Goal: Task Accomplishment & Management: Use online tool/utility

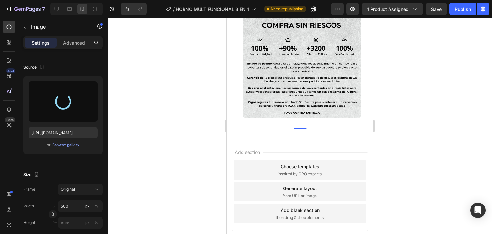
scroll to position [2288, 0]
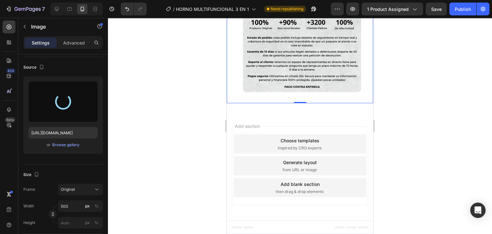
type input "[URL][DOMAIN_NAME]"
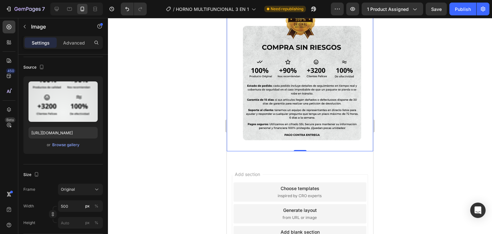
scroll to position [2202, 0]
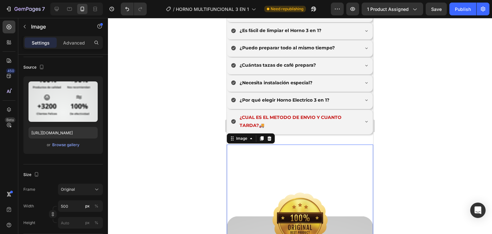
click at [206, 158] on div at bounding box center [300, 126] width 384 height 216
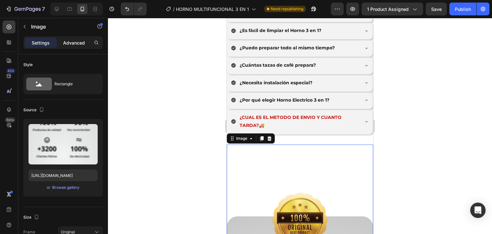
click at [69, 47] on div "Advanced" at bounding box center [74, 42] width 32 height 10
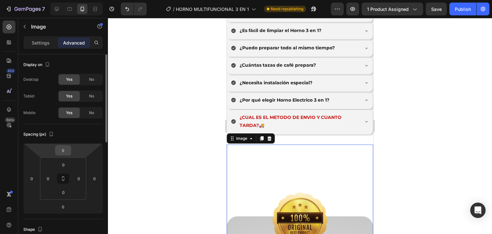
click at [68, 148] on input "0" at bounding box center [63, 150] width 13 height 10
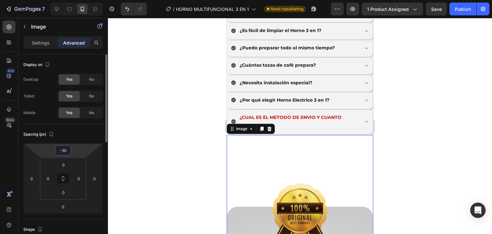
type input "-3"
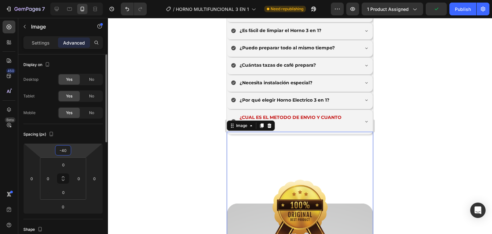
type input "-4"
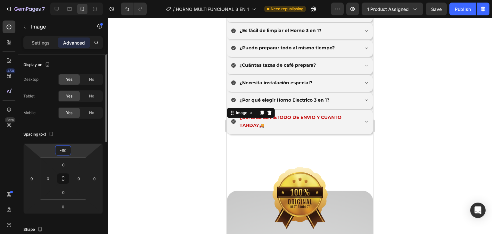
type input "-8"
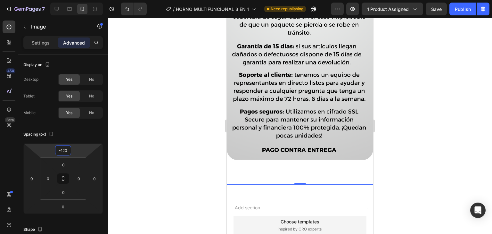
scroll to position [2651, 0]
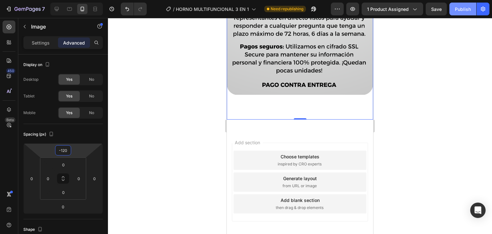
type input "-120"
click at [460, 4] on button "Publish" at bounding box center [462, 9] width 27 height 13
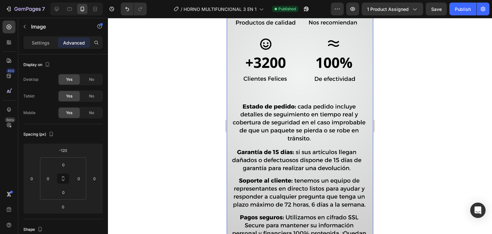
scroll to position [2395, 0]
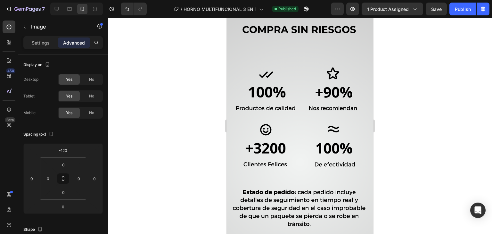
click at [327, 74] on img at bounding box center [300, 138] width 146 height 474
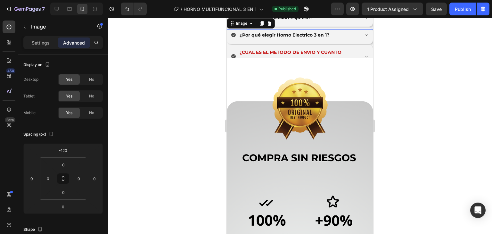
click at [48, 47] on div "Settings" at bounding box center [41, 42] width 32 height 10
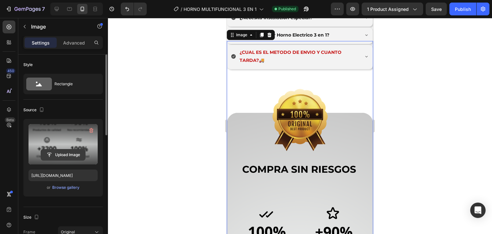
click at [67, 155] on input "file" at bounding box center [63, 154] width 44 height 11
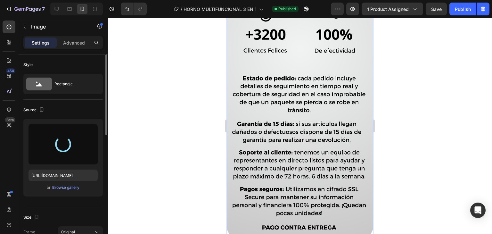
scroll to position [2182, 0]
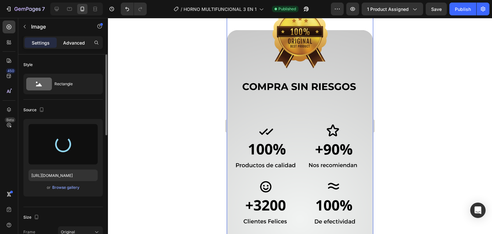
click at [77, 44] on p "Advanced" at bounding box center [74, 42] width 22 height 7
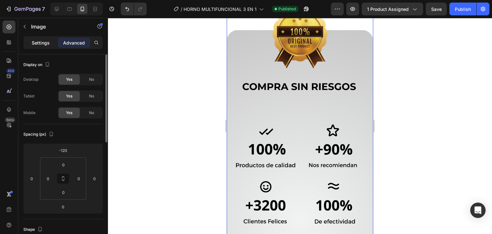
click at [42, 39] on div "Settings" at bounding box center [41, 42] width 32 height 10
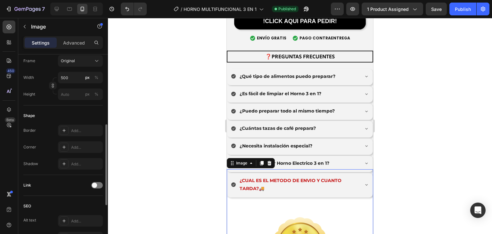
scroll to position [286, 0]
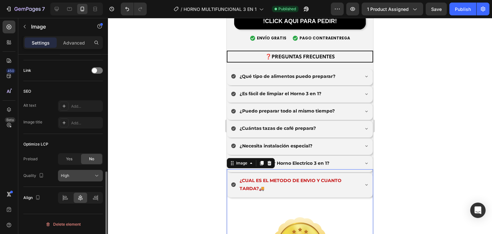
click at [94, 176] on icon at bounding box center [96, 175] width 6 height 6
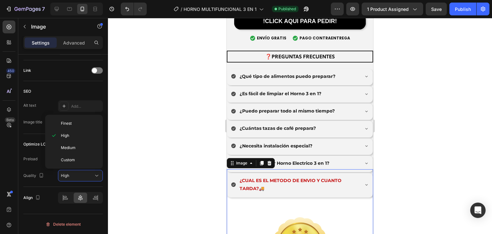
click at [141, 104] on div at bounding box center [300, 126] width 384 height 216
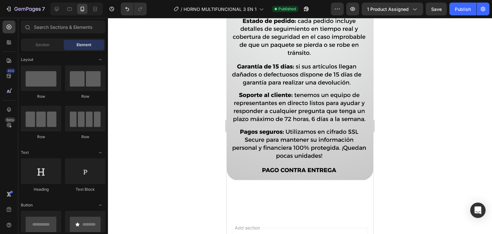
scroll to position [2367, 0]
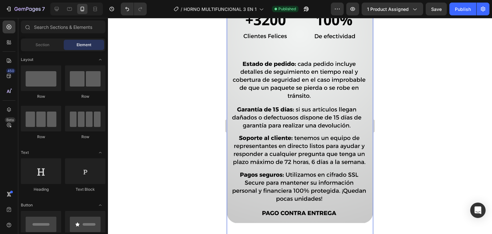
click at [293, 41] on img at bounding box center [300, 10] width 146 height 474
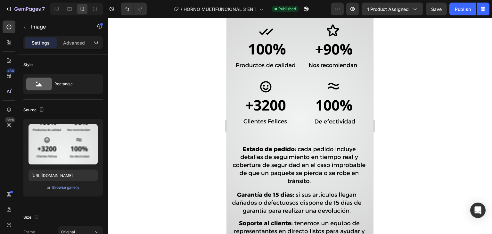
scroll to position [2196, 0]
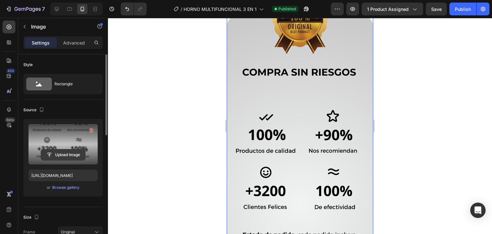
click at [70, 156] on input "file" at bounding box center [63, 154] width 44 height 11
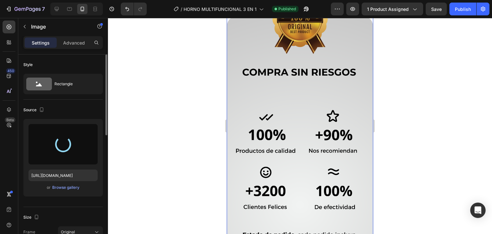
scroll to position [2068, 0]
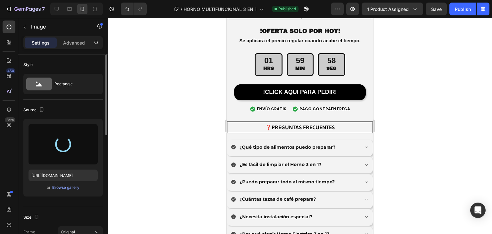
type input "https://cdn.shopify.com/s/files/1/0774/8360/6252/files/gempages_575738252938445…"
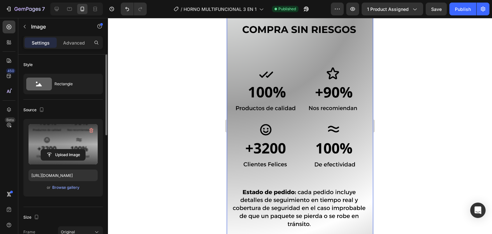
scroll to position [2282, 0]
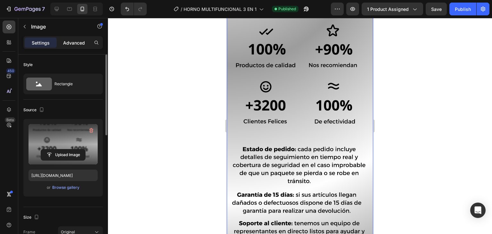
click at [75, 45] on p "Advanced" at bounding box center [74, 42] width 22 height 7
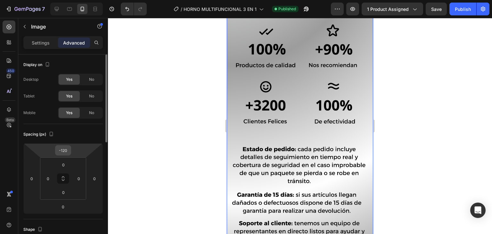
click at [67, 150] on input "-120" at bounding box center [63, 150] width 13 height 10
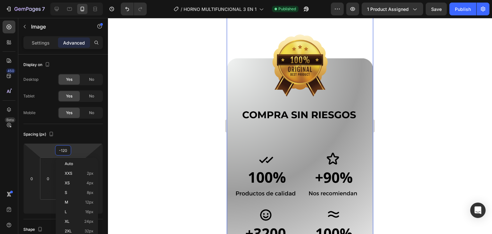
scroll to position [2068, 0]
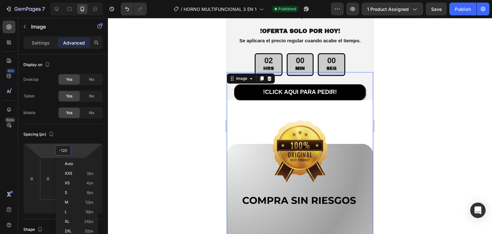
click at [190, 116] on div at bounding box center [300, 126] width 384 height 216
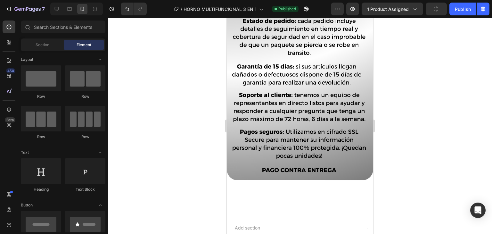
scroll to position [2367, 0]
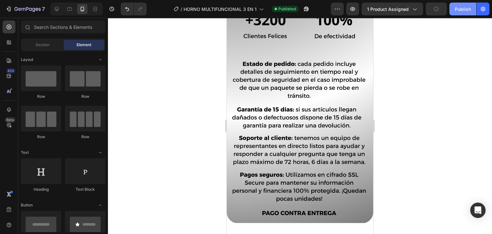
click at [456, 10] on div "Publish" at bounding box center [463, 9] width 16 height 7
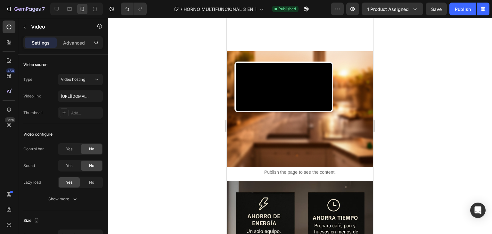
scroll to position [1013, 0]
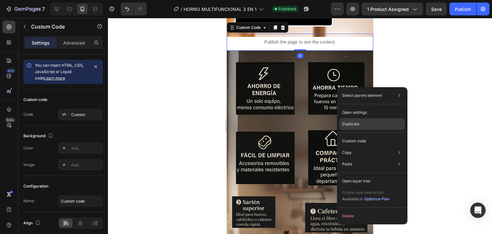
drag, startPoint x: 363, startPoint y: 126, endPoint x: 121, endPoint y: 93, distance: 243.9
click at [363, 126] on div "Duplicate" at bounding box center [371, 124] width 65 height 12
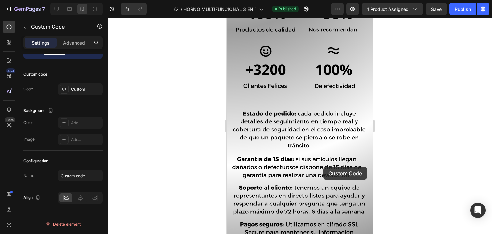
scroll to position [2792, 0]
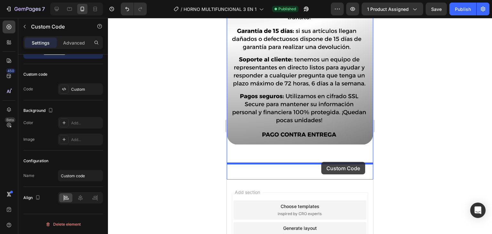
drag, startPoint x: 348, startPoint y: 101, endPoint x: 321, endPoint y: 162, distance: 66.2
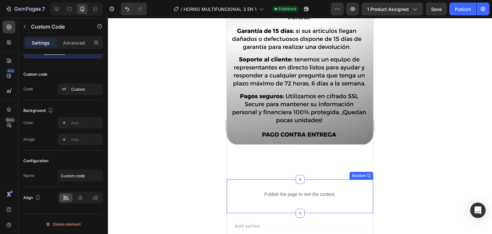
click at [251, 189] on div "Publish the page to see the content. Custom Code 0 Section 12" at bounding box center [300, 196] width 146 height 34
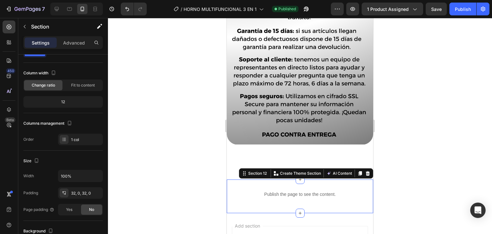
scroll to position [0, 0]
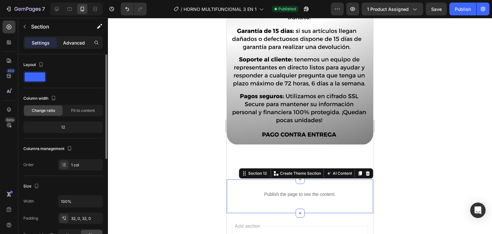
click at [72, 41] on p "Advanced" at bounding box center [74, 42] width 22 height 7
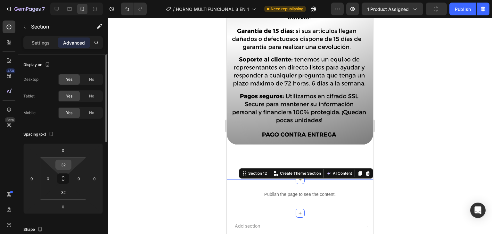
click at [61, 164] on input "32" at bounding box center [63, 165] width 13 height 10
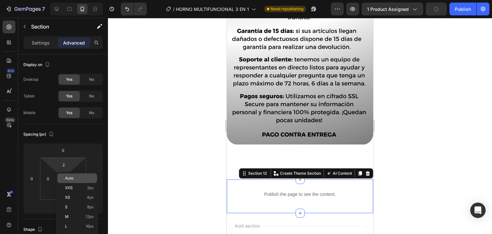
click at [70, 174] on div "Auto" at bounding box center [77, 178] width 40 height 10
type input "Auto"
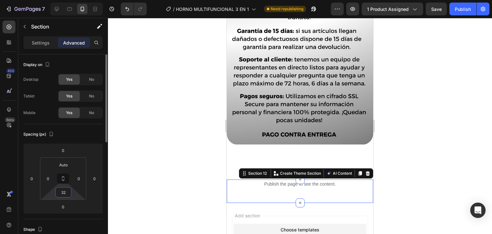
click at [64, 192] on input "32" at bounding box center [63, 192] width 13 height 10
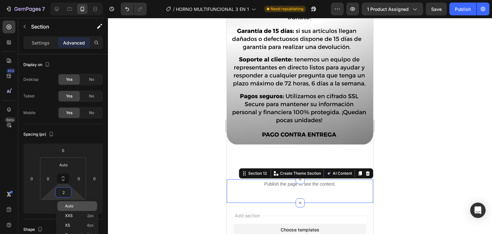
click at [71, 205] on span "Auto" at bounding box center [69, 206] width 8 height 4
type input "Auto"
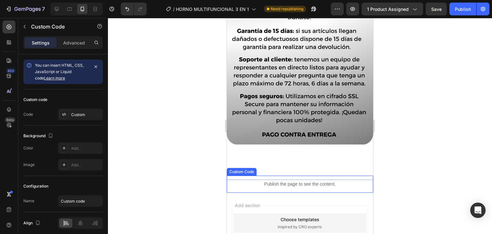
click at [306, 181] on p "Publish the page to see the content." at bounding box center [300, 184] width 146 height 7
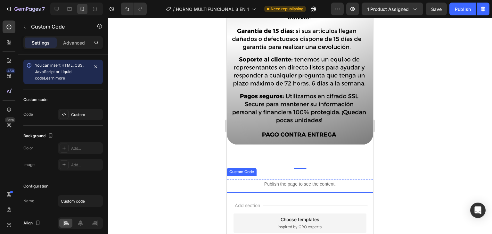
click at [347, 176] on div "Publish the page to see the content." at bounding box center [300, 183] width 146 height 17
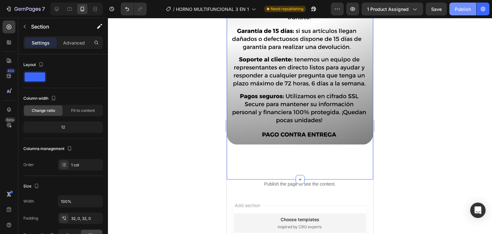
click at [467, 7] on div "Publish" at bounding box center [463, 9] width 16 height 7
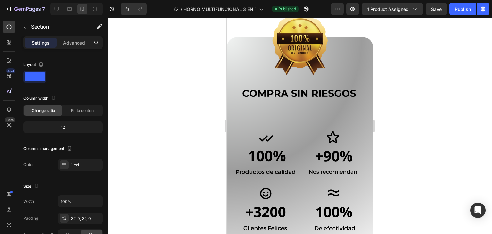
scroll to position [2450, 0]
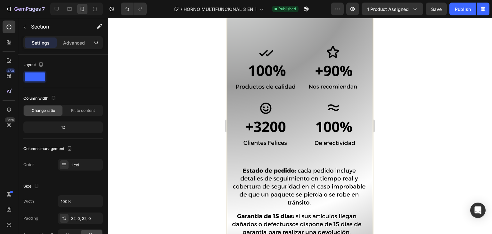
click at [293, 106] on img at bounding box center [300, 117] width 146 height 474
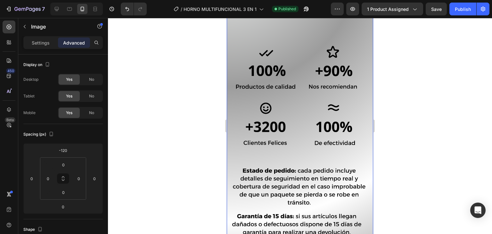
click at [243, 36] on img at bounding box center [300, 117] width 146 height 474
click at [37, 41] on p "Settings" at bounding box center [41, 42] width 18 height 7
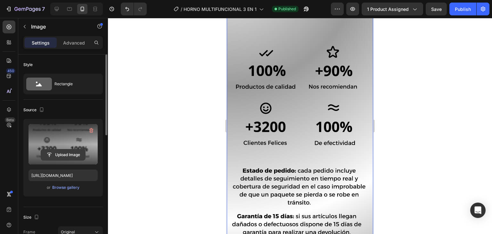
click at [71, 153] on input "file" at bounding box center [63, 154] width 44 height 11
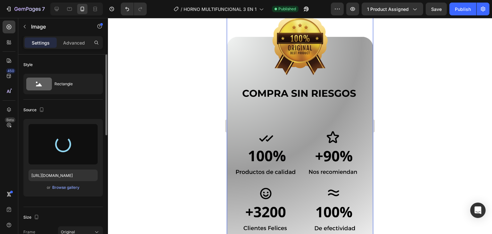
scroll to position [2237, 0]
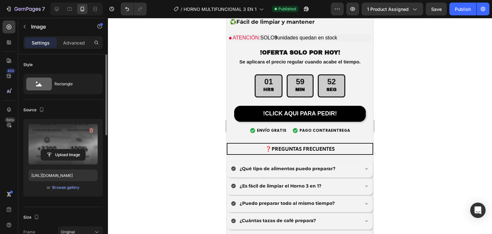
type input "https://cdn.shopify.com/s/files/1/0774/8360/6252/files/gempages_575738252938445…"
click at [463, 8] on div "Publish" at bounding box center [463, 9] width 16 height 7
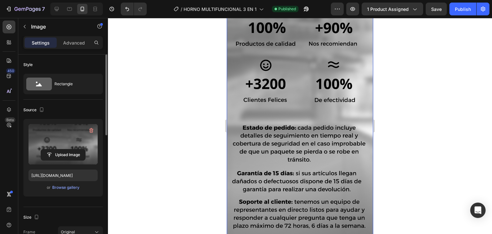
scroll to position [2621, 0]
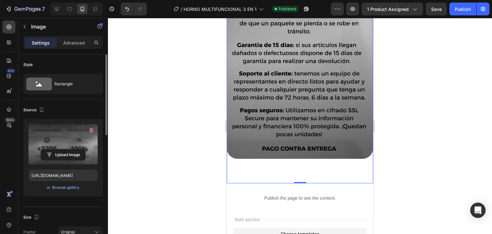
click at [78, 40] on p "Advanced" at bounding box center [74, 42] width 22 height 7
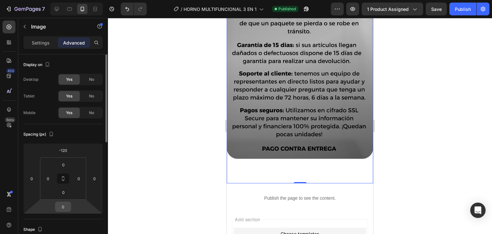
click at [68, 206] on input "0" at bounding box center [63, 207] width 13 height 10
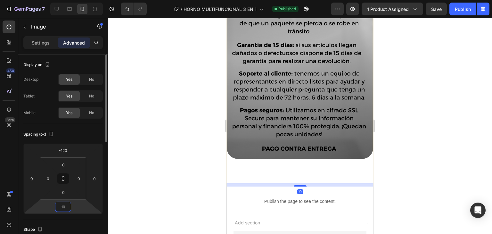
type input "10"
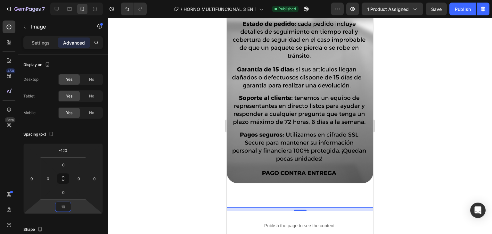
click at [66, 211] on input "10" at bounding box center [63, 207] width 13 height 10
click at [66, 205] on input "10" at bounding box center [63, 207] width 13 height 10
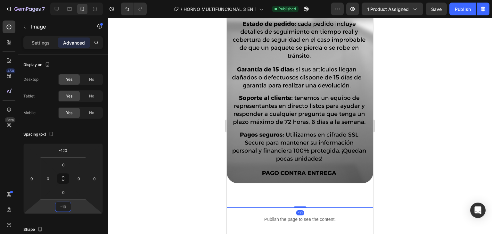
type input "-1"
type input "-3"
type input "0"
click at [64, 192] on input "0" at bounding box center [63, 192] width 13 height 10
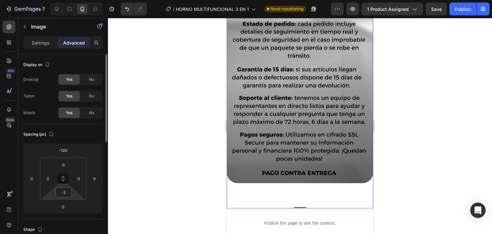
type input "-"
click at [63, 206] on input "0" at bounding box center [63, 207] width 13 height 10
type input "0"
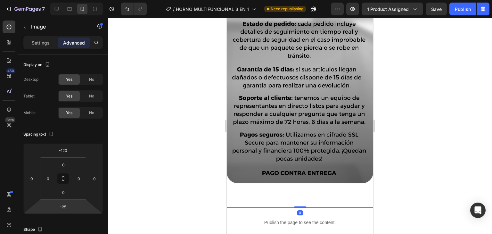
drag, startPoint x: 297, startPoint y: 190, endPoint x: 297, endPoint y: 179, distance: 11.5
type input "0"
click at [66, 205] on input "0" at bounding box center [63, 207] width 13 height 10
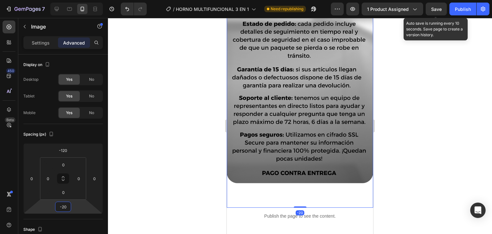
type input "-20"
click at [458, 13] on button "Publish" at bounding box center [462, 9] width 27 height 13
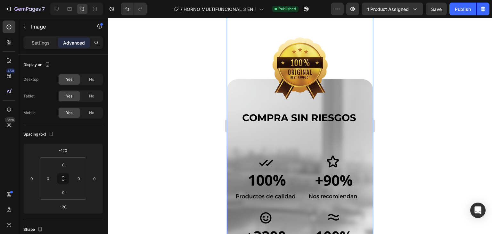
scroll to position [2298, 0]
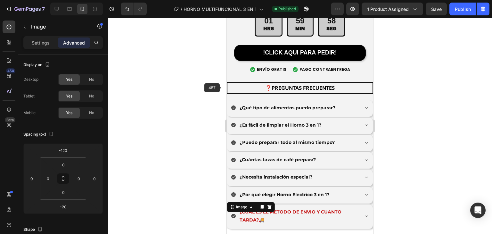
click at [175, 93] on div at bounding box center [300, 126] width 384 height 216
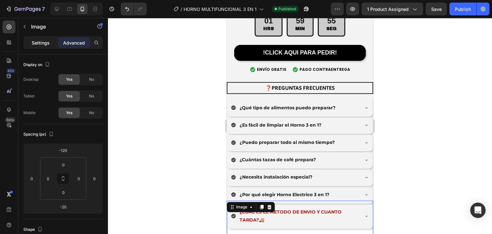
click at [37, 44] on p "Settings" at bounding box center [41, 42] width 18 height 7
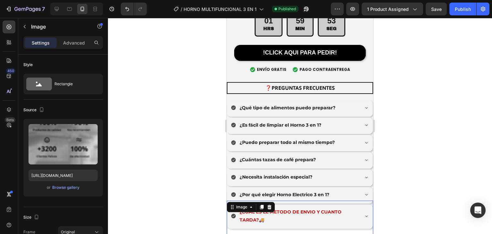
scroll to position [2255, 0]
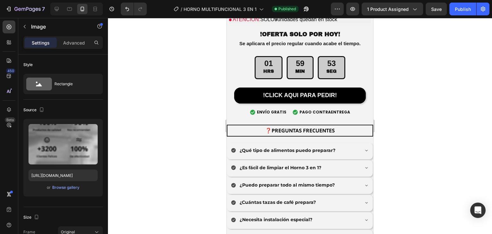
click at [193, 114] on div at bounding box center [300, 126] width 384 height 216
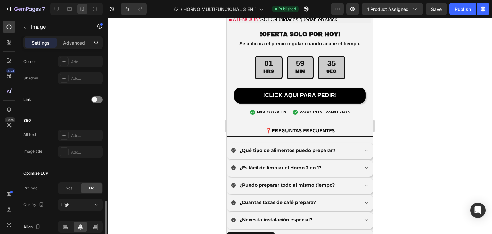
scroll to position [286, 0]
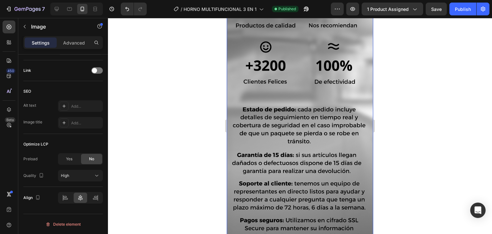
scroll to position [2639, 0]
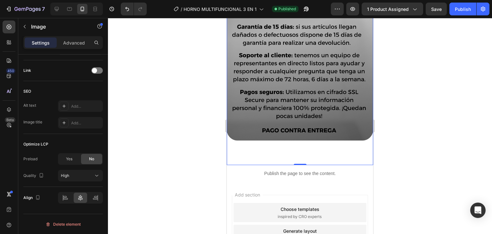
click at [202, 136] on div at bounding box center [300, 126] width 384 height 216
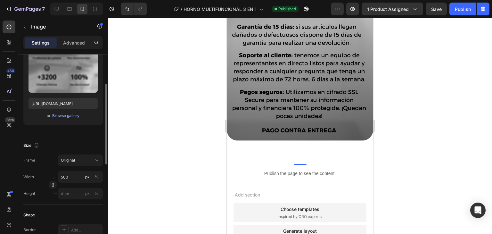
scroll to position [0, 0]
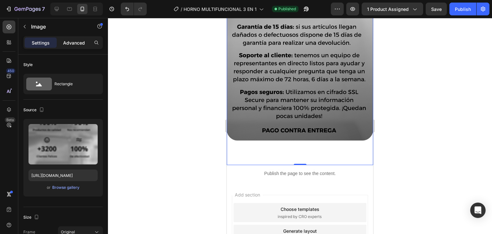
click at [73, 42] on p "Advanced" at bounding box center [74, 42] width 22 height 7
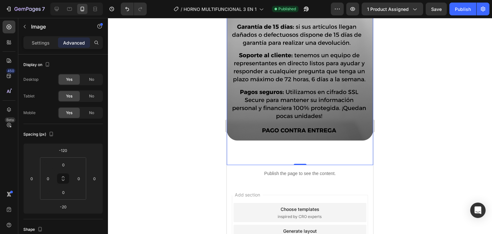
click at [44, 36] on div "Settings Advanced" at bounding box center [62, 42] width 79 height 13
click at [43, 43] on p "Settings" at bounding box center [41, 42] width 18 height 7
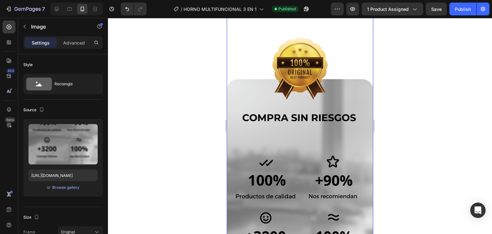
click at [251, 50] on img at bounding box center [300, 226] width 146 height 474
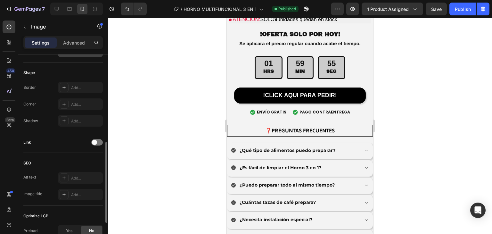
scroll to position [256, 0]
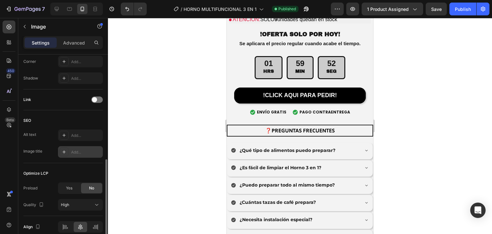
click at [85, 152] on div "Add..." at bounding box center [86, 152] width 30 height 6
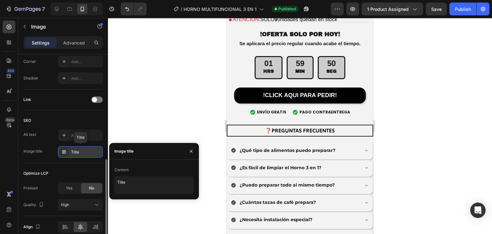
scroll to position [286, 0]
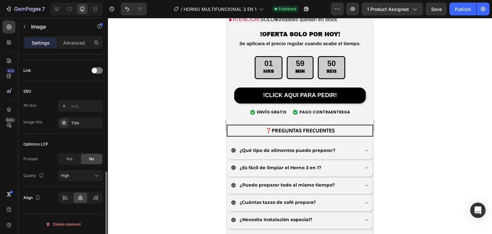
click at [83, 141] on div "Optimize LCP" at bounding box center [62, 144] width 79 height 10
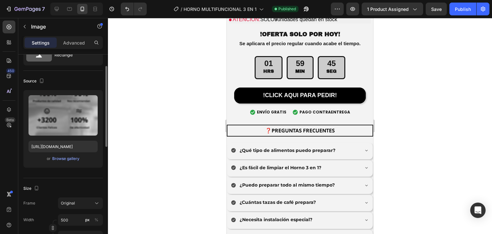
scroll to position [0, 0]
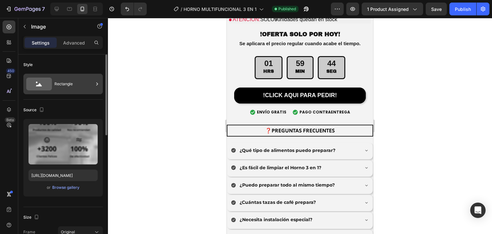
click at [64, 82] on div "Rectangle" at bounding box center [73, 84] width 39 height 15
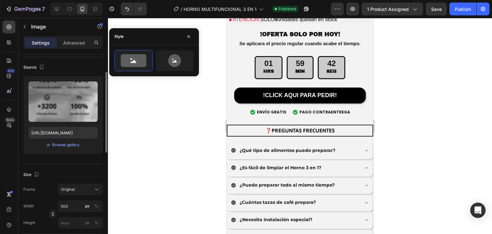
scroll to position [85, 0]
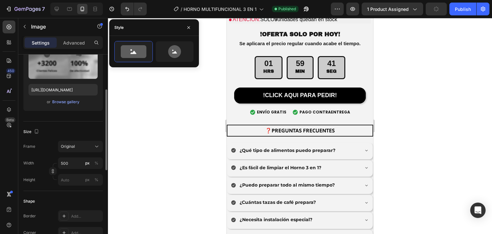
click at [64, 131] on div "Size" at bounding box center [62, 131] width 79 height 10
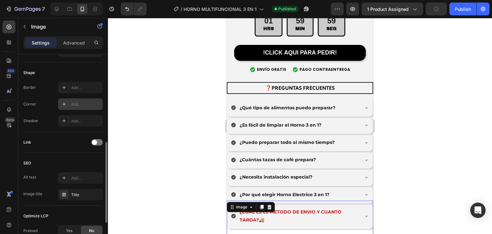
scroll to position [286, 0]
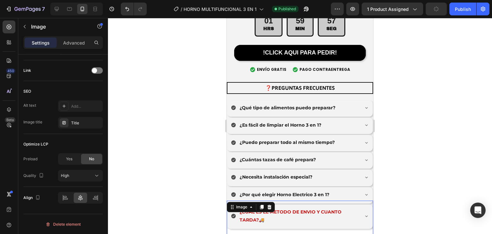
click at [270, 203] on div at bounding box center [269, 207] width 8 height 8
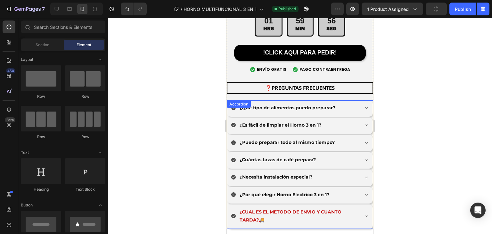
scroll to position [2298, 0]
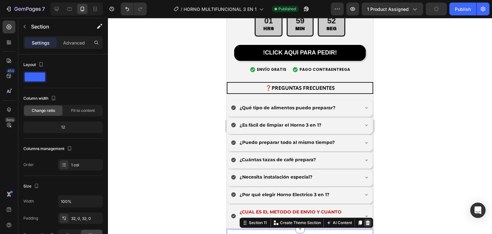
click at [365, 220] on icon at bounding box center [367, 222] width 5 height 5
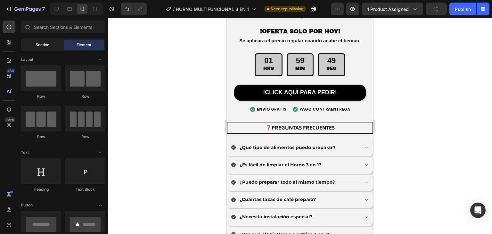
click at [34, 41] on div "Section" at bounding box center [42, 45] width 40 height 10
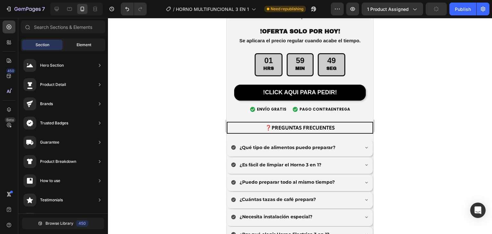
click at [71, 47] on div "Element" at bounding box center [84, 45] width 40 height 10
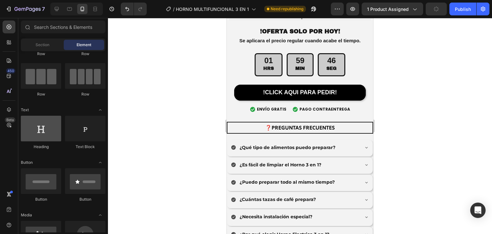
scroll to position [0, 0]
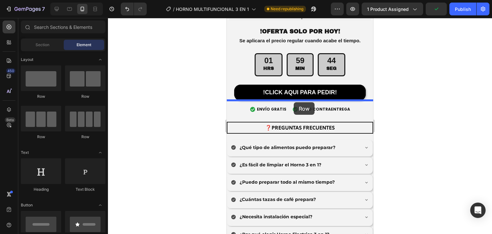
drag, startPoint x: 273, startPoint y: 102, endPoint x: 294, endPoint y: 102, distance: 20.8
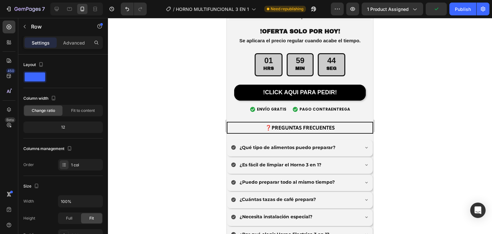
scroll to position [2298, 0]
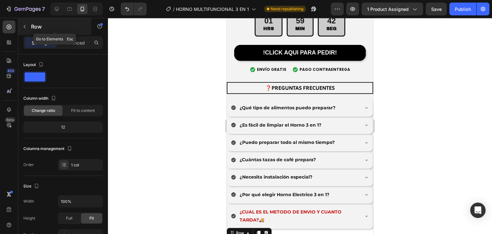
click at [25, 29] on button "button" at bounding box center [25, 26] width 10 height 10
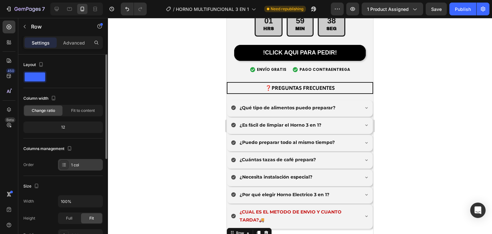
scroll to position [85, 0]
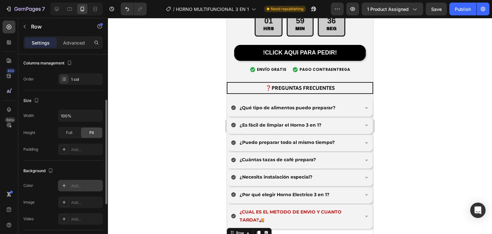
click at [76, 188] on div "Add..." at bounding box center [80, 186] width 45 height 12
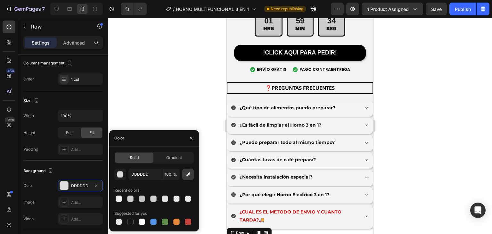
click at [191, 173] on icon "button" at bounding box center [188, 174] width 6 height 6
type input "F3F3F3"
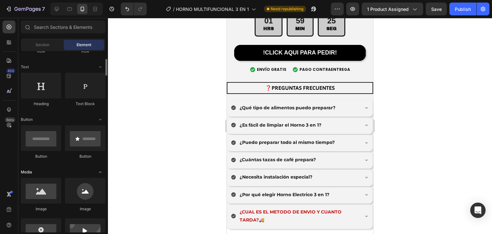
scroll to position [128, 0]
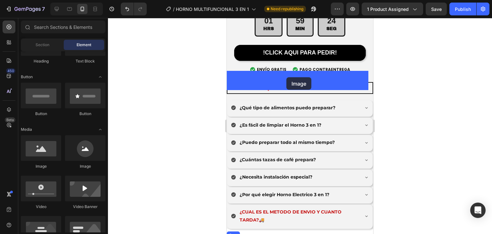
drag, startPoint x: 269, startPoint y: 168, endPoint x: 286, endPoint y: 77, distance: 92.6
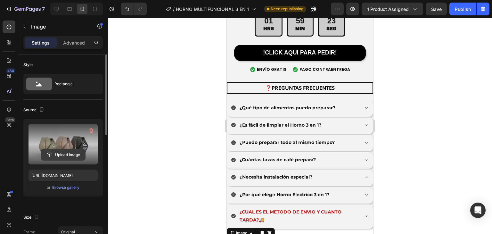
click at [63, 153] on input "file" at bounding box center [63, 154] width 44 height 11
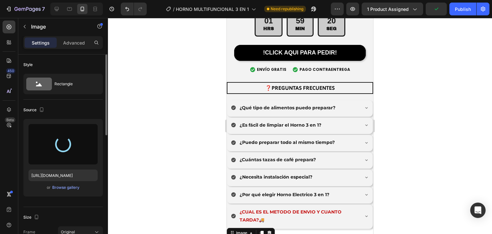
scroll to position [2255, 0]
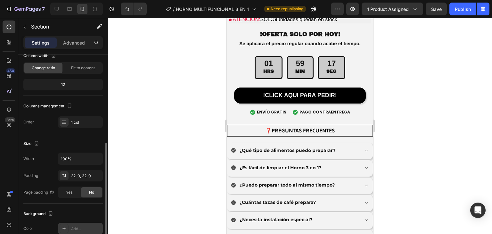
scroll to position [128, 0]
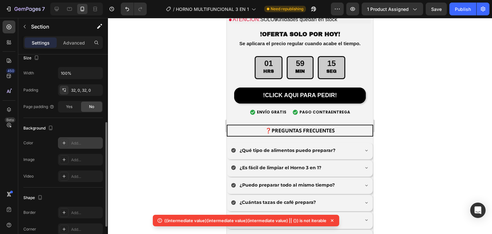
click at [74, 145] on div "Add..." at bounding box center [86, 143] width 30 height 6
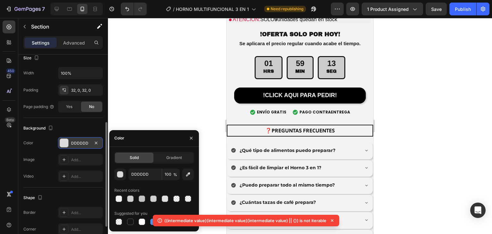
click at [180, 172] on div "DDDDDD 100 %" at bounding box center [153, 174] width 79 height 12
click at [185, 174] on icon "button" at bounding box center [188, 174] width 6 height 6
type input "F3F3F3"
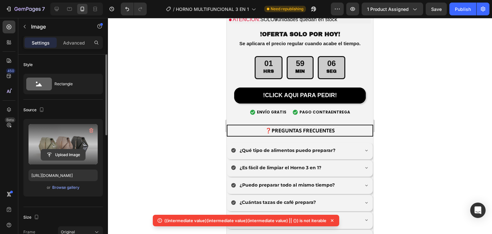
click at [62, 154] on input "file" at bounding box center [63, 154] width 44 height 11
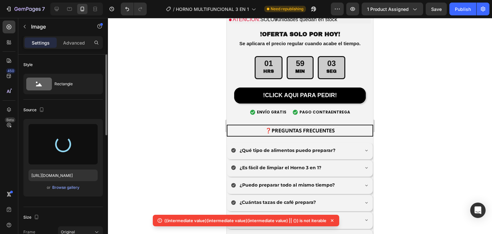
type input "https://cdn.shopify.com/s/files/1/0774/8360/6252/files/gempages_575738252938445…"
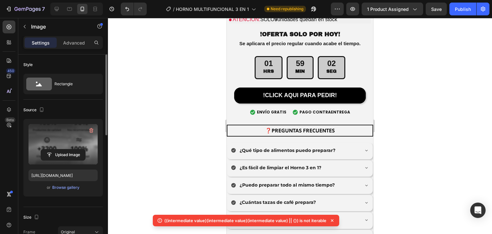
click at [333, 220] on icon at bounding box center [332, 220] width 6 height 6
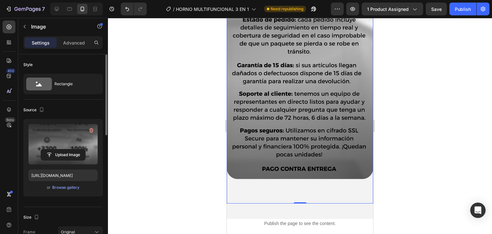
scroll to position [2725, 0]
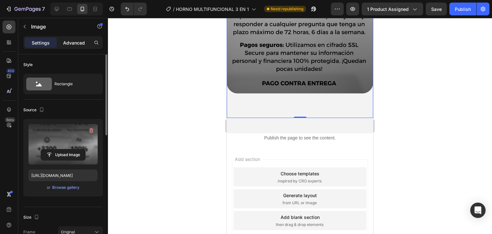
click at [73, 43] on p "Advanced" at bounding box center [74, 42] width 22 height 7
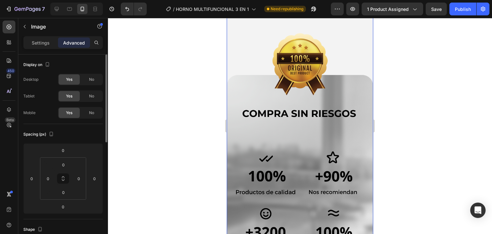
scroll to position [2298, 0]
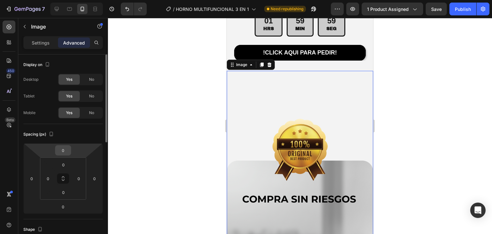
click at [59, 146] on input "0" at bounding box center [63, 150] width 13 height 10
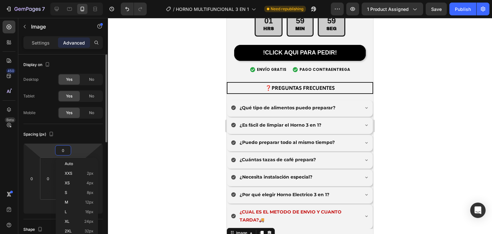
click at [67, 148] on input "0" at bounding box center [63, 150] width 13 height 10
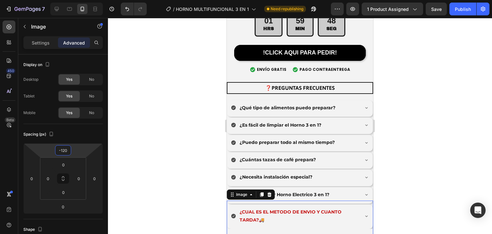
scroll to position [2255, 0]
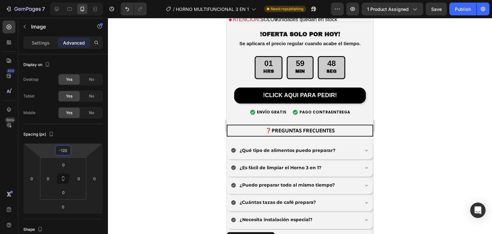
type input "-120"
click at [161, 118] on div at bounding box center [300, 126] width 384 height 216
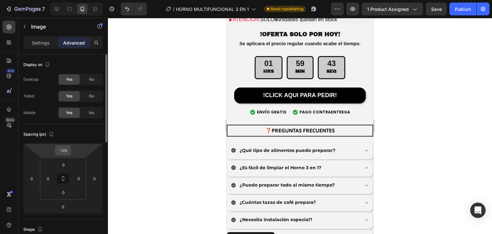
click at [69, 150] on input "-120" at bounding box center [63, 150] width 13 height 10
type input "120"
click at [189, 131] on div at bounding box center [300, 126] width 384 height 216
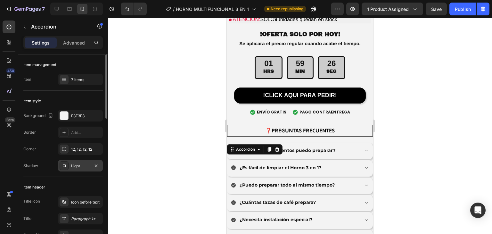
click at [78, 167] on div "Light" at bounding box center [80, 166] width 19 height 6
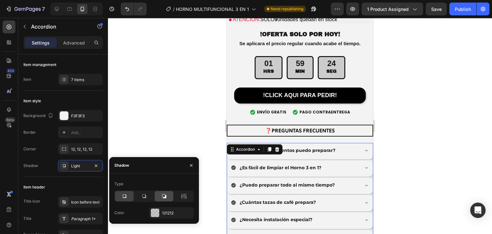
click at [164, 193] on icon at bounding box center [164, 196] width 6 height 6
click at [146, 195] on icon at bounding box center [144, 196] width 4 height 4
click at [126, 195] on icon at bounding box center [124, 196] width 6 height 6
click at [157, 213] on div at bounding box center [155, 212] width 8 height 8
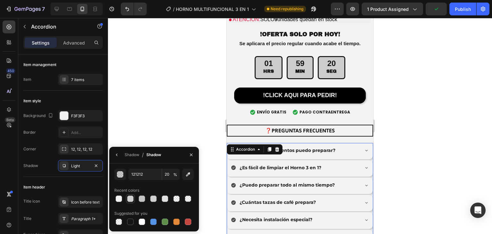
click at [129, 200] on div at bounding box center [130, 198] width 6 height 6
type input "D1CFCF"
type input "100"
click at [129, 200] on div at bounding box center [130, 198] width 6 height 6
click at [145, 107] on div at bounding box center [300, 126] width 384 height 216
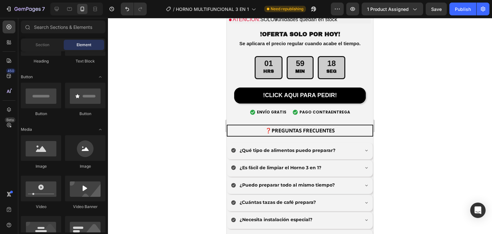
click at [161, 104] on div at bounding box center [300, 126] width 384 height 216
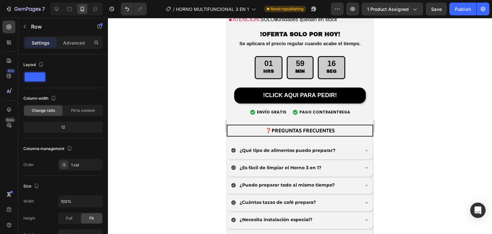
click at [72, 42] on p "Advanced" at bounding box center [74, 42] width 22 height 7
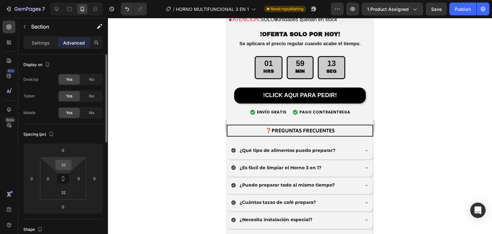
click at [67, 164] on input "32" at bounding box center [63, 165] width 13 height 10
type input "0"
click at [68, 192] on input "32" at bounding box center [63, 192] width 13 height 10
type input "0"
click at [109, 128] on div at bounding box center [300, 126] width 384 height 216
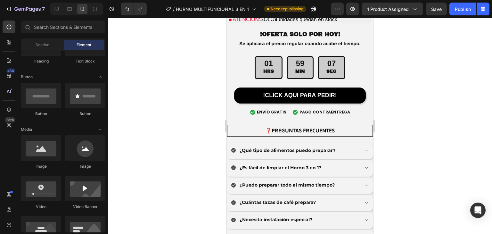
click at [159, 117] on div at bounding box center [300, 126] width 384 height 216
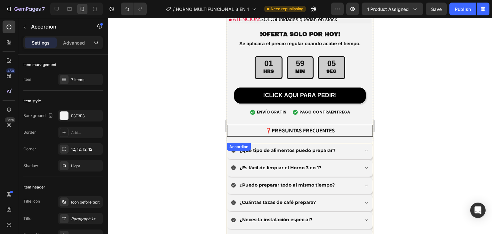
click at [190, 119] on div at bounding box center [300, 126] width 384 height 216
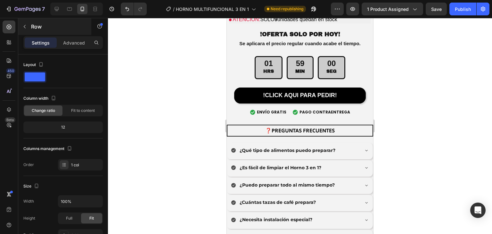
click at [81, 34] on div "Row" at bounding box center [54, 26] width 73 height 17
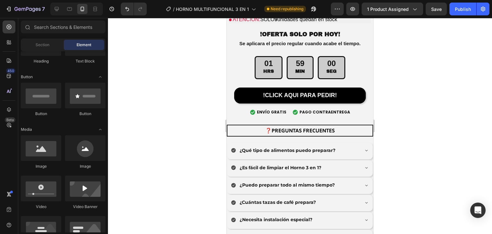
click at [78, 39] on div "Section Element" at bounding box center [63, 44] width 85 height 13
click at [79, 45] on span "Element" at bounding box center [84, 45] width 15 height 6
click at [43, 45] on span "Section" at bounding box center [43, 45] width 14 height 6
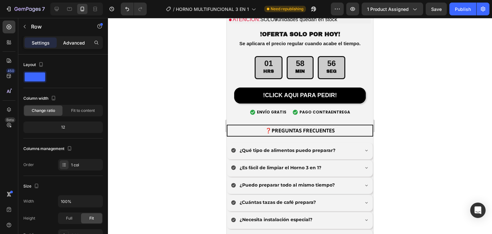
click at [72, 43] on p "Advanced" at bounding box center [74, 42] width 22 height 7
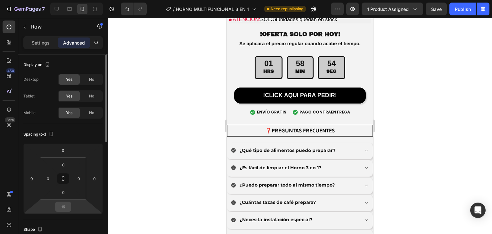
click at [66, 207] on input "16" at bounding box center [63, 207] width 13 height 10
type input "0"
click at [137, 114] on div at bounding box center [300, 126] width 384 height 216
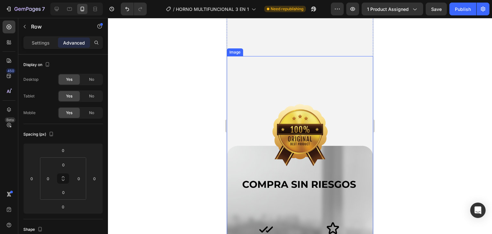
scroll to position [2298, 0]
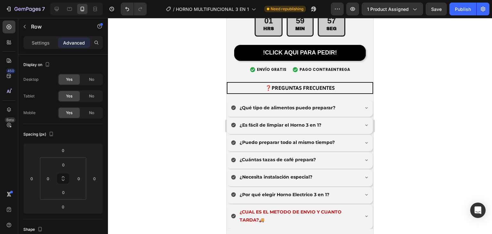
click at [182, 91] on div at bounding box center [300, 126] width 384 height 216
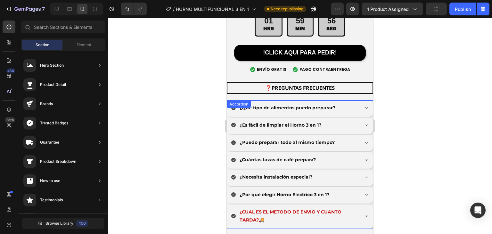
click at [290, 208] on p "¿CUAL ES EL METODO DE ENVIO Y CUANTO TARDA?🚚" at bounding box center [298, 216] width 118 height 16
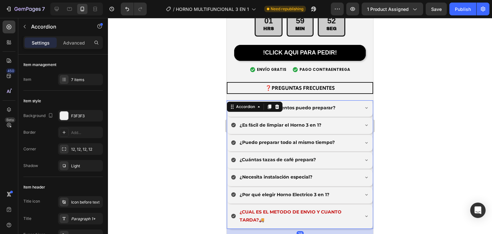
drag, startPoint x: 296, startPoint y: 60, endPoint x: 297, endPoint y: 69, distance: 9.4
type input "100%"
type input "100"
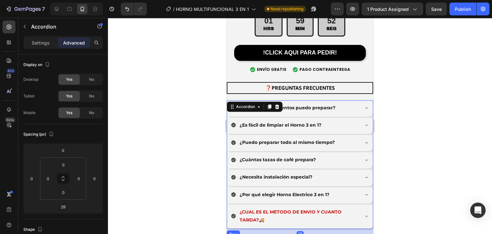
click at [201, 80] on div at bounding box center [300, 126] width 384 height 216
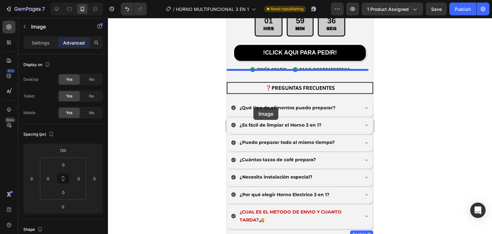
drag, startPoint x: 253, startPoint y: 125, endPoint x: 253, endPoint y: 107, distance: 17.9
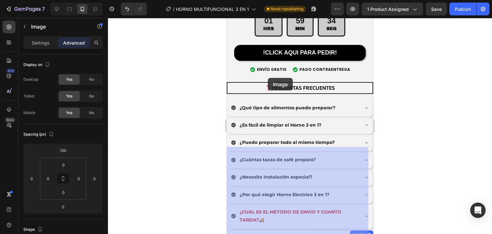
drag, startPoint x: 270, startPoint y: 131, endPoint x: 268, endPoint y: 78, distance: 52.9
drag, startPoint x: 310, startPoint y: 134, endPoint x: 295, endPoint y: 77, distance: 59.3
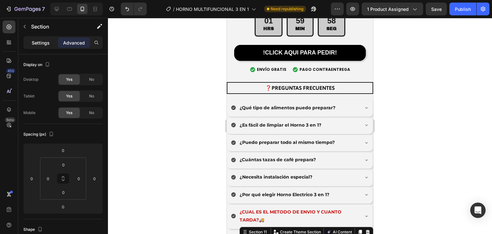
click at [51, 40] on div "Settings" at bounding box center [41, 42] width 32 height 10
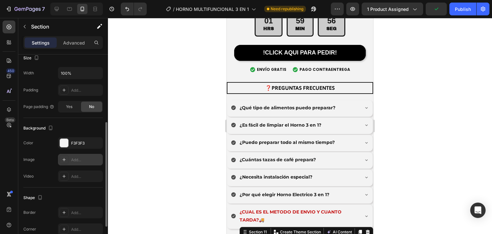
scroll to position [176, 0]
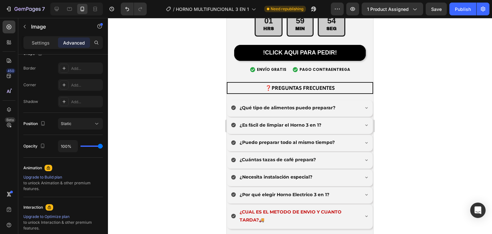
scroll to position [0, 0]
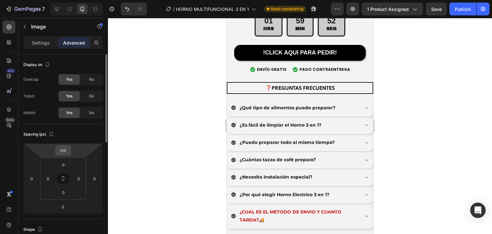
click at [65, 151] on input "120" at bounding box center [63, 150] width 13 height 10
type input "-1"
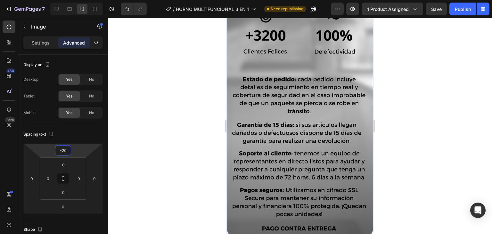
scroll to position [2615, 0]
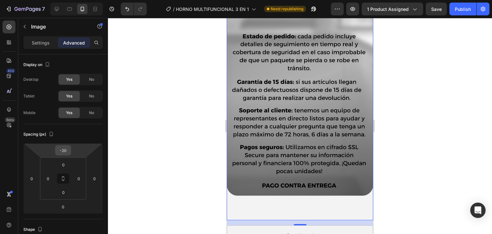
click at [68, 147] on input "-20" at bounding box center [63, 150] width 13 height 10
drag, startPoint x: 68, startPoint y: 147, endPoint x: 54, endPoint y: 155, distance: 16.5
click at [54, 155] on div "-20 0 0 0" at bounding box center [62, 178] width 79 height 70
type input "0"
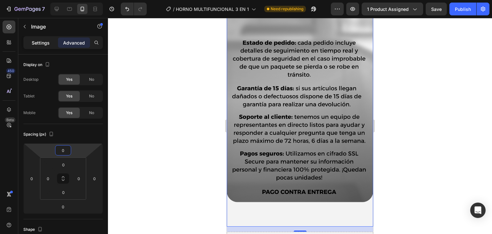
click at [28, 45] on div "Settings" at bounding box center [41, 42] width 32 height 10
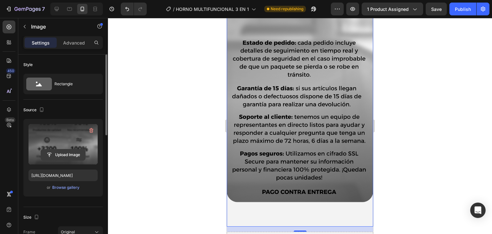
click at [63, 155] on input "file" at bounding box center [63, 154] width 44 height 11
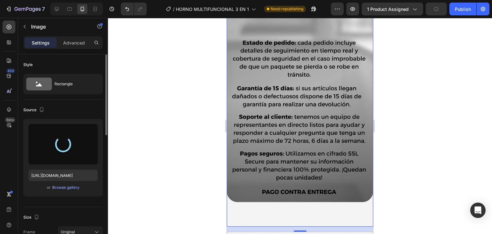
scroll to position [2700, 0]
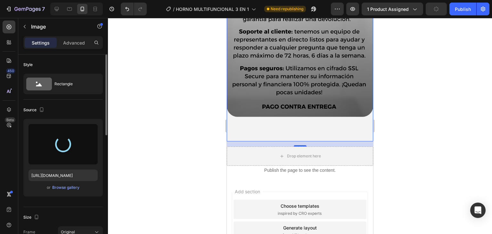
click at [331, 146] on div "Drop element here" at bounding box center [300, 155] width 146 height 19
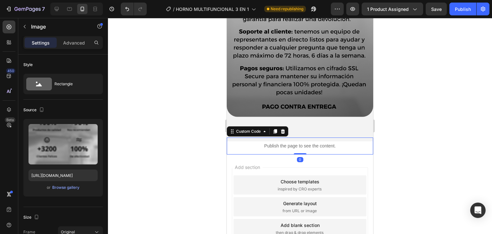
click at [244, 137] on div "Publish the page to see the content." at bounding box center [300, 145] width 146 height 17
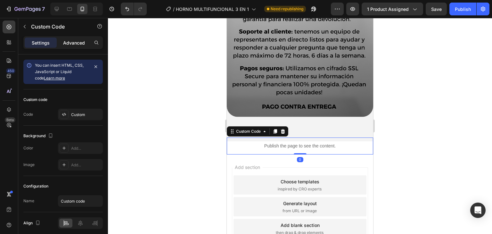
click at [72, 45] on p "Advanced" at bounding box center [74, 42] width 22 height 7
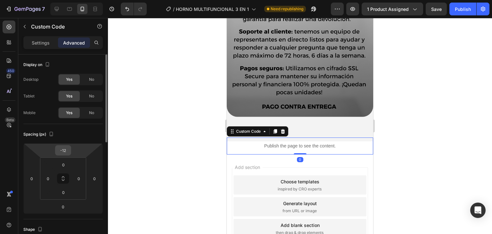
click at [67, 147] on input "-12" at bounding box center [63, 150] width 13 height 10
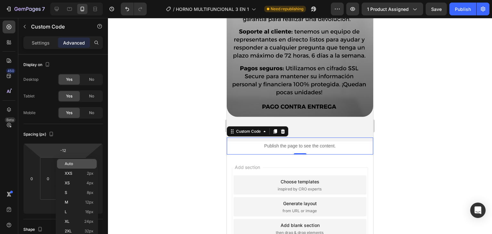
click at [71, 165] on span "Auto" at bounding box center [69, 163] width 8 height 4
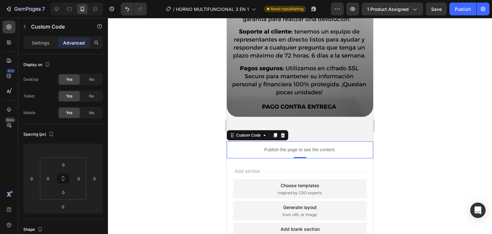
click at [188, 126] on div at bounding box center [300, 126] width 384 height 216
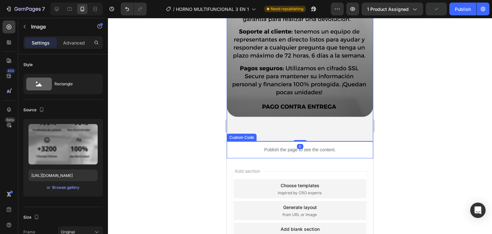
click at [287, 141] on div "Publish the page to see the content." at bounding box center [300, 149] width 146 height 17
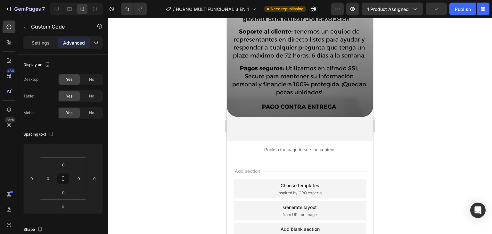
click at [280, 158] on div "Add section Choose templates inspired by CRO experts Generate layout from URL o…" at bounding box center [300, 211] width 146 height 107
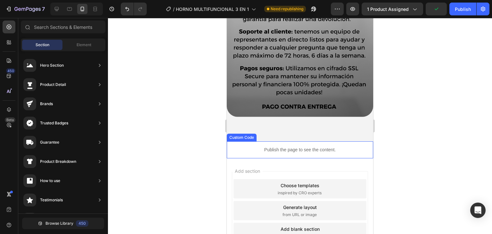
click at [250, 146] on p "Publish the page to see the content." at bounding box center [300, 149] width 146 height 7
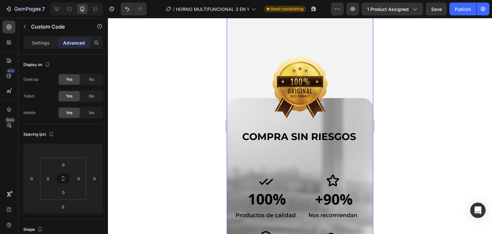
scroll to position [2274, 0]
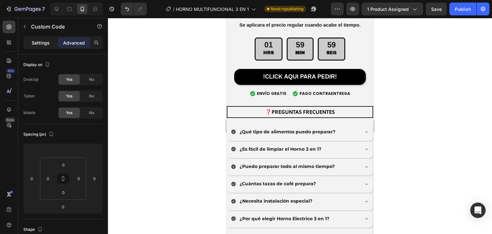
click at [36, 37] on div "Settings" at bounding box center [41, 42] width 32 height 10
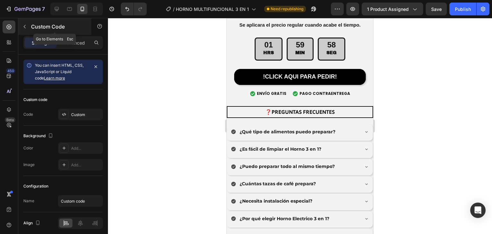
click at [33, 31] on div "Custom Code" at bounding box center [54, 26] width 73 height 17
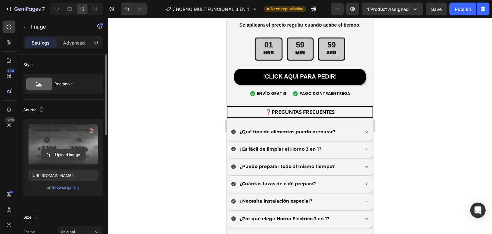
click at [60, 157] on input "file" at bounding box center [63, 154] width 44 height 11
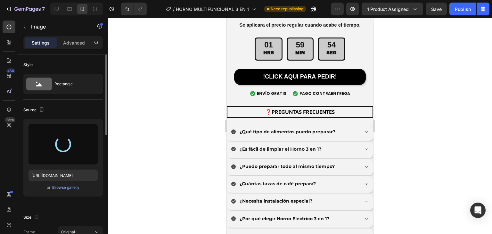
type input "https://cdn.shopify.com/s/files/1/0774/8360/6252/files/gempages_575738252938445…"
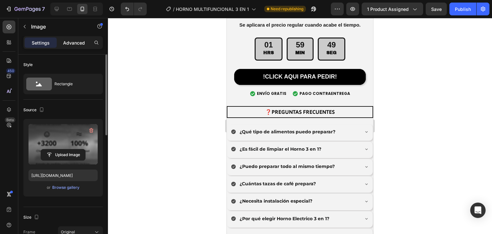
click at [75, 44] on p "Advanced" at bounding box center [74, 42] width 22 height 7
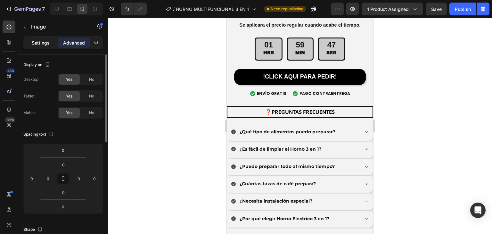
click at [46, 43] on p "Settings" at bounding box center [41, 42] width 18 height 7
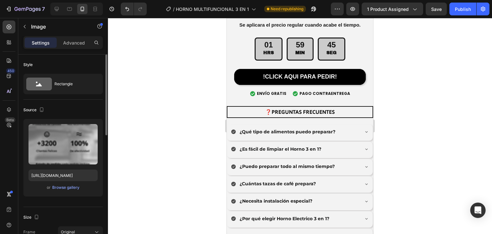
click at [182, 117] on div at bounding box center [300, 126] width 384 height 216
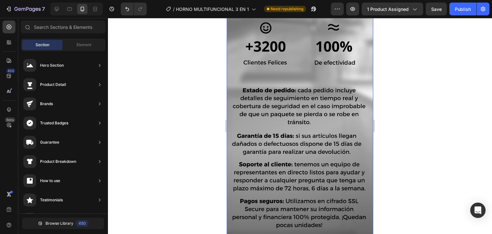
scroll to position [2834, 0]
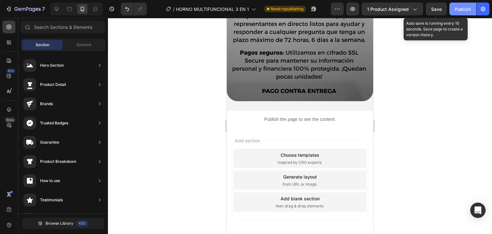
click at [452, 13] on button "Publish" at bounding box center [462, 9] width 27 height 13
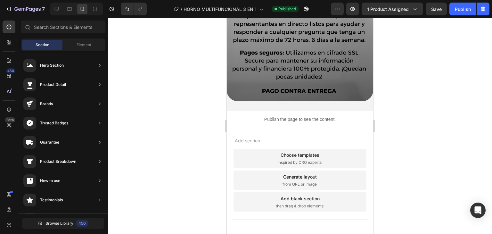
drag, startPoint x: 671, startPoint y: 69, endPoint x: 243, endPoint y: 67, distance: 428.4
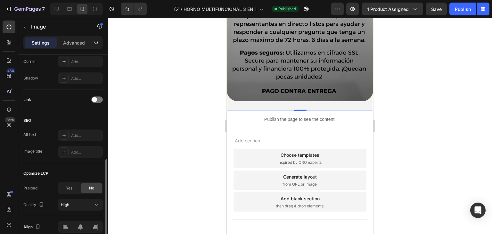
scroll to position [286, 0]
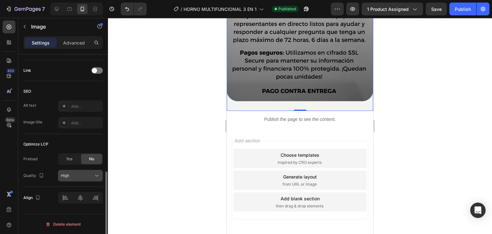
click at [85, 177] on div "High" at bounding box center [77, 176] width 33 height 6
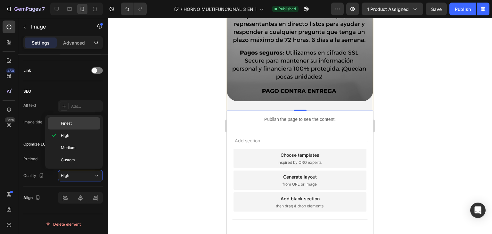
click at [77, 123] on p "Finest" at bounding box center [79, 123] width 36 height 6
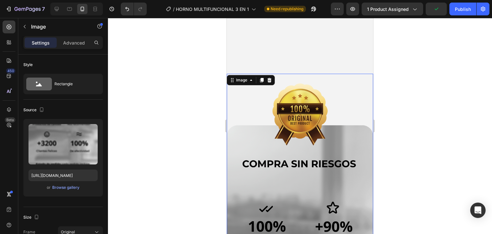
scroll to position [2251, 0]
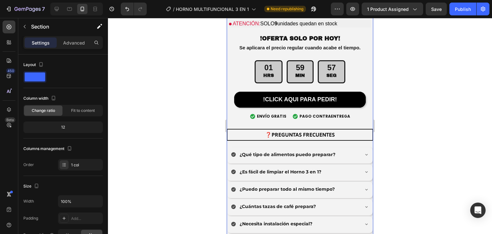
click at [194, 143] on div at bounding box center [300, 126] width 384 height 216
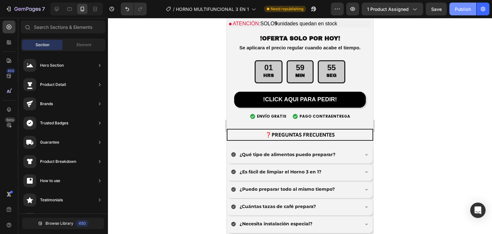
click at [463, 12] on div "Publish" at bounding box center [463, 9] width 16 height 7
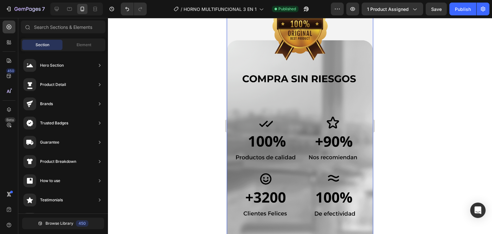
scroll to position [2493, 0]
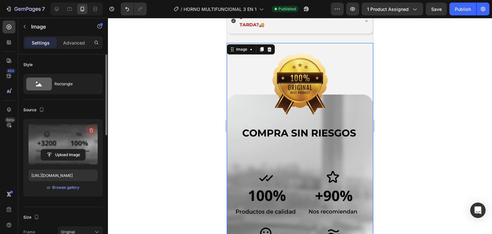
click at [92, 128] on icon "button" at bounding box center [91, 130] width 4 height 5
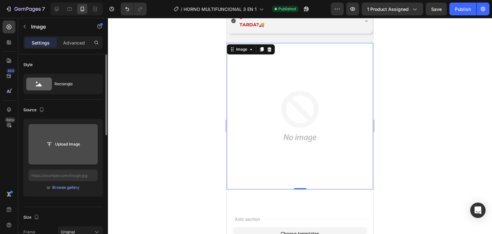
click at [71, 144] on input "file" at bounding box center [63, 144] width 44 height 11
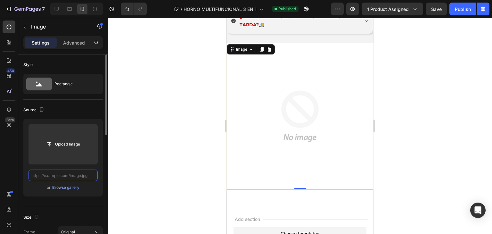
click at [83, 173] on input "text" at bounding box center [62, 175] width 69 height 12
paste input "https://cdn.shopify.com/s/files/1/0774/8360/6252/files/90_3.png?v=1759037142"
type input "https://cdn.shopify.com/s/files/1/0774/8360/6252/files/90_3.png?v=1759037142"
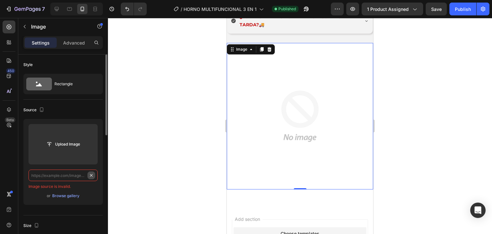
scroll to position [0, 0]
paste input "https://cdn.shopify.com/s/files/1/0774/8360/6252/files/90_3.png?v=1759037142"
type input "https://cdn.shopify.com/s/files/1/0774/8360/6252/files/90_3.png?v=1759037142"
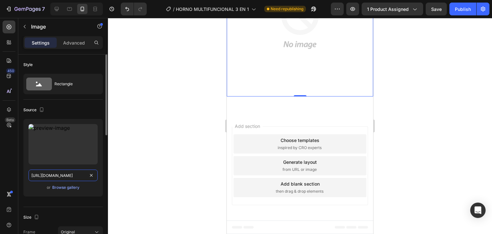
scroll to position [2749, 0]
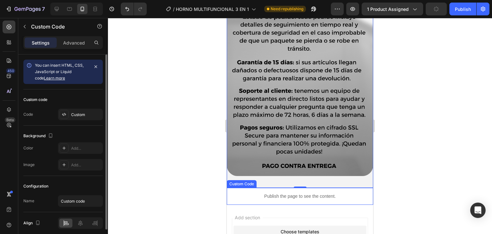
click at [250, 188] on div "Publish the page to see the content." at bounding box center [300, 196] width 146 height 17
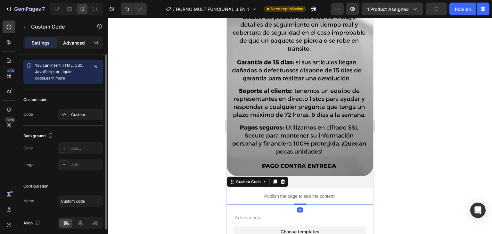
click at [79, 44] on p "Advanced" at bounding box center [74, 42] width 22 height 7
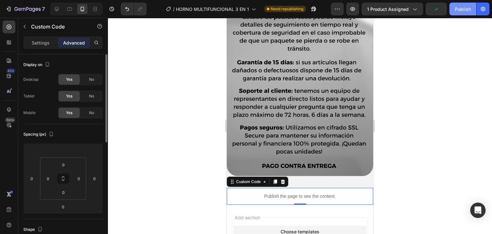
click at [458, 13] on button "Publish" at bounding box center [462, 9] width 27 height 13
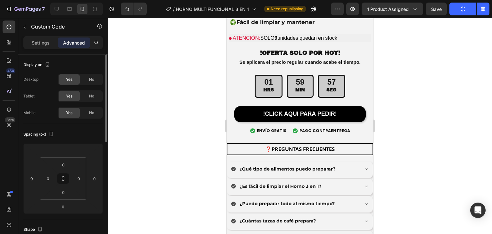
scroll to position [2279, 0]
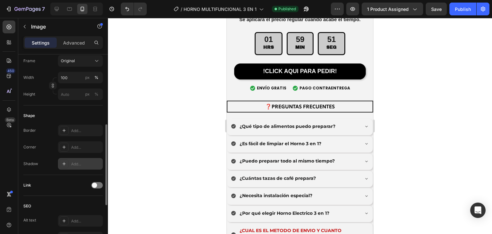
scroll to position [214, 0]
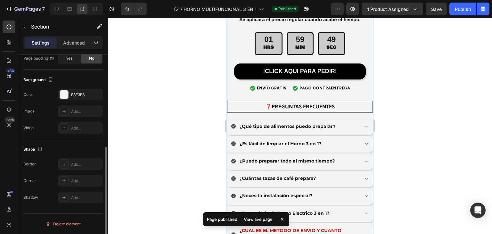
scroll to position [0, 0]
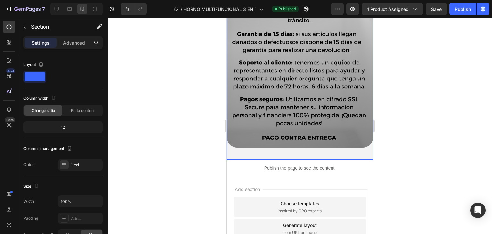
scroll to position [2669, 0]
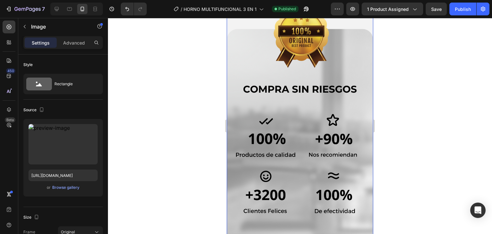
scroll to position [2285, 0]
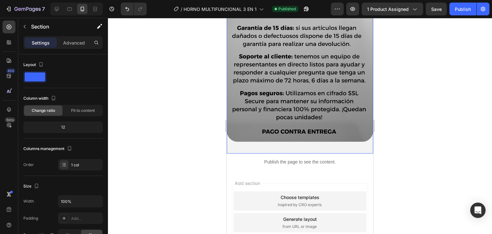
scroll to position [2669, 0]
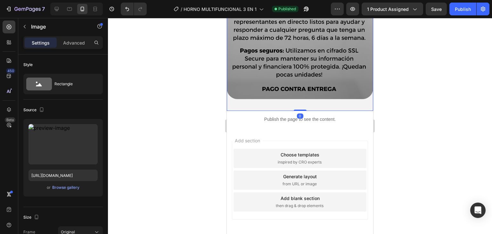
click at [237, 128] on div "Add section Choose templates inspired by CRO experts Generate layout from URL o…" at bounding box center [300, 181] width 146 height 107
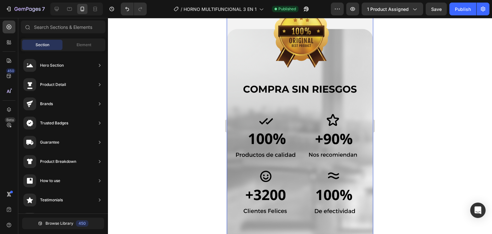
scroll to position [2328, 0]
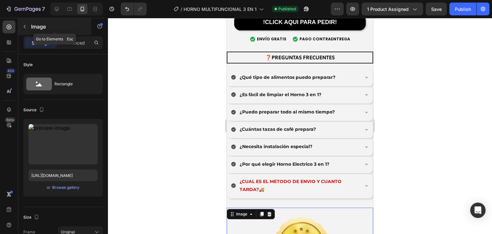
click at [29, 26] on button "button" at bounding box center [25, 26] width 10 height 10
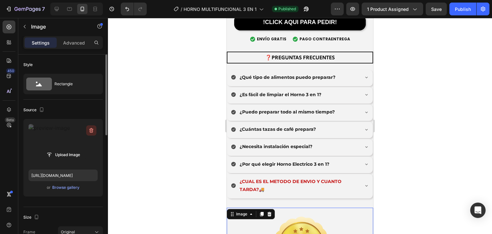
click at [90, 131] on icon "button" at bounding box center [91, 130] width 4 height 5
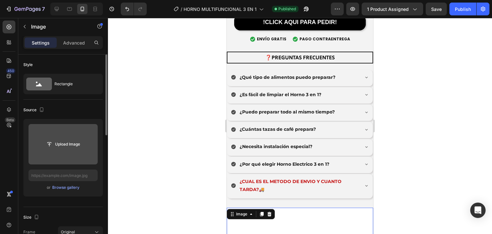
scroll to position [2243, 0]
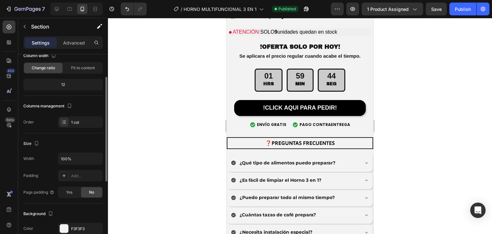
scroll to position [128, 0]
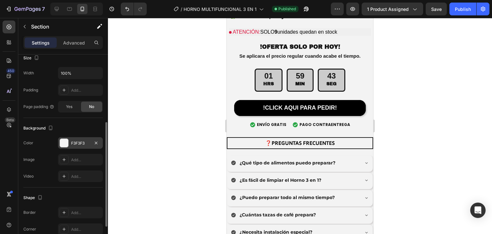
click at [68, 141] on div at bounding box center [64, 143] width 8 height 8
click at [73, 155] on div "Add..." at bounding box center [80, 160] width 45 height 12
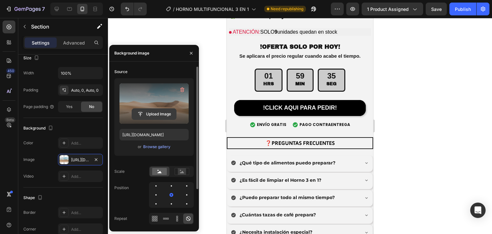
click at [172, 112] on input "file" at bounding box center [154, 114] width 44 height 11
click at [147, 115] on input "file" at bounding box center [154, 114] width 44 height 11
click at [162, 112] on input "file" at bounding box center [154, 114] width 44 height 11
click at [149, 112] on input "file" at bounding box center [154, 114] width 44 height 11
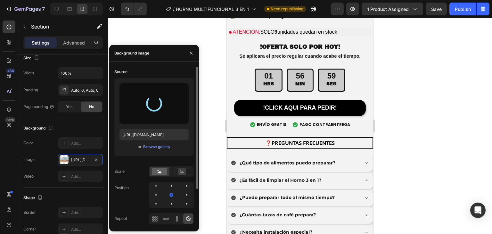
type input "https://cdn.shopify.com/s/files/1/0774/8360/6252/files/gempages_575738252938445…"
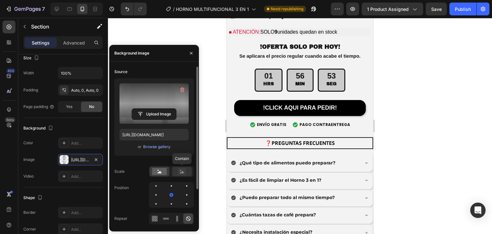
click at [181, 168] on rect at bounding box center [182, 171] width 8 height 6
click at [193, 54] on icon "button" at bounding box center [191, 53] width 5 height 5
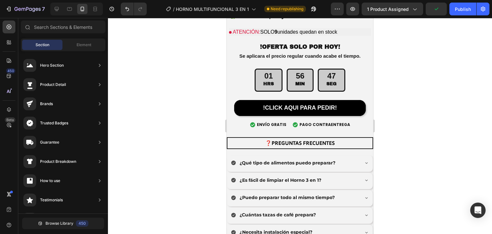
drag, startPoint x: 316, startPoint y: 160, endPoint x: 316, endPoint y: 155, distance: 5.4
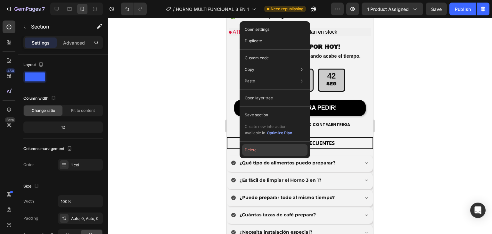
click at [254, 152] on button "Delete" at bounding box center [274, 150] width 65 height 12
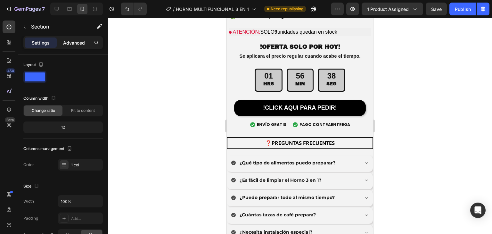
click at [71, 46] on div "Advanced" at bounding box center [74, 42] width 32 height 10
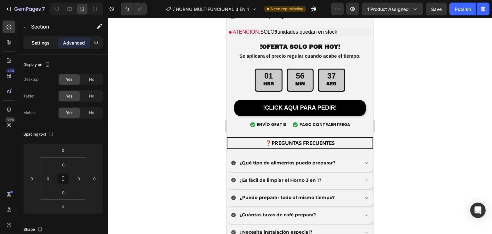
click at [47, 43] on p "Settings" at bounding box center [41, 42] width 18 height 7
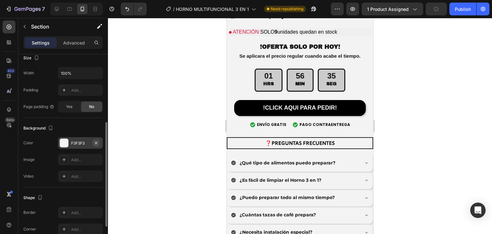
click at [93, 144] on button "button" at bounding box center [96, 143] width 8 height 8
click at [85, 158] on div "Add..." at bounding box center [86, 160] width 30 height 6
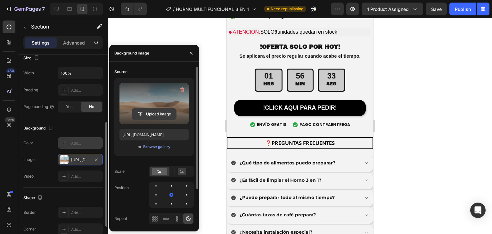
click at [156, 115] on input "file" at bounding box center [154, 114] width 44 height 11
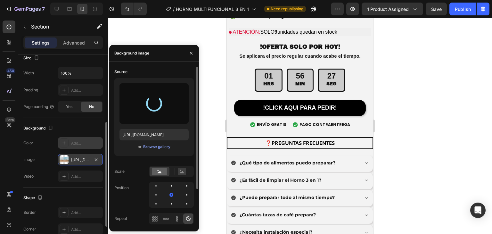
type input "https://cdn.shopify.com/s/files/1/0774/8360/6252/files/gempages_575738252938445…"
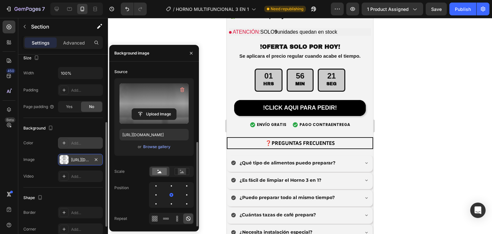
scroll to position [48, 0]
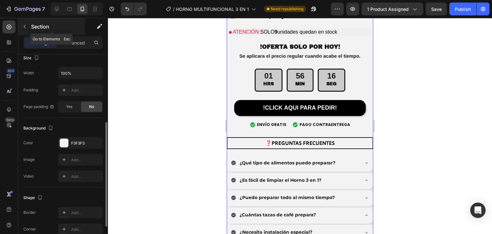
click at [25, 25] on icon "button" at bounding box center [24, 26] width 5 height 5
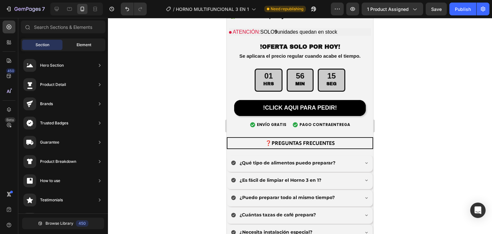
click at [70, 42] on div "Element" at bounding box center [84, 45] width 40 height 10
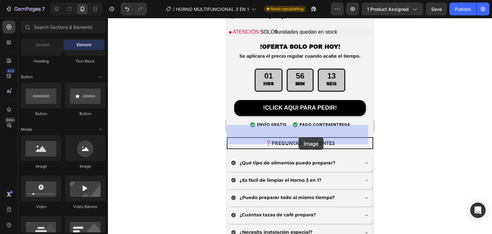
drag, startPoint x: 287, startPoint y: 170, endPoint x: 298, endPoint y: 137, distance: 34.9
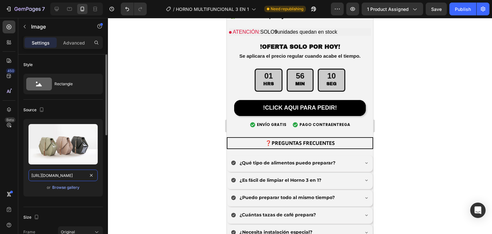
click at [78, 178] on input "[URL][DOMAIN_NAME]" at bounding box center [62, 175] width 69 height 12
paste input "text"
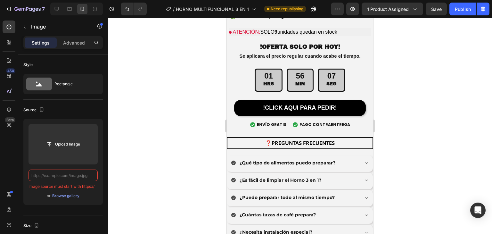
paste input "text"
paste input "0774/8360/6252/files/90_3.png?v=1759037142"
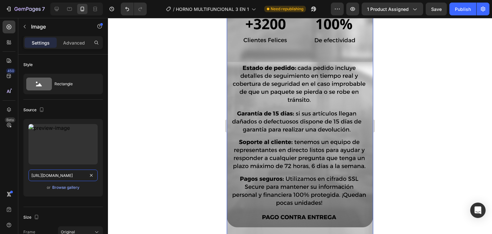
scroll to position [2584, 0]
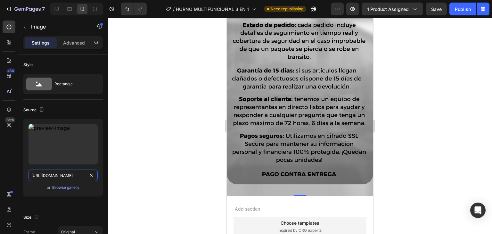
type input "https://cdn.shopify.com/s/files/1/0774/8360/6252/files/90_3.png?v=1759037142"
click at [180, 155] on div at bounding box center [300, 126] width 384 height 216
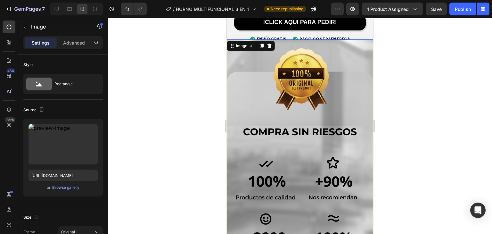
scroll to position [2285, 0]
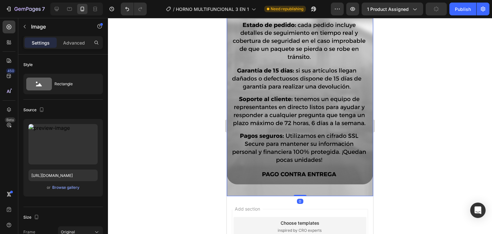
scroll to position [2652, 0]
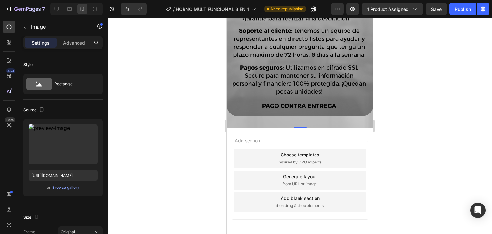
click at [274, 128] on div "Add section Choose templates inspired by CRO experts Generate layout from URL o…" at bounding box center [300, 181] width 146 height 107
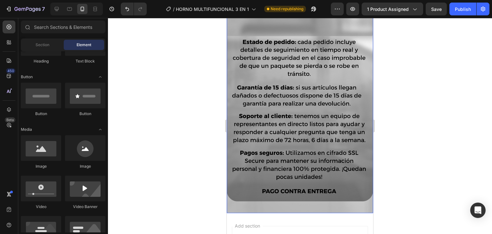
scroll to position [2482, 0]
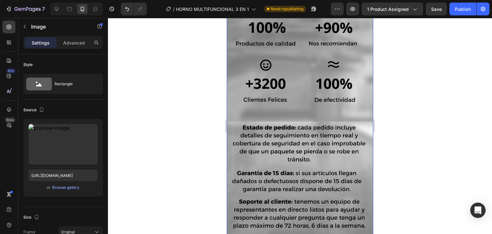
click at [278, 107] on img at bounding box center [300, 92] width 146 height 412
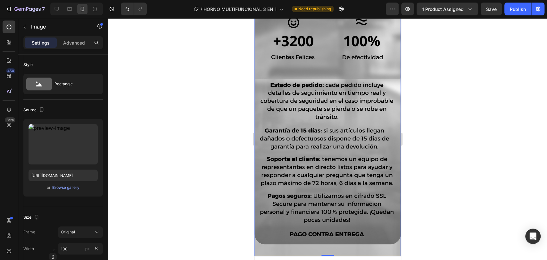
scroll to position [2429, 0]
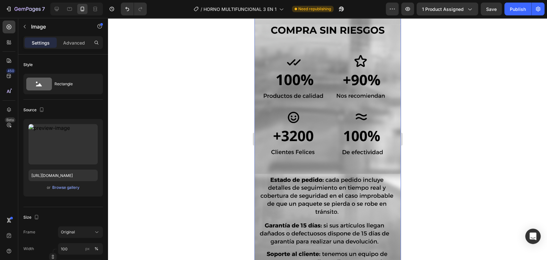
click at [303, 162] on img at bounding box center [327, 144] width 146 height 412
click at [309, 156] on img at bounding box center [327, 144] width 146 height 412
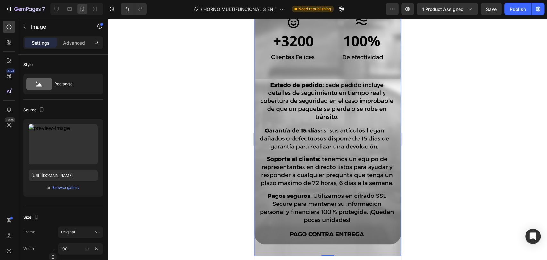
scroll to position [2619, 0]
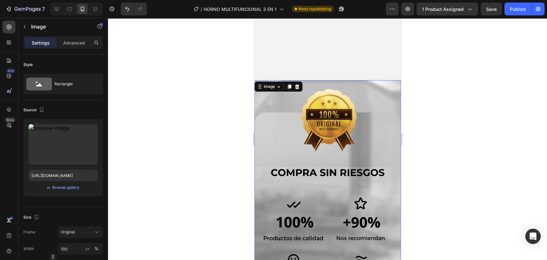
scroll to position [2240, 0]
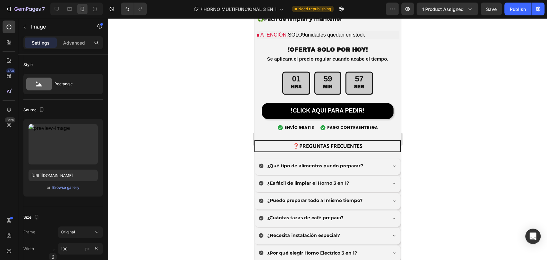
drag, startPoint x: 192, startPoint y: 159, endPoint x: 14, endPoint y: 161, distance: 178.3
click at [192, 159] on div at bounding box center [327, 139] width 439 height 242
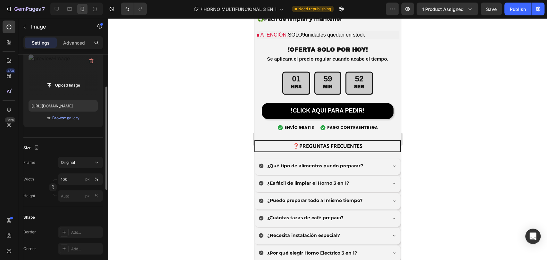
scroll to position [0, 0]
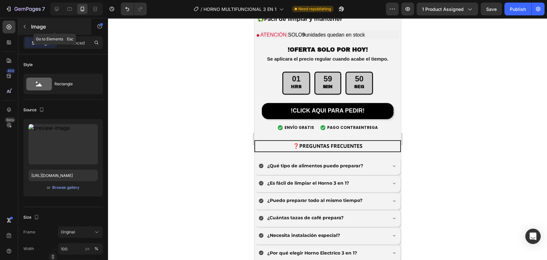
click at [24, 27] on icon "button" at bounding box center [24, 26] width 5 height 5
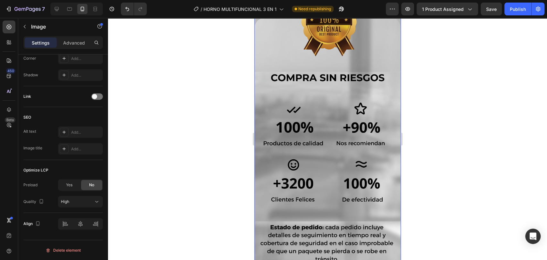
scroll to position [2287, 0]
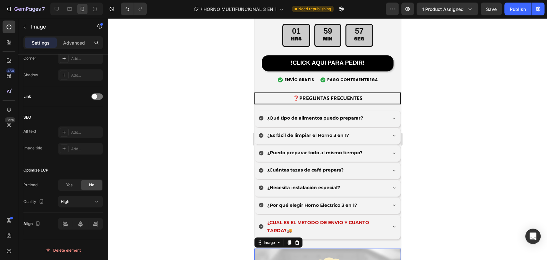
click at [299, 233] on div at bounding box center [297, 242] width 8 height 8
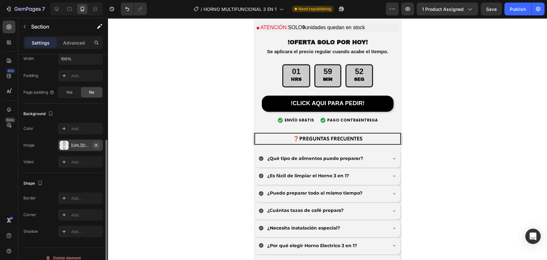
click at [97, 144] on icon "button" at bounding box center [95, 144] width 5 height 5
click at [82, 130] on div "Add..." at bounding box center [86, 129] width 30 height 6
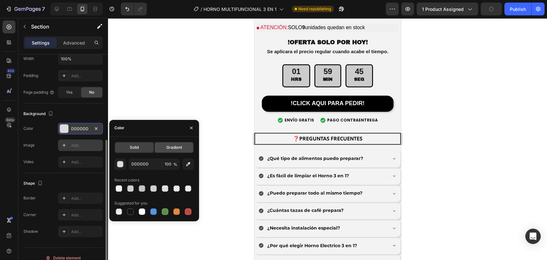
click at [162, 150] on div "Gradient" at bounding box center [174, 147] width 38 height 10
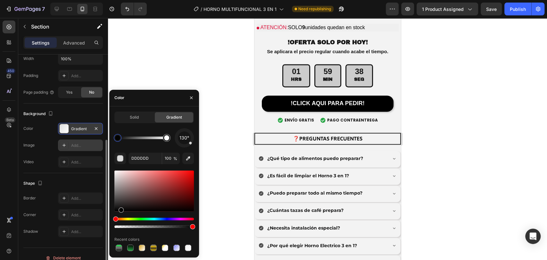
click at [120, 210] on div at bounding box center [153, 190] width 79 height 41
click at [114, 200] on div at bounding box center [153, 190] width 79 height 41
type input "444444"
drag, startPoint x: 187, startPoint y: 143, endPoint x: 181, endPoint y: 152, distance: 10.6
click at [181, 152] on div "193° 444444 100 % Recent colors" at bounding box center [153, 190] width 79 height 124
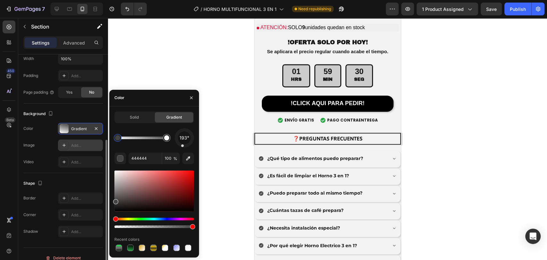
drag, startPoint x: 182, startPoint y: 147, endPoint x: 184, endPoint y: 122, distance: 25.4
click at [184, 122] on div "Solid Gradient 193° 444444 100 % Recent colors" at bounding box center [153, 181] width 79 height 141
click at [183, 145] on div "192°" at bounding box center [183, 137] width 19 height 19
drag, startPoint x: 185, startPoint y: 142, endPoint x: 183, endPoint y: 124, distance: 17.4
click at [183, 124] on div "Solid Gradient 0° 444444 100 % Recent colors" at bounding box center [153, 181] width 79 height 141
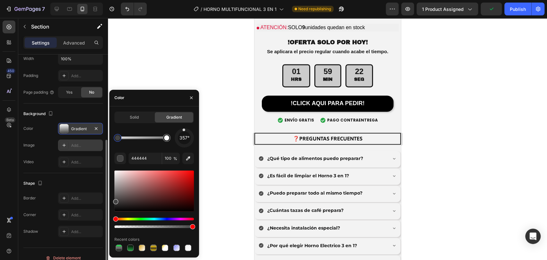
click at [225, 124] on div at bounding box center [327, 139] width 439 height 242
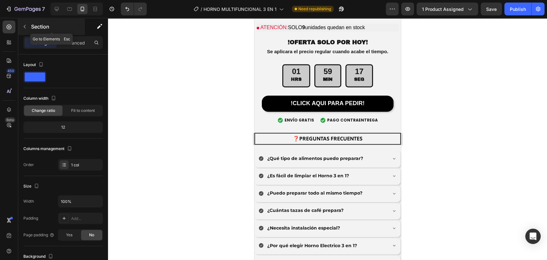
click at [27, 24] on icon "button" at bounding box center [24, 26] width 5 height 5
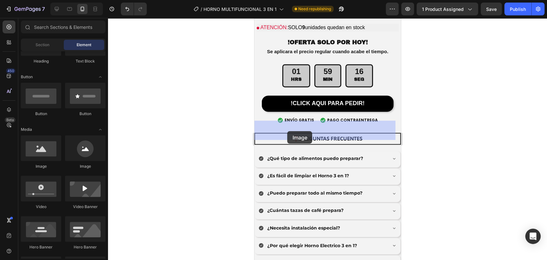
drag, startPoint x: 305, startPoint y: 157, endPoint x: 287, endPoint y: 131, distance: 31.8
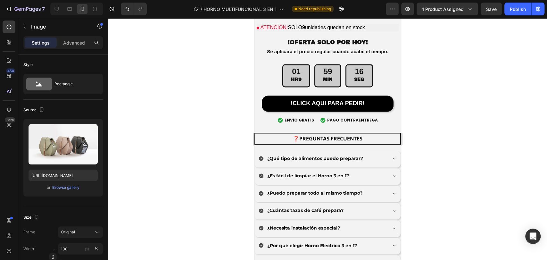
scroll to position [2287, 0]
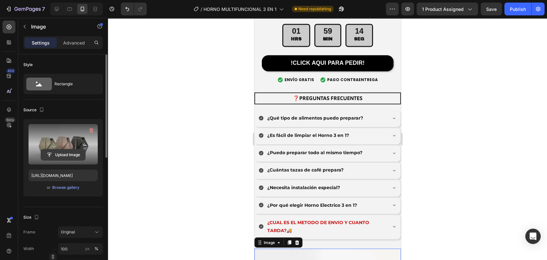
click at [71, 153] on input "file" at bounding box center [63, 154] width 44 height 11
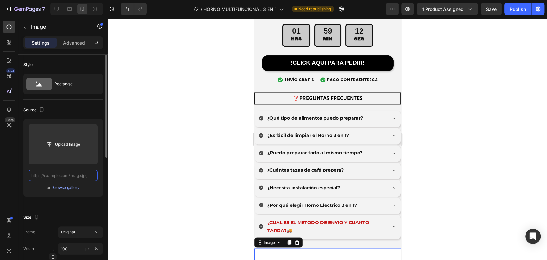
scroll to position [0, 0]
paste input "https://cdn.shopify.com/s/files/1/0774/8360/6252/files/90_3.png?v=1759037142"
type input "https://cdn.shopify.com/s/files/1/0774/8360/6252/files/90_3.png?v=1759037142"
click at [222, 136] on div at bounding box center [327, 139] width 439 height 242
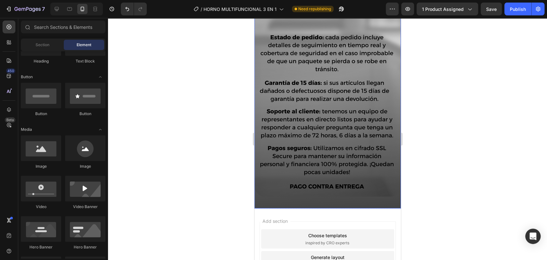
scroll to position [2619, 0]
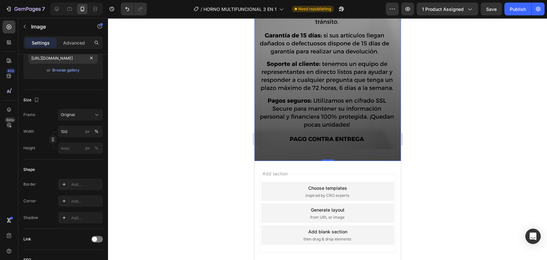
scroll to position [0, 0]
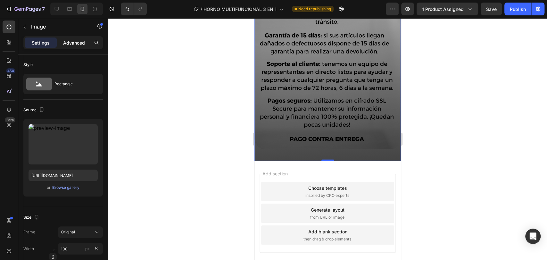
click at [79, 42] on p "Advanced" at bounding box center [74, 42] width 22 height 7
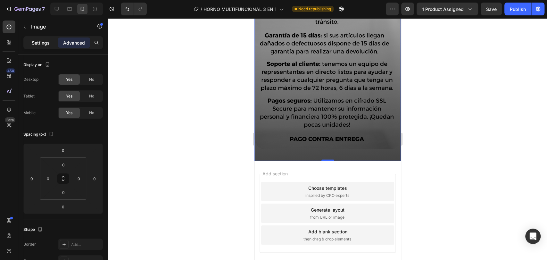
click at [48, 43] on p "Settings" at bounding box center [41, 42] width 18 height 7
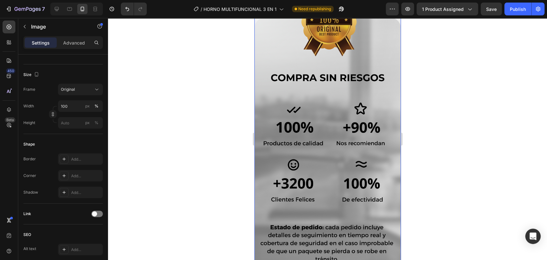
scroll to position [2334, 0]
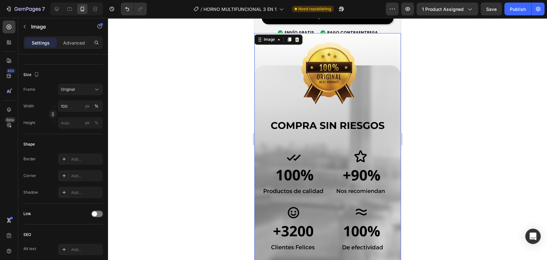
click at [288, 53] on img at bounding box center [327, 239] width 146 height 412
click at [283, 57] on img at bounding box center [327, 239] width 146 height 412
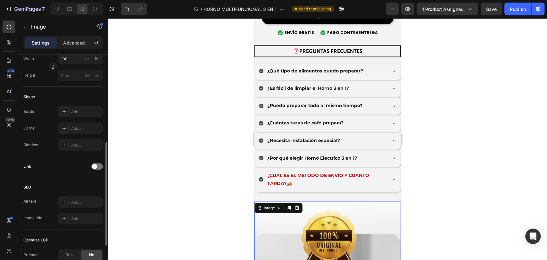
scroll to position [260, 0]
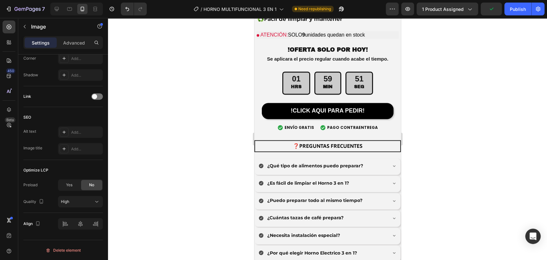
click at [51, 44] on div "Settings" at bounding box center [41, 42] width 32 height 10
click at [27, 30] on button "button" at bounding box center [25, 26] width 10 height 10
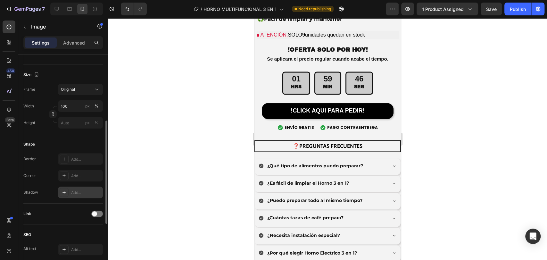
scroll to position [47, 0]
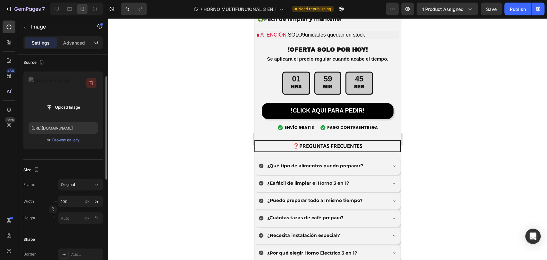
click at [93, 78] on button "button" at bounding box center [91, 83] width 10 height 10
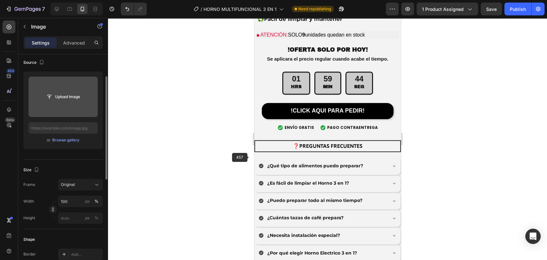
scroll to position [2334, 0]
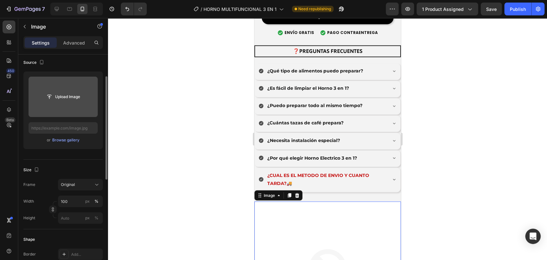
click at [293, 190] on div "Image" at bounding box center [278, 195] width 48 height 10
click at [294, 191] on div at bounding box center [297, 195] width 8 height 8
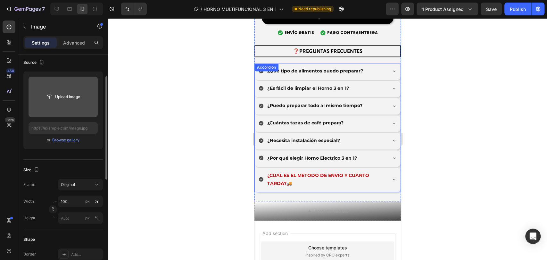
scroll to position [2247, 0]
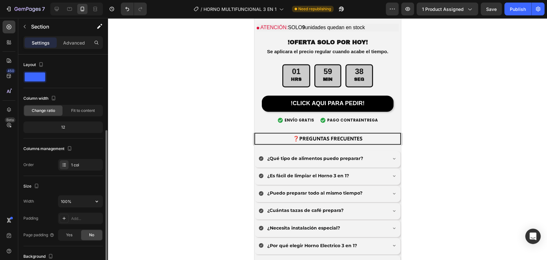
scroll to position [142, 0]
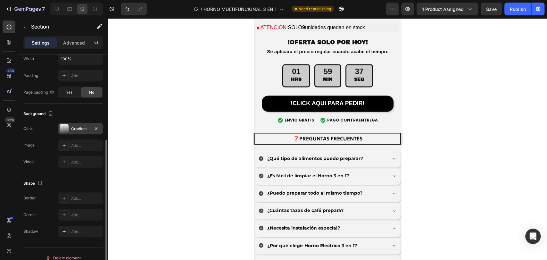
click at [72, 123] on div "Gradient" at bounding box center [80, 129] width 45 height 12
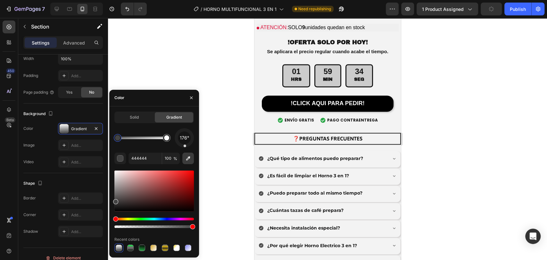
drag, startPoint x: 186, startPoint y: 132, endPoint x: 185, endPoint y: 152, distance: 19.9
click at [185, 152] on div "176° 444444 100 % Recent colors" at bounding box center [153, 190] width 79 height 124
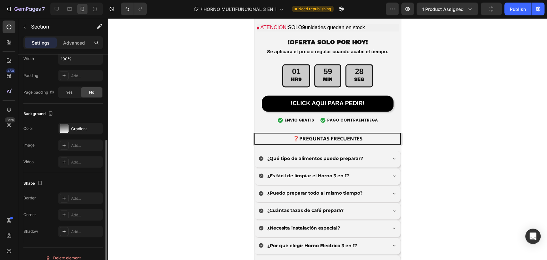
click at [80, 111] on div "Background" at bounding box center [62, 114] width 79 height 10
click at [26, 28] on icon "button" at bounding box center [24, 26] width 5 height 5
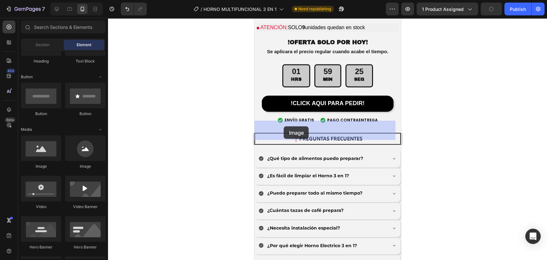
drag, startPoint x: 432, startPoint y: 154, endPoint x: 283, endPoint y: 126, distance: 150.9
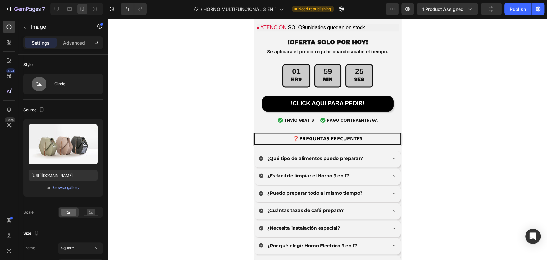
scroll to position [2254, 0]
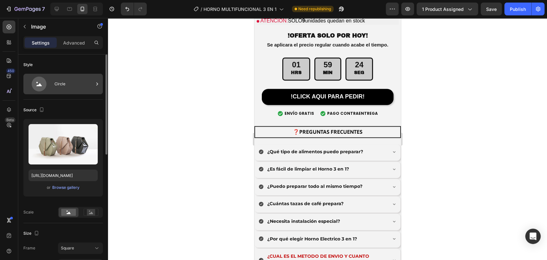
click at [61, 83] on div "Circle" at bounding box center [73, 84] width 39 height 15
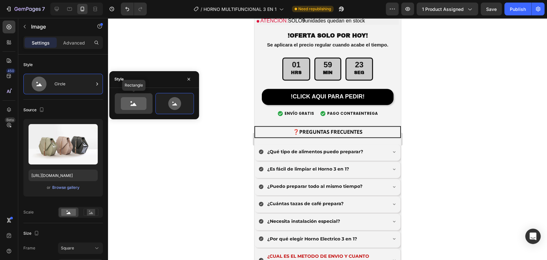
click at [130, 101] on icon at bounding box center [134, 103] width 26 height 13
type input "100"
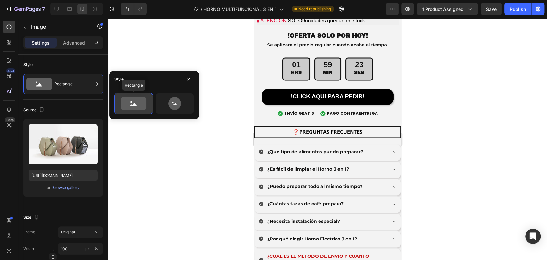
scroll to position [2333, 0]
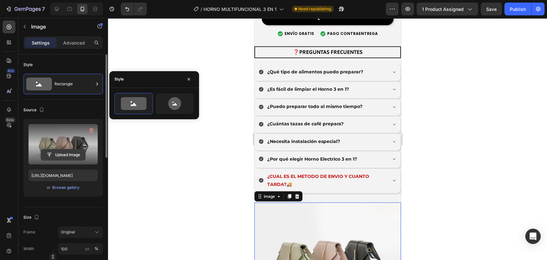
click at [67, 154] on input "file" at bounding box center [63, 154] width 44 height 11
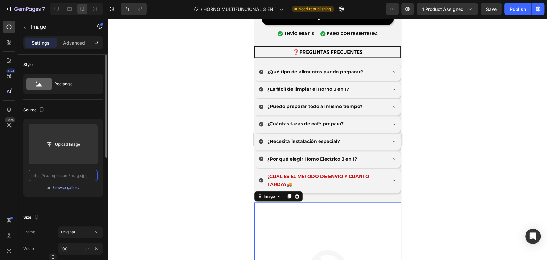
scroll to position [2334, 0]
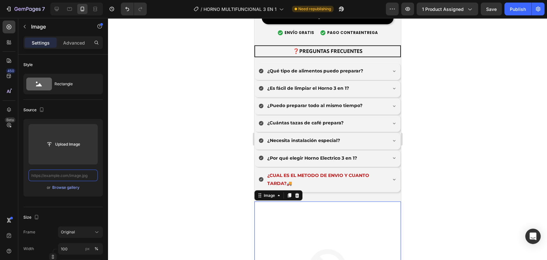
paste input "https://cdn.shopify.com/s/files/1/0774/8360/6252/files/90_3.png?v=1759037142"
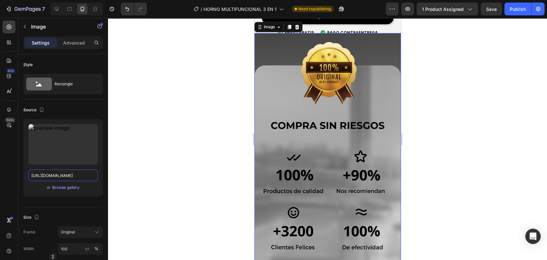
scroll to position [2287, 0]
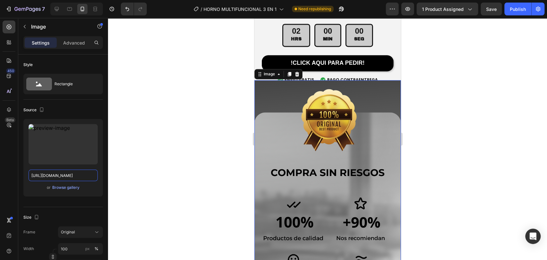
type input "https://cdn.shopify.com/s/files/1/0774/8360/6252/files/90_3.png?v=1759037142"
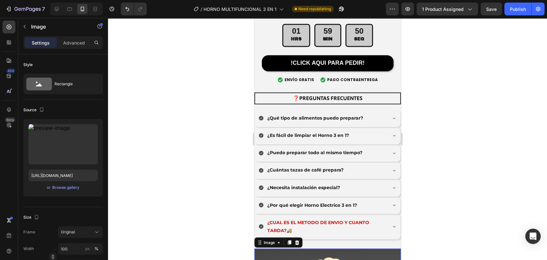
drag, startPoint x: 314, startPoint y: 118, endPoint x: 305, endPoint y: 134, distance: 18.8
drag, startPoint x: 293, startPoint y: 164, endPoint x: 288, endPoint y: 191, distance: 27.1
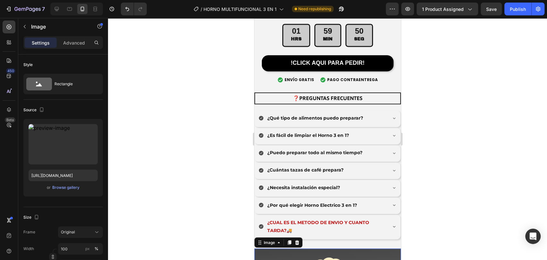
drag, startPoint x: 284, startPoint y: 220, endPoint x: 285, endPoint y: 223, distance: 3.7
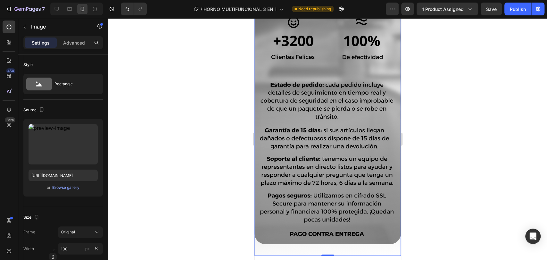
click at [312, 227] on img at bounding box center [327, 49] width 146 height 412
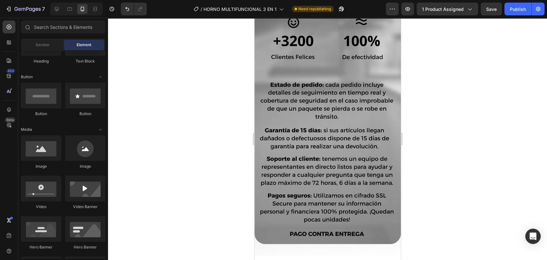
scroll to position [2572, 0]
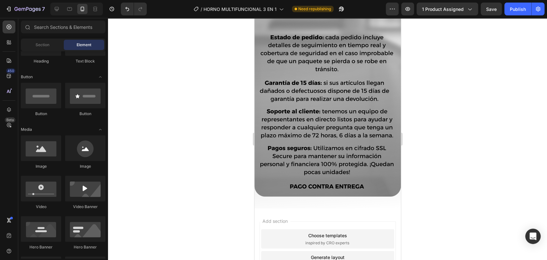
click at [304, 229] on div "Choose templates inspired by CRO experts" at bounding box center [327, 238] width 133 height 19
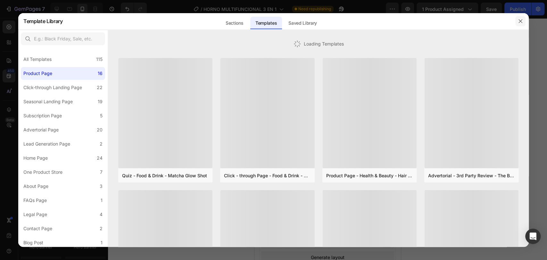
click at [491, 24] on button "button" at bounding box center [520, 21] width 10 height 10
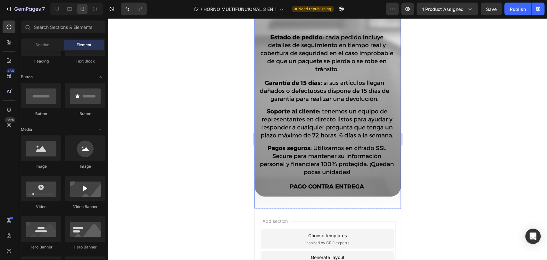
click at [325, 208] on div "Add section Choose templates inspired by CRO experts Generate layout from URL o…" at bounding box center [327, 261] width 146 height 107
click at [318, 208] on div "Add section Choose templates inspired by CRO experts Generate layout from URL o…" at bounding box center [327, 261] width 146 height 107
click at [311, 185] on img at bounding box center [327, 2] width 146 height 412
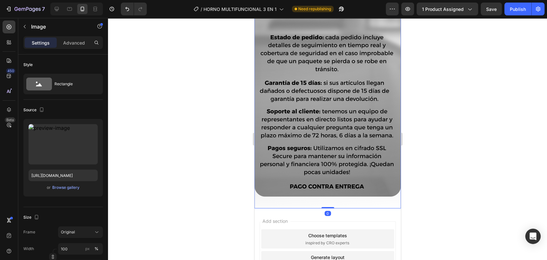
click at [311, 185] on img at bounding box center [327, 2] width 146 height 412
click at [306, 190] on img at bounding box center [327, 2] width 146 height 412
click at [323, 208] on div "Add section Choose templates inspired by CRO experts Generate layout from URL o…" at bounding box center [327, 261] width 146 height 107
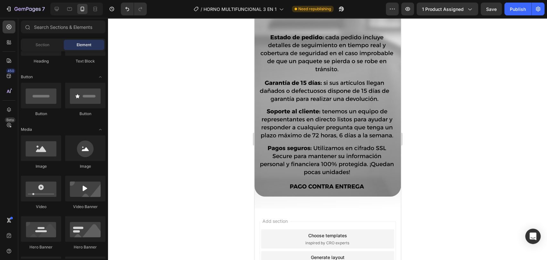
click at [326, 183] on img at bounding box center [327, 2] width 146 height 412
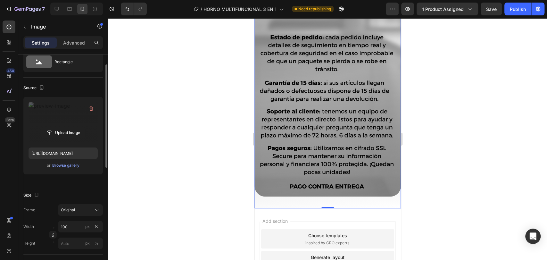
scroll to position [0, 0]
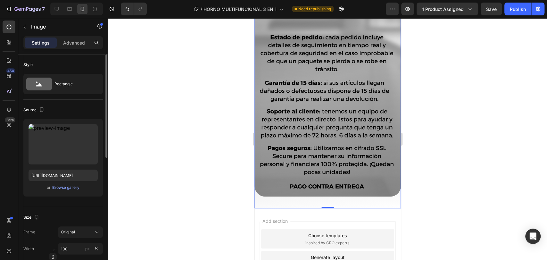
click at [51, 67] on div "Style" at bounding box center [62, 65] width 79 height 10
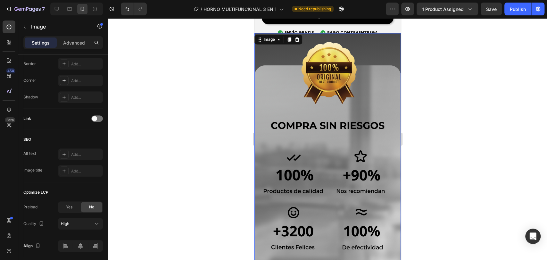
scroll to position [2287, 0]
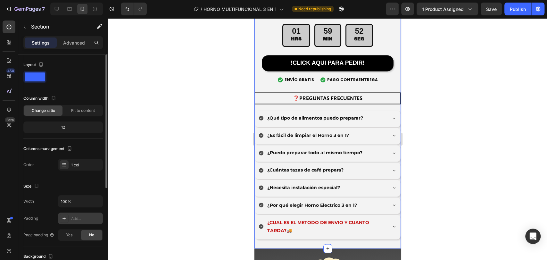
scroll to position [95, 0]
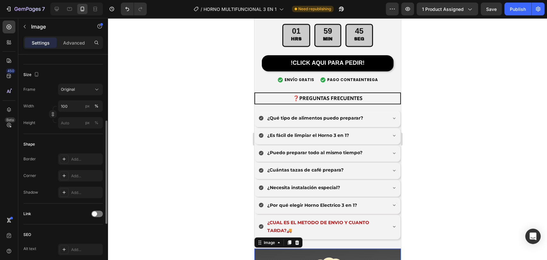
scroll to position [260, 0]
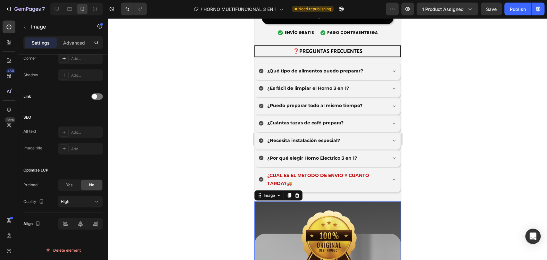
drag, startPoint x: 199, startPoint y: 101, endPoint x: 1, endPoint y: 88, distance: 197.9
click at [199, 101] on div at bounding box center [327, 139] width 439 height 242
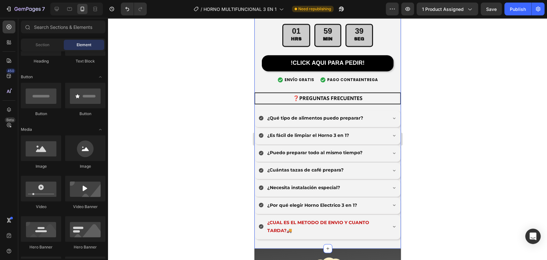
scroll to position [2240, 0]
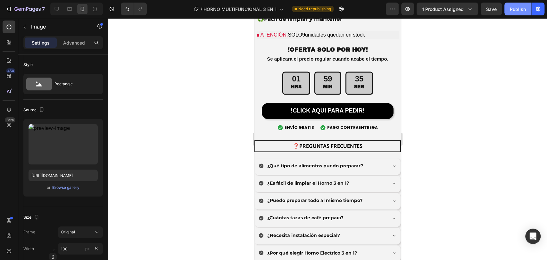
click at [491, 4] on button "Publish" at bounding box center [517, 9] width 27 height 13
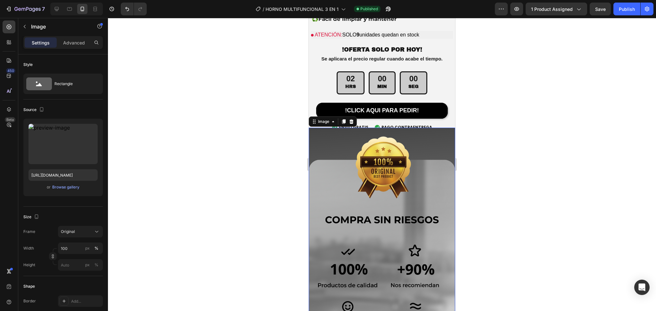
scroll to position [2347, 0]
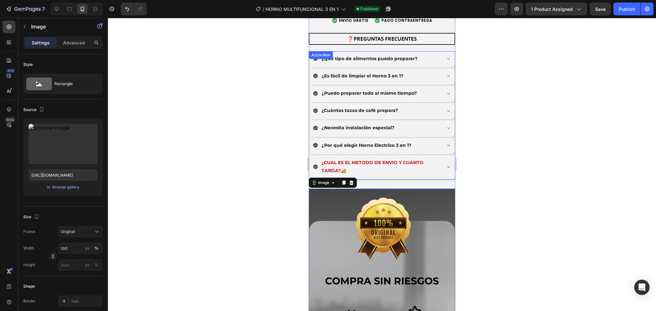
click at [346, 56] on strong "¿Qué tipo de alimentos puedo preparar?" at bounding box center [369, 59] width 96 height 6
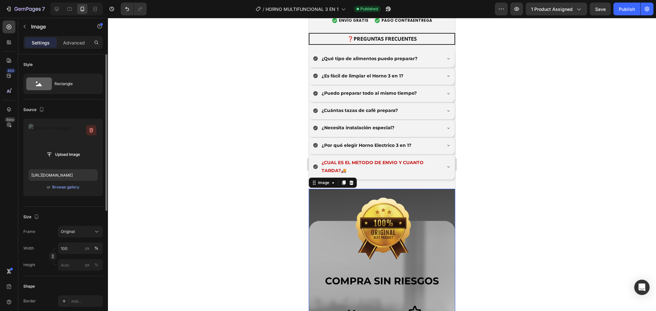
click at [91, 130] on icon "button" at bounding box center [91, 130] width 6 height 6
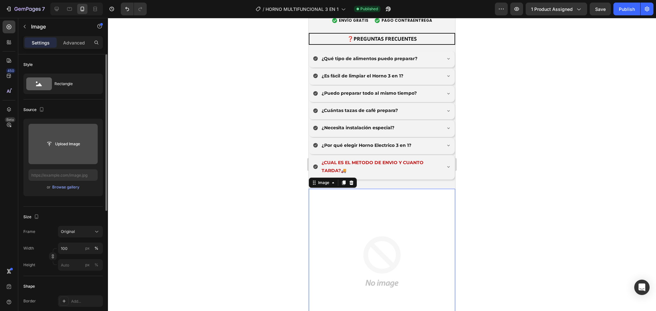
click at [390, 210] on img at bounding box center [382, 262] width 146 height 146
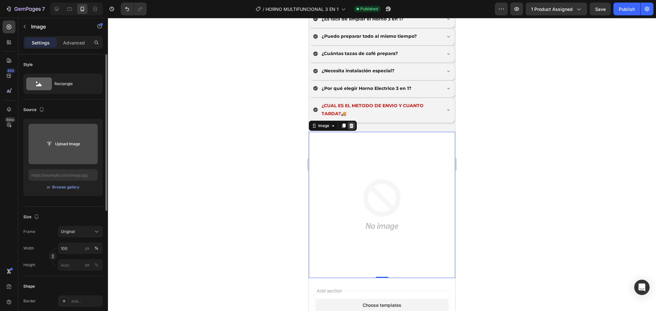
click at [352, 122] on div at bounding box center [351, 126] width 8 height 8
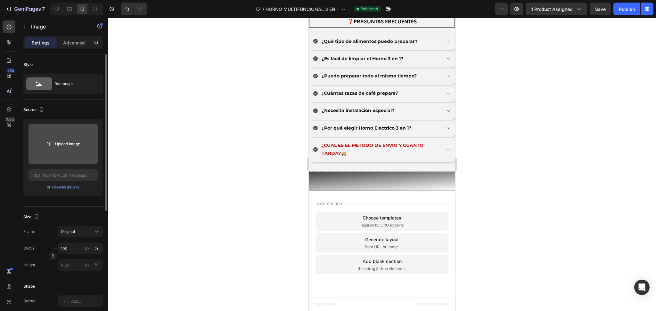
scroll to position [2349, 0]
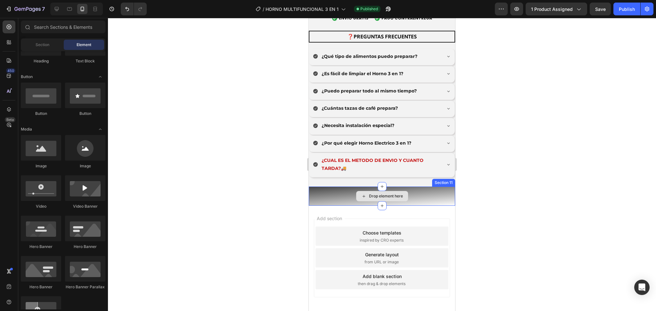
click at [382, 191] on div "Drop element here" at bounding box center [382, 196] width 52 height 10
click at [335, 191] on div "Drop element here" at bounding box center [382, 196] width 146 height 19
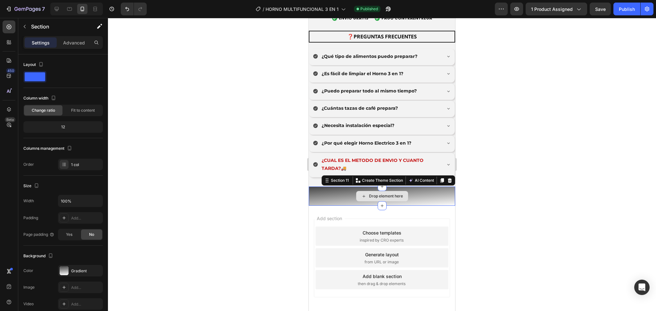
click at [336, 189] on div "Drop element here" at bounding box center [382, 196] width 146 height 19
click at [77, 46] on div "Advanced" at bounding box center [74, 42] width 32 height 10
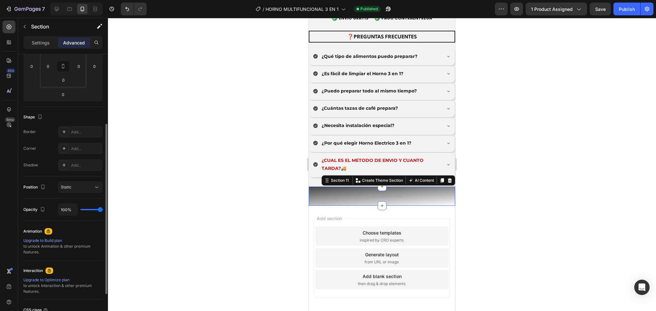
scroll to position [169, 0]
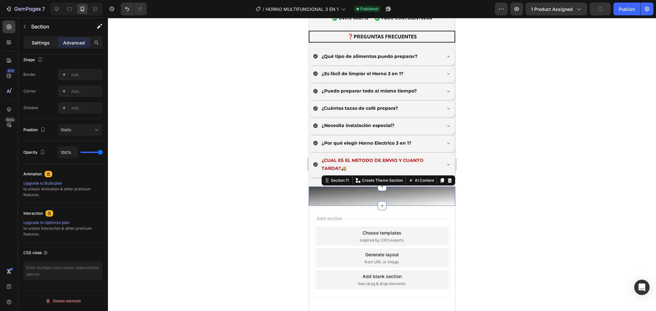
click at [43, 41] on p "Settings" at bounding box center [41, 42] width 18 height 7
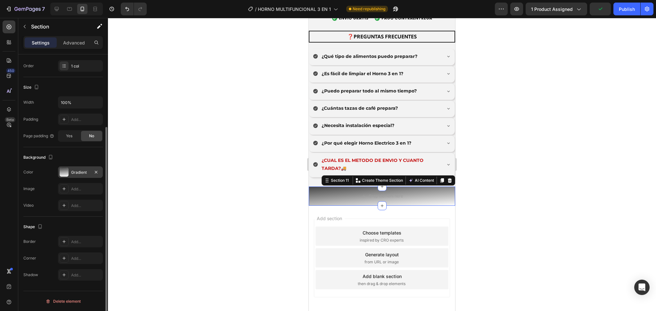
click at [70, 173] on div "Gradient" at bounding box center [80, 172] width 45 height 12
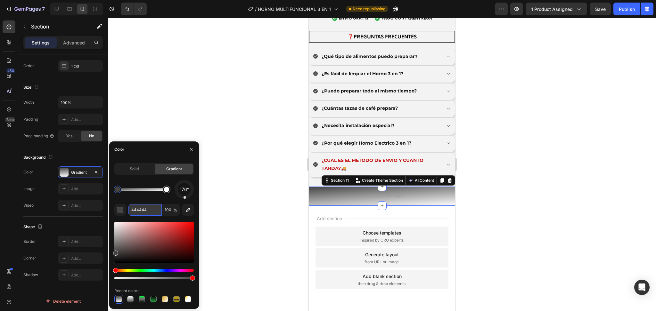
click at [140, 211] on input "444444" at bounding box center [144, 210] width 33 height 12
click at [140, 164] on div "Solid" at bounding box center [134, 169] width 38 height 10
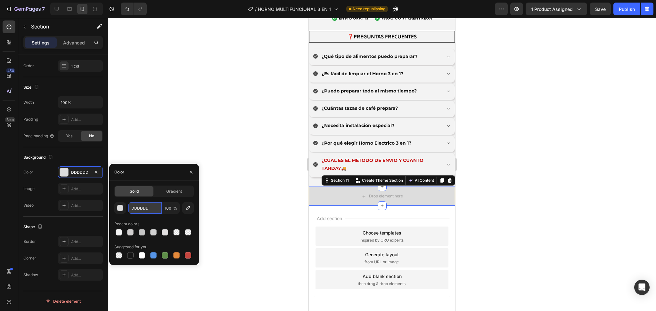
click at [138, 209] on input "DDDDDD" at bounding box center [144, 208] width 33 height 12
paste input "444444"
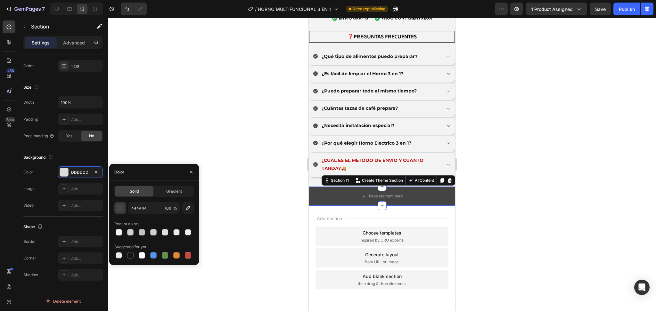
click at [124, 210] on button "button" at bounding box center [120, 208] width 12 height 12
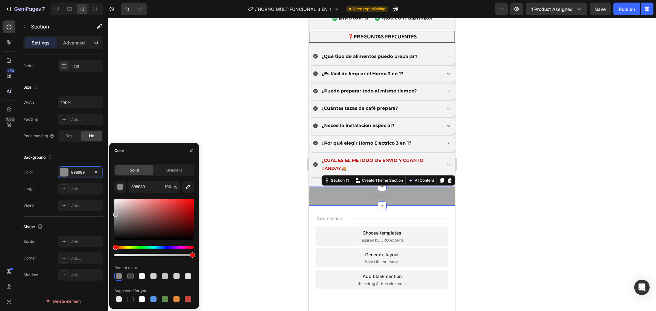
type input "A5A5A5"
drag, startPoint x: 116, startPoint y: 230, endPoint x: 115, endPoint y: 213, distance: 16.4
click at [115, 213] on div at bounding box center [115, 214] width 5 height 5
click at [159, 118] on div at bounding box center [382, 164] width 548 height 293
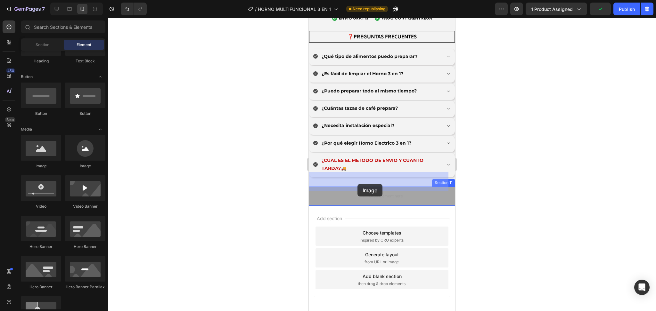
drag, startPoint x: 387, startPoint y: 117, endPoint x: 359, endPoint y: 182, distance: 71.7
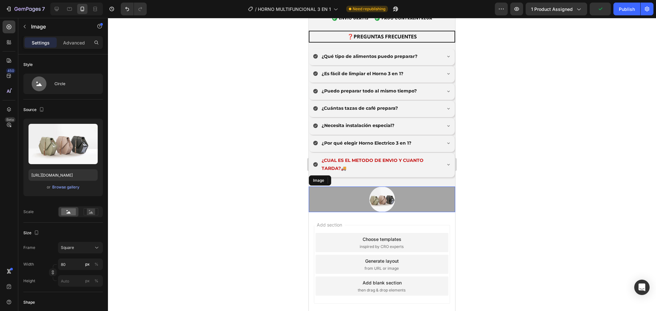
scroll to position [2355, 0]
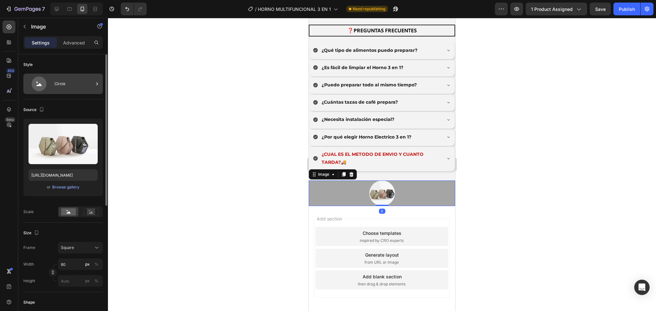
click at [42, 84] on icon at bounding box center [39, 84] width 15 height 15
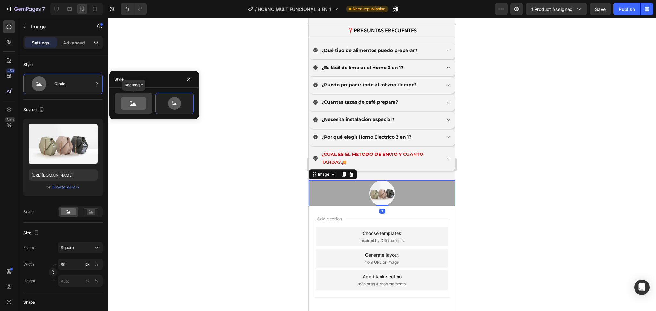
drag, startPoint x: 129, startPoint y: 103, endPoint x: 129, endPoint y: 109, distance: 5.5
click at [129, 103] on icon at bounding box center [134, 103] width 26 height 13
type input "100"
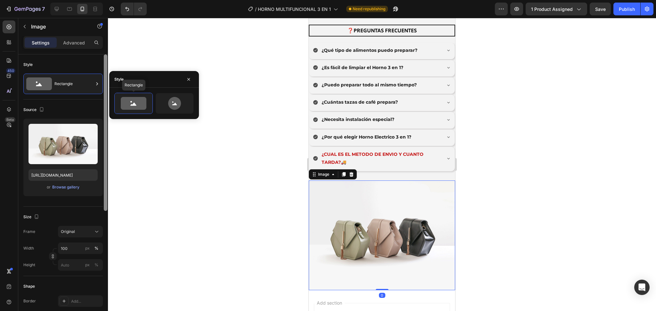
scroll to position [2404, 0]
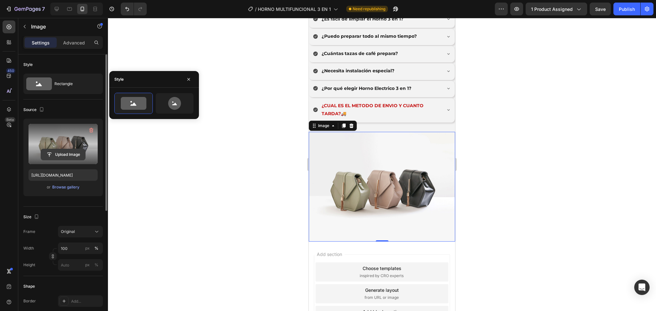
click at [66, 153] on input "file" at bounding box center [63, 154] width 44 height 11
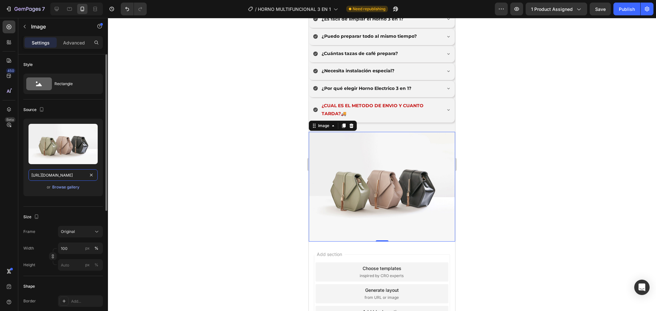
click at [65, 174] on input "[URL][DOMAIN_NAME]" at bounding box center [62, 175] width 69 height 12
paste input "444444"
type input "444444"
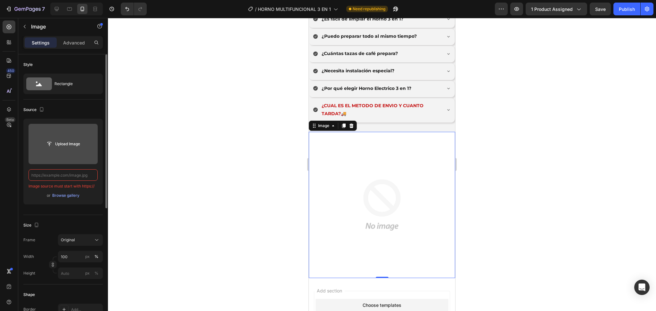
paste input "https://cdn.shopify.com/s/files/1/0774/8360/6252/files/90_3.png?v=1759037142"
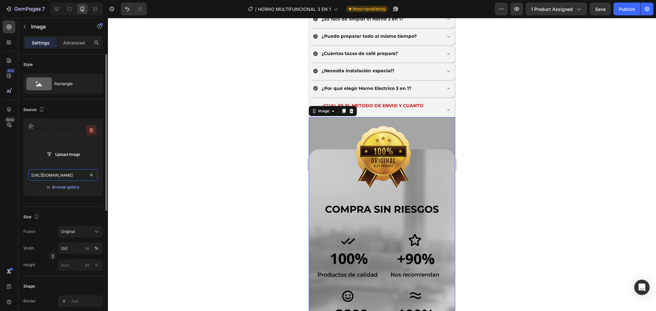
type input "https://cdn.shopify.com/s/files/1/0774/8360/6252/files/90_3.png?v=1759037142"
click at [89, 130] on icon "button" at bounding box center [91, 130] width 6 height 6
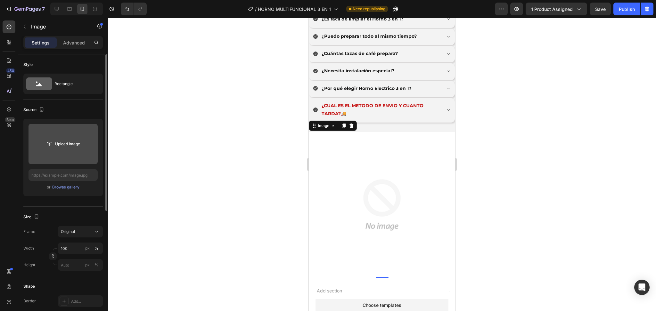
scroll to position [0, 0]
click at [353, 123] on icon at bounding box center [351, 125] width 5 height 5
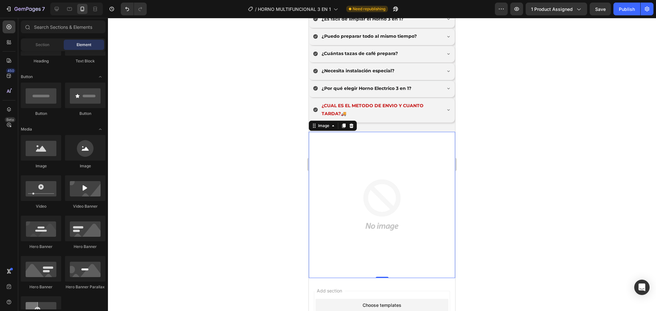
scroll to position [2349, 0]
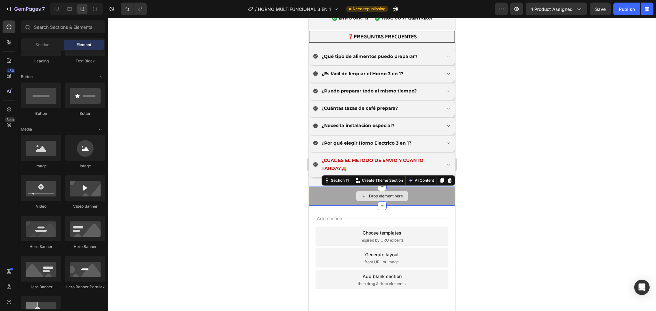
click at [361, 187] on div "Drop element here" at bounding box center [382, 196] width 146 height 19
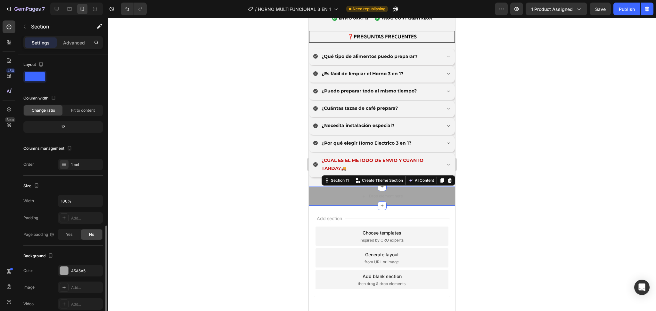
scroll to position [99, 0]
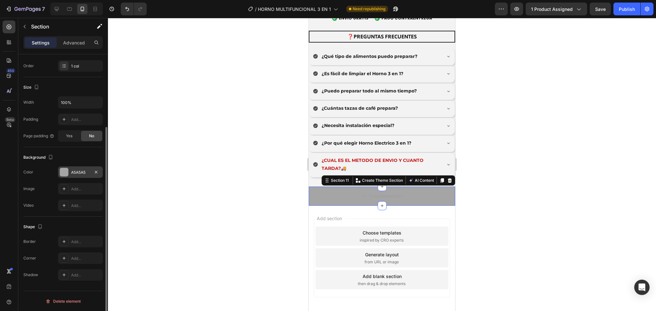
click at [68, 175] on div at bounding box center [64, 172] width 9 height 9
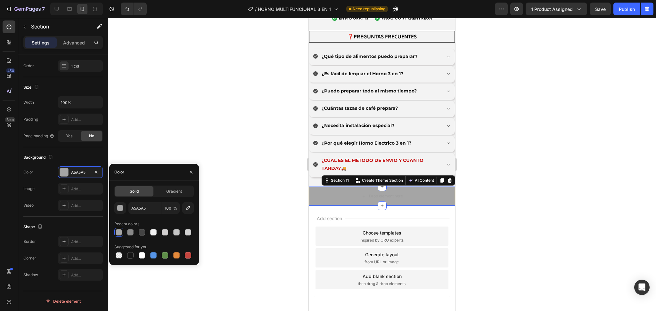
click at [118, 230] on div at bounding box center [119, 232] width 6 height 6
click at [119, 233] on div at bounding box center [119, 232] width 6 height 6
click at [118, 233] on div at bounding box center [119, 232] width 6 height 6
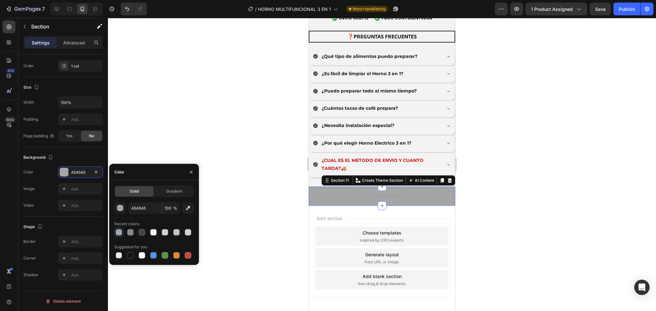
click at [118, 233] on div at bounding box center [119, 232] width 6 height 6
click at [119, 206] on div "button" at bounding box center [120, 208] width 6 height 6
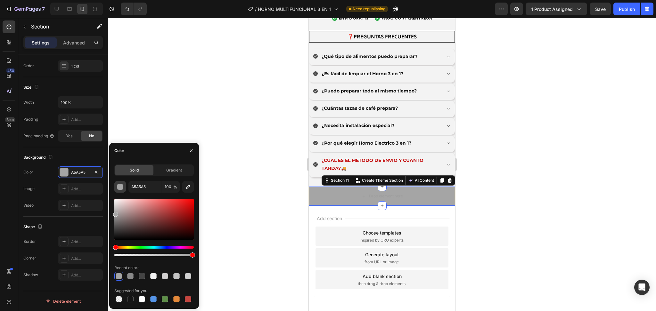
click at [119, 206] on div at bounding box center [153, 219] width 79 height 41
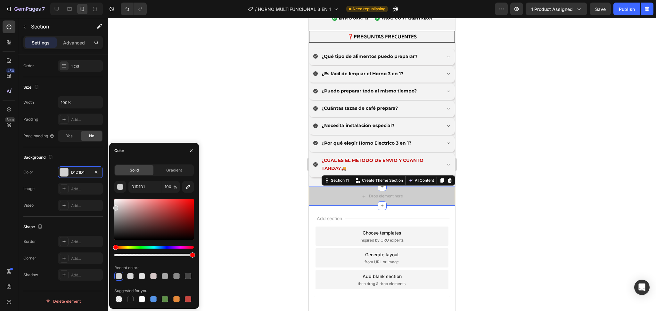
type input "CECECE"
drag, startPoint x: 119, startPoint y: 208, endPoint x: 109, endPoint y: 207, distance: 10.0
click at [109, 207] on div "Solid Gradient CECECE 100 % Recent colors Suggested for you" at bounding box center [154, 234] width 90 height 139
click at [187, 89] on div at bounding box center [382, 164] width 548 height 293
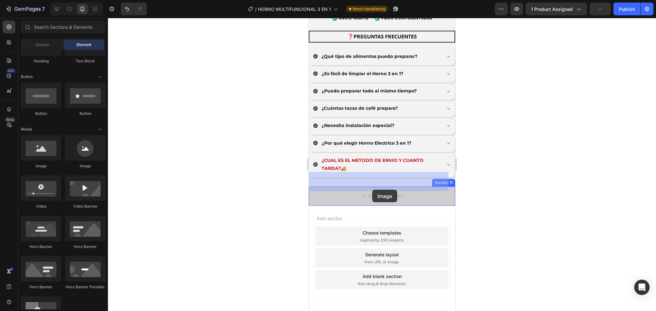
drag, startPoint x: 392, startPoint y: 128, endPoint x: 355, endPoint y: 185, distance: 67.9
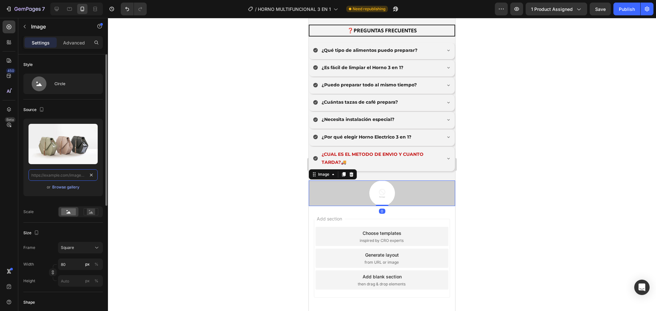
scroll to position [0, 0]
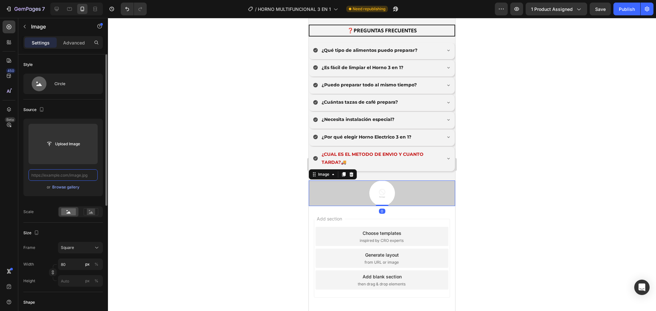
paste input "https://cdn.shopify.com/s/files/1/0774/8360/6252/files/90_3.png?v=1759037142"
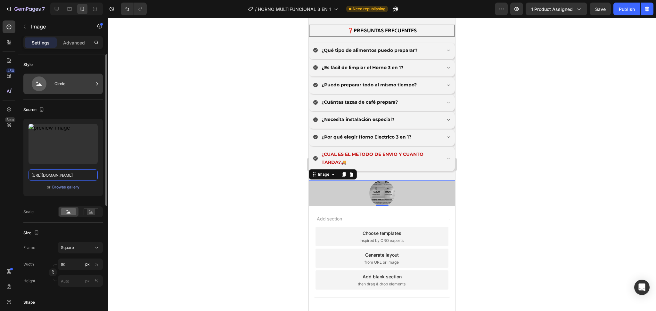
type input "https://cdn.shopify.com/s/files/1/0774/8360/6252/files/90_3.png?v=1759037142"
click at [75, 86] on div "Circle" at bounding box center [73, 84] width 39 height 15
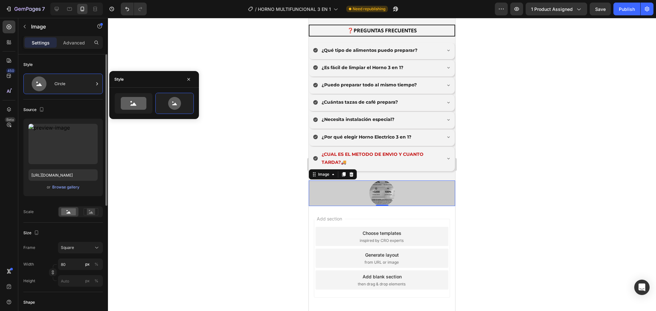
scroll to position [0, 0]
click at [134, 104] on icon at bounding box center [133, 104] width 6 height 3
type input "100"
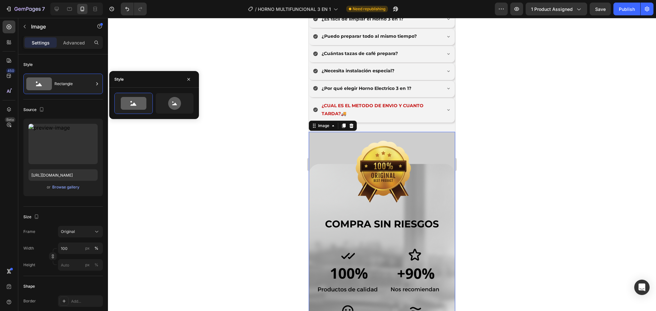
click at [243, 159] on div at bounding box center [382, 164] width 548 height 293
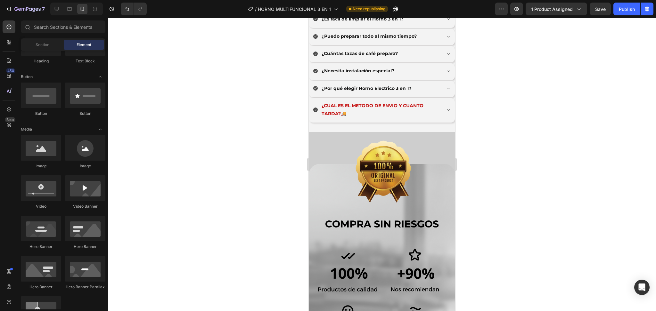
click at [250, 164] on div at bounding box center [382, 164] width 548 height 293
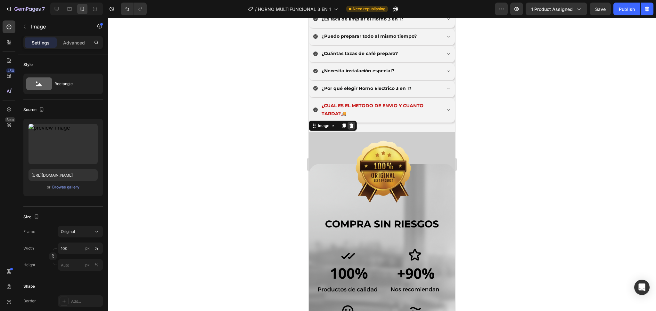
click at [353, 123] on icon at bounding box center [351, 125] width 5 height 5
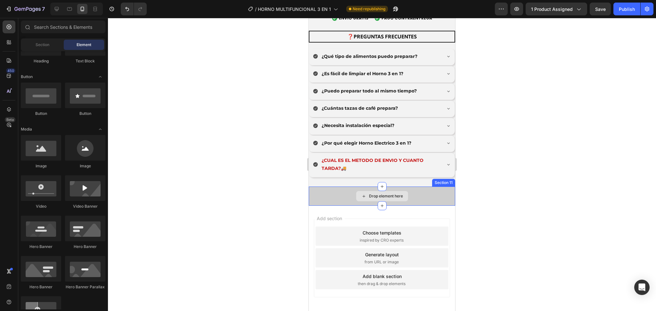
click at [331, 187] on div "Drop element here" at bounding box center [382, 196] width 146 height 19
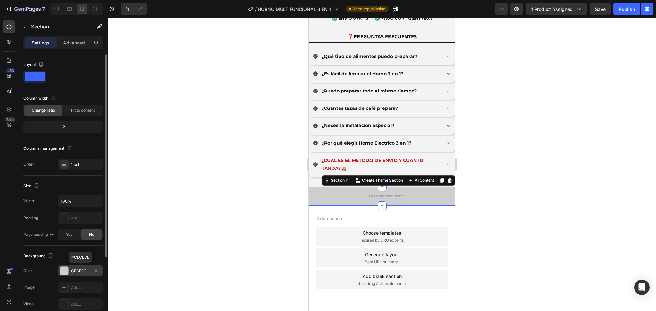
click at [73, 233] on div "CECECE" at bounding box center [80, 271] width 19 height 6
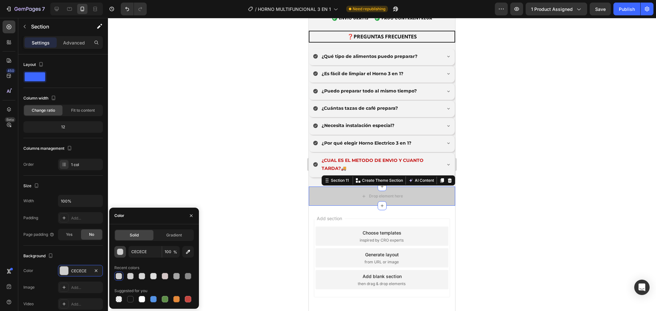
click at [121, 233] on div "button" at bounding box center [120, 252] width 6 height 6
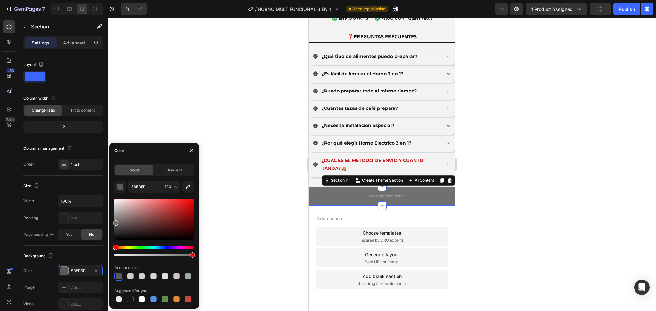
type input "707070"
drag, startPoint x: 116, startPoint y: 210, endPoint x: 111, endPoint y: 222, distance: 12.4
click at [111, 222] on div "Solid Gradient 707070 100 % Recent colors Suggested for you" at bounding box center [154, 234] width 90 height 139
click at [150, 134] on div at bounding box center [382, 164] width 548 height 293
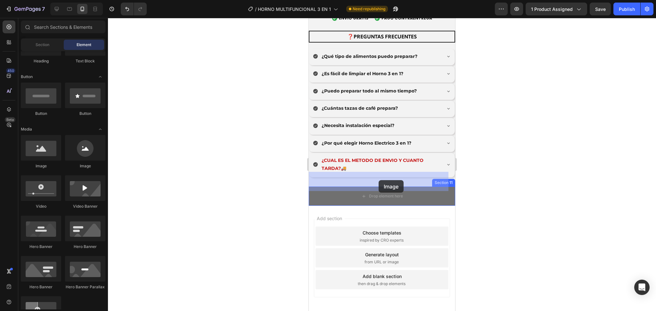
drag, startPoint x: 513, startPoint y: 157, endPoint x: 378, endPoint y: 180, distance: 136.1
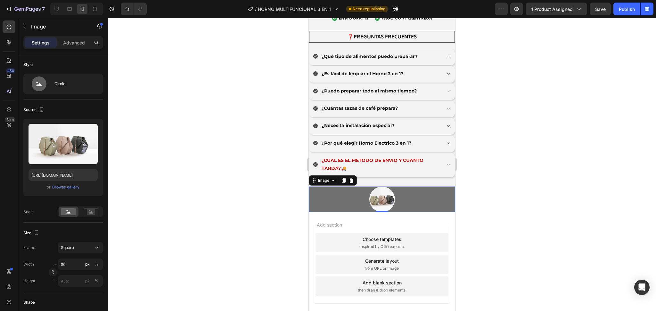
scroll to position [2355, 0]
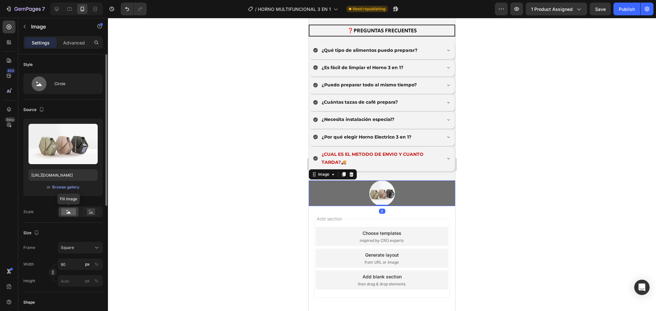
click at [65, 215] on rect at bounding box center [68, 211] width 15 height 7
click at [47, 87] on icon at bounding box center [39, 84] width 26 height 15
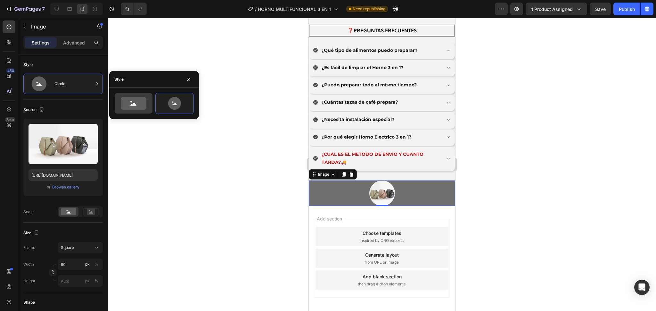
click at [119, 100] on icon at bounding box center [133, 103] width 30 height 13
type input "100"
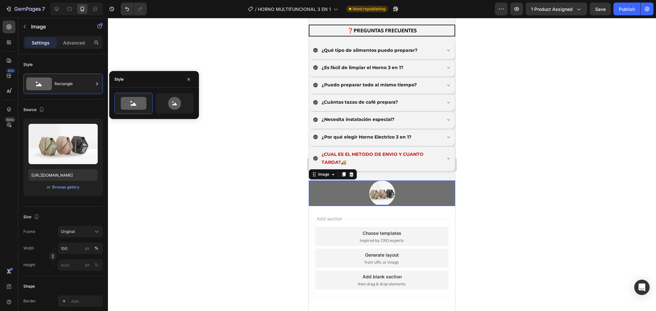
scroll to position [2404, 0]
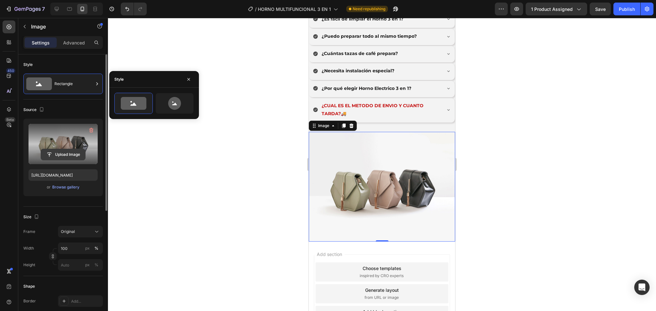
click at [72, 149] on input "file" at bounding box center [63, 154] width 44 height 11
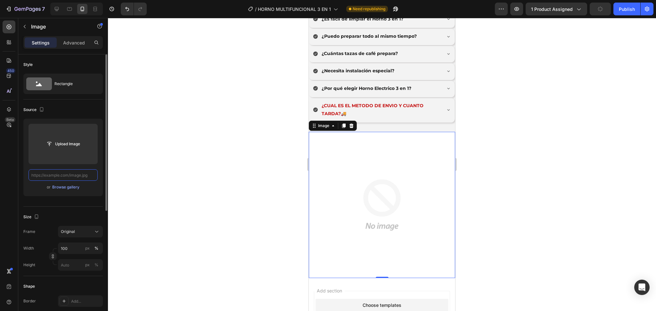
scroll to position [0, 0]
paste input "https://cdn.shopify.com/s/files/1/0774/8360/6252/files/90_3.png?v=1759037142"
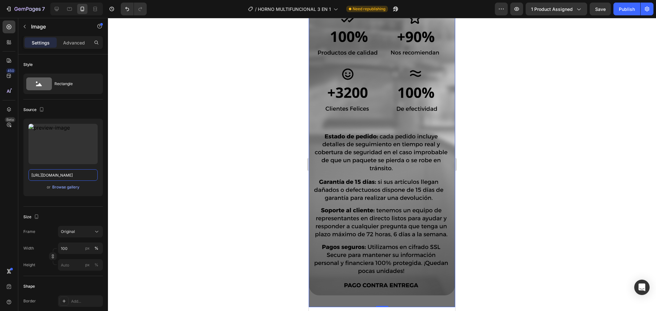
scroll to position [2455, 0]
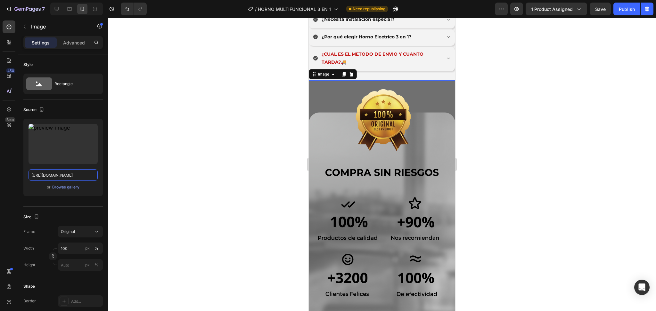
type input "https://cdn.shopify.com/s/files/1/0774/8360/6252/files/90_3.png?v=1759037142"
click at [182, 144] on div at bounding box center [382, 164] width 548 height 293
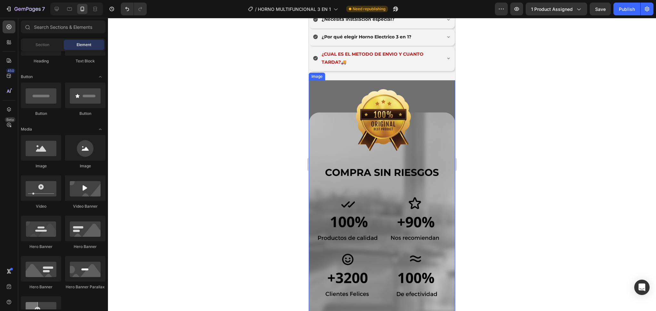
click at [387, 141] on img at bounding box center [382, 286] width 146 height 412
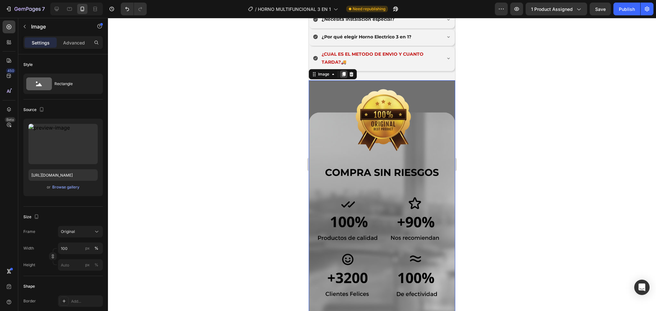
click at [344, 72] on icon at bounding box center [344, 74] width 4 height 4
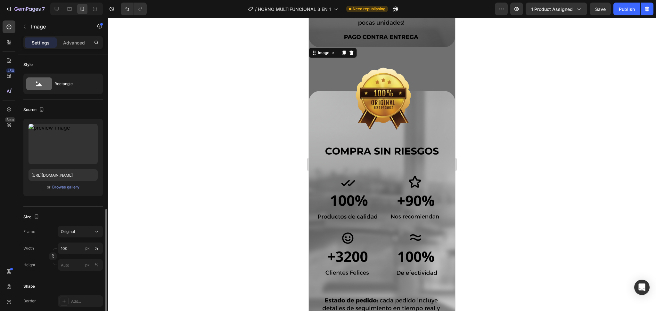
scroll to position [99, 0]
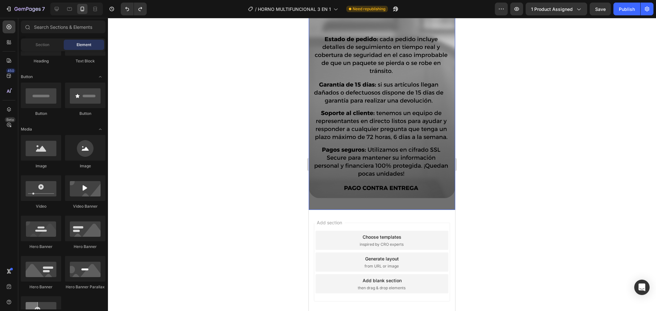
click at [382, 125] on img at bounding box center [382, 4] width 146 height 412
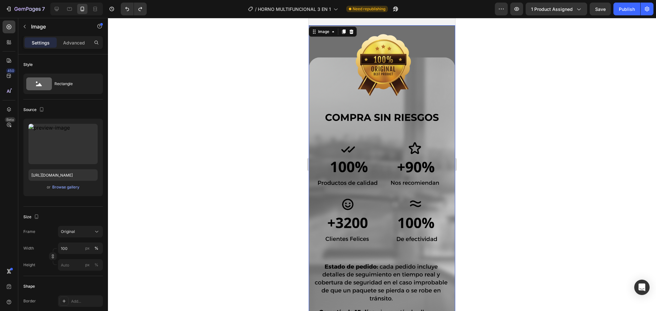
scroll to position [2438, 0]
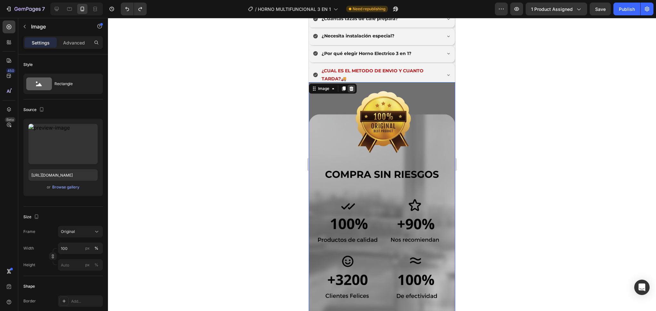
click at [352, 92] on div at bounding box center [351, 89] width 8 height 8
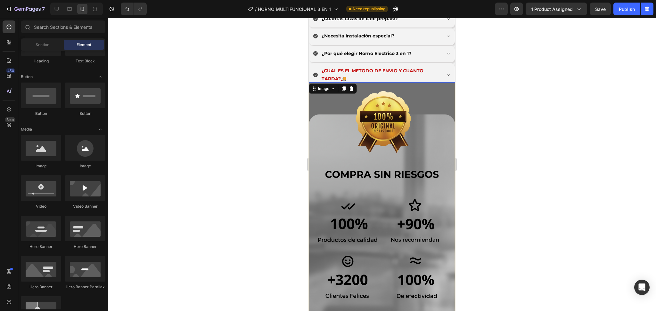
scroll to position [2349, 0]
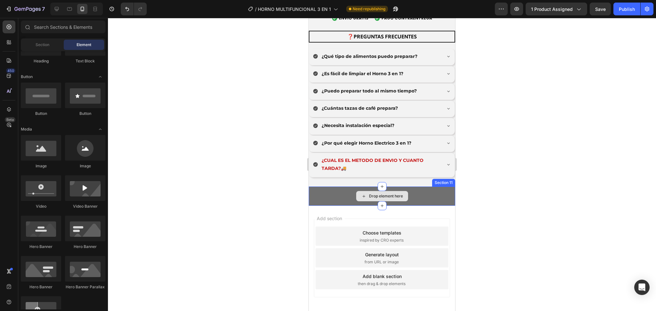
click at [322, 187] on div "Drop element here" at bounding box center [382, 196] width 146 height 19
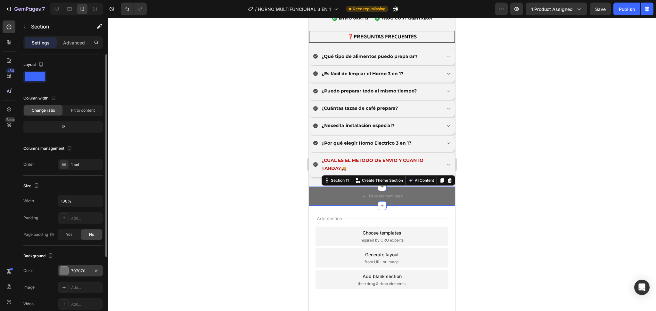
click at [62, 233] on div "707070" at bounding box center [80, 271] width 45 height 12
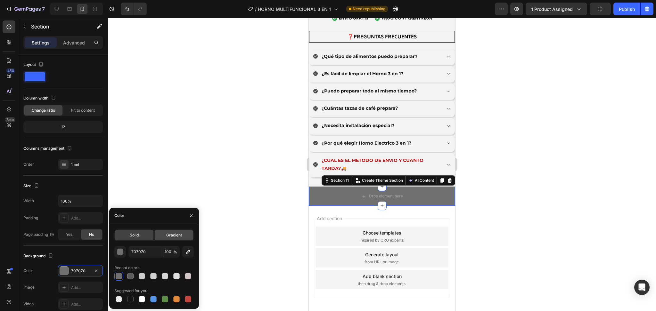
click at [177, 233] on span "Gradient" at bounding box center [174, 235] width 16 height 6
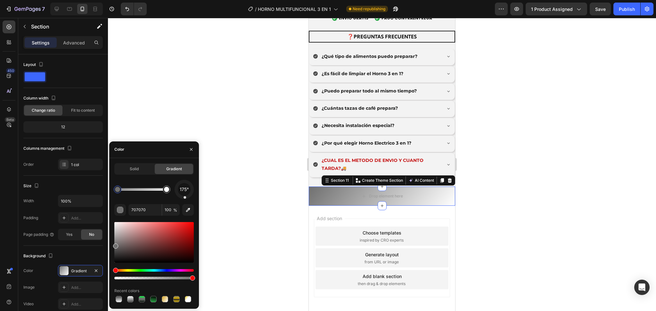
drag, startPoint x: 189, startPoint y: 197, endPoint x: 185, endPoint y: 201, distance: 5.7
click at [185, 201] on div "175° 707070 100 % Recent colors" at bounding box center [153, 242] width 79 height 124
click at [181, 199] on div "175° 707070 100 % Recent colors" at bounding box center [153, 242] width 79 height 124
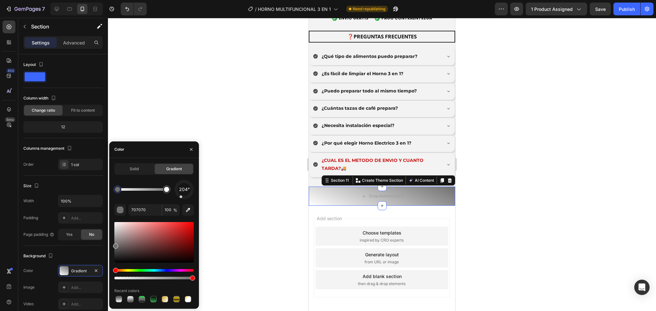
click at [181, 197] on div at bounding box center [183, 189] width 25 height 25
click at [185, 199] on div "204° 707070 100 % Recent colors" at bounding box center [153, 242] width 79 height 124
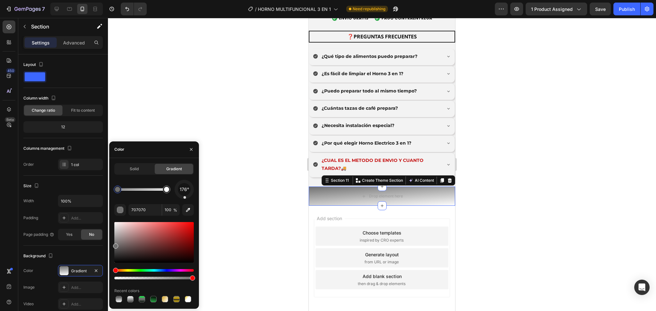
drag, startPoint x: 181, startPoint y: 198, endPoint x: 185, endPoint y: 199, distance: 4.0
click at [185, 199] on div at bounding box center [184, 189] width 20 height 20
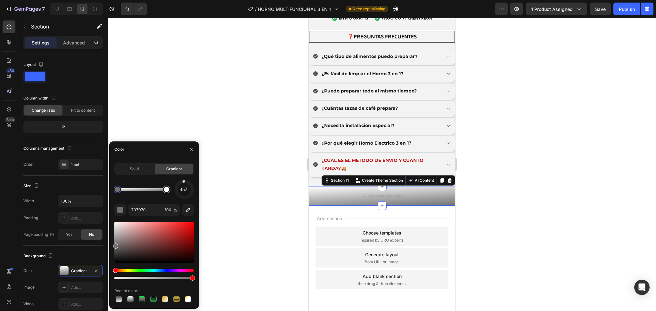
drag, startPoint x: 185, startPoint y: 199, endPoint x: 184, endPoint y: 184, distance: 15.1
click at [184, 184] on div "357°" at bounding box center [183, 189] width 19 height 19
drag, startPoint x: 184, startPoint y: 184, endPoint x: 181, endPoint y: 213, distance: 28.9
click at [181, 213] on div "187° 707070 100 % Recent colors" at bounding box center [153, 242] width 79 height 124
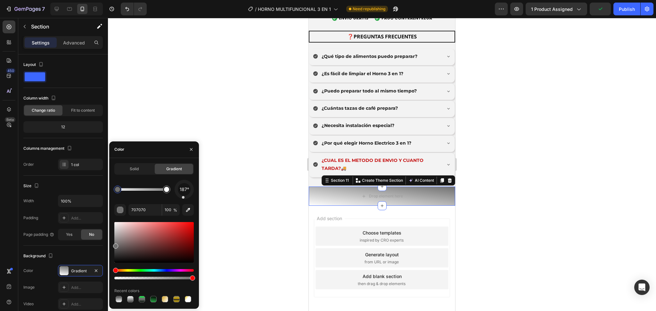
drag, startPoint x: 184, startPoint y: 200, endPoint x: 185, endPoint y: 174, distance: 25.6
click at [185, 174] on div "Solid Gradient 187° 707070 100 % Recent colors" at bounding box center [153, 233] width 79 height 141
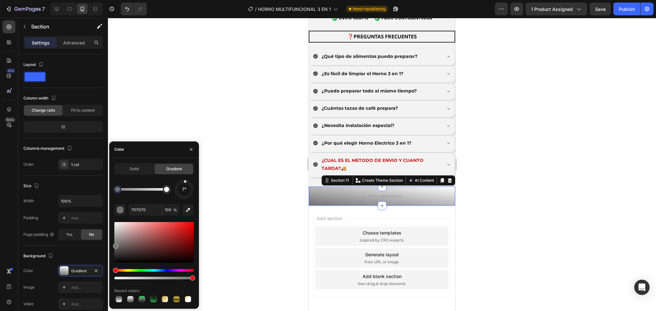
drag, startPoint x: 184, startPoint y: 199, endPoint x: 185, endPoint y: 179, distance: 19.9
click at [185, 179] on div "Solid Gradient 7° 707070 100 % Recent colors" at bounding box center [153, 233] width 79 height 141
click at [186, 181] on div at bounding box center [184, 189] width 23 height 23
click at [183, 185] on div "12°" at bounding box center [184, 189] width 13 height 13
drag, startPoint x: 183, startPoint y: 182, endPoint x: 184, endPoint y: 176, distance: 6.3
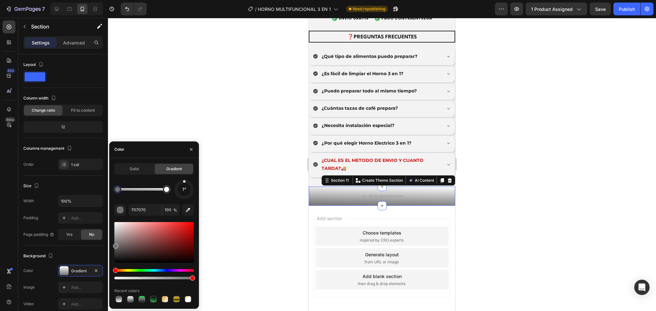
click at [184, 176] on div "Solid Gradient 1° 707070 100 % Recent colors" at bounding box center [153, 233] width 79 height 141
click at [147, 189] on div at bounding box center [142, 189] width 49 height 3
drag, startPoint x: 115, startPoint y: 234, endPoint x: 118, endPoint y: 229, distance: 5.9
drag, startPoint x: 116, startPoint y: 239, endPoint x: 115, endPoint y: 235, distance: 4.9
click at [120, 190] on div at bounding box center [118, 190] width 8 height 8
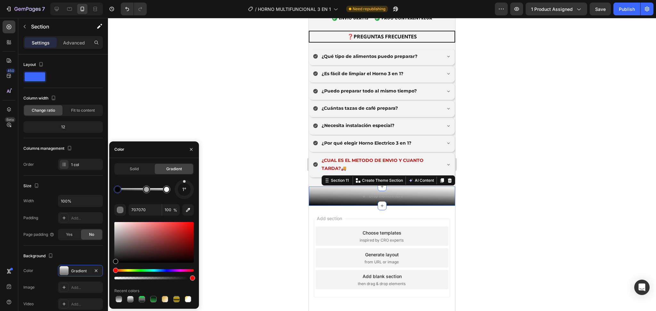
type input "020202"
drag, startPoint x: 118, startPoint y: 245, endPoint x: 113, endPoint y: 258, distance: 14.0
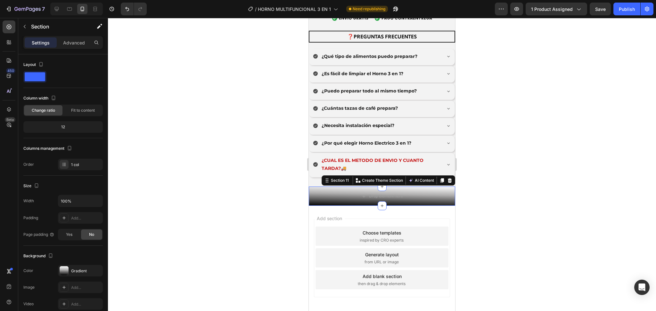
click at [134, 103] on div at bounding box center [382, 164] width 548 height 293
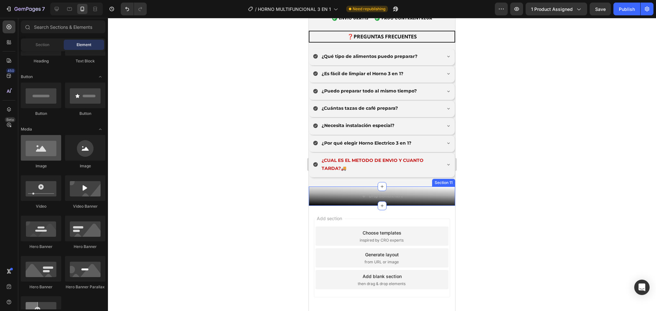
click at [60, 135] on div "Image Image Video Video Banner Hero Banner Hero Banner Hero Banner Hero Banner …" at bounding box center [63, 235] width 85 height 201
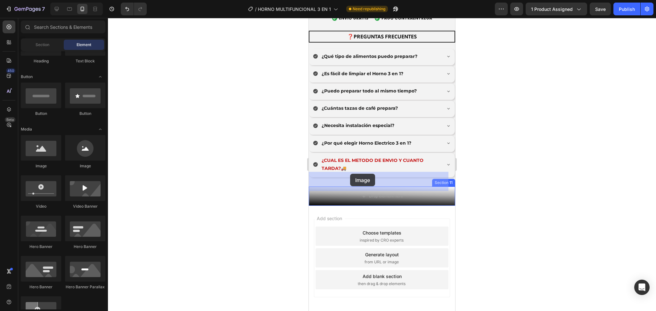
drag, startPoint x: 357, startPoint y: 130, endPoint x: 351, endPoint y: 174, distance: 45.0
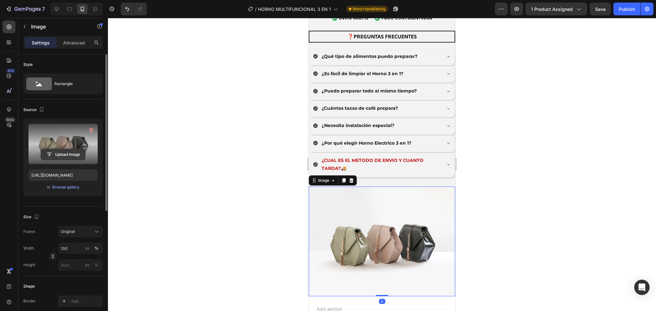
click at [75, 151] on input "file" at bounding box center [63, 154] width 44 height 11
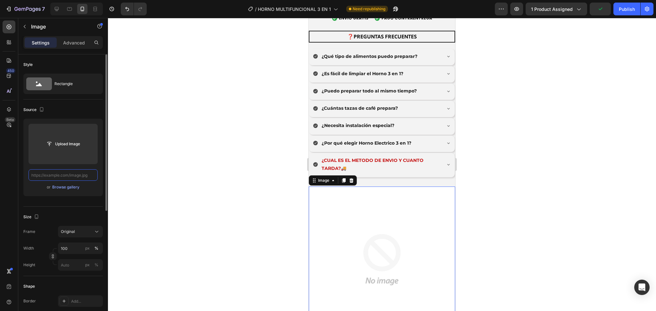
scroll to position [0, 0]
paste input "https://cdn.shopify.com/s/files/1/0774/8360/6252/files/90_3.png?v=1759037142"
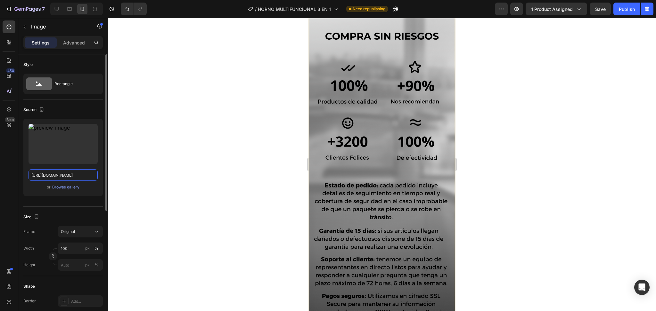
scroll to position [2406, 0]
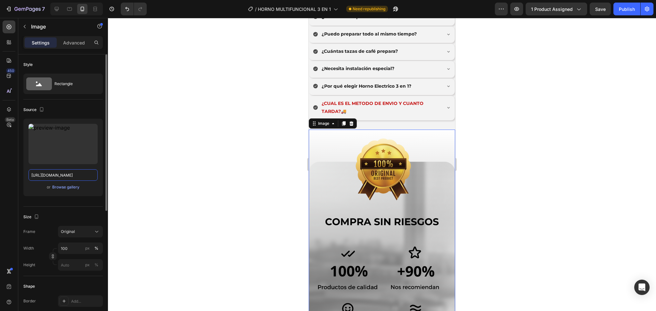
type input "https://cdn.shopify.com/s/files/1/0774/8360/6252/files/90_3.png?v=1759037142"
click at [491, 125] on div at bounding box center [382, 164] width 548 height 293
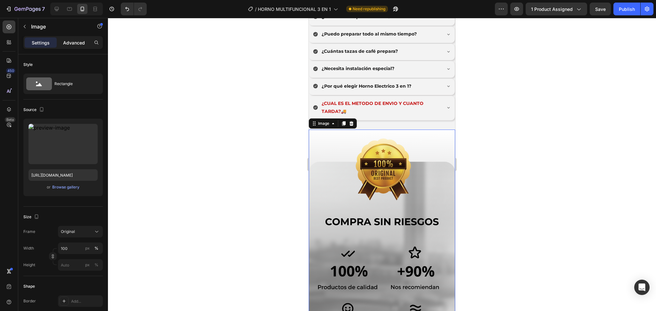
click at [70, 37] on div "Advanced" at bounding box center [74, 42] width 32 height 10
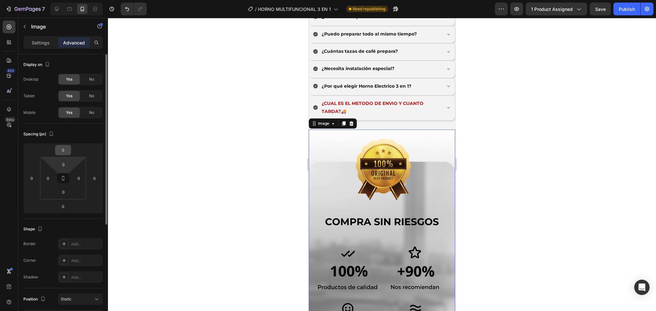
click at [67, 150] on input "0" at bounding box center [63, 150] width 13 height 10
type input "-2"
type input "-1"
click at [68, 150] on input "-1" at bounding box center [63, 150] width 13 height 10
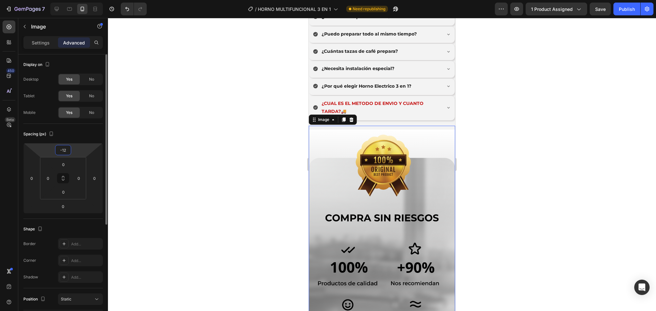
type input "-1"
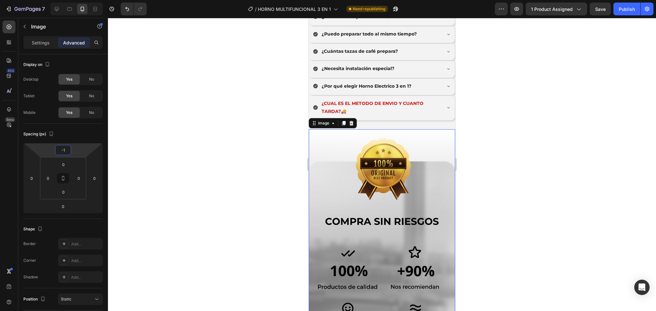
click at [232, 130] on div at bounding box center [382, 164] width 548 height 293
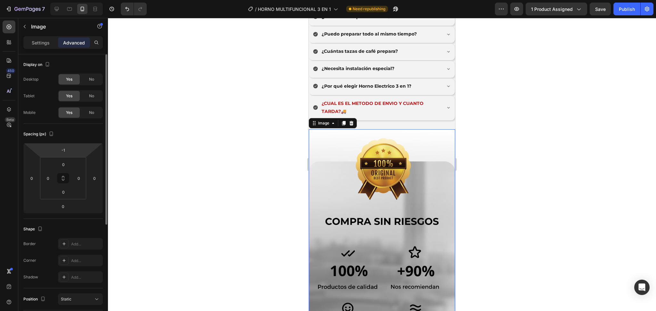
click at [72, 0] on html "7 / HORNO MULTIFUNCIONAL 3 EN 1 Need republishing Preview 1 product assigned Sa…" at bounding box center [328, 0] width 656 height 0
click at [68, 150] on input "-1" at bounding box center [63, 150] width 13 height 10
click at [69, 149] on input "-1" at bounding box center [63, 150] width 13 height 10
type input "-8"
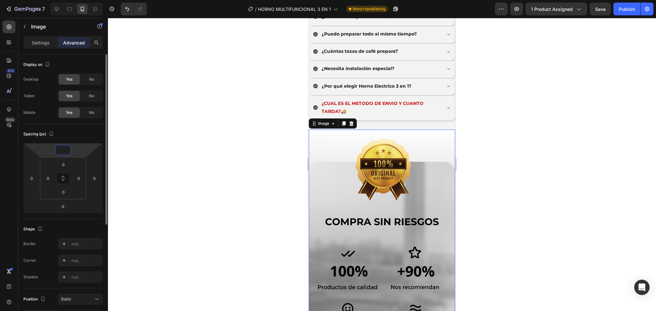
type input "-4"
type input "-9"
type input "-12"
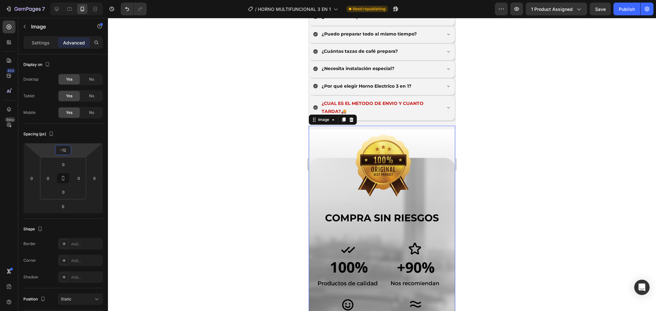
click at [253, 127] on div at bounding box center [382, 164] width 548 height 293
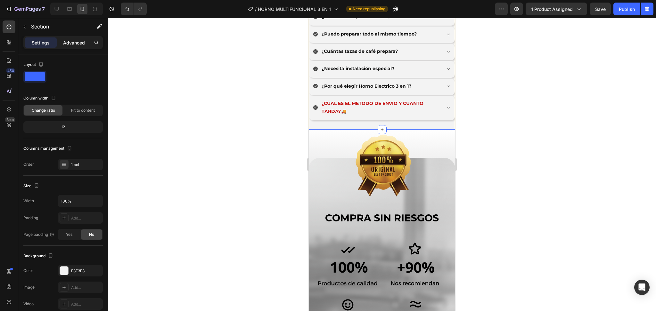
click at [78, 42] on p "Advanced" at bounding box center [74, 42] width 22 height 7
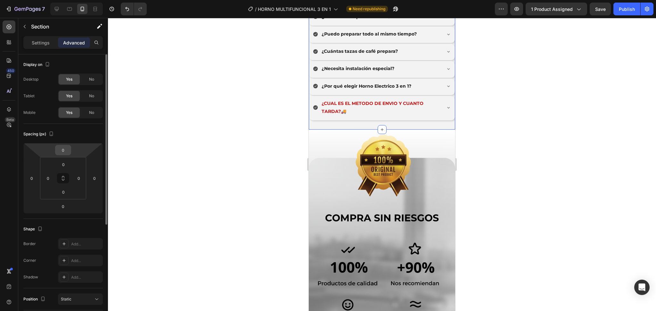
click at [68, 149] on input "0" at bounding box center [63, 150] width 13 height 10
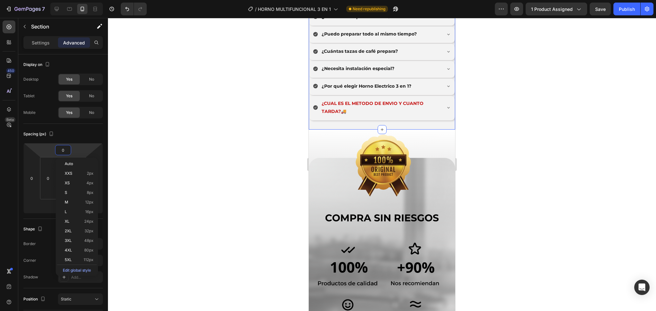
click at [152, 148] on div at bounding box center [382, 164] width 548 height 293
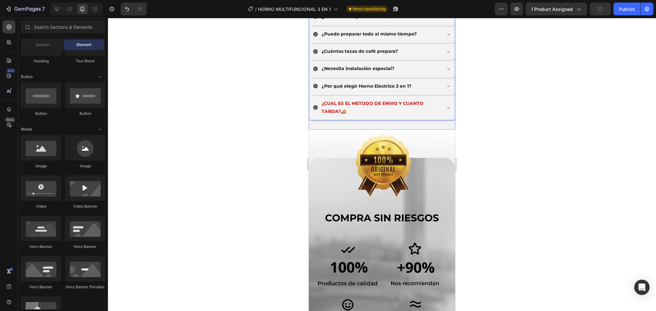
click at [354, 105] on div "¿CUAL ES EL METODO DE ENVIO Y CUANTO TARDA?🚚" at bounding box center [382, 108] width 146 height 24
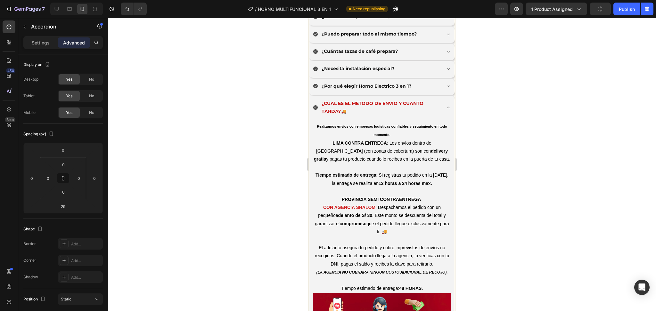
click at [361, 102] on div "¿CUAL ES EL METODO DE ENVIO Y CUANTO TARDA?🚚" at bounding box center [382, 108] width 146 height 24
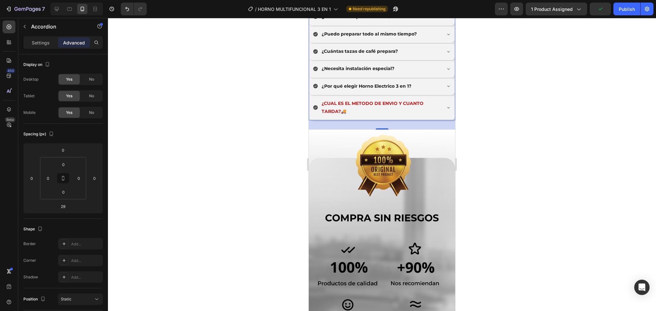
click at [487, 118] on div at bounding box center [382, 164] width 548 height 293
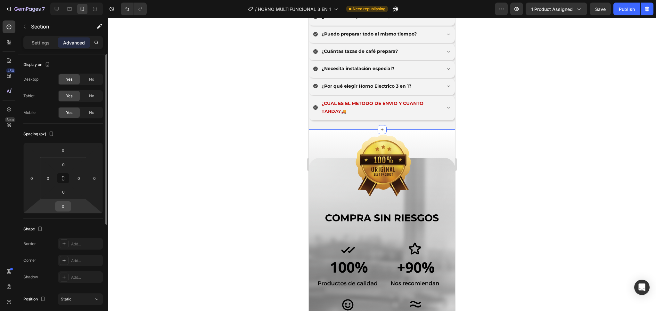
click at [68, 207] on input "0" at bounding box center [63, 207] width 13 height 10
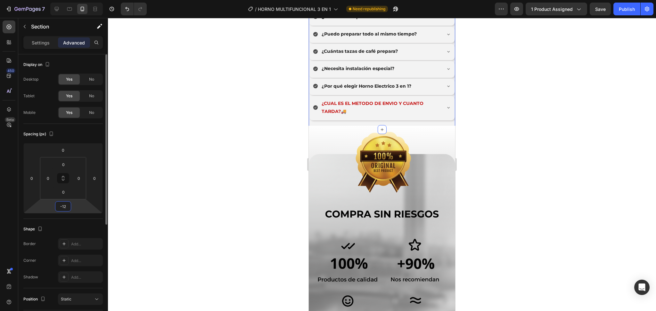
type input "-1"
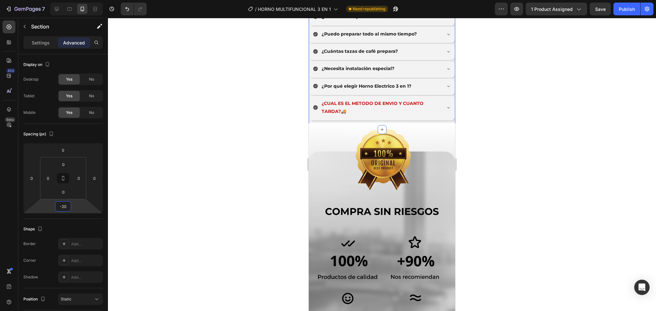
type input "-20"
click at [491, 5] on button "Publish" at bounding box center [626, 9] width 27 height 13
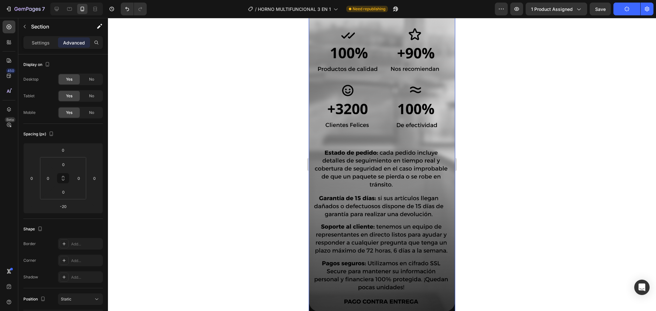
scroll to position [2656, 0]
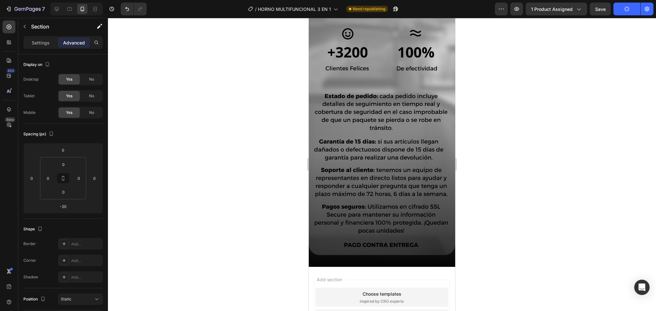
click at [398, 233] on img at bounding box center [382, 61] width 146 height 412
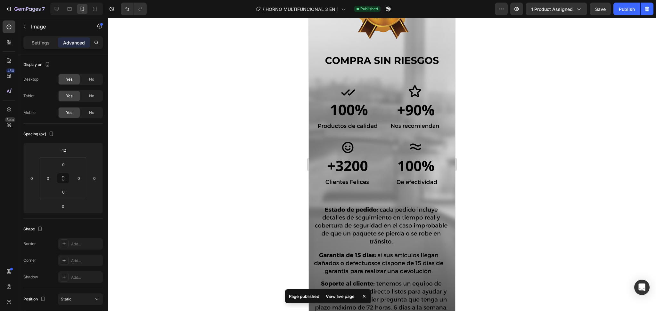
scroll to position [2713, 0]
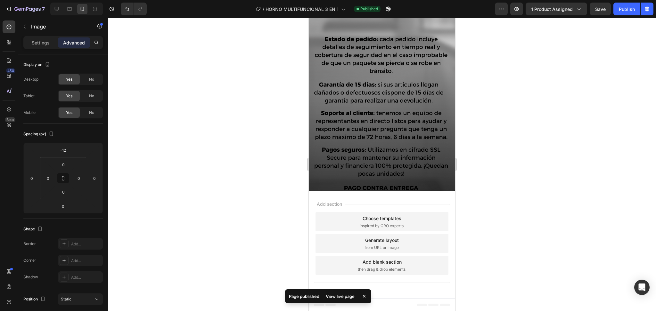
click at [416, 182] on img at bounding box center [382, 4] width 146 height 412
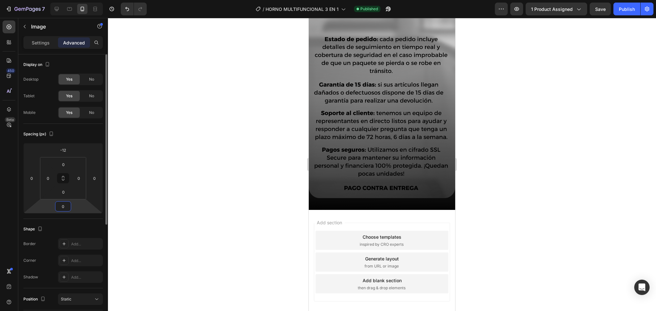
click at [67, 207] on input "0" at bounding box center [63, 207] width 13 height 10
type input "1"
type input "20"
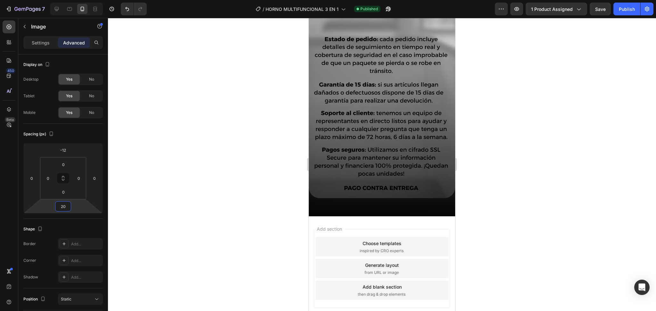
click at [215, 141] on div at bounding box center [382, 164] width 548 height 293
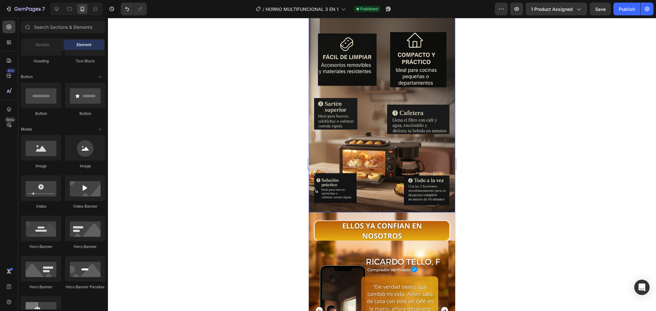
scroll to position [932, 0]
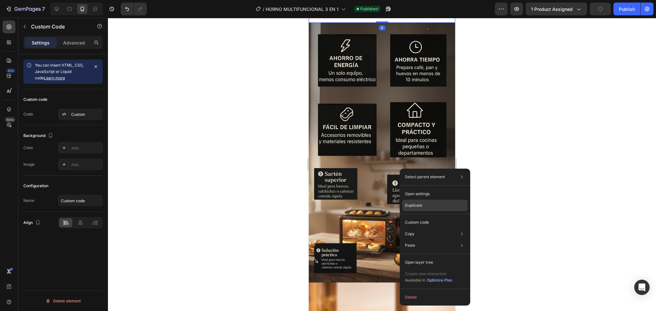
drag, startPoint x: 421, startPoint y: 205, endPoint x: 106, endPoint y: 168, distance: 317.5
click at [421, 205] on p "Duplicate" at bounding box center [413, 206] width 17 height 6
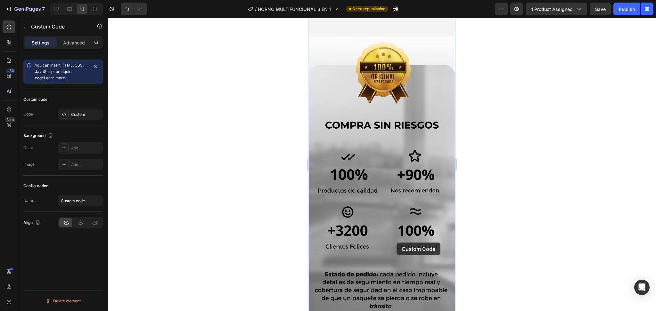
scroll to position [2697, 0]
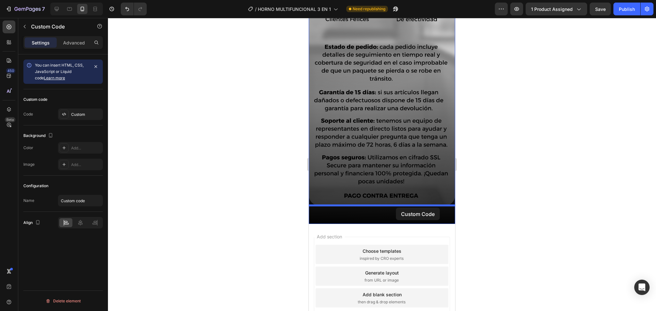
drag, startPoint x: 426, startPoint y: 175, endPoint x: 396, endPoint y: 208, distance: 44.6
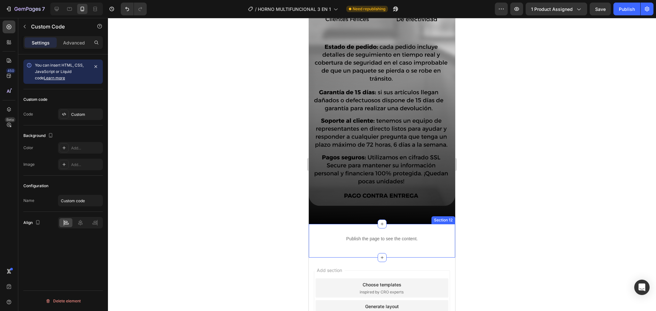
click at [400, 232] on div "Publish the page to see the content. Custom Code 0 Section 12" at bounding box center [382, 241] width 146 height 34
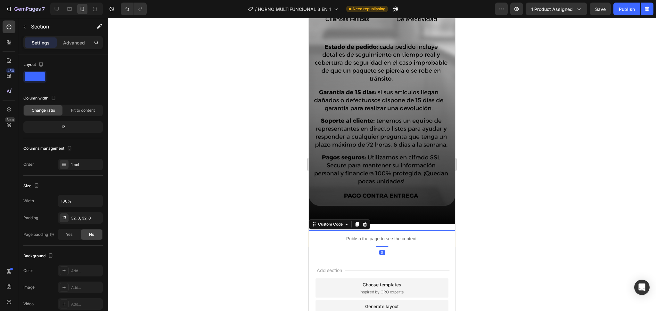
click at [395, 233] on p "Publish the page to see the content." at bounding box center [382, 239] width 146 height 7
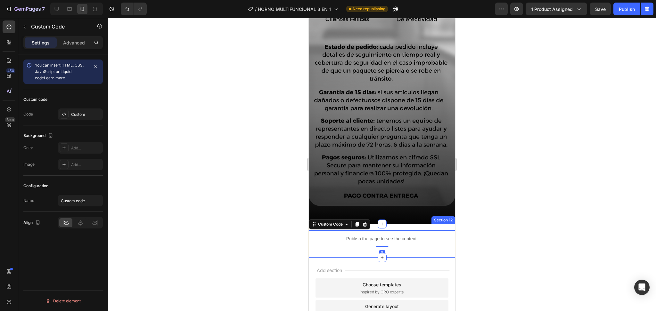
click at [390, 230] on div "Publish the page to see the content. Custom Code 0 Section 12" at bounding box center [382, 241] width 146 height 34
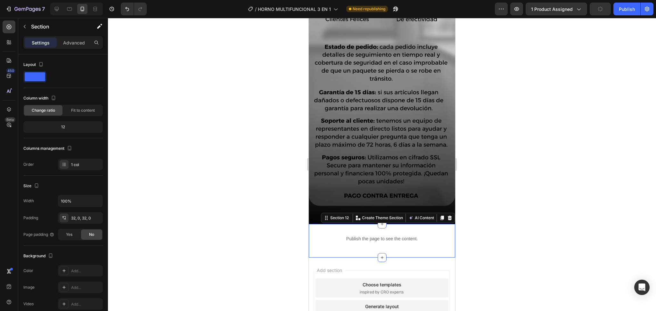
click at [85, 48] on div "Settings Advanced" at bounding box center [62, 42] width 79 height 13
click at [73, 42] on p "Advanced" at bounding box center [74, 42] width 22 height 7
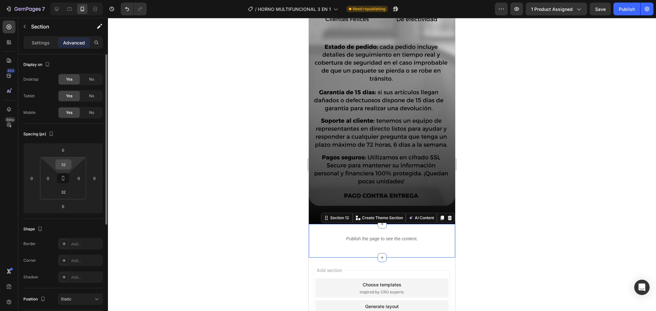
click at [67, 161] on input "32" at bounding box center [63, 165] width 13 height 10
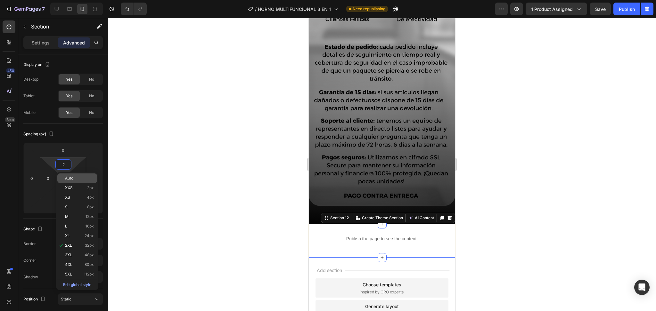
click at [67, 177] on span "Auto" at bounding box center [69, 178] width 8 height 4
type input "Auto"
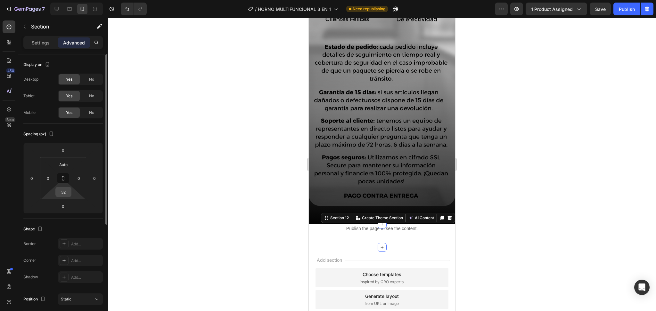
click at [69, 195] on input "32" at bounding box center [63, 192] width 13 height 10
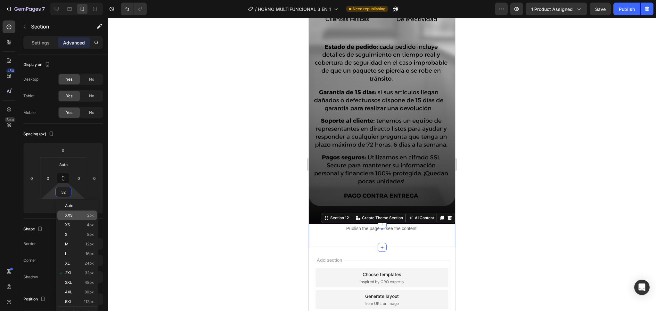
type input "2"
click at [69, 211] on div "XXS 2px" at bounding box center [77, 216] width 40 height 10
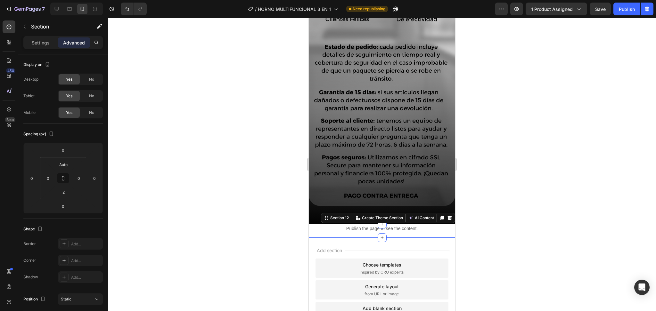
click at [491, 112] on div at bounding box center [382, 164] width 548 height 293
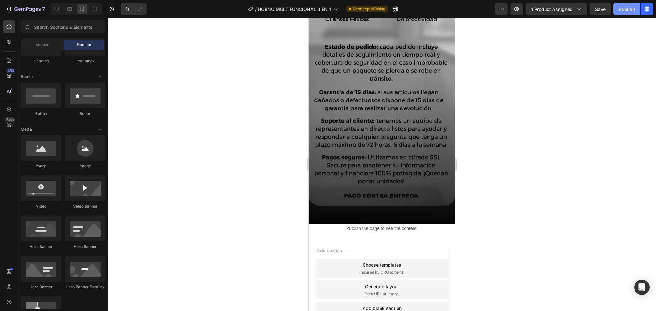
click at [491, 6] on div "Publish" at bounding box center [627, 9] width 16 height 7
click at [391, 133] on img at bounding box center [382, 11] width 146 height 412
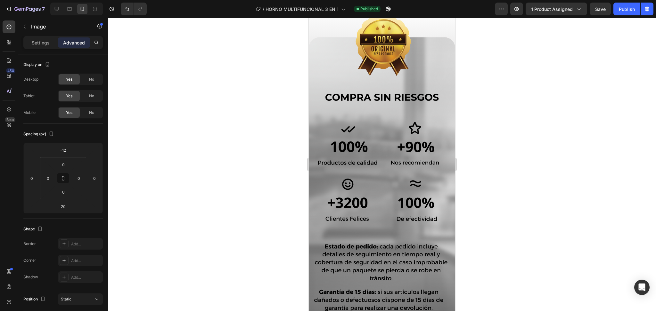
scroll to position [2440, 0]
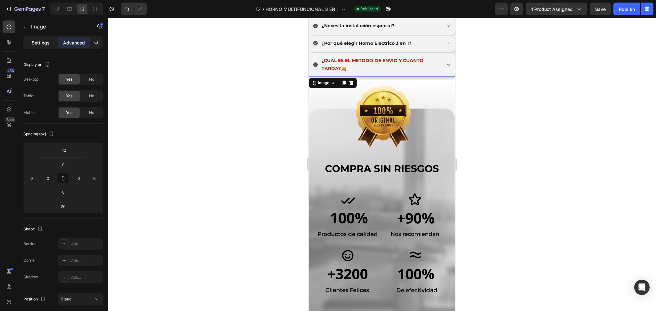
click at [44, 42] on p "Settings" at bounding box center [41, 42] width 18 height 7
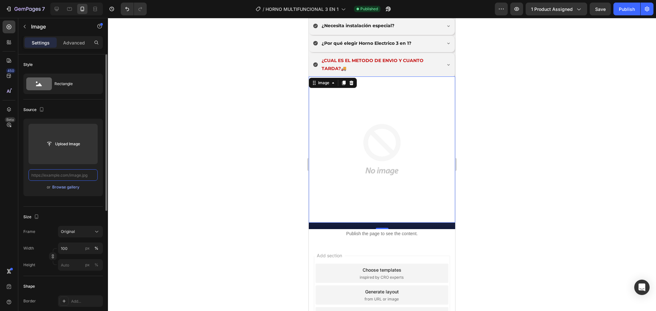
scroll to position [2316, 0]
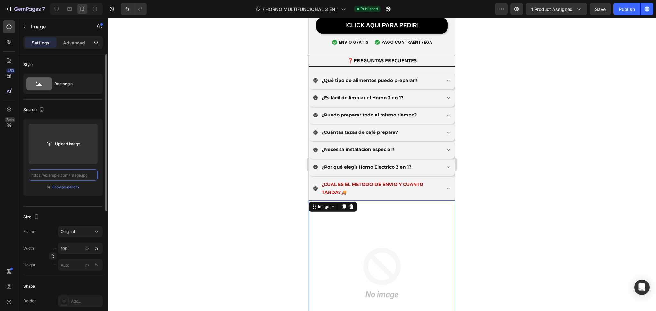
paste input "https://cdn.shopify.com/s/files/1/0774/8360/6252/files/90_2.png?v=1759038918"
type input "https://cdn.shopify.com/s/files/1/0774/8360/6252/files/90_2.png?v=1759038918"
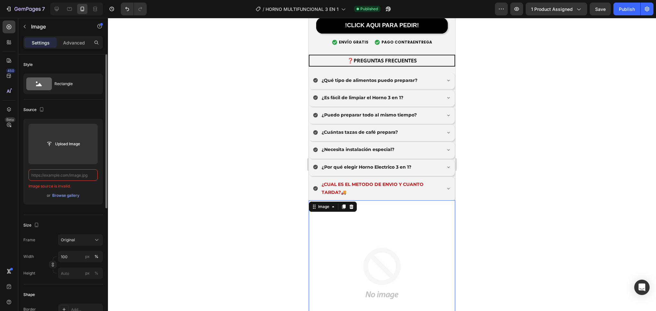
scroll to position [0, 0]
paste input "https://cdn.shopify.com/s/files/1/0774/8360/6252/files/90_2.png?v=1759038918"
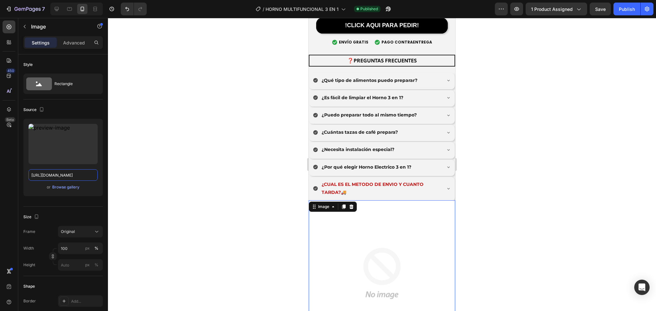
scroll to position [2259, 0]
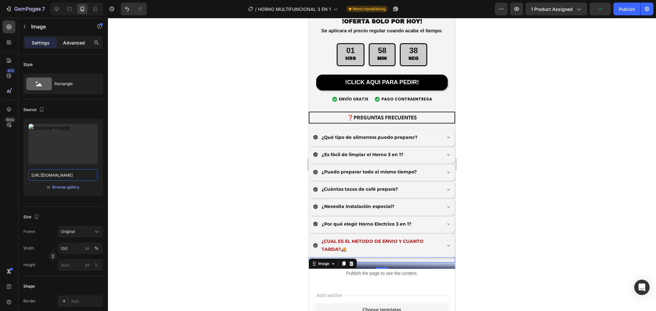
type input "https://cdn.shopify.com/s/files/1/0774/8360/6252/files/90_2.png?v=1759038918"
click at [74, 45] on p "Advanced" at bounding box center [74, 42] width 22 height 7
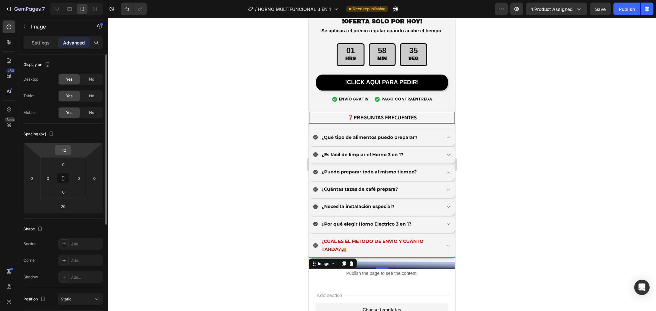
click at [67, 150] on input "-12" at bounding box center [63, 150] width 13 height 10
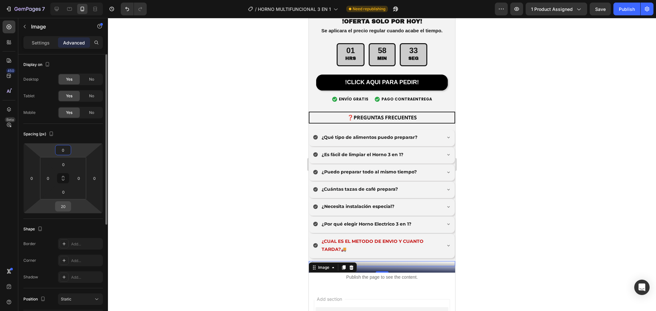
type input "0"
click at [62, 208] on input "20" at bounding box center [63, 207] width 13 height 10
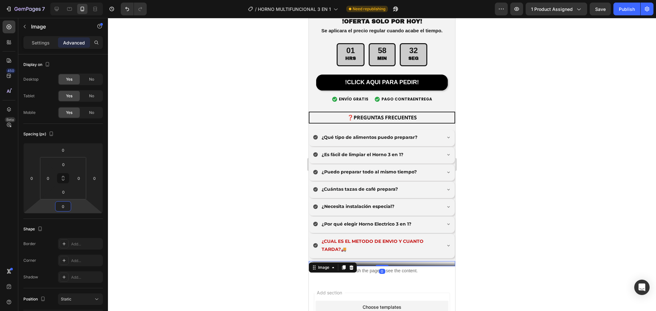
type input "0"
click at [177, 152] on div at bounding box center [382, 164] width 548 height 293
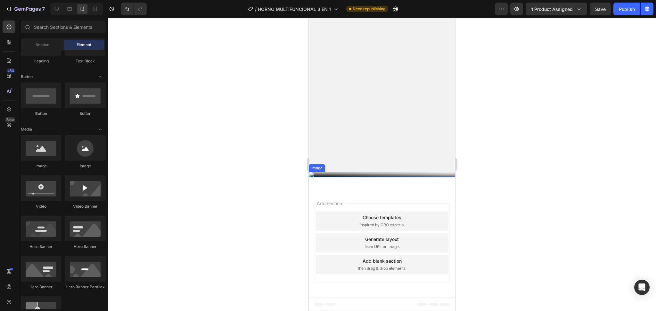
scroll to position [2576, 0]
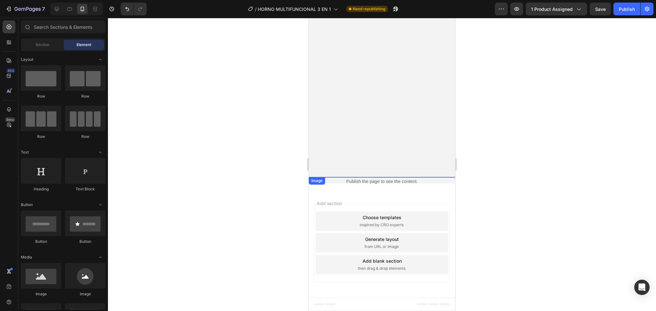
scroll to position [171, 0]
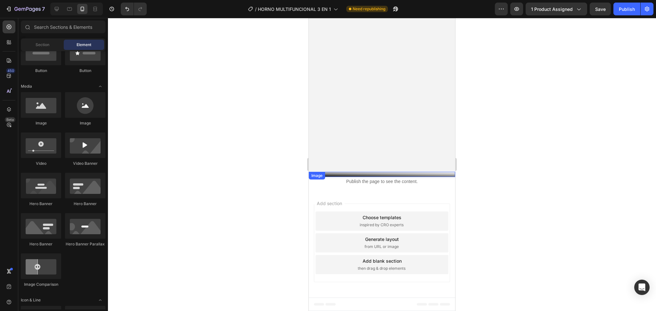
click at [439, 177] on img at bounding box center [382, 174] width 146 height 5
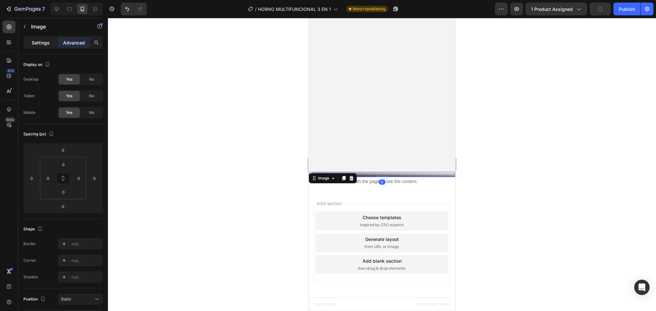
click at [44, 42] on p "Settings" at bounding box center [41, 42] width 18 height 7
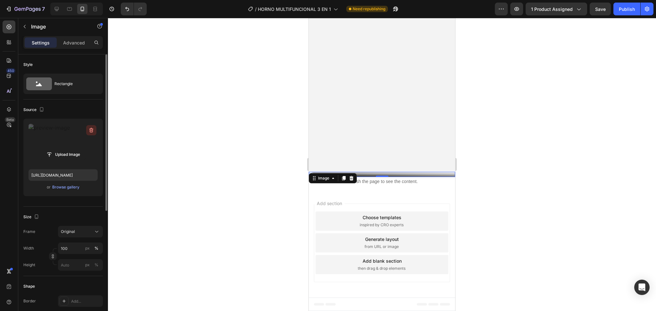
click at [88, 129] on icon "button" at bounding box center [91, 130] width 6 height 6
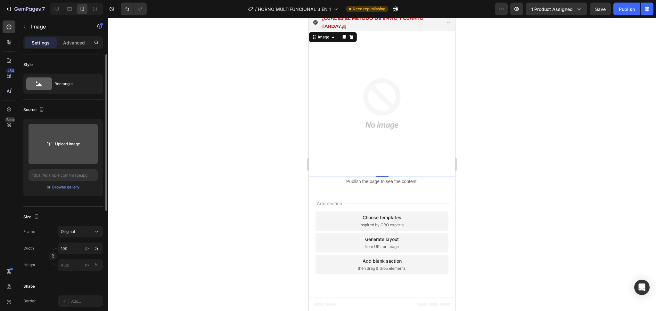
scroll to position [2314, 0]
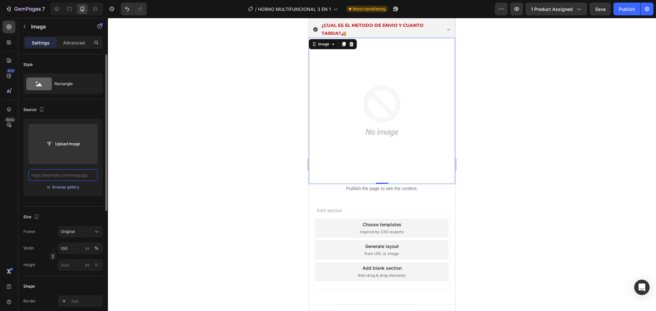
click at [72, 171] on input "text" at bounding box center [62, 175] width 69 height 12
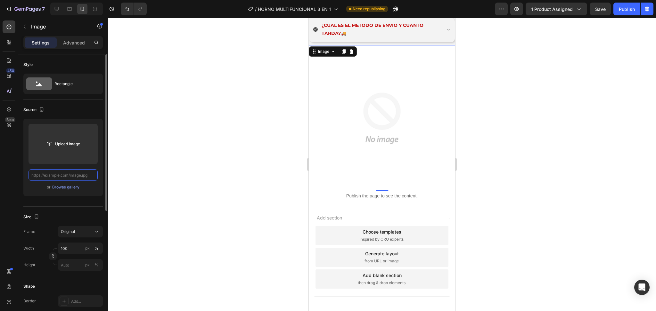
paste input "https://cdn.shopify.com/s/files/1/0774/8360/6252/files/90_2.png?v=1759038918"
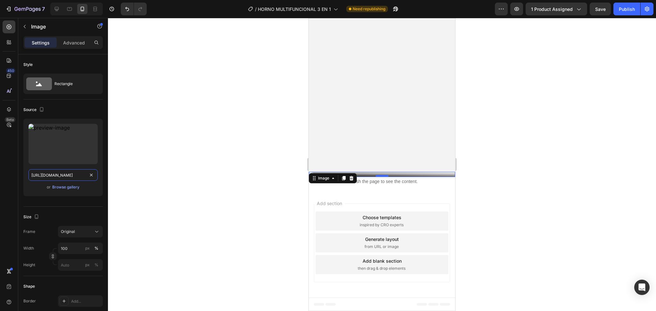
type input "https://cdn.shopify.com/s/files/1/0774/8360/6252/files/90_2.png?v=1759038918"
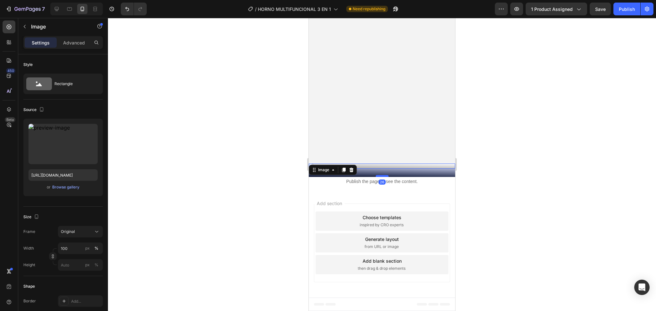
drag, startPoint x: 380, startPoint y: 233, endPoint x: 380, endPoint y: 241, distance: 8.3
click at [380, 177] on div at bounding box center [382, 176] width 13 height 2
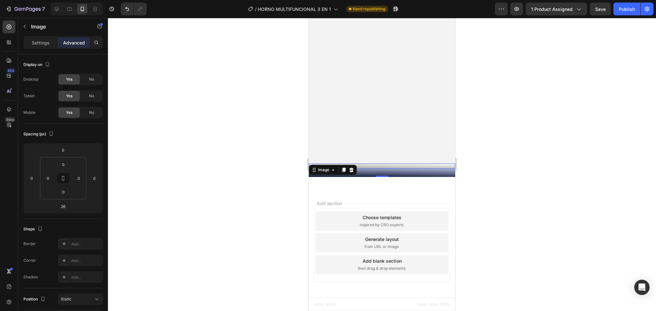
scroll to position [2462, 0]
click at [33, 51] on div "Settings Advanced" at bounding box center [63, 45] width 90 height 18
click at [41, 44] on p "Settings" at bounding box center [41, 42] width 18 height 7
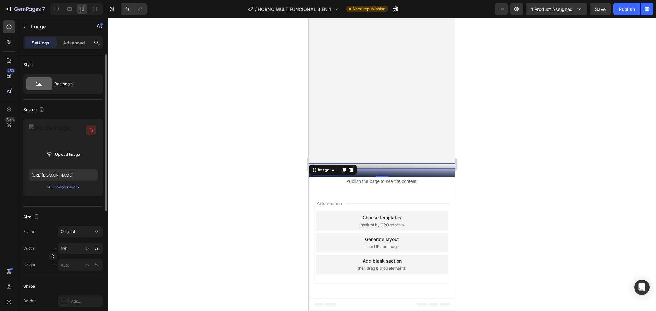
click at [92, 126] on button "button" at bounding box center [91, 130] width 10 height 10
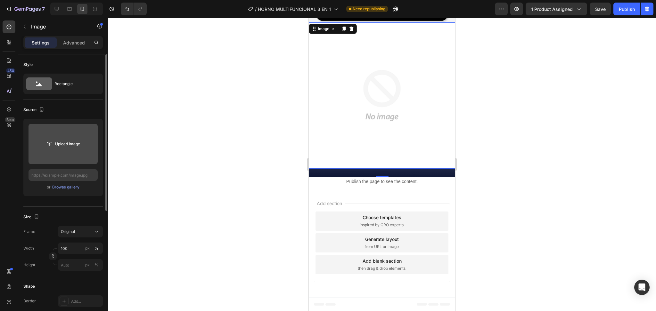
scroll to position [2322, 0]
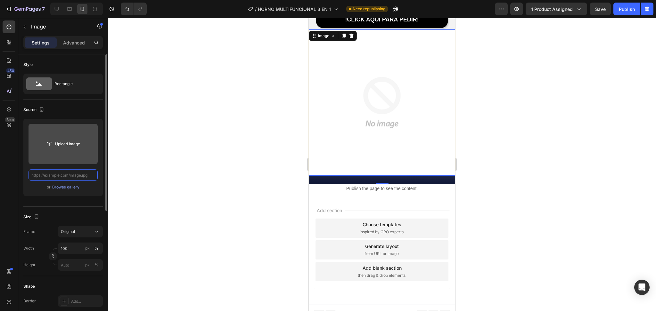
click at [73, 177] on input "text" at bounding box center [62, 175] width 69 height 12
paste input "https://cdn.shopify.com/s/files/1/0774/8360/6252/files/90_5.png?v=1759039033"
type input "https://cdn.shopify.com/s/files/1/0774/8360/6252/files/90_5.png?v=1759039033"
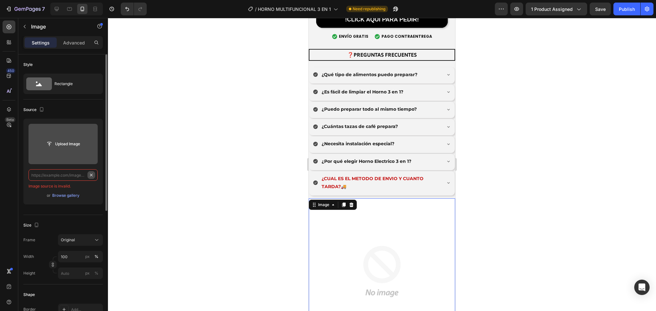
scroll to position [0, 0]
paste input "https://cdn.shopify.com/s/files/1/0774/8360/6252/files/90_5.png?v=1759039033"
type input "https://cdn.shopify.com/s/files/1/0774/8360/6252/files/90_5.png?v=1759039033"
paste input "https://cdn.shopify.com/s/files/1/0774/8360/6252/files/90_5.png?v=1759039033"
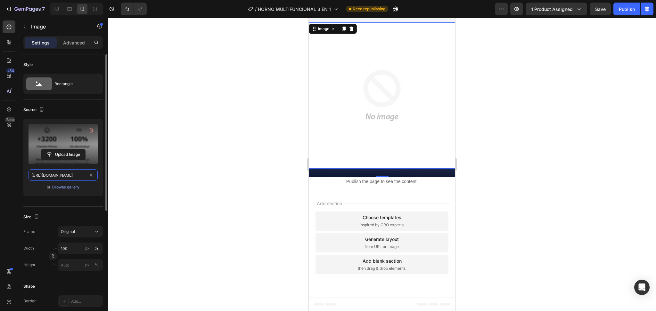
scroll to position [2519, 0]
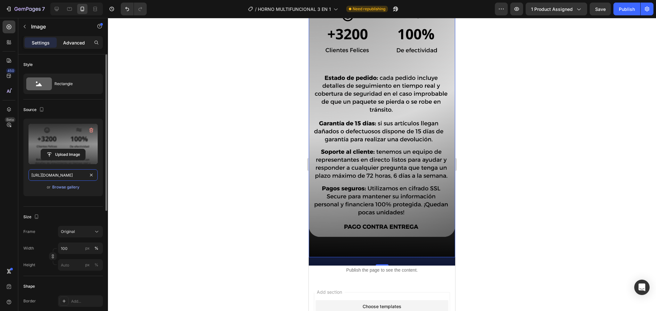
type input "https://cdn.shopify.com/s/files/1/0774/8360/6252/files/90_5.png?v=1759039033"
click at [79, 45] on p "Advanced" at bounding box center [74, 42] width 22 height 7
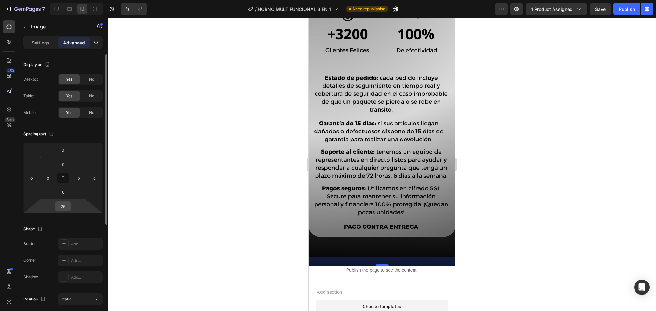
click at [67, 209] on input "26" at bounding box center [63, 207] width 13 height 10
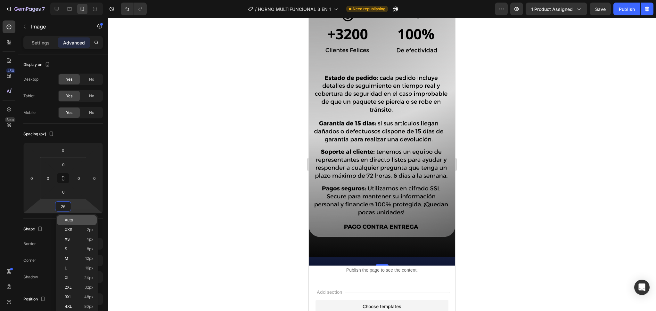
click at [69, 221] on span "Auto" at bounding box center [69, 220] width 8 height 4
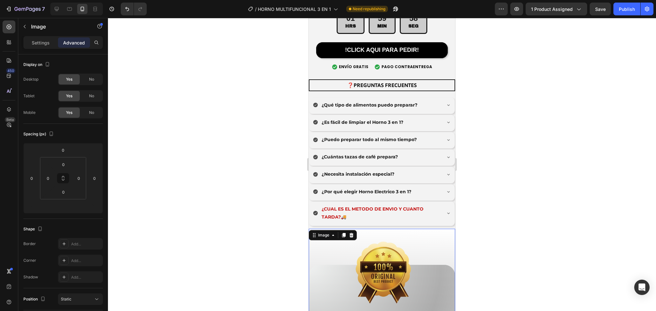
scroll to position [2235, 0]
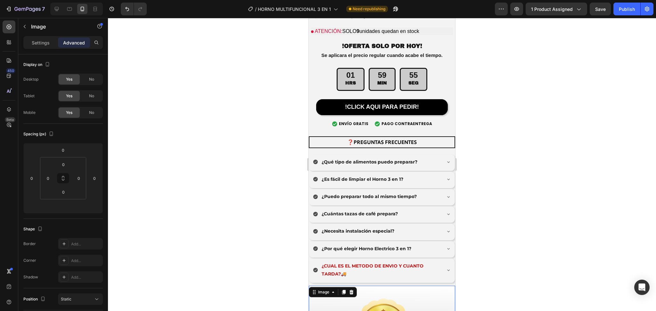
click at [23, 24] on icon "button" at bounding box center [24, 26] width 5 height 5
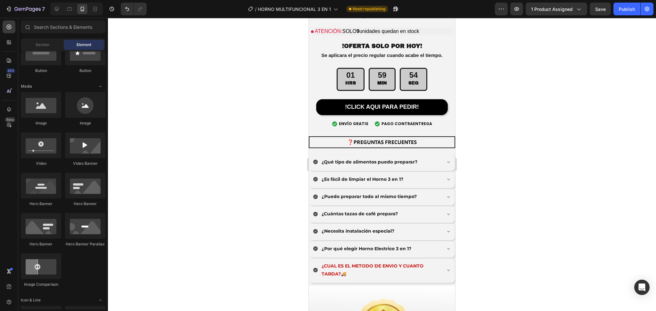
click at [170, 73] on div at bounding box center [382, 164] width 548 height 293
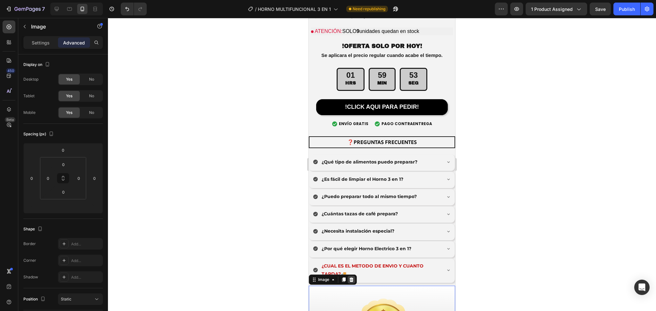
click at [351, 277] on icon at bounding box center [351, 279] width 5 height 5
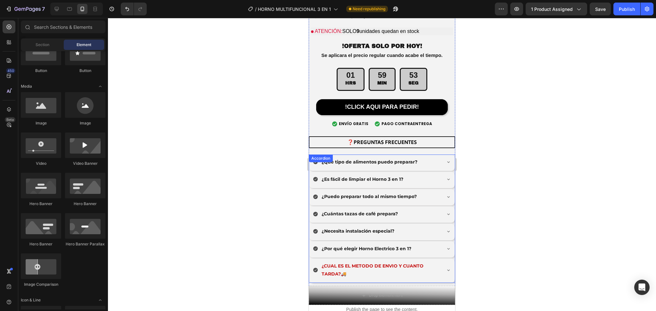
scroll to position [2348, 0]
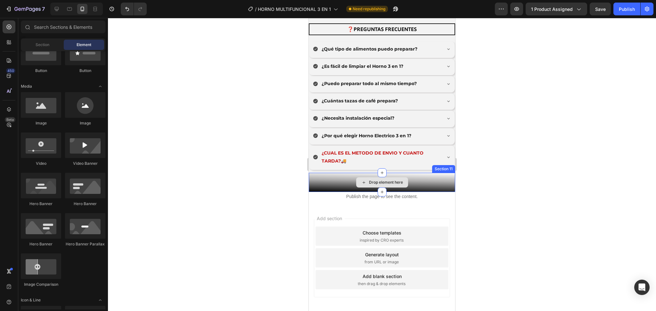
click at [330, 173] on div "Drop element here" at bounding box center [382, 182] width 146 height 19
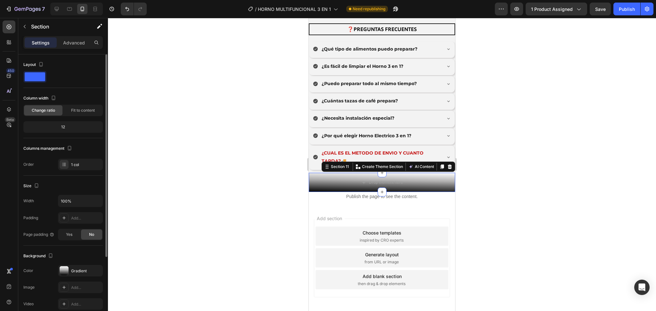
scroll to position [99, 0]
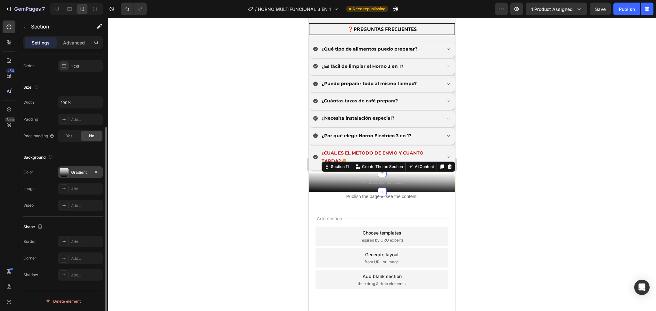
click at [66, 175] on div at bounding box center [64, 172] width 9 height 9
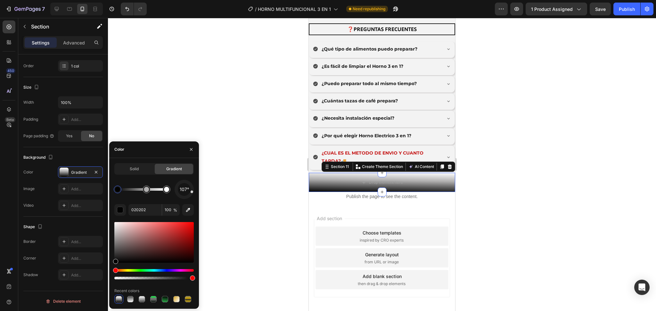
click at [185, 190] on span "107°" at bounding box center [184, 190] width 9 height 8
click at [183, 191] on span "1°" at bounding box center [184, 190] width 4 height 8
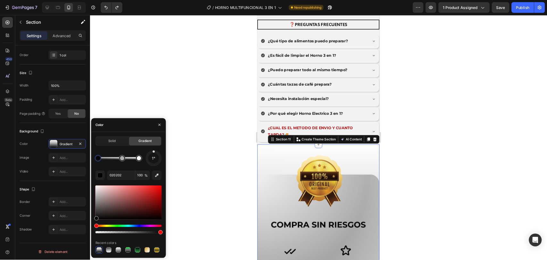
scroll to position [2389, 0]
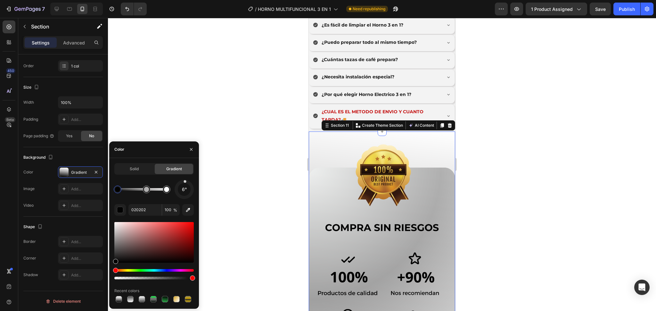
drag, startPoint x: 185, startPoint y: 186, endPoint x: 186, endPoint y: 174, distance: 12.5
click at [186, 174] on div "Solid Gradient 6° 020202 100 % Recent colors" at bounding box center [153, 233] width 79 height 141
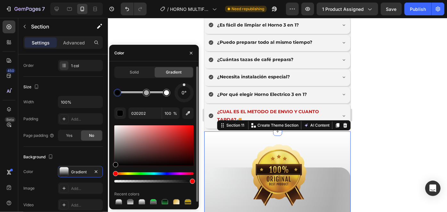
drag, startPoint x: 185, startPoint y: 87, endPoint x: 184, endPoint y: 84, distance: 3.9
click at [184, 84] on div "0°" at bounding box center [183, 92] width 19 height 19
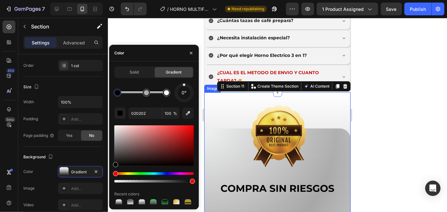
scroll to position [2467, 0]
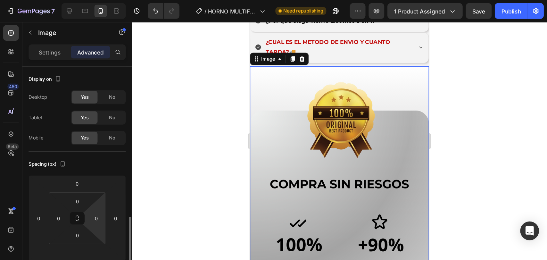
scroll to position [82, 0]
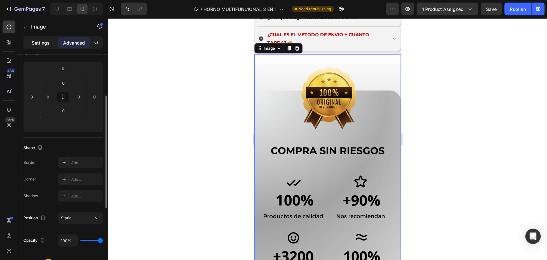
click at [50, 44] on div "Settings" at bounding box center [41, 42] width 32 height 10
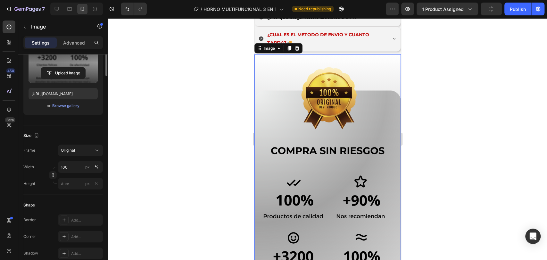
scroll to position [0, 0]
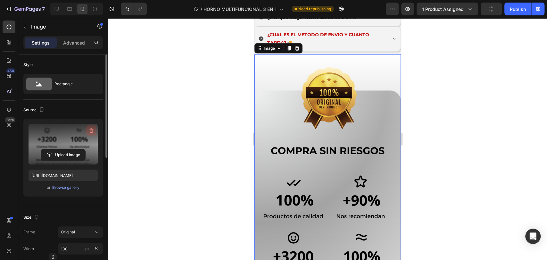
click at [87, 127] on button "button" at bounding box center [91, 130] width 10 height 10
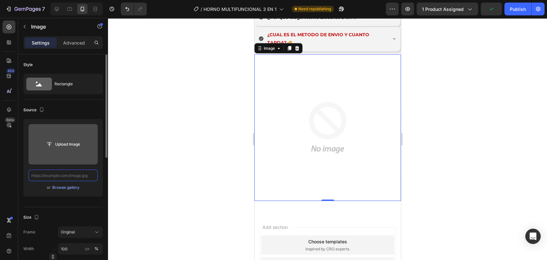
click at [77, 175] on input "text" at bounding box center [62, 175] width 69 height 12
paste input "https://cdn.shopify.com/s/files/1/0774/8360/6252/files/90_5.png?v=1759039033"
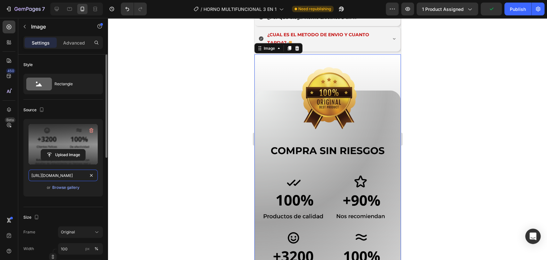
scroll to position [0, 93]
type input "https://cdn.shopify.com/s/files/1/0774/8360/6252/files/90_5.png?v=1759039033"
click at [206, 113] on div at bounding box center [327, 139] width 439 height 242
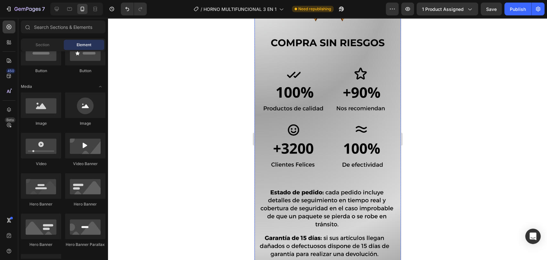
scroll to position [2420, 0]
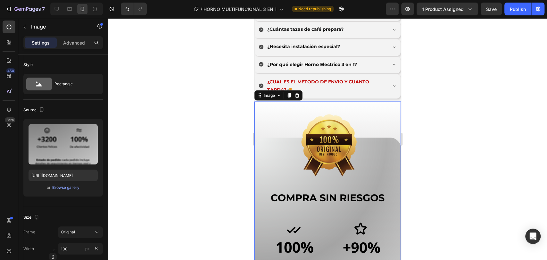
scroll to position [2467, 0]
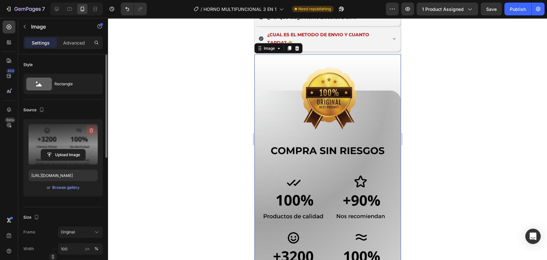
click at [92, 129] on icon "button" at bounding box center [91, 130] width 4 height 5
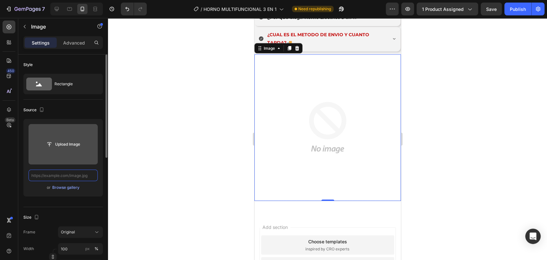
click at [70, 173] on input "text" at bounding box center [62, 175] width 69 height 12
paste input "https://cdn.shopify.com/s/files/1/0774/8360/6252/files/90_6.png?v=1759039256"
type input "https://cdn.shopify.com/s/files/1/0774/8360/6252/files/90_6.png?v=1759039256"
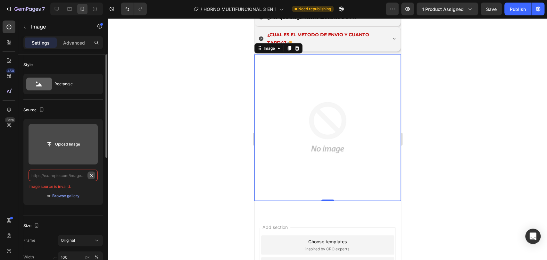
scroll to position [0, 0]
paste input "https://cdn.shopify.com/s/files/1/0774/8360/6252/files/90_6.png?v=1759039256"
type input "https://cdn.shopify.com/s/files/1/0774/8360/6252/files/90_6.png?v=1759039256"
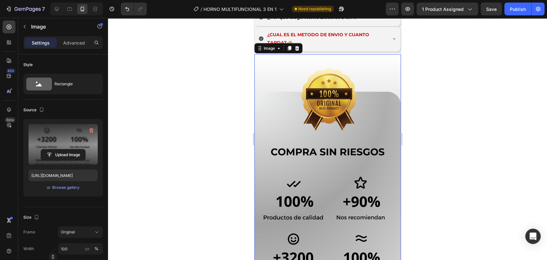
scroll to position [0, 0]
drag, startPoint x: 294, startPoint y: 117, endPoint x: 305, endPoint y: 30, distance: 87.2
click at [206, 104] on div at bounding box center [327, 139] width 439 height 242
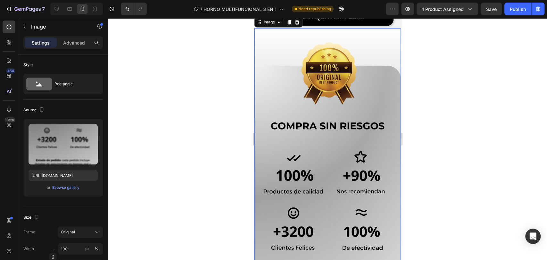
scroll to position [2277, 0]
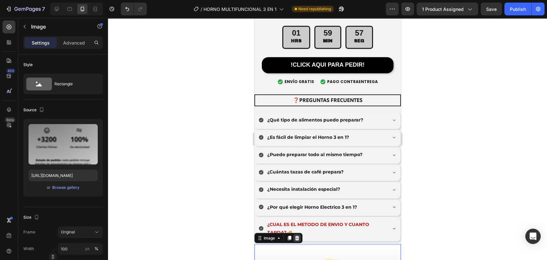
click at [298, 235] on icon at bounding box center [297, 237] width 4 height 4
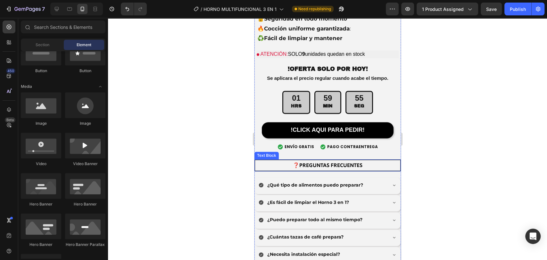
scroll to position [2354, 0]
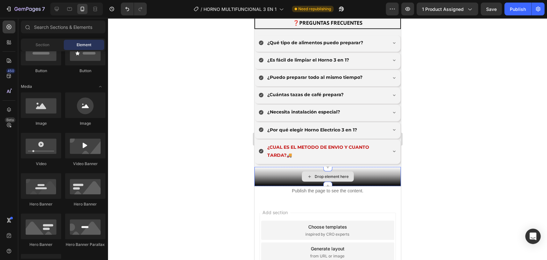
click at [273, 166] on div "Drop element here" at bounding box center [327, 175] width 146 height 19
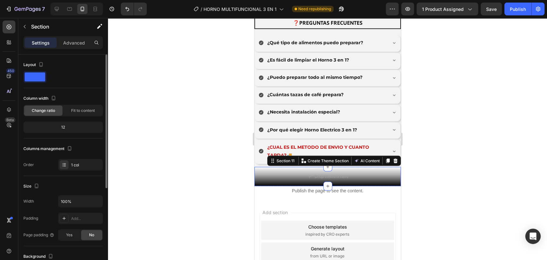
scroll to position [47, 0]
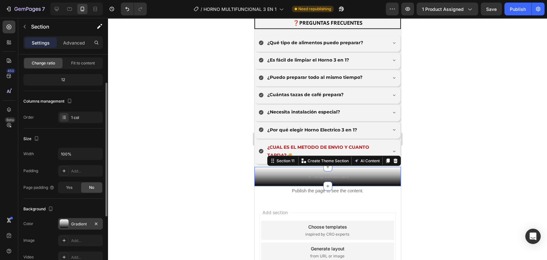
click at [77, 221] on div "Gradient" at bounding box center [80, 224] width 19 height 6
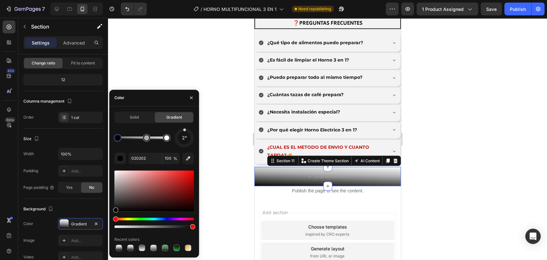
click at [184, 129] on div "2°" at bounding box center [183, 137] width 19 height 19
click at [192, 71] on div at bounding box center [327, 139] width 439 height 242
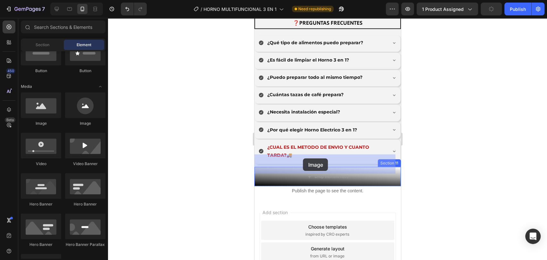
drag, startPoint x: 462, startPoint y: 175, endPoint x: 304, endPoint y: 158, distance: 158.8
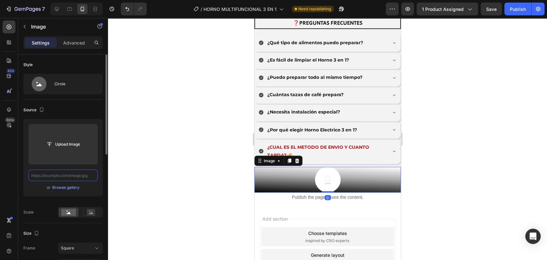
scroll to position [0, 0]
paste input "https://cdn.shopify.com/s/files/1/0774/8360/6252/files/90_6.png?v=1759039256"
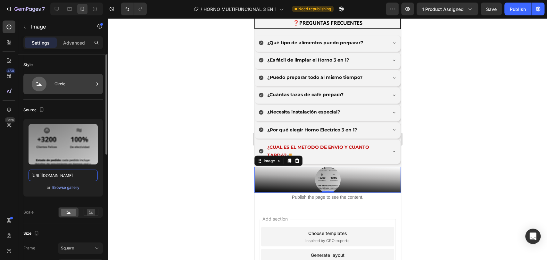
type input "https://cdn.shopify.com/s/files/1/0774/8360/6252/files/90_6.png?v=1759039256"
click at [69, 85] on div "Circle" at bounding box center [73, 84] width 39 height 15
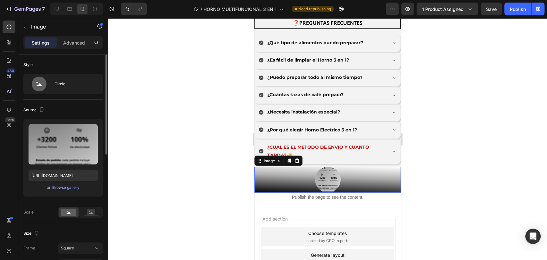
scroll to position [0, 0]
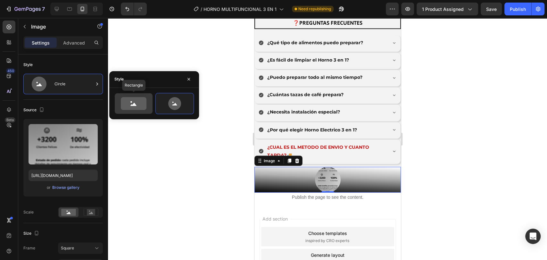
click at [122, 104] on icon at bounding box center [134, 103] width 26 height 13
type input "100"
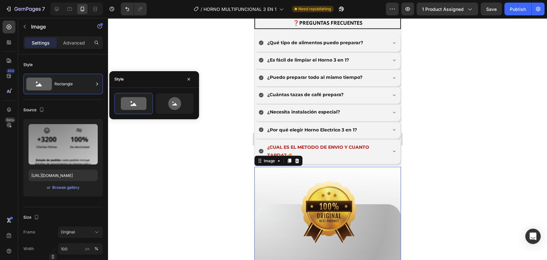
click at [221, 193] on div at bounding box center [327, 139] width 439 height 242
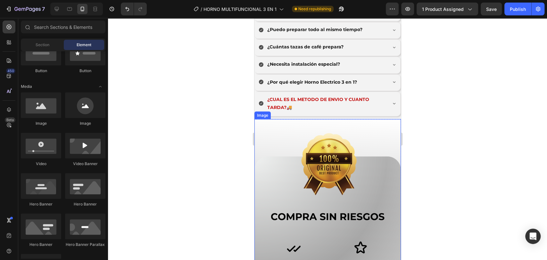
scroll to position [2497, 0]
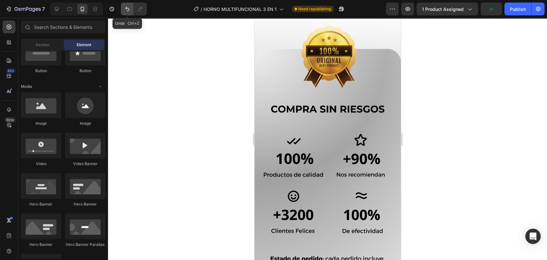
click at [126, 14] on button "Undo/Redo" at bounding box center [127, 9] width 13 height 13
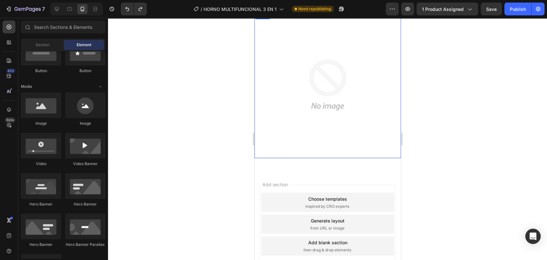
click at [326, 108] on img at bounding box center [327, 85] width 146 height 146
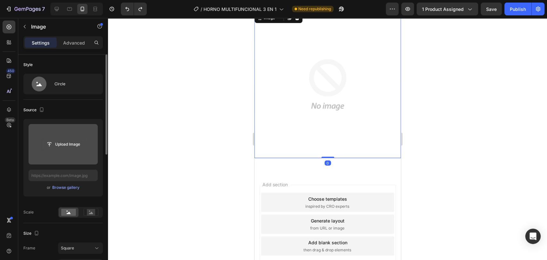
click at [75, 147] on input "file" at bounding box center [63, 144] width 44 height 11
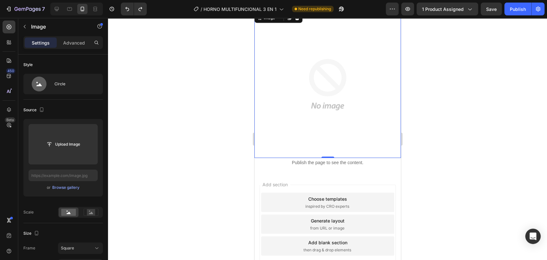
scroll to position [2449, 0]
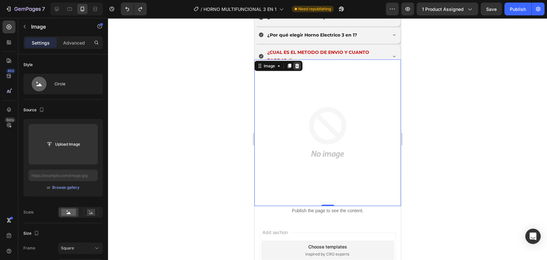
click at [296, 65] on icon at bounding box center [296, 65] width 5 height 5
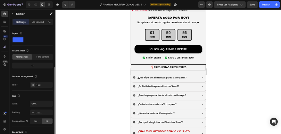
scroll to position [95, 0]
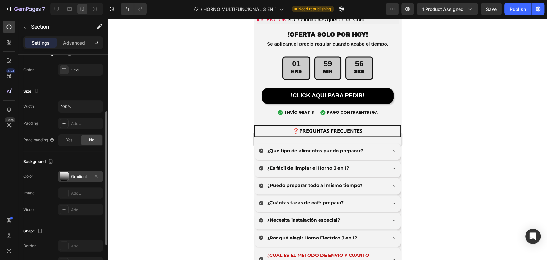
click at [75, 174] on div "Gradient" at bounding box center [80, 177] width 19 height 6
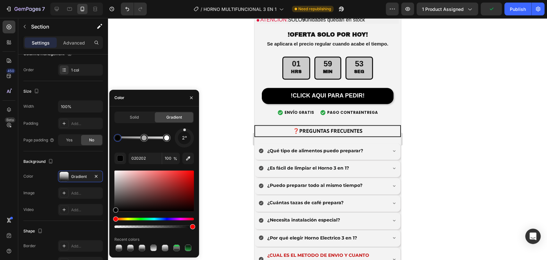
drag, startPoint x: 148, startPoint y: 139, endPoint x: 159, endPoint y: 140, distance: 10.9
drag, startPoint x: 165, startPoint y: 137, endPoint x: 170, endPoint y: 139, distance: 5.6
click at [169, 139] on div at bounding box center [166, 137] width 5 height 5
type input "020202"
drag, startPoint x: 183, startPoint y: 130, endPoint x: 184, endPoint y: 126, distance: 3.7
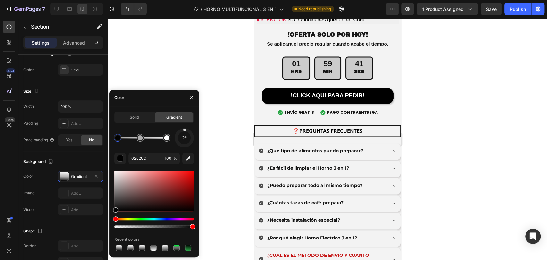
click at [184, 126] on div "Solid Gradient 2° 020202 100 % Recent colors" at bounding box center [153, 181] width 79 height 141
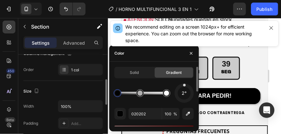
scroll to position [2246, 0]
click at [184, 86] on div "3°" at bounding box center [184, 92] width 13 height 13
click at [184, 84] on div "0°" at bounding box center [183, 92] width 19 height 19
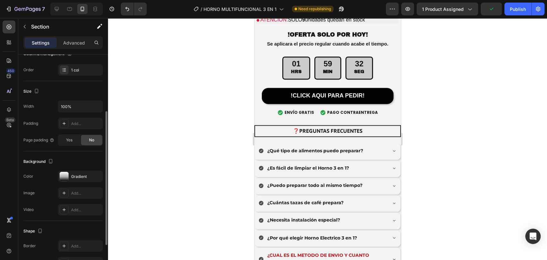
click at [224, 74] on div at bounding box center [327, 139] width 439 height 242
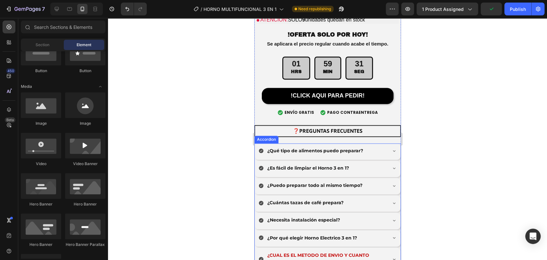
scroll to position [2341, 0]
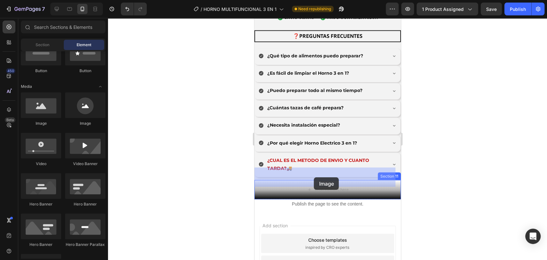
drag, startPoint x: 491, startPoint y: 180, endPoint x: 314, endPoint y: 175, distance: 176.8
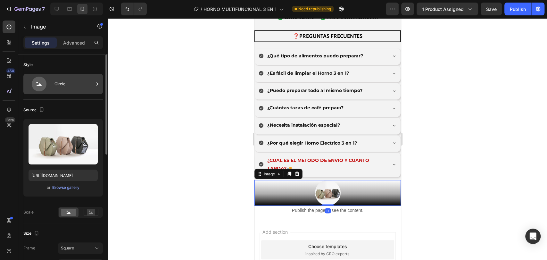
click at [73, 87] on div "Circle" at bounding box center [73, 84] width 39 height 15
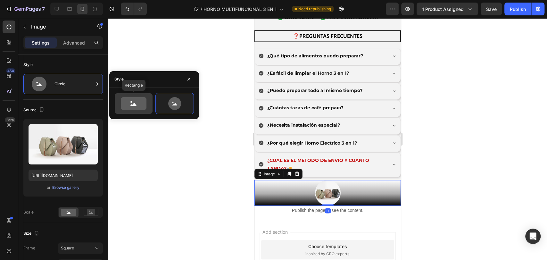
click at [134, 107] on icon at bounding box center [134, 103] width 26 height 13
type input "100"
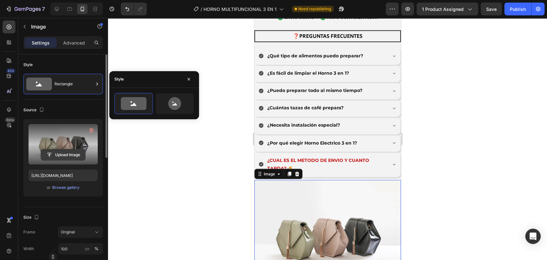
click at [74, 158] on input "file" at bounding box center [63, 154] width 44 height 11
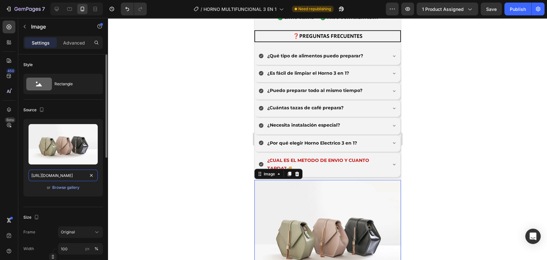
click at [84, 178] on input "[URL][DOMAIN_NAME]" at bounding box center [62, 175] width 69 height 12
paste input "0774/8360/6252/files/90_6.png?v=1759039256"
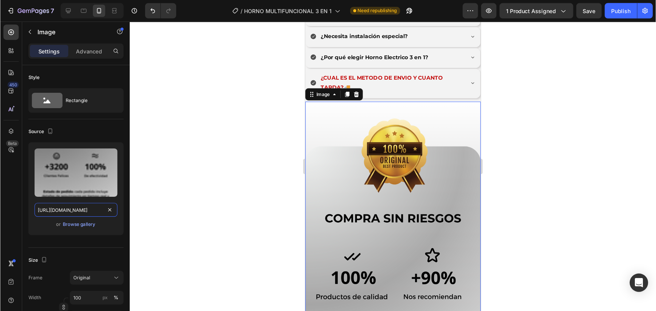
scroll to position [2484, 0]
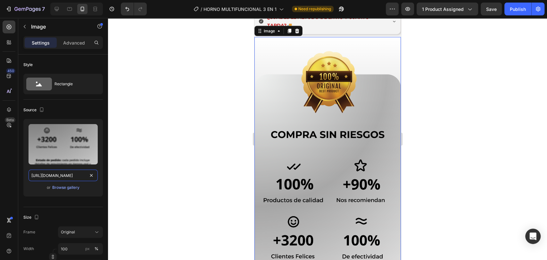
type input "https://cdn.shopify.com/s/files/1/0774/8360/6252/files/90_6.png?v=1759039256"
click at [228, 143] on div at bounding box center [327, 139] width 439 height 242
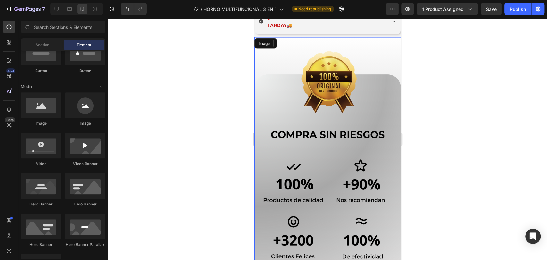
click at [299, 125] on img at bounding box center [327, 250] width 146 height 427
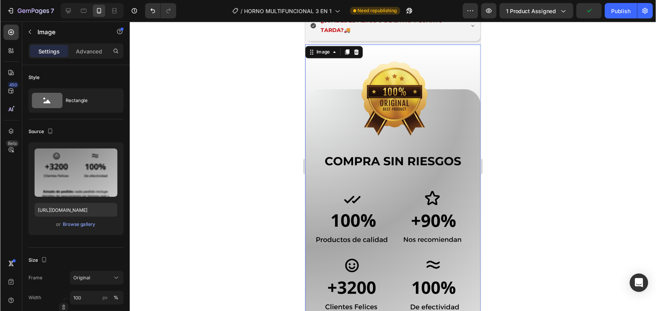
scroll to position [2483, 0]
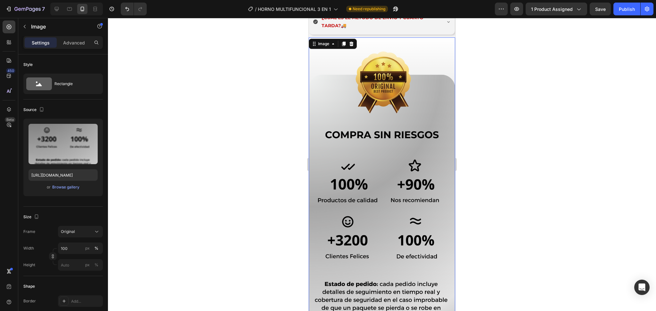
drag, startPoint x: 351, startPoint y: 30, endPoint x: 367, endPoint y: 53, distance: 28.1
click at [351, 42] on icon at bounding box center [351, 44] width 4 height 4
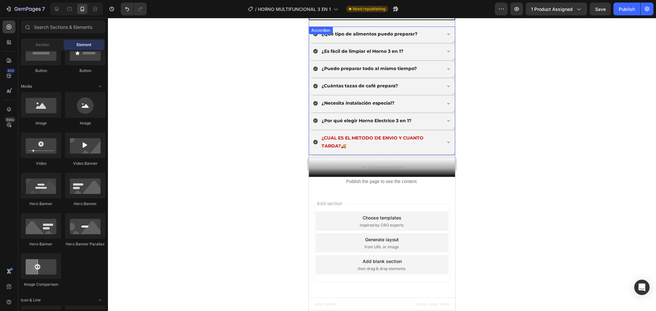
scroll to position [2348, 0]
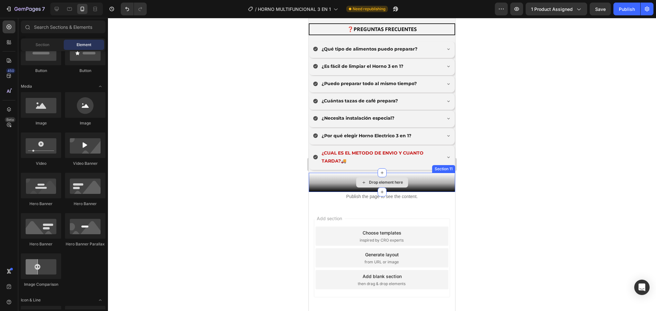
click at [424, 173] on div "Drop element here" at bounding box center [382, 182] width 146 height 19
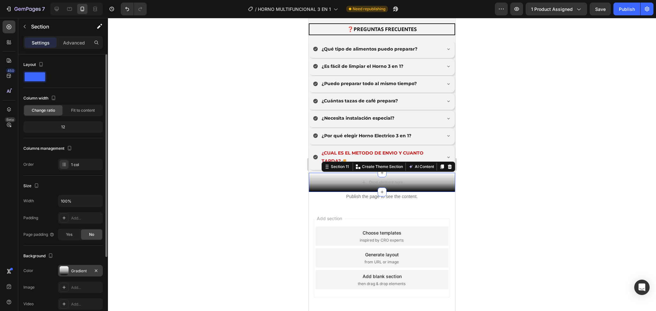
click at [68, 271] on div at bounding box center [64, 270] width 9 height 9
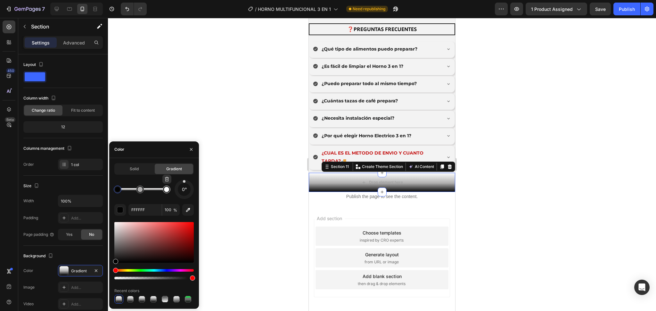
click at [166, 193] on div at bounding box center [167, 190] width 8 height 8
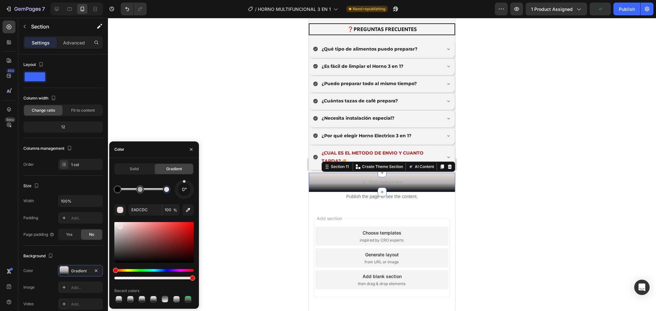
drag, startPoint x: 118, startPoint y: 222, endPoint x: 115, endPoint y: 223, distance: 4.0
type input "C1C1C1"
drag, startPoint x: 120, startPoint y: 227, endPoint x: 110, endPoint y: 232, distance: 10.9
click at [170, 97] on div at bounding box center [382, 164] width 548 height 293
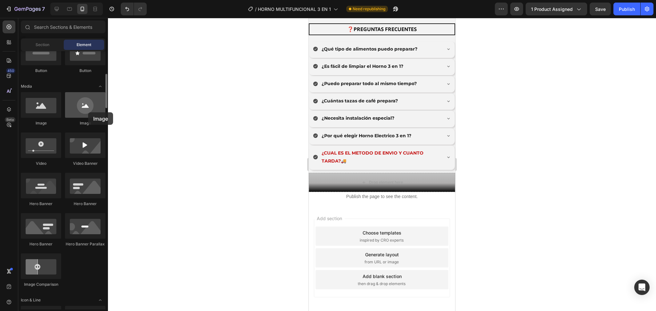
click at [88, 112] on div at bounding box center [85, 105] width 40 height 26
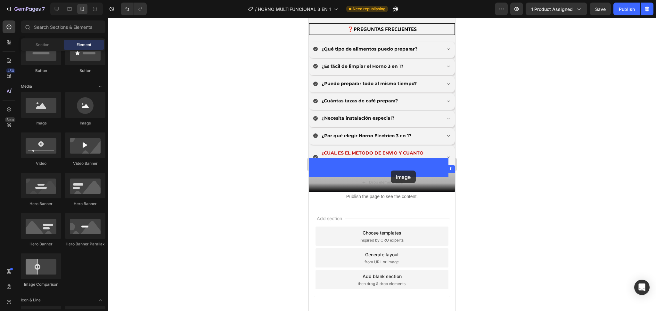
drag, startPoint x: 352, startPoint y: 131, endPoint x: 391, endPoint y: 171, distance: 55.2
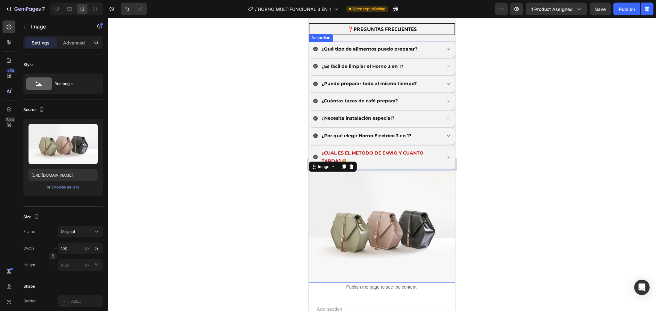
scroll to position [2433, 0]
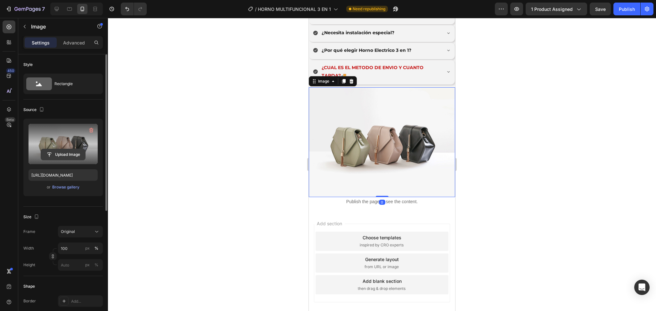
click at [64, 151] on input "file" at bounding box center [63, 154] width 44 height 11
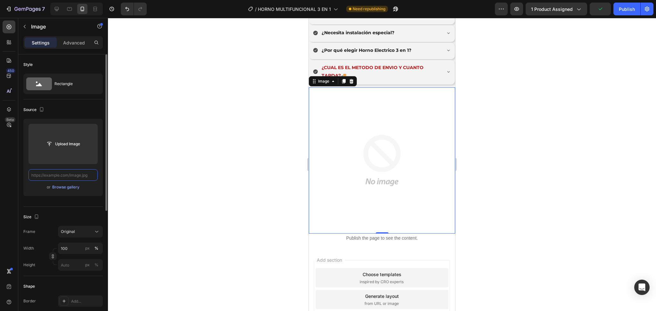
scroll to position [2468, 0]
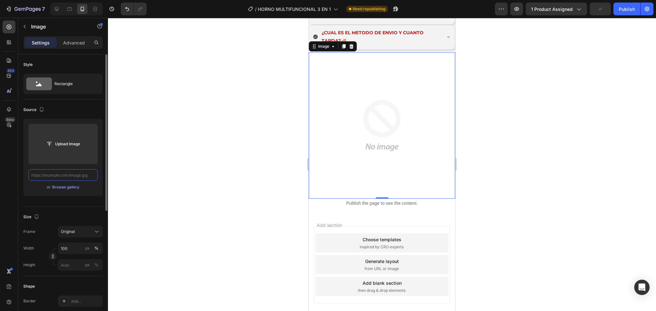
paste input "https://cdn.shopify.com/s/files/1/0774/8360/6252/files/90_6.png?v=1759039256"
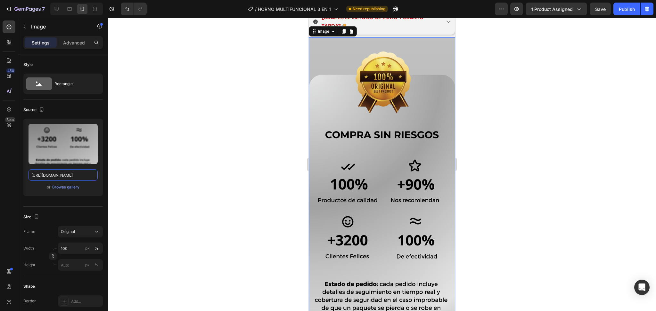
scroll to position [2426, 0]
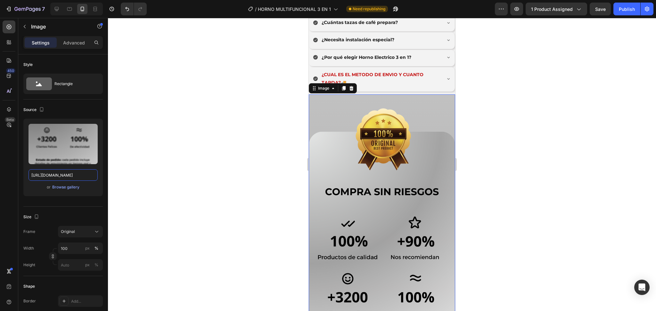
type input "https://cdn.shopify.com/s/files/1/0774/8360/6252/files/90_6.png?v=1759039256"
click at [425, 95] on img at bounding box center [382, 307] width 146 height 427
click at [251, 151] on div at bounding box center [382, 164] width 548 height 293
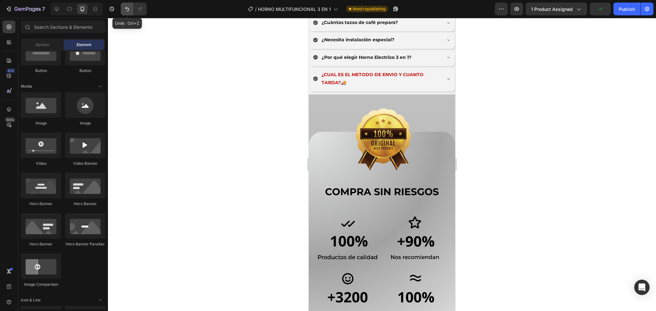
click at [128, 14] on button "Undo/Redo" at bounding box center [127, 9] width 13 height 13
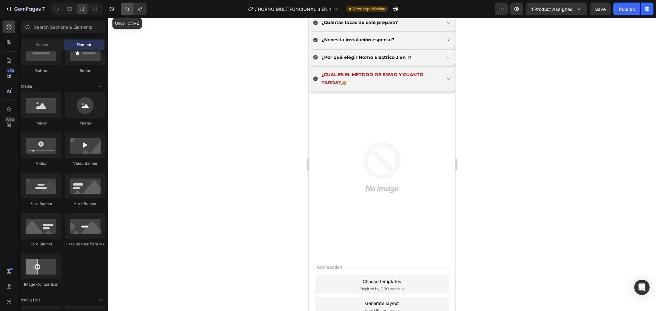
click at [124, 11] on icon "Undo/Redo" at bounding box center [127, 9] width 6 height 6
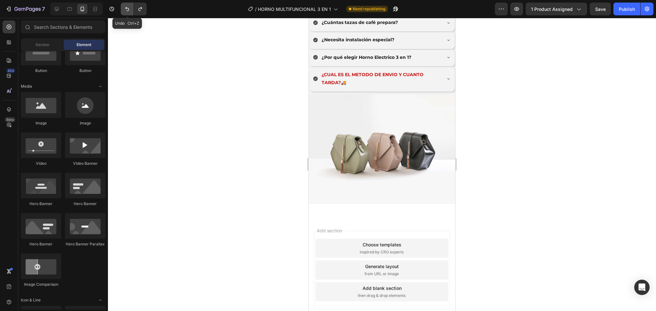
click at [127, 8] on icon "Undo/Redo" at bounding box center [127, 9] width 4 height 4
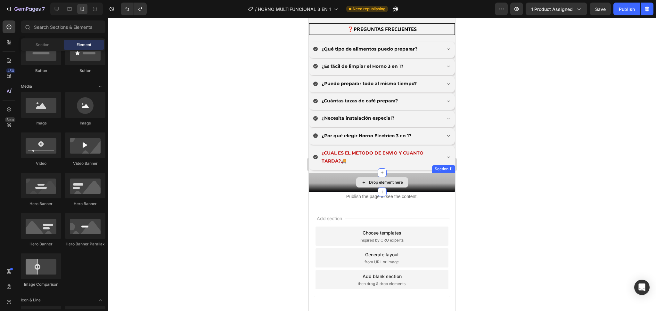
click at [335, 173] on div "Drop element here" at bounding box center [382, 182] width 146 height 19
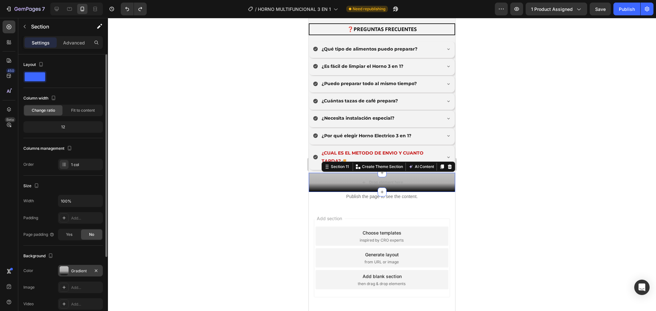
click at [68, 268] on div at bounding box center [64, 270] width 9 height 9
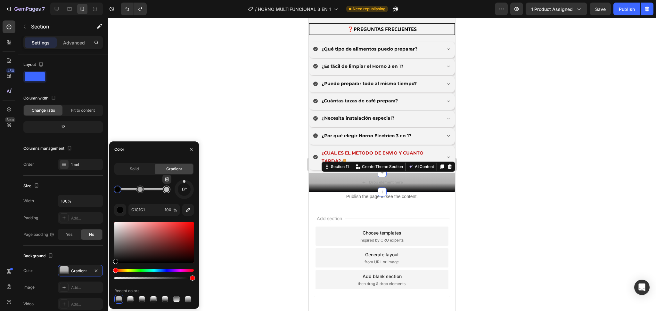
click at [164, 191] on div at bounding box center [167, 190] width 8 height 8
click at [117, 228] on div at bounding box center [153, 242] width 79 height 41
drag, startPoint x: 116, startPoint y: 229, endPoint x: 110, endPoint y: 228, distance: 6.4
click at [110, 228] on div "Solid Gradient 0° E0E0E0 100 % Recent colors" at bounding box center [154, 233] width 90 height 141
type input "D8D8D8"
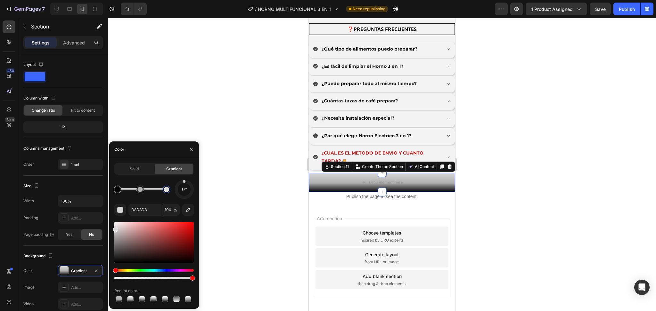
click at [166, 81] on div at bounding box center [382, 164] width 548 height 293
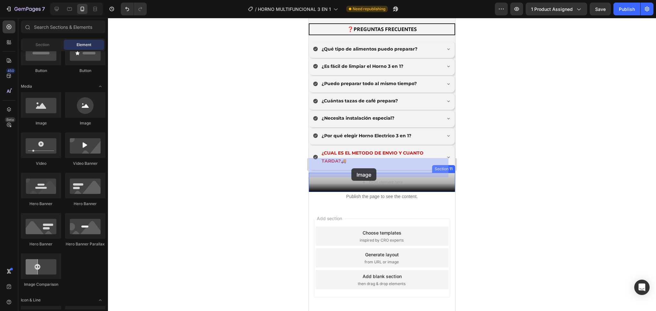
drag, startPoint x: 388, startPoint y: 133, endPoint x: 349, endPoint y: 165, distance: 50.0
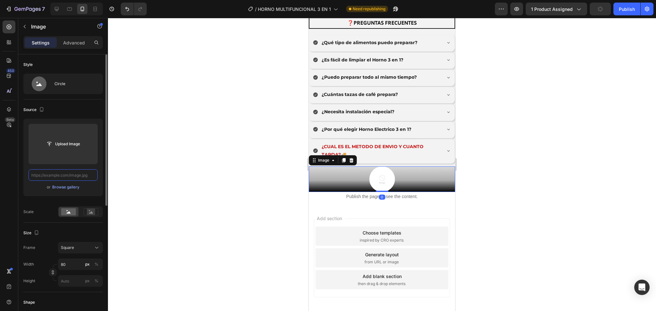
scroll to position [0, 0]
paste input "https://cdn.shopify.com/s/files/1/0774/8360/6252/files/90_6.png?v=1759039256"
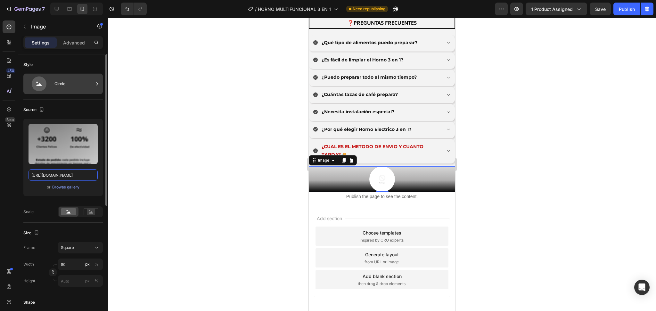
type input "https://cdn.shopify.com/s/files/1/0774/8360/6252/files/90_6.png?v=1759039256"
click at [64, 83] on div "Circle" at bounding box center [73, 84] width 39 height 15
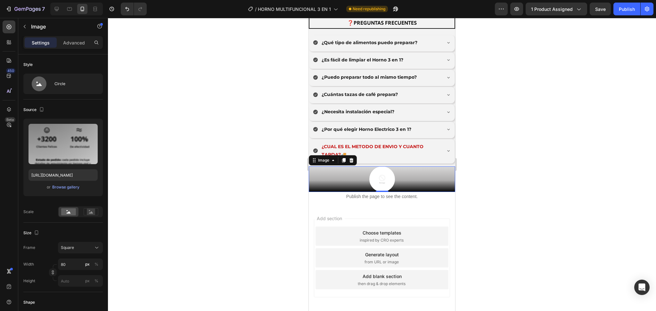
scroll to position [0, 0]
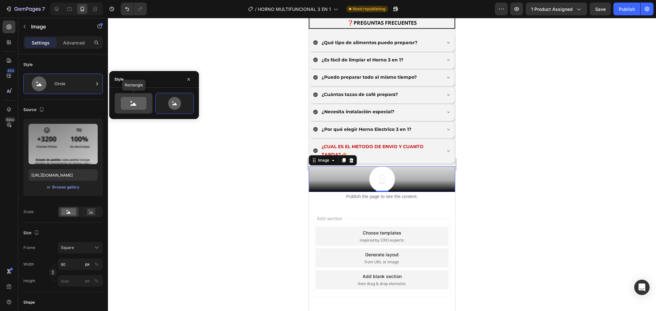
click at [129, 105] on icon at bounding box center [134, 103] width 26 height 13
type input "100"
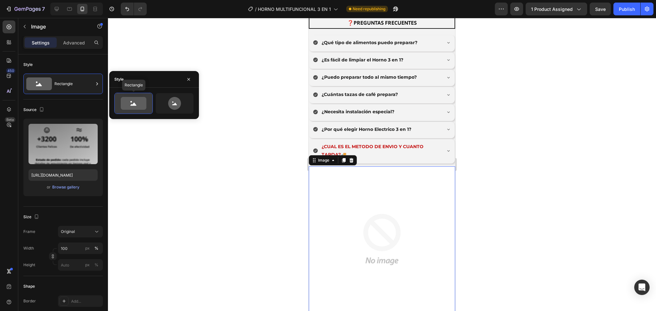
scroll to position [2426, 0]
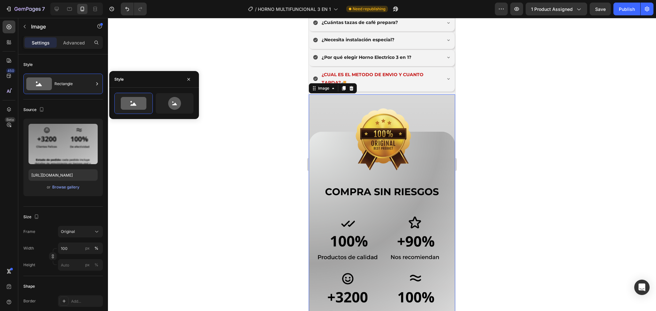
click at [269, 160] on div at bounding box center [382, 164] width 548 height 293
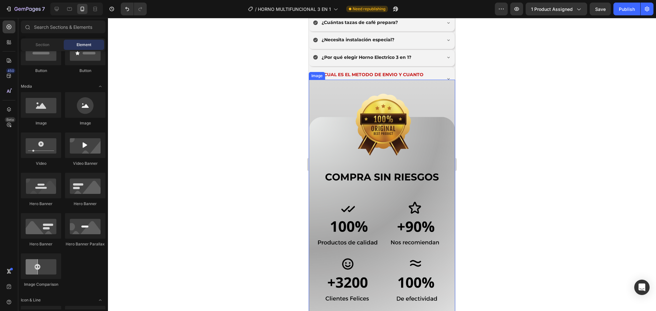
click at [325, 105] on img at bounding box center [382, 293] width 146 height 427
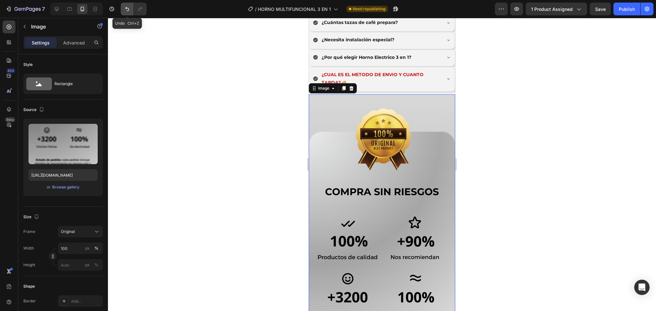
click at [121, 8] on button "Undo/Redo" at bounding box center [127, 9] width 13 height 13
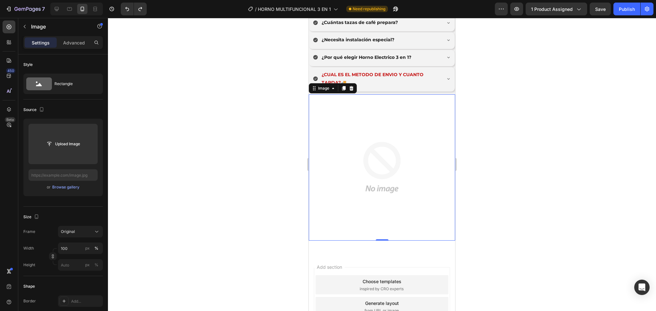
click at [351, 94] on img at bounding box center [382, 167] width 146 height 146
click at [351, 85] on div at bounding box center [351, 89] width 8 height 8
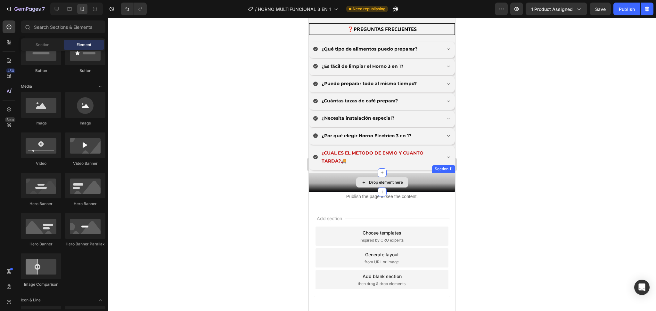
click at [380, 180] on div "Drop element here" at bounding box center [386, 182] width 34 height 5
click at [320, 173] on div "Drop element here" at bounding box center [382, 182] width 146 height 19
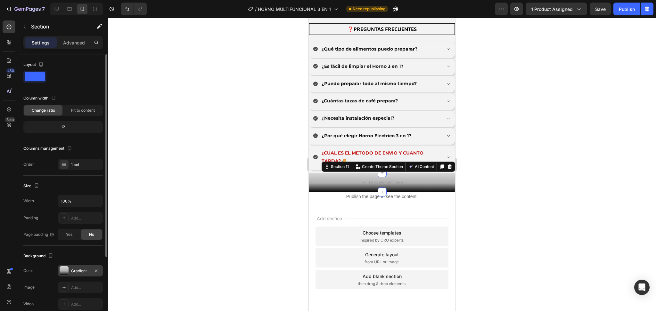
click at [64, 268] on div at bounding box center [64, 270] width 9 height 9
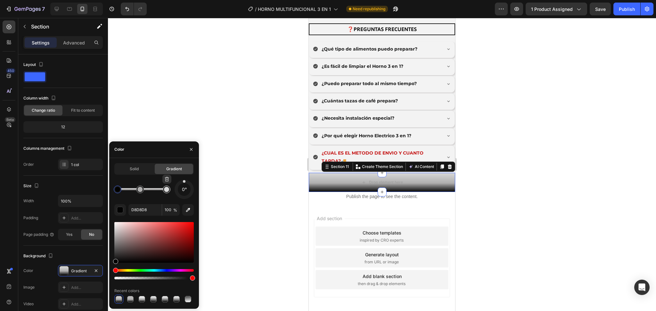
click at [167, 194] on div at bounding box center [167, 190] width 12 height 12
drag, startPoint x: 117, startPoint y: 228, endPoint x: 115, endPoint y: 225, distance: 3.7
click at [188, 211] on icon "button" at bounding box center [188, 210] width 6 height 6
type input "F3F3F3"
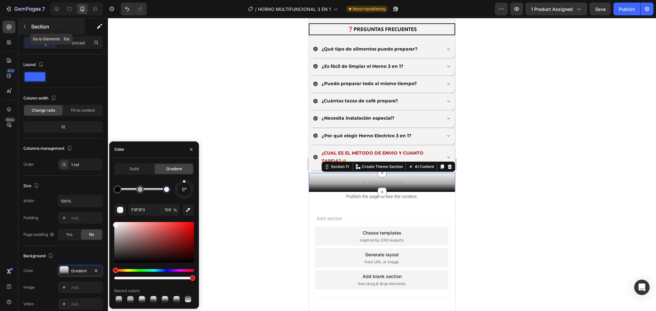
click at [26, 22] on button "button" at bounding box center [25, 26] width 10 height 10
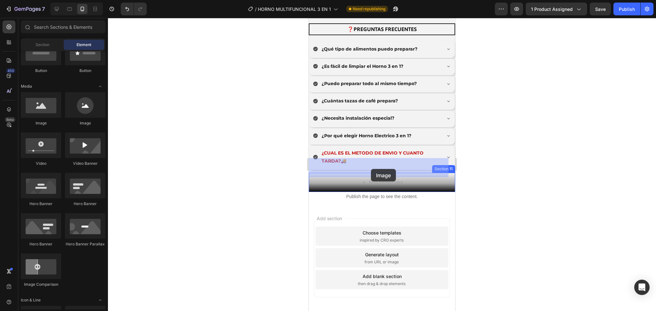
drag, startPoint x: 359, startPoint y: 125, endPoint x: 373, endPoint y: 168, distance: 45.3
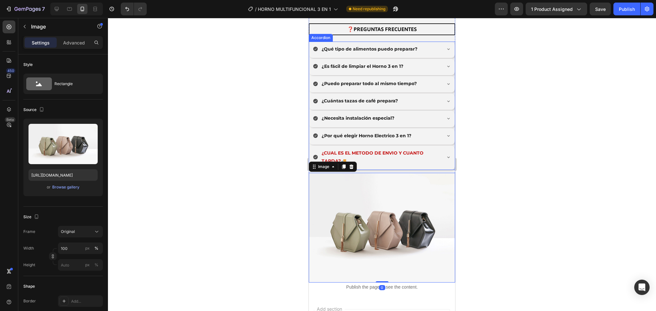
scroll to position [2426, 0]
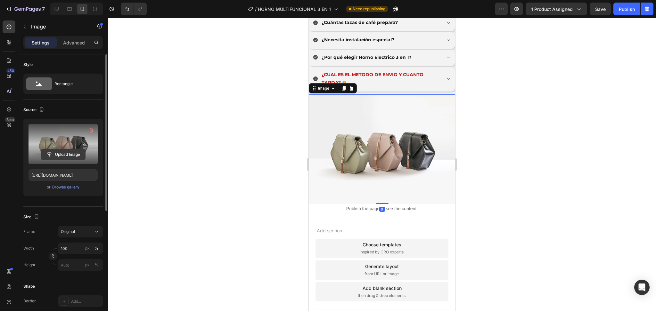
click at [63, 158] on input "file" at bounding box center [63, 154] width 44 height 11
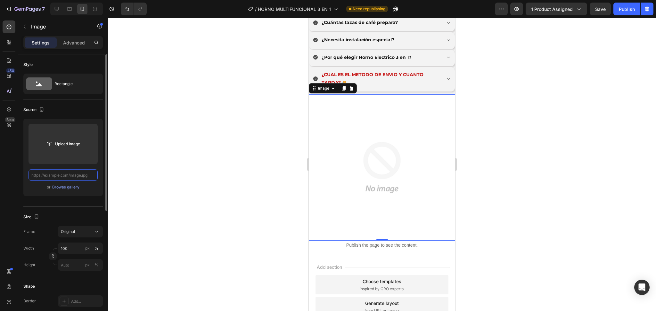
scroll to position [0, 0]
paste input "https://cdn.shopify.com/s/files/1/0774/8360/6252/files/90_6.png?v=1759039256"
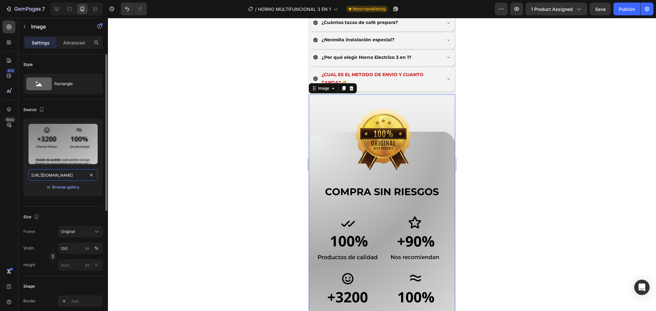
scroll to position [0, 93]
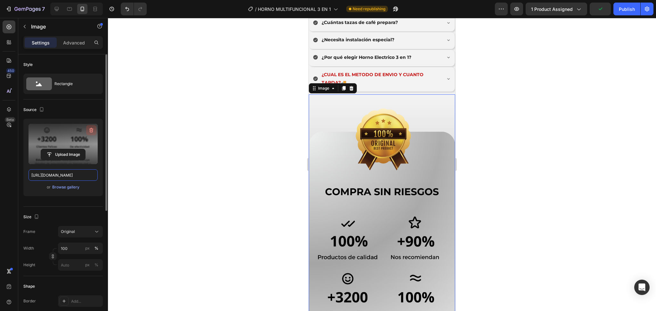
type input "https://cdn.shopify.com/s/files/1/0774/8360/6252/files/90_6.png?v=1759039256"
click at [93, 131] on icon "button" at bounding box center [91, 130] width 4 height 5
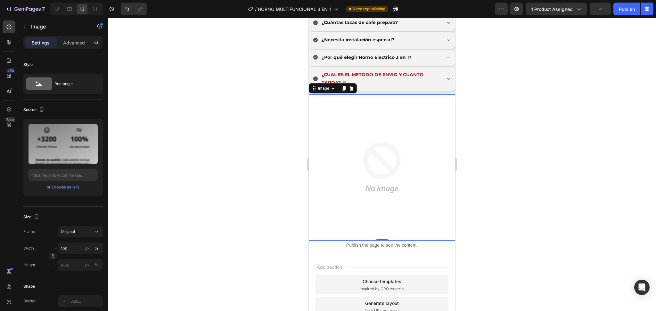
scroll to position [0, 0]
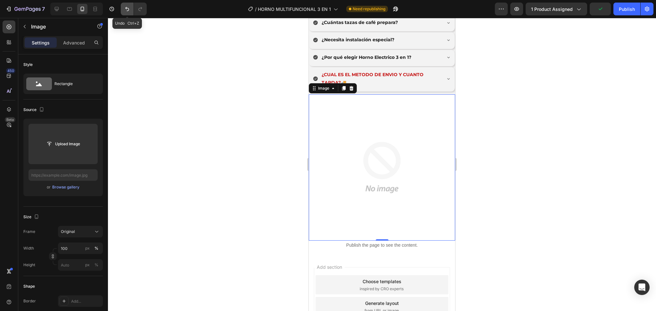
click at [125, 10] on icon "Undo/Redo" at bounding box center [127, 9] width 6 height 6
type input "https://cdn.shopify.com/s/files/1/0774/8360/6252/files/90_6.png?v=1759039256"
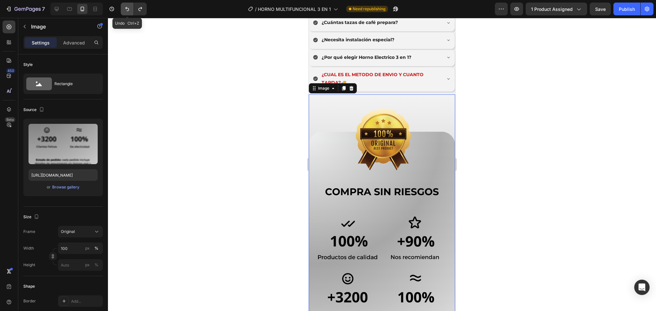
click at [125, 11] on icon "Undo/Redo" at bounding box center [127, 9] width 6 height 6
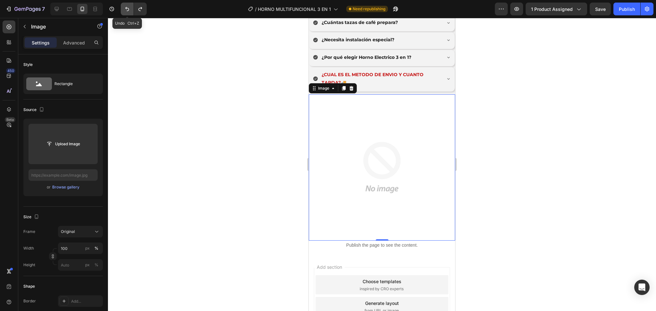
click at [125, 11] on icon "Undo/Redo" at bounding box center [127, 9] width 6 height 6
type input "[URL][DOMAIN_NAME]"
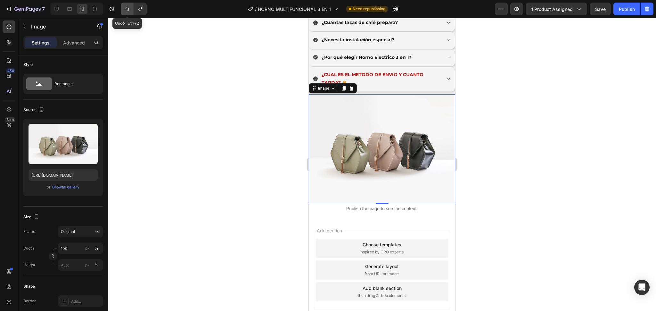
click at [125, 11] on icon "Undo/Redo" at bounding box center [127, 9] width 6 height 6
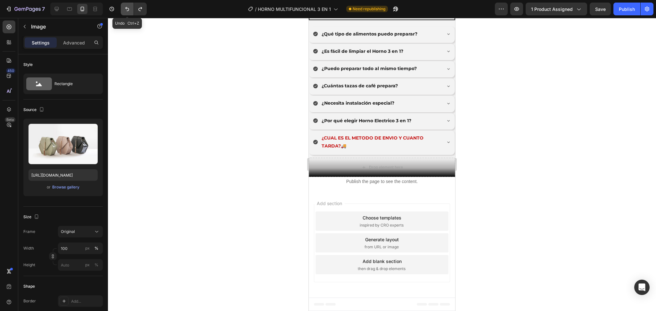
scroll to position [2348, 0]
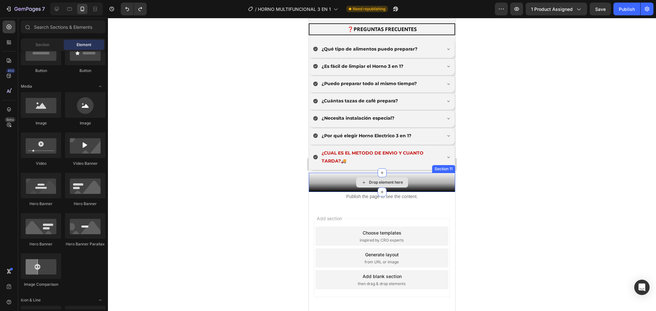
click at [320, 173] on div "Drop element here" at bounding box center [382, 182] width 146 height 19
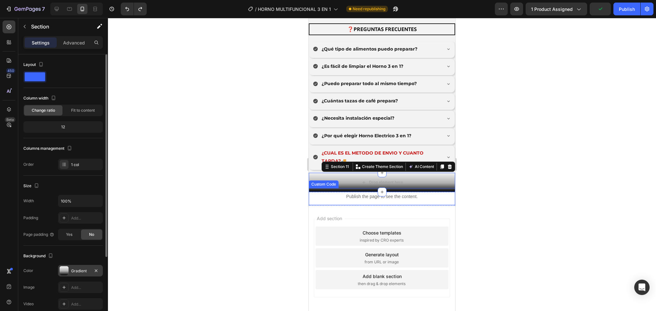
click at [80, 270] on div "Gradient" at bounding box center [80, 271] width 19 height 6
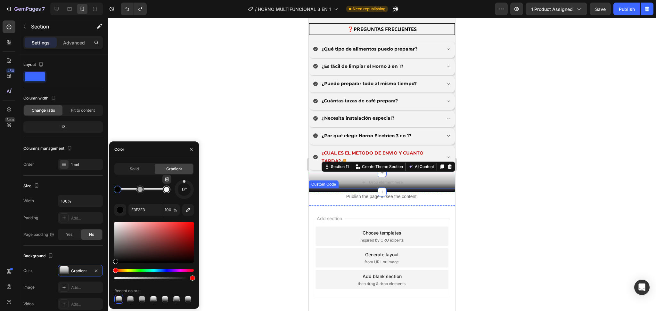
click at [167, 193] on div at bounding box center [167, 190] width 12 height 12
drag, startPoint x: 117, startPoint y: 224, endPoint x: 112, endPoint y: 213, distance: 12.7
click at [112, 213] on div "Solid Gradient 0° F3F3F3 100 % Recent colors" at bounding box center [154, 233] width 90 height 141
type input "FFFFFF"
click at [192, 276] on div at bounding box center [192, 278] width 5 height 5
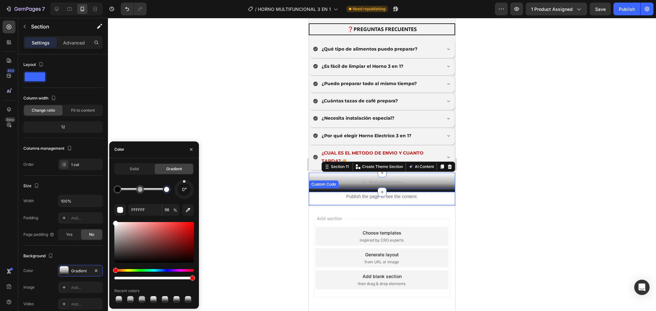
drag, startPoint x: 192, startPoint y: 277, endPoint x: 174, endPoint y: 278, distance: 17.9
click at [177, 279] on div at bounding box center [153, 278] width 79 height 3
drag, startPoint x: 177, startPoint y: 279, endPoint x: 186, endPoint y: 282, distance: 8.9
click at [183, 277] on div at bounding box center [153, 278] width 79 height 3
type input "87"
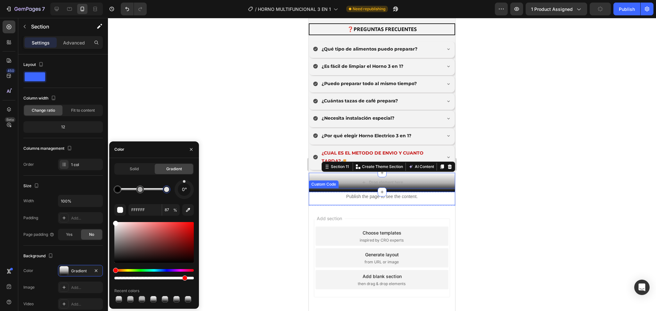
click at [194, 107] on div at bounding box center [382, 164] width 548 height 293
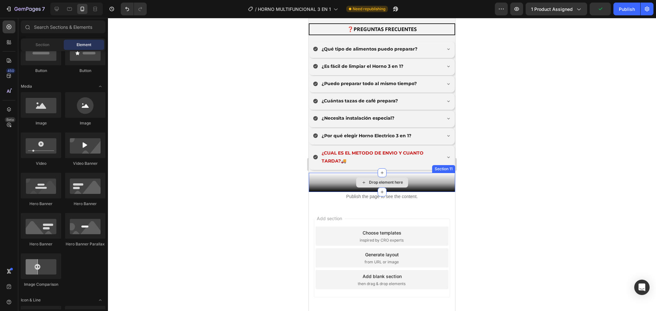
click at [329, 173] on div "Drop element here" at bounding box center [382, 182] width 146 height 19
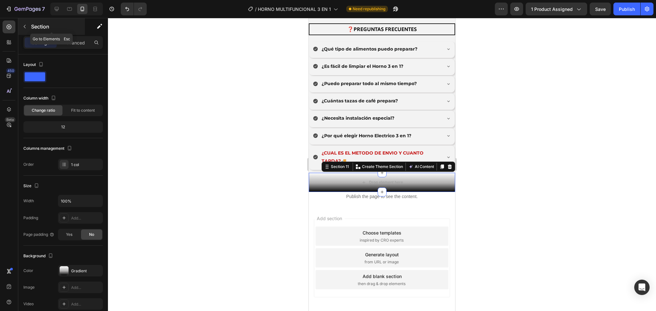
click at [26, 28] on icon "button" at bounding box center [24, 26] width 5 height 5
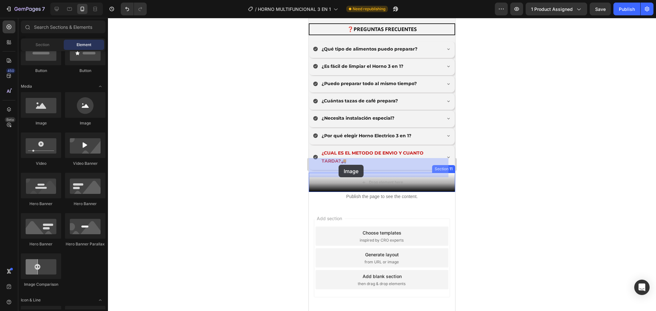
drag, startPoint x: 354, startPoint y: 137, endPoint x: 352, endPoint y: 167, distance: 30.5
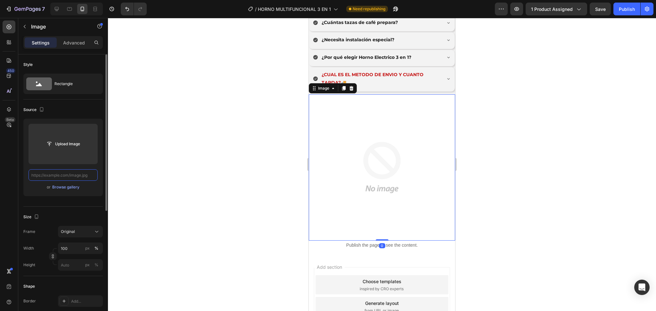
scroll to position [0, 0]
paste input "https://cdn.shopify.com/s/files/1/0774/8360/6252/files/90_6.png?v=1759039256"
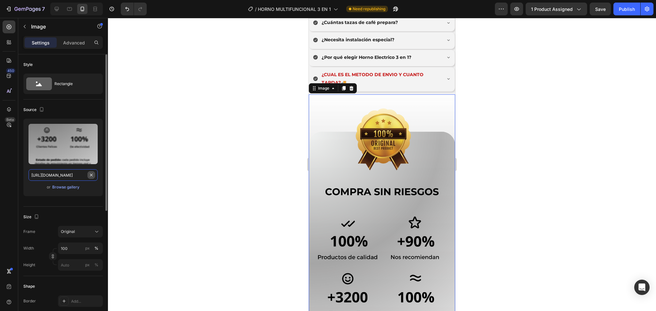
scroll to position [0, 93]
type input "https://cdn.shopify.com/s/files/1/0774/8360/6252/files/90_6.png?v=1759039256"
click at [354, 85] on div at bounding box center [351, 89] width 8 height 8
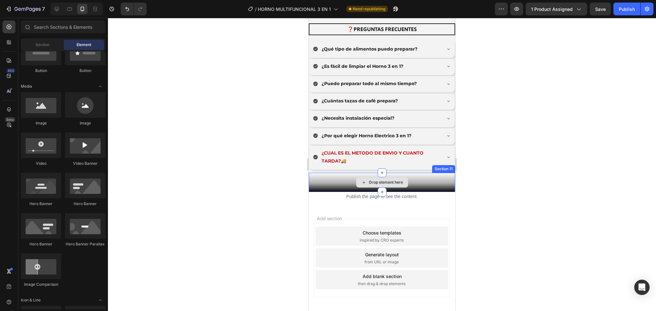
click at [330, 173] on div "Drop element here" at bounding box center [382, 182] width 146 height 19
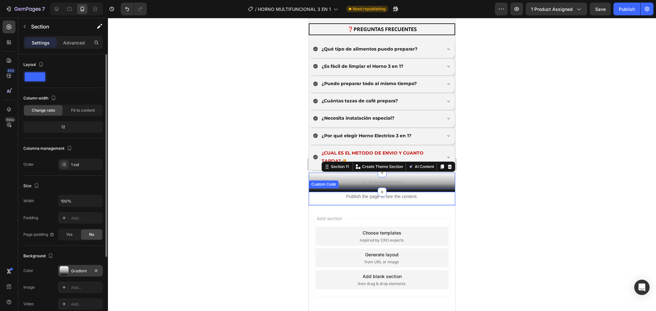
click at [66, 269] on div at bounding box center [64, 270] width 9 height 9
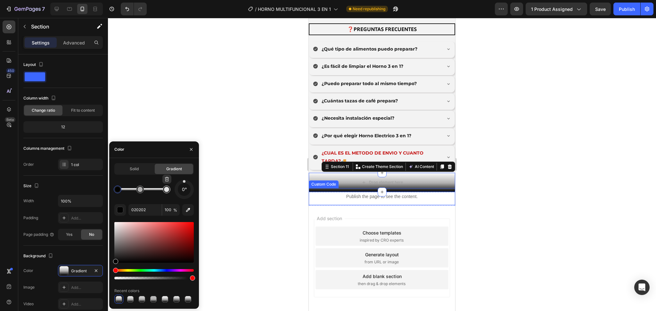
type input "FFFFFF"
type input "87"
click at [167, 190] on div at bounding box center [166, 189] width 5 height 5
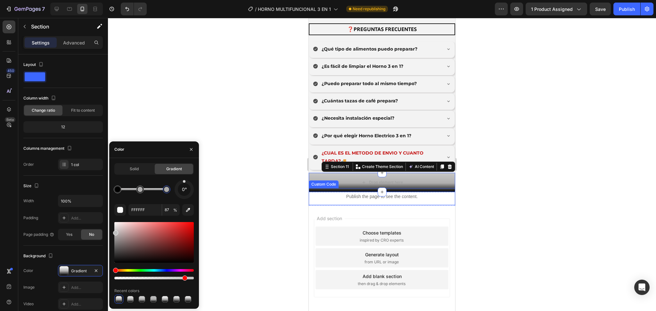
drag, startPoint x: 115, startPoint y: 224, endPoint x: 115, endPoint y: 232, distance: 7.7
click at [115, 232] on div at bounding box center [115, 233] width 5 height 5
click at [111, 232] on div "Solid Gradient 0° C1C1C1 87 % Recent colors" at bounding box center [154, 233] width 90 height 141
type input "BCBCBC"
click at [241, 158] on div at bounding box center [382, 164] width 548 height 293
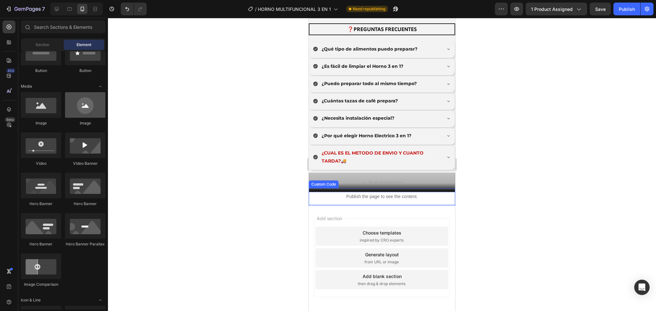
click at [87, 113] on div at bounding box center [85, 105] width 40 height 26
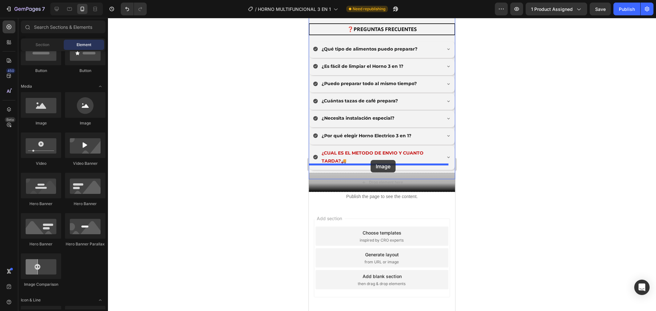
drag, startPoint x: 364, startPoint y: 130, endPoint x: 372, endPoint y: 160, distance: 30.7
drag, startPoint x: 358, startPoint y: 137, endPoint x: 382, endPoint y: 172, distance: 42.1
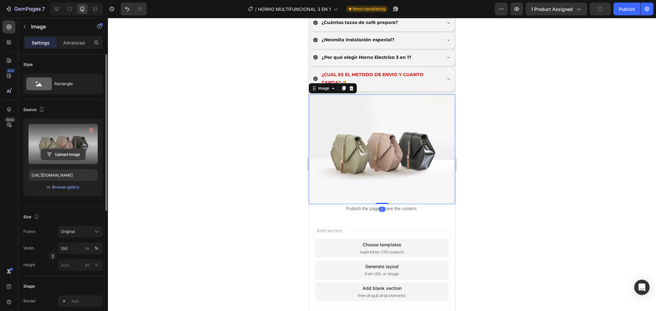
click at [59, 156] on input "file" at bounding box center [63, 154] width 44 height 11
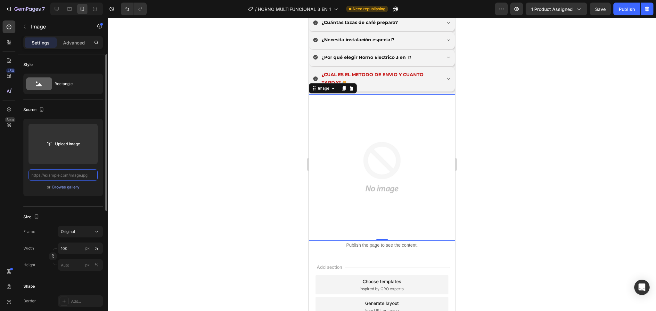
scroll to position [0, 0]
paste input "https://cdn.shopify.com/s/files/1/0774/8360/6252/files/90_6.png?v=1759039256"
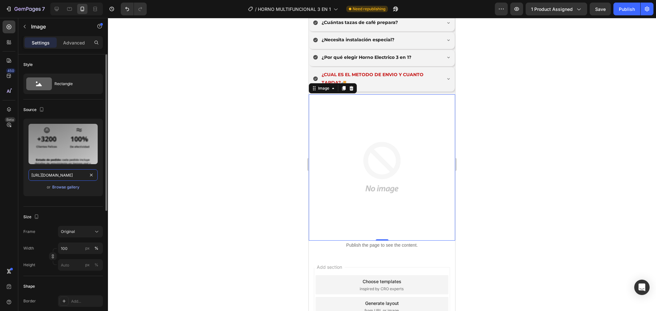
scroll to position [0, 93]
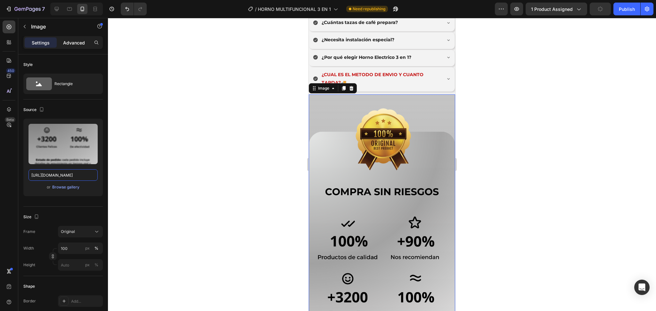
type input "https://cdn.shopify.com/s/files/1/0774/8360/6252/files/90_6.png?v=1759039256"
click at [76, 47] on div "Advanced" at bounding box center [74, 42] width 32 height 10
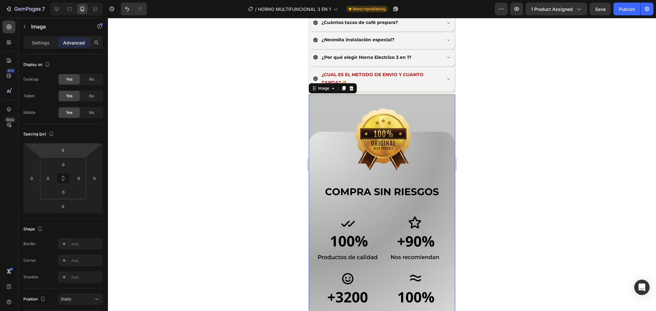
click at [228, 121] on div at bounding box center [382, 164] width 548 height 293
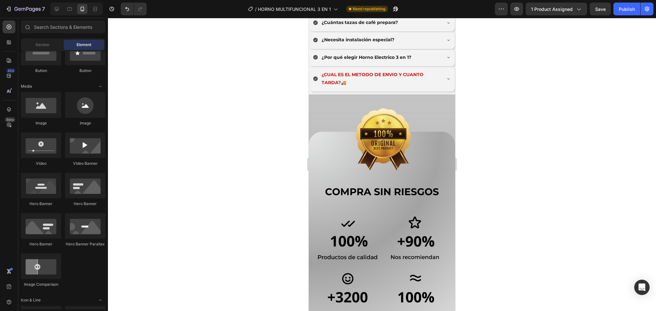
click at [251, 121] on div at bounding box center [382, 164] width 548 height 293
click at [357, 108] on img at bounding box center [382, 307] width 146 height 427
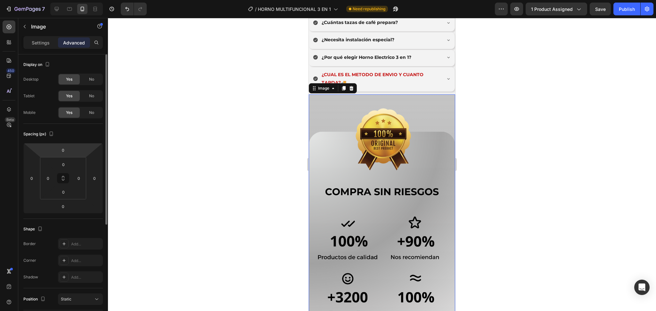
click at [72, 0] on html "7 / HORNO MULTIFUNCIONAL 3 EN 1 Need republishing Preview 1 product assigned Sa…" at bounding box center [328, 0] width 656 height 0
click at [69, 151] on input "0" at bounding box center [63, 150] width 13 height 10
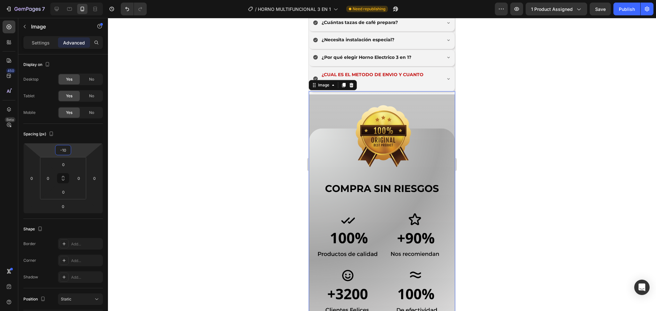
type input "-1"
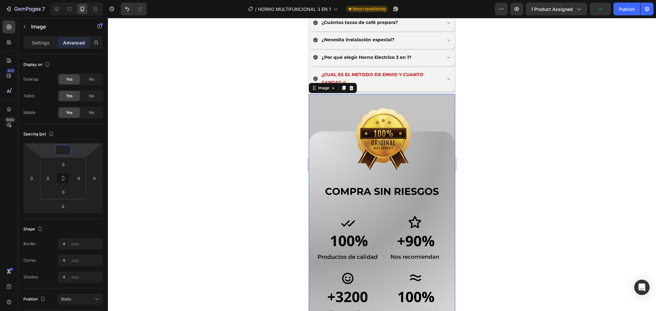
type input "-5"
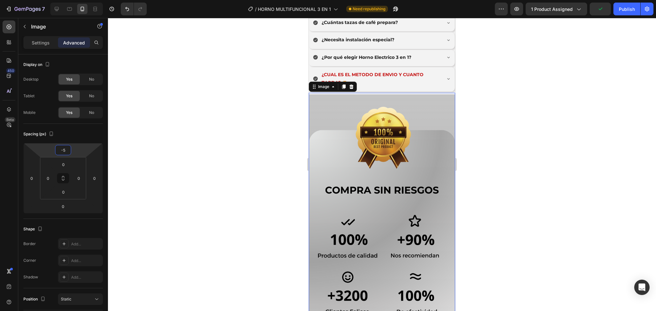
click at [234, 114] on div at bounding box center [382, 164] width 548 height 293
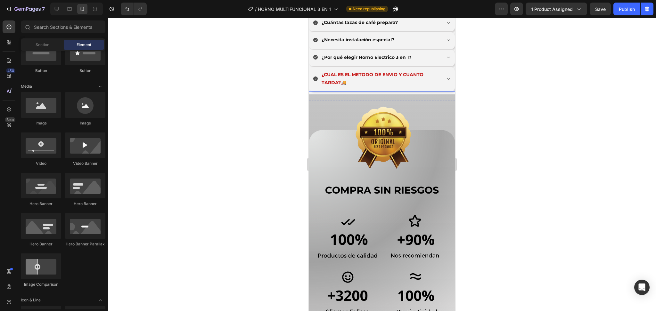
click at [396, 71] on p "¿CUAL ES EL METODO DE ENVIO Y CUANTO TARDA?🚚" at bounding box center [380, 79] width 118 height 16
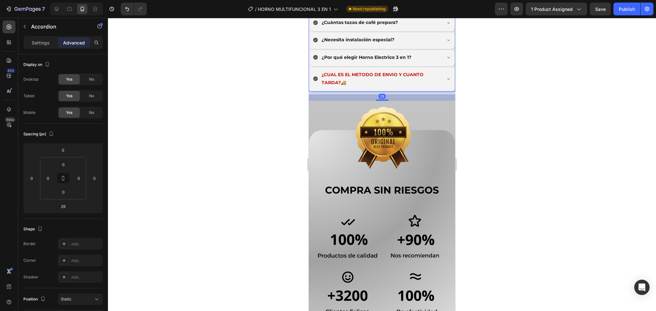
click at [381, 92] on div "29" at bounding box center [382, 96] width 146 height 9
click at [392, 71] on p "¿CUAL ES EL METODO DE ENVIO Y CUANTO TARDA?🚚" at bounding box center [380, 79] width 118 height 16
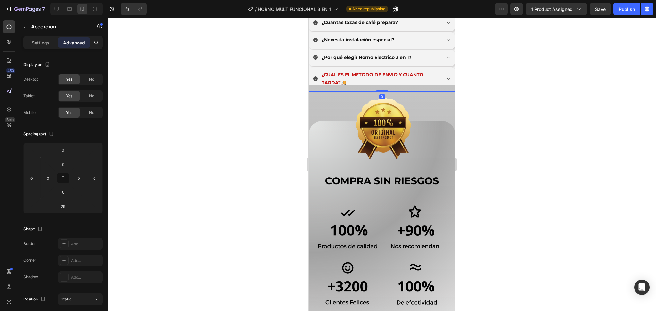
drag, startPoint x: 382, startPoint y: 85, endPoint x: 573, endPoint y: 107, distance: 192.4
type input "0"
click at [261, 90] on div at bounding box center [382, 164] width 548 height 293
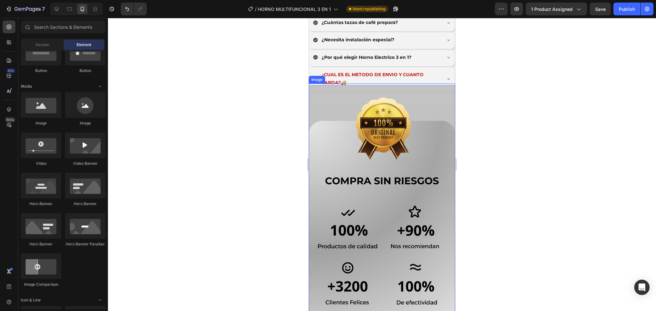
click at [394, 84] on img at bounding box center [382, 297] width 146 height 427
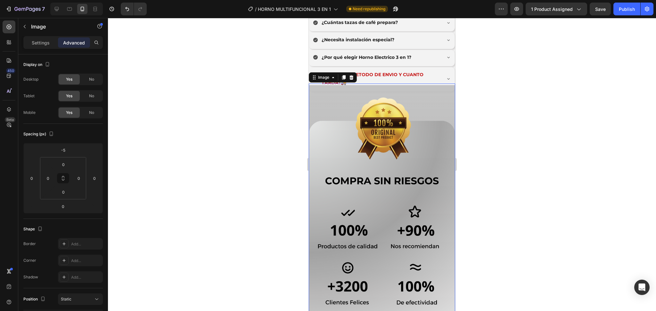
click at [421, 87] on img at bounding box center [382, 297] width 146 height 427
click at [382, 84] on img at bounding box center [382, 297] width 146 height 427
click at [386, 71] on p "¿CUAL ES EL METODO DE ENVIO Y CUANTO TARDA?🚚" at bounding box center [380, 79] width 118 height 16
click at [442, 67] on div "¿CUAL ES EL METODO DE ENVIO Y CUANTO TARDA?🚚" at bounding box center [382, 79] width 146 height 24
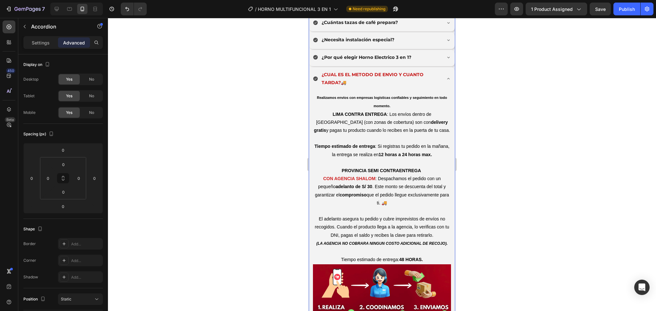
click at [444, 67] on div "¿CUAL ES EL METODO DE ENVIO Y CUANTO TARDA?🚚" at bounding box center [382, 79] width 146 height 24
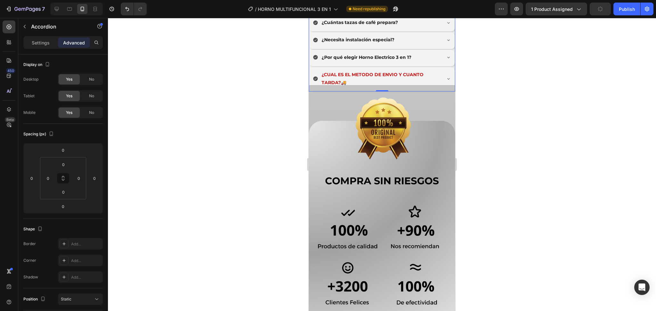
click at [318, 70] on div "¿CUAL ES EL METODO DE ENVIO Y CUANTO TARDA?🚚" at bounding box center [377, 79] width 128 height 18
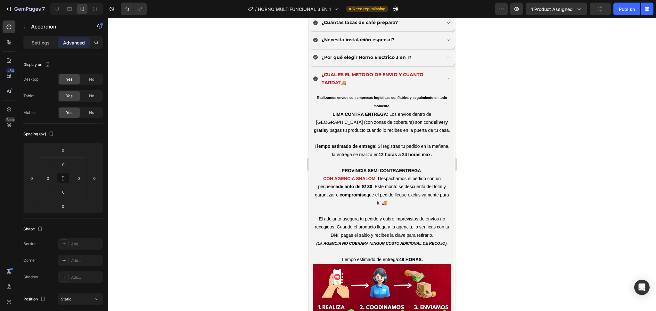
click at [317, 52] on div "¿Qué tipo de alimentos puedo preparar? ¿Es fácil de limpiar el Horno 3 en 1? ¿P…" at bounding box center [382, 201] width 146 height 477
click at [319, 70] on div "¿CUAL ES EL METODO DE ENVIO Y CUANTO TARDA?🚚" at bounding box center [377, 79] width 128 height 18
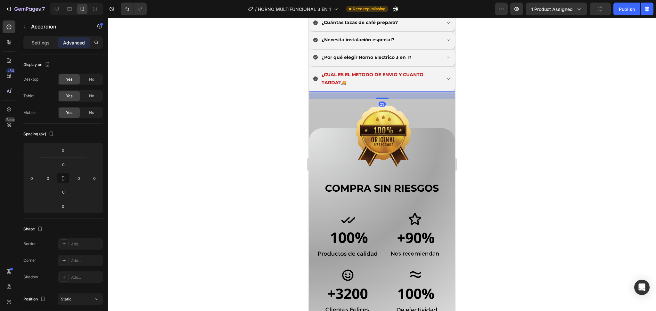
drag, startPoint x: 379, startPoint y: 77, endPoint x: 611, endPoint y: 130, distance: 238.1
type input "23"
click at [289, 114] on div at bounding box center [382, 164] width 548 height 293
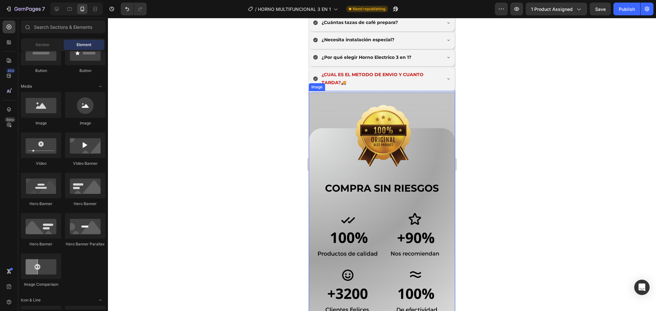
scroll to position [2369, 0]
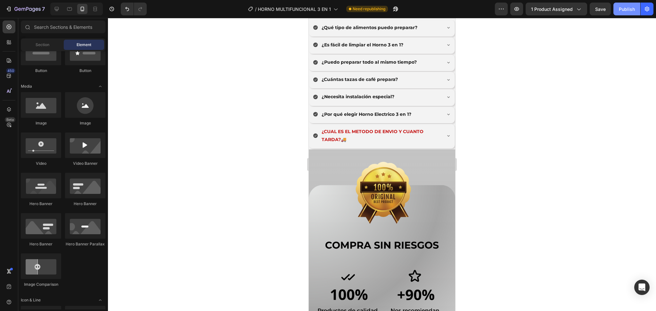
click at [618, 12] on button "Publish" at bounding box center [626, 9] width 27 height 13
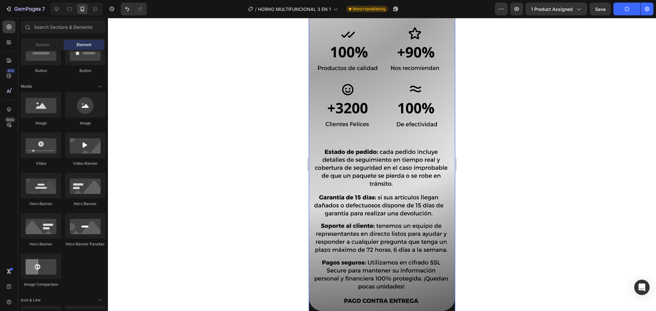
scroll to position [2711, 0]
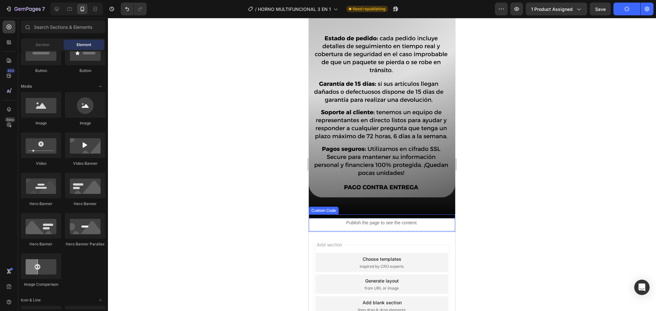
click at [405, 215] on div "Publish the page to see the content." at bounding box center [382, 223] width 146 height 17
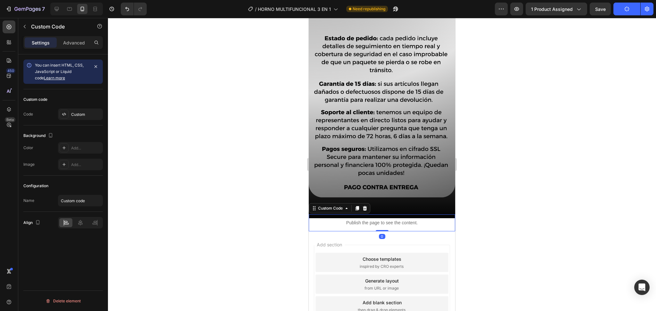
click at [394, 190] on img at bounding box center [382, 5] width 146 height 427
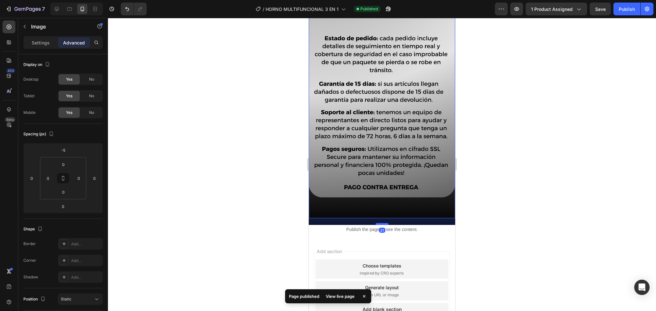
drag, startPoint x: 382, startPoint y: 199, endPoint x: 382, endPoint y: 205, distance: 6.7
click at [382, 223] on div at bounding box center [382, 224] width 13 height 2
type input "21"
click at [620, 8] on div "Publish" at bounding box center [627, 9] width 16 height 7
click at [500, 119] on div at bounding box center [382, 164] width 548 height 293
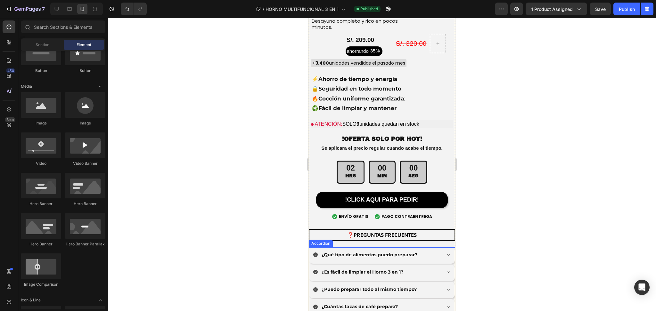
scroll to position [2028, 0]
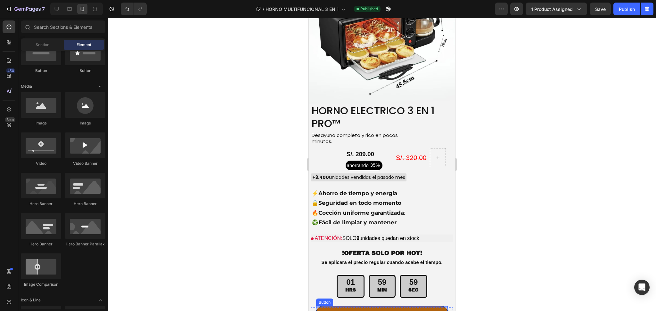
click at [327, 306] on button "!CLICK AQUI PARA PEDIR!" at bounding box center [382, 314] width 132 height 16
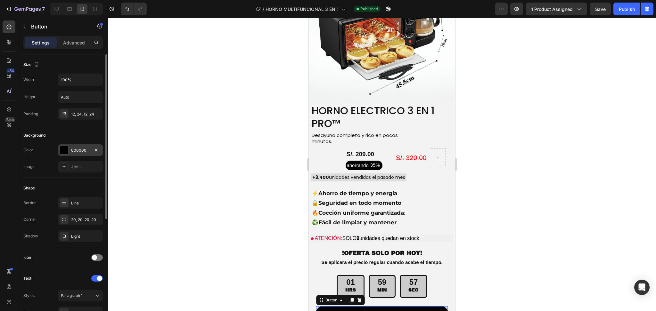
click at [59, 146] on div "000000" at bounding box center [80, 150] width 45 height 12
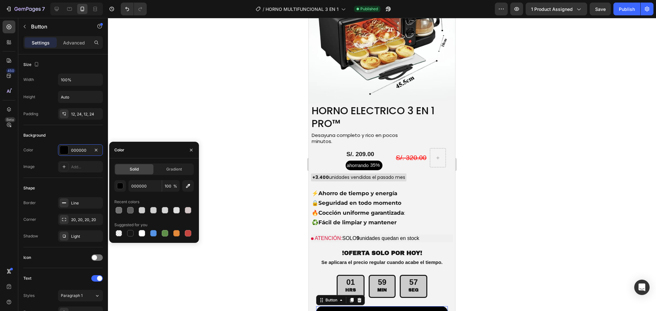
scroll to position [2182, 0]
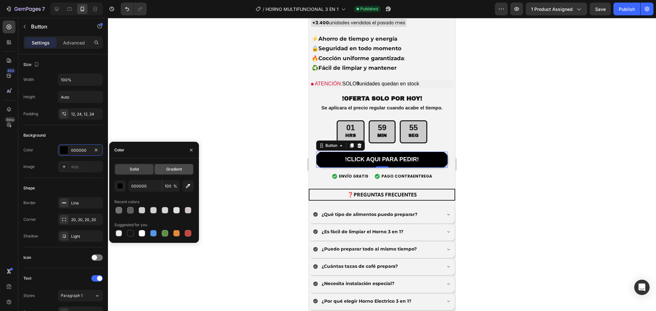
click at [175, 170] on span "Gradient" at bounding box center [174, 169] width 16 height 6
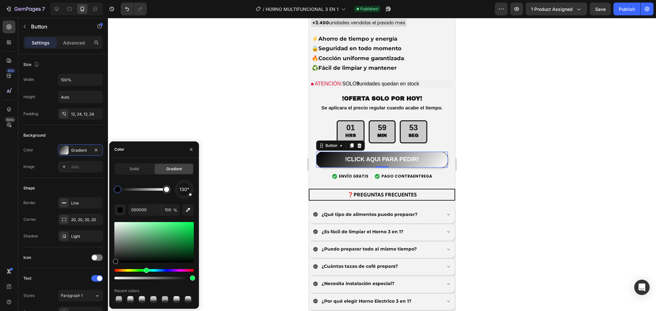
click at [145, 271] on div "Hue" at bounding box center [153, 270] width 79 height 3
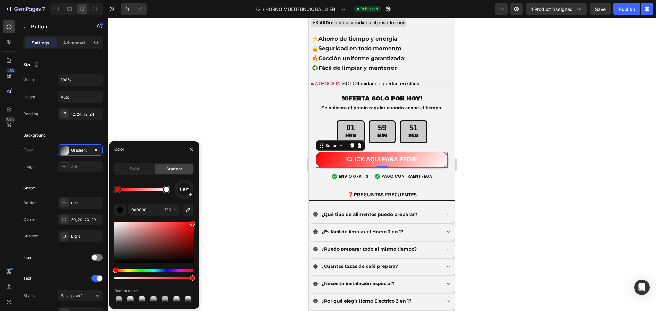
drag, startPoint x: 172, startPoint y: 240, endPoint x: 219, endPoint y: 215, distance: 53.6
click at [219, 0] on div "7 / HORNO MULTIFUNCIONAL 3 EN 1 Published Preview 1 product assigned Save Publi…" at bounding box center [328, 0] width 656 height 0
click at [143, 269] on div at bounding box center [153, 251] width 79 height 60
click at [141, 272] on div at bounding box center [153, 274] width 79 height 10
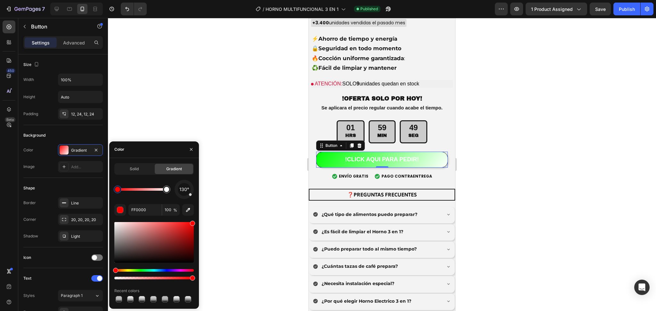
click at [141, 272] on div "Hue" at bounding box center [153, 270] width 79 height 3
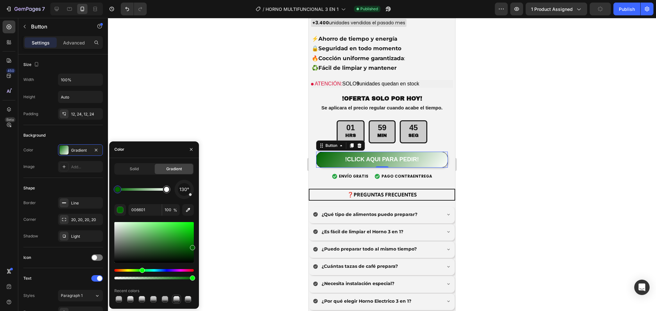
click at [180, 298] on div at bounding box center [177, 300] width 8 height 8
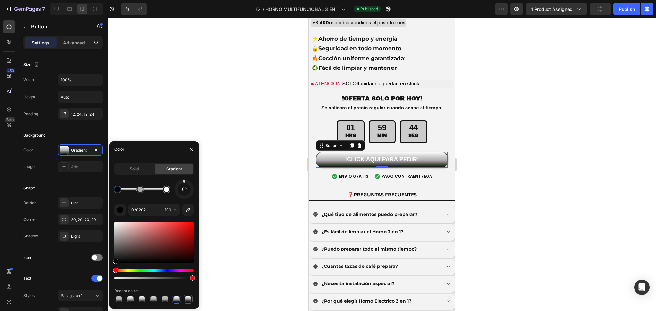
click at [188, 299] on div at bounding box center [188, 299] width 6 height 6
click at [144, 267] on div at bounding box center [153, 251] width 79 height 60
click at [142, 270] on div "Hue" at bounding box center [153, 270] width 79 height 3
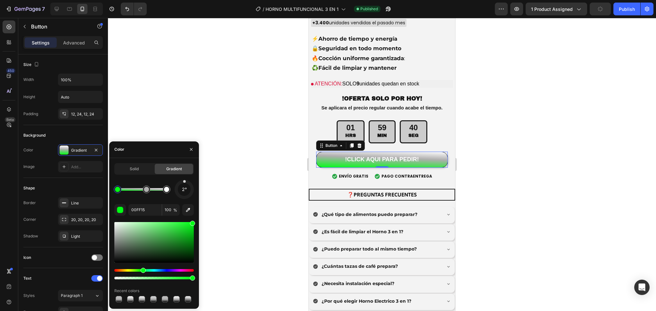
drag, startPoint x: 186, startPoint y: 229, endPoint x: 200, endPoint y: 236, distance: 15.5
click at [183, 245] on div at bounding box center [153, 242] width 79 height 41
click at [210, 0] on div "7 / HORNO MULTIFUNCIONAL 3 EN 1 Published Preview 1 product assigned Publish 45…" at bounding box center [328, 0] width 656 height 0
drag, startPoint x: 187, startPoint y: 236, endPoint x: 192, endPoint y: 231, distance: 7.5
click at [192, 252] on div at bounding box center [153, 242] width 79 height 41
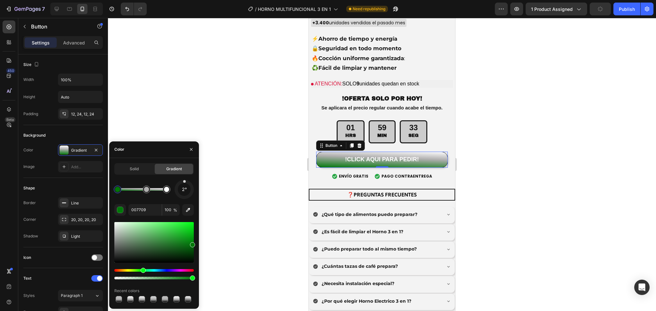
drag, startPoint x: 193, startPoint y: 248, endPoint x: 174, endPoint y: 243, distance: 20.4
click at [174, 243] on div at bounding box center [153, 242] width 79 height 41
click at [159, 242] on div at bounding box center [153, 242] width 79 height 41
click at [158, 236] on div at bounding box center [153, 242] width 79 height 41
click at [158, 229] on div at bounding box center [153, 242] width 79 height 41
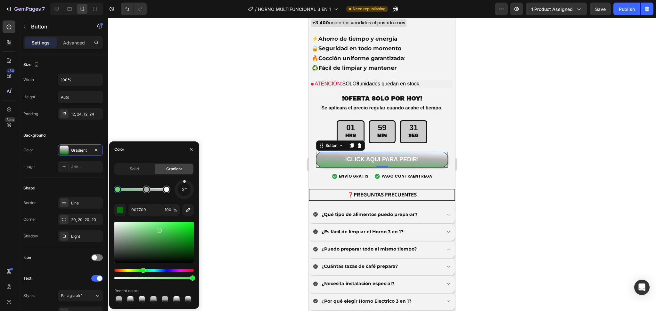
click at [150, 235] on div at bounding box center [153, 242] width 79 height 41
click at [143, 236] on div at bounding box center [153, 242] width 79 height 41
click at [167, 245] on div at bounding box center [153, 242] width 79 height 41
click at [173, 241] on div at bounding box center [153, 242] width 79 height 41
type input "22842A"
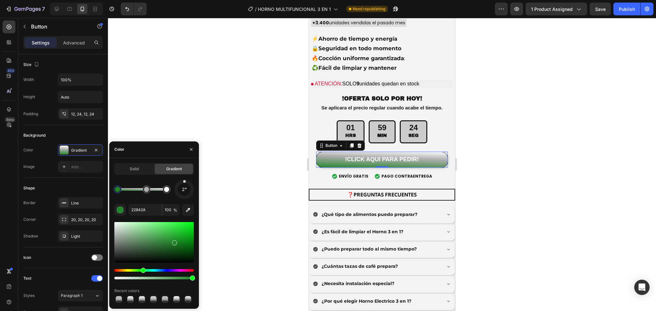
click at [192, 277] on div at bounding box center [192, 278] width 5 height 5
click at [191, 280] on div at bounding box center [192, 278] width 5 height 5
type input "97"
type input "AFAEAE"
type input "100"
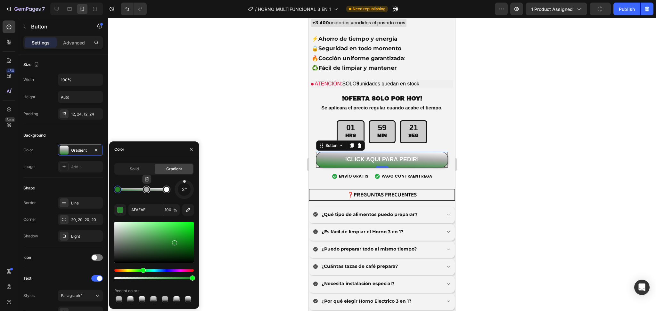
click at [146, 192] on div at bounding box center [146, 190] width 8 height 8
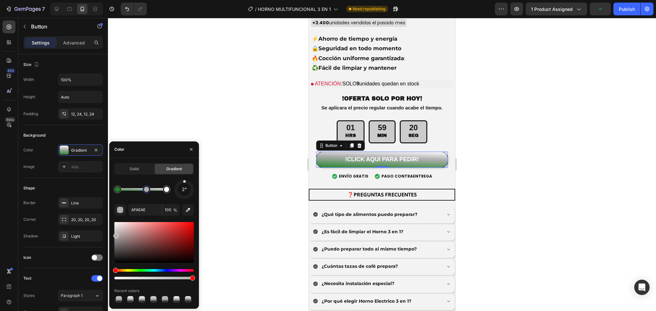
click at [136, 269] on div at bounding box center [153, 251] width 79 height 60
click at [136, 269] on div "Hue" at bounding box center [153, 270] width 79 height 3
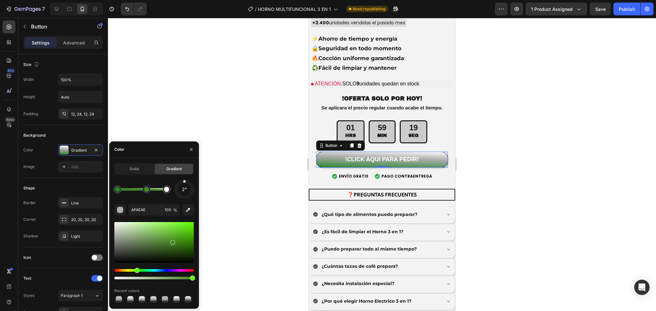
click at [172, 241] on div at bounding box center [153, 242] width 79 height 41
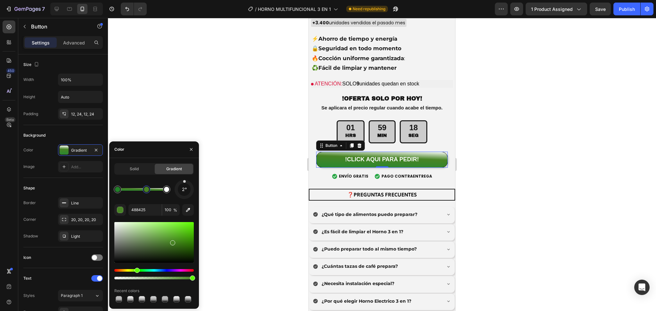
click at [184, 236] on div at bounding box center [153, 242] width 79 height 41
click at [188, 219] on div "2° 4BA815 100 % Recent colors" at bounding box center [153, 242] width 79 height 124
click at [182, 249] on div at bounding box center [153, 242] width 79 height 41
click at [178, 240] on div at bounding box center [153, 242] width 79 height 41
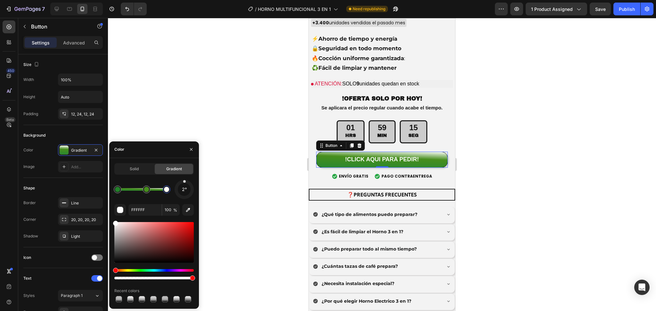
click at [167, 192] on div at bounding box center [167, 190] width 8 height 8
click at [162, 261] on div at bounding box center [153, 242] width 79 height 41
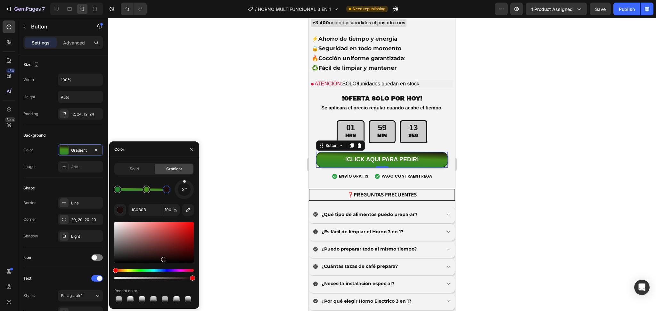
drag, startPoint x: 162, startPoint y: 258, endPoint x: 192, endPoint y: 265, distance: 31.2
click at [188, 296] on div at bounding box center [188, 300] width 8 height 8
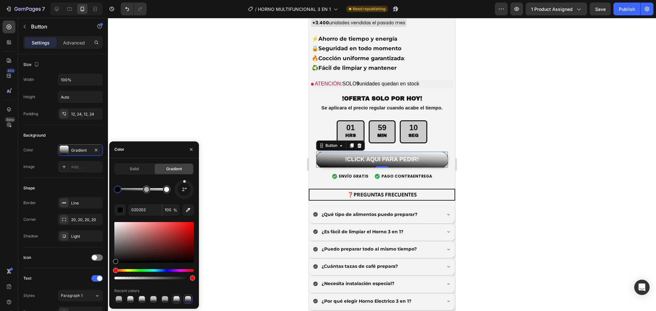
click at [177, 296] on div at bounding box center [176, 299] width 6 height 6
drag, startPoint x: 119, startPoint y: 300, endPoint x: 126, endPoint y: 298, distance: 7.3
click at [119, 299] on div at bounding box center [119, 299] width 6 height 6
click at [130, 299] on div at bounding box center [130, 299] width 6 height 6
click at [142, 299] on div at bounding box center [142, 299] width 6 height 6
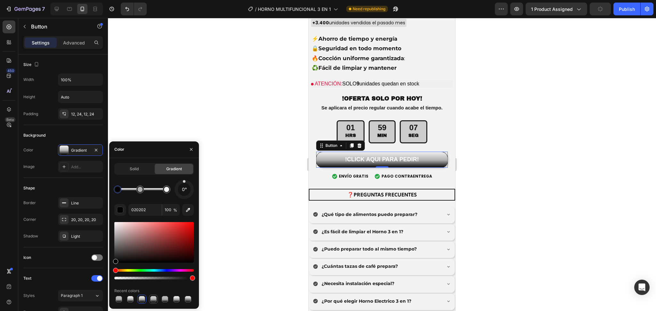
click at [154, 299] on div at bounding box center [153, 299] width 6 height 6
click at [156, 299] on div at bounding box center [153, 299] width 6 height 6
click at [162, 298] on div at bounding box center [165, 299] width 6 height 6
click at [170, 298] on div at bounding box center [153, 299] width 79 height 9
click at [180, 298] on div at bounding box center [176, 299] width 9 height 9
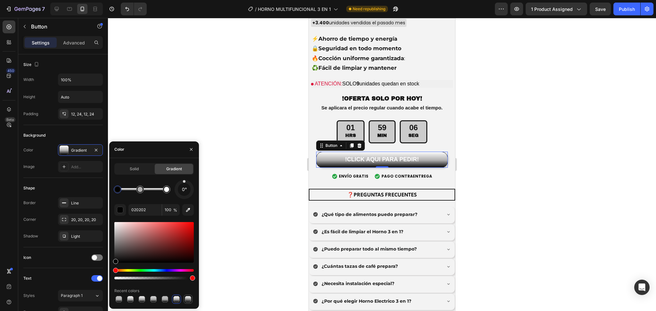
click at [188, 298] on div at bounding box center [188, 299] width 6 height 6
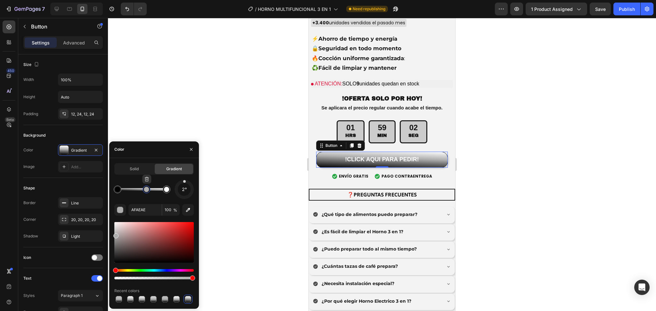
click at [148, 188] on div at bounding box center [146, 189] width 5 height 5
click at [164, 193] on div at bounding box center [167, 190] width 12 height 12
drag, startPoint x: 120, startPoint y: 250, endPoint x: 113, endPoint y: 263, distance: 14.5
click at [113, 263] on div "Solid Gradient 2° FFFFFF 100 % Recent colors" at bounding box center [154, 233] width 90 height 141
click at [147, 192] on div at bounding box center [146, 190] width 8 height 8
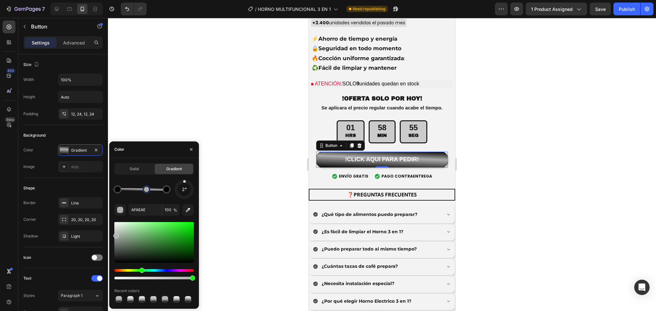
click at [141, 269] on div "Hue" at bounding box center [153, 270] width 79 height 3
click at [176, 236] on div at bounding box center [153, 242] width 79 height 41
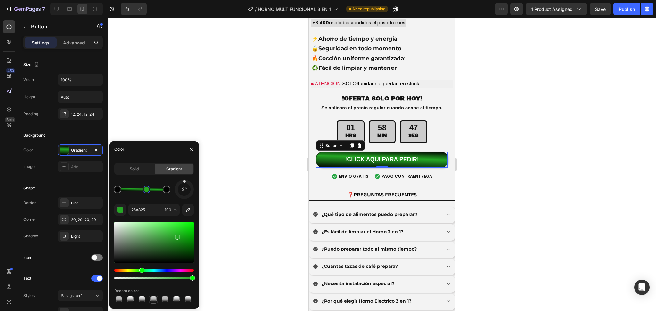
click at [150, 302] on div at bounding box center [154, 300] width 8 height 8
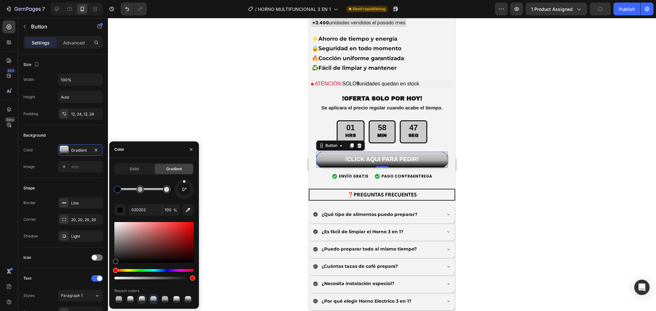
click at [143, 300] on div at bounding box center [142, 299] width 6 height 6
click at [128, 299] on div at bounding box center [130, 299] width 6 height 6
click at [187, 298] on div at bounding box center [188, 299] width 6 height 6
click at [162, 298] on div at bounding box center [165, 299] width 6 height 6
click at [179, 299] on div at bounding box center [176, 299] width 6 height 6
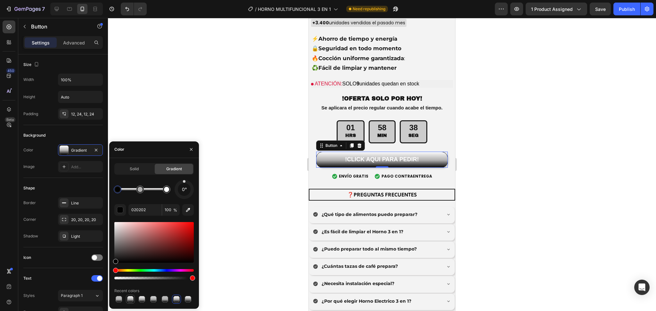
click at [134, 300] on div at bounding box center [130, 300] width 8 height 8
click at [142, 300] on div at bounding box center [142, 299] width 6 height 6
click at [187, 299] on div at bounding box center [188, 299] width 6 height 6
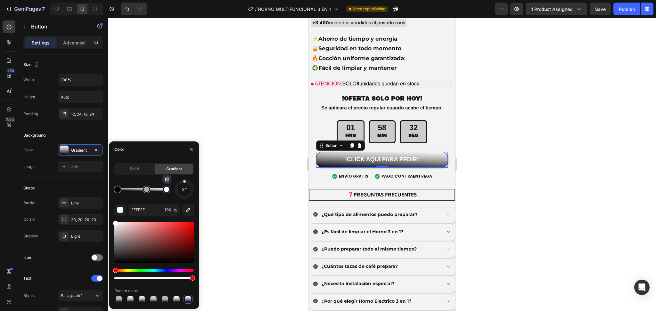
click at [170, 191] on div at bounding box center [167, 190] width 12 height 12
click at [142, 269] on div at bounding box center [153, 251] width 79 height 60
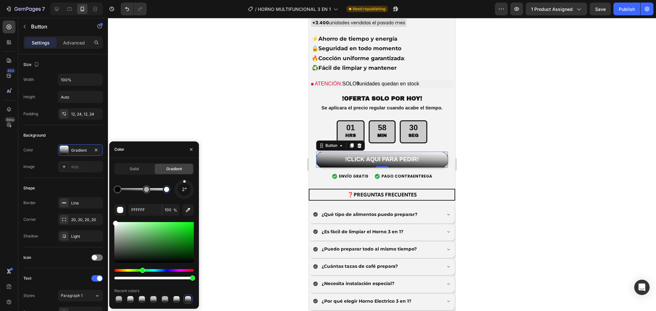
click at [142, 271] on div "Hue" at bounding box center [153, 270] width 79 height 3
click at [177, 232] on div at bounding box center [153, 242] width 79 height 41
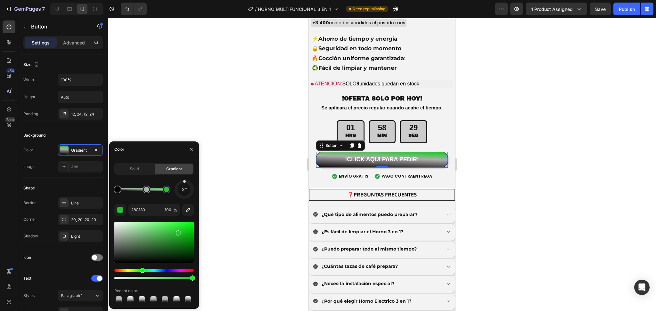
click at [191, 230] on div at bounding box center [153, 242] width 79 height 41
click at [196, 224] on div "Solid Gradient 2° 28C130 100 % Recent colors" at bounding box center [154, 233] width 90 height 141
click at [168, 239] on div at bounding box center [153, 242] width 79 height 41
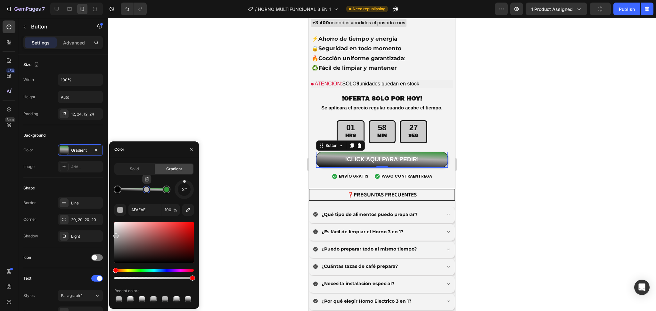
click at [149, 191] on div at bounding box center [146, 190] width 8 height 8
click at [136, 270] on div "Hue" at bounding box center [153, 270] width 79 height 3
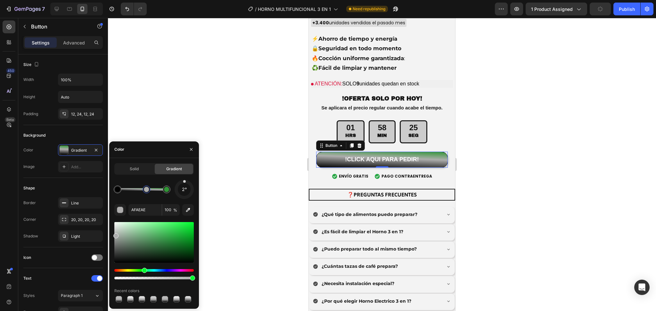
click at [143, 271] on div "Hue" at bounding box center [153, 270] width 79 height 3
type input "29933C"
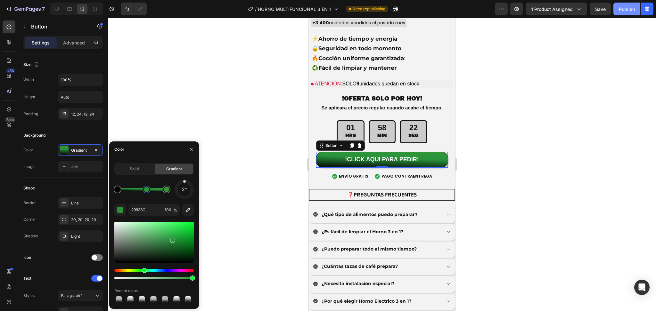
click at [626, 13] on button "Publish" at bounding box center [626, 9] width 27 height 13
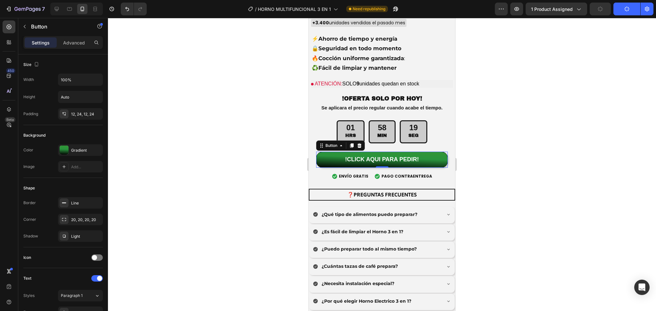
click at [501, 175] on div at bounding box center [382, 164] width 548 height 293
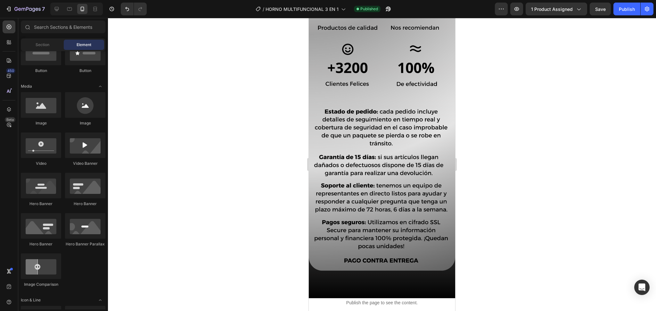
scroll to position [2695, 0]
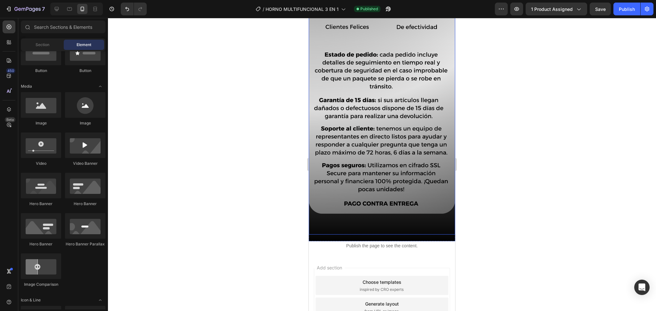
click at [359, 204] on img at bounding box center [382, 21] width 146 height 427
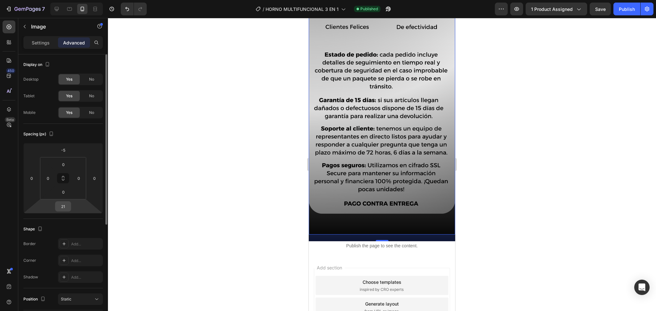
click at [65, 205] on input "21" at bounding box center [63, 207] width 13 height 10
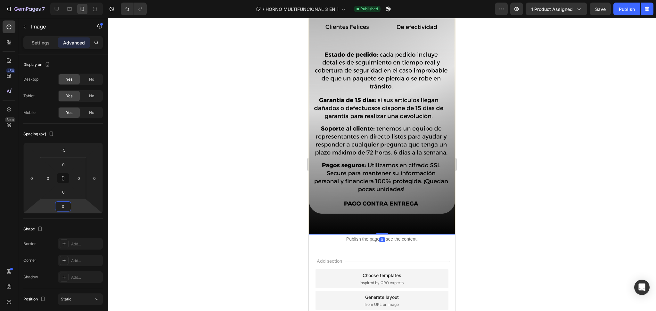
type input "0"
click at [626, 11] on div "Publish" at bounding box center [627, 9] width 16 height 7
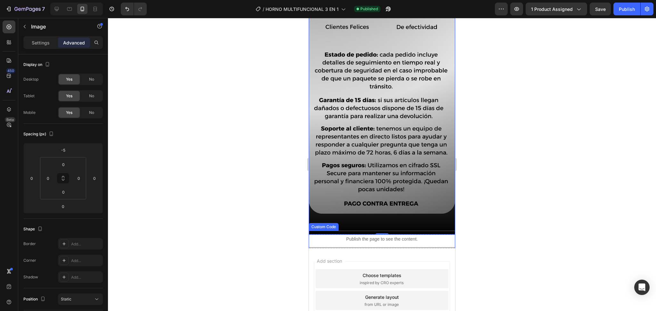
click at [389, 231] on div "Publish the page to see the content." at bounding box center [382, 239] width 146 height 17
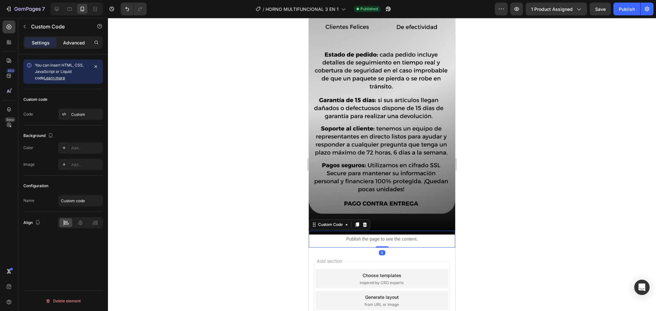
click at [77, 42] on p "Advanced" at bounding box center [74, 42] width 22 height 7
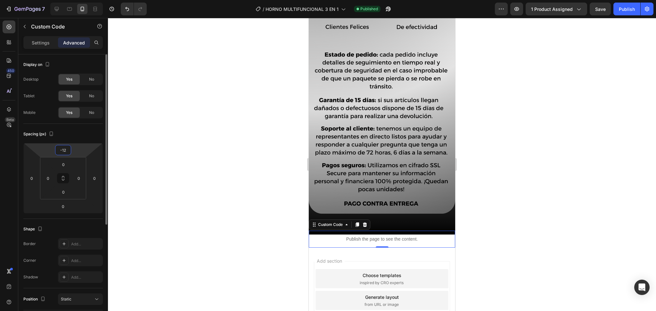
click at [68, 149] on input "-12" at bounding box center [63, 150] width 13 height 10
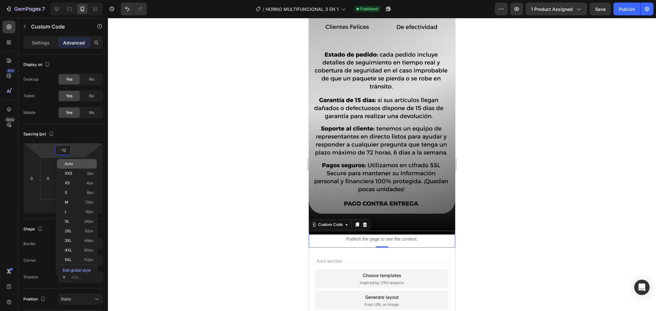
click at [76, 167] on div "Auto" at bounding box center [77, 164] width 40 height 10
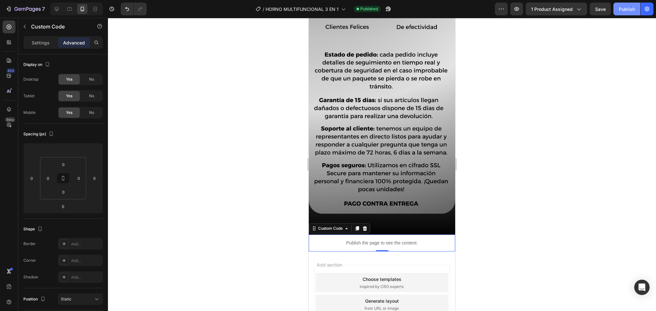
click at [623, 7] on div "Publish" at bounding box center [627, 9] width 16 height 7
click at [67, 166] on input "0" at bounding box center [63, 165] width 13 height 10
click at [68, 165] on input "0" at bounding box center [63, 165] width 13 height 10
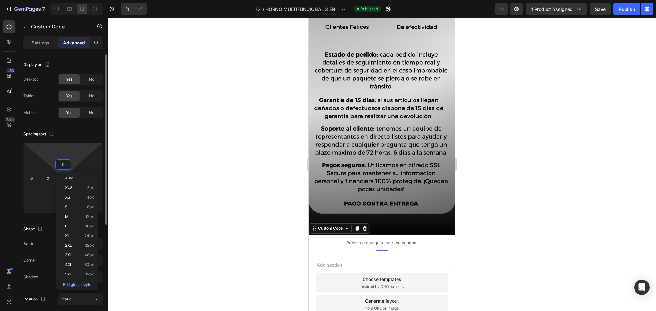
click at [77, 0] on html "7 / HORNO MULTIFUNCIONAL 3 EN 1 Published Preview 1 product assigned Save Publi…" at bounding box center [328, 0] width 656 height 0
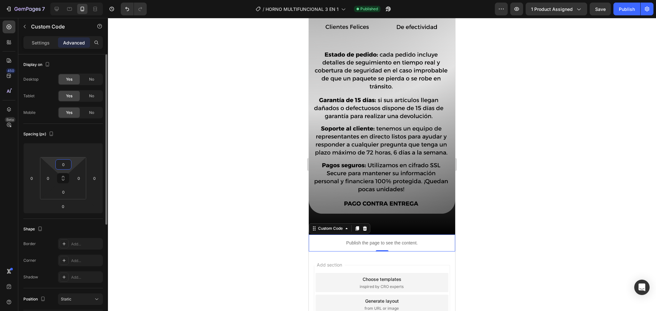
click at [67, 165] on input "0" at bounding box center [63, 165] width 13 height 10
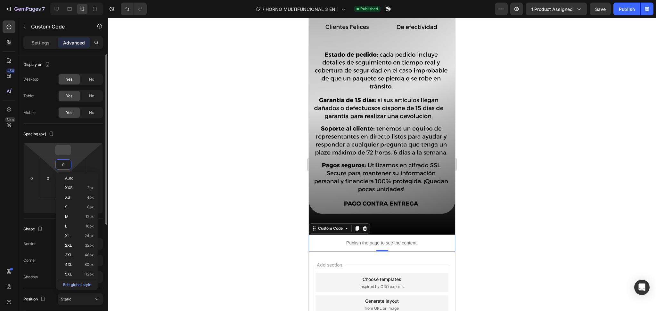
click at [62, 150] on input "number" at bounding box center [63, 150] width 13 height 10
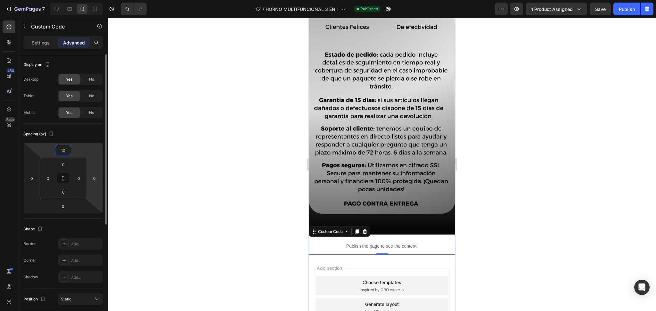
type input "1"
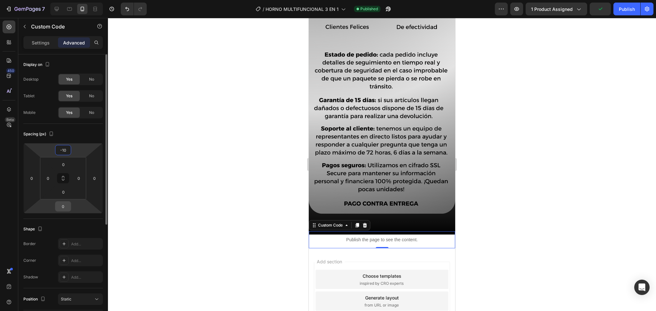
type input "-10"
drag, startPoint x: 63, startPoint y: 206, endPoint x: 77, endPoint y: 211, distance: 15.0
click at [63, 206] on input "0" at bounding box center [63, 207] width 13 height 10
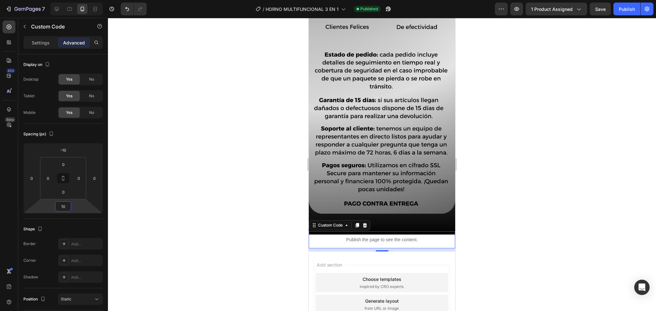
type input "1"
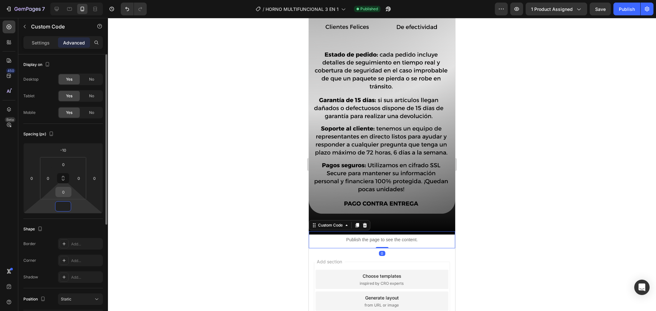
click at [71, 190] on div "0" at bounding box center [63, 192] width 16 height 10
type input "0"
click at [67, 189] on input "0" at bounding box center [63, 192] width 13 height 10
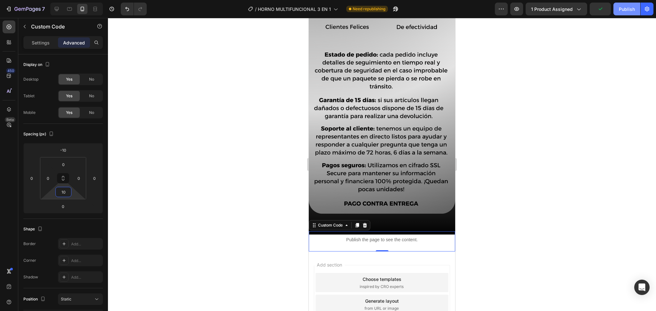
type input "10"
click at [621, 3] on button "Publish" at bounding box center [626, 9] width 27 height 13
click at [230, 131] on div at bounding box center [382, 164] width 548 height 293
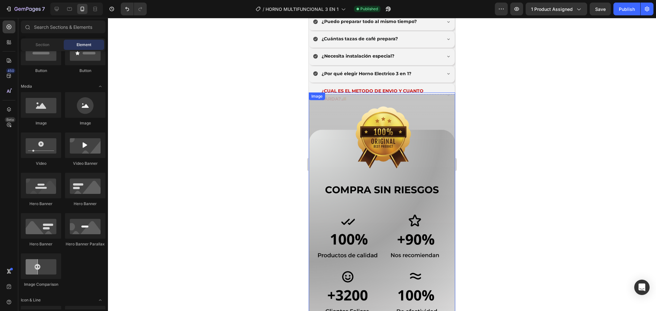
scroll to position [2239, 0]
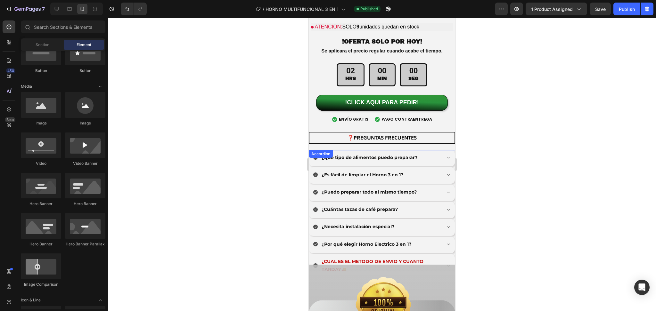
click at [373, 259] on strong "¿CUAL ES EL METODO DE ENVIO Y CUANTO TARDA?🚚" at bounding box center [372, 266] width 102 height 14
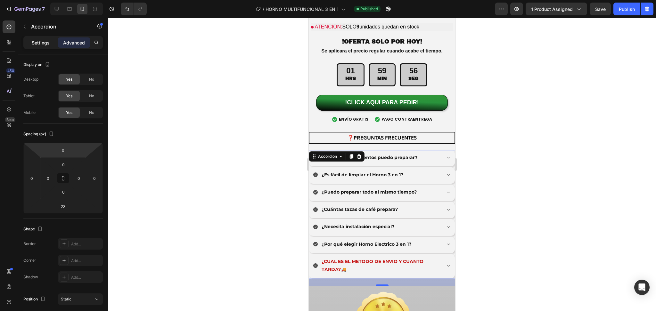
click at [51, 45] on div "Settings" at bounding box center [41, 42] width 32 height 10
type input "3"
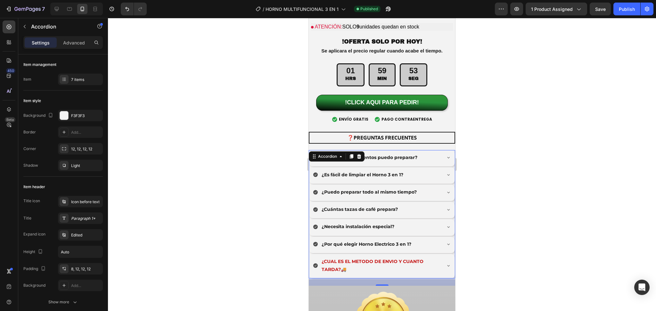
click at [367, 259] on strong "¿CUAL ES EL METODO DE ENVIO Y CUANTO TARDA?🚚" at bounding box center [372, 266] width 102 height 14
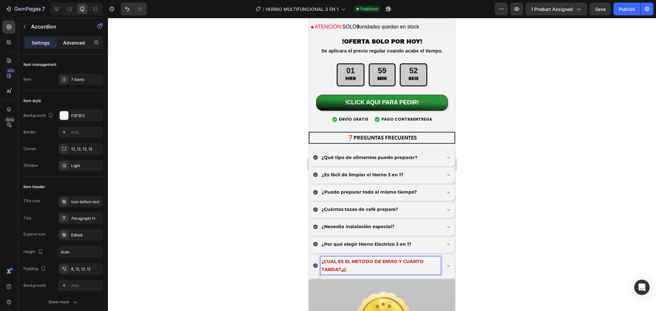
click at [75, 46] on p "Advanced" at bounding box center [74, 42] width 22 height 7
type input "100%"
type input "100"
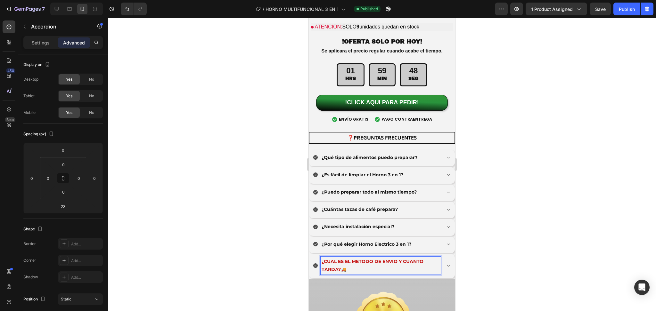
click at [350, 258] on p "¿CUAL ES EL METODO DE ENVIO Y CUANTO TARDA?🚚" at bounding box center [380, 266] width 118 height 16
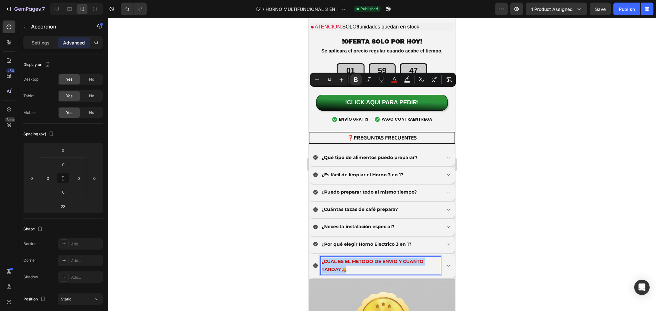
drag, startPoint x: 345, startPoint y: 100, endPoint x: 320, endPoint y: 92, distance: 26.7
click at [320, 257] on div "¿CUAL ES EL METODO DE ENVIO Y CUANTO TARDA?🚚" at bounding box center [377, 266] width 128 height 18
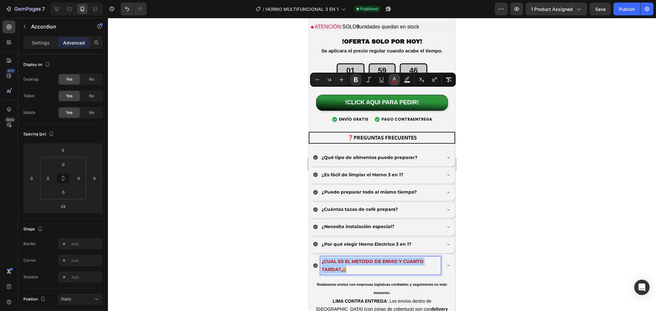
click at [393, 84] on button "color" at bounding box center [394, 80] width 12 height 12
type input "C41111"
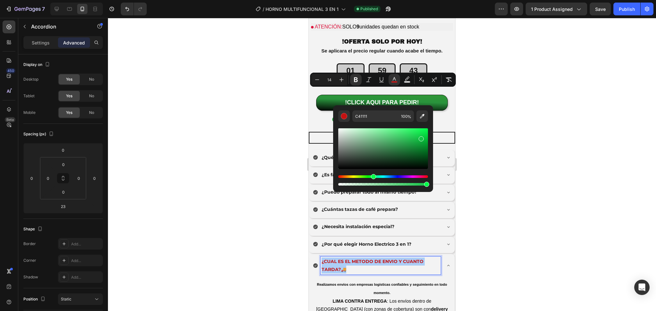
click at [372, 177] on div "Hue" at bounding box center [383, 176] width 90 height 3
click at [414, 141] on div "Editor contextual toolbar" at bounding box center [383, 148] width 90 height 41
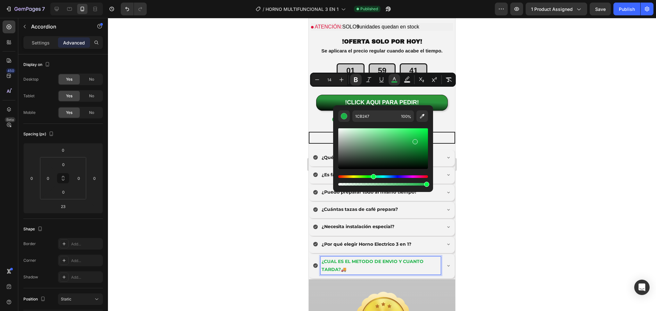
click at [416, 149] on div "Editor contextual toolbar" at bounding box center [383, 148] width 90 height 41
type input "107C2F"
click at [413, 155] on div "Editor contextual toolbar" at bounding box center [383, 148] width 90 height 41
click at [499, 104] on div at bounding box center [382, 164] width 548 height 293
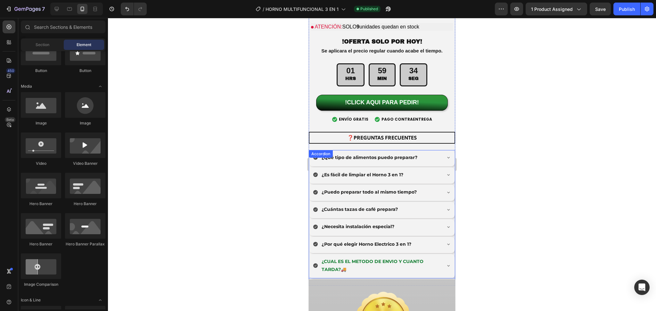
click at [434, 254] on div "¿CUAL ES EL METODO DE ENVIO Y CUANTO TARDA?🚚" at bounding box center [382, 266] width 146 height 24
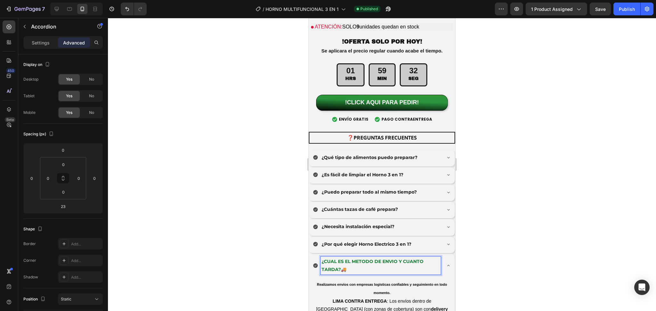
click at [386, 258] on p "¿CUAL ES EL METODO DE ENVIO Y CUANTO TARDA?🚚" at bounding box center [380, 266] width 118 height 16
click at [342, 258] on p "¿CUAL ES EL METODO DE ENVIO Y CUANTO TARDA?🚚" at bounding box center [380, 266] width 118 height 16
click at [351, 258] on p "¿CUAL ES EL METODO DE ENVIO Y CUANTO TARDA?🚚" at bounding box center [380, 266] width 118 height 16
drag, startPoint x: 351, startPoint y: 101, endPoint x: 320, endPoint y: 89, distance: 33.2
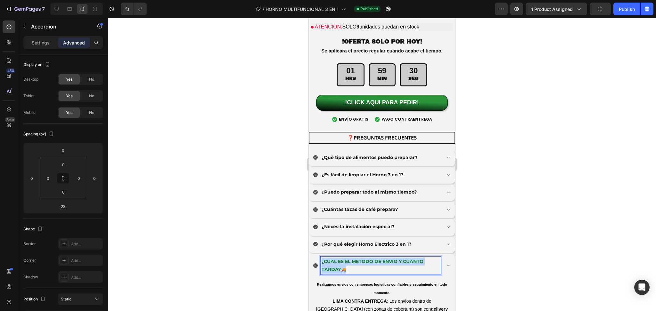
click at [320, 257] on div "¿CUAL ES EL METODO DE ENVIO Y CUANTO TARDA?🚚" at bounding box center [380, 266] width 120 height 18
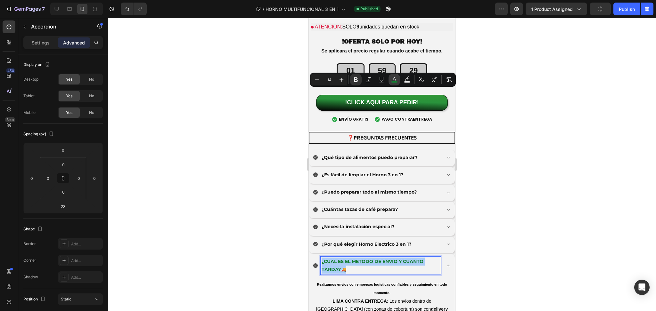
click at [395, 83] on rect "Editor contextual toolbar" at bounding box center [394, 82] width 6 height 2
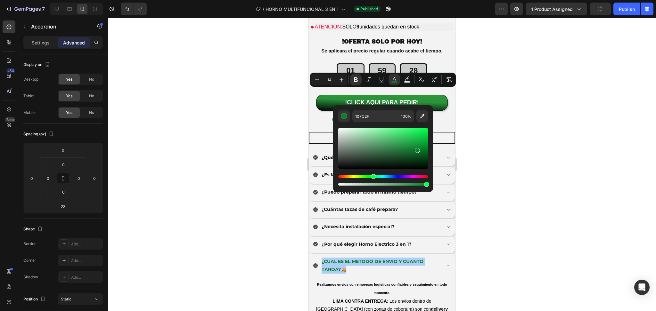
drag, startPoint x: 351, startPoint y: 174, endPoint x: 354, endPoint y: 175, distance: 3.3
click at [353, 175] on div "Editor contextual toolbar" at bounding box center [383, 157] width 90 height 60
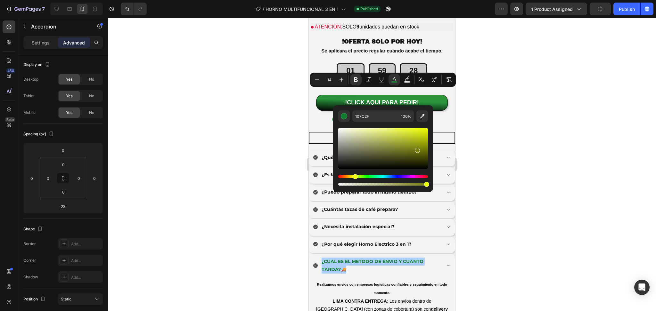
click at [354, 175] on div "Hue" at bounding box center [383, 176] width 90 height 3
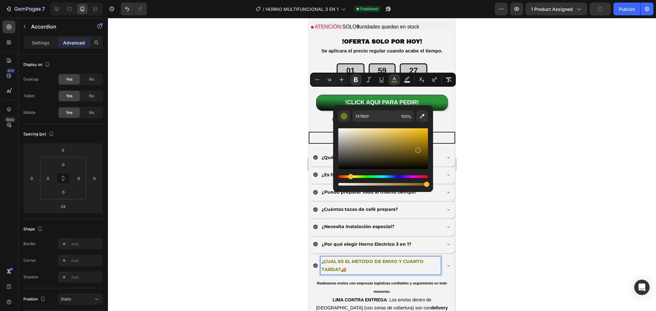
click at [347, 178] on div "Hue" at bounding box center [383, 176] width 90 height 3
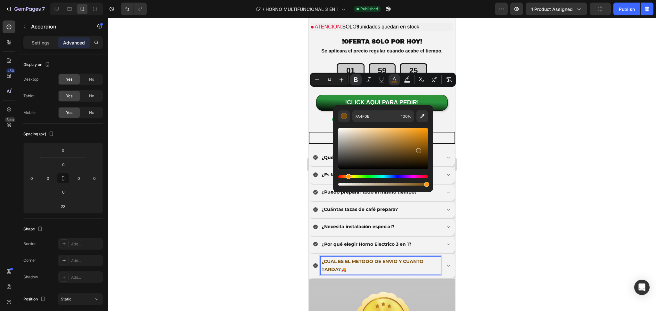
click at [417, 137] on div "Editor contextual toolbar" at bounding box center [383, 148] width 90 height 41
click at [423, 134] on div "Editor contextual toolbar" at bounding box center [383, 148] width 90 height 41
click at [412, 133] on div "Editor contextual toolbar" at bounding box center [383, 148] width 90 height 41
click at [416, 133] on div "Editor contextual toolbar" at bounding box center [383, 148] width 90 height 41
click at [419, 115] on icon "Editor contextual toolbar" at bounding box center [422, 116] width 6 height 6
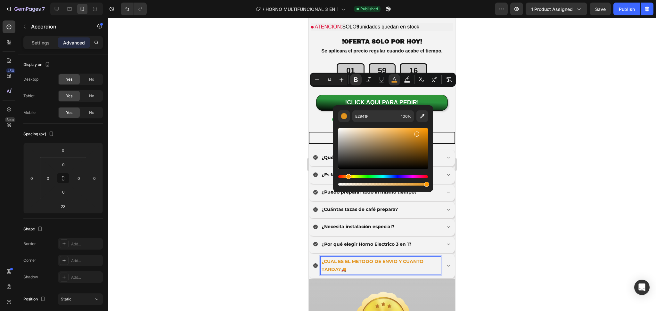
type input "DE9425"
click at [294, 140] on div at bounding box center [382, 164] width 548 height 293
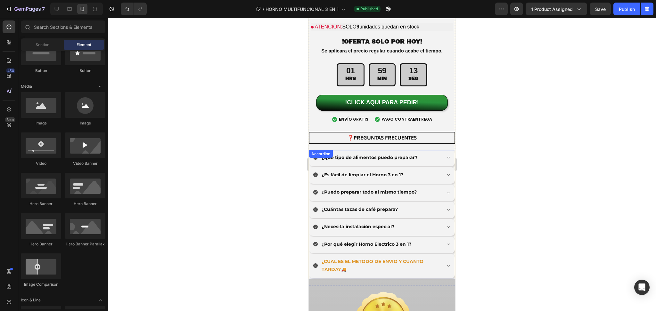
click at [372, 258] on p "¿CUAL ES EL METODO DE ENVIO Y CUANTO TARDA?🚚" at bounding box center [380, 266] width 118 height 16
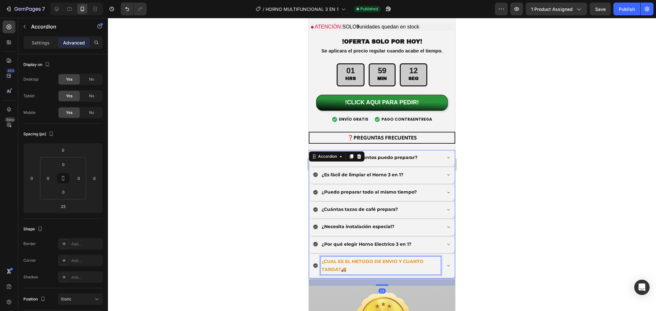
click at [391, 259] on strong "¿CUAL ES EL METODO DE ENVIO Y CUANTO TARDA?🚚" at bounding box center [372, 266] width 102 height 14
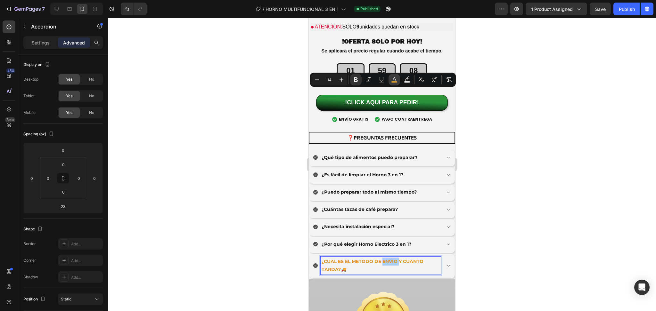
click at [396, 82] on rect "Editor contextual toolbar" at bounding box center [394, 82] width 6 height 2
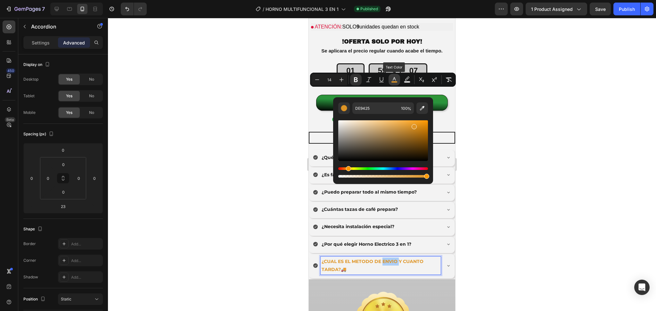
click at [396, 82] on rect "Editor contextual toolbar" at bounding box center [394, 82] width 6 height 2
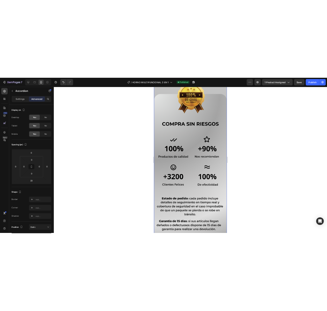
scroll to position [2296, 0]
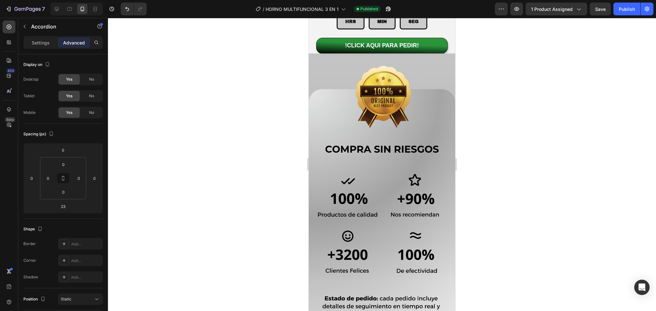
click at [378, 201] on p "¿CUAL ES EL METODO DE ENVIO Y CUANTO TARDA?🚚" at bounding box center [380, 209] width 118 height 16
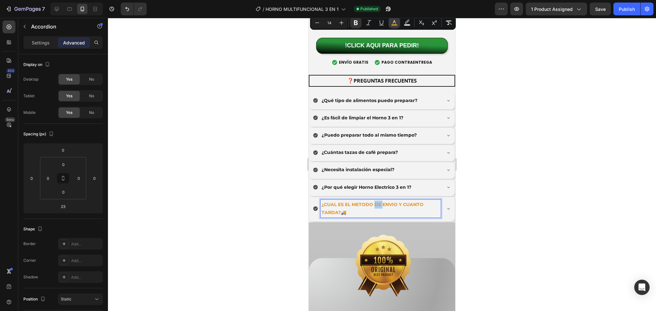
click at [399, 23] on button "color" at bounding box center [394, 23] width 12 height 12
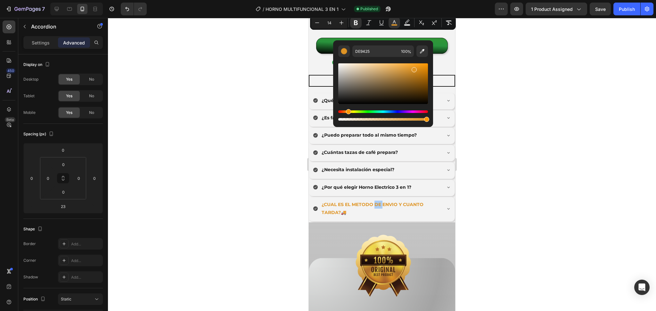
click at [416, 49] on div "DE9425 100 %" at bounding box center [383, 51] width 90 height 12
click at [421, 52] on icon "Editor contextual toolbar" at bounding box center [422, 51] width 4 height 4
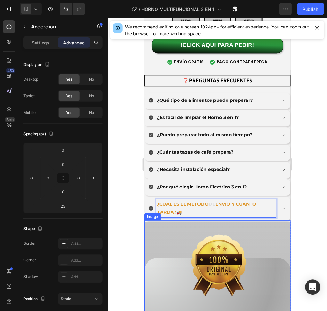
scroll to position [2337, 0]
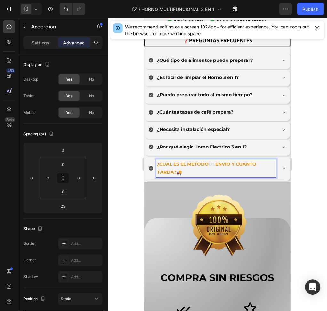
click at [191, 161] on strong "¿CUAL ES EL METODO" at bounding box center [183, 164] width 52 height 6
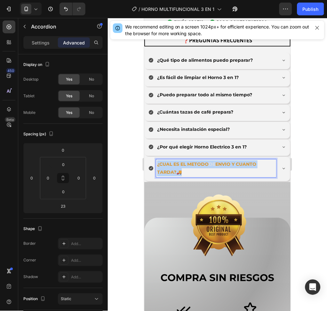
drag, startPoint x: 180, startPoint y: 159, endPoint x: 157, endPoint y: 149, distance: 25.0
click at [157, 160] on p "¿CUAL ES EL METODO DE ENVIO Y CUANTO TARDA?🚚" at bounding box center [216, 168] width 118 height 16
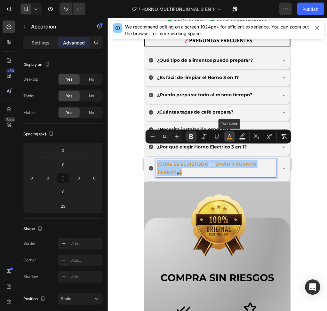
click at [229, 139] on rect "Editor contextual toolbar" at bounding box center [230, 139] width 6 height 2
type input "DE9425"
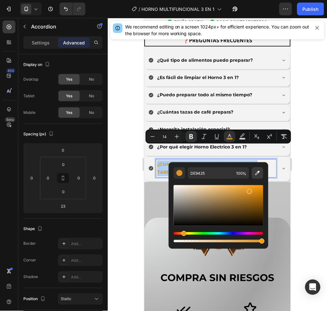
click at [259, 172] on icon "Editor contextual toolbar" at bounding box center [257, 173] width 4 height 4
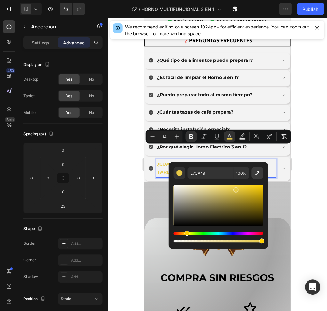
click at [261, 172] on button "Editor contextual toolbar" at bounding box center [258, 173] width 12 height 12
type input "BD872F"
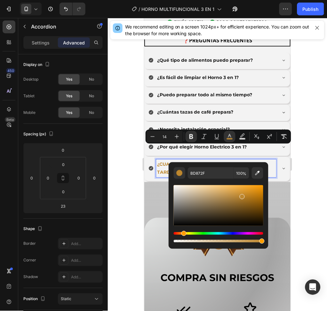
click at [302, 158] on div at bounding box center [217, 164] width 219 height 293
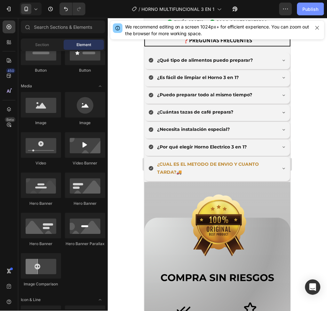
click at [310, 11] on div "Publish" at bounding box center [311, 9] width 16 height 7
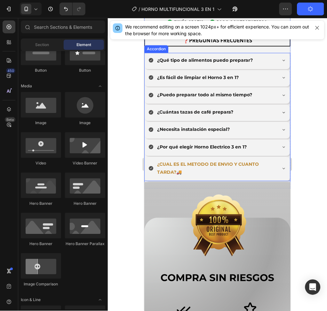
click at [203, 160] on p "¿CUAL ES EL METODO DE ENVIO Y CUANTO TARDA?🚚" at bounding box center [216, 168] width 118 height 16
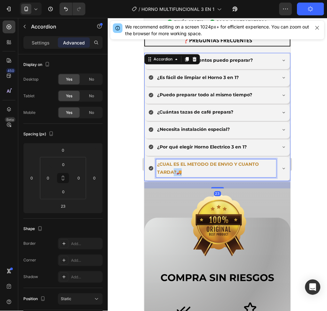
click at [177, 161] on strong "¿CUAL ES EL METODO DE ENVIO Y CUANTO TARDA?🚚" at bounding box center [208, 168] width 102 height 14
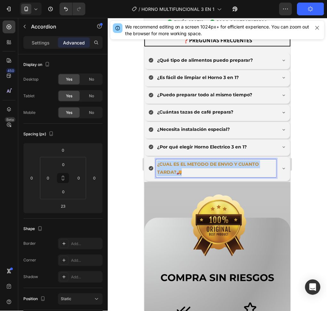
click at [177, 161] on strong "¿CUAL ES EL METODO DE ENVIO Y CUANTO TARDA?🚚" at bounding box center [208, 168] width 102 height 14
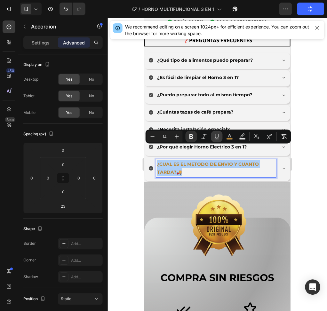
click at [219, 136] on icon "Editor contextual toolbar" at bounding box center [217, 137] width 6 height 6
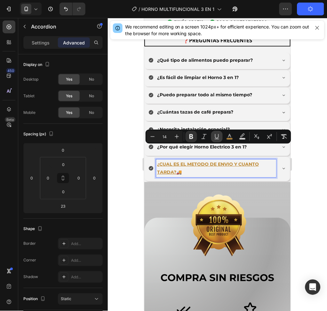
click at [219, 136] on icon "Editor contextual toolbar" at bounding box center [217, 137] width 6 height 6
click at [241, 140] on button "Text Background Color" at bounding box center [243, 137] width 12 height 12
type input "000000"
type input "77"
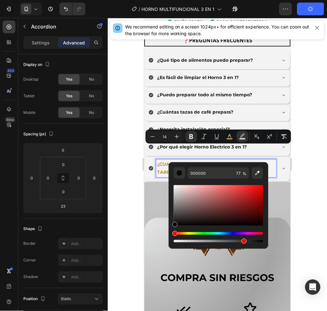
click at [223, 208] on div "Editor contextual toolbar" at bounding box center [219, 205] width 90 height 41
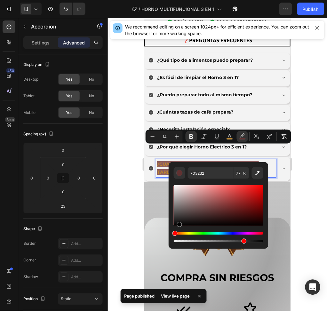
drag, startPoint x: 223, startPoint y: 208, endPoint x: 179, endPoint y: 226, distance: 48.4
click at [179, 226] on div "Editor contextual toolbar" at bounding box center [179, 224] width 5 height 5
drag, startPoint x: 175, startPoint y: 208, endPoint x: 175, endPoint y: 192, distance: 15.7
click at [175, 192] on div "Editor contextual toolbar" at bounding box center [219, 205] width 90 height 41
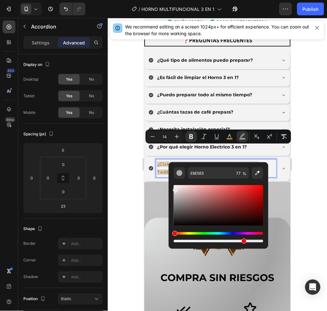
drag, startPoint x: 178, startPoint y: 198, endPoint x: 175, endPoint y: 189, distance: 9.3
click at [175, 189] on div "Editor contextual toolbar" at bounding box center [219, 205] width 90 height 41
click at [174, 214] on div "Editor contextual toolbar" at bounding box center [219, 205] width 90 height 41
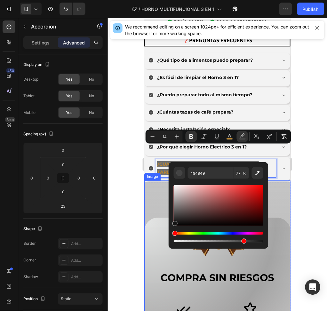
drag, startPoint x: 321, startPoint y: 235, endPoint x: 167, endPoint y: 223, distance: 154.8
type input "141414"
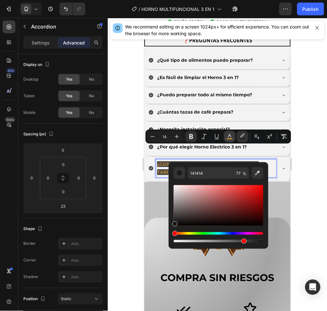
click at [228, 139] on rect "Editor contextual toolbar" at bounding box center [230, 139] width 6 height 2
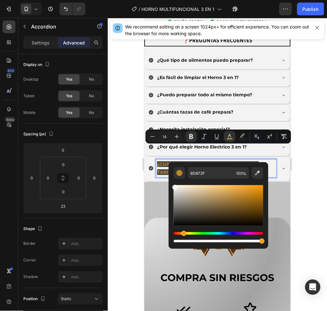
drag, startPoint x: 191, startPoint y: 193, endPoint x: 170, endPoint y: 186, distance: 21.2
click at [170, 186] on div "BD872F 100 %" at bounding box center [219, 203] width 100 height 82
type input "F7F7F7"
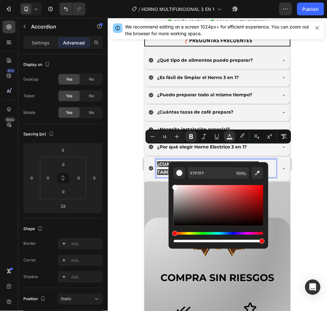
click at [309, 98] on div at bounding box center [217, 164] width 219 height 293
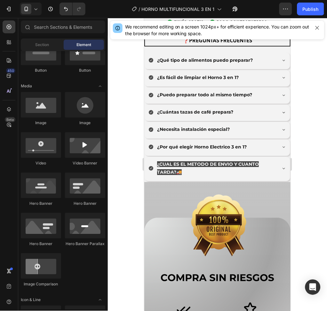
click at [305, 109] on div at bounding box center [217, 164] width 219 height 293
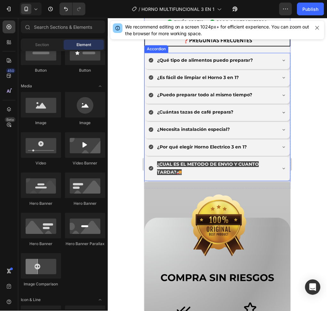
click at [232, 161] on strong "¿CUAL ES EL METODO DE ENVIO Y CUANTO TARDA?🚚" at bounding box center [208, 168] width 102 height 14
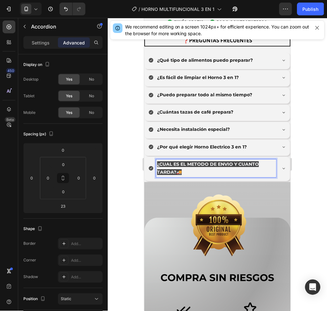
click at [177, 161] on strong "¿CUAL ES EL METODO DE ENVIO Y CUANTO TARDA?🚚" at bounding box center [208, 168] width 102 height 14
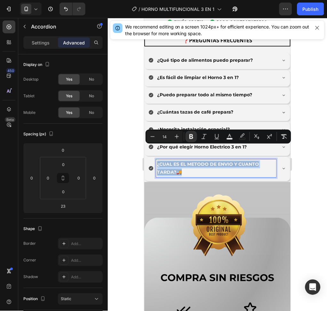
drag, startPoint x: 180, startPoint y: 159, endPoint x: 156, endPoint y: 147, distance: 26.3
click at [156, 159] on div "¿CUAL ES EL METODO DE ENVIO Y CUANTO TARDA?🚚" at bounding box center [216, 168] width 120 height 18
click at [179, 138] on icon "Editor contextual toolbar" at bounding box center [177, 137] width 6 height 6
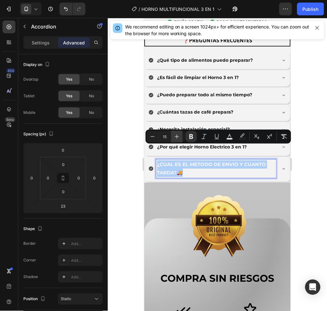
click at [179, 138] on icon "Editor contextual toolbar" at bounding box center [177, 137] width 6 height 6
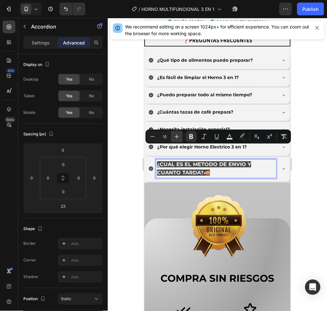
type input "16"
click at [319, 109] on div at bounding box center [217, 164] width 219 height 293
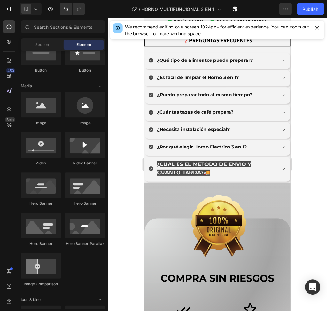
click at [304, 149] on div at bounding box center [217, 164] width 219 height 293
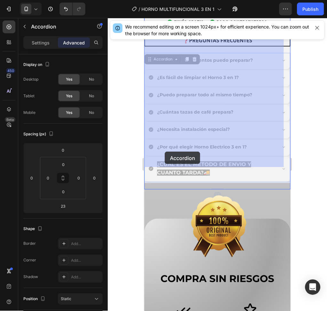
drag, startPoint x: 207, startPoint y: 157, endPoint x: 165, endPoint y: 152, distance: 42.8
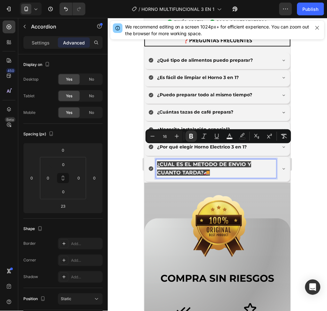
click at [196, 161] on strong "¿CUAL ES EL METODO DE ENVIO Y CUANTO TARDA?🚚" at bounding box center [204, 168] width 94 height 14
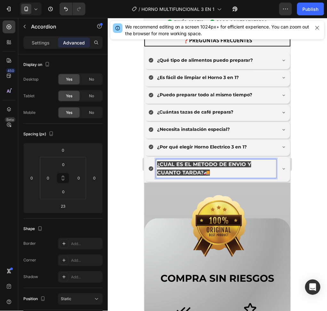
click at [206, 161] on strong "¿CUAL ES EL METODO DE ENVIO Y CUANTO TARDA?🚚" at bounding box center [204, 168] width 94 height 14
click at [211, 160] on p "¿CUAL ES EL METODO DE ENVIO Y CUANTO TARDA?🚚" at bounding box center [216, 168] width 118 height 17
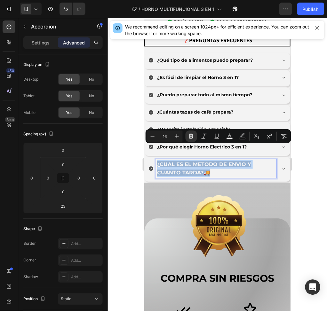
drag, startPoint x: 207, startPoint y: 159, endPoint x: 155, endPoint y: 150, distance: 52.5
click at [155, 159] on div "¿CUAL ES EL METODO DE ENVIO Y CUANTO TARDA?🚚" at bounding box center [212, 168] width 128 height 19
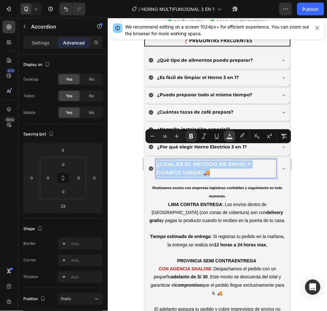
click at [231, 135] on icon "Editor contextual toolbar" at bounding box center [229, 136] width 3 height 4
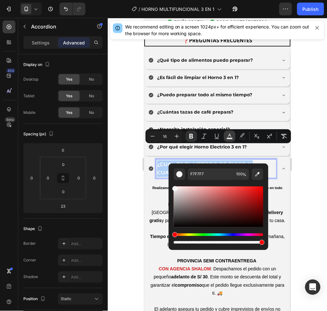
click at [232, 134] on icon "Editor contextual toolbar" at bounding box center [230, 136] width 6 height 6
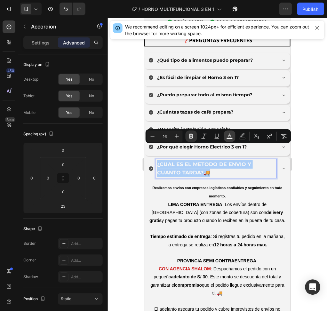
click at [229, 136] on icon "Editor contextual toolbar" at bounding box center [229, 136] width 3 height 4
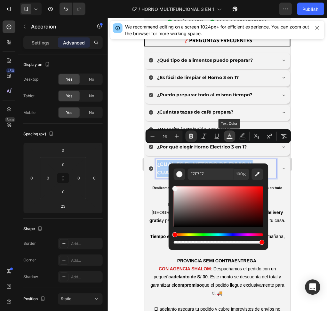
click at [229, 136] on icon "Editor contextual toolbar" at bounding box center [229, 136] width 3 height 4
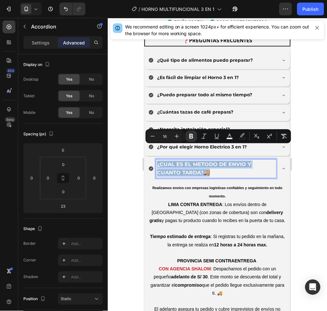
click at [203, 161] on strong "¿CUAL ES EL METODO DE ENVIO Y CUANTO TARDA?🚚" at bounding box center [204, 168] width 94 height 14
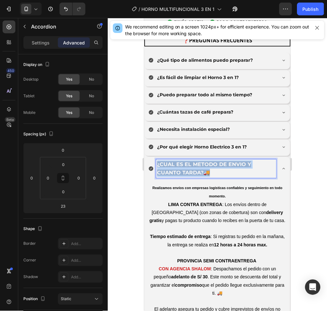
drag, startPoint x: 210, startPoint y: 156, endPoint x: 158, endPoint y: 150, distance: 53.3
click at [158, 160] on p "¿CUAL ES EL METODO DE ENVIO Y CUANTO TARDA?🚚" at bounding box center [216, 168] width 118 height 17
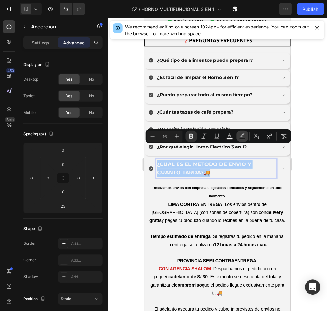
click at [241, 139] on rect "Editor contextual toolbar" at bounding box center [243, 139] width 6 height 2
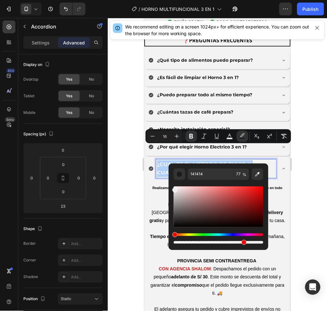
drag, startPoint x: 176, startPoint y: 193, endPoint x: 174, endPoint y: 189, distance: 4.6
click at [174, 189] on div "Editor contextual toolbar" at bounding box center [219, 207] width 90 height 41
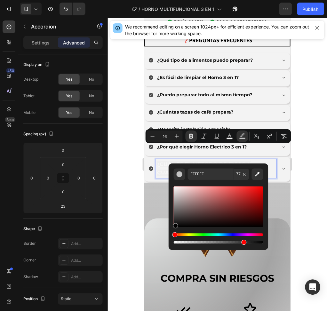
drag, startPoint x: 174, startPoint y: 188, endPoint x: 175, endPoint y: 228, distance: 40.1
click at [175, 228] on div "Editor contextual toolbar" at bounding box center [219, 215] width 90 height 60
type input "000000"
click at [239, 136] on icon "Editor contextual toolbar" at bounding box center [242, 136] width 6 height 6
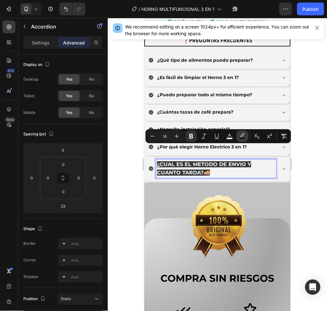
click at [241, 136] on icon "Editor contextual toolbar" at bounding box center [242, 135] width 4 height 4
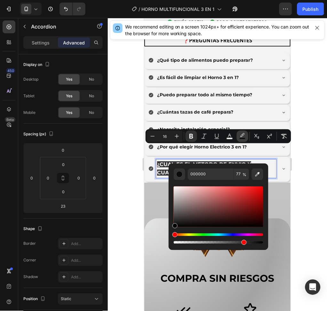
click at [241, 136] on icon "Editor contextual toolbar" at bounding box center [242, 135] width 4 height 4
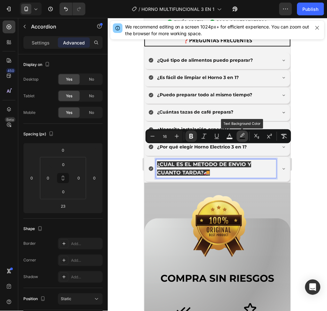
click at [241, 136] on icon "Editor contextual toolbar" at bounding box center [242, 135] width 4 height 4
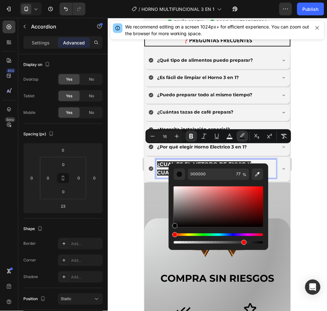
click at [305, 164] on div at bounding box center [217, 164] width 219 height 293
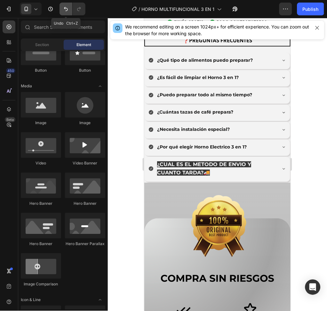
click at [67, 8] on icon "Undo/Redo" at bounding box center [66, 9] width 6 height 6
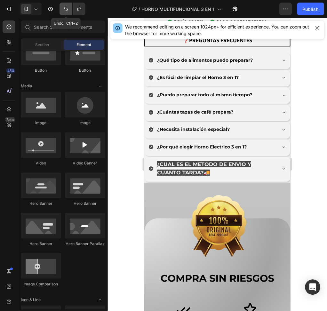
click at [67, 8] on icon "Undo/Redo" at bounding box center [66, 9] width 6 height 6
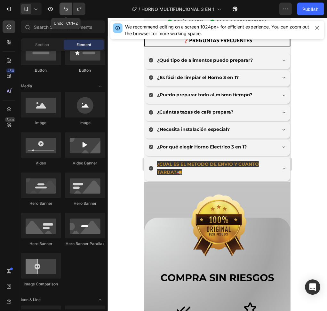
click at [67, 8] on icon "Undo/Redo" at bounding box center [66, 9] width 6 height 6
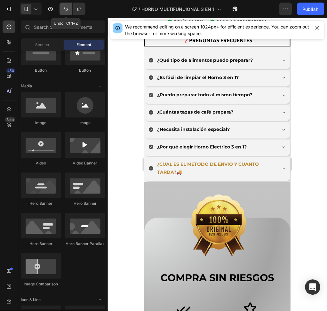
click at [67, 9] on icon "Undo/Redo" at bounding box center [66, 9] width 4 height 4
click at [78, 15] on button "Undo/Redo" at bounding box center [79, 9] width 13 height 13
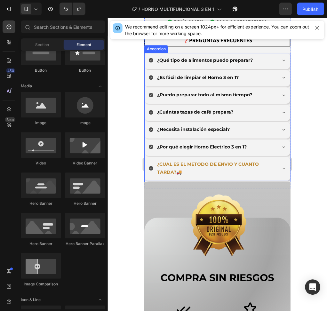
click at [177, 161] on strong "¿CUAL ES EL METODO DE ENVIO Y CUANTO TARDA?🚚" at bounding box center [208, 168] width 102 height 14
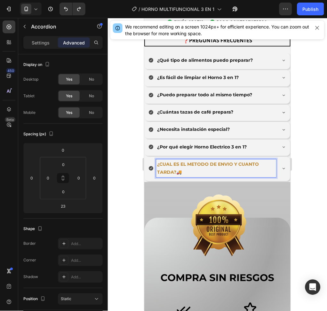
click at [170, 161] on strong "¿CUAL ES EL METODO DE ENVIO Y CUANTO TARDA?🚚" at bounding box center [208, 168] width 102 height 14
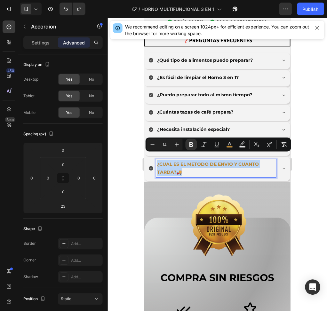
click at [170, 161] on strong "¿CUAL ES EL METODO DE ENVIO Y CUANTO TARDA?🚚" at bounding box center [208, 168] width 102 height 14
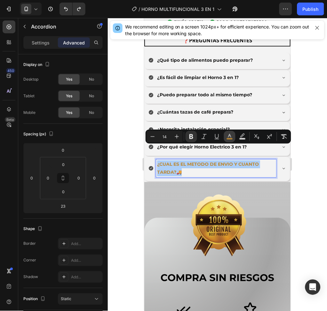
click at [227, 136] on icon "Editor contextual toolbar" at bounding box center [230, 137] width 6 height 6
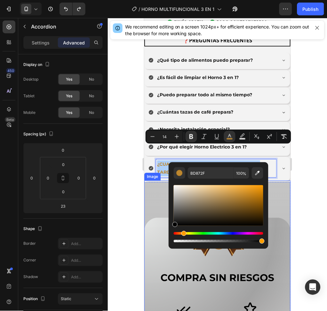
drag, startPoint x: 325, startPoint y: 232, endPoint x: 157, endPoint y: 247, distance: 168.2
type input "000000"
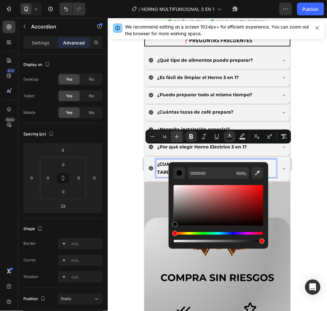
click at [178, 139] on icon "Editor contextual toolbar" at bounding box center [177, 137] width 6 height 6
click at [155, 135] on icon "Editor contextual toolbar" at bounding box center [153, 137] width 6 height 6
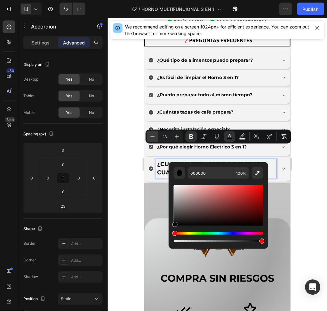
type input "17"
click at [125, 115] on div at bounding box center [217, 164] width 219 height 293
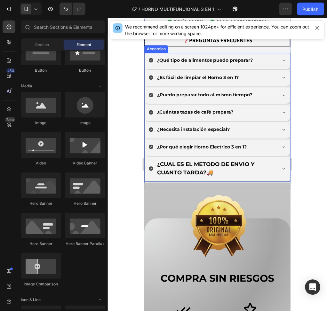
scroll to position [2280, 0]
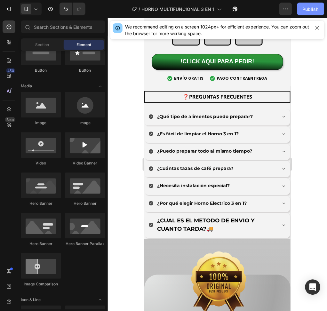
click at [309, 10] on div "Publish" at bounding box center [311, 9] width 16 height 7
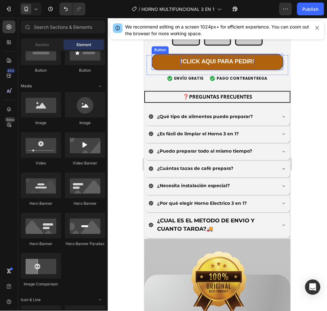
click at [238, 58] on p "!CLICK AQUI PARA PEDIR!" at bounding box center [217, 62] width 74 height 8
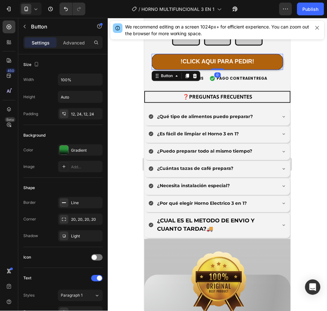
click at [253, 54] on button "!CLICK AQUI PARA PEDIR!" at bounding box center [217, 62] width 132 height 16
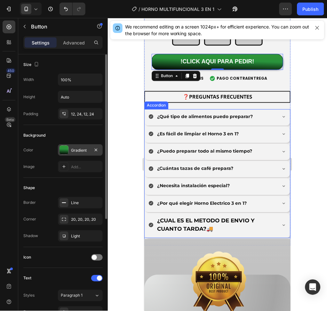
click at [67, 150] on div at bounding box center [64, 150] width 9 height 9
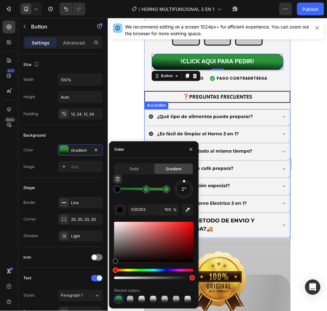
click at [120, 194] on div at bounding box center [118, 190] width 12 height 12
click at [118, 192] on div at bounding box center [118, 190] width 8 height 8
click at [116, 191] on div at bounding box center [117, 189] width 5 height 5
click at [121, 210] on div "button" at bounding box center [120, 210] width 6 height 6
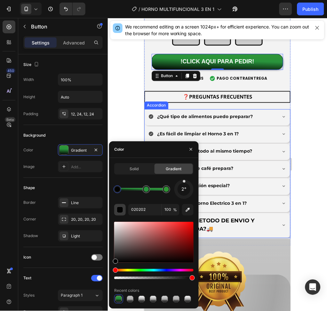
click at [122, 212] on div "button" at bounding box center [120, 210] width 6 height 6
click at [119, 210] on div "button" at bounding box center [120, 210] width 6 height 6
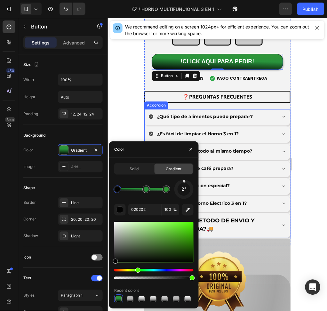
drag, startPoint x: 117, startPoint y: 271, endPoint x: 138, endPoint y: 274, distance: 21.0
click at [138, 274] on div at bounding box center [153, 274] width 79 height 10
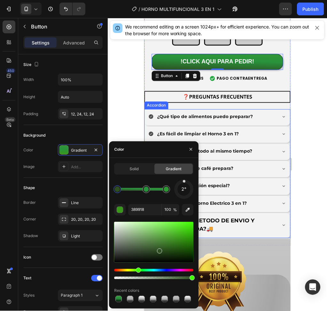
type input "2D4F22"
drag, startPoint x: 182, startPoint y: 238, endPoint x: 161, endPoint y: 249, distance: 23.6
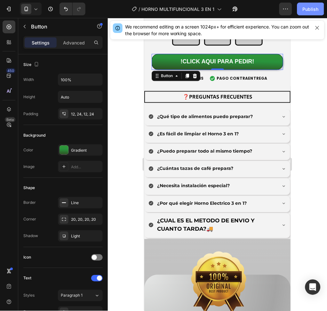
click at [315, 10] on div "Publish" at bounding box center [311, 9] width 16 height 7
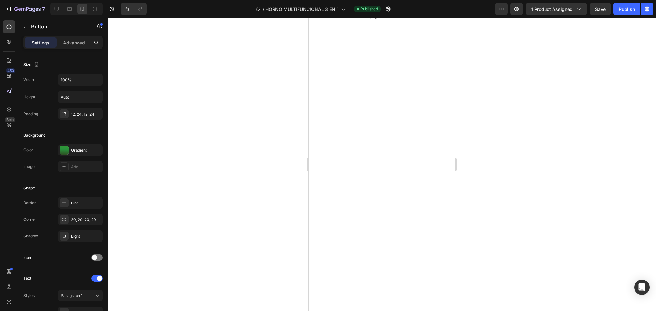
scroll to position [0, 0]
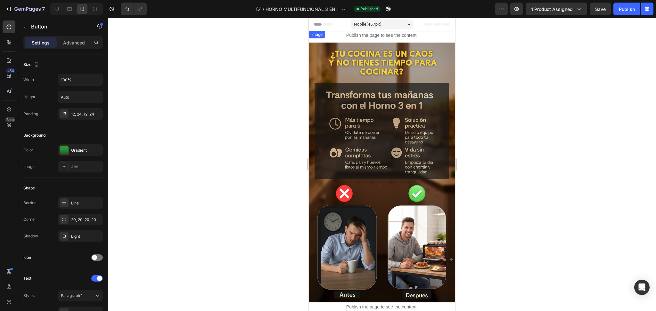
click at [446, 31] on img at bounding box center [382, 31] width 146 height 0
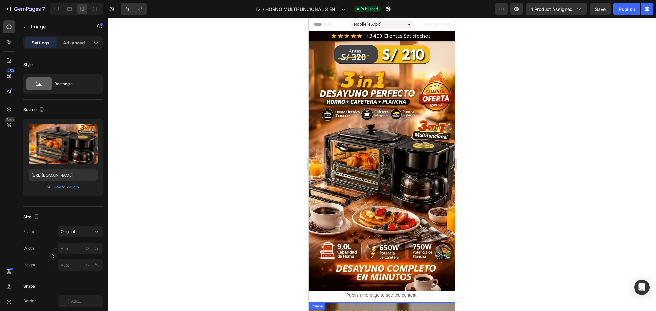
click at [386, 151] on img at bounding box center [382, 161] width 146 height 260
drag, startPoint x: 382, startPoint y: 151, endPoint x: 355, endPoint y: 156, distance: 27.4
click at [382, 151] on img at bounding box center [382, 161] width 146 height 260
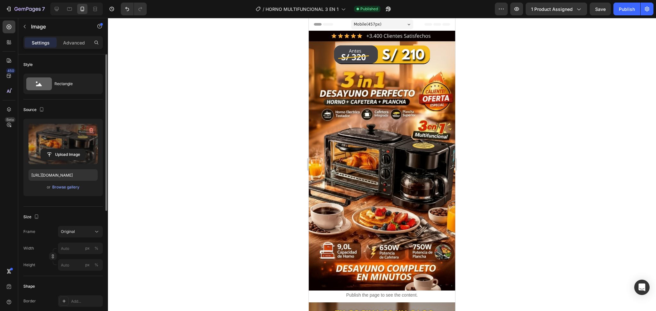
click at [93, 130] on icon "button" at bounding box center [91, 130] width 6 height 6
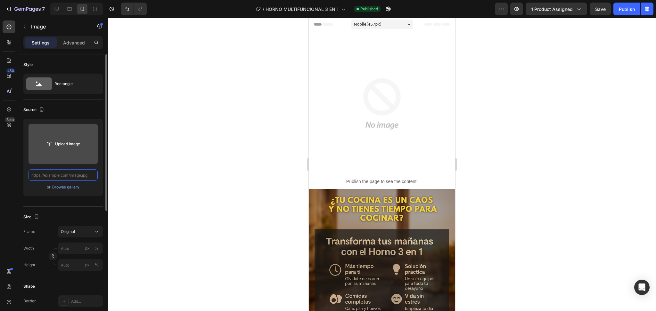
click at [72, 175] on input "text" at bounding box center [62, 175] width 69 height 12
paste input "https://cdn.shopify.com/s/files/1/0774/8360/6252/files/1.webp?v=1759041422"
type input "https://cdn.shopify.com/s/files/1/0774/8360/6252/files/1.webp?v=1759041422"
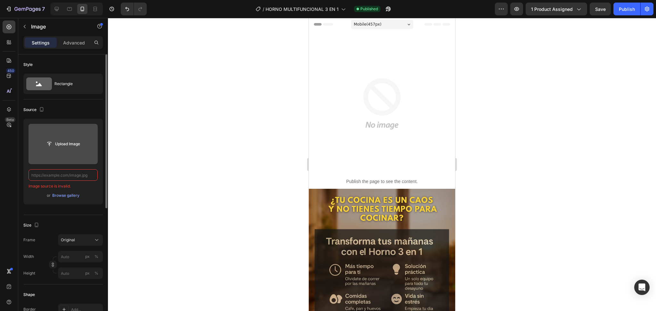
paste input "https://cdn.shopify.com/s/files/1/0774/8360/6252/files/1.webp?v=1759041422"
type input "https://cdn.shopify.com/s/files/1/0774/8360/6252/files/1.webp?v=1759041422"
paste input "https://cdn.shopify.com/s/files/1/0774/8360/6252/files/1.webp?v=1759041422"
type input "https://cdn.shopify.com/s/files/1/0774/8360/6252/files/1.webp?v=1759041422"
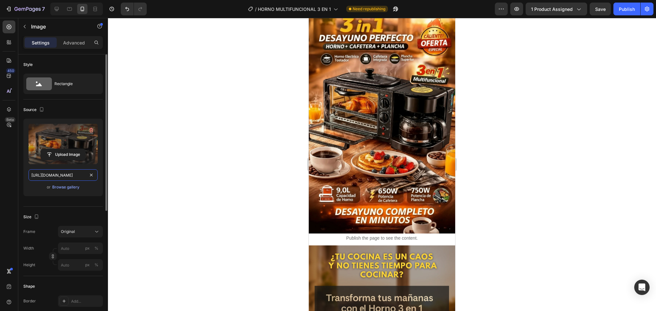
scroll to position [171, 0]
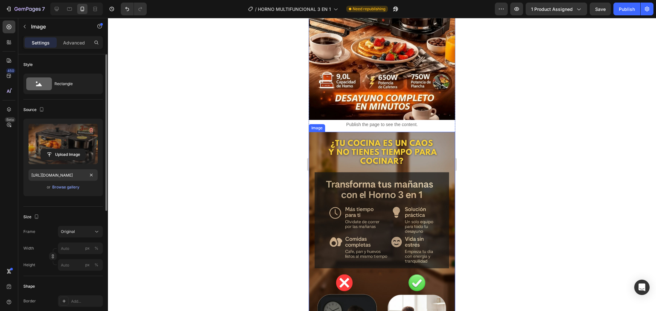
click at [383, 197] on img at bounding box center [382, 262] width 146 height 260
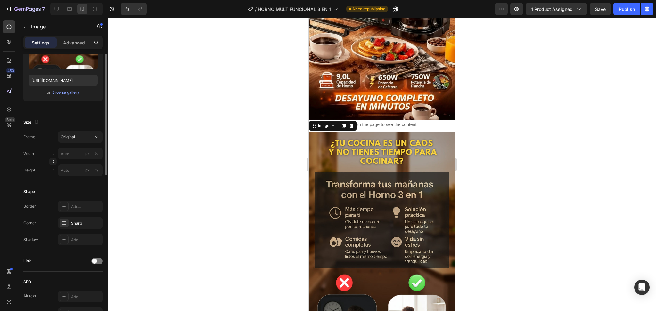
scroll to position [0, 0]
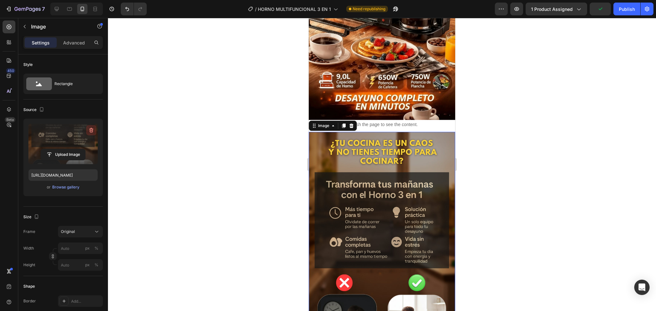
click at [93, 128] on icon "button" at bounding box center [91, 130] width 6 height 6
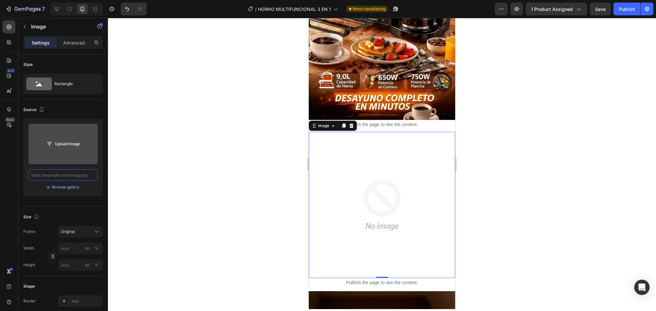
click at [88, 178] on input "text" at bounding box center [62, 175] width 69 height 12
paste input "https://cdn.shopify.com/s/files/1/0774/8360/6252/files/2.webp?v=1759041419"
type input "https://cdn.shopify.com/s/files/1/0774/8360/6252/files/2.webp?v=1759041419"
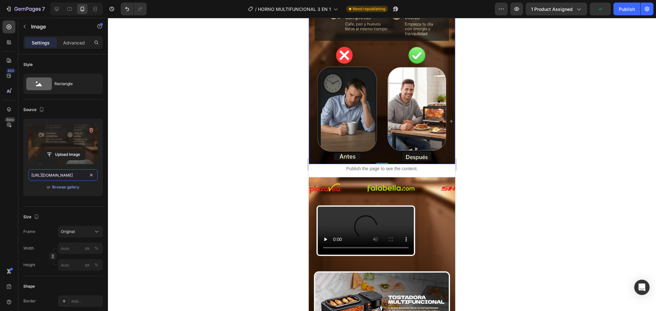
scroll to position [512, 0]
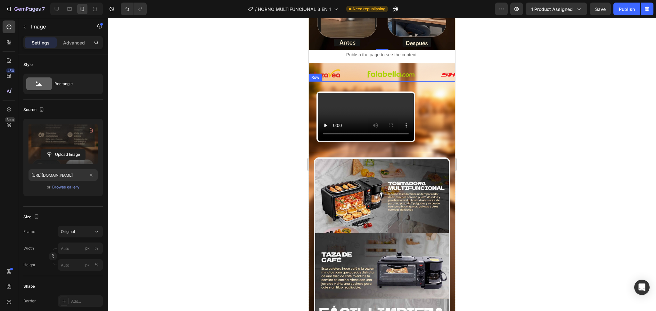
click at [312, 119] on div "Video" at bounding box center [366, 117] width 114 height 51
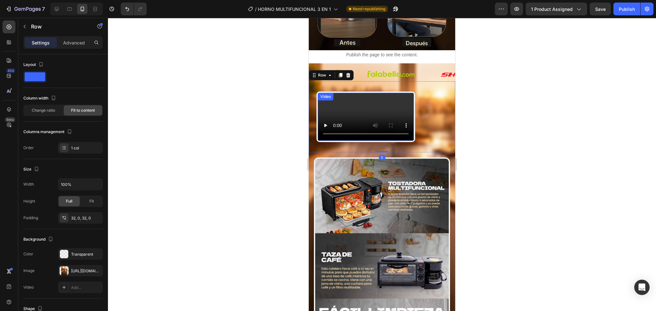
click at [348, 119] on video at bounding box center [366, 117] width 96 height 48
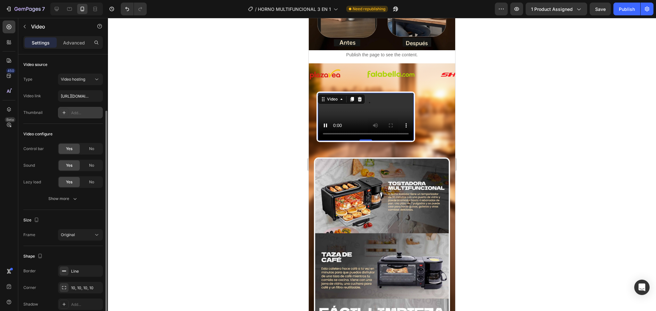
scroll to position [29, 0]
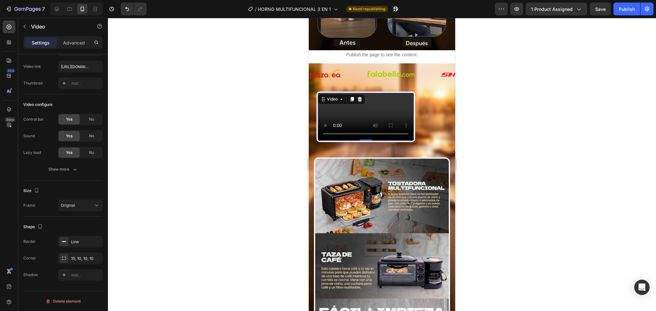
click at [369, 141] on video at bounding box center [366, 117] width 96 height 48
click at [45, 52] on div "Settings Advanced" at bounding box center [63, 45] width 90 height 18
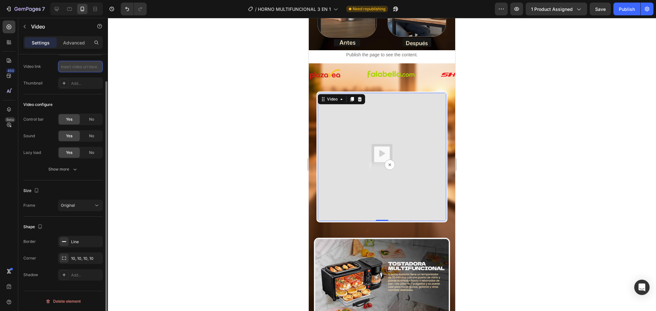
paste input "[URL][DOMAIN_NAME]"
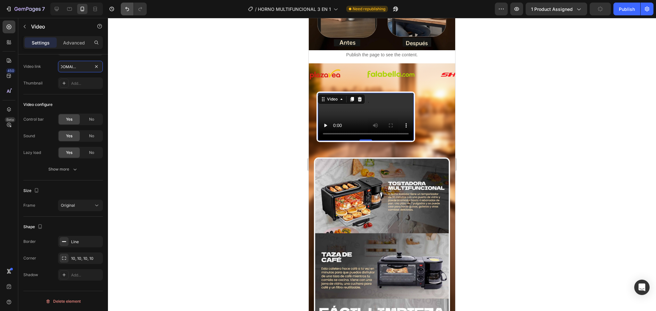
type input "[URL][DOMAIN_NAME]"
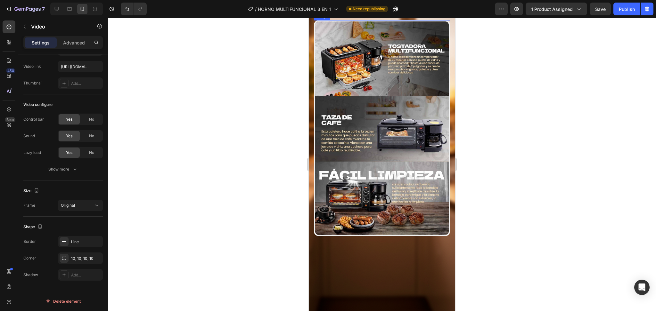
click at [386, 216] on img at bounding box center [382, 128] width 136 height 216
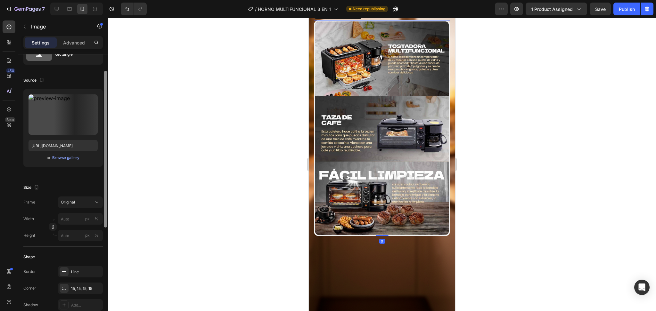
scroll to position [0, 0]
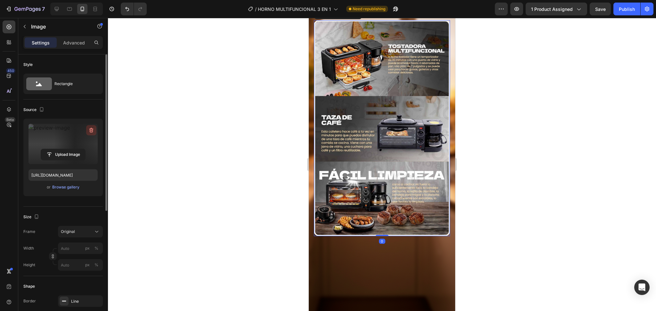
click at [95, 133] on button "button" at bounding box center [91, 130] width 10 height 10
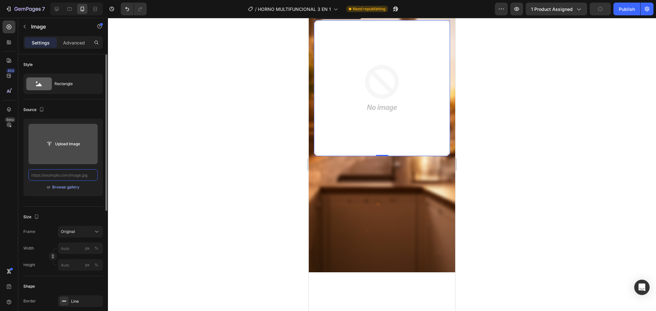
click at [80, 179] on input "text" at bounding box center [62, 175] width 69 height 12
paste input "https://cdn.shopify.com/s/files/1/0774/8360/6252/files/1.webp?v=1759041422"
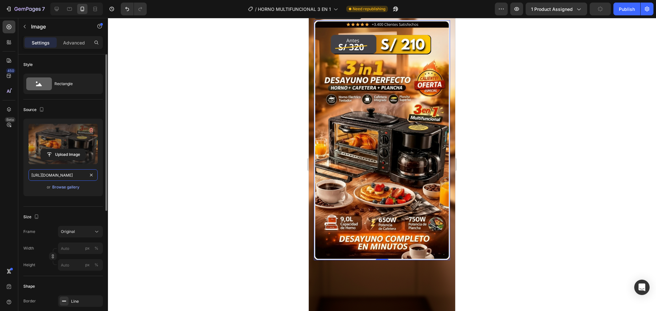
scroll to position [0, 89]
type input "https://cdn.shopify.com/s/files/1/0774/8360/6252/files/1.webp?v=1759041422"
click at [94, 130] on icon "button" at bounding box center [91, 130] width 6 height 6
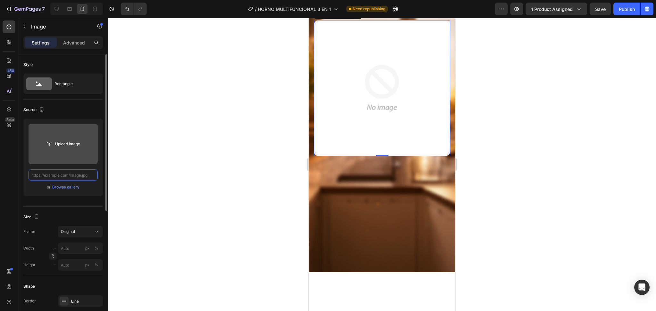
click at [67, 174] on input "text" at bounding box center [62, 175] width 69 height 12
paste input "[URL][DOMAIN_NAME]"
type input "[URL][DOMAIN_NAME]"
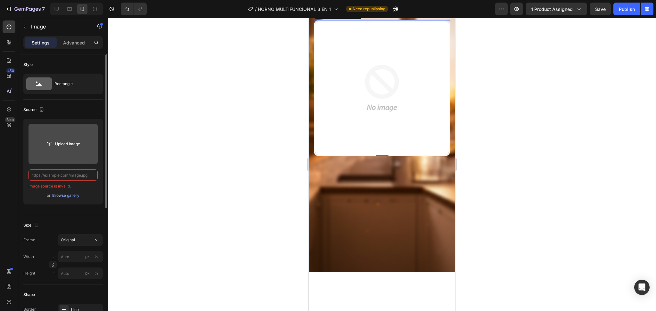
paste input "[URL][DOMAIN_NAME]"
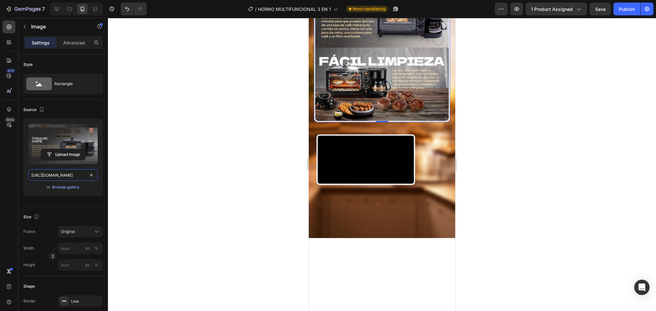
scroll to position [797, 0]
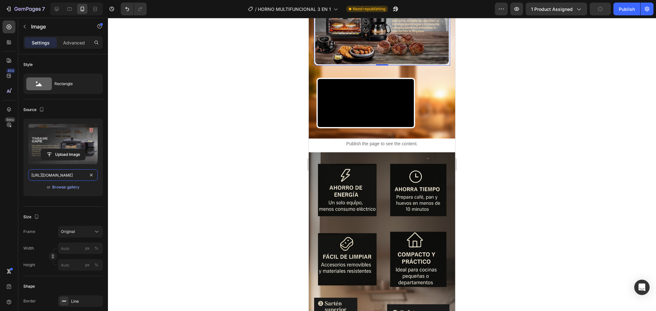
type input "[URL][DOMAIN_NAME]"
click at [380, 127] on video at bounding box center [366, 103] width 96 height 48
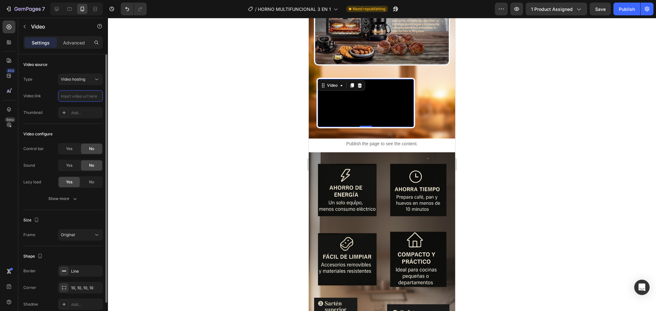
paste input "[URL][DOMAIN_NAME]"
type input "[URL][DOMAIN_NAME]"
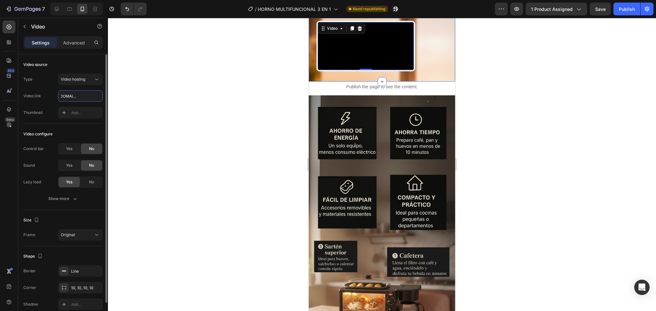
scroll to position [967, 0]
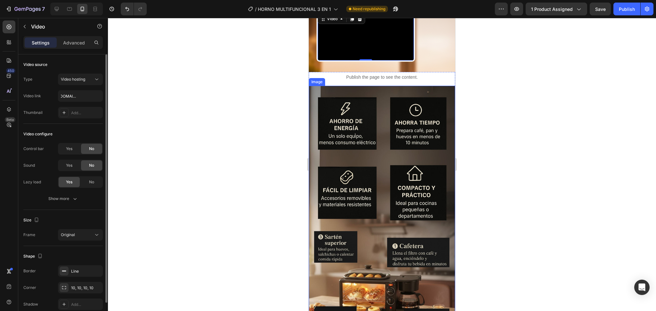
click at [404, 199] on img at bounding box center [382, 216] width 146 height 260
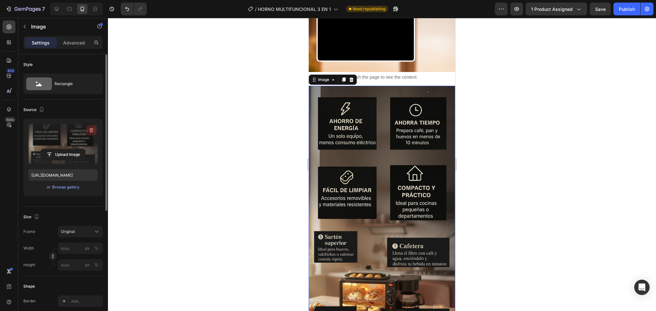
click at [91, 129] on icon "button" at bounding box center [91, 130] width 4 height 5
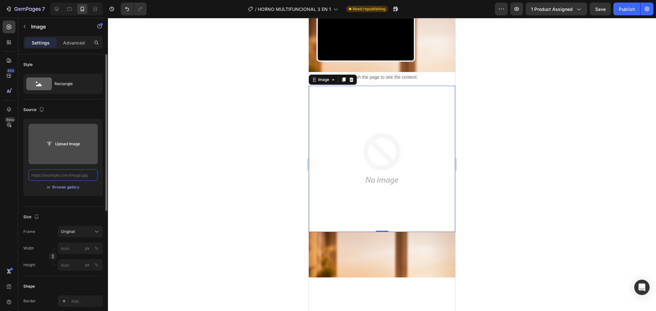
click at [84, 169] on input "text" at bounding box center [62, 175] width 69 height 12
paste input "https://cdn.shopify.com/s/files/1/0774/8360/6252/files/6.webp?v=1759041419"
type input "https://cdn.shopify.com/s/files/1/0774/8360/6252/files/6.webp?v=1759041419"
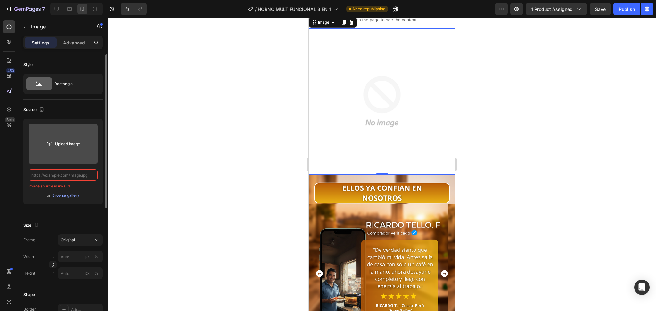
scroll to position [0, 0]
paste input "https://cdn.shopify.com/s/files/1/0774/8360/6252/files/6.webp?v=1759041419"
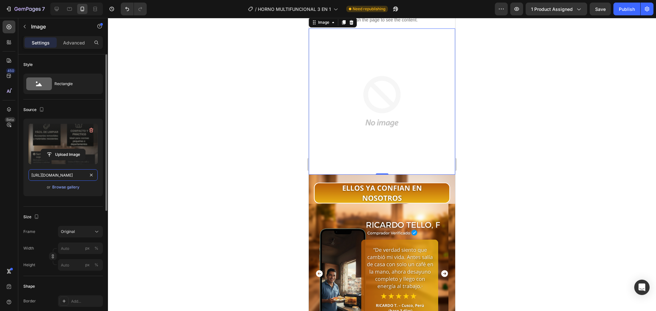
scroll to position [0, 89]
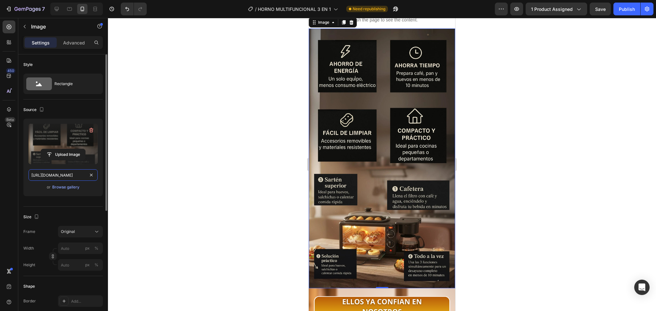
type input "https://cdn.shopify.com/s/files/1/0774/8360/6252/files/6.webp?v=1759041419"
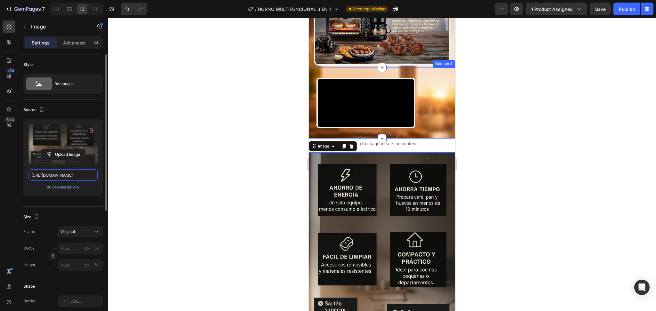
scroll to position [912, 0]
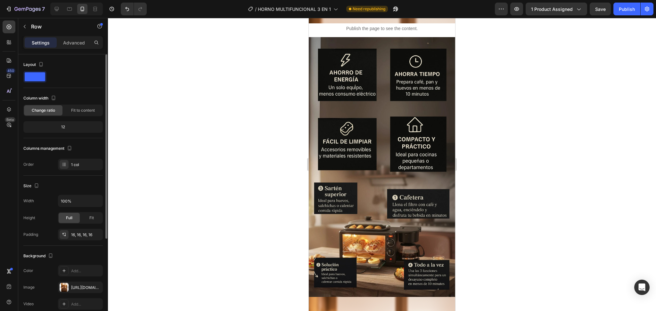
scroll to position [114, 0]
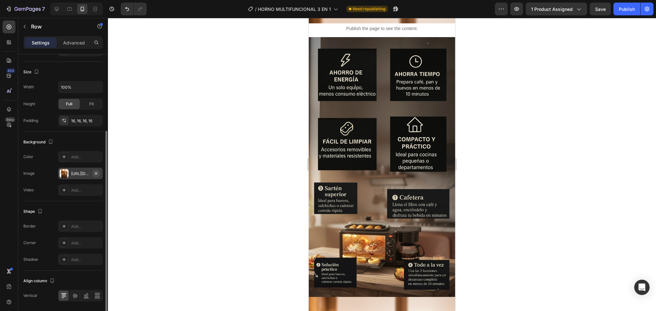
click at [95, 174] on icon "button" at bounding box center [95, 173] width 5 height 5
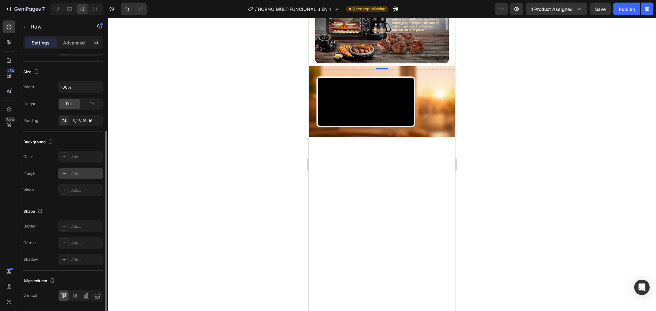
scroll to position [684, 0]
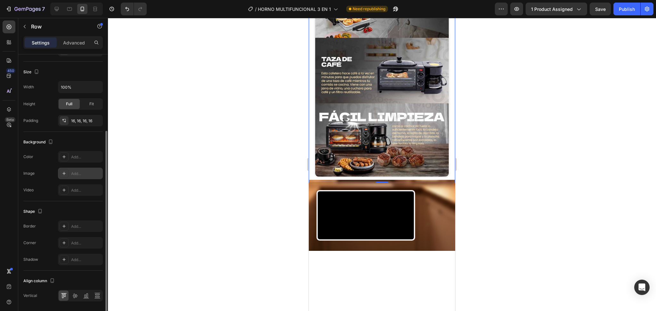
click at [74, 171] on div "Add..." at bounding box center [86, 174] width 30 height 6
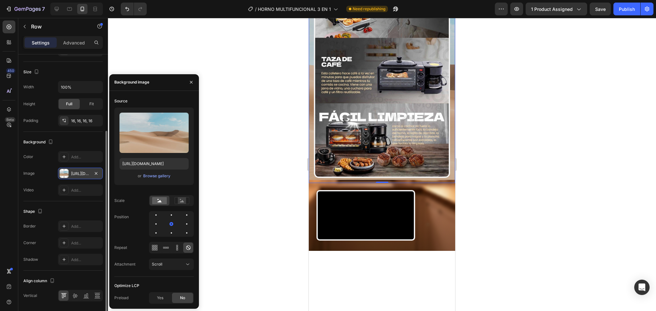
click at [100, 175] on div "[URL][DOMAIN_NAME]" at bounding box center [80, 174] width 45 height 12
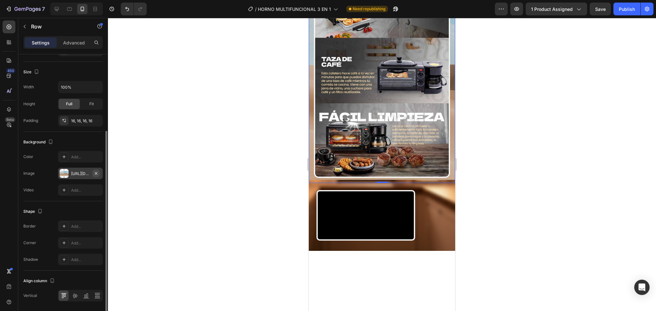
click at [99, 173] on button "button" at bounding box center [96, 174] width 8 height 8
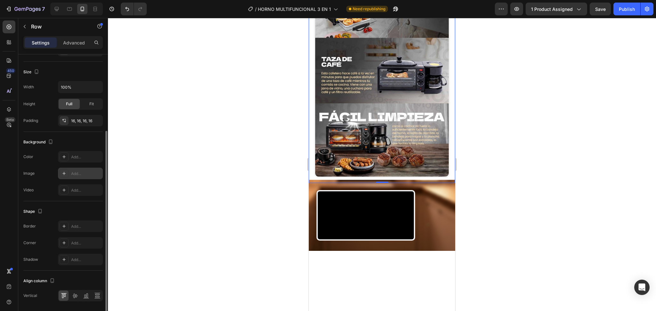
click at [83, 173] on div "Add..." at bounding box center [86, 174] width 30 height 6
type input "[URL][DOMAIN_NAME]"
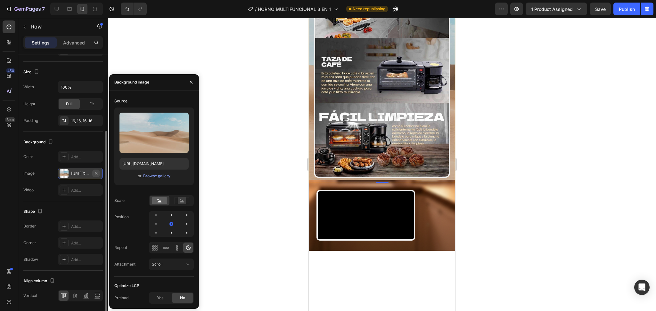
click at [95, 173] on icon "button" at bounding box center [95, 173] width 5 height 5
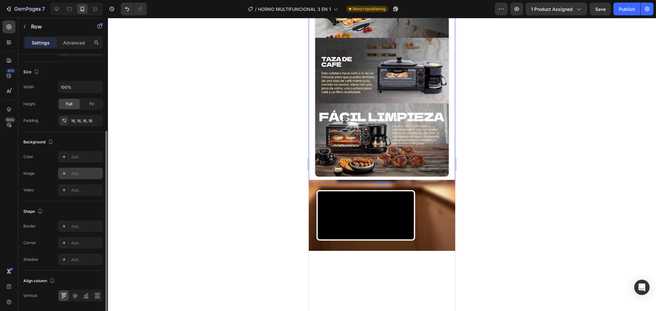
click at [86, 173] on div "Add..." at bounding box center [86, 174] width 30 height 6
type input "[URL][DOMAIN_NAME]"
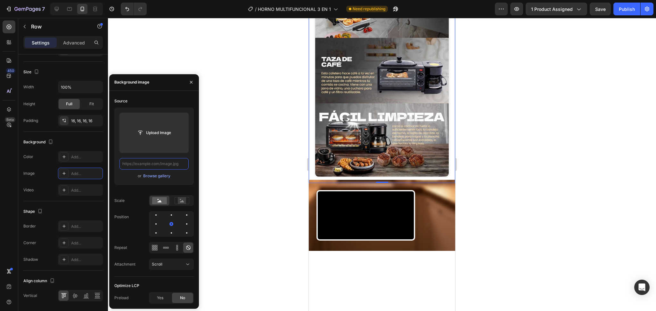
scroll to position [0, 0]
paste input "[URL][DOMAIN_NAME]"
type input "[URL][DOMAIN_NAME]"
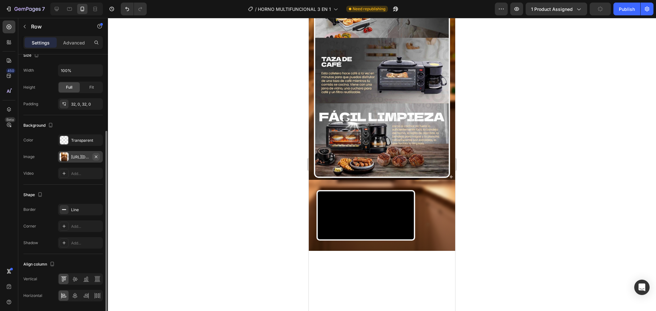
click at [97, 159] on icon "button" at bounding box center [95, 156] width 5 height 5
click at [88, 159] on div "Add..." at bounding box center [86, 157] width 30 height 6
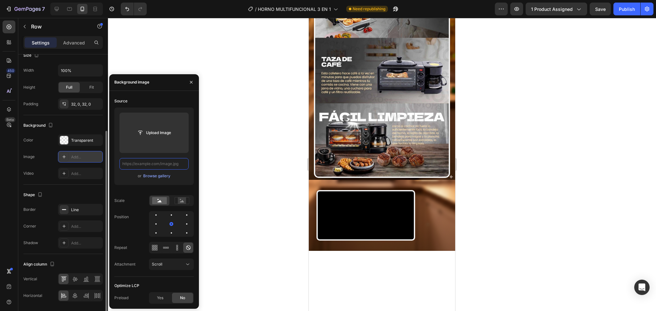
scroll to position [0, 0]
paste input "[URL][DOMAIN_NAME]"
type input "[URL][DOMAIN_NAME]"
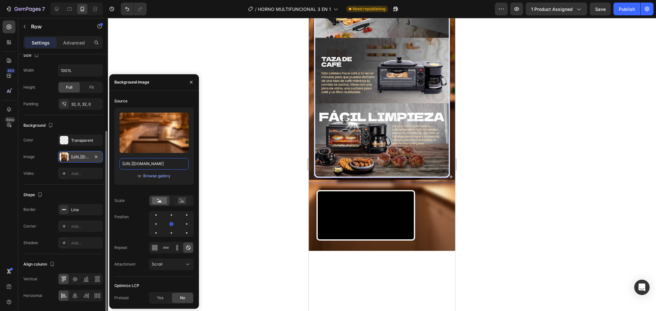
scroll to position [798, 0]
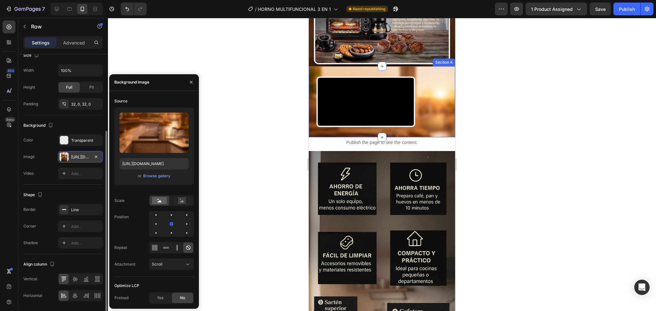
click at [313, 127] on div "Video" at bounding box center [366, 102] width 114 height 51
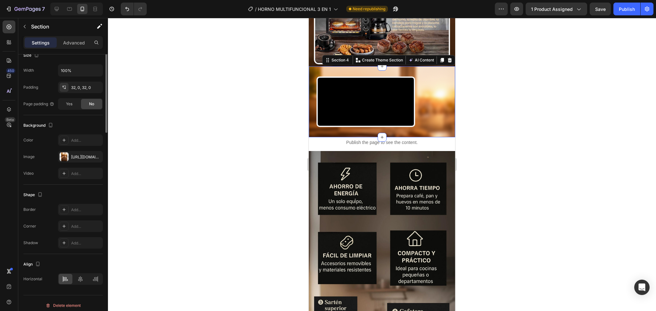
scroll to position [0, 0]
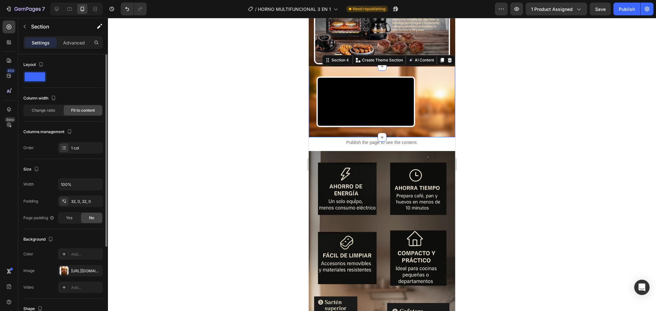
click at [312, 127] on div "Video" at bounding box center [366, 102] width 114 height 51
click at [79, 43] on p "Advanced" at bounding box center [74, 42] width 22 height 7
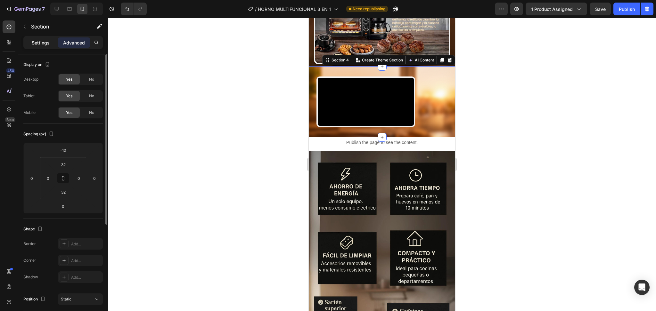
click at [33, 37] on div "Settings" at bounding box center [41, 42] width 32 height 10
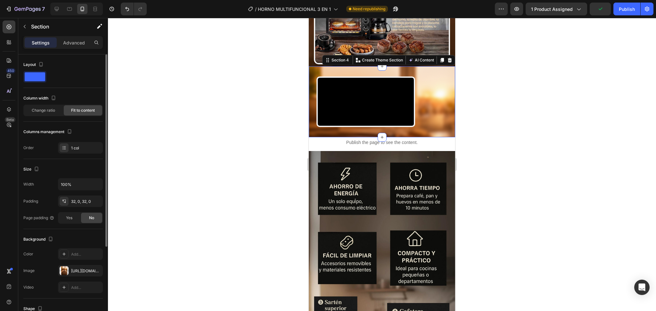
click at [312, 137] on div "Video Section 4 You can create reusable sections Create Theme Section AI Conten…" at bounding box center [382, 101] width 146 height 71
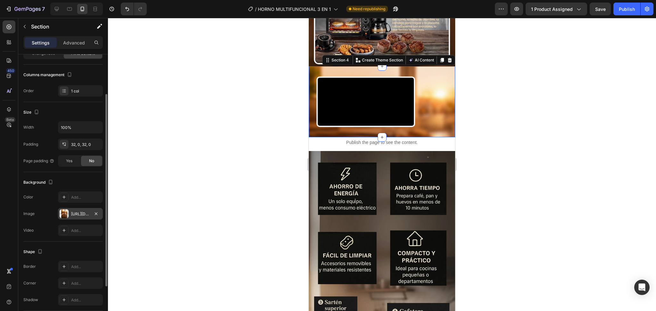
click at [85, 215] on div "https://cdn.shopify.com/s/files/1/0774/8360/6252/files/gempages_575738252938445…" at bounding box center [80, 214] width 19 height 6
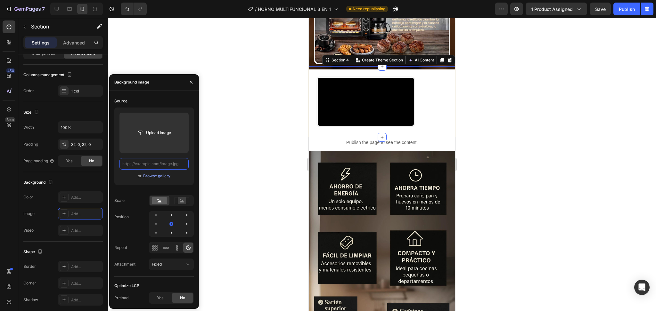
scroll to position [0, 0]
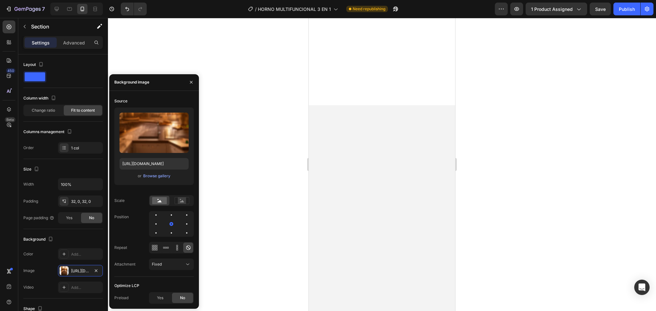
scroll to position [0, 188]
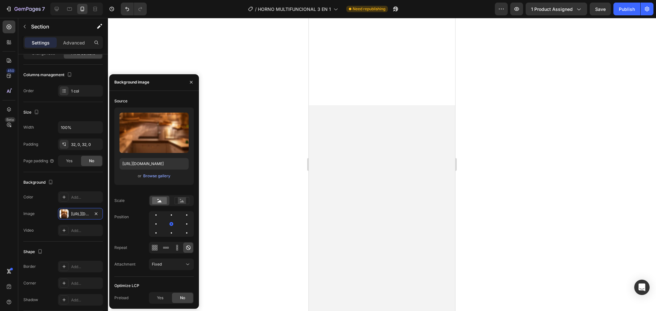
click at [291, 149] on div at bounding box center [382, 164] width 548 height 293
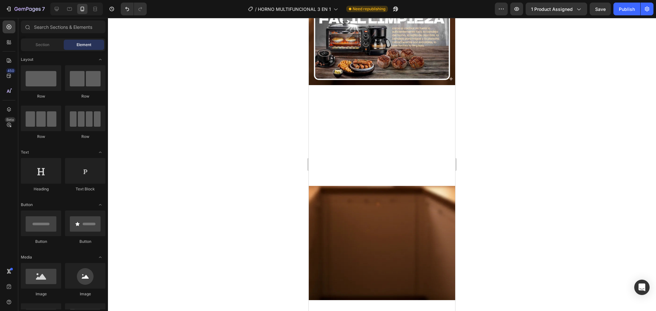
scroll to position [514, 0]
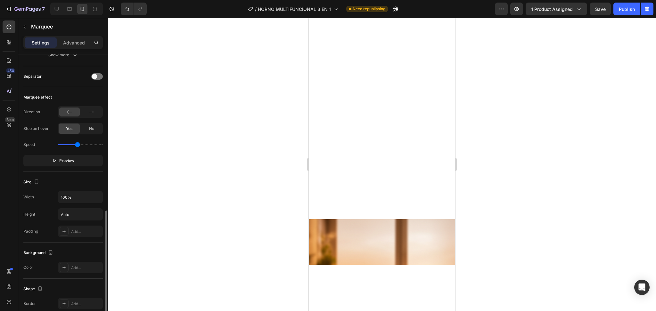
scroll to position [171, 0]
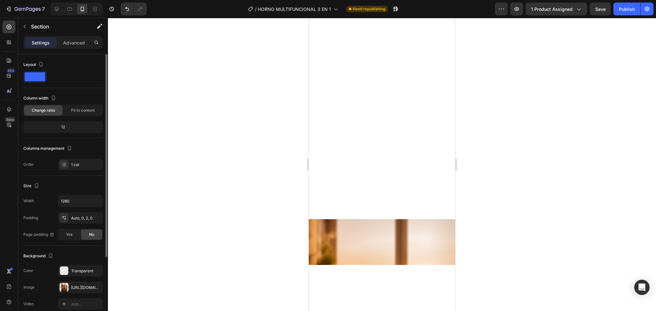
scroll to position [57, 0]
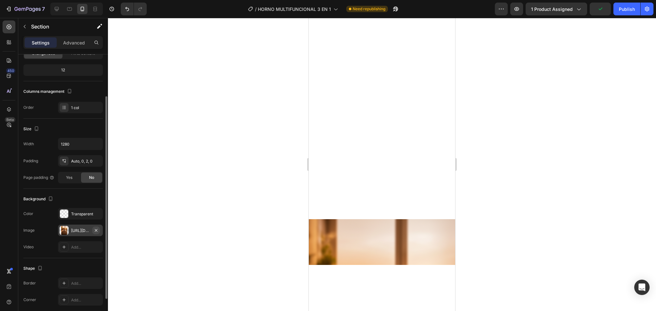
click at [97, 231] on icon "button" at bounding box center [95, 230] width 5 height 5
click at [94, 215] on icon "button" at bounding box center [95, 213] width 5 height 5
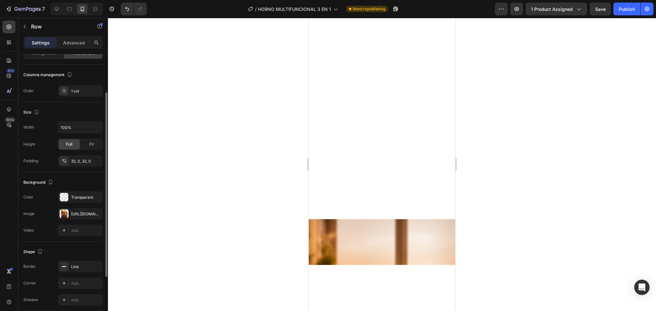
scroll to position [0, 0]
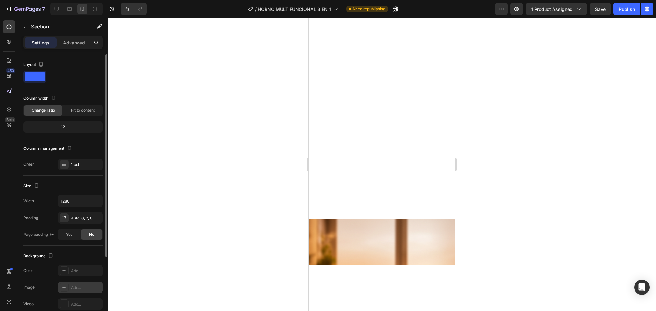
scroll to position [57, 0]
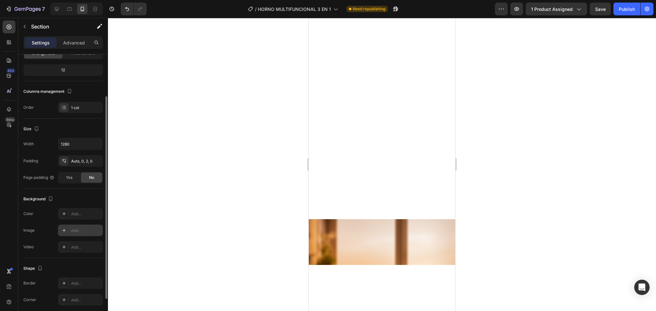
click at [75, 232] on div "Add..." at bounding box center [86, 231] width 30 height 6
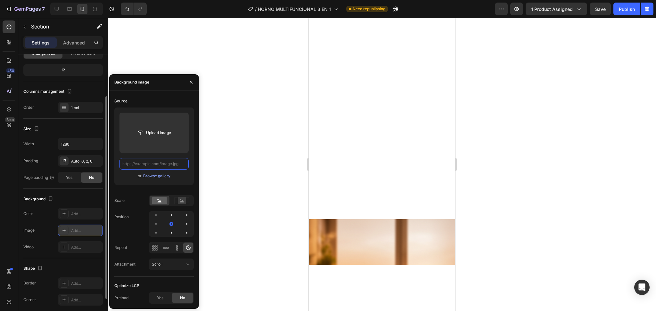
scroll to position [0, 0]
paste input "[URL][DOMAIN_NAME]"
type input "[URL][DOMAIN_NAME]"
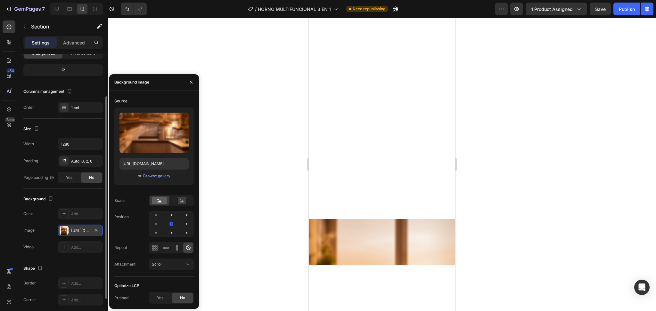
click at [232, 168] on div at bounding box center [382, 164] width 548 height 293
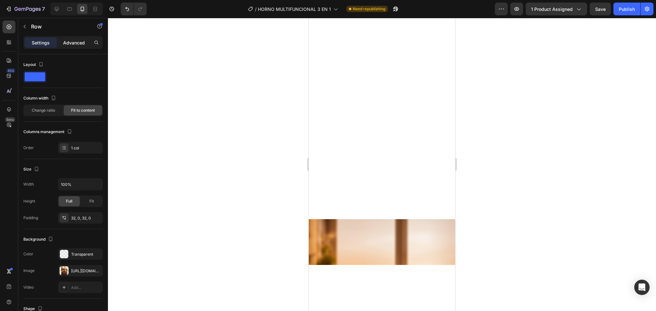
click at [79, 45] on p "Advanced" at bounding box center [74, 42] width 22 height 7
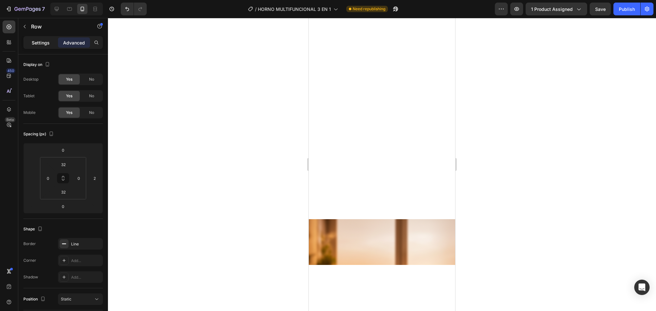
click at [40, 40] on p "Settings" at bounding box center [41, 42] width 18 height 7
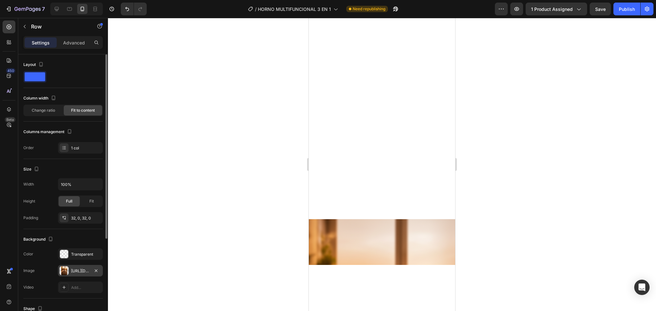
click at [82, 275] on div "[URL][DOMAIN_NAME]" at bounding box center [80, 271] width 45 height 12
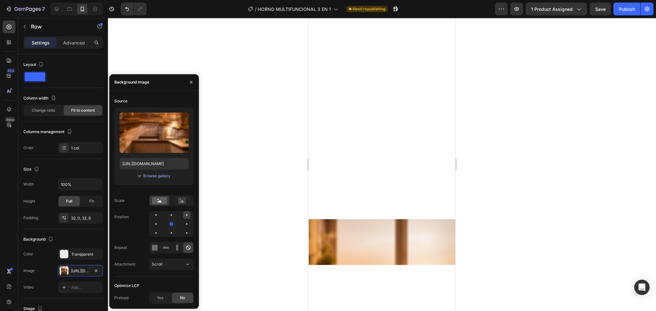
click at [185, 217] on div at bounding box center [187, 215] width 8 height 8
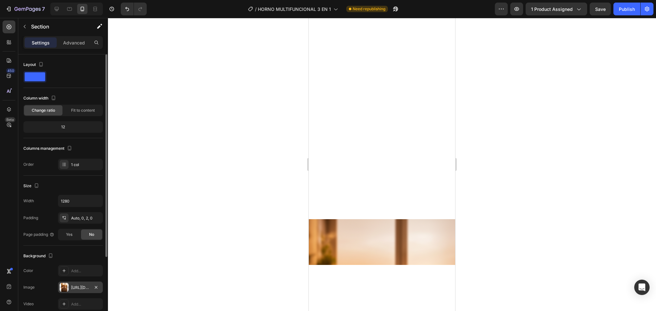
click at [76, 286] on div "[URL][DOMAIN_NAME]" at bounding box center [80, 288] width 19 height 6
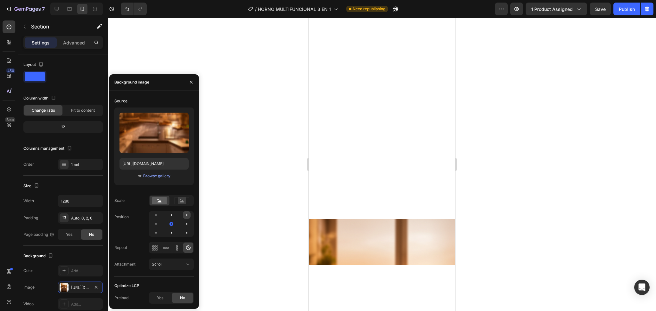
drag, startPoint x: 184, startPoint y: 211, endPoint x: 186, endPoint y: 215, distance: 4.6
click at [186, 211] on div at bounding box center [187, 215] width 8 height 8
click at [187, 216] on div at bounding box center [187, 215] width 4 height 4
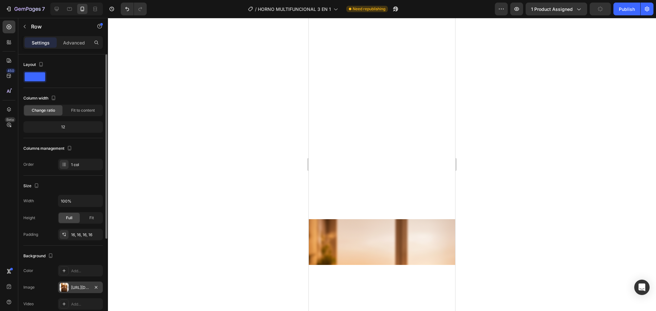
click at [71, 286] on div "[URL][DOMAIN_NAME]" at bounding box center [80, 288] width 19 height 6
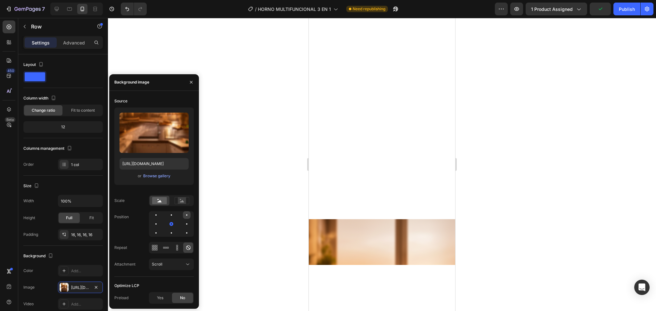
click at [187, 214] on div at bounding box center [187, 215] width 8 height 8
click at [187, 218] on div at bounding box center [187, 215] width 8 height 8
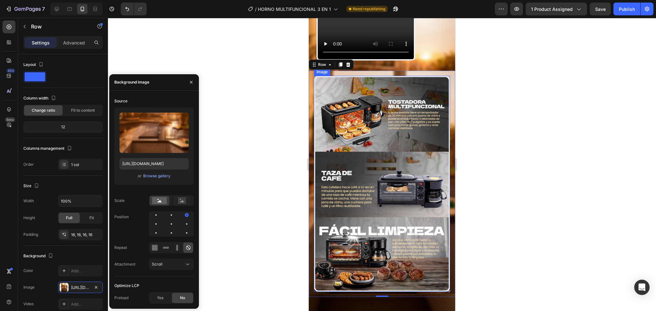
scroll to position [627, 0]
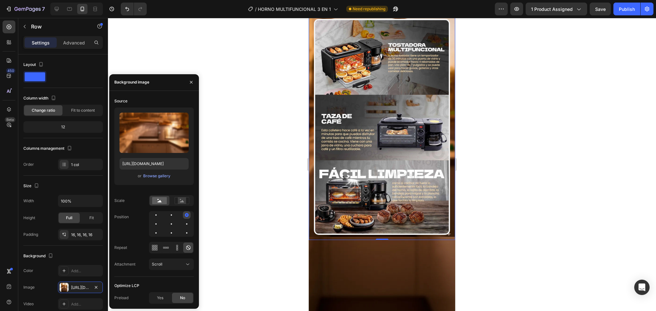
click at [186, 213] on div at bounding box center [187, 215] width 4 height 4
click at [187, 214] on div at bounding box center [187, 215] width 4 height 4
click at [171, 268] on button "Scroll" at bounding box center [171, 265] width 45 height 12
click at [164, 239] on p "Fixed" at bounding box center [170, 236] width 36 height 6
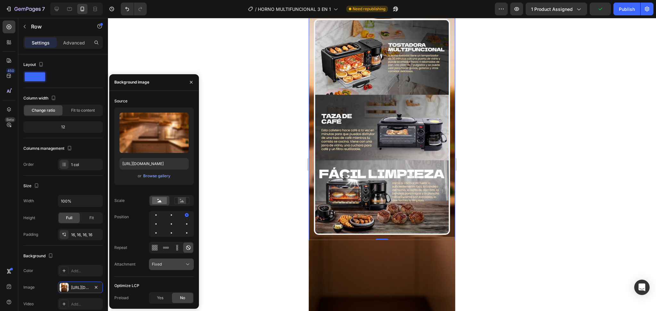
click at [164, 268] on button "Fixed" at bounding box center [171, 265] width 45 height 12
click at [171, 248] on p "Local" at bounding box center [170, 249] width 36 height 6
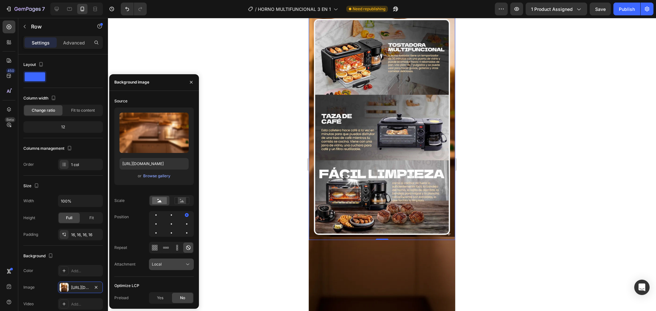
click at [170, 263] on div "Local" at bounding box center [168, 265] width 33 height 6
click at [182, 221] on p "Scroll" at bounding box center [170, 224] width 36 height 6
click at [158, 218] on div at bounding box center [156, 215] width 8 height 8
click at [157, 229] on div at bounding box center [156, 233] width 8 height 8
click at [156, 221] on div at bounding box center [156, 224] width 8 height 8
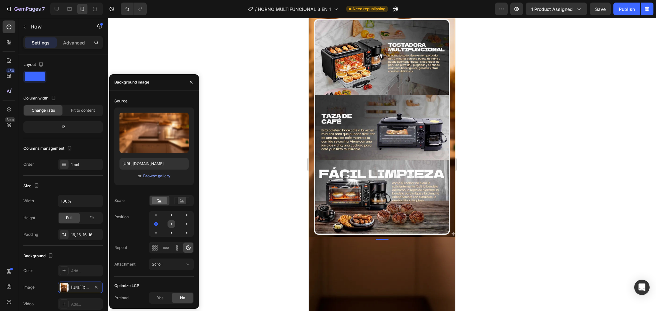
click at [169, 223] on div at bounding box center [171, 224] width 8 height 8
click at [168, 234] on div at bounding box center [171, 233] width 8 height 8
click at [171, 215] on div at bounding box center [171, 215] width 1 height 1
click at [186, 227] on div at bounding box center [187, 224] width 8 height 8
click at [185, 232] on div at bounding box center [187, 233] width 8 height 8
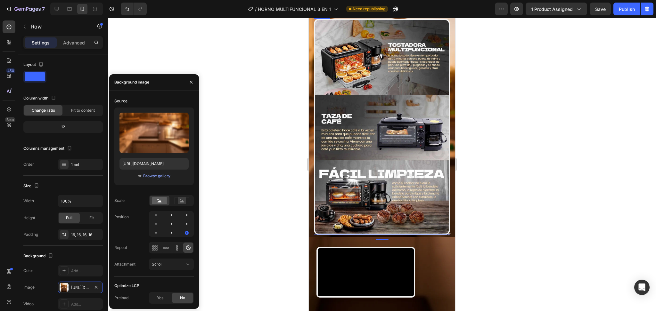
scroll to position [798, 0]
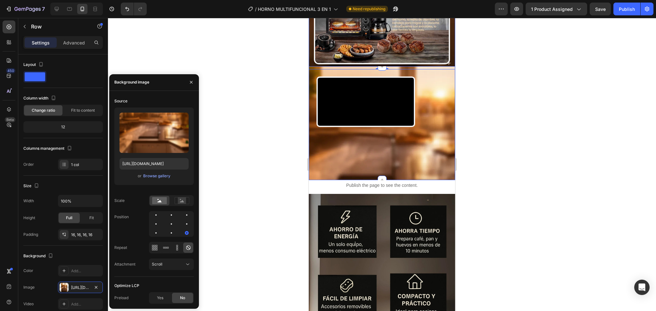
click at [337, 170] on div "Video" at bounding box center [366, 124] width 114 height 94
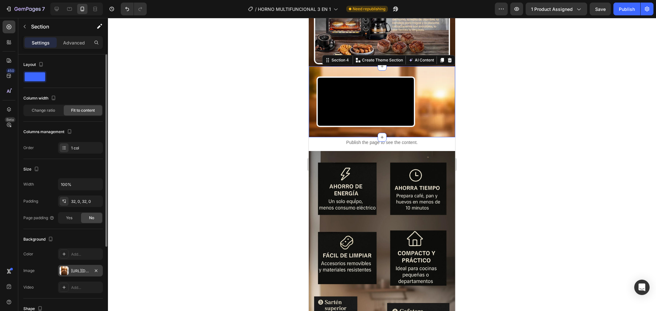
click at [79, 271] on div "[URL][DOMAIN_NAME]" at bounding box center [80, 271] width 19 height 6
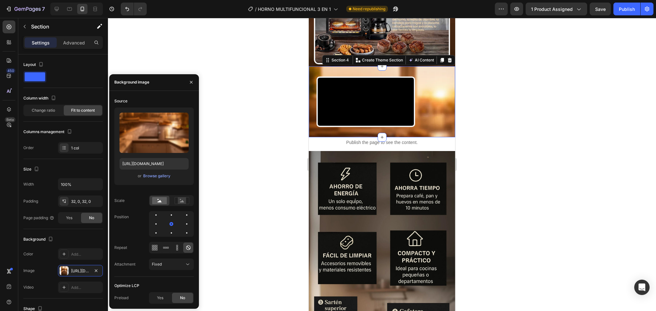
click at [182, 218] on div at bounding box center [171, 224] width 45 height 26
click at [186, 212] on div at bounding box center [187, 215] width 8 height 8
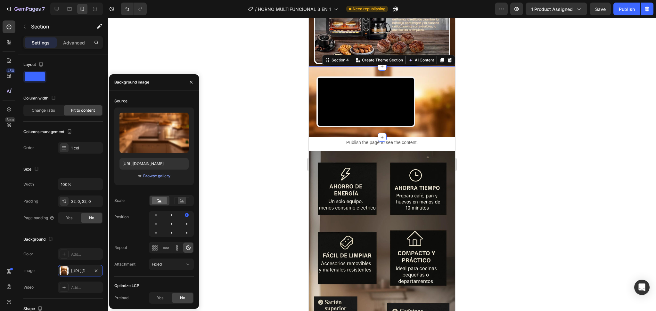
click at [186, 238] on div "Source Upload Image [URL][DOMAIN_NAME] or Browse gallery Scale Position Repeat …" at bounding box center [153, 186] width 79 height 181
click at [187, 236] on div at bounding box center [187, 233] width 8 height 8
click at [174, 225] on div at bounding box center [171, 224] width 8 height 8
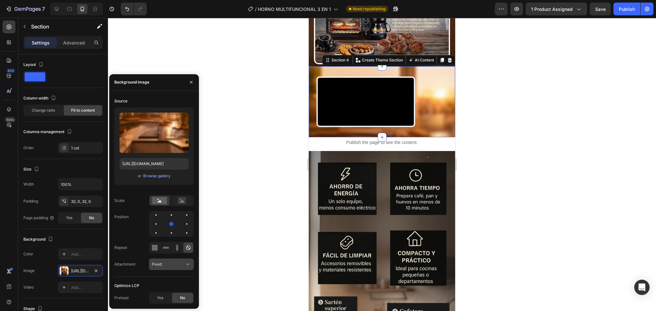
click at [174, 263] on div "Fixed" at bounding box center [168, 265] width 33 height 6
click at [165, 223] on p "Scroll" at bounding box center [170, 224] width 36 height 6
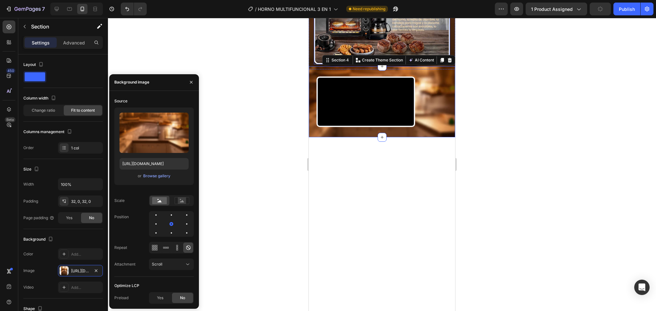
scroll to position [741, 0]
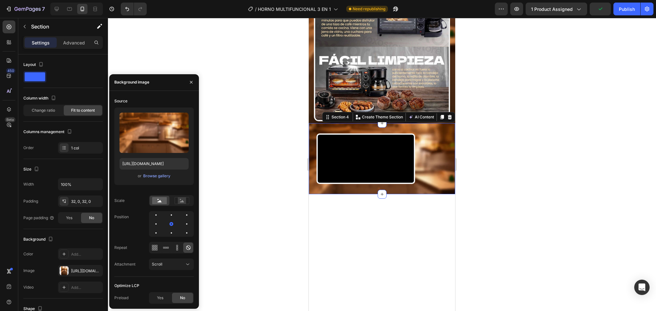
click at [262, 227] on div at bounding box center [382, 164] width 548 height 293
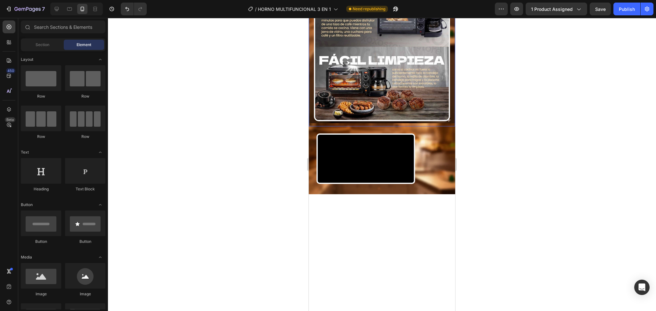
click at [313, 126] on div "Image Row" at bounding box center [382, 13] width 146 height 226
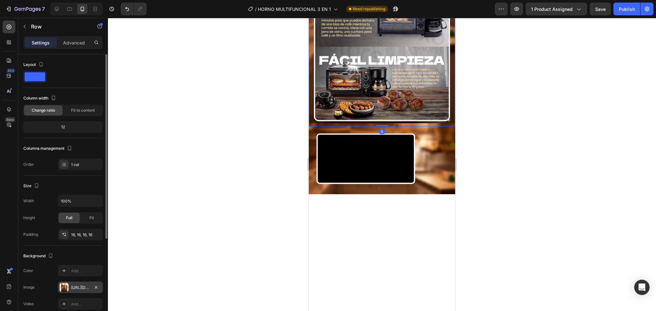
click at [75, 291] on div "[URL][DOMAIN_NAME]" at bounding box center [80, 288] width 45 height 12
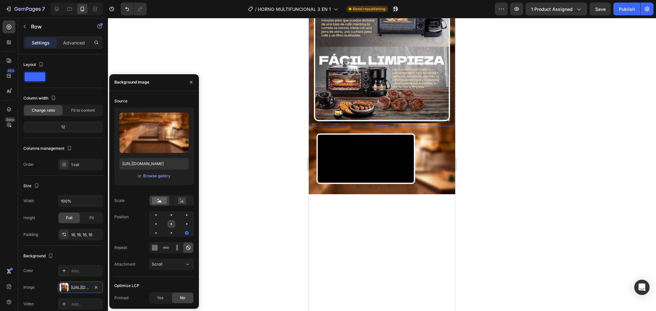
click at [171, 220] on div at bounding box center [171, 224] width 8 height 8
click at [163, 261] on div "Scroll" at bounding box center [171, 264] width 39 height 6
click at [167, 223] on p "Scroll" at bounding box center [170, 224] width 36 height 6
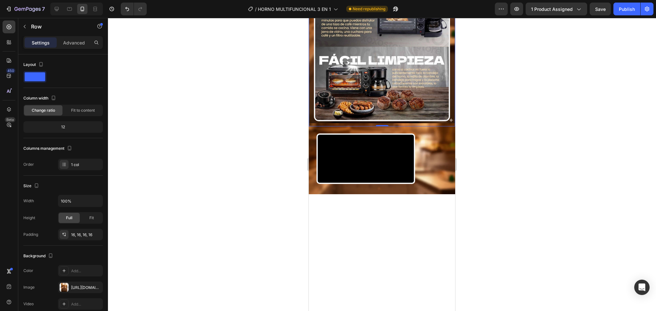
click at [288, 168] on div at bounding box center [382, 164] width 548 height 293
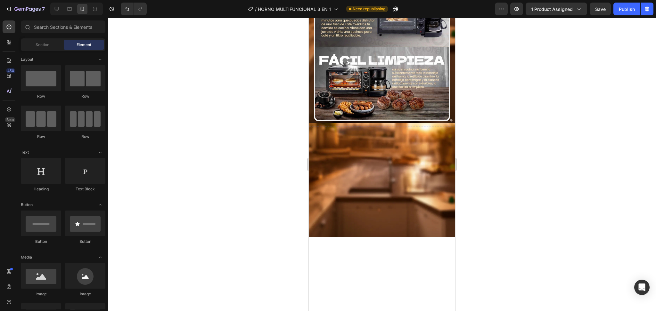
scroll to position [627, 0]
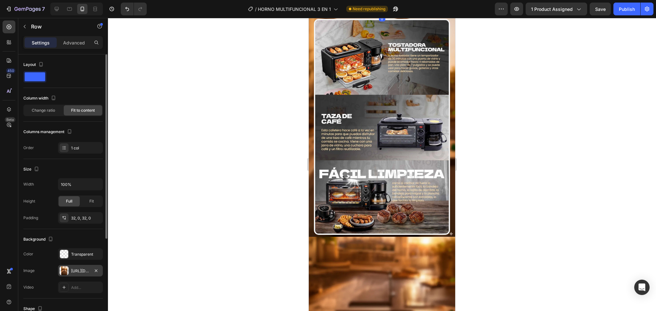
click at [79, 275] on div "[URL][DOMAIN_NAME]" at bounding box center [80, 271] width 45 height 12
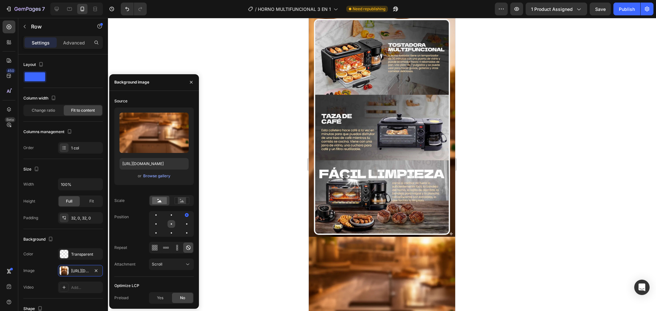
click at [174, 225] on div at bounding box center [171, 224] width 8 height 8
click at [174, 269] on button "Scroll" at bounding box center [171, 265] width 45 height 12
click at [169, 240] on div "Fixed" at bounding box center [165, 236] width 53 height 12
click at [174, 268] on button "Fixed" at bounding box center [171, 265] width 45 height 12
click at [168, 244] on div "Local" at bounding box center [165, 248] width 53 height 12
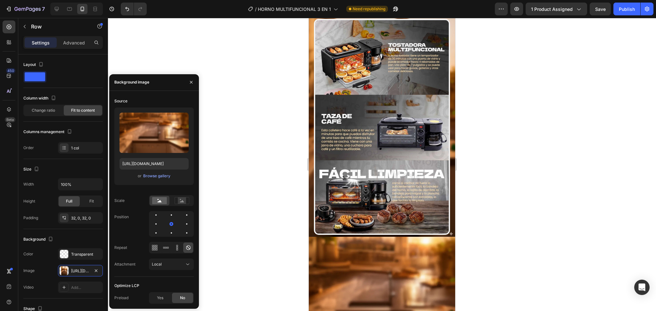
click at [167, 270] on div "Source Upload Image [URL][DOMAIN_NAME] or Browse gallery Scale Position Repeat …" at bounding box center [153, 186] width 79 height 181
click at [170, 268] on button "Local" at bounding box center [171, 265] width 45 height 12
click at [170, 236] on p "Fixed" at bounding box center [170, 236] width 36 height 6
click at [280, 196] on div at bounding box center [382, 164] width 548 height 293
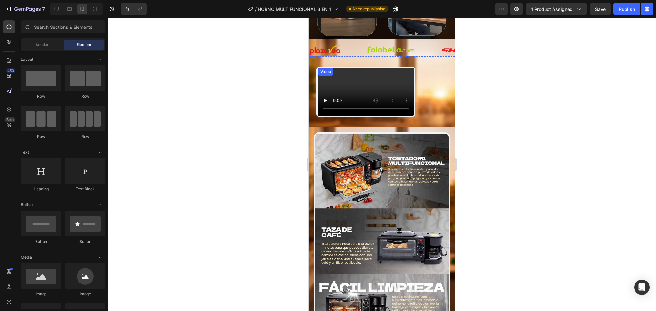
scroll to position [400, 0]
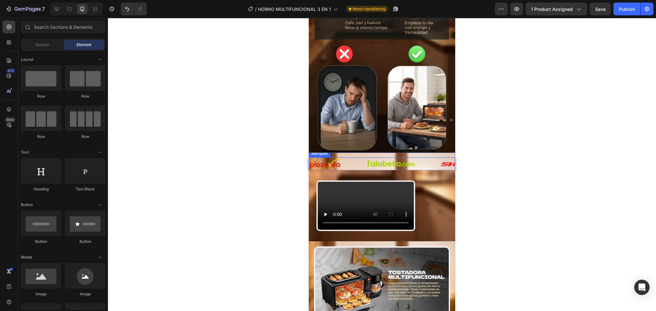
click at [358, 166] on div "Image" at bounding box center [338, 164] width 58 height 12
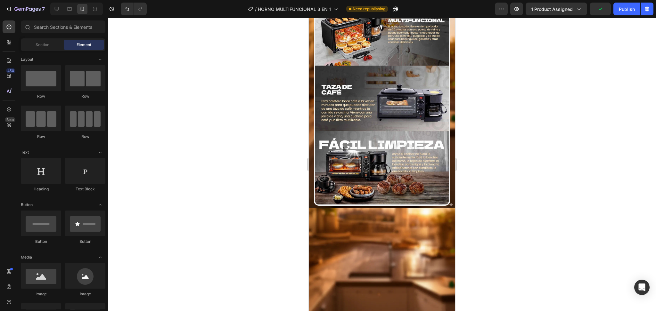
scroll to position [372, 0]
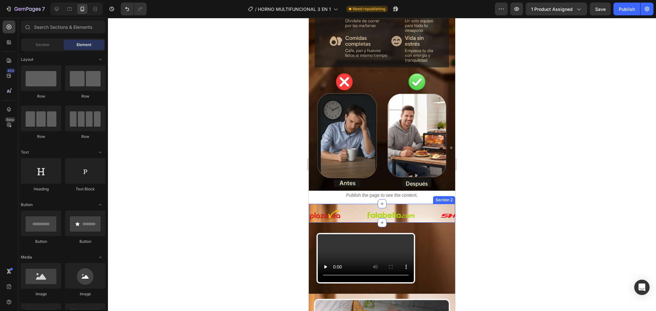
click at [371, 204] on div "Image Image Image Image Image Image Image Image Image Image Image Image Image I…" at bounding box center [382, 213] width 146 height 18
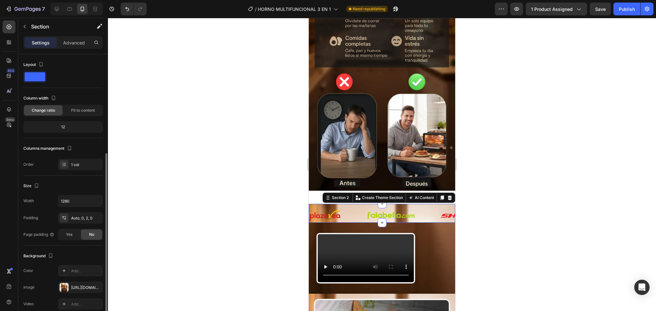
scroll to position [99, 0]
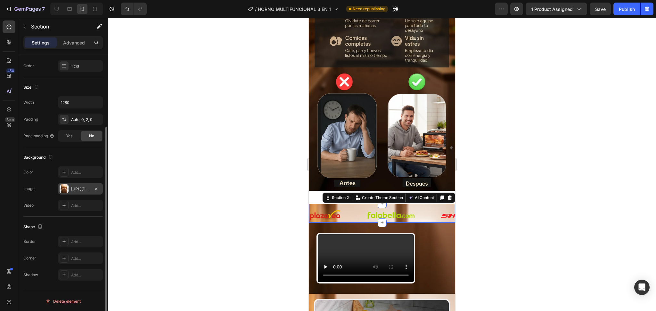
click at [83, 188] on div "[URL][DOMAIN_NAME]" at bounding box center [80, 189] width 19 height 6
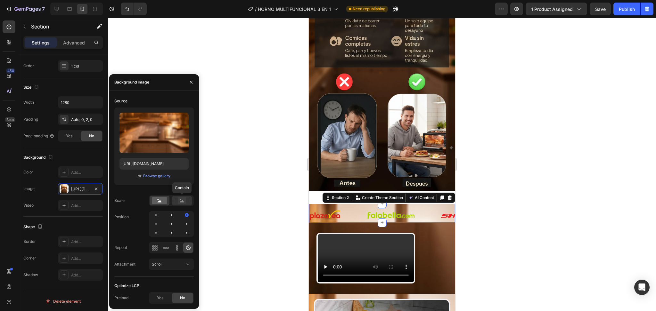
click at [184, 202] on rect at bounding box center [182, 201] width 8 height 6
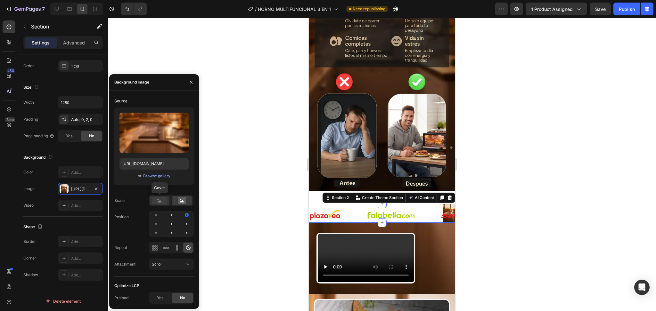
click at [165, 199] on rect at bounding box center [159, 200] width 15 height 7
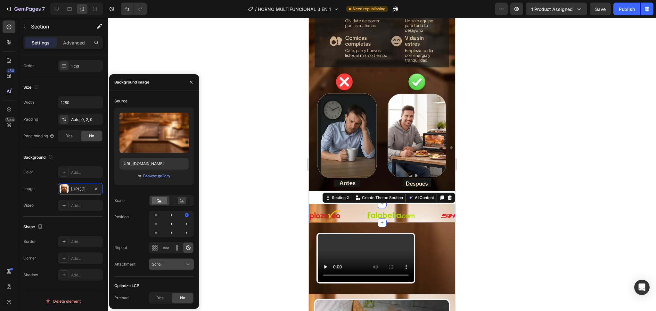
click at [176, 262] on div "Scroll" at bounding box center [168, 265] width 33 height 6
drag, startPoint x: 167, startPoint y: 238, endPoint x: 17, endPoint y: 229, distance: 150.1
click at [167, 238] on p "Fixed" at bounding box center [170, 236] width 36 height 6
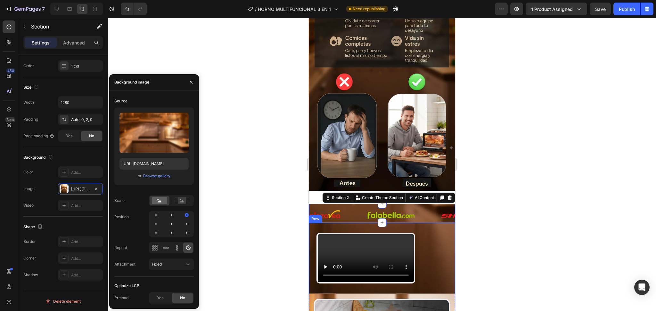
click at [444, 223] on div "Video Row" at bounding box center [382, 258] width 146 height 71
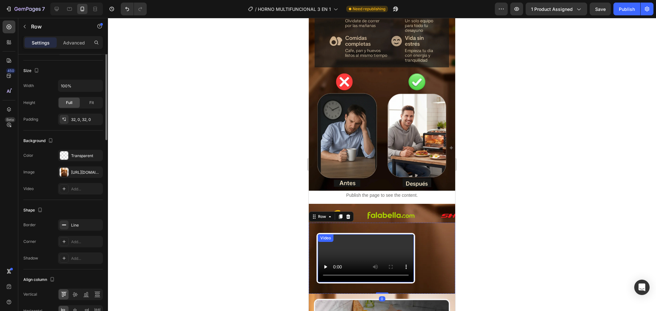
scroll to position [0, 0]
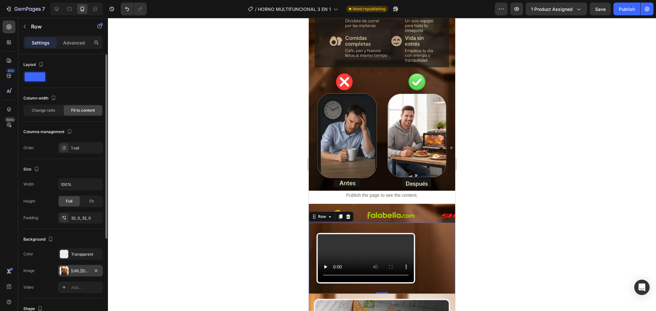
drag, startPoint x: 68, startPoint y: 271, endPoint x: 72, endPoint y: 271, distance: 3.9
click at [70, 271] on div "[URL][DOMAIN_NAME]" at bounding box center [80, 271] width 45 height 12
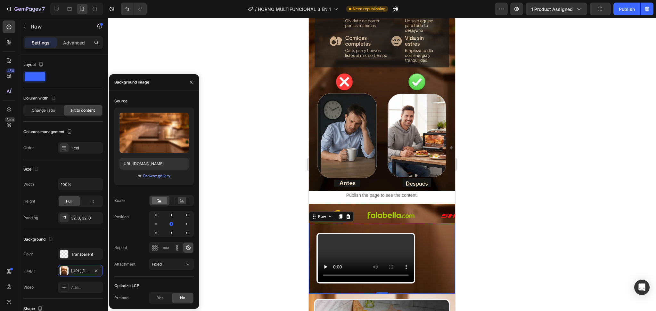
click at [179, 258] on div "Source Upload Image [URL][DOMAIN_NAME] or Browse gallery Scale Position Repeat …" at bounding box center [153, 186] width 79 height 181
click at [176, 263] on div "Fixed" at bounding box center [168, 265] width 33 height 6
click at [165, 251] on p "Local" at bounding box center [170, 249] width 36 height 6
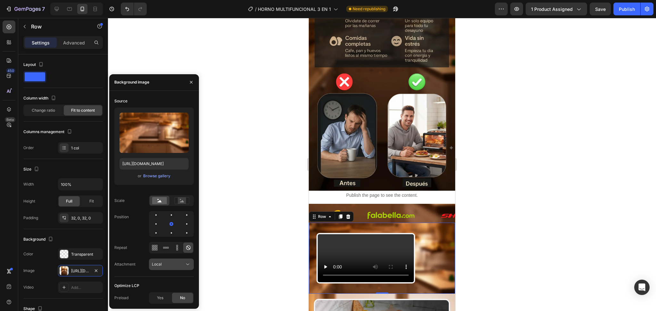
click at [164, 264] on div "Local" at bounding box center [168, 265] width 33 height 6
click at [165, 226] on p "Scroll" at bounding box center [170, 224] width 36 height 6
click at [160, 268] on button "Scroll" at bounding box center [171, 265] width 45 height 12
click at [168, 241] on div "Fixed" at bounding box center [165, 236] width 53 height 12
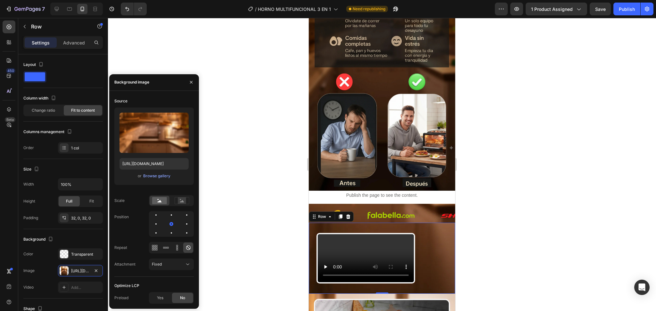
click at [260, 121] on div at bounding box center [382, 164] width 548 height 293
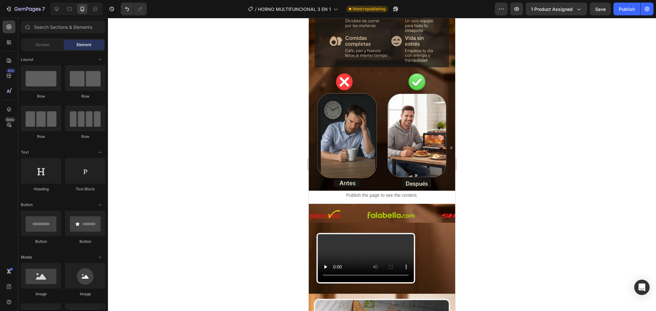
click at [267, 136] on div at bounding box center [382, 164] width 548 height 293
click at [130, 7] on icon "Undo/Redo" at bounding box center [127, 9] width 6 height 6
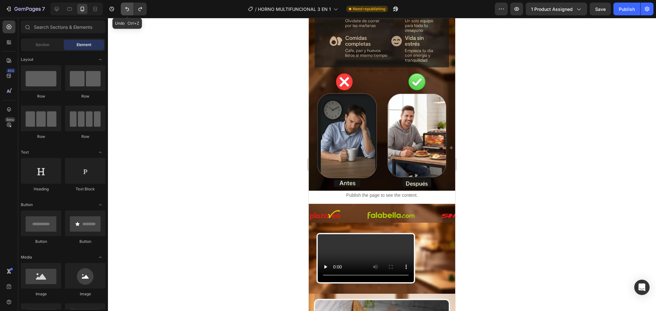
click at [130, 7] on icon "Undo/Redo" at bounding box center [127, 9] width 6 height 6
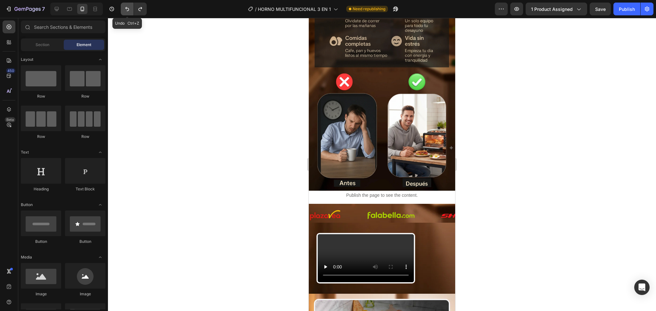
click at [130, 7] on icon "Undo/Redo" at bounding box center [127, 9] width 6 height 6
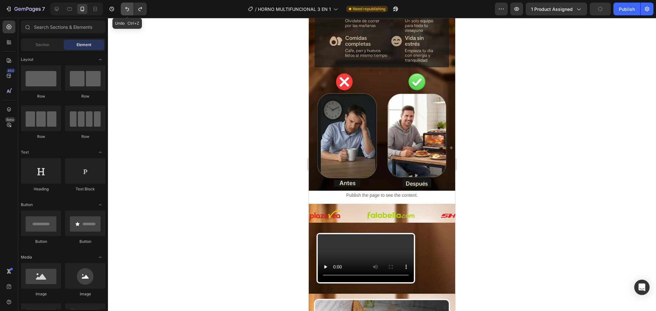
click at [130, 7] on icon "Undo/Redo" at bounding box center [127, 9] width 6 height 6
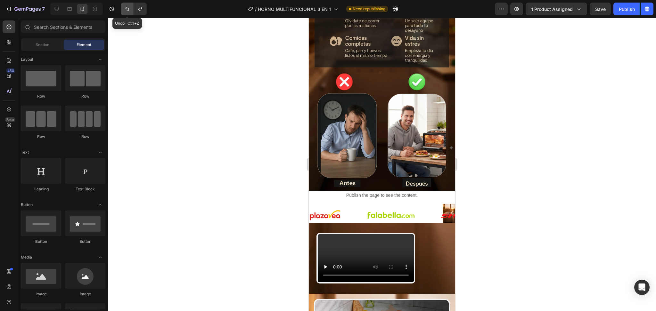
click at [130, 7] on icon "Undo/Redo" at bounding box center [127, 9] width 6 height 6
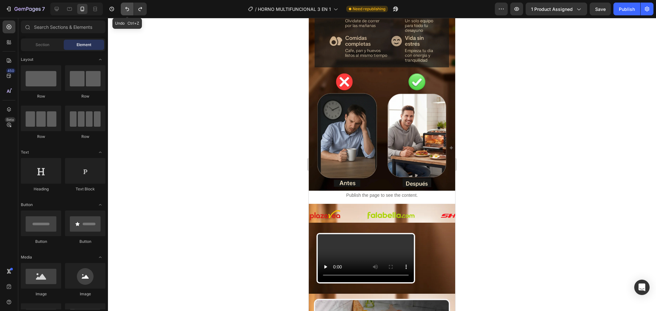
click at [130, 7] on icon "Undo/Redo" at bounding box center [127, 9] width 6 height 6
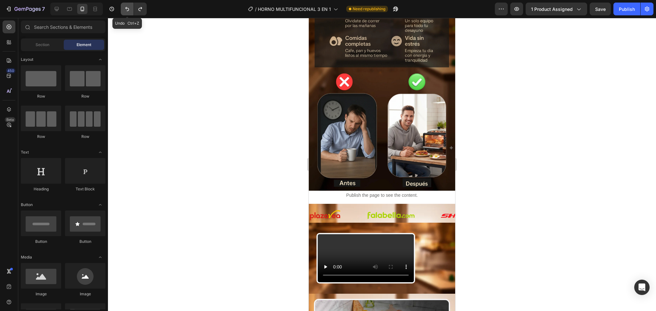
click at [130, 7] on icon "Undo/Redo" at bounding box center [127, 9] width 6 height 6
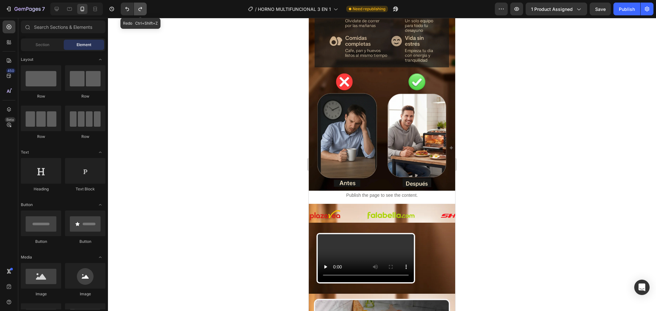
click at [137, 7] on icon "Undo/Redo" at bounding box center [140, 9] width 6 height 6
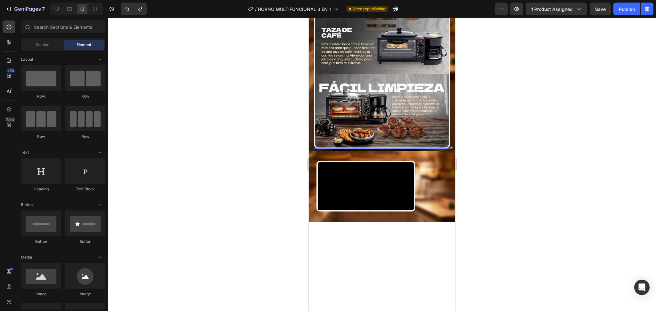
scroll to position [656, 0]
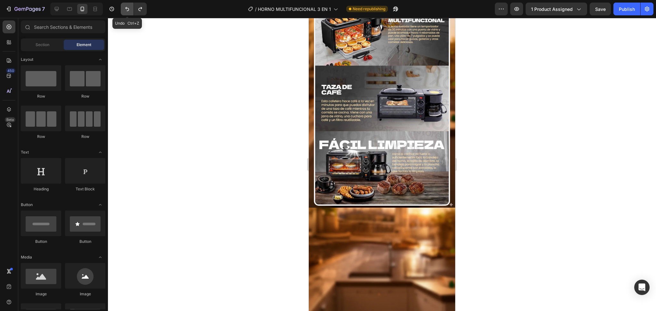
click at [124, 6] on icon "Undo/Redo" at bounding box center [127, 9] width 6 height 6
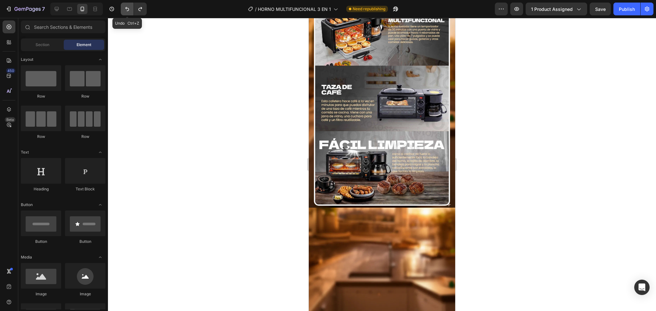
click at [124, 6] on icon "Undo/Redo" at bounding box center [127, 9] width 6 height 6
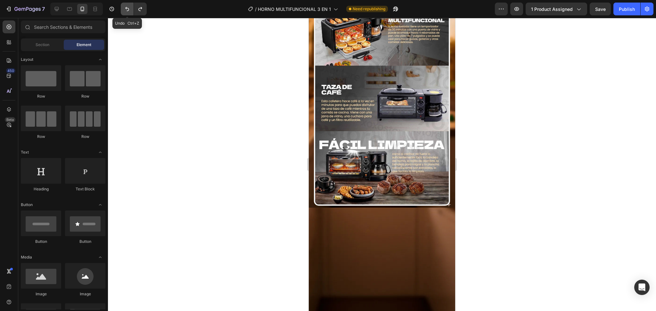
click at [128, 8] on icon "Undo/Redo" at bounding box center [127, 9] width 4 height 4
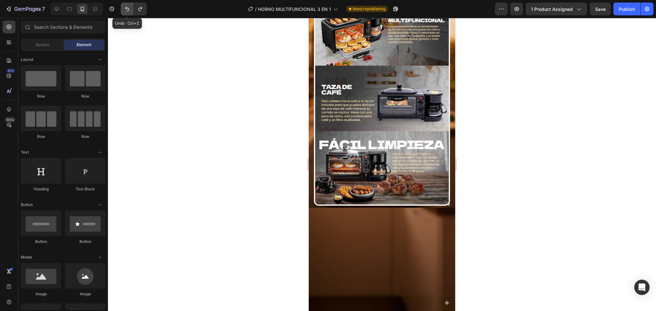
click at [128, 8] on icon "Undo/Redo" at bounding box center [127, 9] width 4 height 4
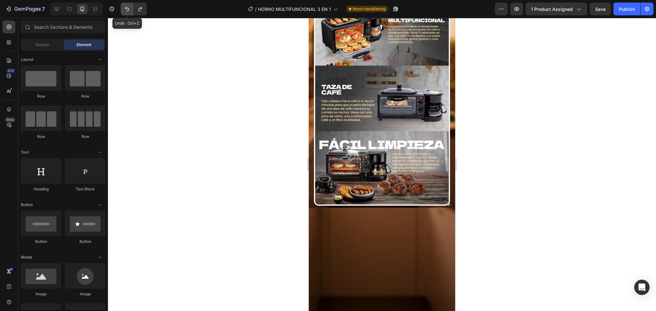
click at [128, 8] on icon "Undo/Redo" at bounding box center [127, 9] width 4 height 4
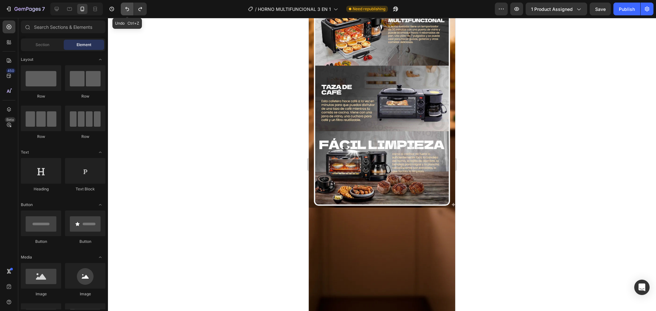
click at [128, 8] on icon "Undo/Redo" at bounding box center [127, 9] width 4 height 4
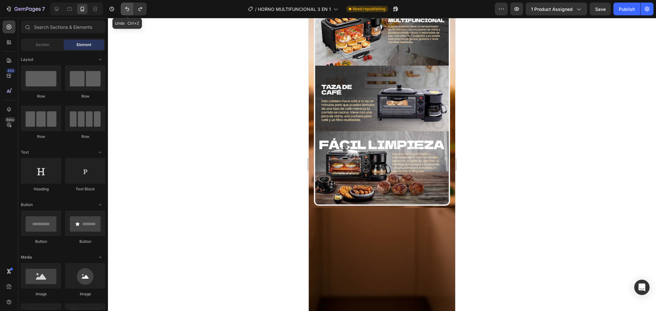
click at [128, 8] on icon "Undo/Redo" at bounding box center [127, 9] width 4 height 4
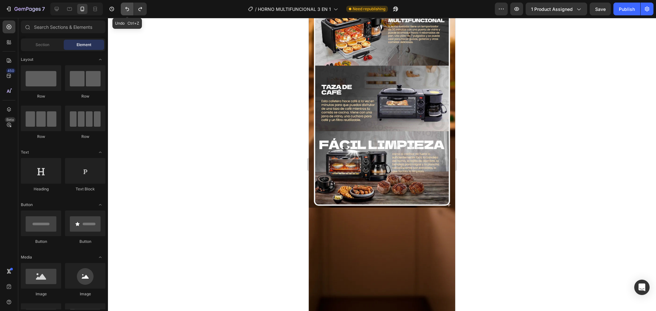
click at [128, 8] on icon "Undo/Redo" at bounding box center [127, 9] width 4 height 4
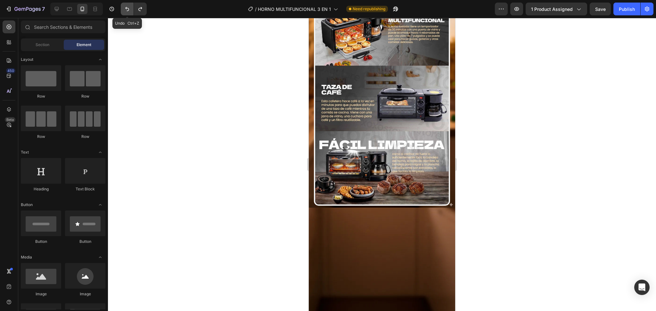
click at [128, 8] on icon "Undo/Redo" at bounding box center [127, 9] width 4 height 4
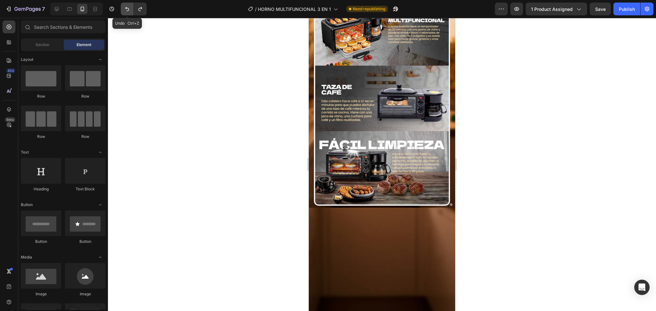
click at [128, 8] on icon "Undo/Redo" at bounding box center [127, 9] width 4 height 4
click at [130, 8] on icon "Undo/Redo" at bounding box center [127, 9] width 6 height 6
click at [129, 8] on icon "Undo/Redo" at bounding box center [127, 9] width 6 height 6
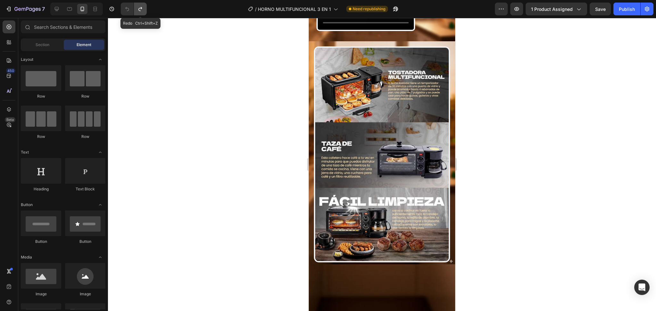
click at [136, 8] on button "Undo/Redo" at bounding box center [140, 9] width 13 height 13
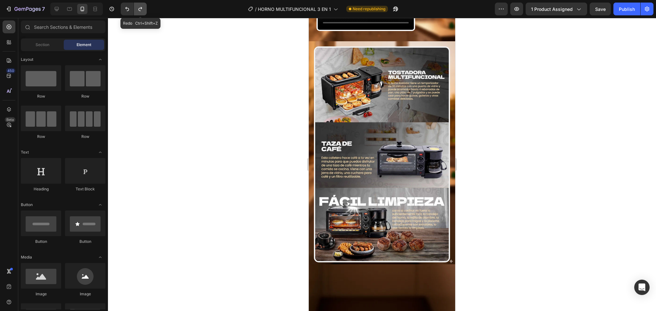
click at [136, 8] on button "Undo/Redo" at bounding box center [140, 9] width 13 height 13
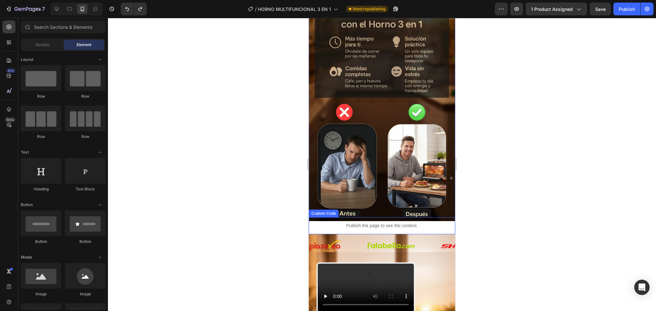
scroll to position [455, 0]
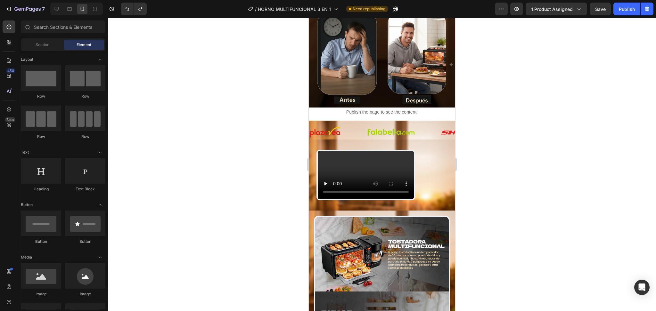
click at [475, 129] on div at bounding box center [382, 164] width 548 height 293
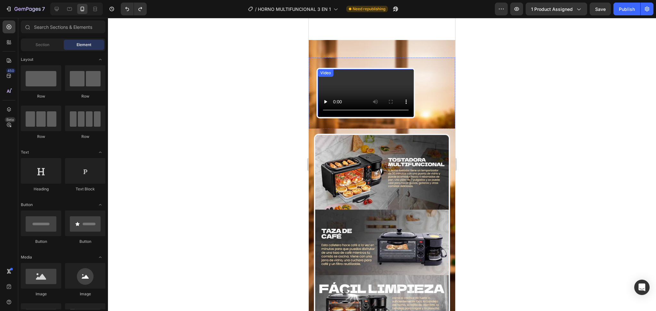
scroll to position [626, 0]
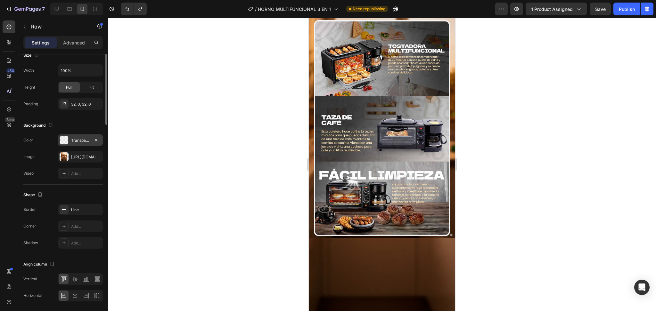
scroll to position [0, 0]
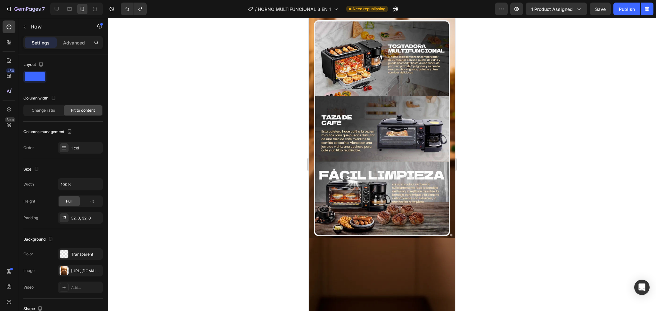
click at [251, 123] on div at bounding box center [382, 164] width 548 height 293
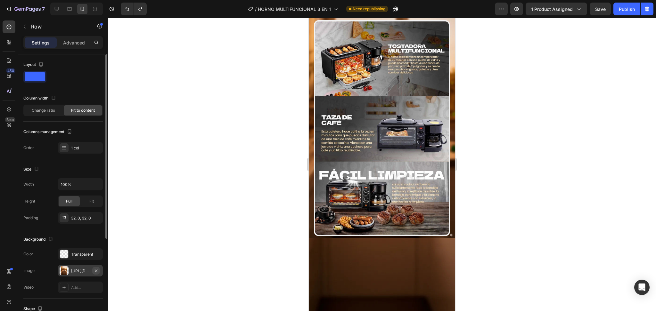
click at [97, 272] on icon "button" at bounding box center [96, 270] width 3 height 3
click at [313, 135] on div "Image Row" at bounding box center [382, 128] width 146 height 226
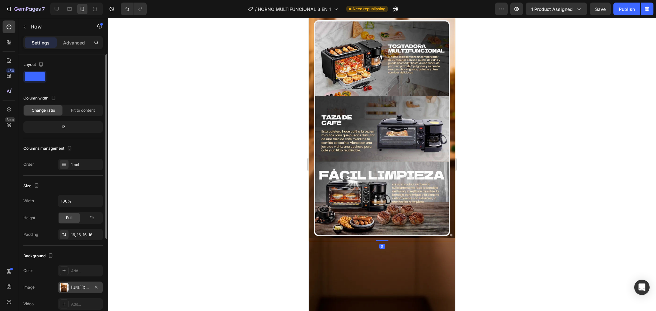
click at [99, 291] on div at bounding box center [96, 288] width 8 height 8
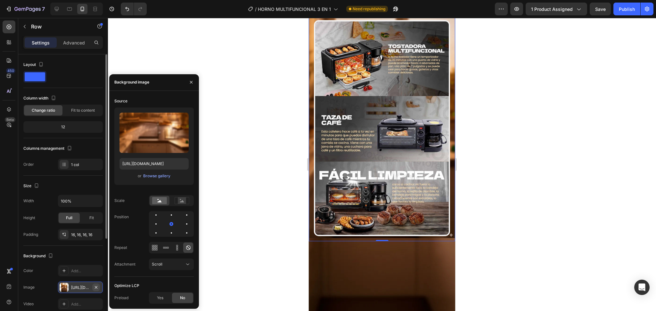
click at [93, 288] on icon "button" at bounding box center [95, 287] width 5 height 5
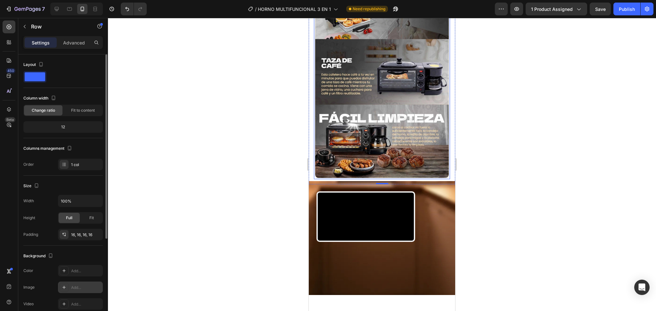
scroll to position [797, 0]
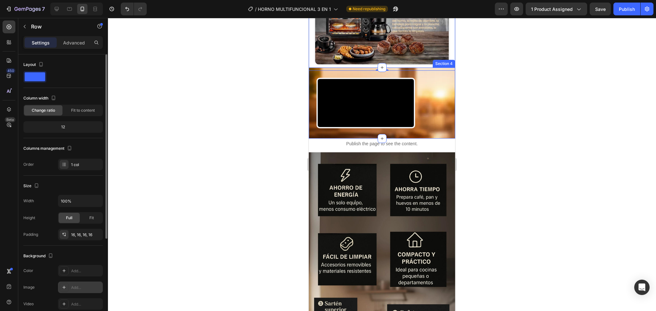
click at [309, 128] on div "Video" at bounding box center [366, 103] width 114 height 51
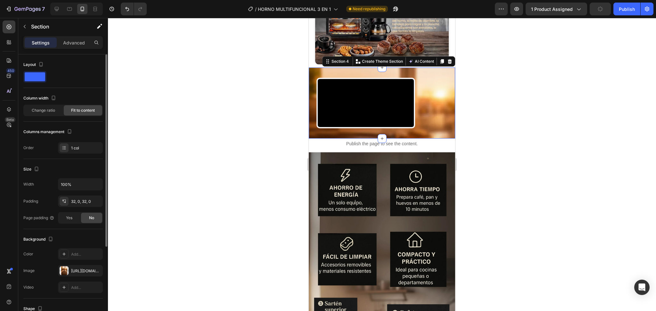
click at [311, 128] on div "Video" at bounding box center [366, 103] width 114 height 51
click at [333, 139] on div "Video Section 4 You can create reusable sections Create Theme Section AI Conten…" at bounding box center [382, 103] width 146 height 71
click at [93, 267] on button "button" at bounding box center [96, 271] width 8 height 8
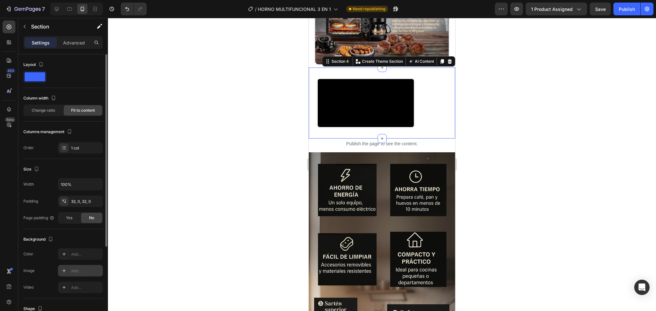
click at [252, 169] on div at bounding box center [382, 164] width 548 height 293
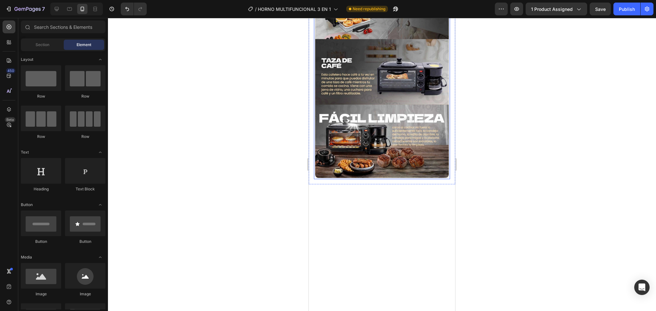
scroll to position [626, 0]
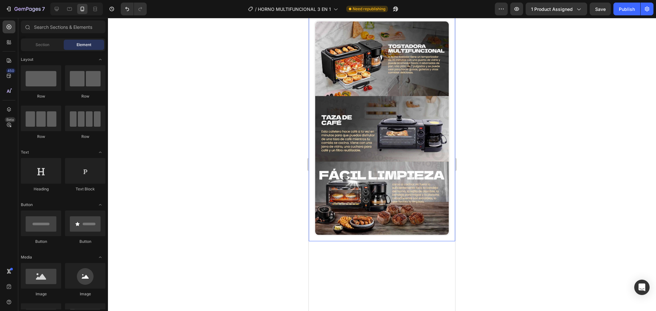
click at [361, 131] on div "Image Row" at bounding box center [382, 128] width 146 height 226
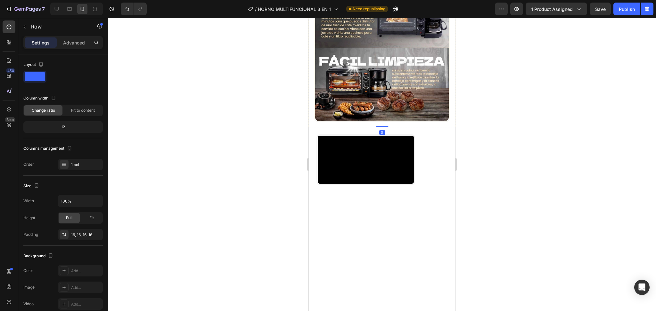
scroll to position [797, 0]
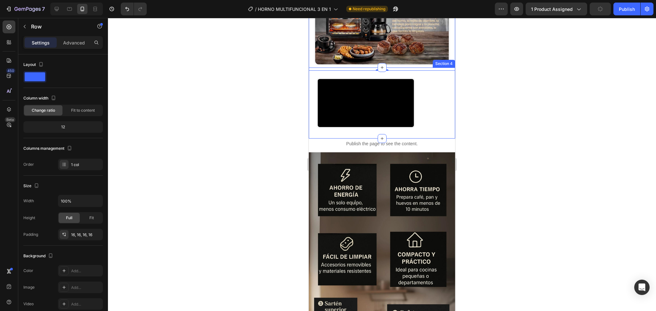
click at [445, 139] on div "Video Section 4" at bounding box center [382, 103] width 146 height 71
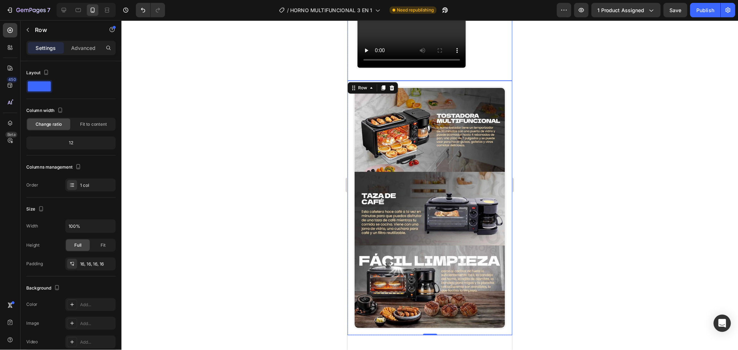
scroll to position [512, 0]
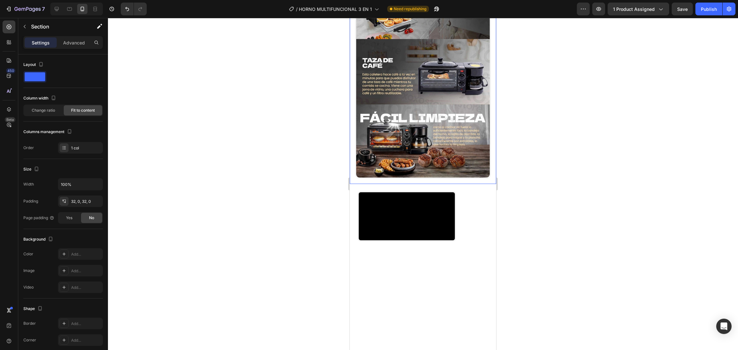
scroll to position [256, 0]
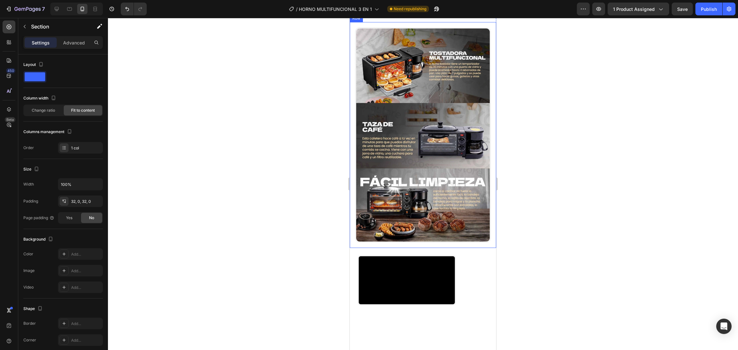
click at [486, 142] on div "Image Row" at bounding box center [423, 135] width 146 height 226
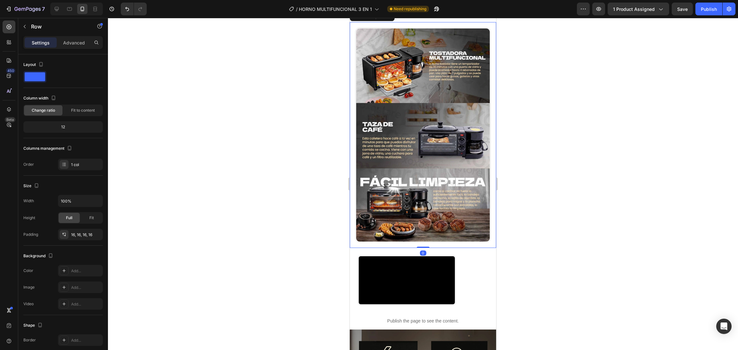
scroll to position [384, 0]
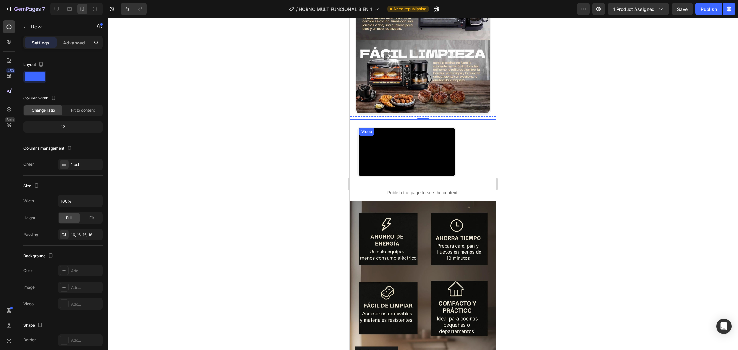
click at [464, 177] on div "Video" at bounding box center [407, 152] width 114 height 51
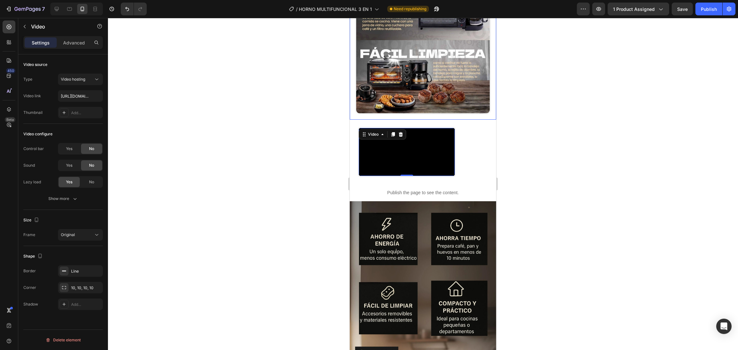
click at [487, 120] on div "Image Row" at bounding box center [423, 7] width 146 height 226
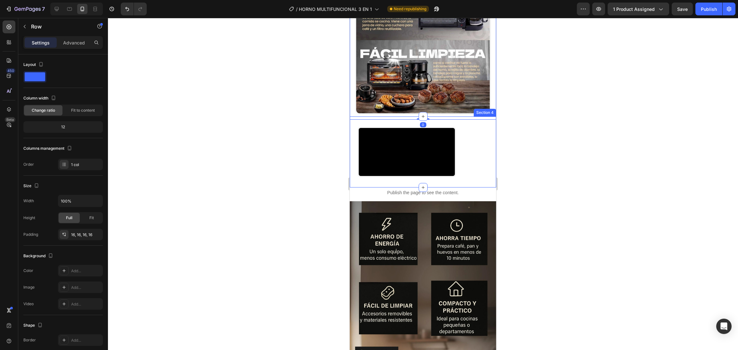
click at [464, 177] on div "Video" at bounding box center [407, 152] width 114 height 51
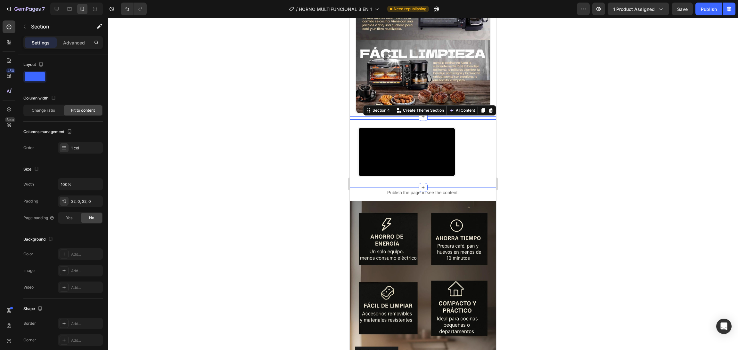
click at [487, 120] on div "Image Row" at bounding box center [423, 7] width 146 height 226
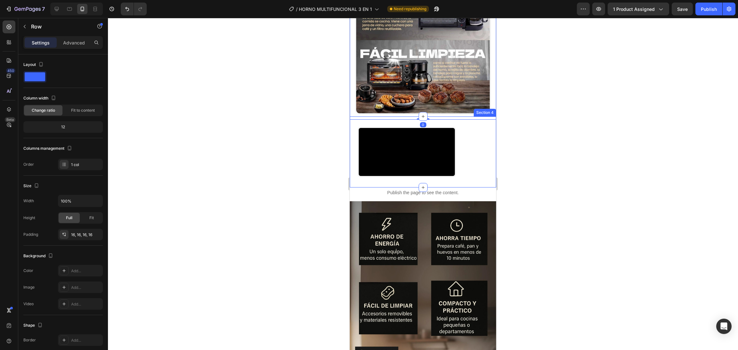
click at [464, 177] on div "Video" at bounding box center [407, 152] width 114 height 51
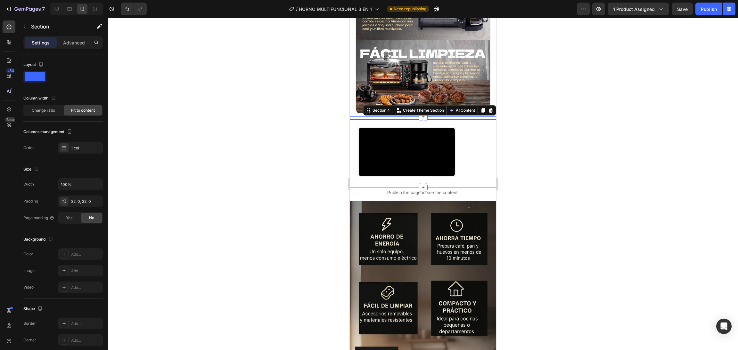
click at [487, 120] on div "Image Row" at bounding box center [423, 7] width 146 height 226
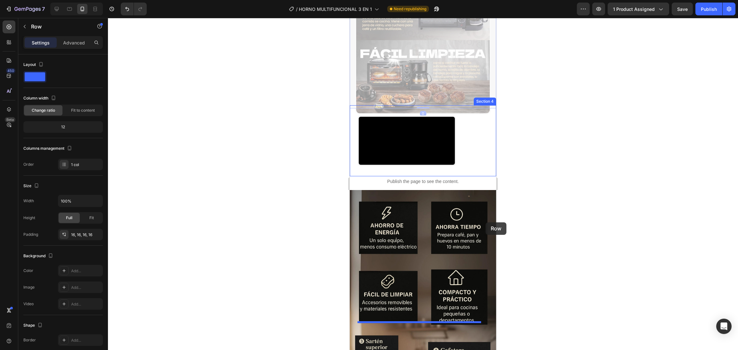
drag, startPoint x: 487, startPoint y: 196, endPoint x: 485, endPoint y: 223, distance: 26.6
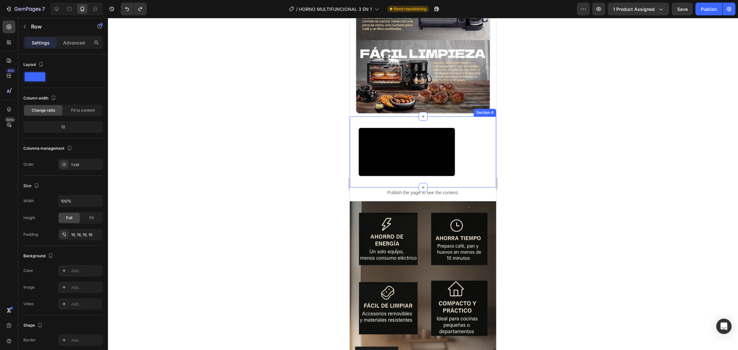
click at [486, 188] on div "Video Section 4" at bounding box center [423, 152] width 146 height 71
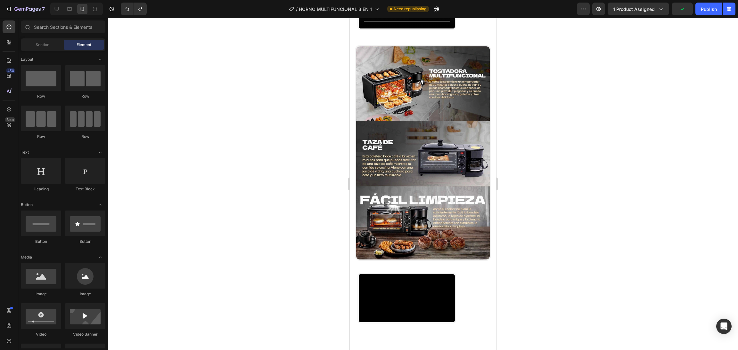
scroll to position [161, 0]
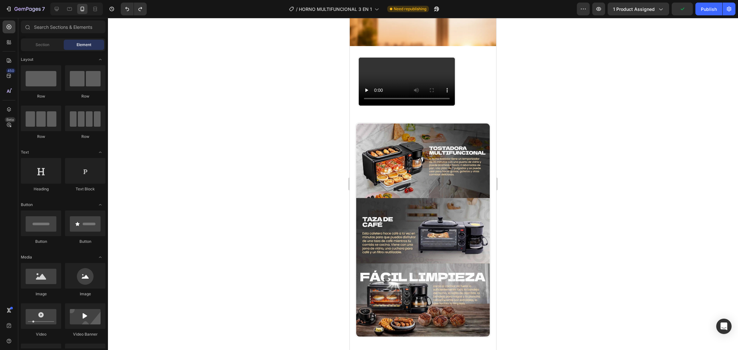
drag, startPoint x: 489, startPoint y: 199, endPoint x: 875, endPoint y: 87, distance: 401.4
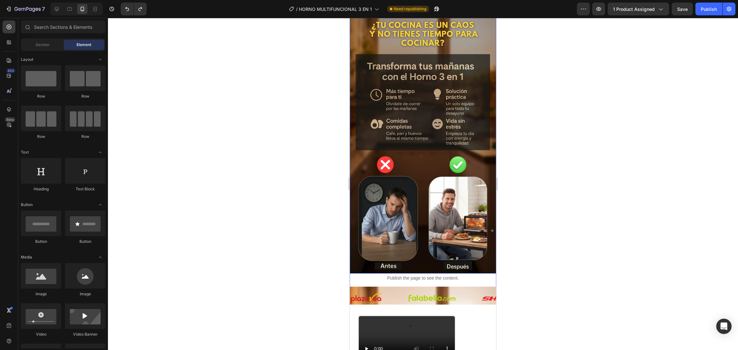
scroll to position [481, 0]
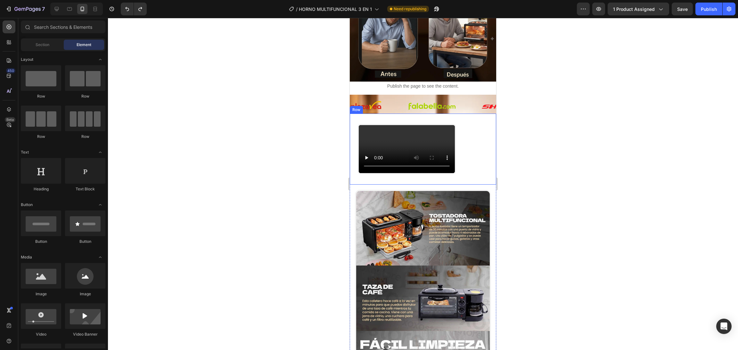
click at [355, 124] on div "Video" at bounding box center [407, 149] width 114 height 51
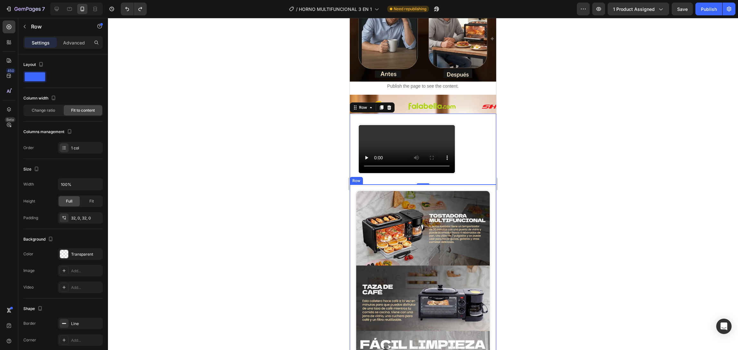
click at [350, 277] on div "Image Row" at bounding box center [423, 298] width 146 height 226
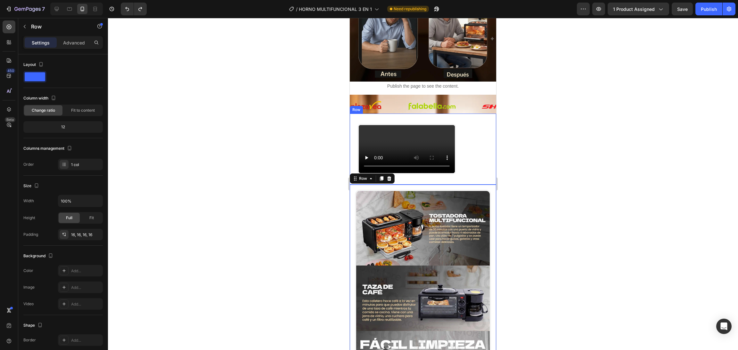
click at [357, 174] on div "Video" at bounding box center [406, 149] width 99 height 51
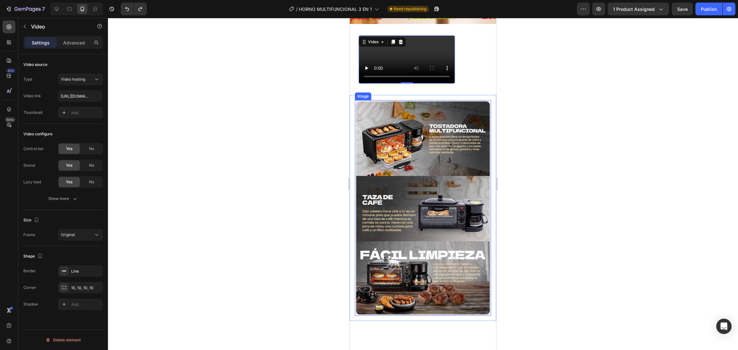
scroll to position [673, 0]
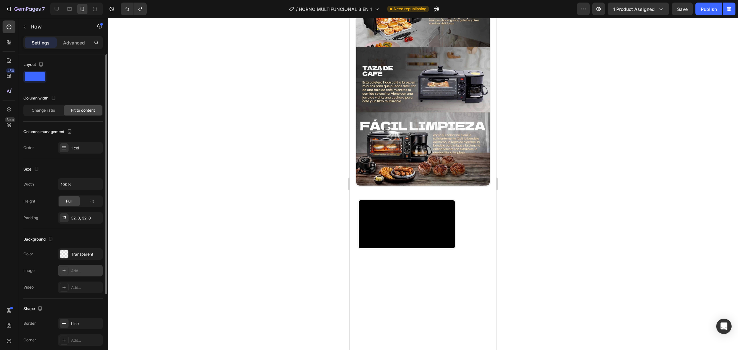
click at [92, 269] on div "Add..." at bounding box center [86, 271] width 30 height 6
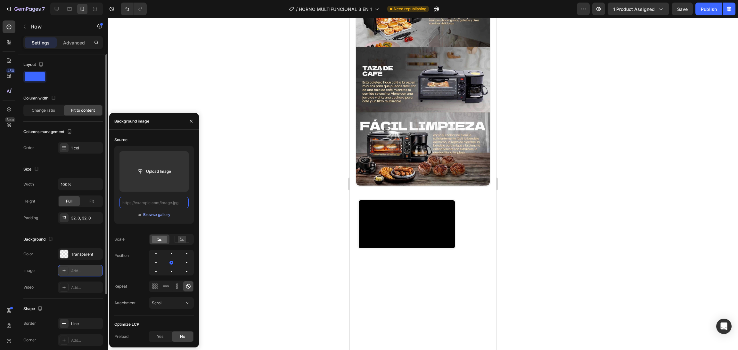
scroll to position [0, 0]
paste input "[URL][DOMAIN_NAME]"
type input "[URL][DOMAIN_NAME]"
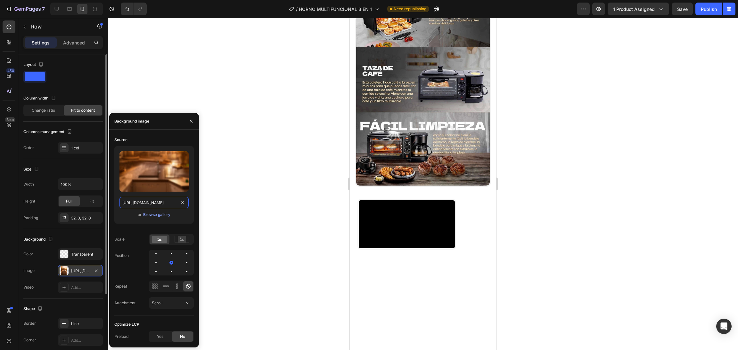
scroll to position [0, 189]
click at [357, 95] on img at bounding box center [423, 79] width 136 height 216
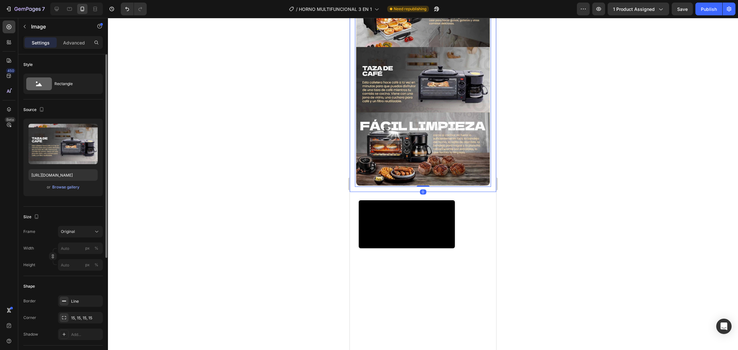
click at [350, 97] on div "Image 0 Row" at bounding box center [423, 79] width 146 height 226
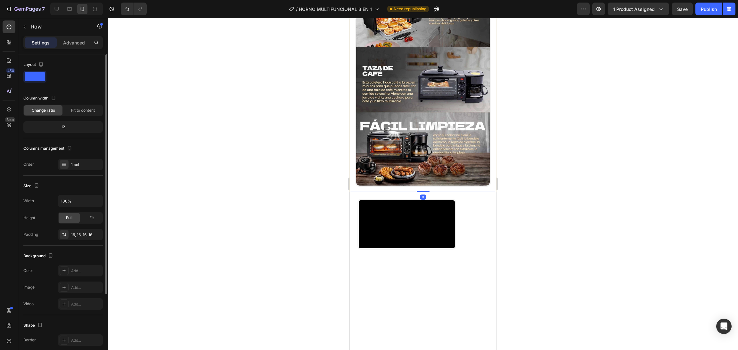
click at [351, 105] on div "Image Row 0" at bounding box center [423, 79] width 146 height 226
click at [352, 110] on div "Image Row 0" at bounding box center [423, 79] width 146 height 226
click at [352, 141] on div "Image Row 0" at bounding box center [423, 79] width 146 height 226
click at [65, 288] on icon at bounding box center [63, 287] width 3 height 3
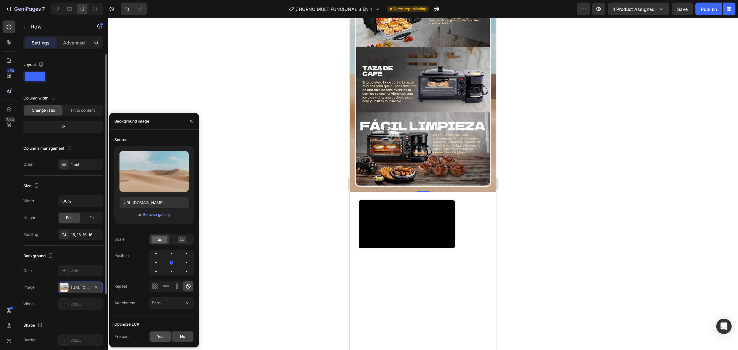
click at [158, 311] on span "Yes" at bounding box center [160, 337] width 6 height 6
click at [173, 311] on div "No" at bounding box center [182, 337] width 21 height 10
click at [240, 209] on div at bounding box center [423, 184] width 630 height 332
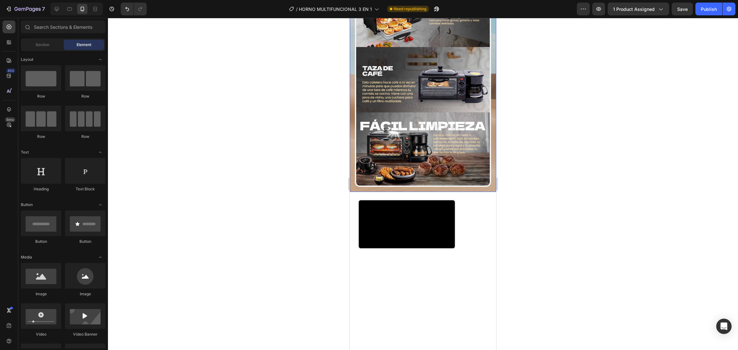
click at [352, 109] on div "Image Row" at bounding box center [423, 79] width 146 height 226
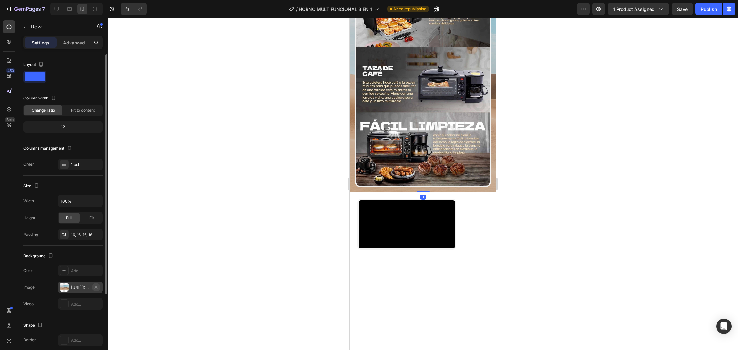
click at [97, 285] on icon "button" at bounding box center [95, 287] width 5 height 5
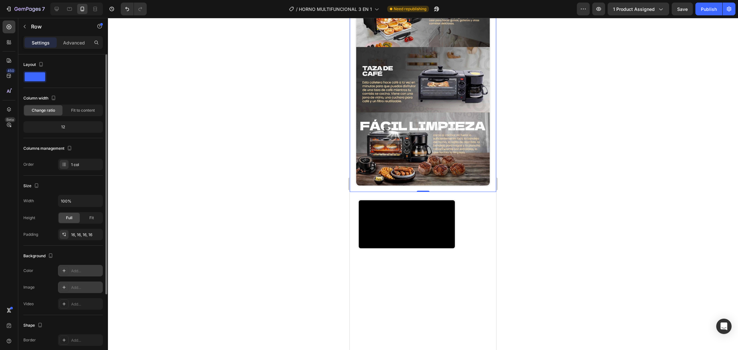
click at [73, 269] on div "Add..." at bounding box center [86, 271] width 30 height 6
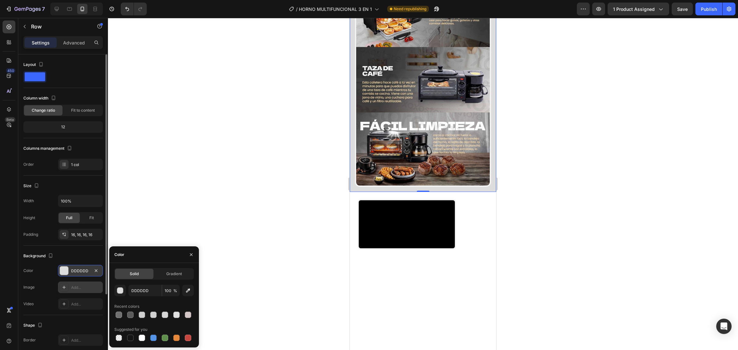
click at [86, 79] on div at bounding box center [62, 77] width 79 height 12
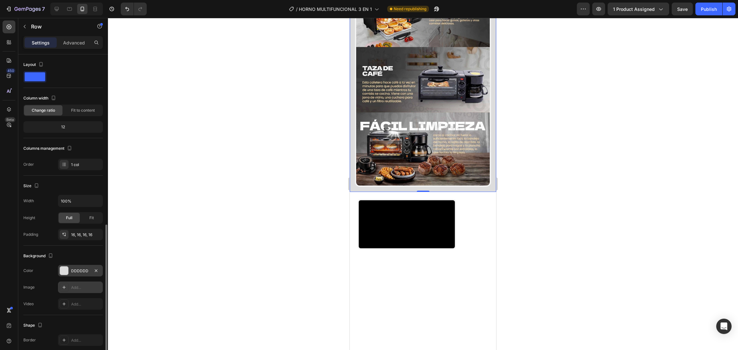
scroll to position [96, 0]
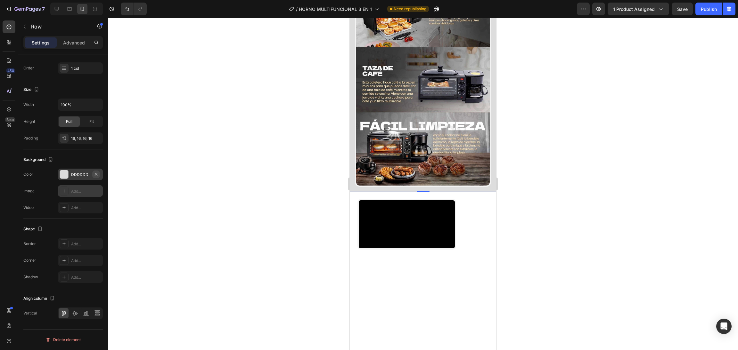
click at [96, 174] on icon "button" at bounding box center [96, 174] width 3 height 3
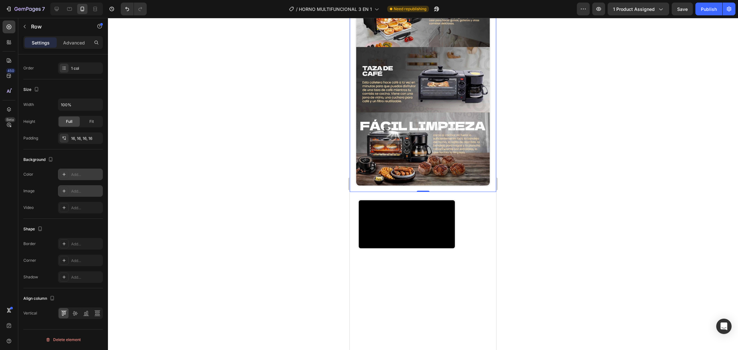
click at [79, 191] on div "Add..." at bounding box center [86, 192] width 30 height 6
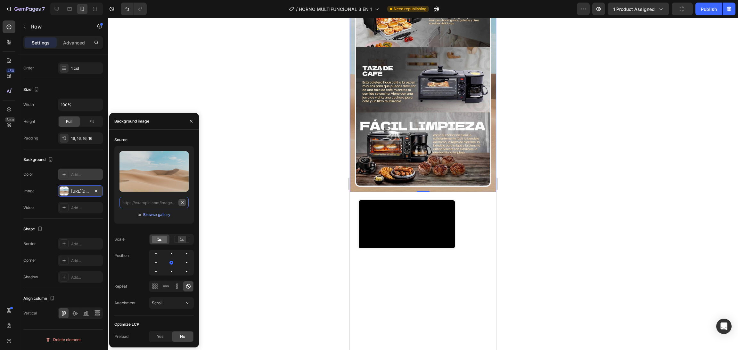
paste input "[URL][DOMAIN_NAME]"
type input "[URL][DOMAIN_NAME]"
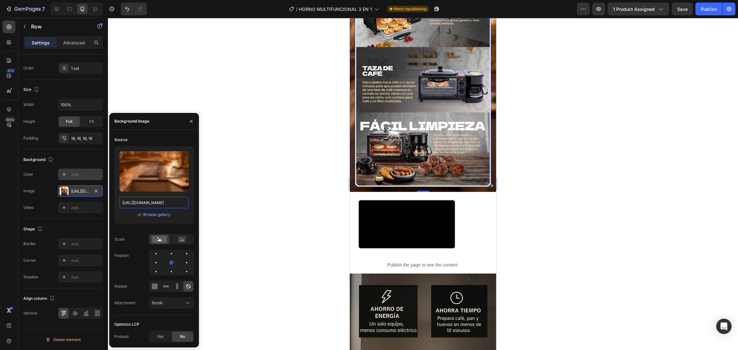
scroll to position [801, 0]
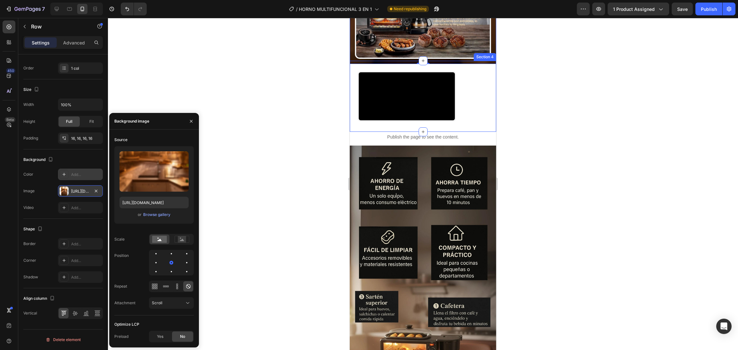
click at [377, 132] on div "Video Section 4" at bounding box center [423, 96] width 146 height 71
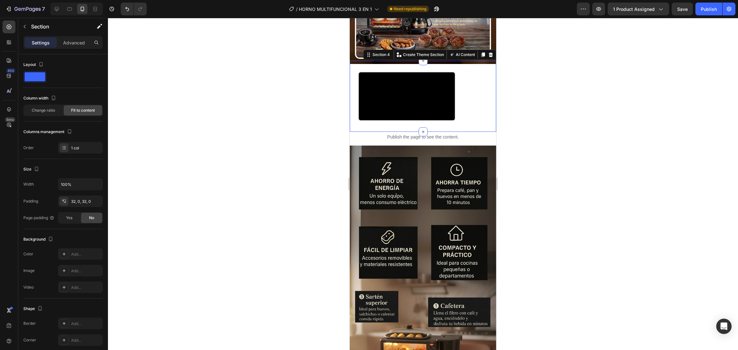
scroll to position [79, 0]
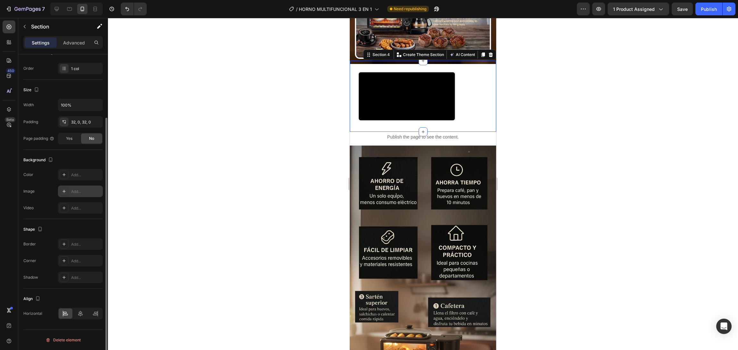
click at [77, 186] on div "Add..." at bounding box center [80, 192] width 45 height 12
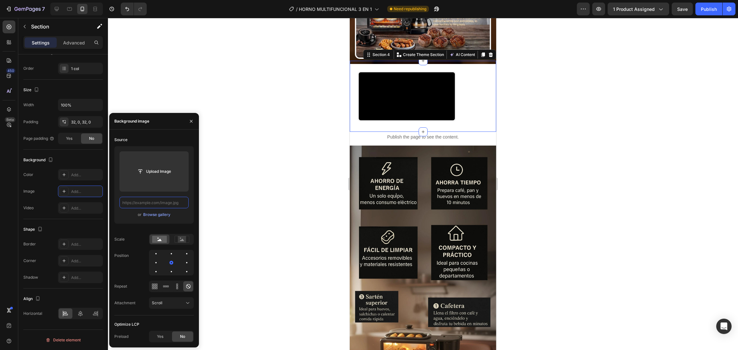
scroll to position [0, 0]
paste input "[URL][DOMAIN_NAME]"
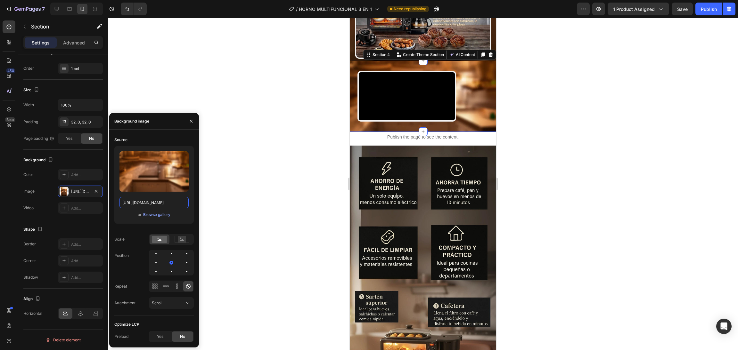
scroll to position [0, 189]
type input "[URL][DOMAIN_NAME]"
click at [174, 306] on div "Scroll" at bounding box center [168, 303] width 33 height 6
drag, startPoint x: 183, startPoint y: 262, endPoint x: 256, endPoint y: 226, distance: 81.9
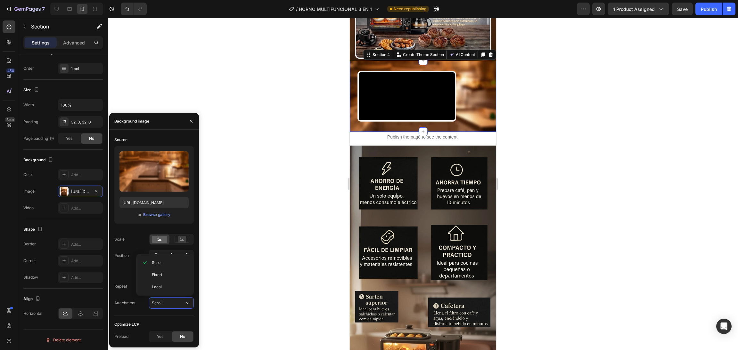
click at [184, 261] on p "Scroll" at bounding box center [170, 263] width 36 height 6
click at [320, 119] on div at bounding box center [423, 184] width 630 height 332
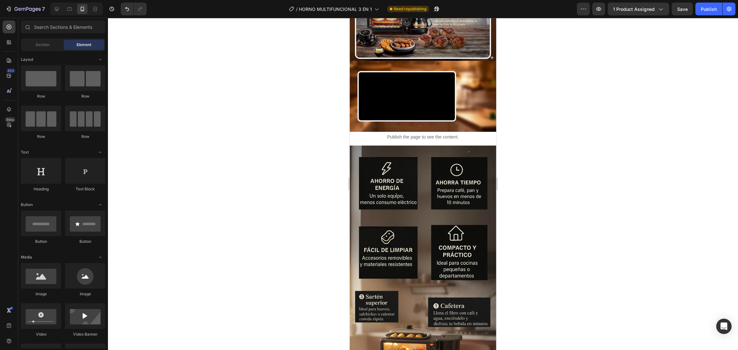
click at [329, 174] on div at bounding box center [423, 184] width 630 height 332
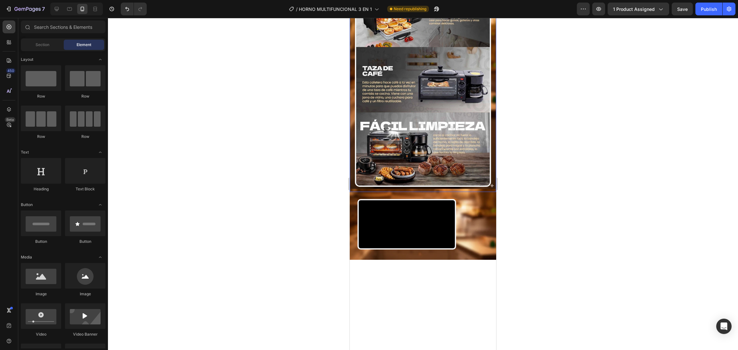
click at [431, 83] on div "Image Row" at bounding box center [423, 79] width 146 height 226
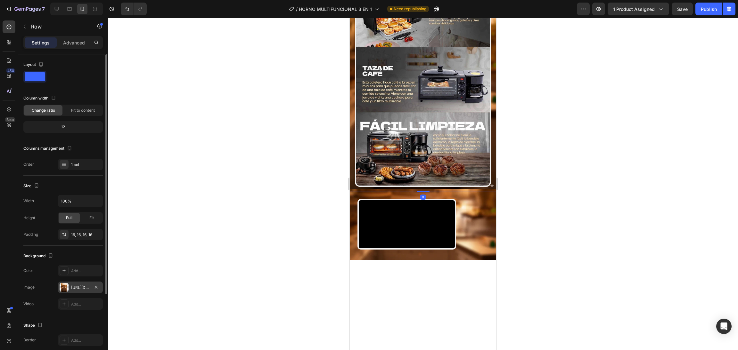
click at [79, 287] on div "[URL][DOMAIN_NAME]" at bounding box center [80, 288] width 19 height 6
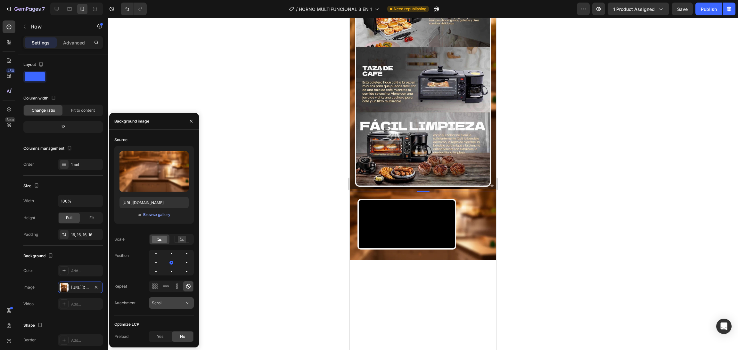
click at [181, 304] on div "Scroll" at bounding box center [168, 303] width 33 height 6
click at [170, 260] on p "Scroll" at bounding box center [170, 263] width 36 height 6
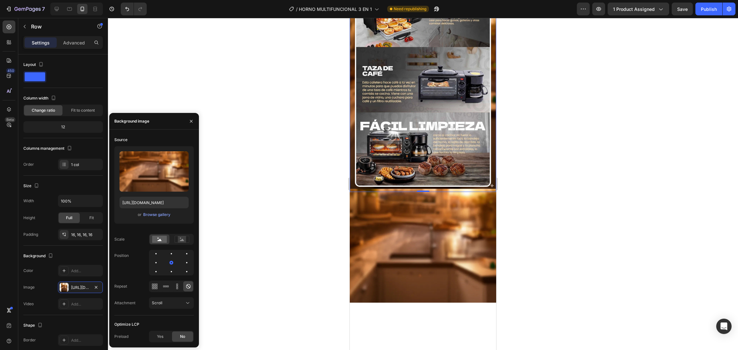
scroll to position [545, 0]
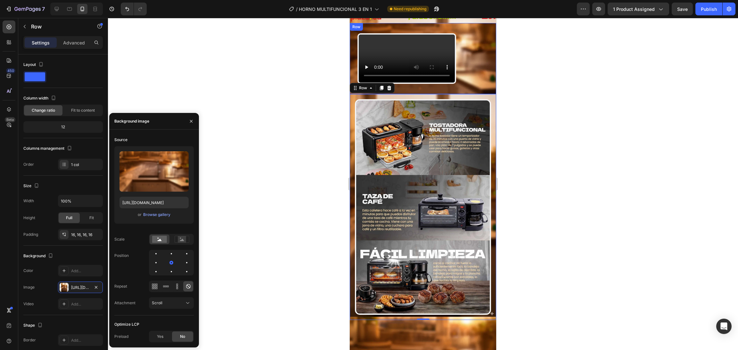
click at [352, 84] on div "Video" at bounding box center [407, 58] width 114 height 51
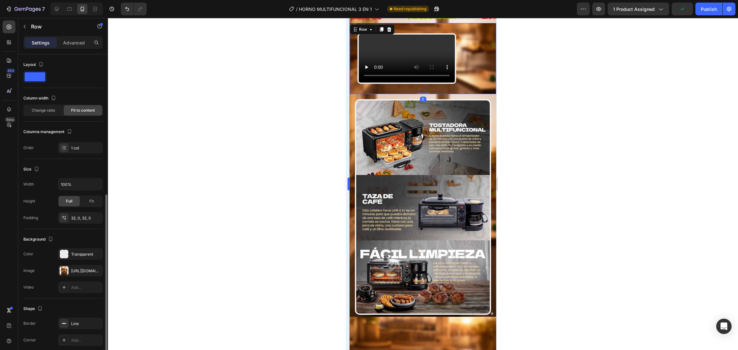
scroll to position [79, 0]
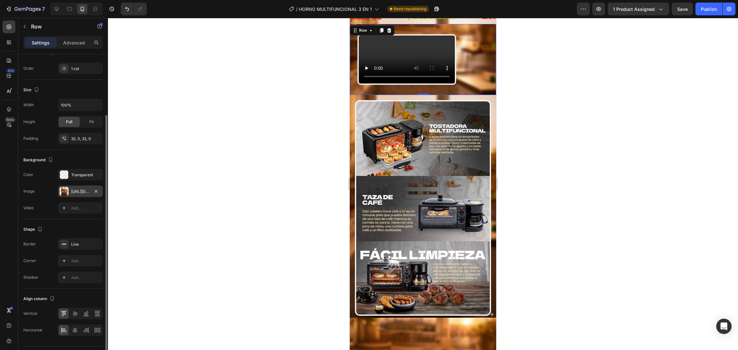
click at [86, 191] on div "[URL][DOMAIN_NAME]" at bounding box center [80, 192] width 19 height 6
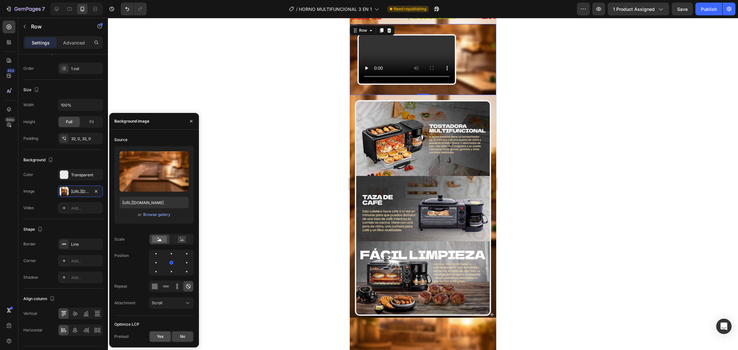
click at [162, 311] on div "Yes" at bounding box center [160, 337] width 21 height 10
click at [353, 210] on div "Image Row" at bounding box center [423, 208] width 146 height 226
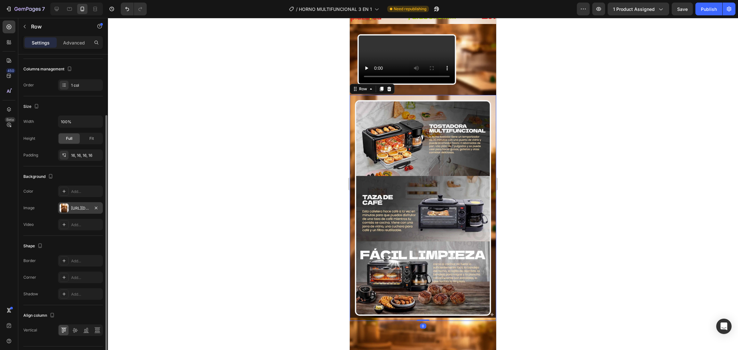
click at [76, 206] on div "[URL][DOMAIN_NAME]" at bounding box center [80, 209] width 19 height 6
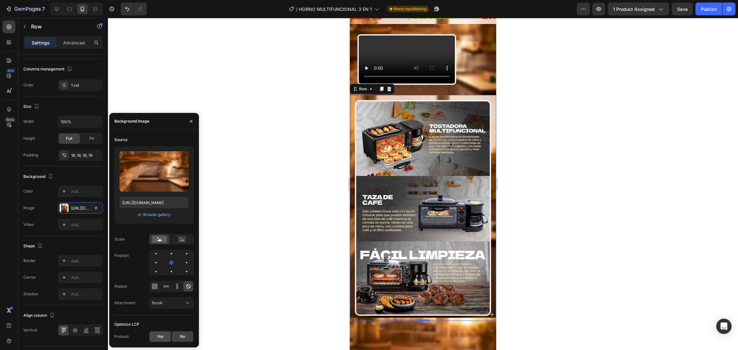
click at [165, 311] on div "Yes" at bounding box center [160, 337] width 21 height 10
click at [175, 286] on icon at bounding box center [177, 286] width 6 height 6
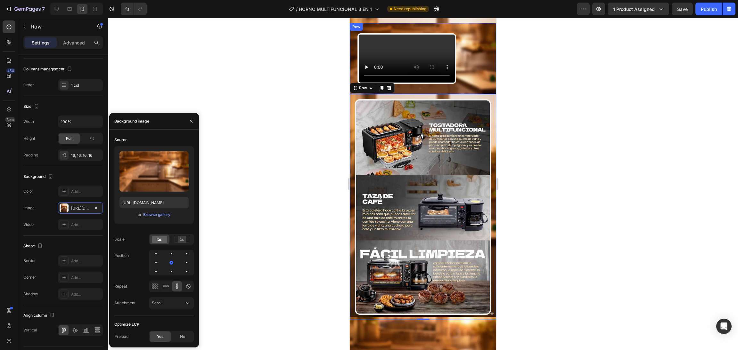
scroll to position [609, 0]
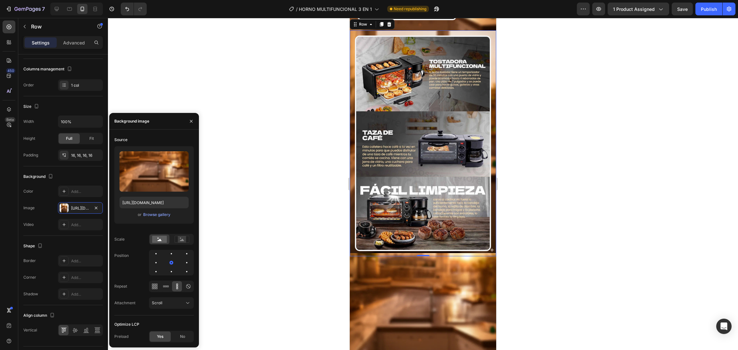
click at [353, 194] on div "Image Row 0" at bounding box center [423, 143] width 146 height 226
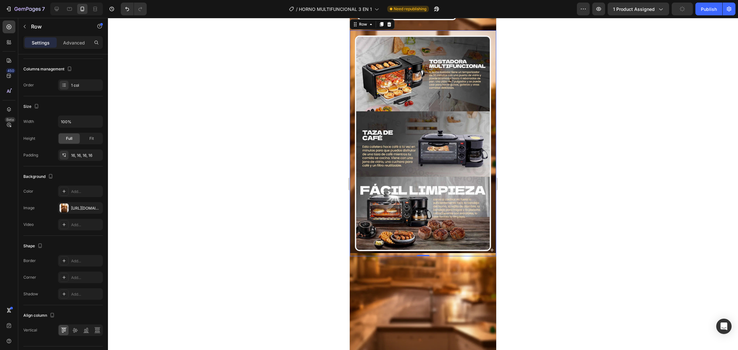
click at [352, 199] on div "Image Row 0" at bounding box center [423, 143] width 146 height 226
click at [65, 207] on div at bounding box center [64, 208] width 9 height 9
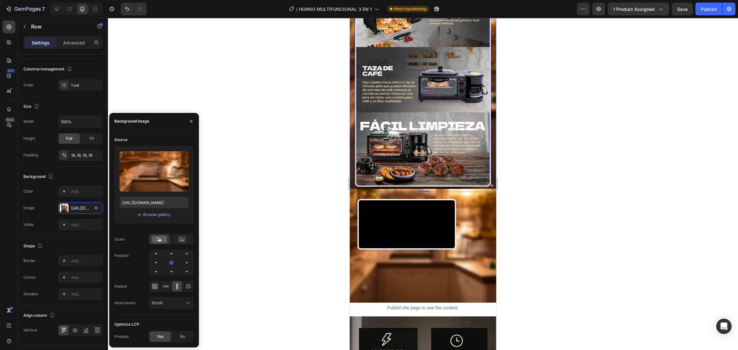
scroll to position [865, 0]
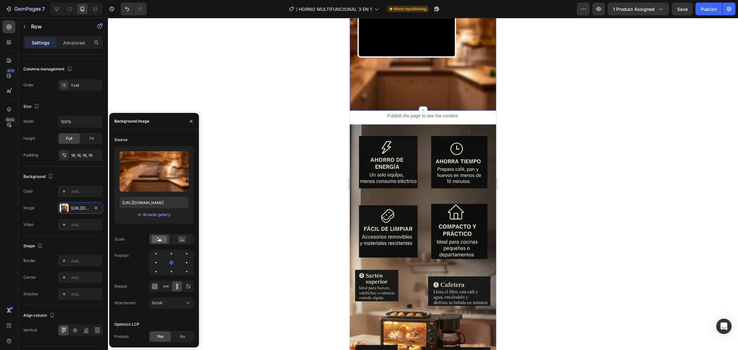
click at [352, 101] on div "Video" at bounding box center [407, 53] width 114 height 93
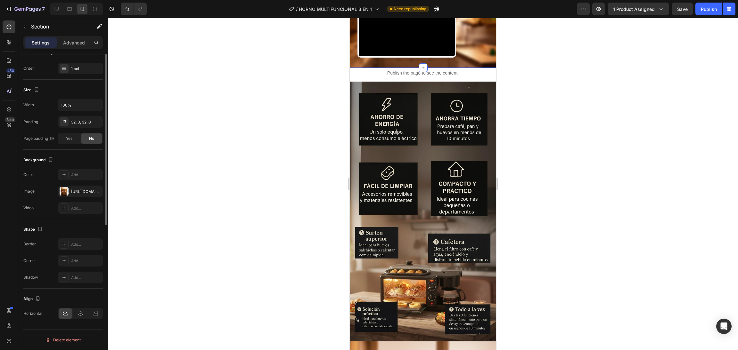
scroll to position [0, 0]
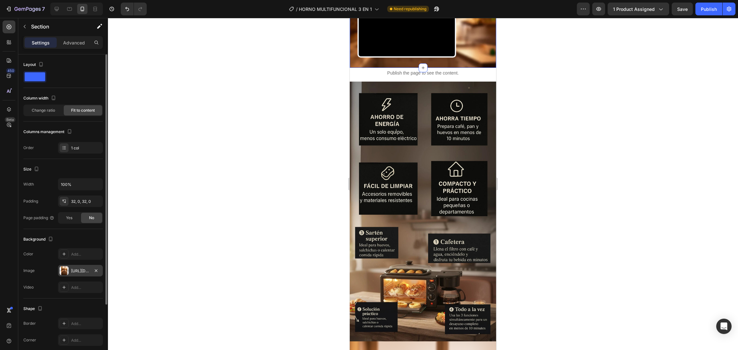
click at [77, 272] on div "[URL][DOMAIN_NAME]" at bounding box center [80, 271] width 19 height 6
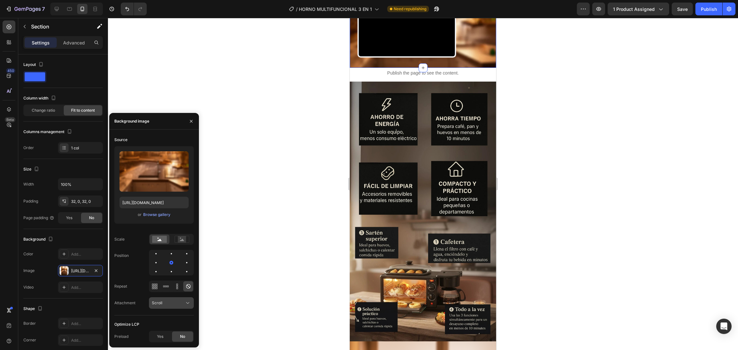
click at [178, 303] on div "Scroll" at bounding box center [168, 303] width 33 height 6
click at [177, 300] on div "Scroll" at bounding box center [168, 303] width 33 height 6
click at [165, 311] on div "Yes" at bounding box center [160, 337] width 21 height 10
click at [180, 311] on span "No" at bounding box center [182, 337] width 5 height 6
click at [172, 308] on button "Scroll" at bounding box center [171, 303] width 45 height 12
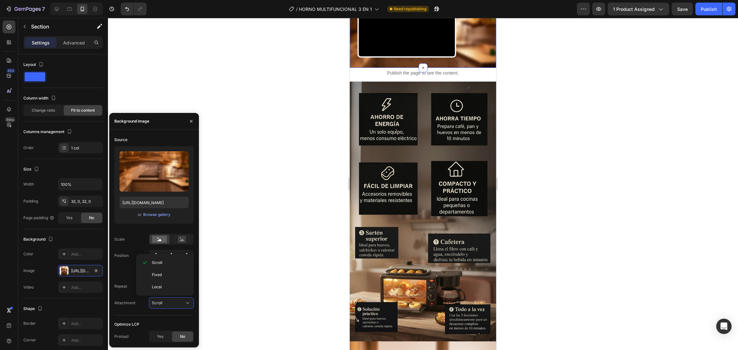
click at [174, 311] on div "Source Upload Image [URL][DOMAIN_NAME] or Browse gallery Scale Position Repeat …" at bounding box center [153, 225] width 79 height 181
click at [175, 288] on icon at bounding box center [177, 286] width 6 height 6
click at [313, 150] on div at bounding box center [423, 184] width 630 height 332
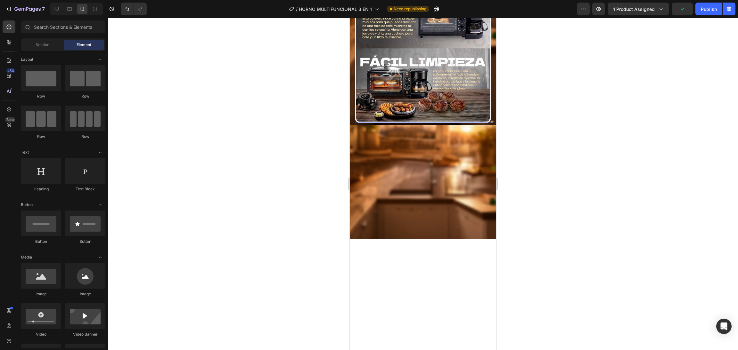
scroll to position [609, 0]
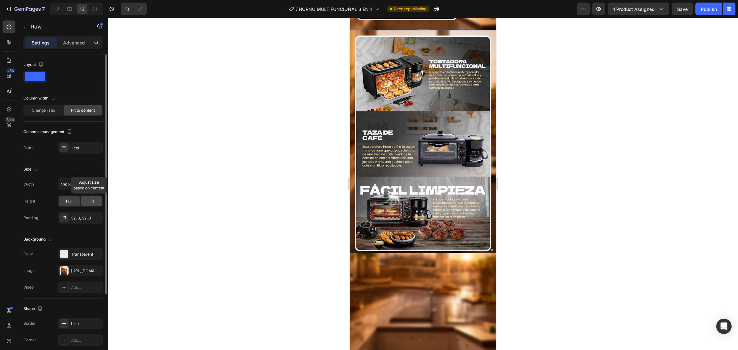
click at [89, 201] on div "Fit" at bounding box center [91, 201] width 21 height 10
click at [74, 200] on div "Full" at bounding box center [69, 201] width 21 height 10
click at [96, 253] on icon "button" at bounding box center [95, 254] width 5 height 5
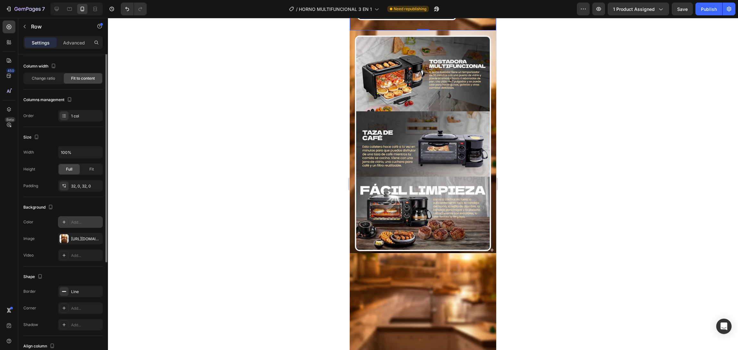
scroll to position [0, 0]
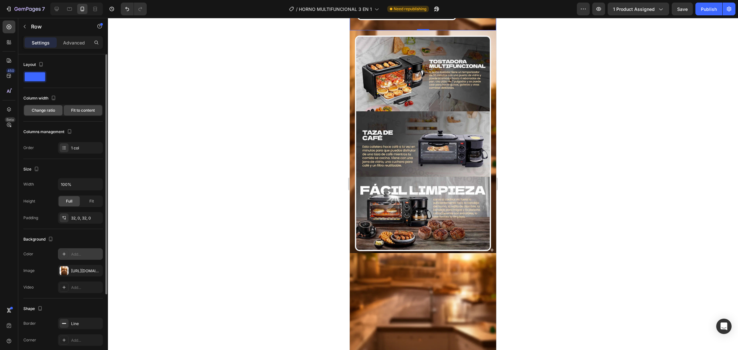
click at [47, 114] on div "Change ratio" at bounding box center [43, 110] width 38 height 10
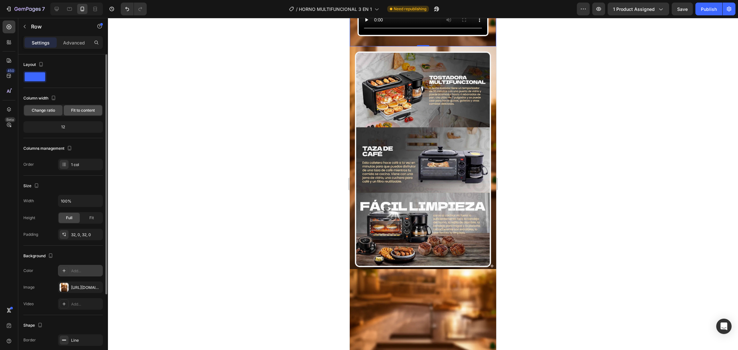
click at [83, 113] on span "Fit to content" at bounding box center [83, 111] width 24 height 6
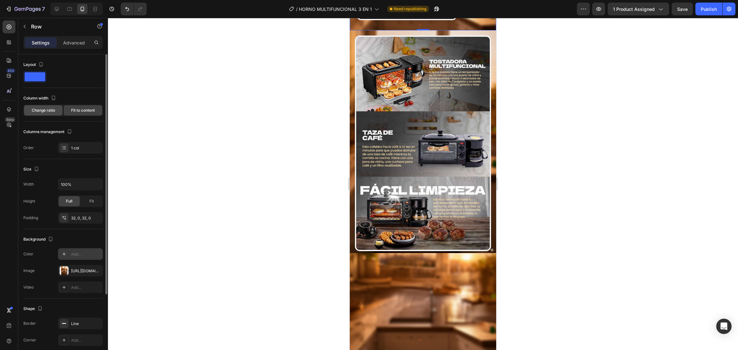
click at [50, 108] on span "Change ratio" at bounding box center [43, 111] width 23 height 6
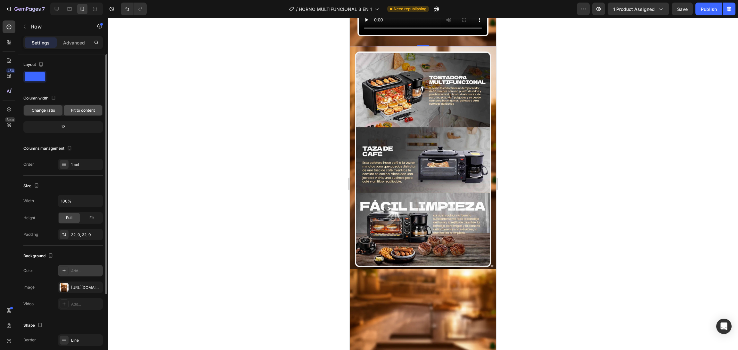
click at [88, 110] on span "Fit to content" at bounding box center [83, 111] width 24 height 6
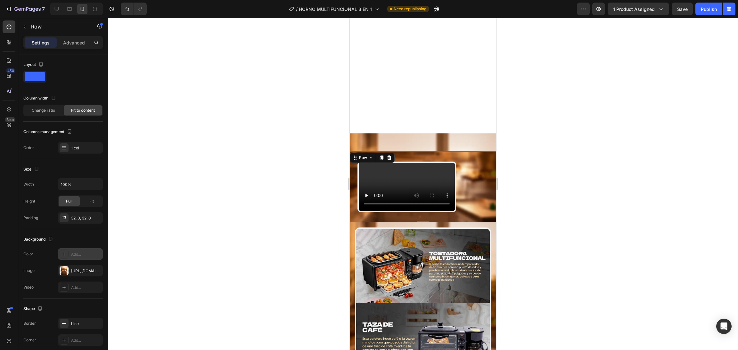
scroll to position [609, 0]
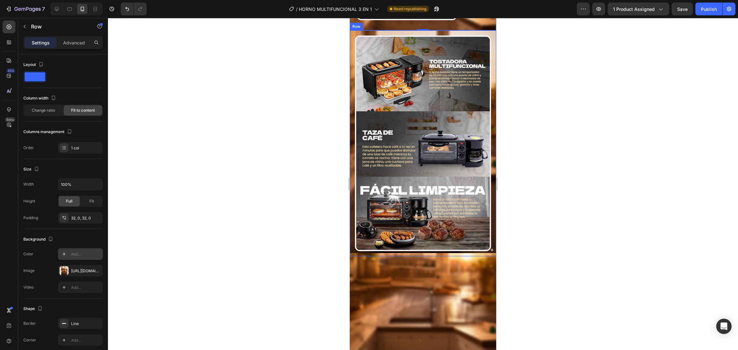
click at [352, 163] on div "Image Row" at bounding box center [423, 143] width 146 height 226
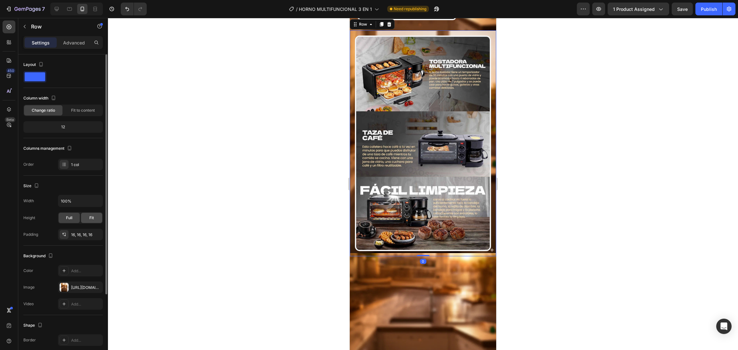
click at [90, 219] on span "Fit" at bounding box center [91, 218] width 4 height 6
click at [63, 216] on div "Full" at bounding box center [69, 218] width 21 height 10
click at [84, 108] on span "Fit to content" at bounding box center [83, 111] width 24 height 6
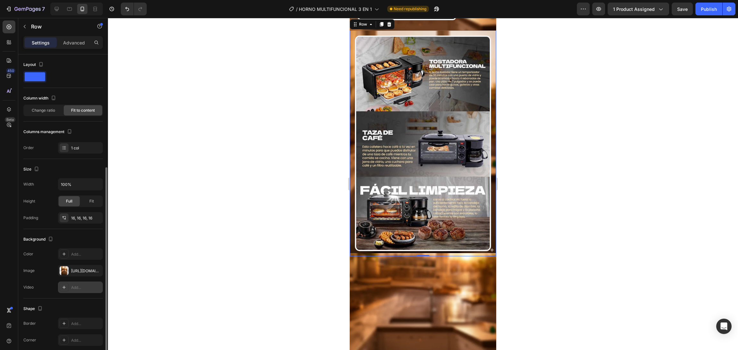
scroll to position [64, 0]
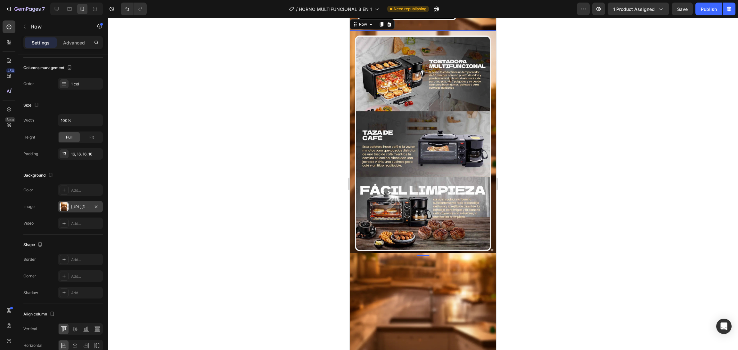
click at [69, 210] on div "[URL][DOMAIN_NAME]" at bounding box center [80, 207] width 45 height 12
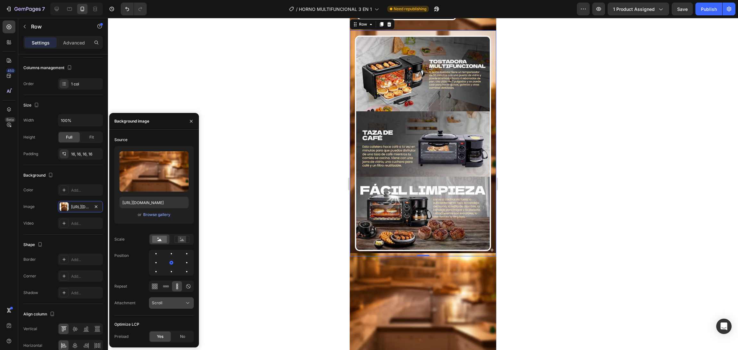
click at [180, 306] on div "Scroll" at bounding box center [171, 303] width 39 height 6
click at [162, 285] on p "Local" at bounding box center [170, 287] width 36 height 6
click at [172, 305] on div "Local" at bounding box center [168, 303] width 33 height 6
click at [167, 274] on p "Fixed" at bounding box center [170, 275] width 36 height 6
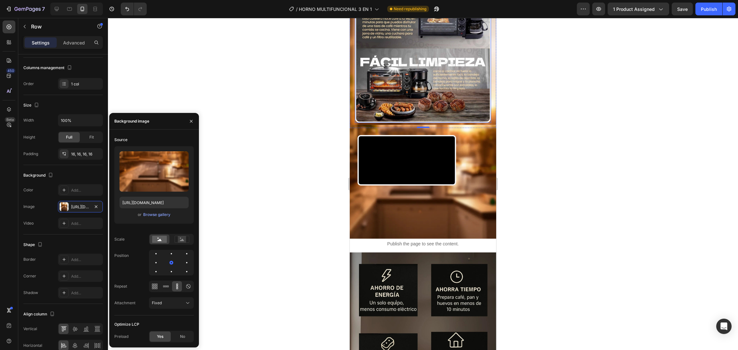
scroll to position [801, 0]
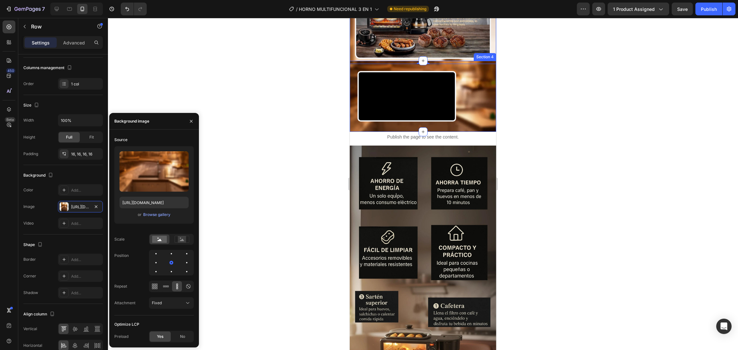
click at [351, 122] on div "Video" at bounding box center [407, 96] width 114 height 51
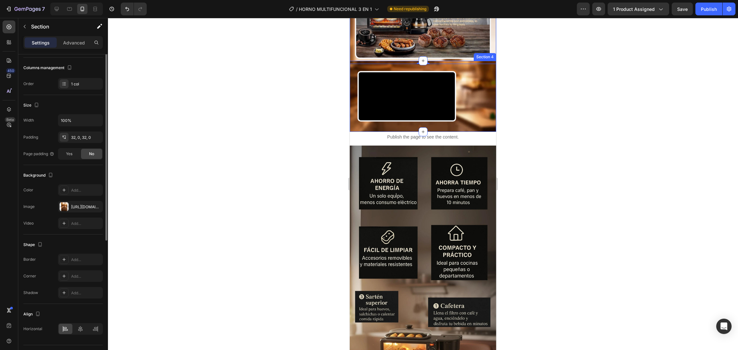
scroll to position [0, 0]
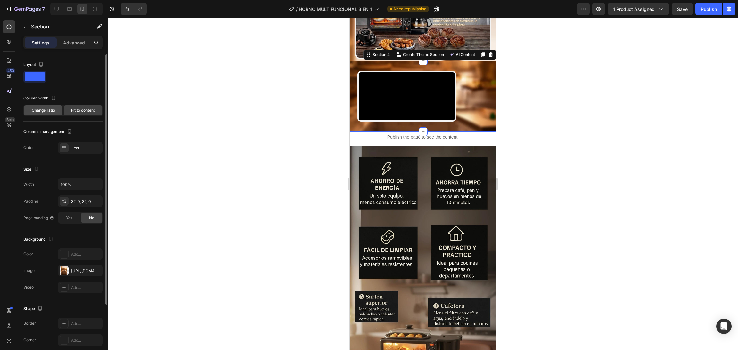
click at [43, 107] on div "Change ratio" at bounding box center [43, 110] width 38 height 10
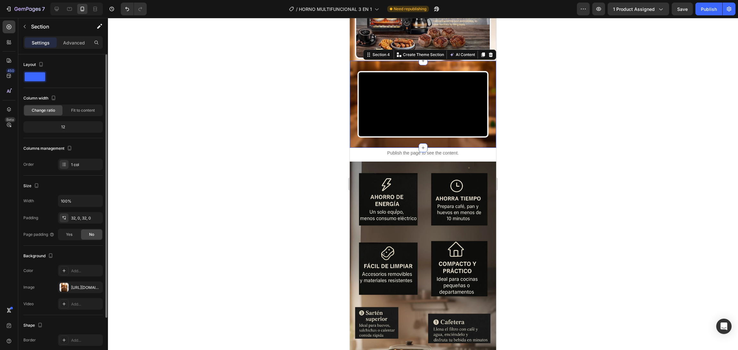
click at [79, 277] on div "The changes might be hidden by the video. Color Add... Image [URL][DOMAIN_NAME]…" at bounding box center [62, 287] width 79 height 45
click at [79, 284] on div "[URL][DOMAIN_NAME]" at bounding box center [80, 288] width 45 height 12
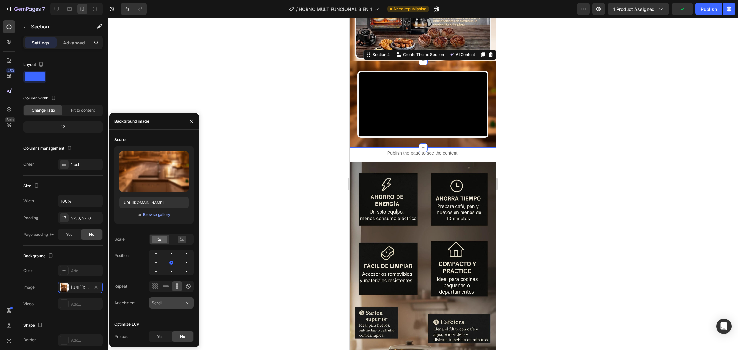
click at [178, 305] on div "Scroll" at bounding box center [168, 303] width 33 height 6
click at [166, 276] on p "Fixed" at bounding box center [170, 275] width 36 height 6
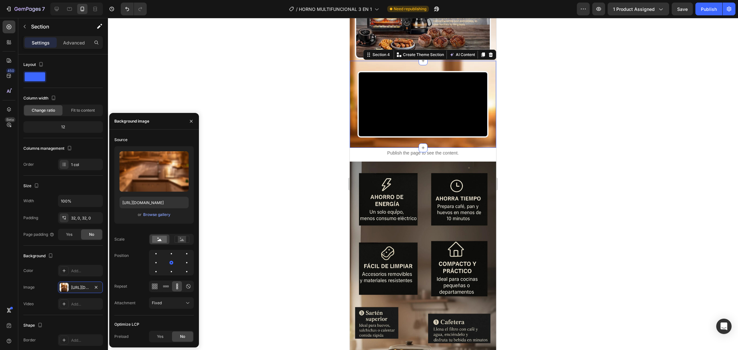
click at [276, 179] on div at bounding box center [423, 184] width 630 height 332
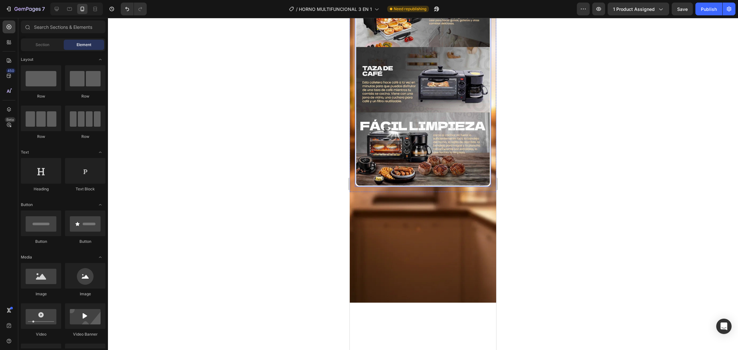
scroll to position [609, 0]
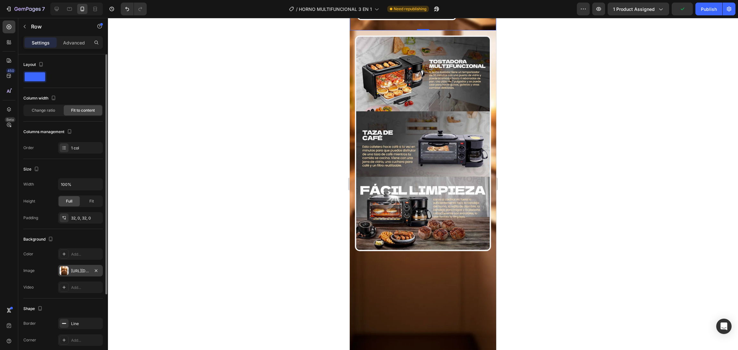
click at [85, 275] on div "[URL][DOMAIN_NAME]" at bounding box center [80, 271] width 45 height 12
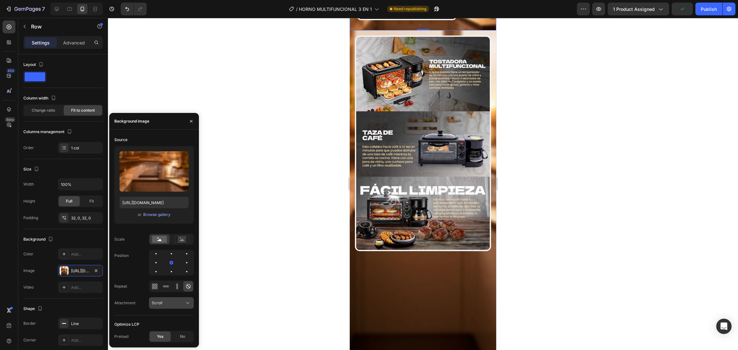
click at [174, 302] on div "Scroll" at bounding box center [168, 303] width 33 height 6
click at [162, 279] on div "Fixed" at bounding box center [165, 275] width 53 height 12
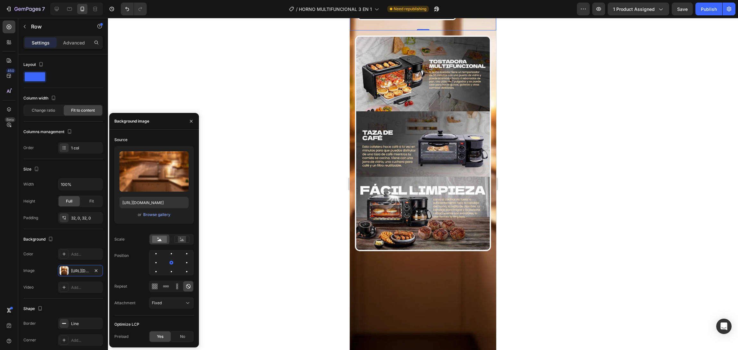
click at [308, 140] on div at bounding box center [423, 184] width 630 height 332
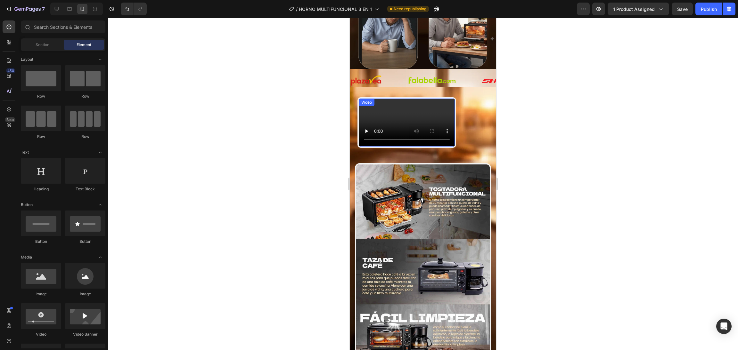
scroll to position [417, 0]
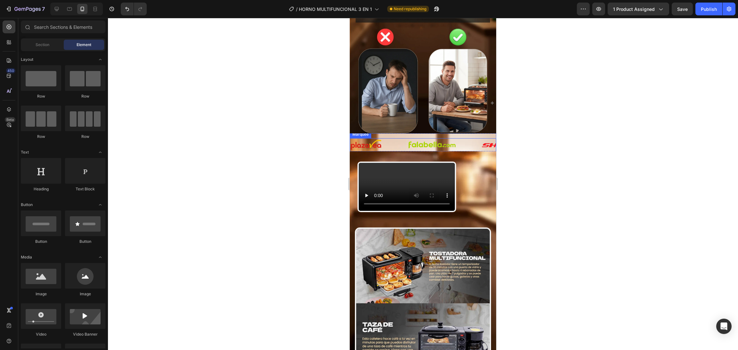
click at [399, 148] on div "Image" at bounding box center [379, 145] width 58 height 12
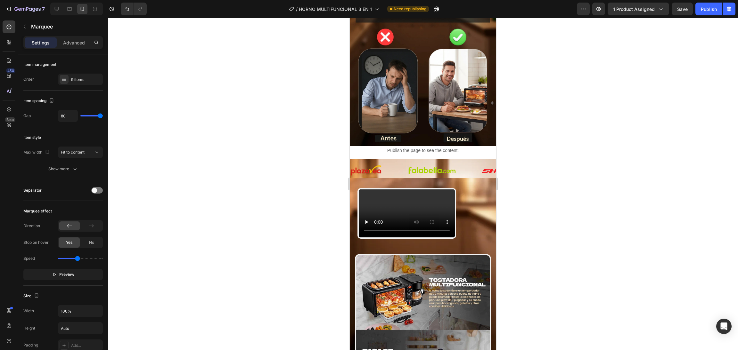
click at [467, 165] on div "Image" at bounding box center [445, 171] width 74 height 12
click at [468, 165] on div "Image" at bounding box center [445, 171] width 74 height 12
click at [395, 165] on div "Image" at bounding box center [379, 171] width 58 height 12
click at [397, 165] on div "Image" at bounding box center [379, 171] width 58 height 12
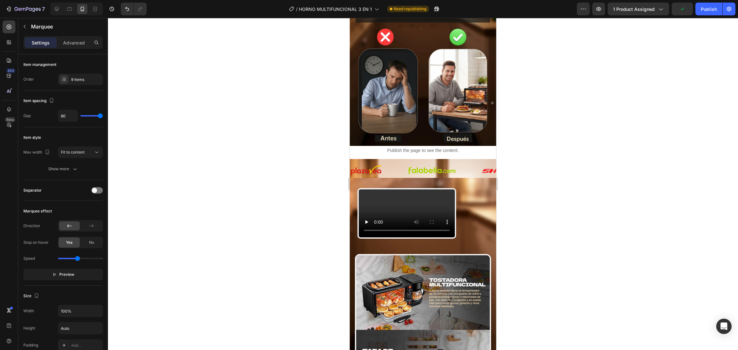
click at [397, 165] on div "Image" at bounding box center [379, 171] width 58 height 12
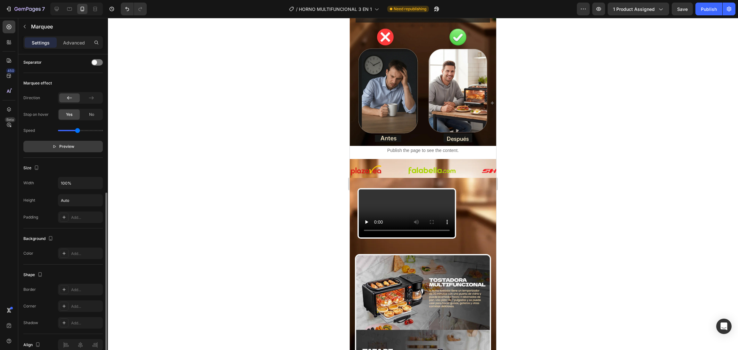
scroll to position [160, 0]
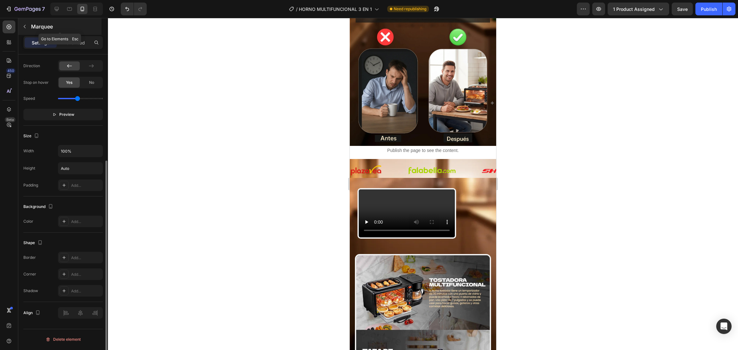
click at [30, 29] on div "Marquee" at bounding box center [59, 26] width 83 height 17
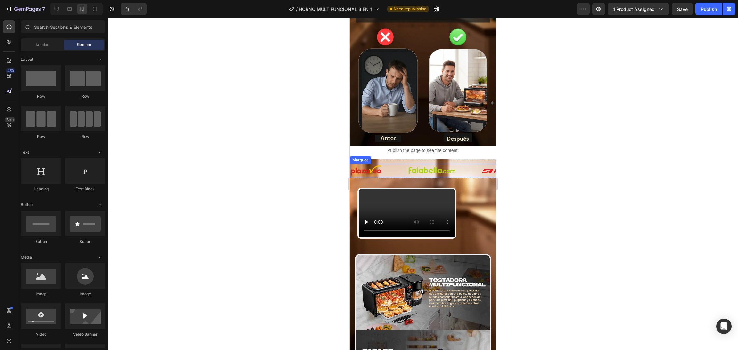
click at [398, 165] on div "Image" at bounding box center [379, 171] width 58 height 12
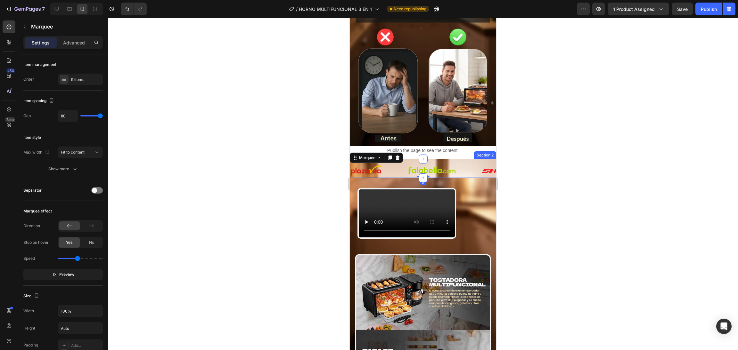
click at [412, 159] on div "Image Image Image Image Image Image Image Image Image Image Image Image Image I…" at bounding box center [423, 168] width 146 height 18
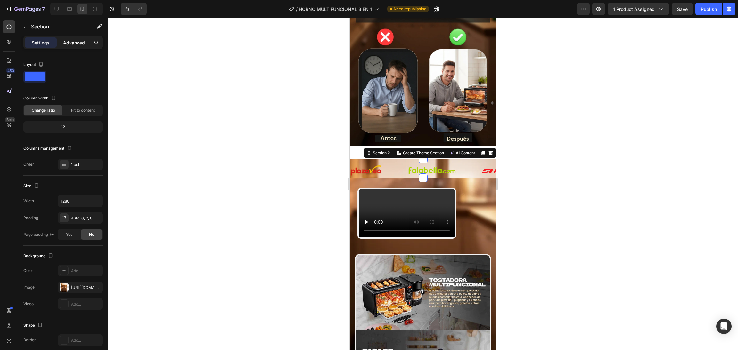
click at [67, 42] on p "Advanced" at bounding box center [74, 42] width 22 height 7
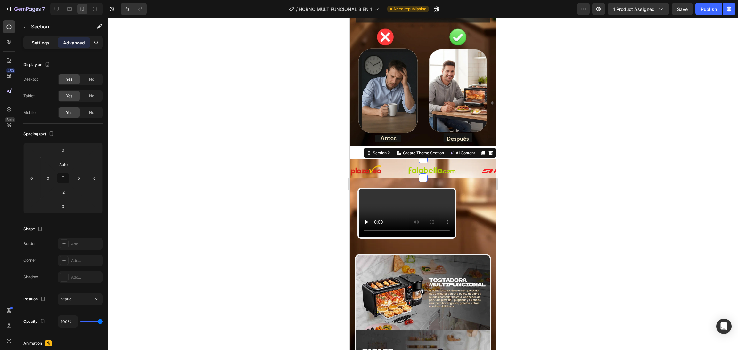
click at [44, 43] on p "Settings" at bounding box center [41, 42] width 18 height 7
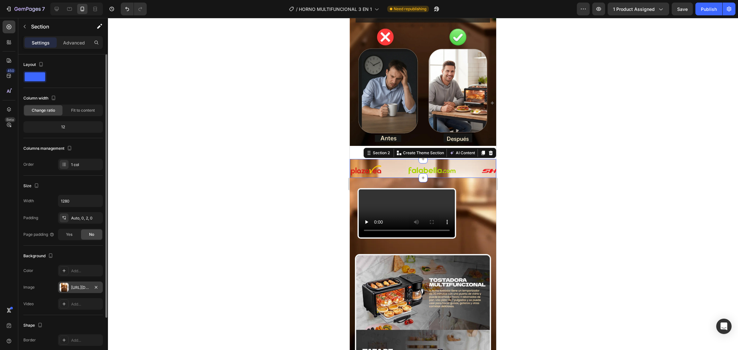
click at [80, 287] on div "[URL][DOMAIN_NAME]" at bounding box center [80, 288] width 19 height 6
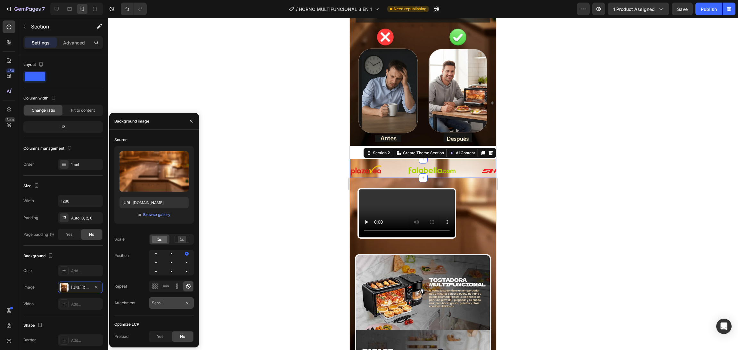
click at [178, 307] on button "Scroll" at bounding box center [171, 303] width 45 height 12
click at [166, 275] on p "Fixed" at bounding box center [170, 275] width 36 height 6
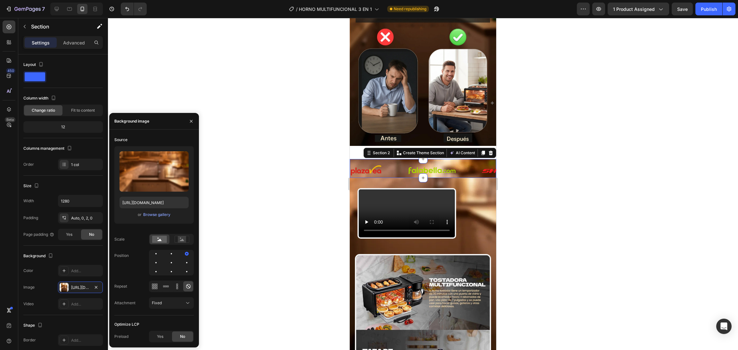
click at [302, 158] on div at bounding box center [423, 184] width 630 height 332
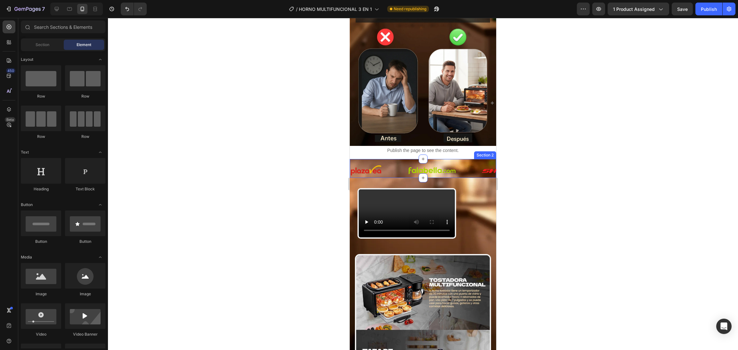
click at [406, 159] on div "Image Image Image Image Image Image Image Image Image Image Image Image Image I…" at bounding box center [423, 168] width 146 height 18
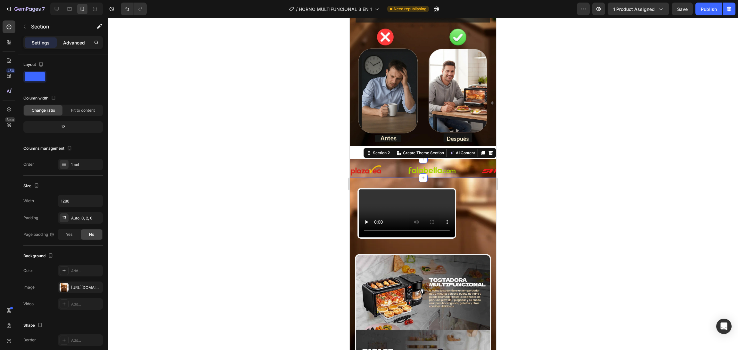
click at [83, 44] on p "Advanced" at bounding box center [74, 42] width 22 height 7
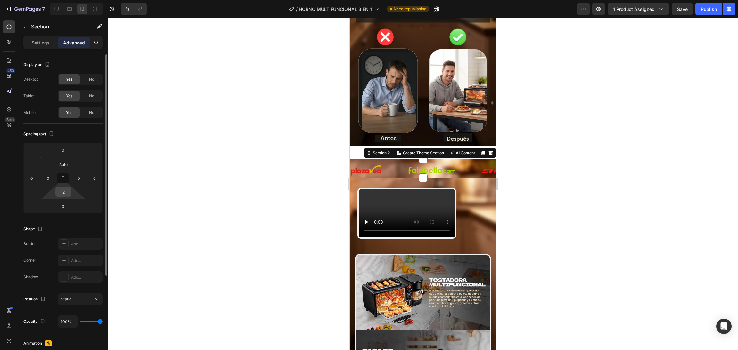
click at [66, 190] on input "2" at bounding box center [63, 192] width 13 height 10
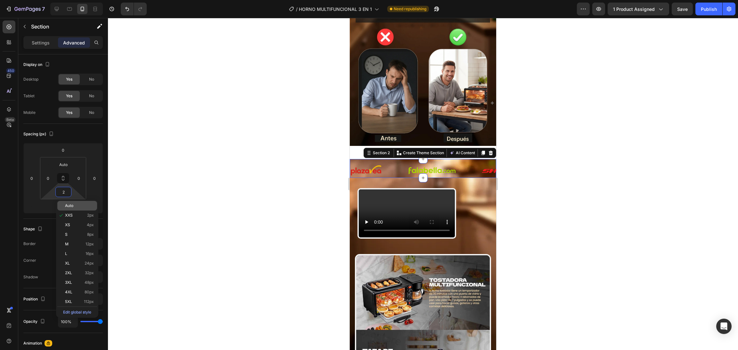
click at [67, 209] on div "Auto" at bounding box center [77, 206] width 40 height 10
type input "Auto"
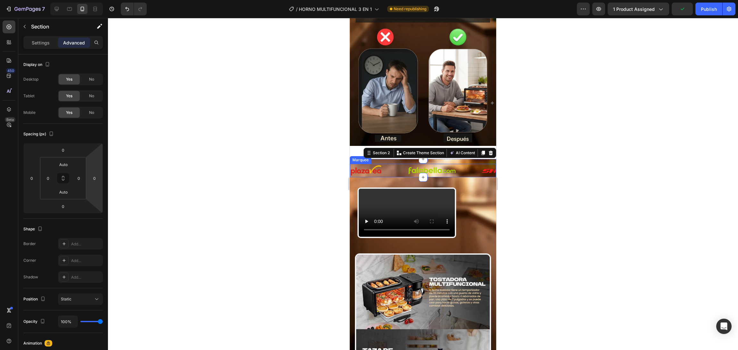
click at [403, 165] on div "Image" at bounding box center [379, 171] width 58 height 12
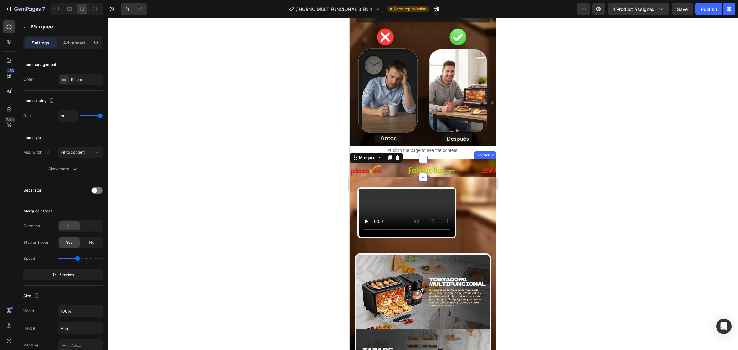
click at [439, 159] on div "Image Image Image Image Image Image Image Image Image Image Image Image Image I…" at bounding box center [423, 168] width 146 height 18
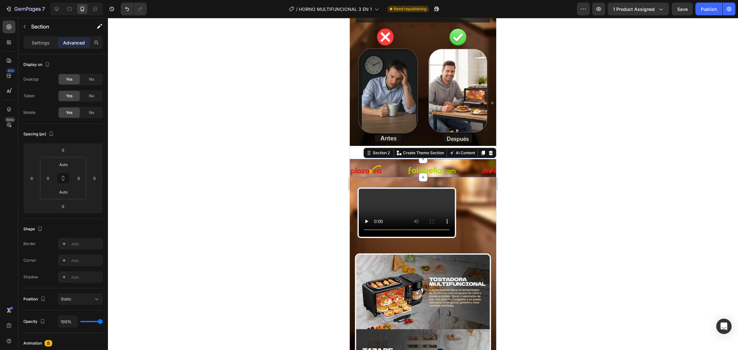
click at [451, 159] on div "Image Image Image Image Image Image Image Image Image Image Image Image Image I…" at bounding box center [423, 168] width 146 height 18
click at [55, 35] on div "Section" at bounding box center [51, 27] width 67 height 18
click at [45, 43] on p "Settings" at bounding box center [41, 42] width 18 height 7
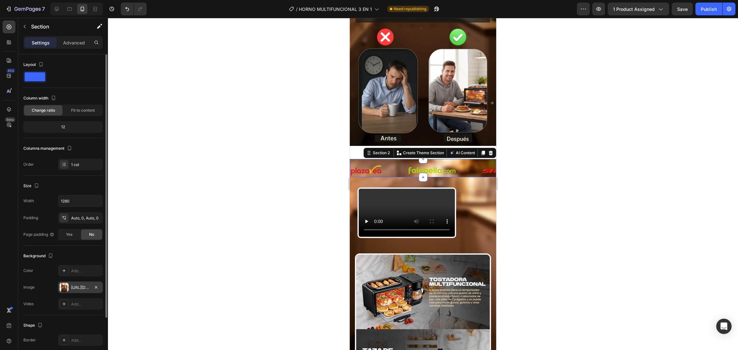
click at [82, 290] on div "[URL][DOMAIN_NAME]" at bounding box center [80, 288] width 19 height 6
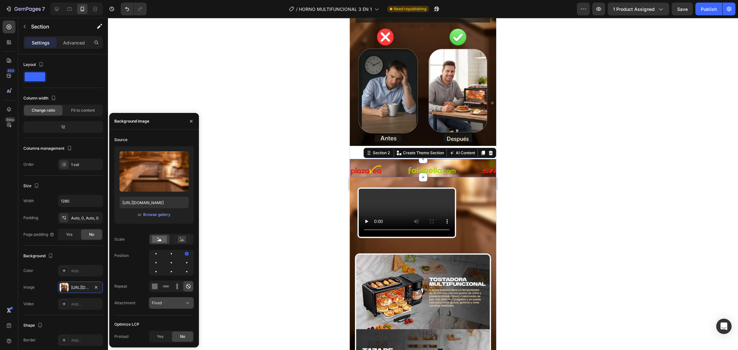
click at [179, 301] on div "Fixed" at bounding box center [168, 303] width 33 height 6
click at [170, 278] on p "Fixed" at bounding box center [170, 275] width 36 height 6
click at [86, 110] on span "Fit to content" at bounding box center [83, 111] width 24 height 6
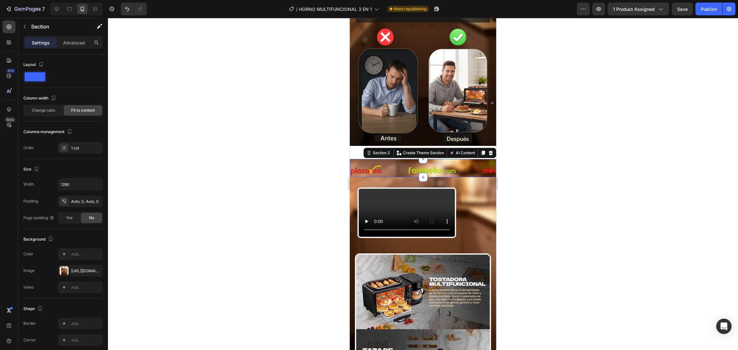
click at [299, 149] on div at bounding box center [423, 184] width 630 height 332
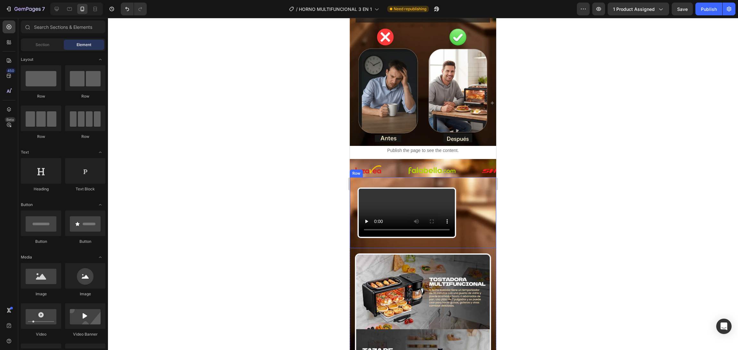
click at [392, 177] on div "Video Row" at bounding box center [423, 212] width 146 height 71
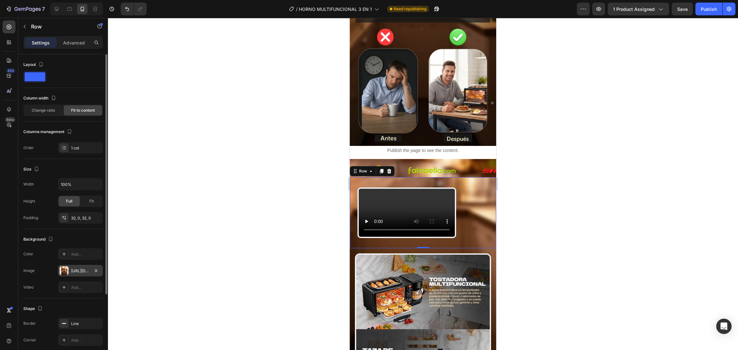
click at [80, 266] on div "[URL][DOMAIN_NAME]" at bounding box center [80, 271] width 45 height 12
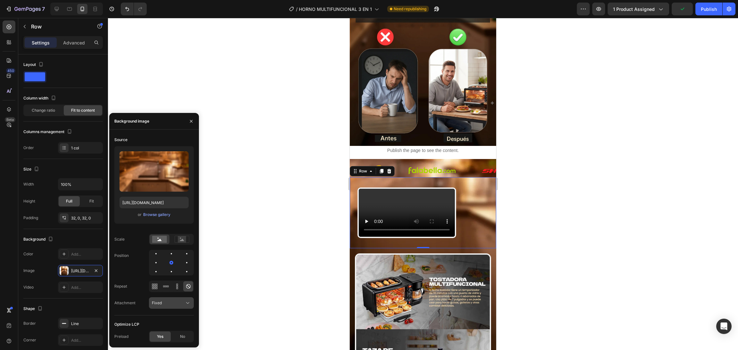
click at [183, 300] on div "Fixed" at bounding box center [168, 303] width 33 height 6
click at [169, 283] on div "Local" at bounding box center [165, 287] width 53 height 12
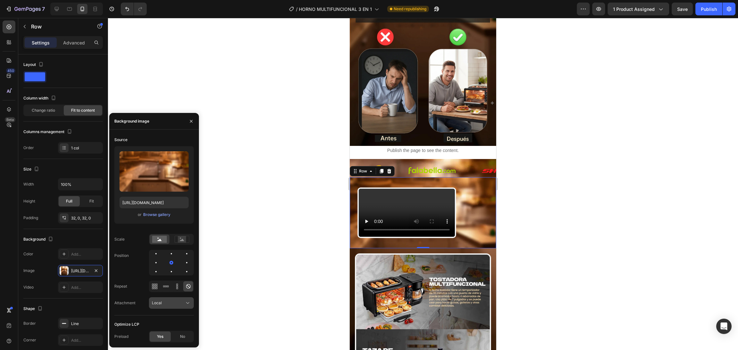
click at [172, 306] on button "Local" at bounding box center [171, 303] width 45 height 12
click at [168, 266] on div "Scroll" at bounding box center [165, 263] width 53 height 12
click at [172, 306] on div "Scroll" at bounding box center [168, 303] width 33 height 6
click at [165, 273] on p "Fixed" at bounding box center [170, 275] width 36 height 6
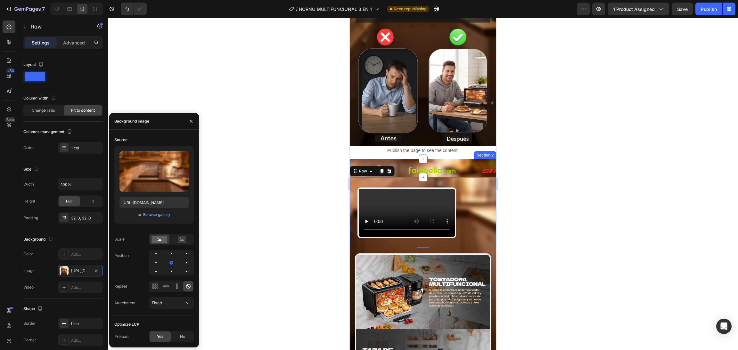
click at [399, 159] on div "Image Image Image Image Image Image Image Image Image Image Image Image Image I…" at bounding box center [423, 168] width 146 height 18
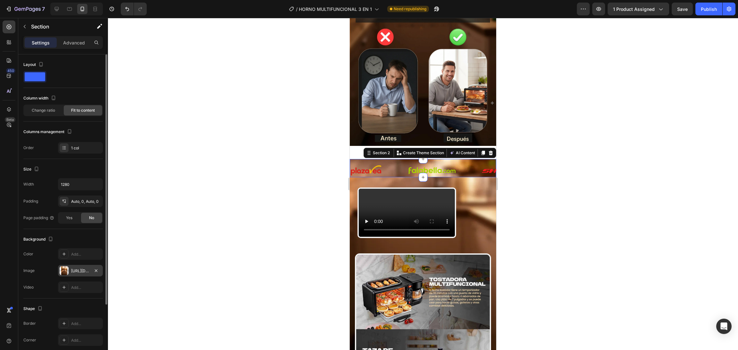
click at [78, 271] on div "[URL][DOMAIN_NAME]" at bounding box center [80, 271] width 19 height 6
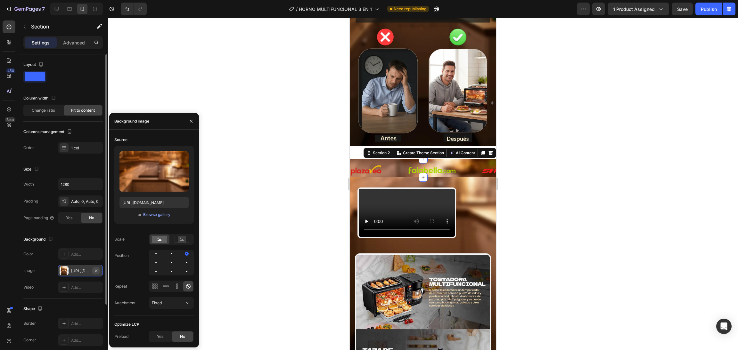
click at [97, 273] on icon "button" at bounding box center [95, 270] width 5 height 5
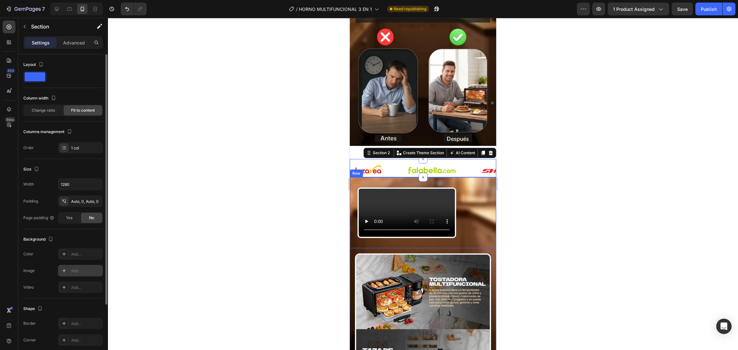
click at [375, 177] on div "Video Row" at bounding box center [423, 212] width 146 height 71
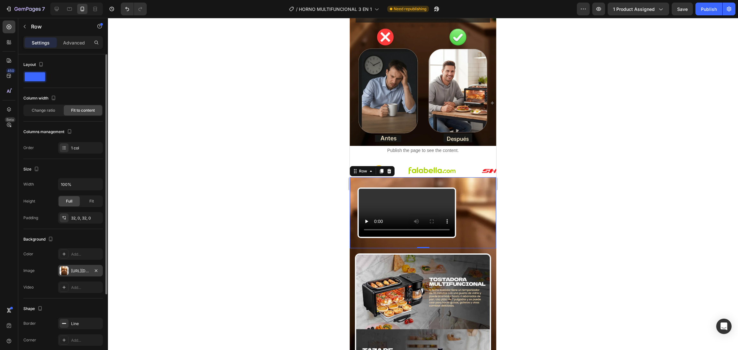
click at [76, 275] on div "[URL][DOMAIN_NAME]" at bounding box center [80, 271] width 45 height 12
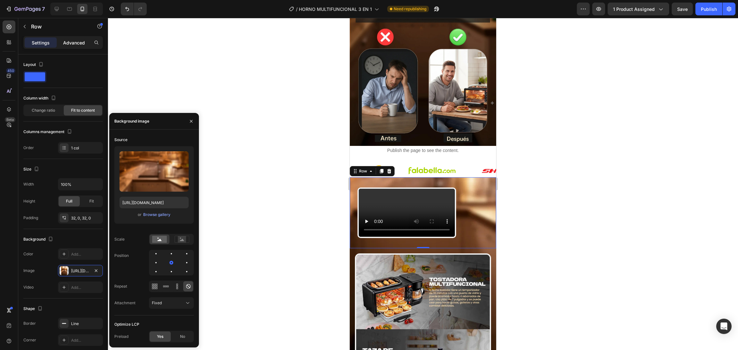
click at [75, 44] on p "Advanced" at bounding box center [74, 42] width 22 height 7
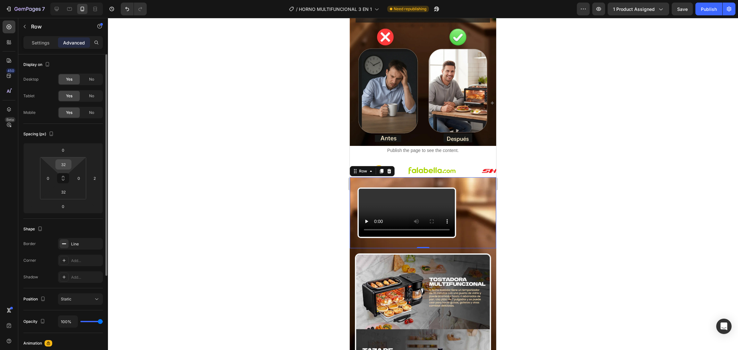
click at [64, 167] on input "32" at bounding box center [63, 165] width 13 height 10
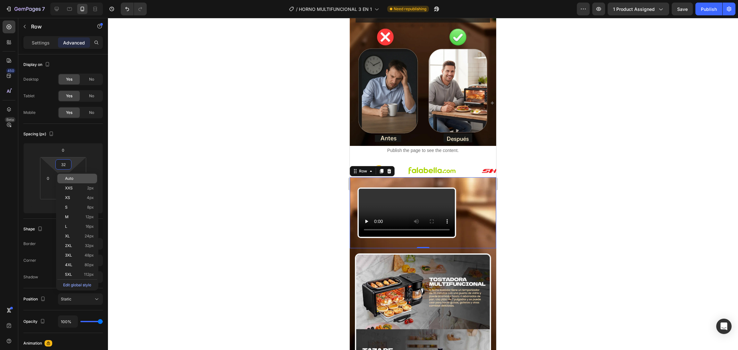
click at [67, 180] on span "Auto" at bounding box center [69, 178] width 8 height 4
type input "Auto"
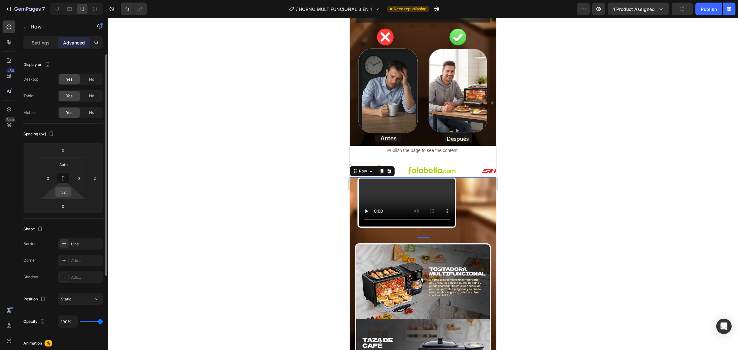
click at [65, 195] on input "32" at bounding box center [63, 192] width 13 height 10
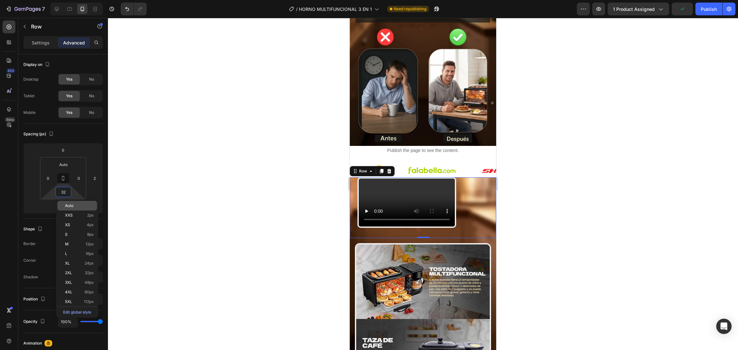
click at [70, 205] on span "Auto" at bounding box center [69, 206] width 8 height 4
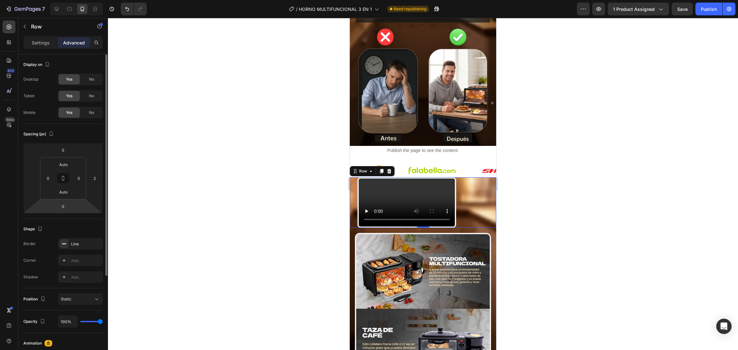
type input "32"
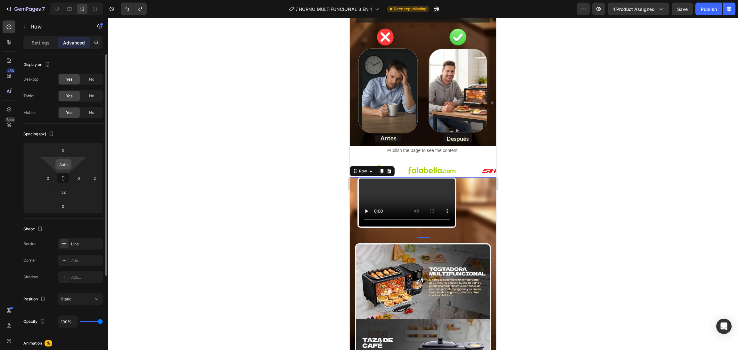
click at [70, 164] on div "Auto" at bounding box center [63, 164] width 16 height 10
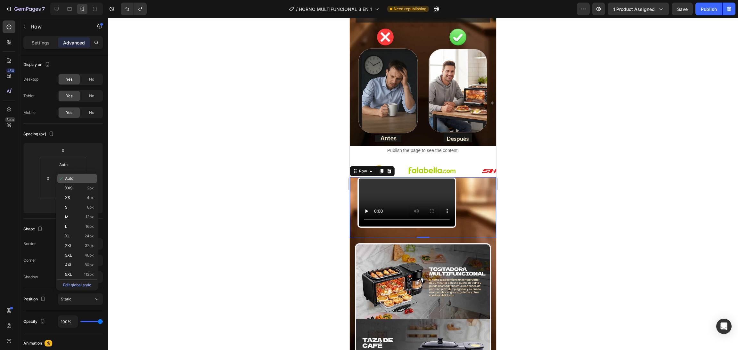
click at [76, 179] on p "Auto" at bounding box center [79, 178] width 29 height 4
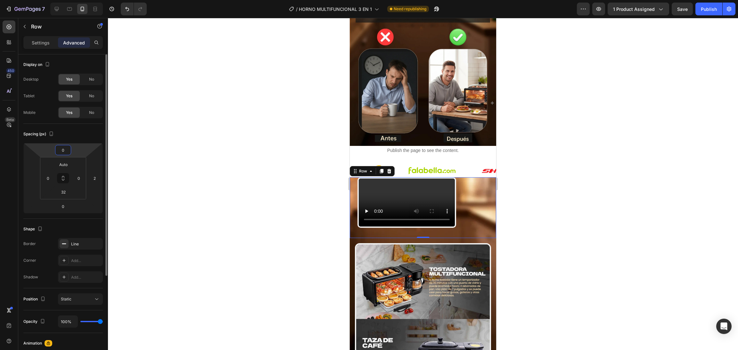
click at [68, 153] on input "0" at bounding box center [63, 150] width 13 height 10
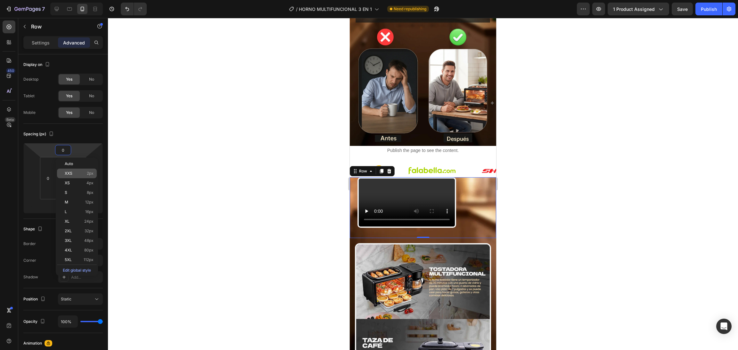
click at [72, 175] on span "XXS" at bounding box center [69, 173] width 8 height 4
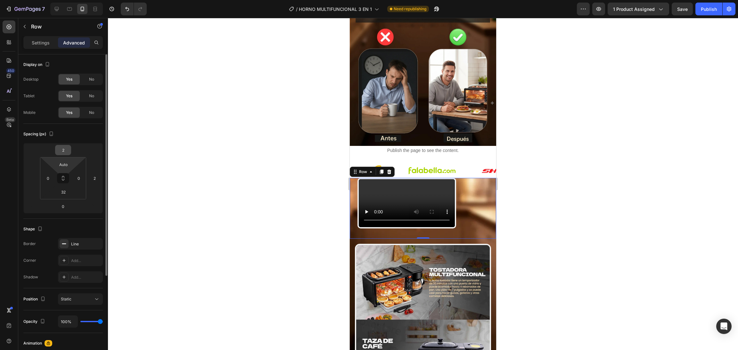
click at [65, 150] on input "2" at bounding box center [63, 150] width 13 height 10
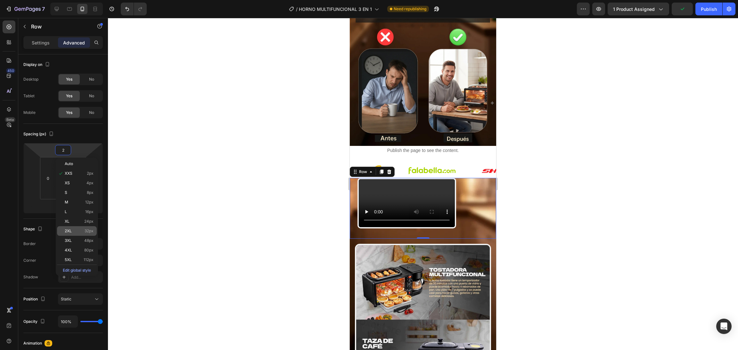
click at [72, 232] on p "2XL 32px" at bounding box center [79, 231] width 29 height 4
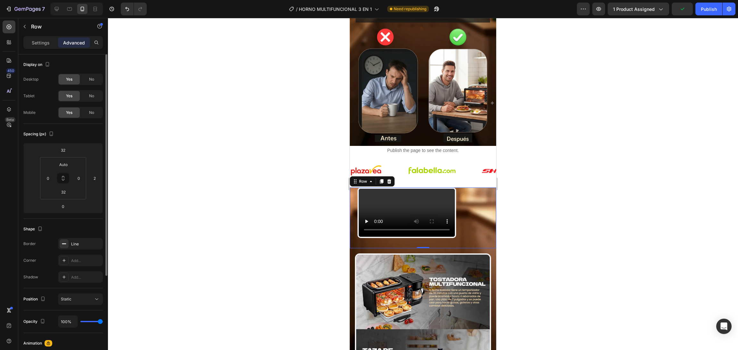
type input "2"
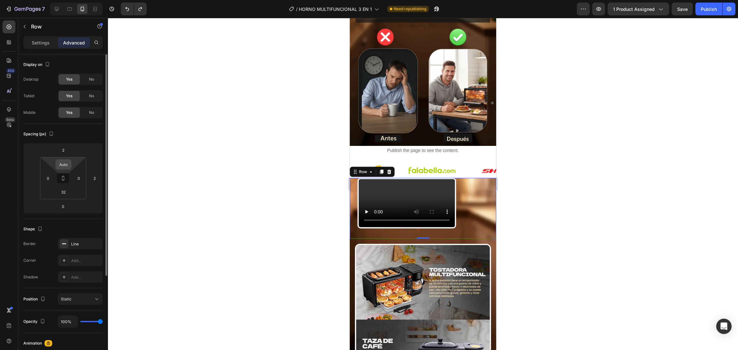
click at [68, 165] on input "Auto" at bounding box center [63, 165] width 13 height 10
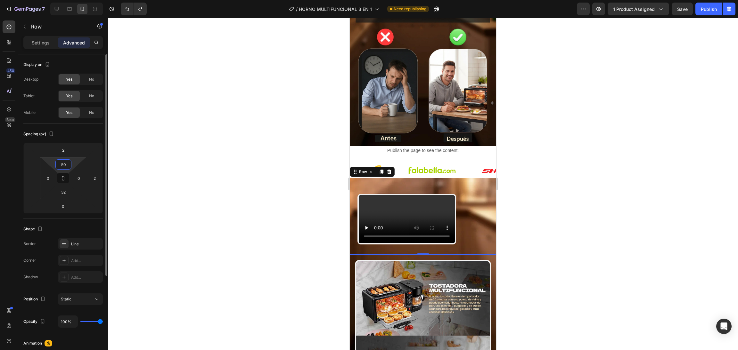
type input "5"
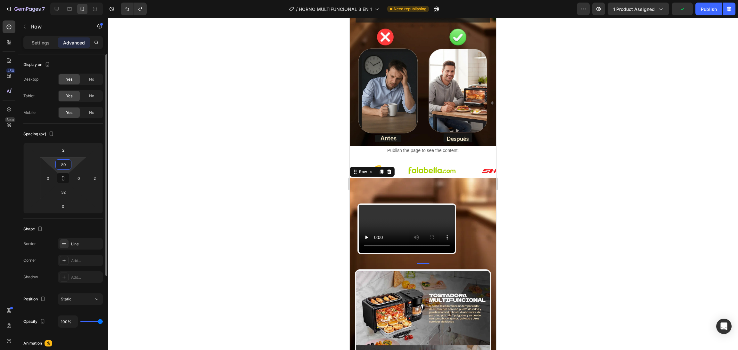
type input "8"
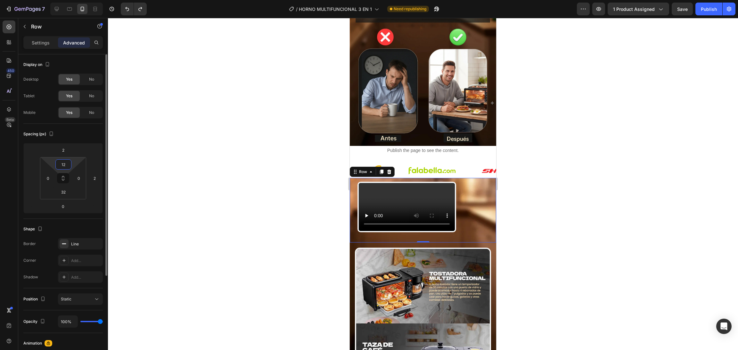
type input "120"
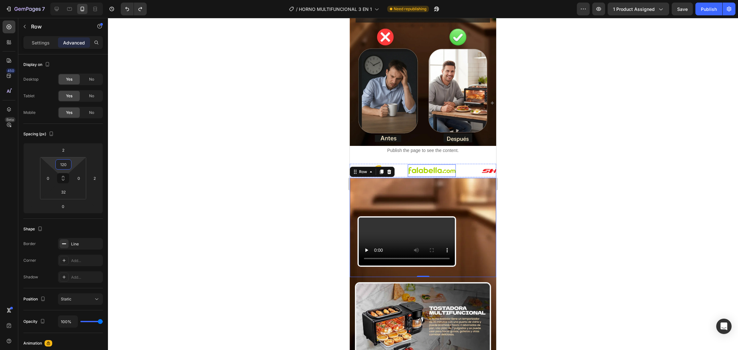
click at [432, 165] on img at bounding box center [432, 171] width 48 height 12
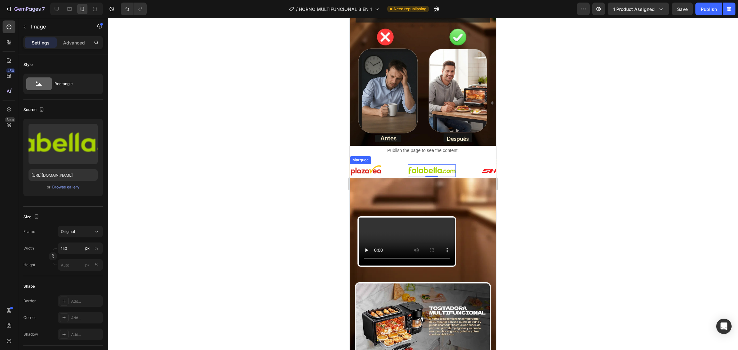
click at [393, 165] on div "Image" at bounding box center [379, 171] width 58 height 12
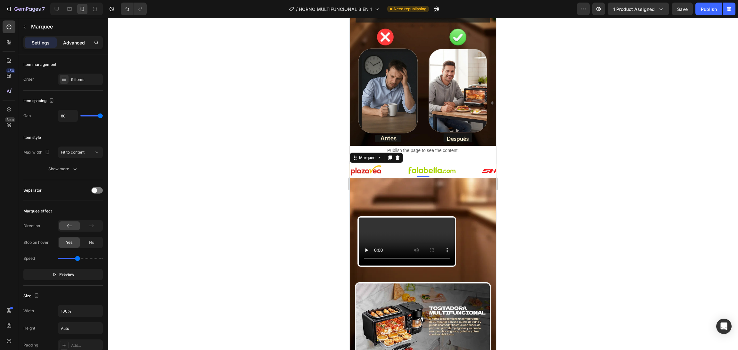
click at [89, 45] on div "Advanced" at bounding box center [74, 42] width 32 height 10
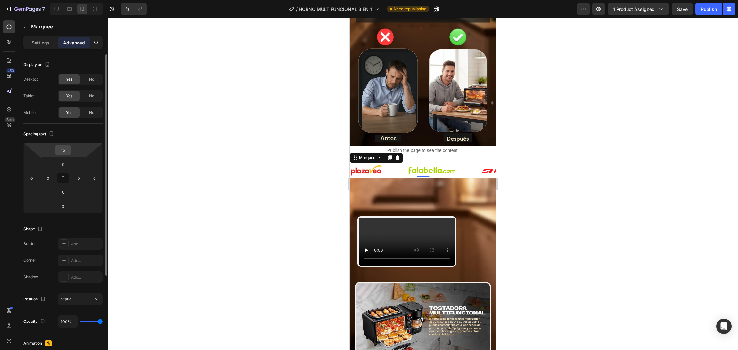
click at [67, 150] on input "15" at bounding box center [63, 150] width 13 height 10
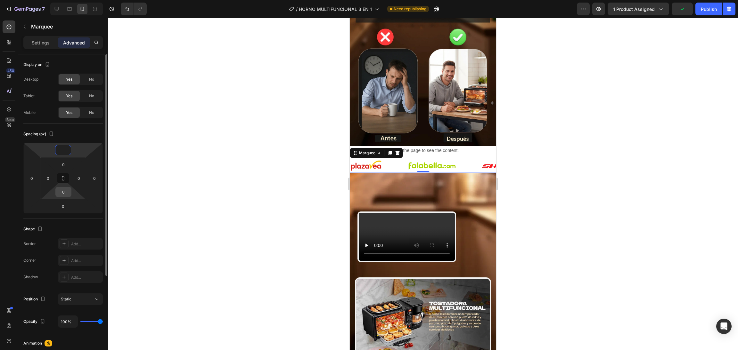
type input "0"
click at [64, 192] on input "0" at bounding box center [63, 192] width 13 height 10
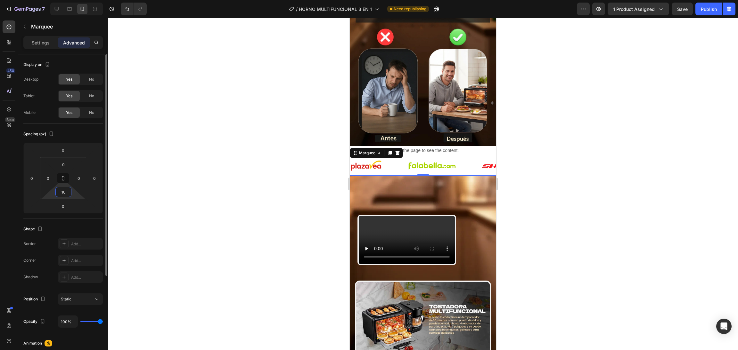
type input "1"
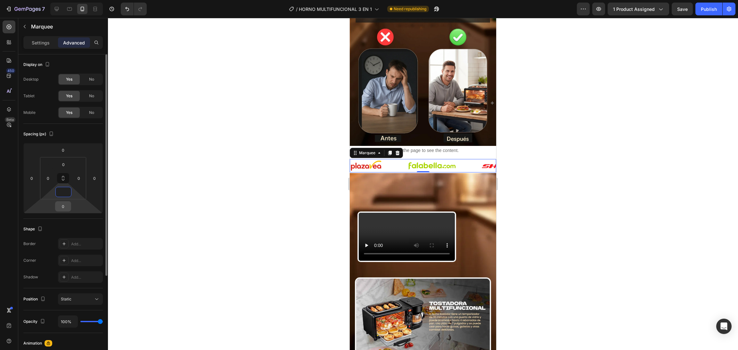
click at [67, 204] on input "0" at bounding box center [63, 207] width 13 height 10
type input "0"
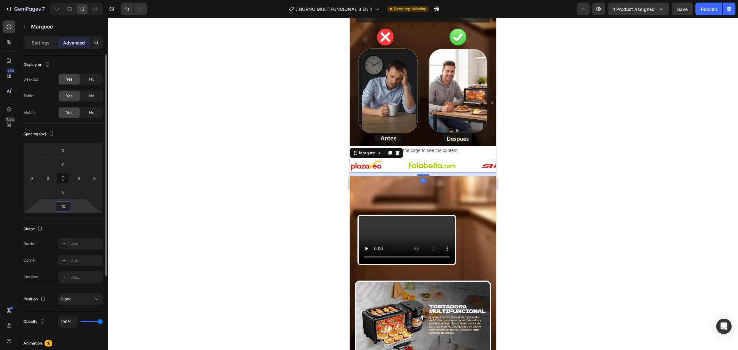
type input "1"
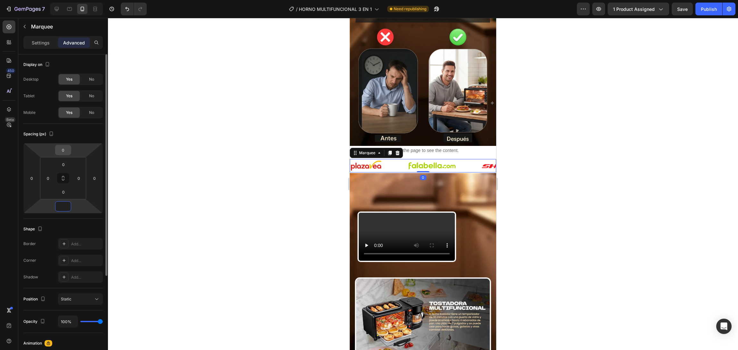
click at [64, 150] on input "0" at bounding box center [63, 150] width 13 height 10
type input "0"
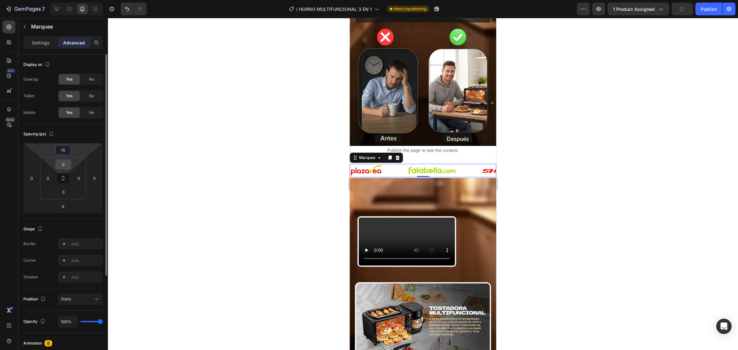
type input "1"
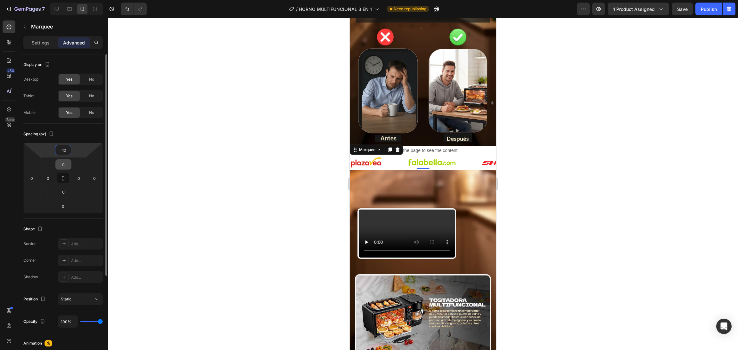
type input "-1"
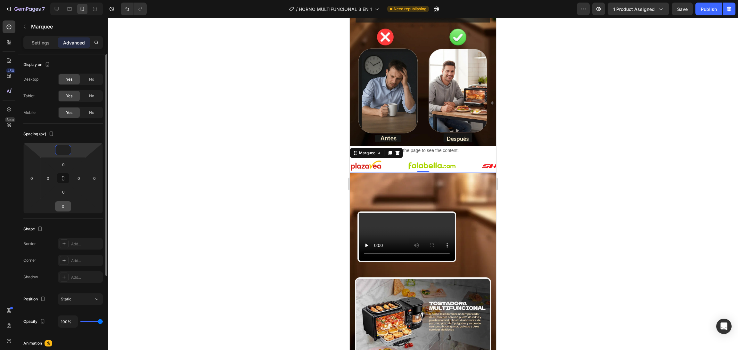
click at [61, 202] on input "0" at bounding box center [63, 207] width 13 height 10
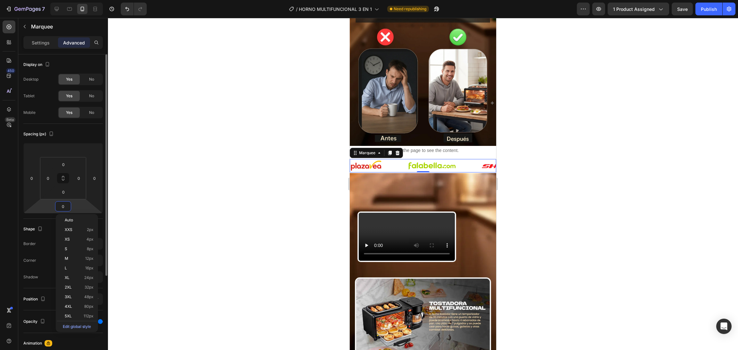
type input "0"
click at [61, 206] on input "0" at bounding box center [63, 207] width 13 height 10
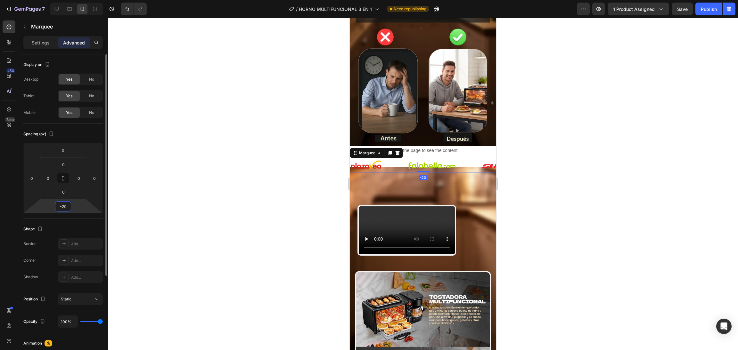
type input "-2"
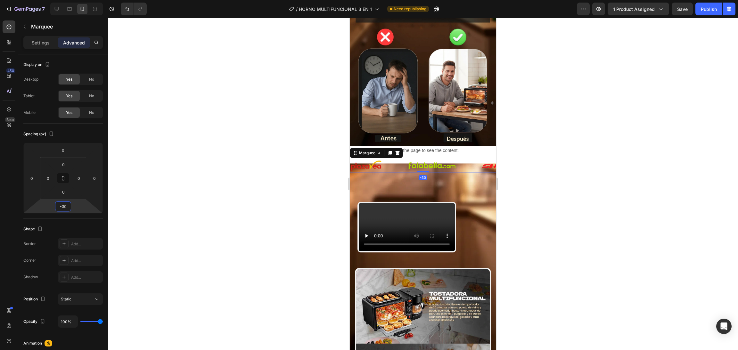
type input "-3"
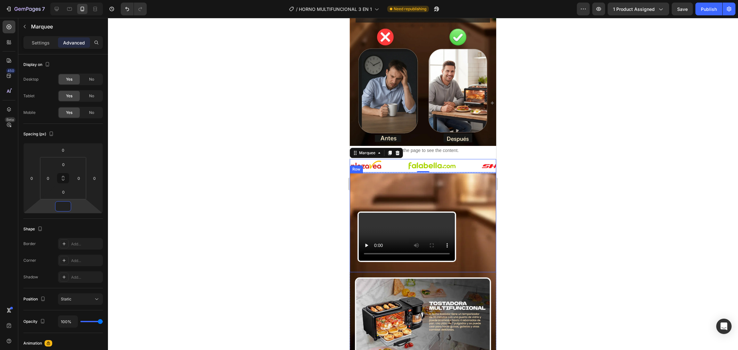
type input "0"
drag, startPoint x: 396, startPoint y: 139, endPoint x: 694, endPoint y: 193, distance: 303.1
click at [287, 177] on div at bounding box center [423, 184] width 630 height 332
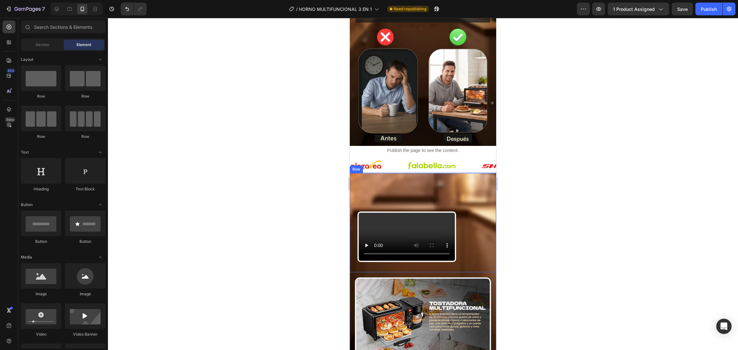
click at [395, 173] on div "Video Row" at bounding box center [423, 222] width 146 height 99
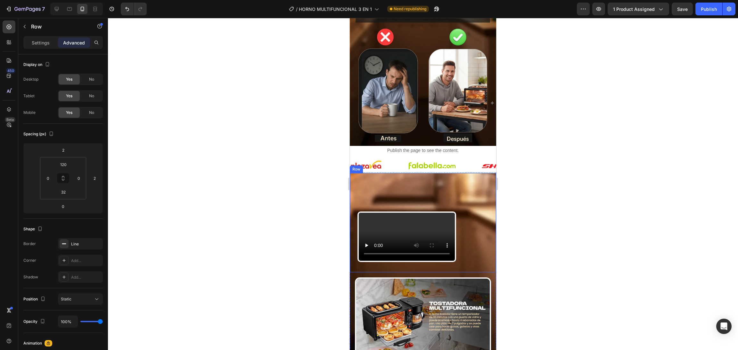
click at [395, 160] on div "Image" at bounding box center [379, 166] width 58 height 12
click at [465, 160] on div "Image" at bounding box center [445, 166] width 74 height 12
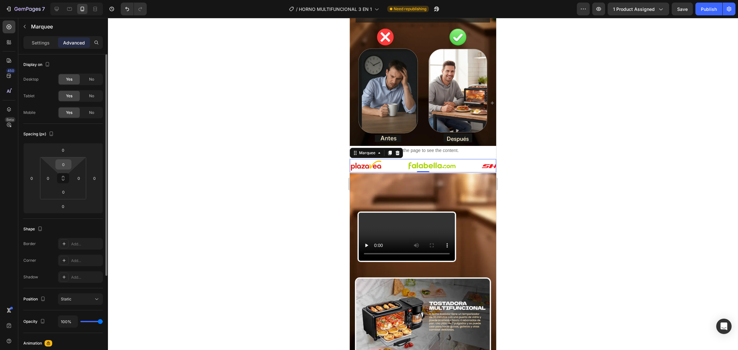
click at [67, 164] on input "0" at bounding box center [63, 165] width 13 height 10
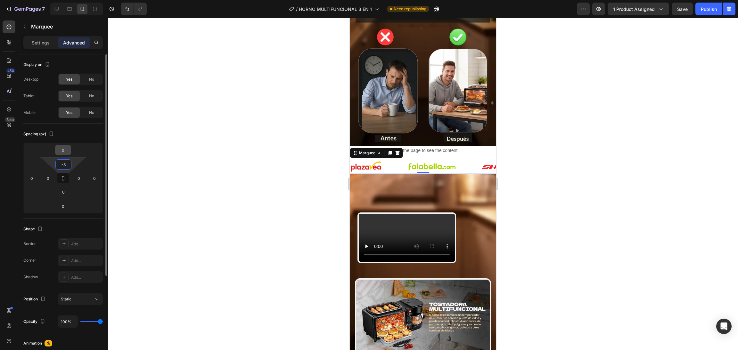
type input "-"
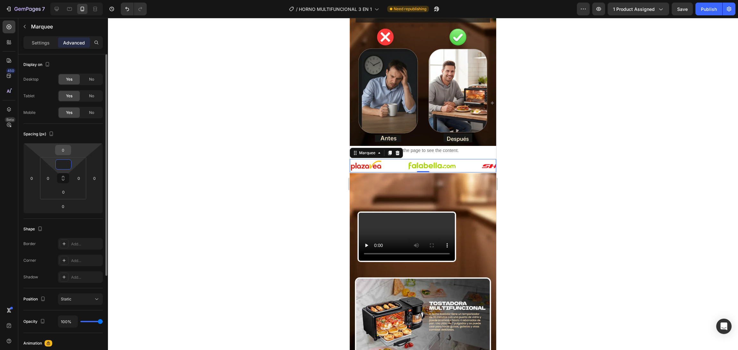
click at [67, 149] on input "0" at bounding box center [63, 150] width 13 height 10
type input "0"
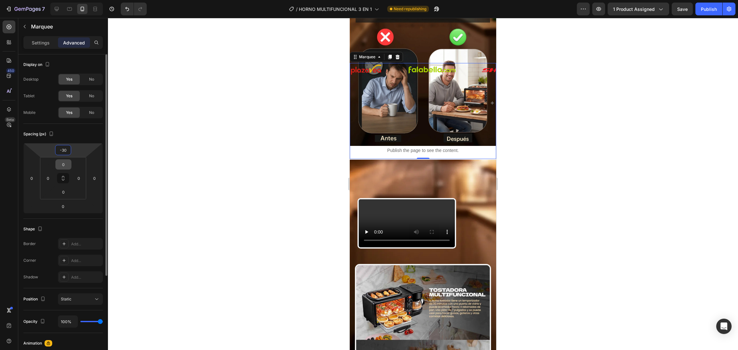
type input "-3"
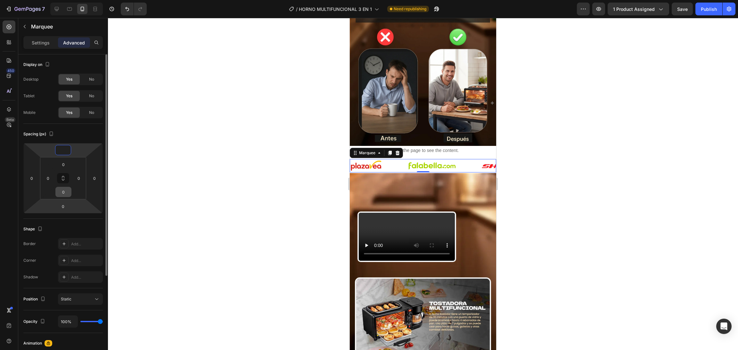
click at [65, 188] on input "0" at bounding box center [63, 192] width 13 height 10
type input "0"
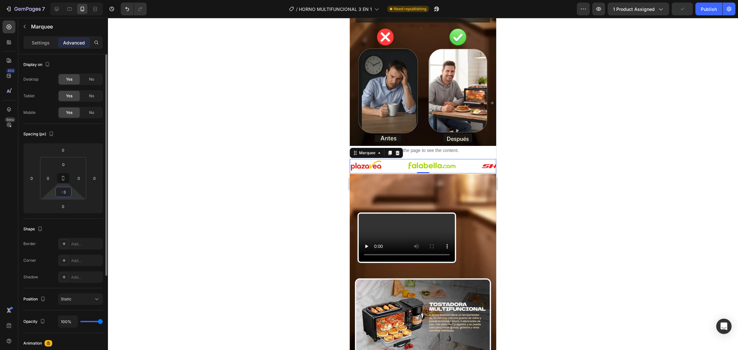
type input "-"
click at [68, 166] on input "0" at bounding box center [63, 165] width 13 height 10
type input "0"
type input "-"
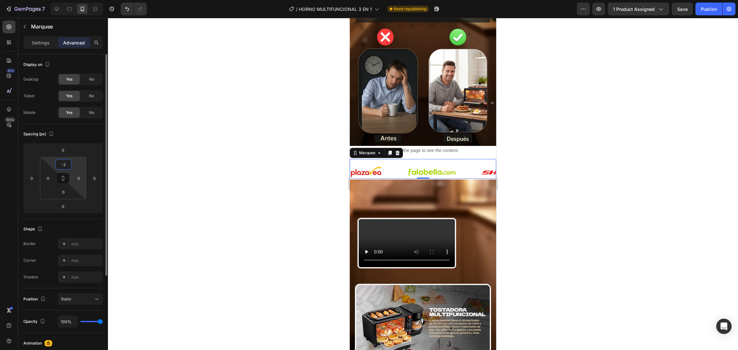
type input "-"
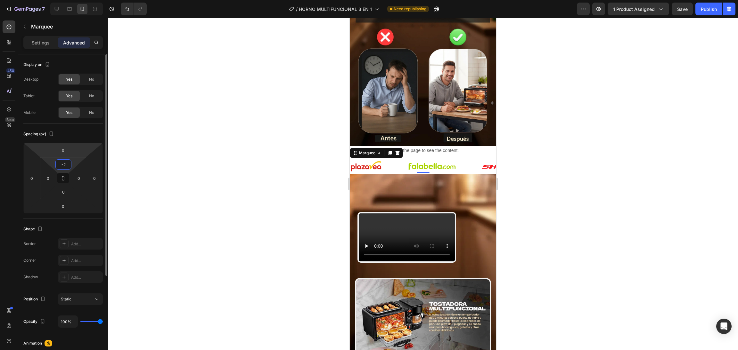
type input "-"
click at [68, 152] on input "0" at bounding box center [63, 150] width 13 height 10
type input "0"
click at [66, 153] on input "0" at bounding box center [63, 150] width 13 height 10
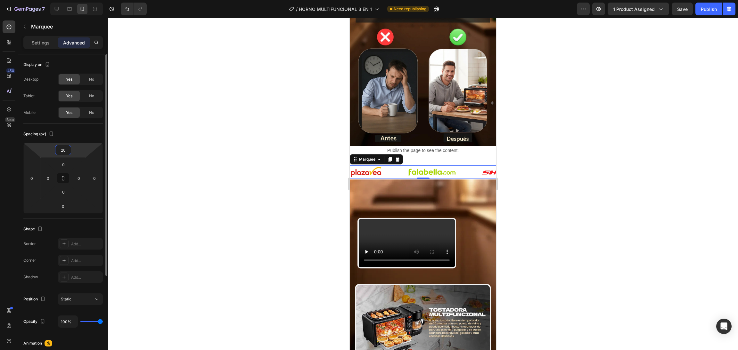
type input "2"
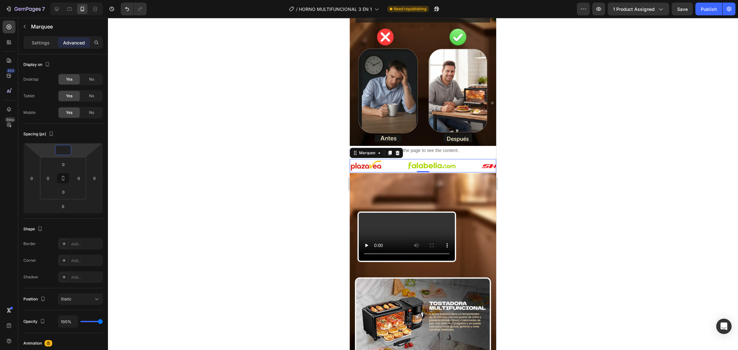
click at [186, 164] on div at bounding box center [423, 184] width 630 height 332
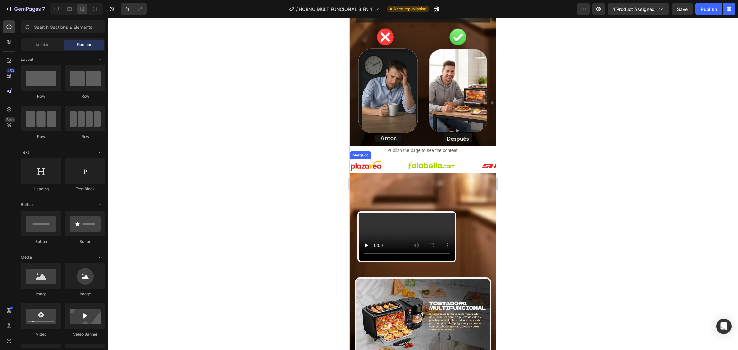
click at [406, 160] on div "Image" at bounding box center [379, 166] width 58 height 12
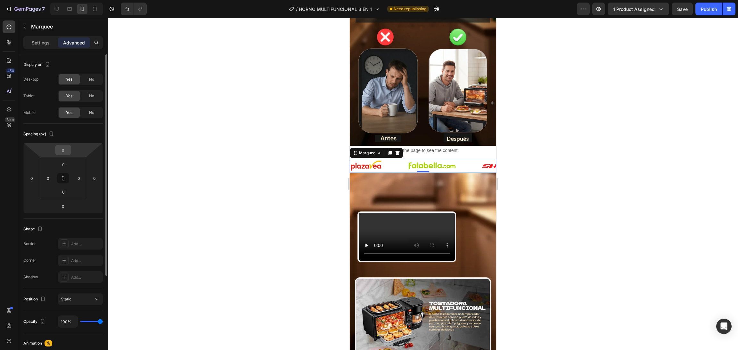
click at [67, 152] on input "0" at bounding box center [63, 150] width 13 height 10
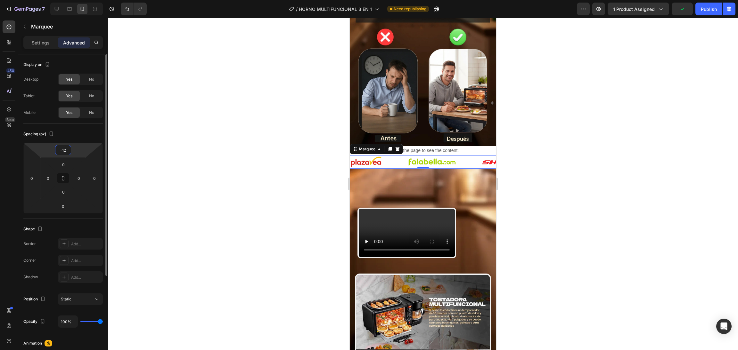
type input "-1"
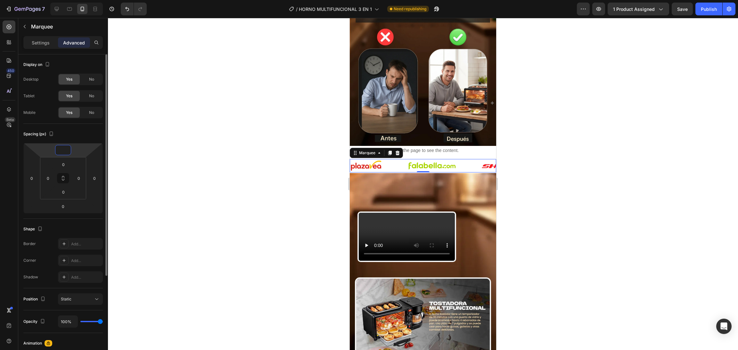
type input "2"
type input "0"
click at [226, 127] on div at bounding box center [423, 184] width 630 height 332
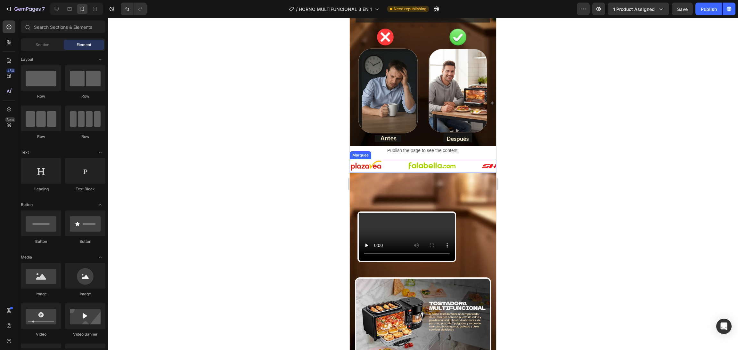
click at [458, 160] on div "Image" at bounding box center [445, 166] width 74 height 12
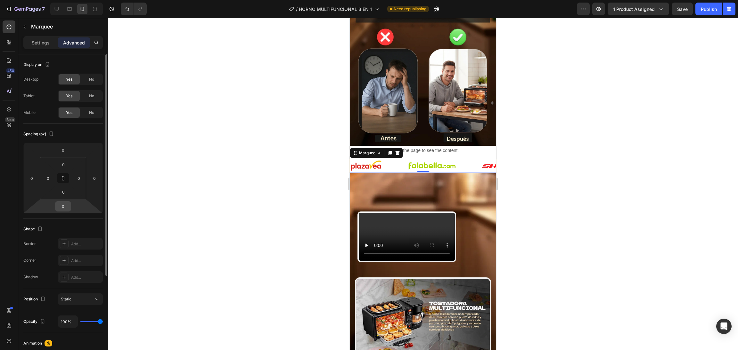
click at [64, 202] on input "0" at bounding box center [63, 207] width 13 height 10
type input "-150"
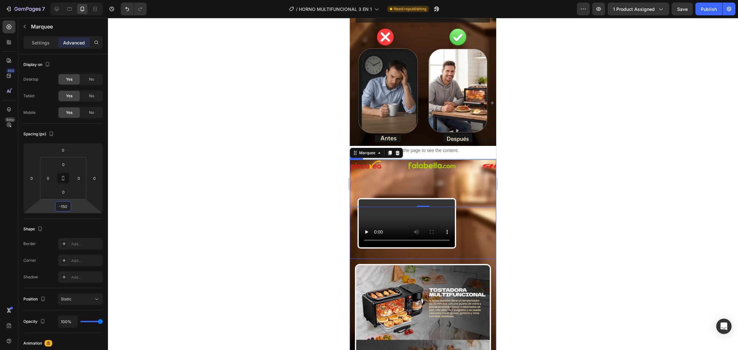
click at [464, 204] on div "Video" at bounding box center [407, 223] width 114 height 51
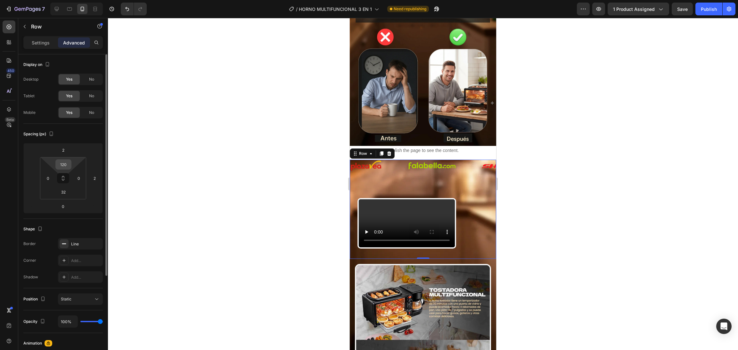
click at [68, 162] on input "120" at bounding box center [63, 165] width 13 height 10
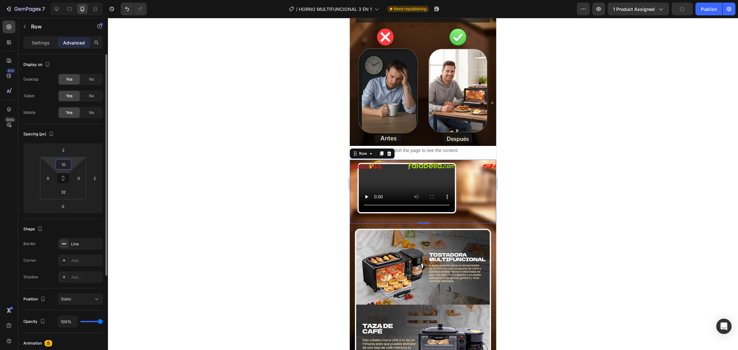
type input "100"
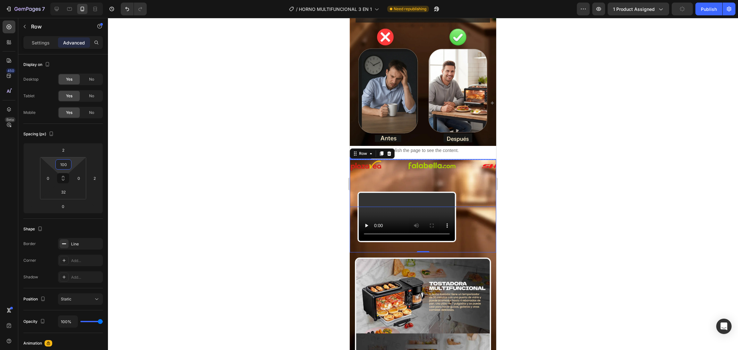
click at [464, 160] on div "Image" at bounding box center [445, 166] width 74 height 12
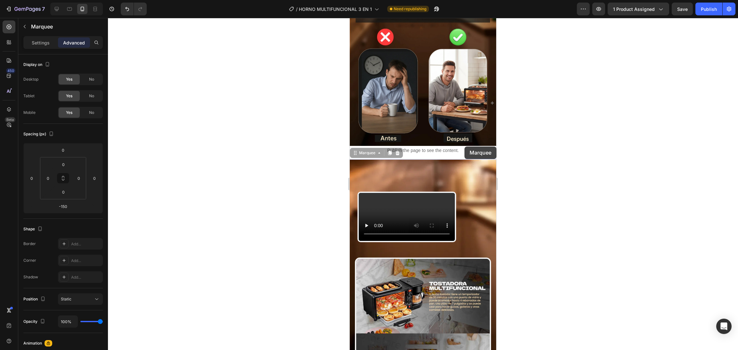
drag, startPoint x: 464, startPoint y: 142, endPoint x: 464, endPoint y: 147, distance: 4.5
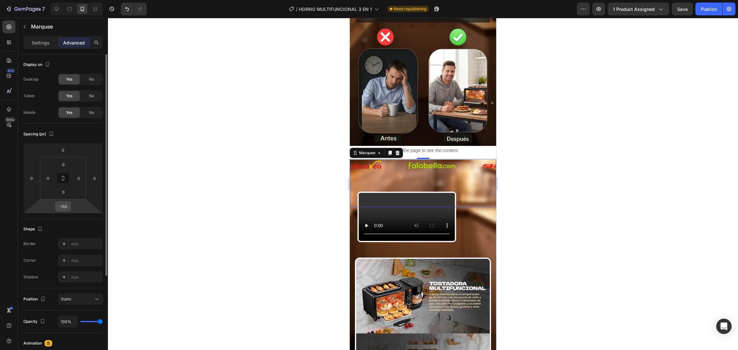
click at [68, 205] on input "-150" at bounding box center [63, 207] width 13 height 10
type input "2"
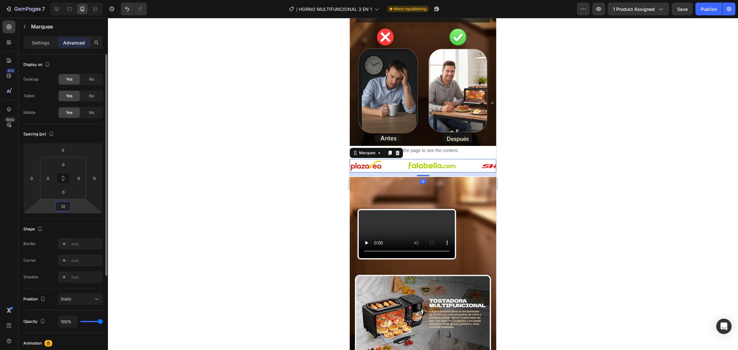
type input "1"
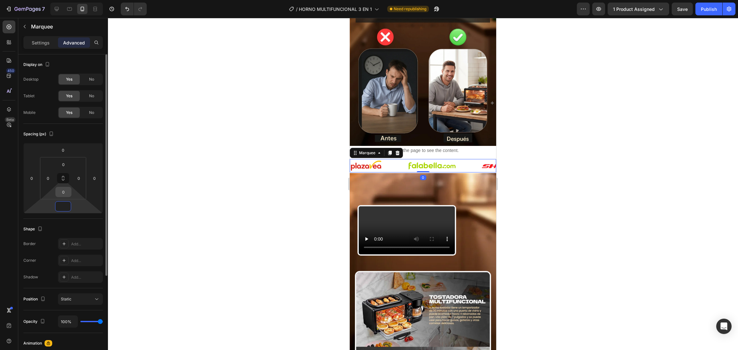
type input "0"
click at [68, 189] on input "0" at bounding box center [63, 192] width 13 height 10
click at [42, 0] on html "7 / HORNO MULTIFUNCIONAL 3 EN 1 Need republishing Preview 1 product assigned Pu…" at bounding box center [369, 0] width 738 height 0
click at [51, 0] on html "7 / HORNO MULTIFUNCIONAL 3 EN 1 Need republishing Preview 1 product assigned Pu…" at bounding box center [369, 0] width 738 height 0
click at [65, 207] on input "0" at bounding box center [63, 207] width 13 height 10
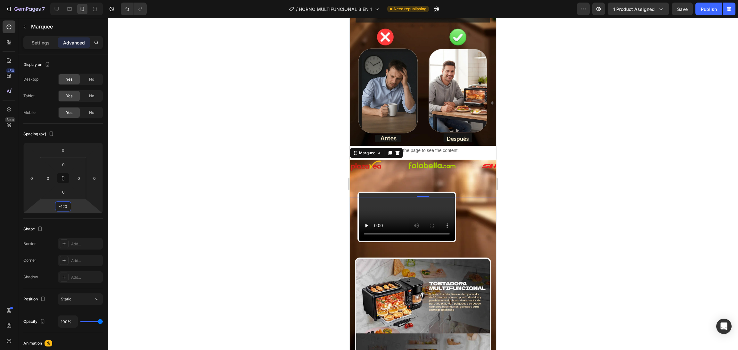
type input "-120"
click at [655, 10] on div "Publish" at bounding box center [709, 9] width 16 height 7
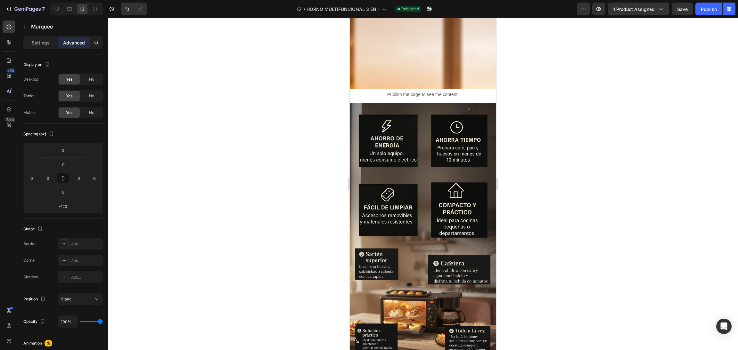
scroll to position [1345, 0]
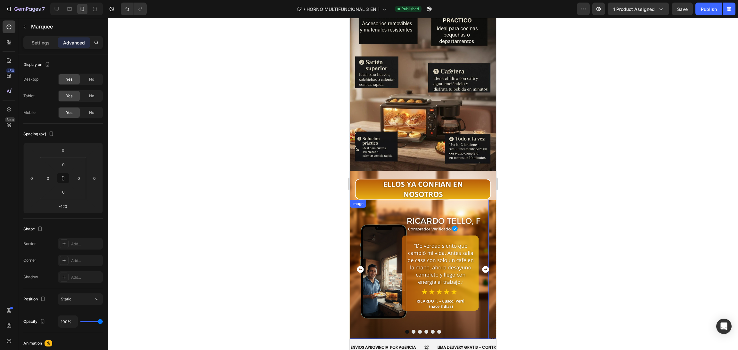
click at [370, 205] on img at bounding box center [419, 269] width 139 height 139
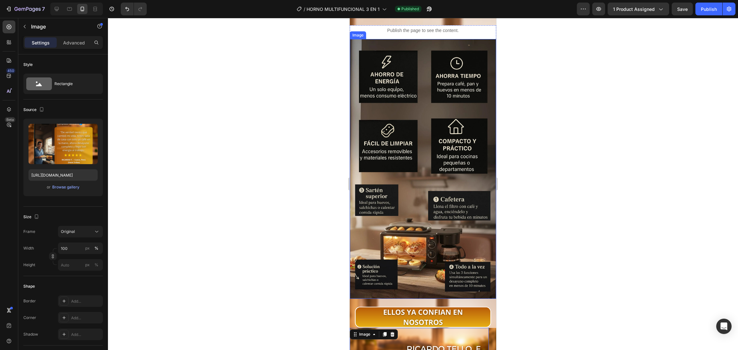
scroll to position [1409, 0]
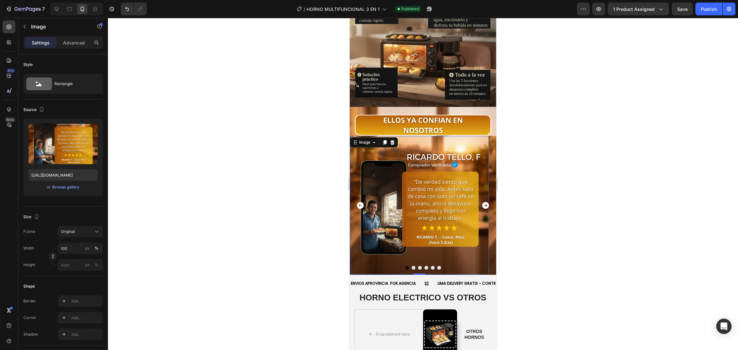
click at [418, 213] on img at bounding box center [419, 205] width 139 height 139
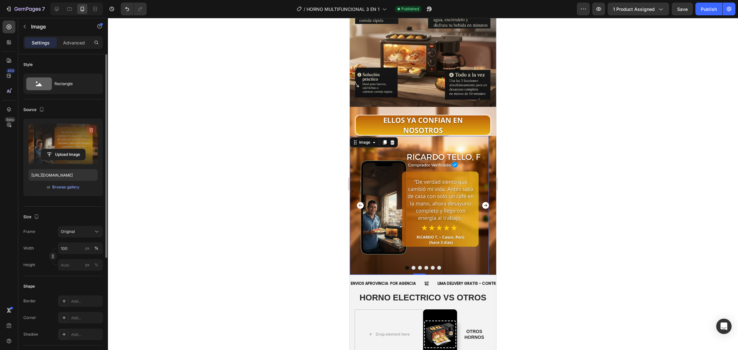
click at [91, 131] on icon "button" at bounding box center [91, 130] width 6 height 6
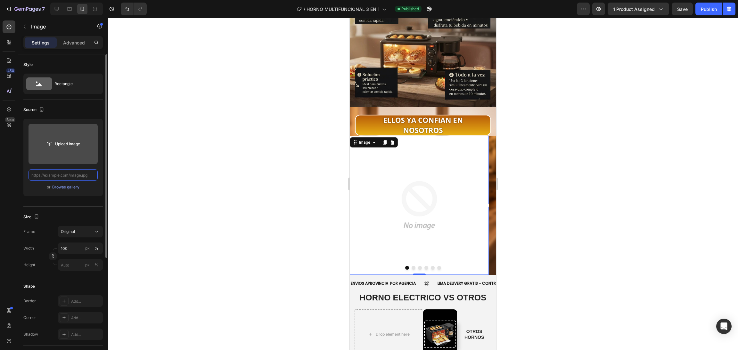
click at [89, 175] on input "text" at bounding box center [62, 175] width 69 height 12
paste input "[URL][DOMAIN_NAME]"
type input "[URL][DOMAIN_NAME]"
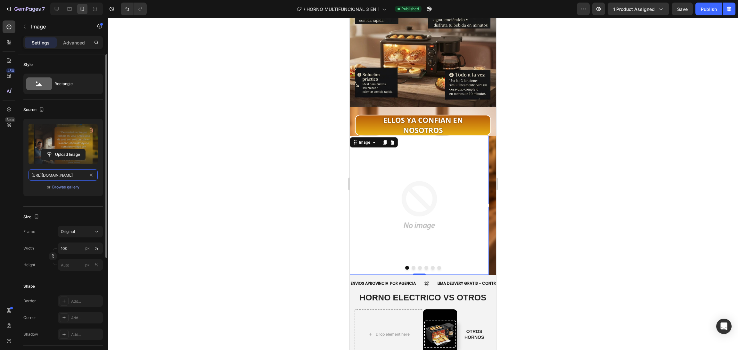
scroll to position [0, 170]
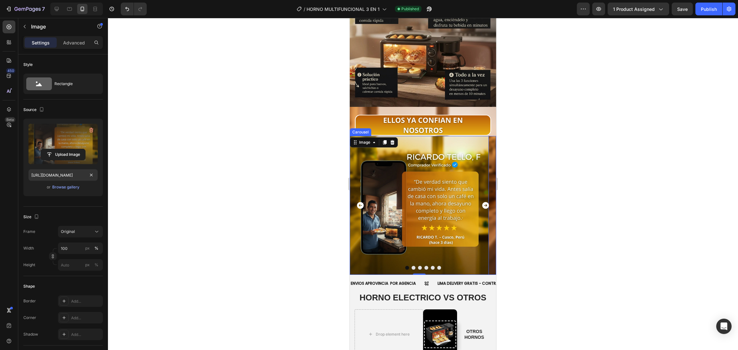
click at [482, 201] on icon "Carousel Next Arrow" at bounding box center [485, 205] width 8 height 8
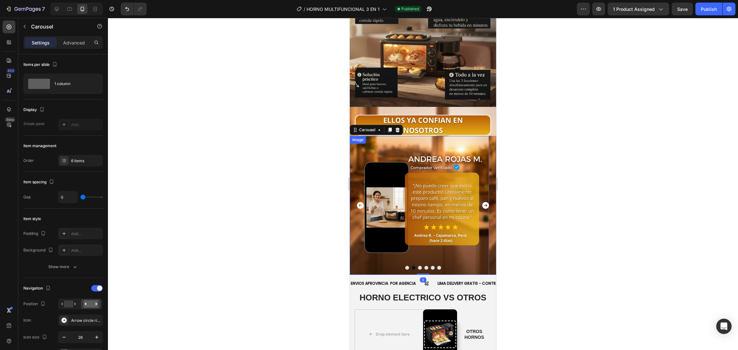
click at [391, 187] on img at bounding box center [419, 205] width 139 height 139
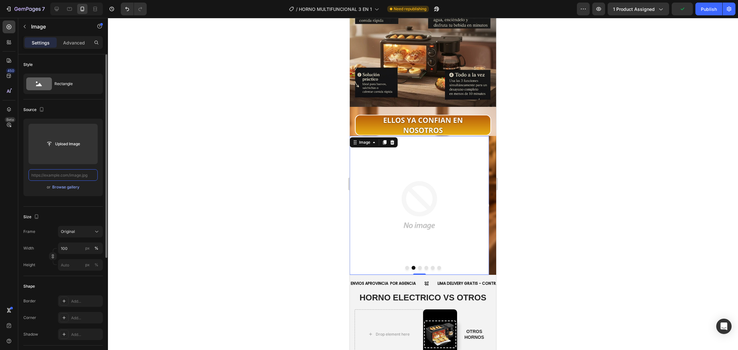
scroll to position [0, 0]
paste input "[URL][DOMAIN_NAME]"
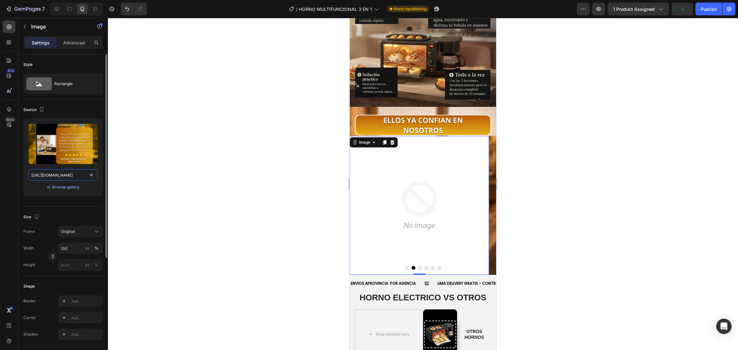
scroll to position [0, 163]
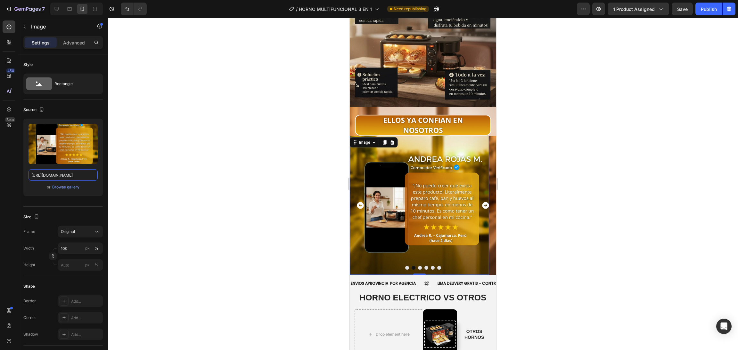
type input "[URL][DOMAIN_NAME]"
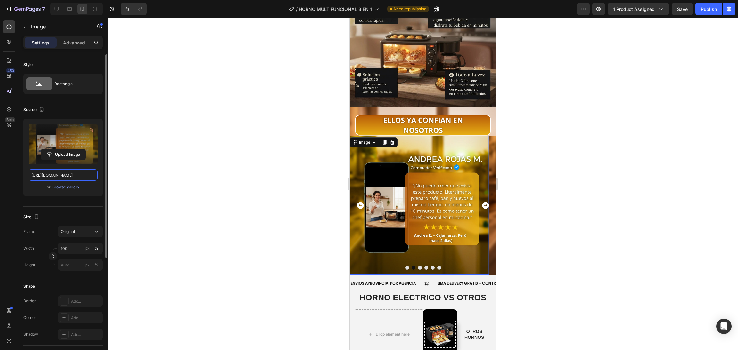
scroll to position [0, 0]
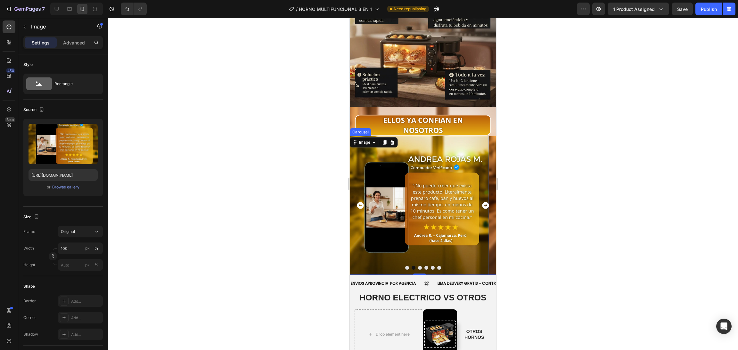
click at [482, 202] on icon "Carousel Next Arrow" at bounding box center [485, 205] width 7 height 7
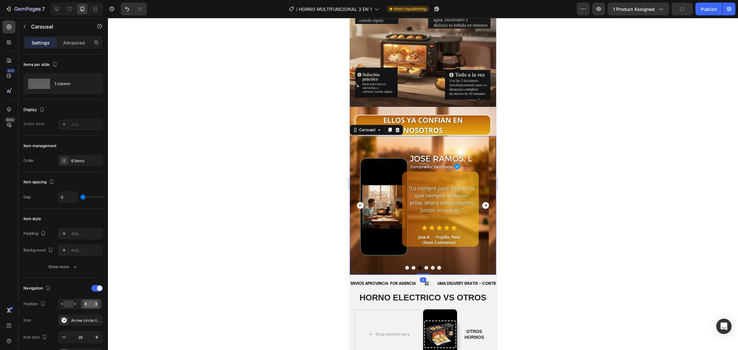
click at [403, 184] on div "Image" at bounding box center [419, 205] width 139 height 139
click at [427, 136] on div "Image" at bounding box center [419, 205] width 139 height 139
click at [423, 192] on div "Image" at bounding box center [419, 205] width 139 height 139
click at [423, 232] on div "Image" at bounding box center [419, 205] width 139 height 139
click at [300, 217] on div at bounding box center [423, 184] width 630 height 332
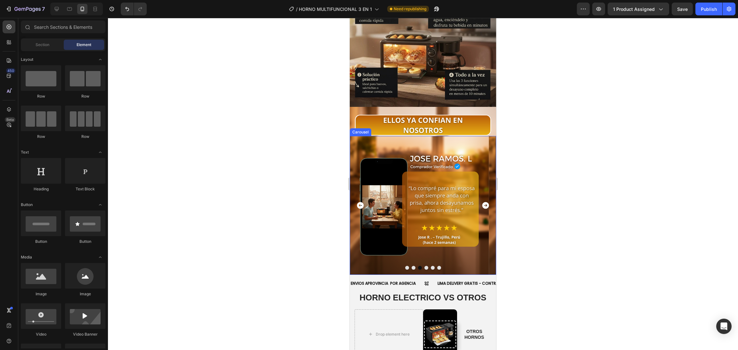
click at [425, 164] on div "Image" at bounding box center [419, 205] width 139 height 139
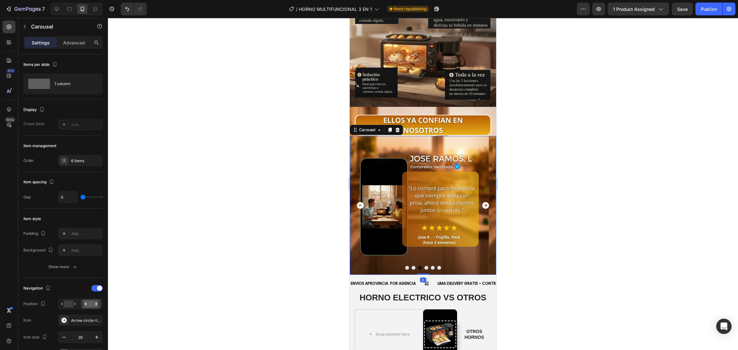
click at [423, 139] on div "Image" at bounding box center [419, 205] width 139 height 139
click at [431, 189] on div "Image" at bounding box center [419, 205] width 139 height 139
click at [426, 256] on div "Image" at bounding box center [419, 205] width 139 height 139
click at [419, 251] on div "Image" at bounding box center [419, 205] width 139 height 139
click at [424, 266] on button "Dot" at bounding box center [426, 268] width 4 height 4
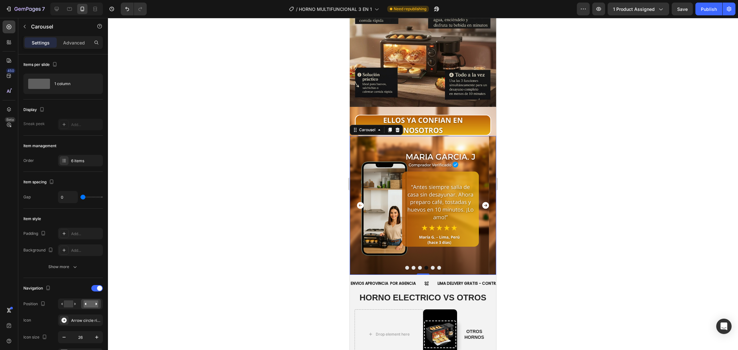
click at [412, 250] on div "Image" at bounding box center [419, 205] width 139 height 139
click at [412, 266] on div at bounding box center [423, 268] width 146 height 4
click at [411, 266] on button "Dot" at bounding box center [413, 268] width 4 height 4
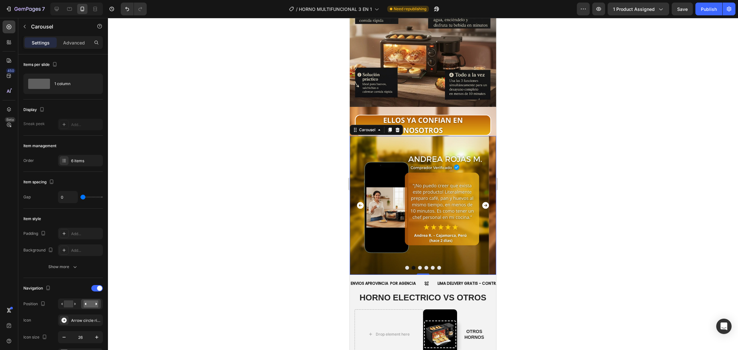
click at [414, 266] on div at bounding box center [423, 268] width 146 height 4
click at [418, 266] on button "Dot" at bounding box center [420, 268] width 4 height 4
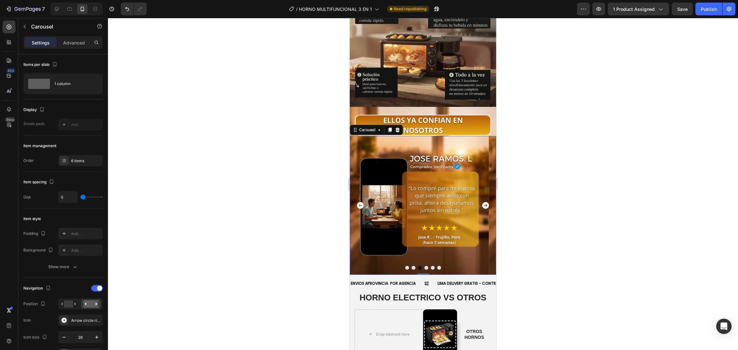
click at [402, 173] on div "Image" at bounding box center [419, 205] width 139 height 139
click at [398, 136] on img at bounding box center [419, 205] width 139 height 139
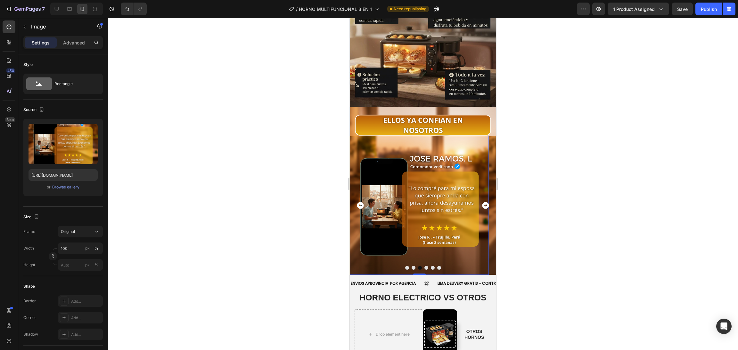
click at [308, 161] on div at bounding box center [423, 184] width 630 height 332
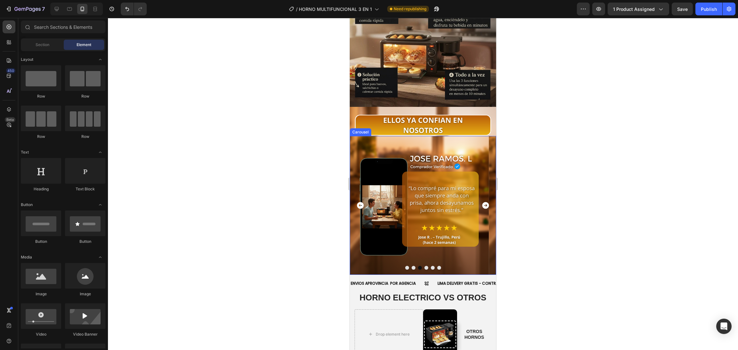
click at [441, 136] on div "Image" at bounding box center [419, 205] width 139 height 139
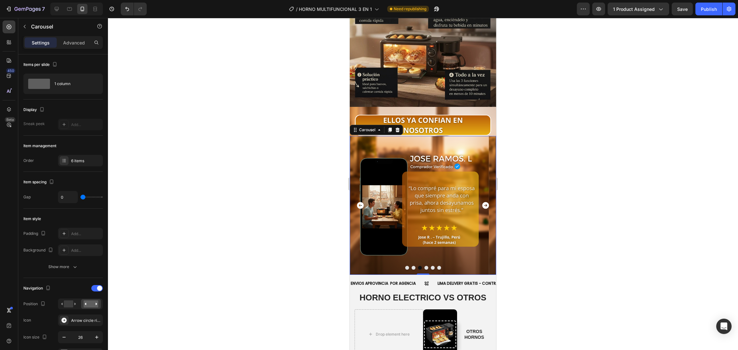
click at [405, 136] on div "Image" at bounding box center [419, 205] width 139 height 139
click at [433, 136] on div "Image" at bounding box center [419, 205] width 139 height 139
click at [427, 154] on div "Image" at bounding box center [419, 205] width 139 height 139
drag, startPoint x: 428, startPoint y: 138, endPoint x: 418, endPoint y: 134, distance: 10.7
click at [428, 138] on div "Image" at bounding box center [419, 205] width 139 height 139
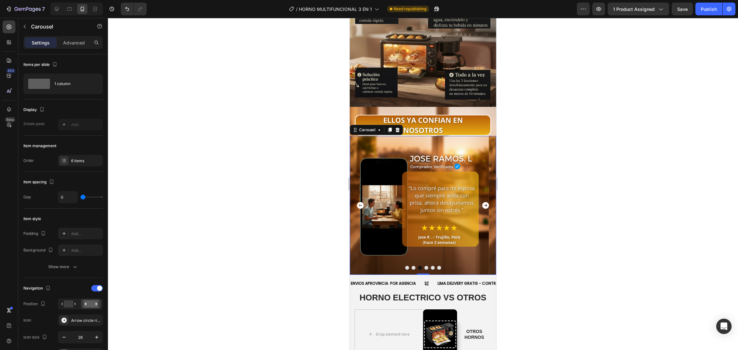
click at [416, 136] on div "Image" at bounding box center [419, 205] width 139 height 139
click at [414, 136] on div "Image" at bounding box center [419, 205] width 139 height 139
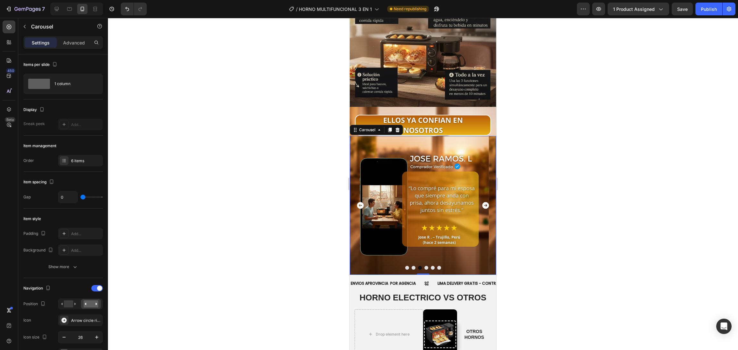
click at [411, 266] on button "Dot" at bounding box center [413, 268] width 4 height 4
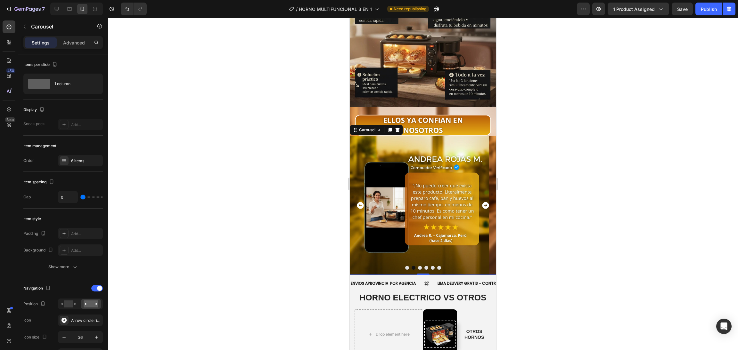
click at [418, 266] on button "Dot" at bounding box center [420, 268] width 4 height 4
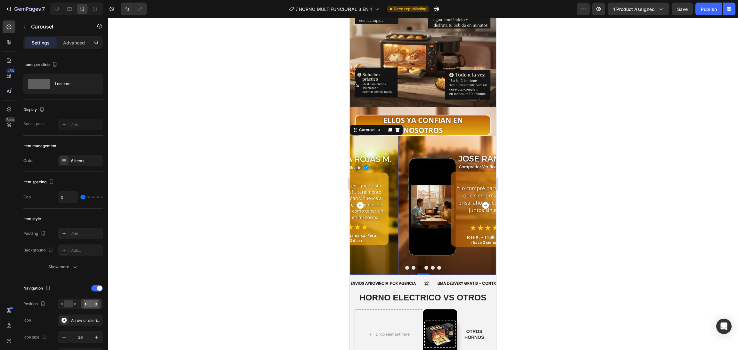
click at [410, 225] on div "Image" at bounding box center [467, 205] width 139 height 139
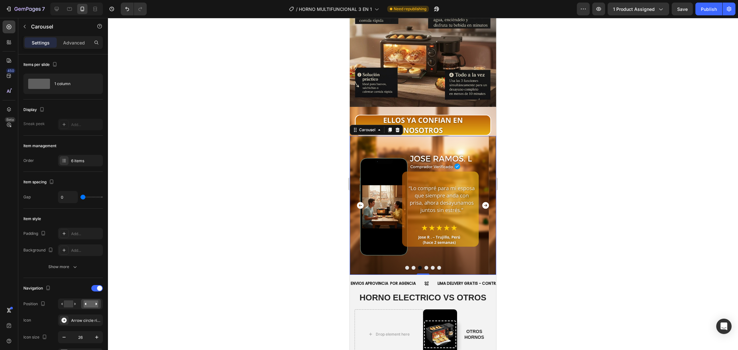
click at [407, 186] on div "Image" at bounding box center [419, 205] width 139 height 139
click at [407, 144] on div "Image" at bounding box center [419, 205] width 139 height 139
click at [408, 136] on div "Image" at bounding box center [419, 205] width 139 height 139
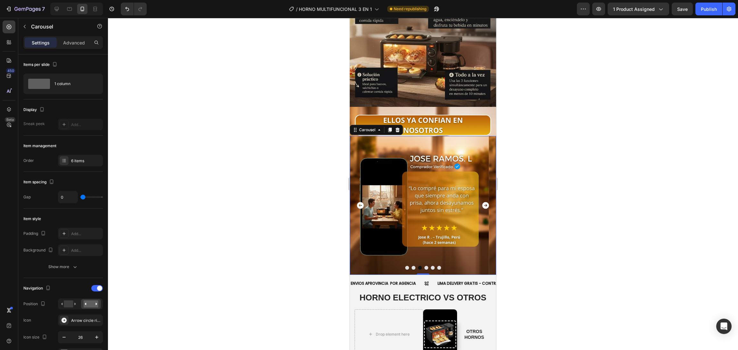
click at [412, 136] on div "Image" at bounding box center [419, 205] width 139 height 139
click at [424, 266] on button "Dot" at bounding box center [426, 268] width 4 height 4
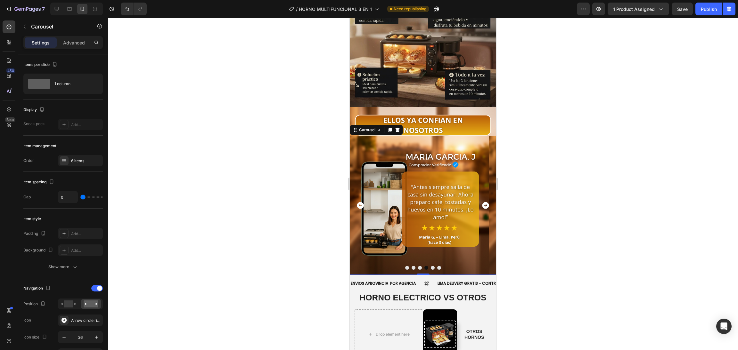
click at [426, 200] on div "Image" at bounding box center [419, 205] width 139 height 139
drag, startPoint x: 426, startPoint y: 200, endPoint x: 420, endPoint y: 167, distance: 33.8
click at [426, 194] on div "Image" at bounding box center [419, 205] width 139 height 139
click at [416, 151] on div "Image" at bounding box center [419, 205] width 139 height 139
click at [415, 138] on div "Image" at bounding box center [419, 205] width 139 height 139
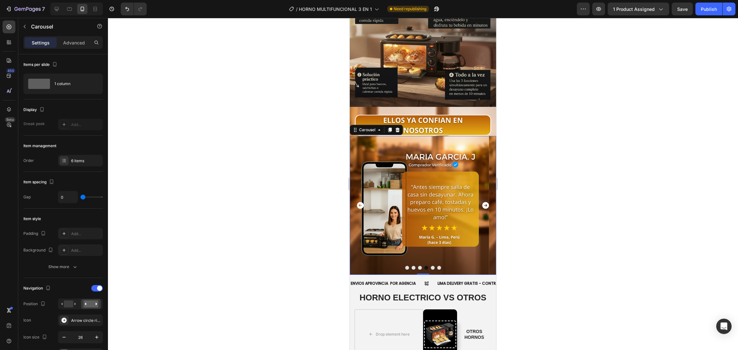
click at [415, 138] on div "Image" at bounding box center [419, 205] width 139 height 139
drag, startPoint x: 404, startPoint y: 134, endPoint x: 385, endPoint y: 128, distance: 19.8
click at [397, 136] on div "Image" at bounding box center [419, 205] width 139 height 139
click at [385, 136] on div "Image" at bounding box center [419, 205] width 139 height 139
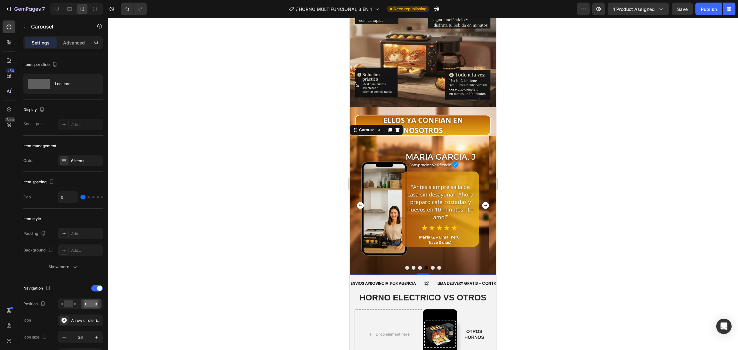
drag, startPoint x: 377, startPoint y: 129, endPoint x: 369, endPoint y: 130, distance: 7.1
click at [373, 136] on div "Image" at bounding box center [419, 205] width 139 height 139
drag, startPoint x: 369, startPoint y: 130, endPoint x: 366, endPoint y: 130, distance: 3.5
click at [367, 136] on div "Image" at bounding box center [419, 205] width 139 height 139
click at [366, 136] on div "Image" at bounding box center [419, 205] width 139 height 139
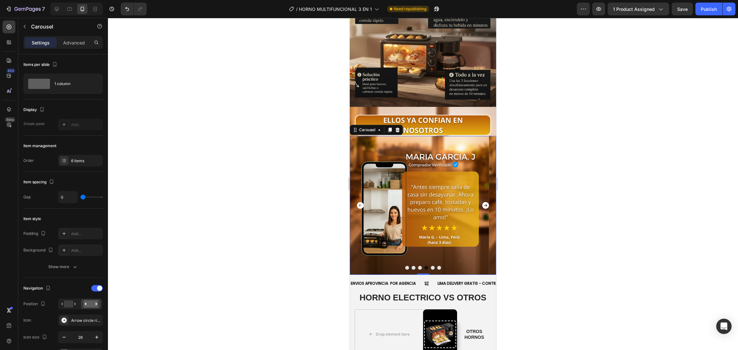
click at [366, 136] on div "Image" at bounding box center [419, 205] width 139 height 139
click at [413, 136] on img at bounding box center [419, 205] width 139 height 139
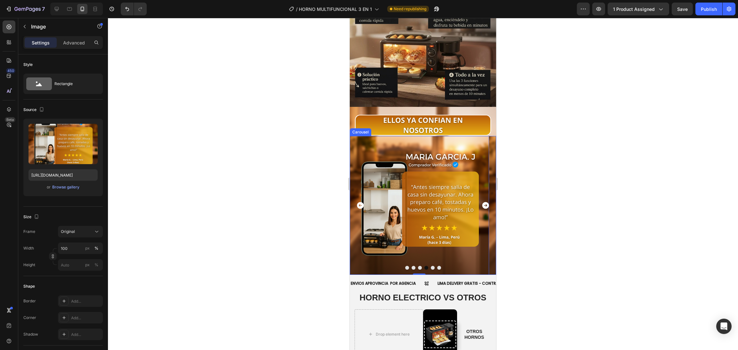
click at [416, 251] on div "Image 0" at bounding box center [419, 205] width 139 height 139
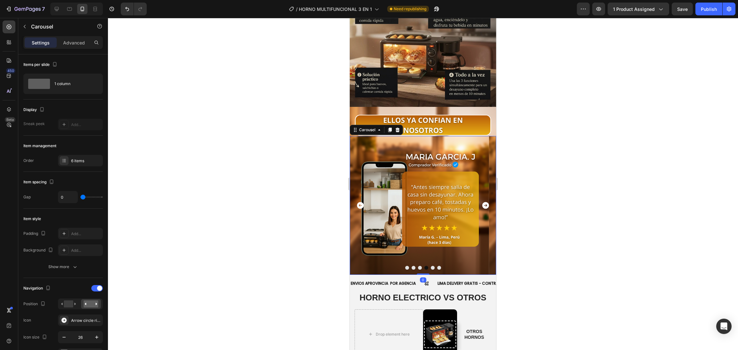
click at [418, 266] on button "Dot" at bounding box center [420, 268] width 4 height 4
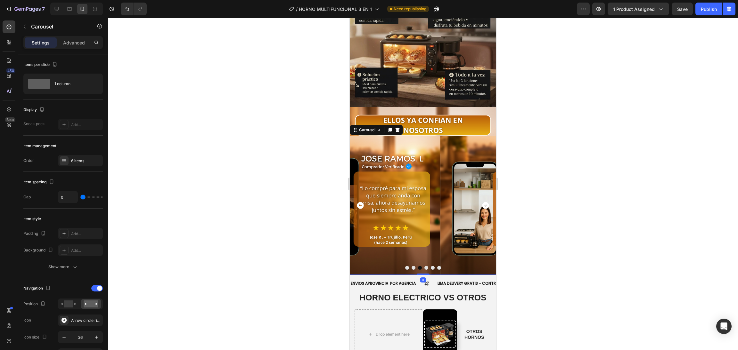
click at [418, 266] on button "Dot" at bounding box center [420, 268] width 4 height 4
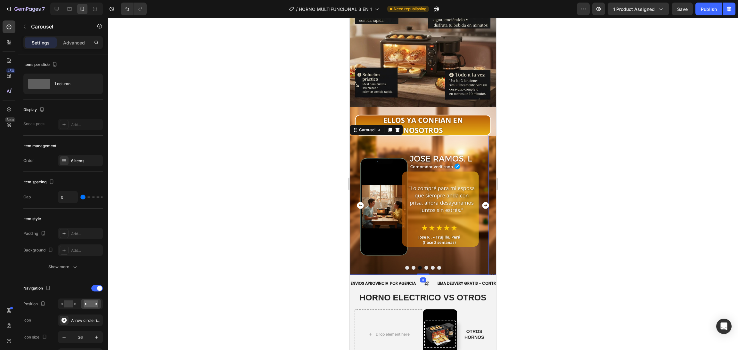
click at [429, 136] on img at bounding box center [419, 205] width 139 height 139
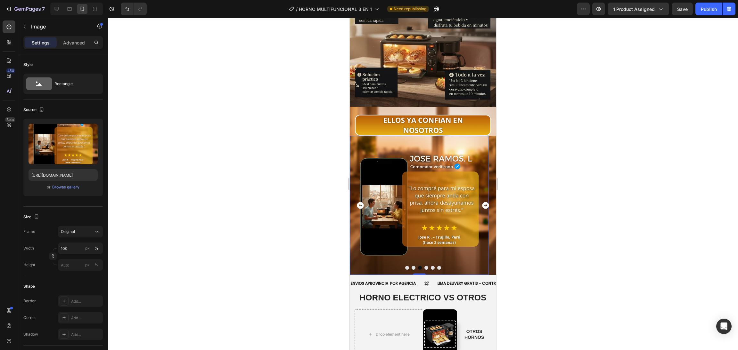
click at [431, 136] on div "Image 0" at bounding box center [419, 205] width 139 height 139
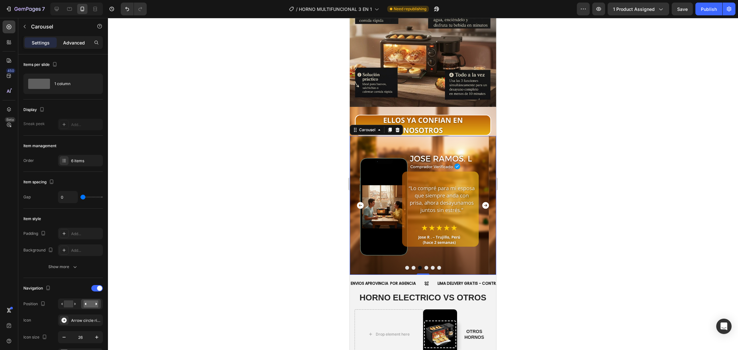
click at [74, 37] on div "Advanced" at bounding box center [74, 42] width 32 height 10
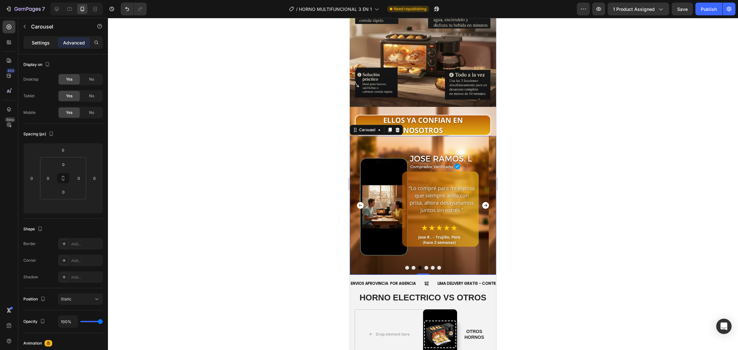
click at [44, 37] on div "Settings" at bounding box center [41, 42] width 32 height 10
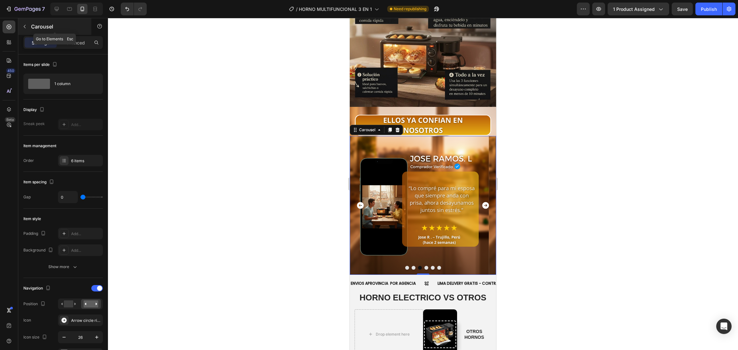
click at [20, 29] on button "button" at bounding box center [25, 26] width 10 height 10
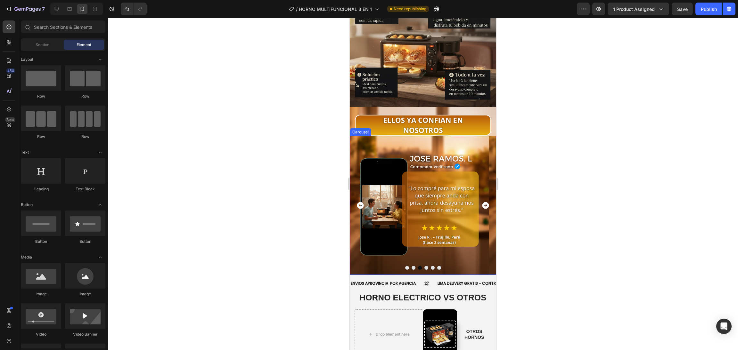
click at [427, 221] on div "Image" at bounding box center [419, 205] width 139 height 139
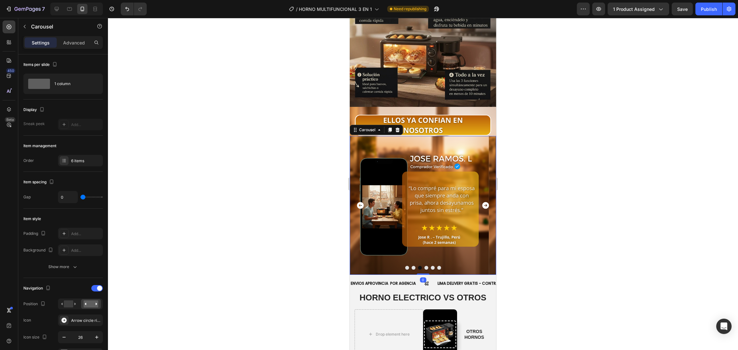
click at [410, 136] on div "Image" at bounding box center [419, 205] width 139 height 139
click at [29, 27] on button "button" at bounding box center [25, 26] width 10 height 10
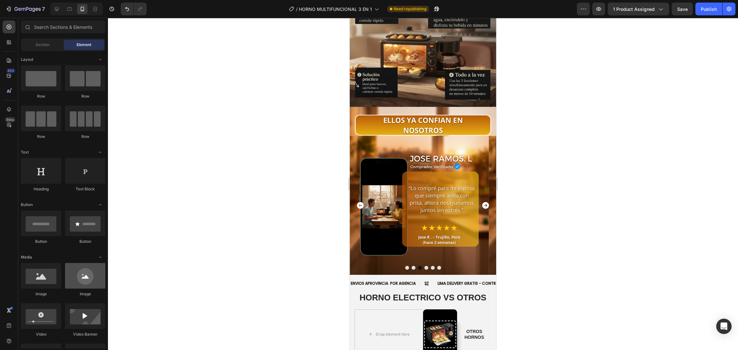
click at [78, 263] on div at bounding box center [85, 276] width 40 height 26
click at [59, 263] on div at bounding box center [41, 276] width 40 height 26
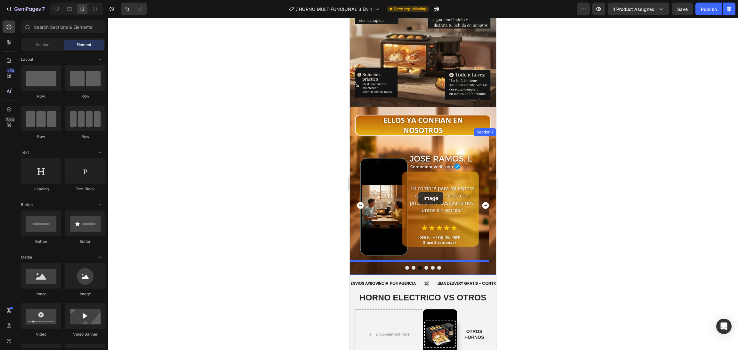
drag, startPoint x: 393, startPoint y: 105, endPoint x: 418, endPoint y: 192, distance: 90.7
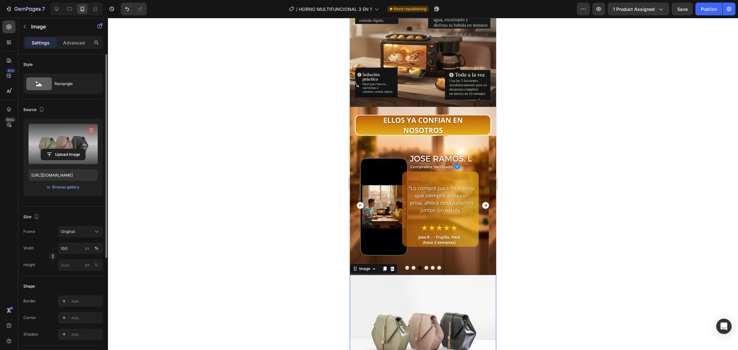
click at [91, 130] on icon "button" at bounding box center [91, 130] width 6 height 6
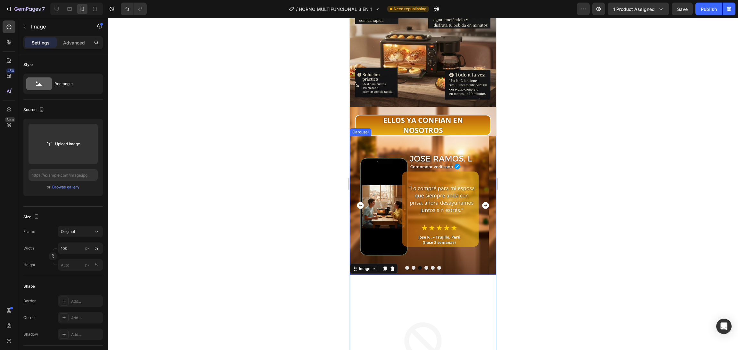
scroll to position [1537, 0]
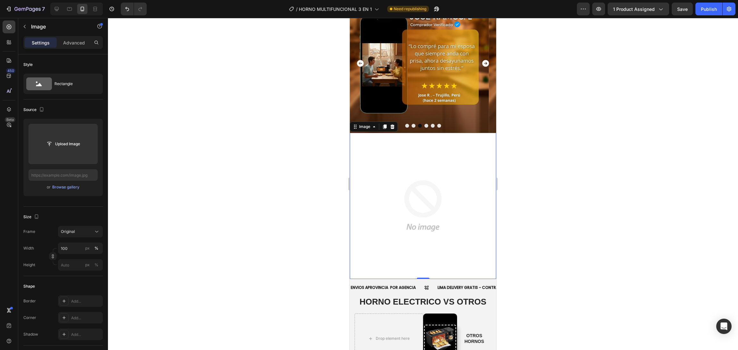
click at [392, 129] on div at bounding box center [392, 127] width 8 height 8
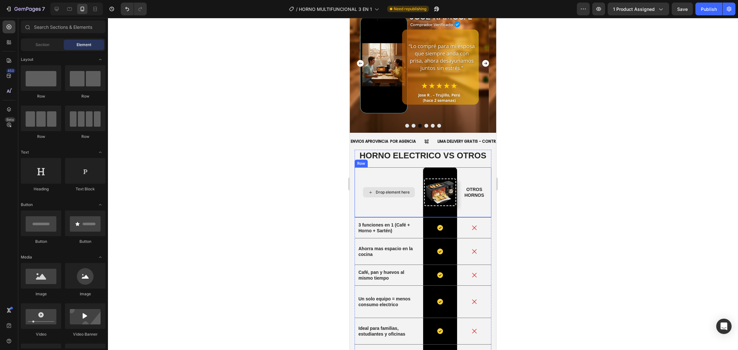
scroll to position [1409, 0]
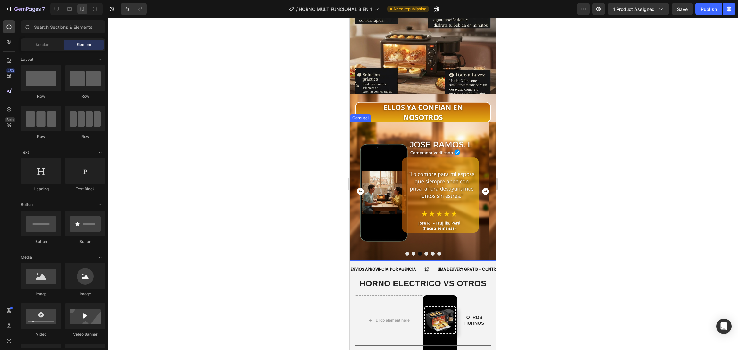
click at [411, 165] on div "Image" at bounding box center [419, 191] width 139 height 139
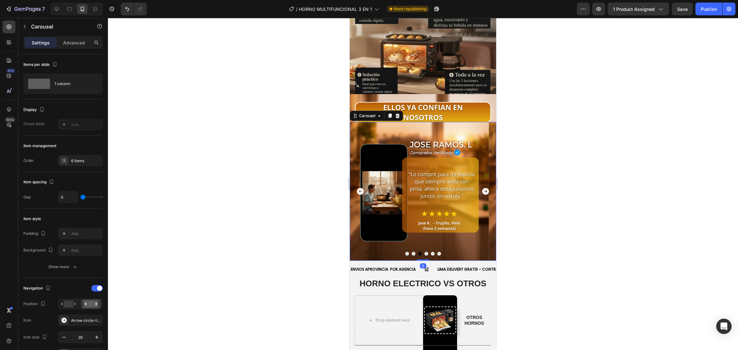
click at [415, 137] on div "Image" at bounding box center [419, 191] width 139 height 139
click at [421, 132] on div "Image" at bounding box center [419, 191] width 139 height 139
click at [423, 131] on div "Image" at bounding box center [419, 191] width 139 height 139
click at [424, 131] on div "Image" at bounding box center [419, 191] width 139 height 139
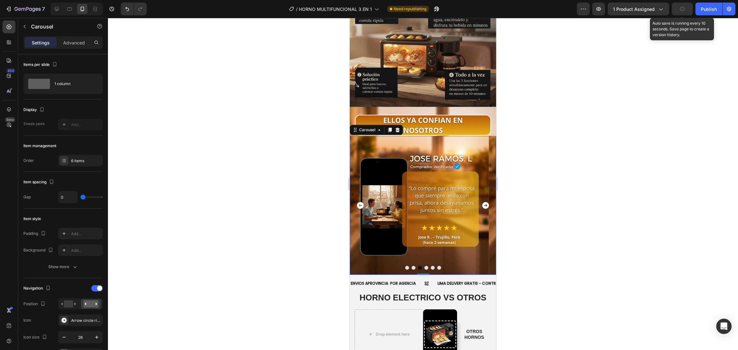
click at [655, 9] on button "button" at bounding box center [681, 9] width 21 height 13
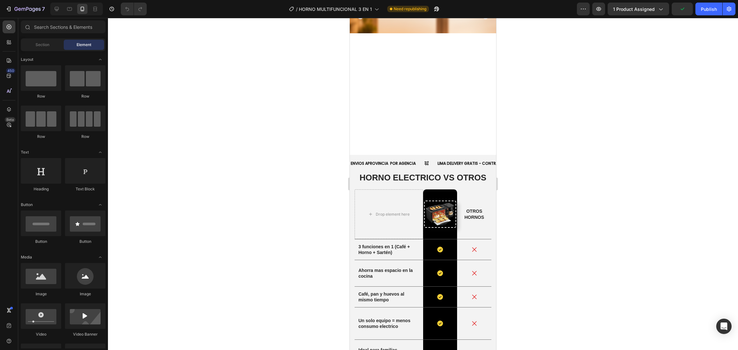
scroll to position [1409, 0]
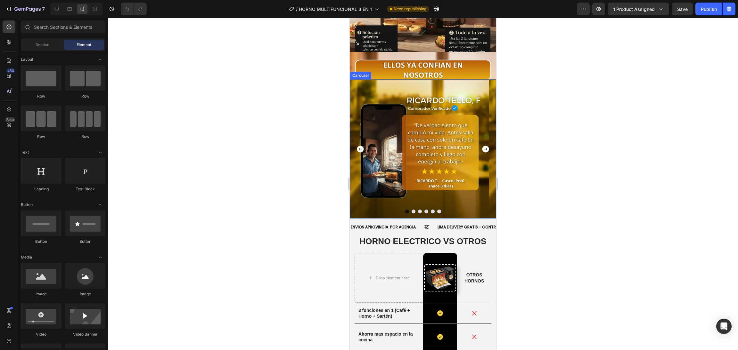
click at [482, 149] on icon "Carousel Next Arrow" at bounding box center [485, 149] width 7 height 7
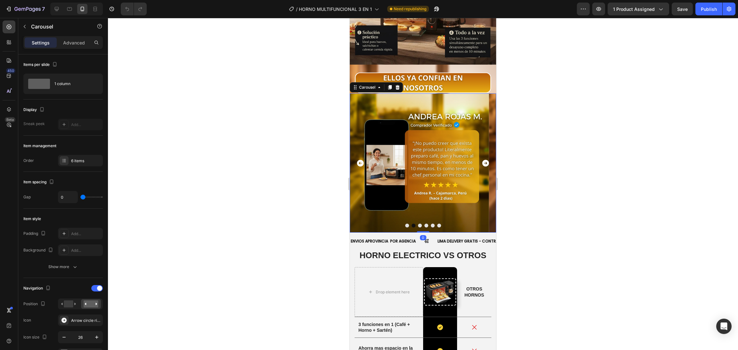
click at [482, 160] on icon "Carousel Next Arrow" at bounding box center [485, 163] width 7 height 7
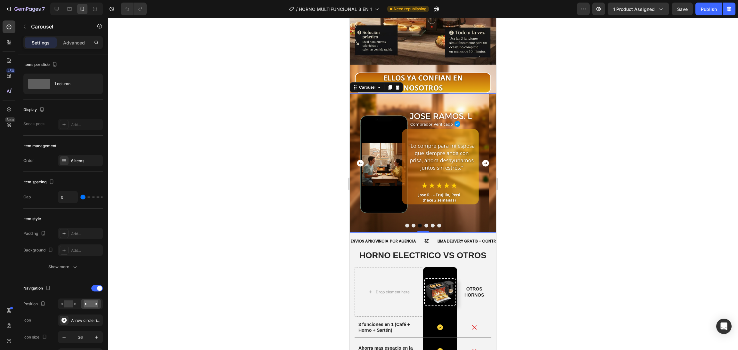
click at [408, 93] on div "Image" at bounding box center [419, 162] width 139 height 139
click at [416, 93] on div "Image" at bounding box center [419, 162] width 139 height 139
click at [412, 143] on div "Image" at bounding box center [419, 162] width 139 height 139
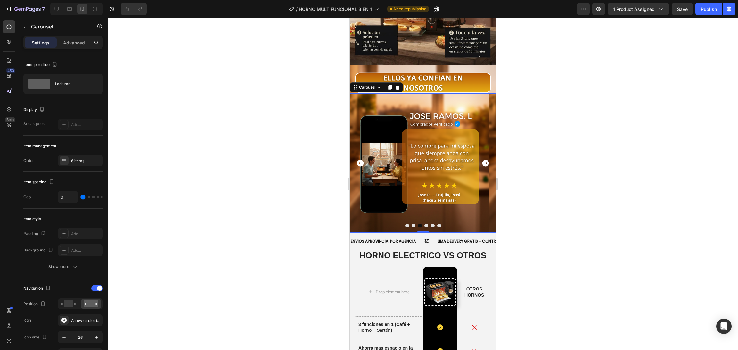
click at [411, 159] on div "Image" at bounding box center [419, 162] width 139 height 139
click at [76, 165] on div "6 items" at bounding box center [80, 161] width 45 height 12
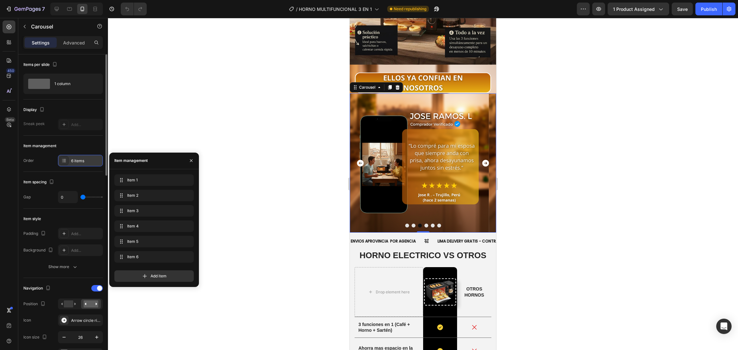
click at [77, 158] on div "6 items" at bounding box center [86, 161] width 30 height 6
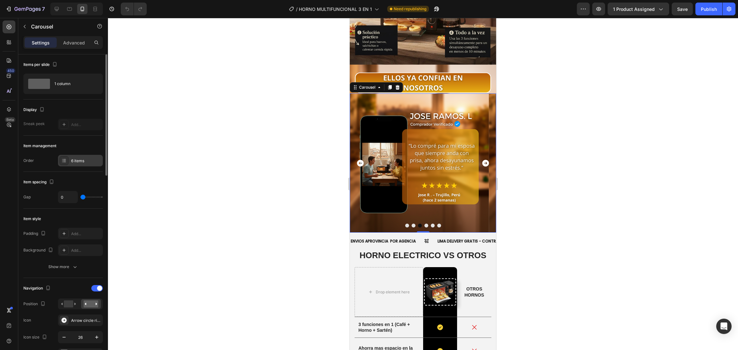
click at [74, 163] on div "6 items" at bounding box center [86, 161] width 30 height 6
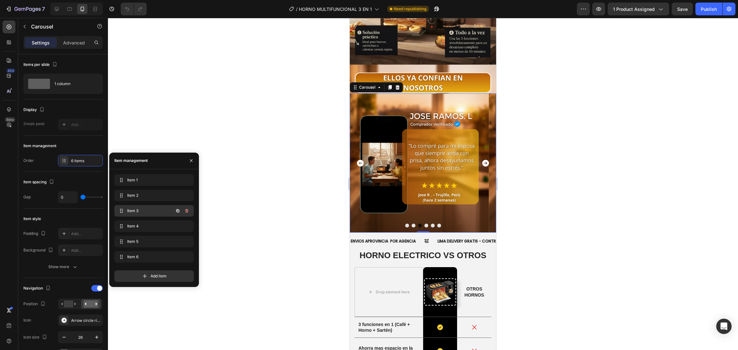
click at [141, 206] on div "Item 3 Item 3" at bounding box center [153, 211] width 79 height 12
click at [141, 211] on span "Item 3" at bounding box center [145, 211] width 36 height 6
click at [141, 211] on span "Item 3" at bounding box center [149, 211] width 47 height 6
click at [126, 211] on div "Item 3 Item 3" at bounding box center [145, 211] width 56 height 9
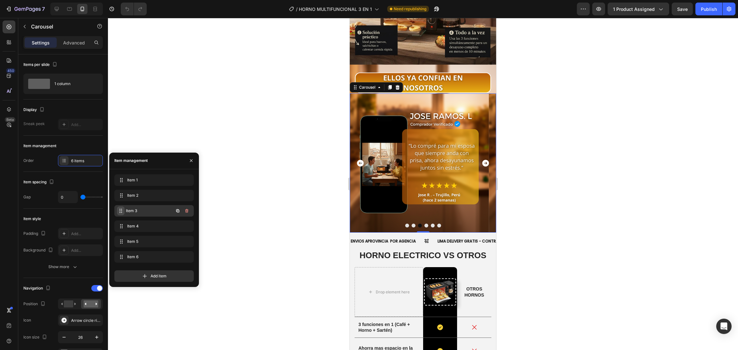
click at [126, 211] on div "Item 3 Item 3" at bounding box center [145, 211] width 56 height 9
click at [404, 110] on div "Image" at bounding box center [419, 162] width 139 height 139
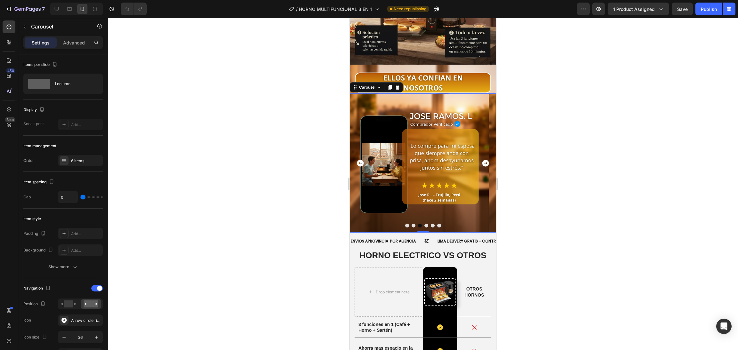
click at [408, 182] on div "Image" at bounding box center [419, 162] width 139 height 139
click at [408, 95] on div "Image" at bounding box center [419, 162] width 139 height 139
click at [408, 93] on div "Image" at bounding box center [419, 162] width 139 height 139
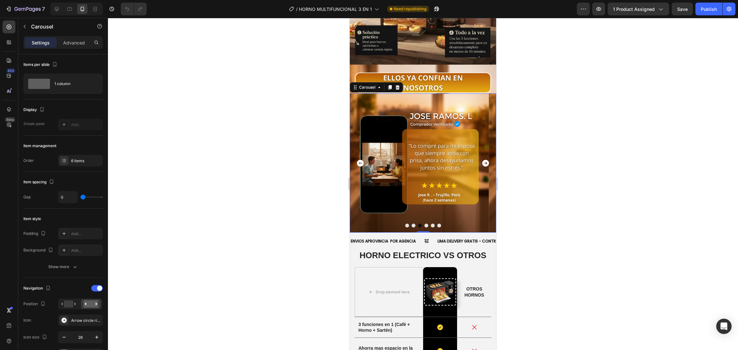
click at [408, 93] on div "Image" at bounding box center [419, 162] width 139 height 139
drag, startPoint x: 294, startPoint y: 159, endPoint x: 1, endPoint y: 141, distance: 293.9
click at [294, 159] on div at bounding box center [423, 184] width 630 height 332
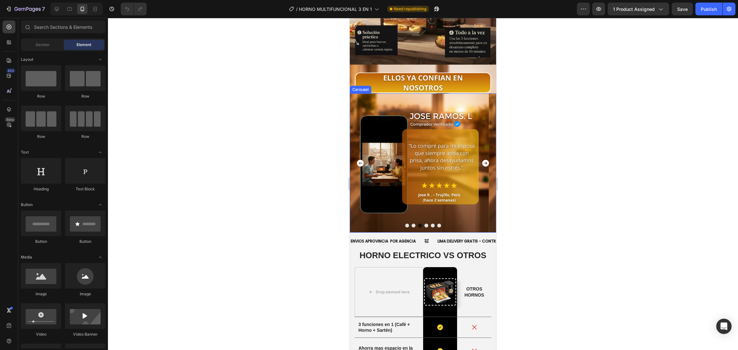
click at [402, 162] on div "Image" at bounding box center [419, 162] width 139 height 139
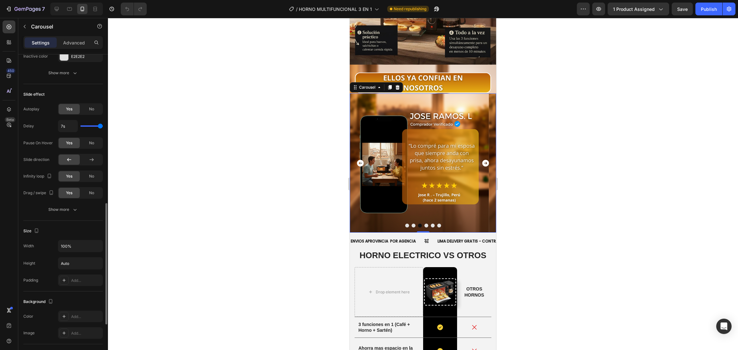
scroll to position [128, 0]
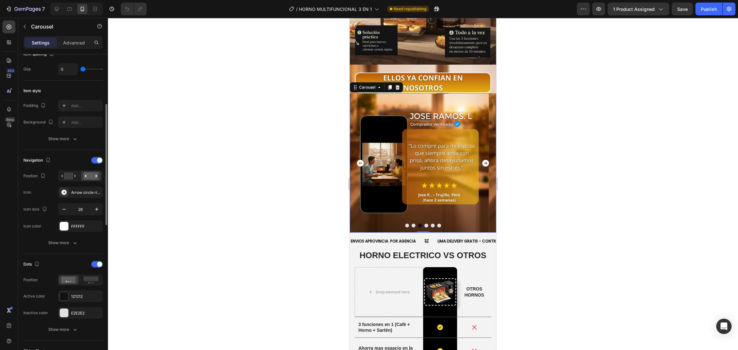
click at [454, 175] on div "Image" at bounding box center [419, 162] width 139 height 139
click at [449, 99] on div "Image" at bounding box center [419, 162] width 139 height 139
click at [452, 93] on div "Image" at bounding box center [419, 162] width 139 height 139
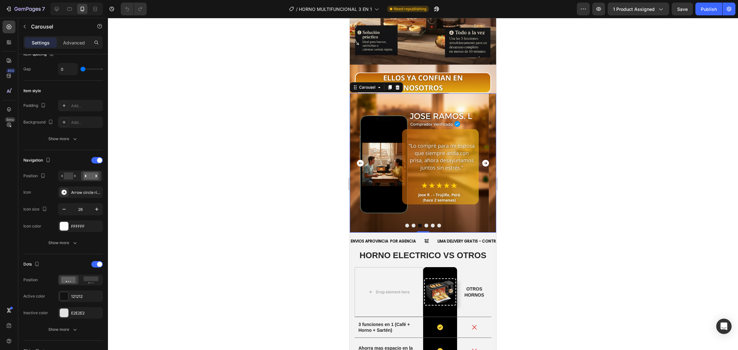
click at [475, 161] on div "Image" at bounding box center [419, 162] width 139 height 139
click at [418, 228] on div at bounding box center [422, 232] width 9 height 9
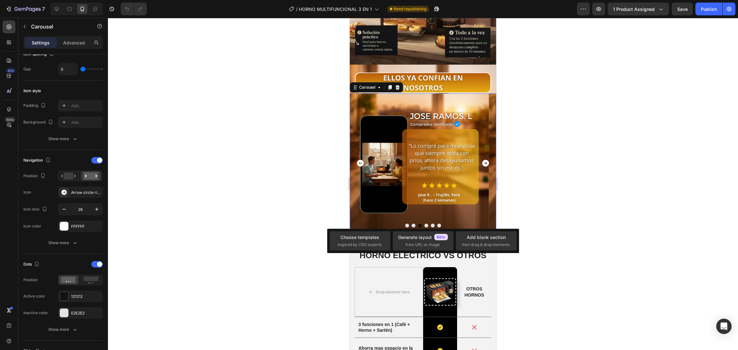
click at [425, 207] on div "Image" at bounding box center [419, 162] width 139 height 139
click at [425, 224] on div at bounding box center [423, 226] width 146 height 4
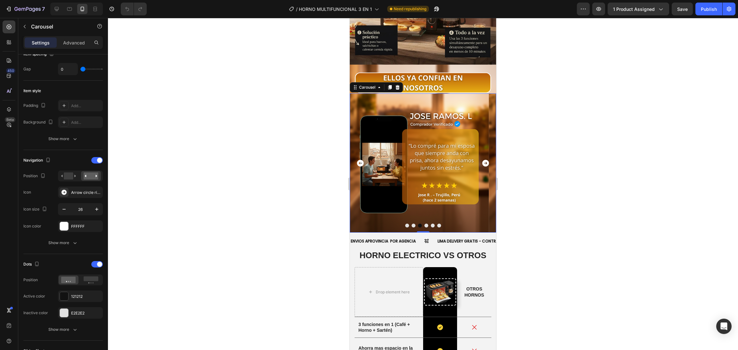
click at [423, 224] on div at bounding box center [423, 226] width 146 height 4
click at [420, 224] on div at bounding box center [423, 226] width 146 height 4
click at [424, 224] on button "Dot" at bounding box center [426, 226] width 4 height 4
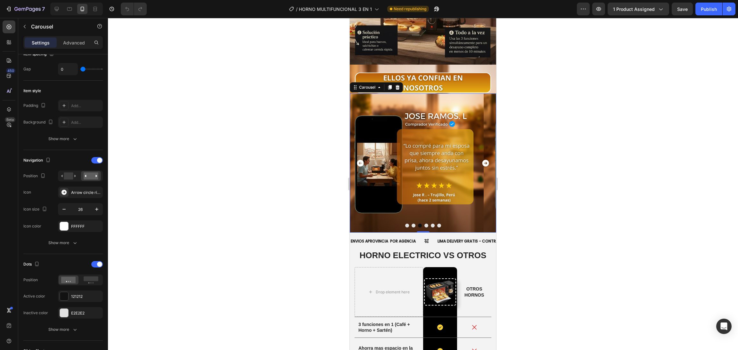
click at [424, 224] on button "Dot" at bounding box center [426, 226] width 4 height 4
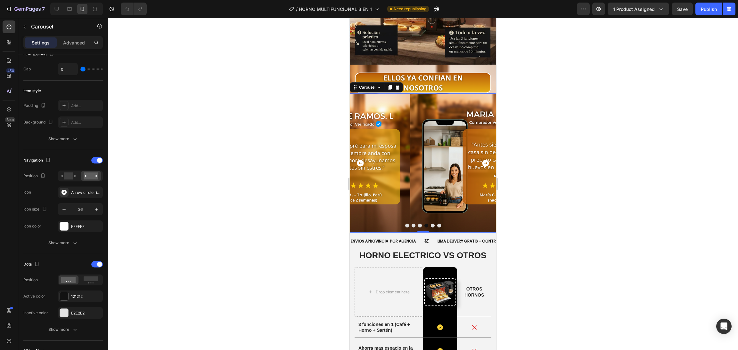
click at [431, 224] on button "Dot" at bounding box center [433, 226] width 4 height 4
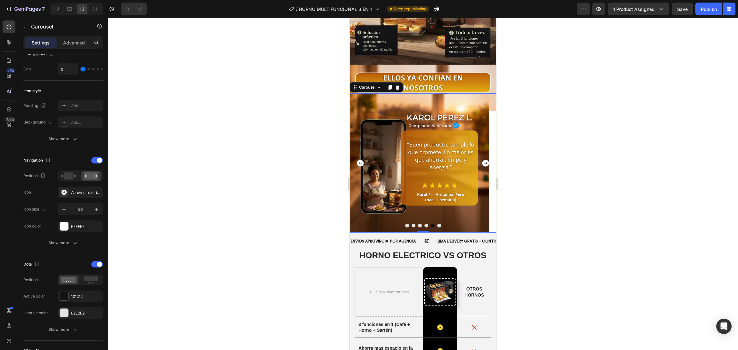
click at [437, 224] on button "Dot" at bounding box center [439, 226] width 4 height 4
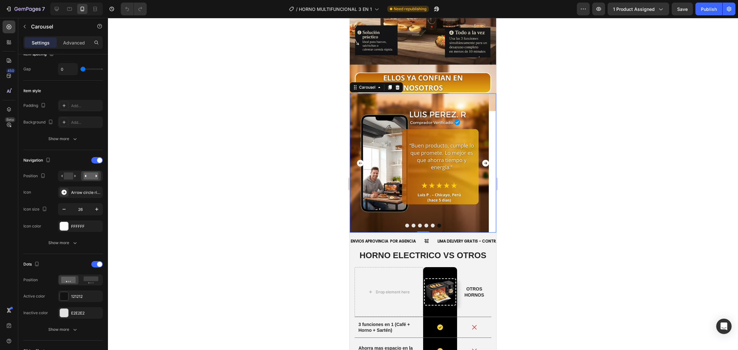
click at [426, 224] on div at bounding box center [423, 226] width 146 height 4
click at [418, 224] on button "Dot" at bounding box center [420, 226] width 4 height 4
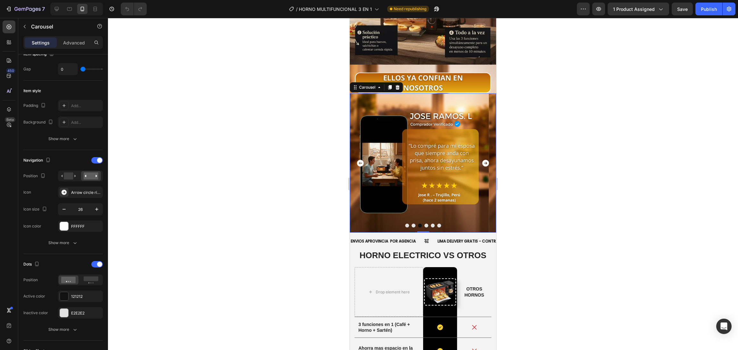
click at [441, 93] on div "Image" at bounding box center [419, 162] width 139 height 139
click at [428, 93] on div "Image" at bounding box center [419, 162] width 139 height 139
click at [414, 93] on div "Image" at bounding box center [419, 162] width 139 height 139
click at [352, 93] on img at bounding box center [419, 162] width 139 height 139
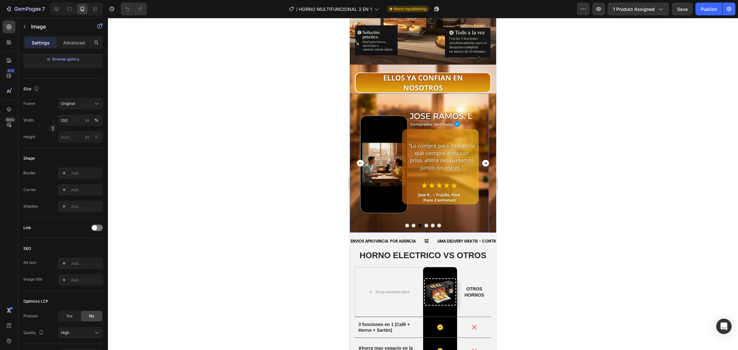
scroll to position [0, 0]
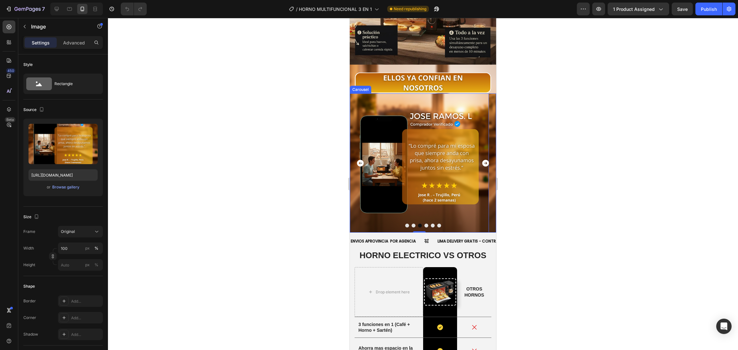
click at [406, 93] on div "Image 0" at bounding box center [419, 162] width 139 height 139
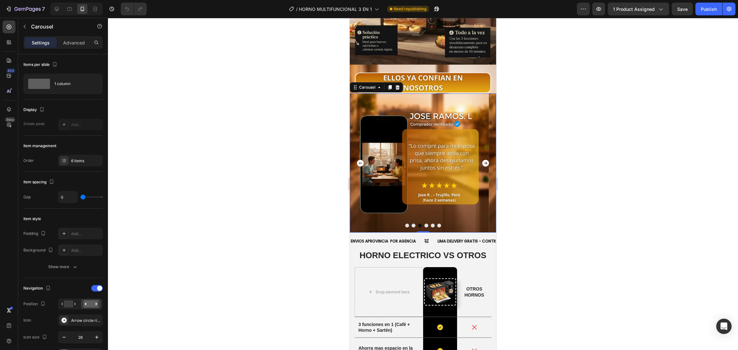
click at [451, 167] on div "Image" at bounding box center [419, 162] width 139 height 139
click at [397, 85] on icon at bounding box center [397, 87] width 5 height 5
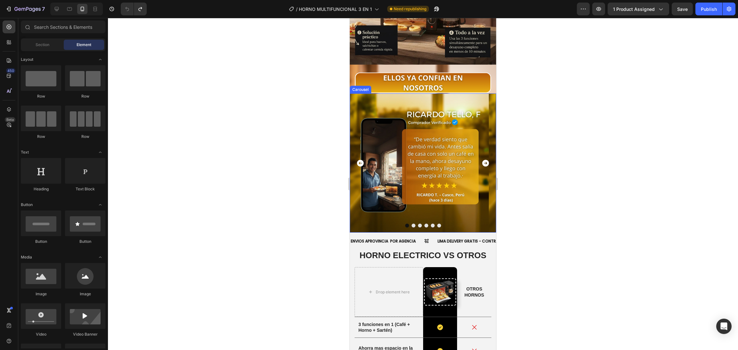
click at [482, 160] on icon "Carousel Next Arrow" at bounding box center [485, 163] width 7 height 7
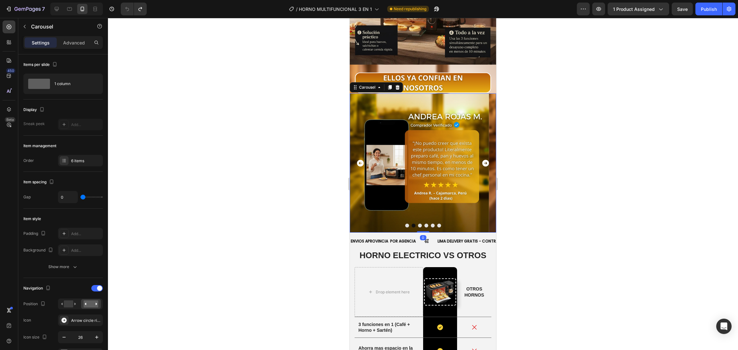
click at [482, 160] on icon "Carousel Next Arrow" at bounding box center [485, 163] width 7 height 7
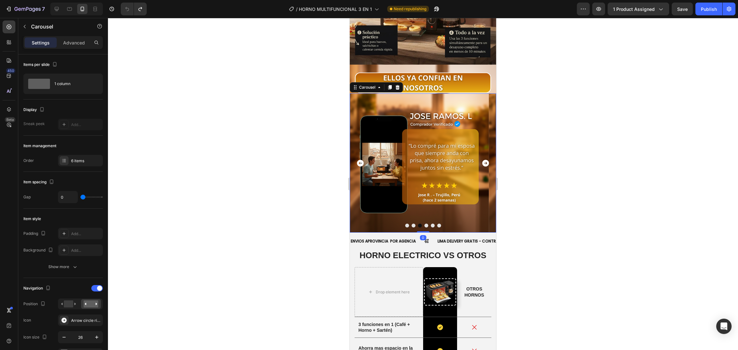
click at [482, 160] on icon "Carousel Next Arrow" at bounding box center [485, 163] width 7 height 7
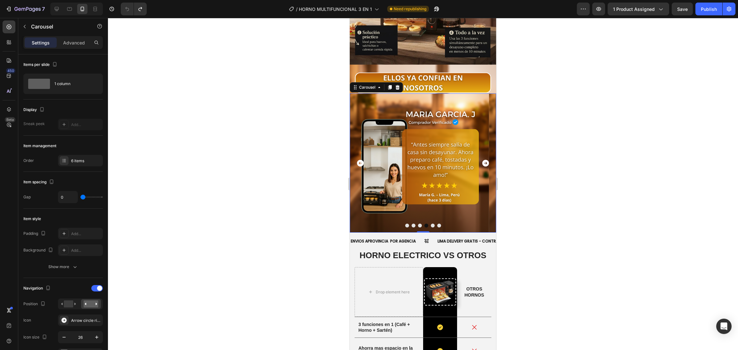
click at [482, 160] on icon "Carousel Next Arrow" at bounding box center [485, 163] width 7 height 7
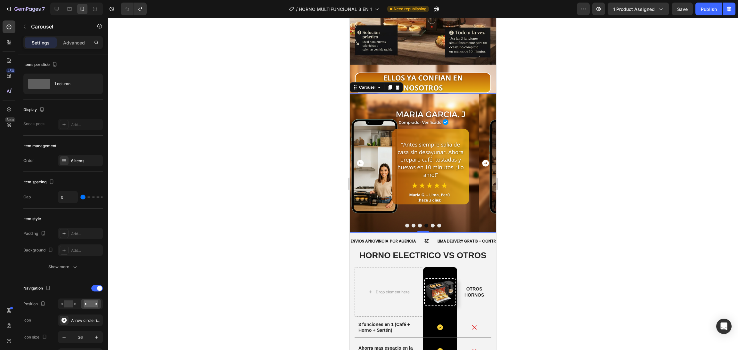
click at [482, 160] on icon "Carousel Next Arrow" at bounding box center [485, 163] width 7 height 7
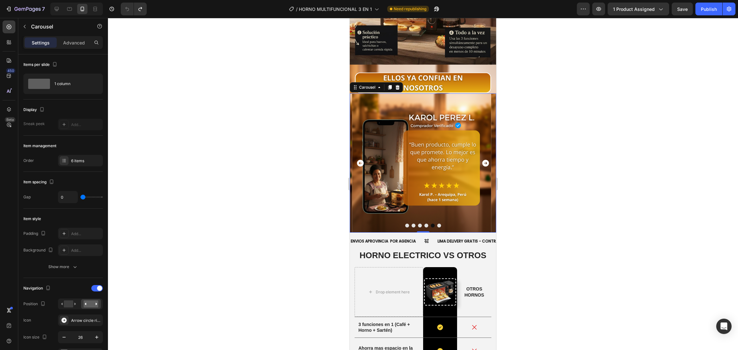
click at [482, 160] on icon "Carousel Next Arrow" at bounding box center [485, 163] width 7 height 7
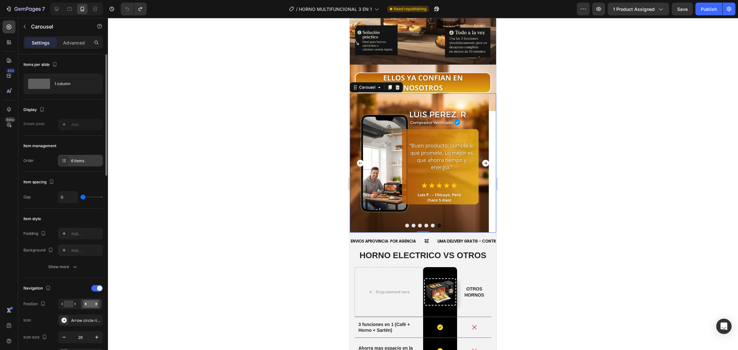
click at [82, 161] on div "6 items" at bounding box center [86, 161] width 30 height 6
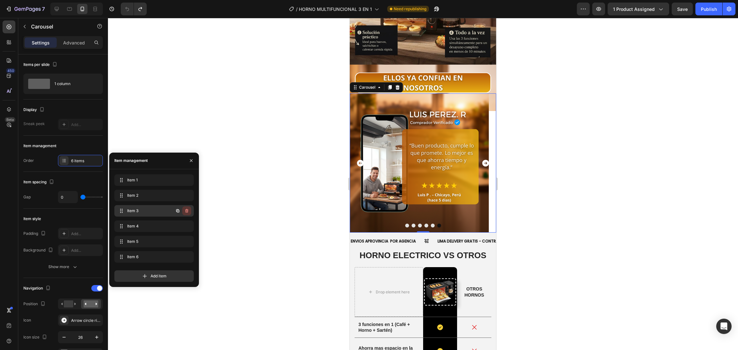
click at [186, 210] on icon "button" at bounding box center [186, 211] width 0 height 2
click at [184, 213] on div "Delete" at bounding box center [182, 211] width 12 height 6
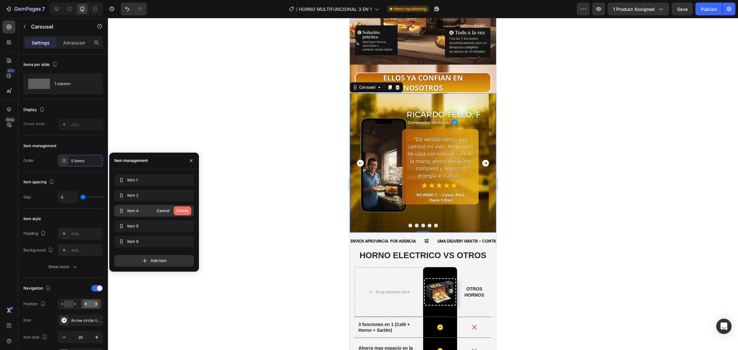
click at [186, 209] on div "Delete" at bounding box center [182, 211] width 12 height 6
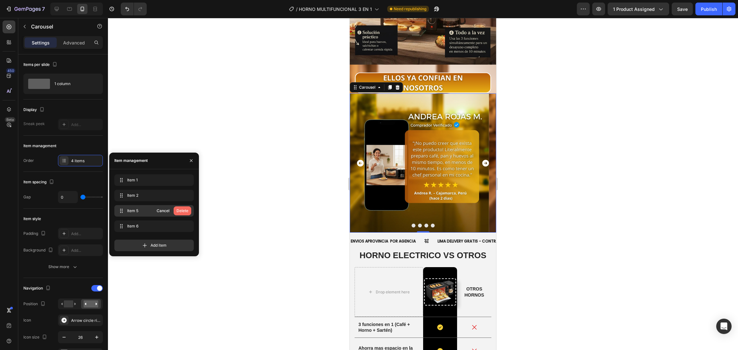
click at [186, 210] on div "Delete" at bounding box center [182, 211] width 12 height 6
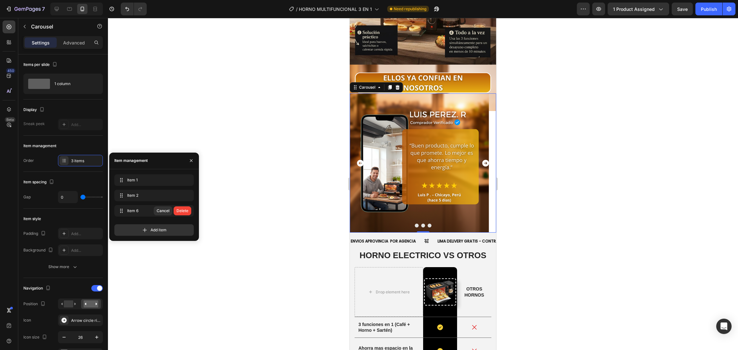
click at [186, 210] on div "Delete" at bounding box center [182, 211] width 12 height 6
click at [186, 224] on div "Add item" at bounding box center [153, 230] width 79 height 12
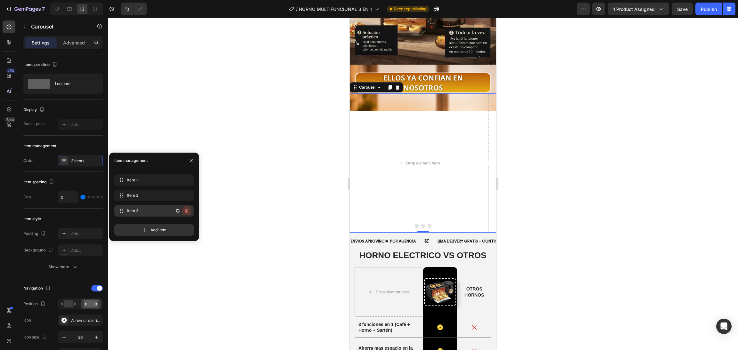
click at [186, 213] on icon "button" at bounding box center [186, 210] width 5 height 5
click at [186, 213] on div "Delete" at bounding box center [182, 211] width 12 height 6
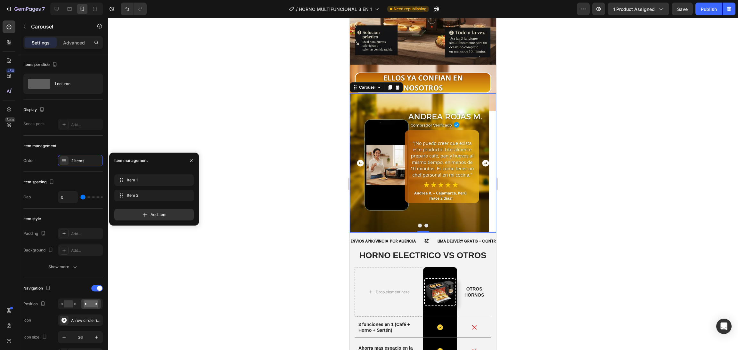
click at [361, 159] on icon "Carousel Back Arrow" at bounding box center [360, 163] width 8 height 8
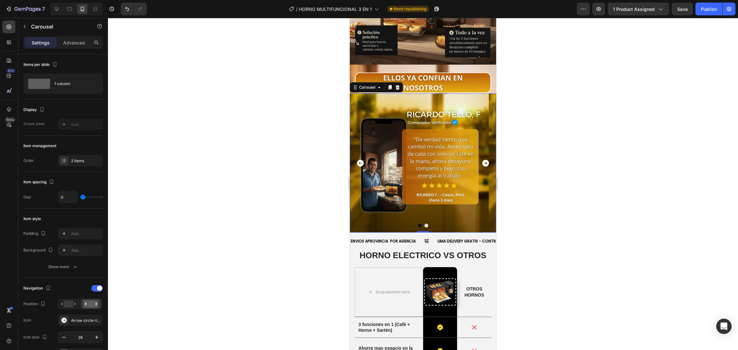
click at [481, 159] on icon "Carousel Next Arrow" at bounding box center [485, 163] width 8 height 8
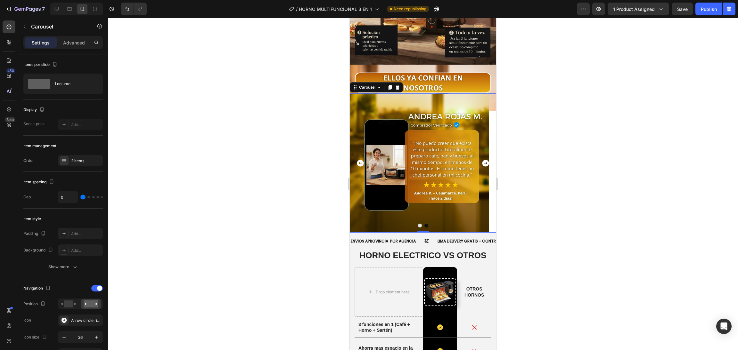
click at [481, 159] on icon "Carousel Next Arrow" at bounding box center [485, 163] width 8 height 8
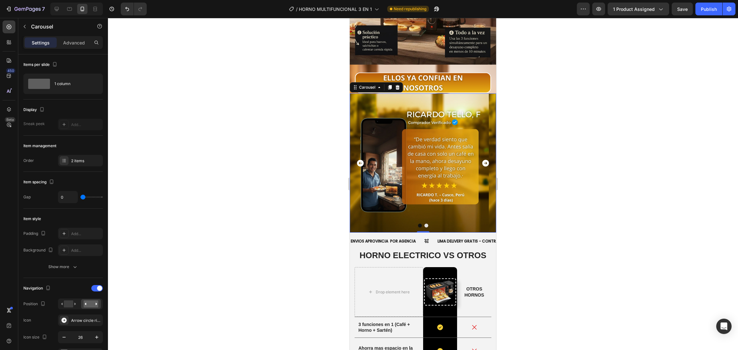
click at [481, 159] on icon "Carousel Next Arrow" at bounding box center [485, 163] width 8 height 8
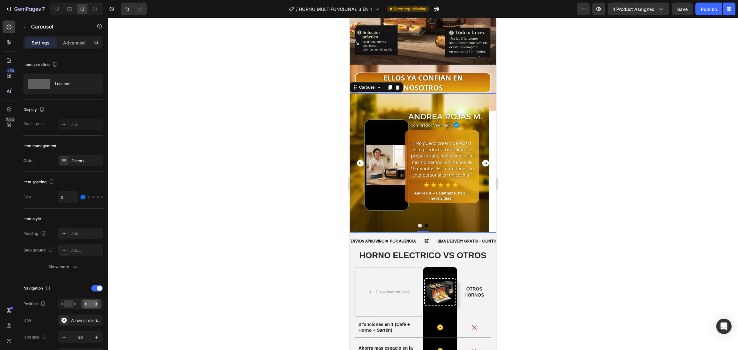
click at [354, 155] on button "Carousel Back Arrow" at bounding box center [360, 163] width 19 height 19
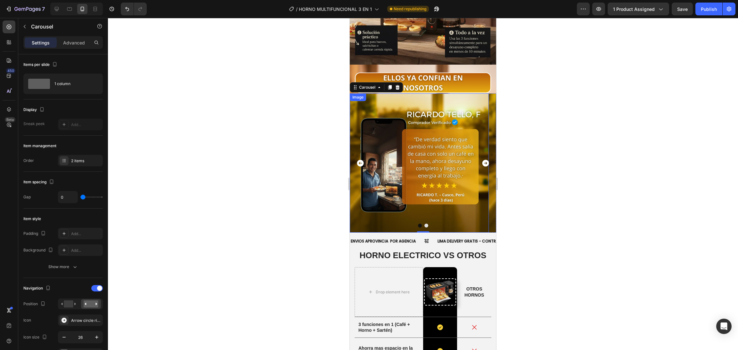
click at [390, 145] on img at bounding box center [419, 162] width 139 height 139
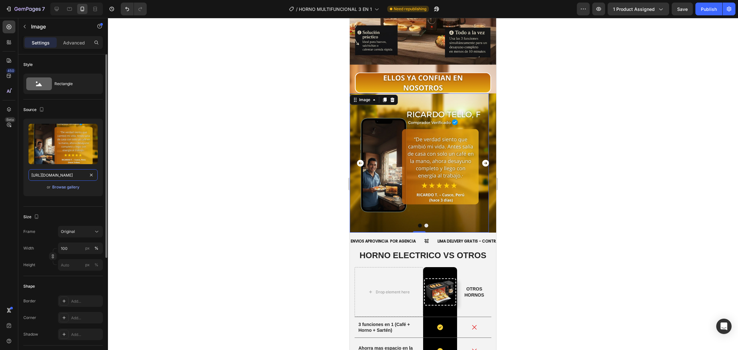
click at [91, 179] on input "[URL][DOMAIN_NAME]" at bounding box center [62, 175] width 69 height 12
paste input "text"
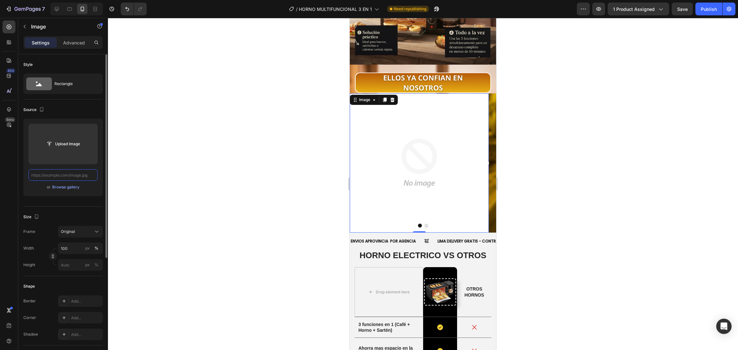
paste input "[URL][DOMAIN_NAME]"
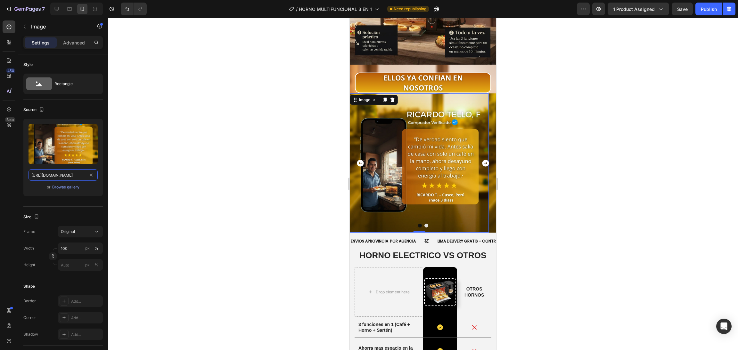
type input "[URL][DOMAIN_NAME]"
click at [482, 160] on icon "Carousel Next Arrow" at bounding box center [485, 163] width 7 height 7
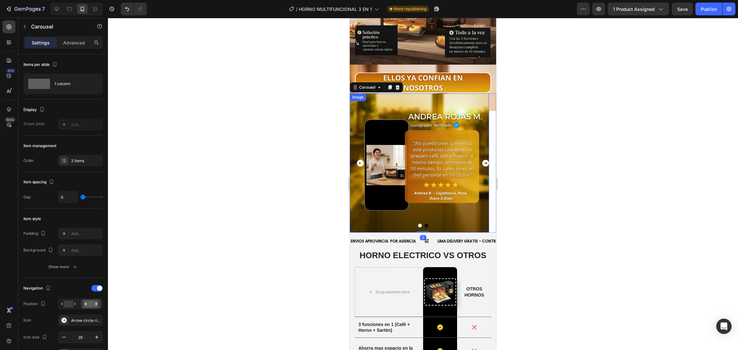
click at [418, 155] on img at bounding box center [419, 162] width 139 height 139
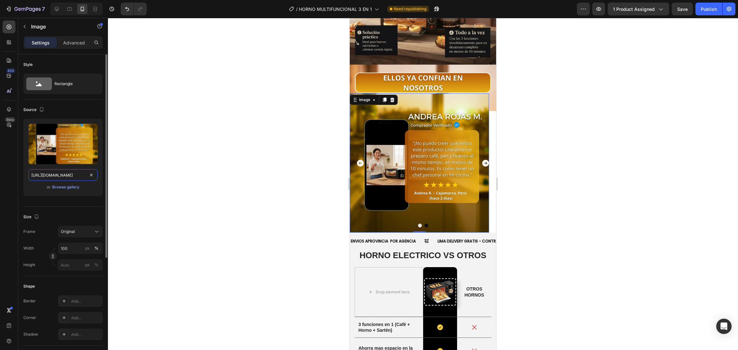
click at [84, 173] on input "[URL][DOMAIN_NAME]" at bounding box center [62, 175] width 69 height 12
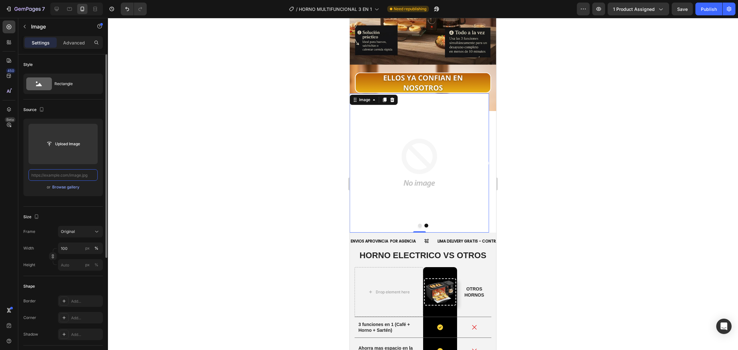
paste input "[URL][DOMAIN_NAME]"
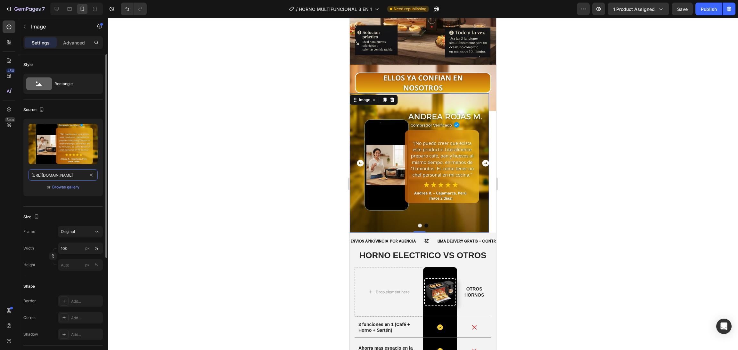
scroll to position [0, 163]
type input "[URL][DOMAIN_NAME]"
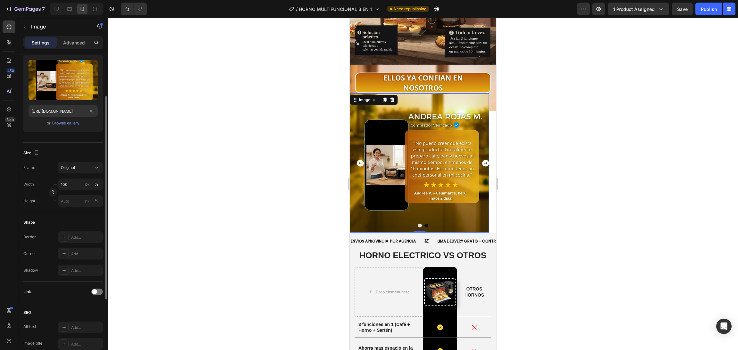
click at [359, 107] on img at bounding box center [419, 162] width 139 height 139
click at [283, 110] on div at bounding box center [423, 184] width 630 height 332
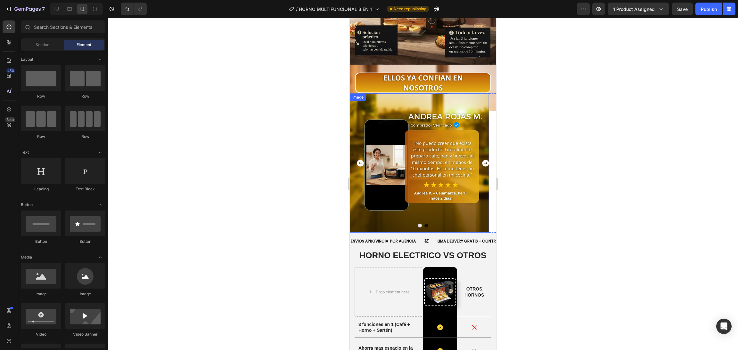
click at [358, 97] on img at bounding box center [419, 162] width 139 height 139
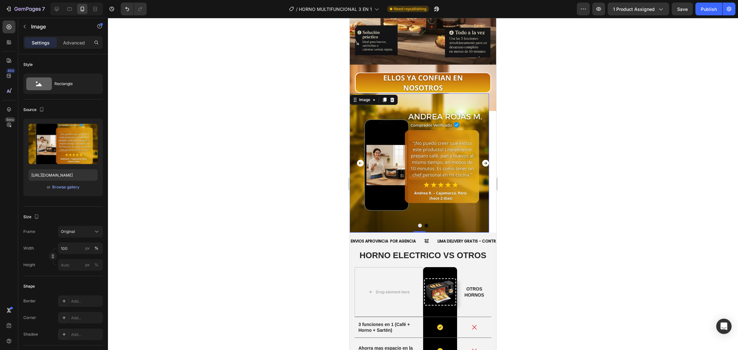
click at [556, 144] on div at bounding box center [423, 184] width 630 height 332
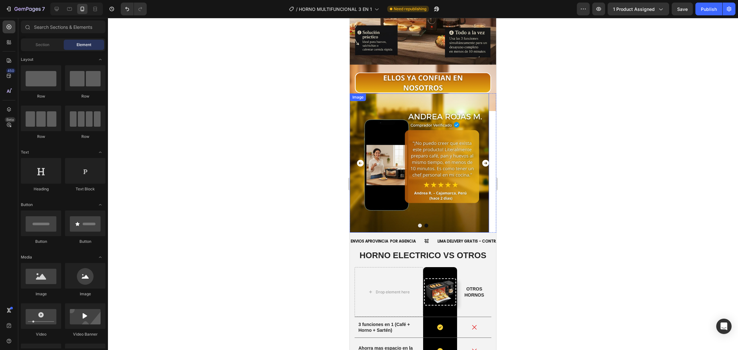
click at [442, 202] on img at bounding box center [419, 162] width 139 height 139
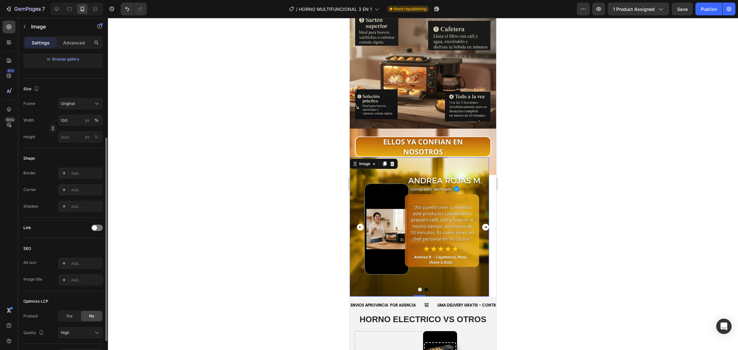
scroll to position [169, 0]
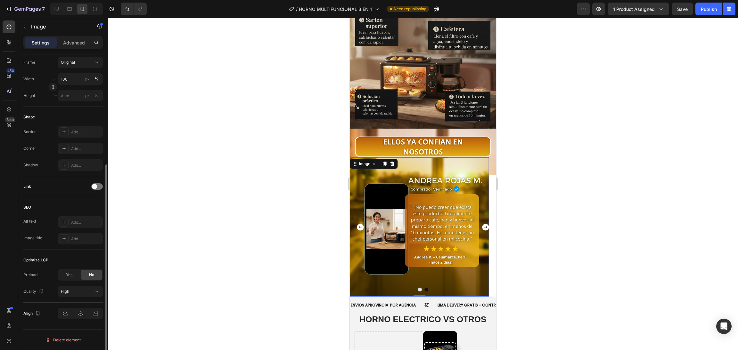
click at [308, 171] on div at bounding box center [423, 184] width 630 height 332
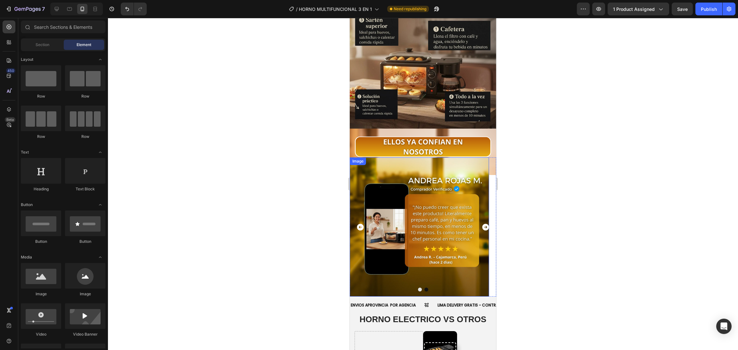
click at [406, 161] on img at bounding box center [419, 227] width 139 height 139
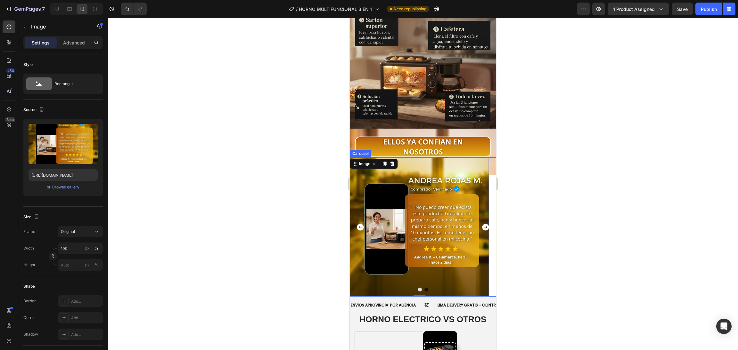
click at [320, 225] on div at bounding box center [423, 184] width 630 height 332
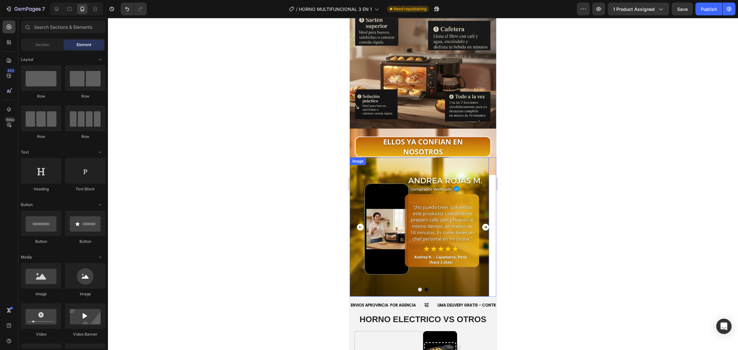
click at [434, 264] on img at bounding box center [419, 227] width 139 height 139
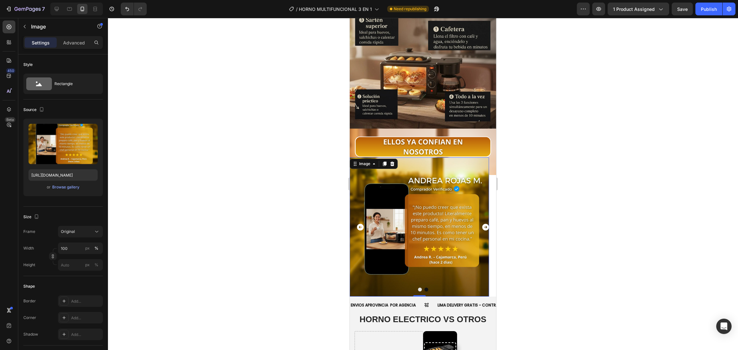
click at [186, 236] on div at bounding box center [423, 184] width 630 height 332
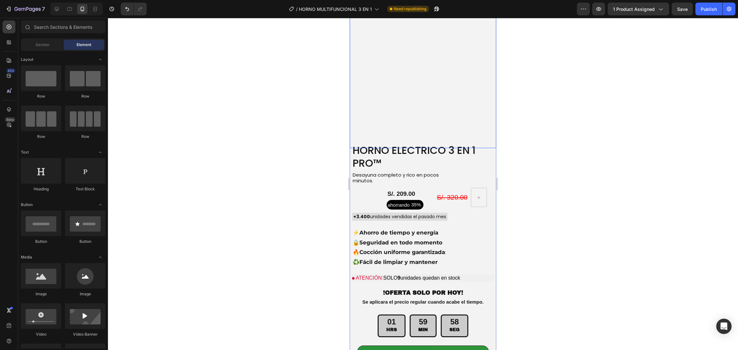
scroll to position [1857, 0]
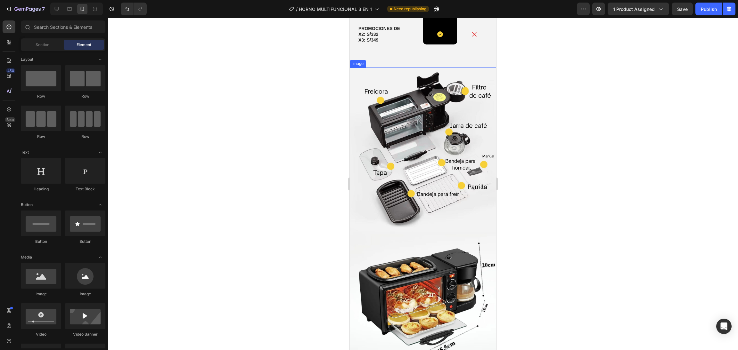
click at [369, 172] on img at bounding box center [423, 149] width 146 height 162
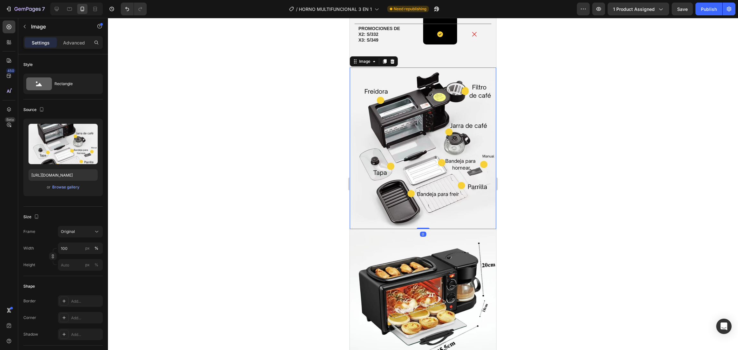
scroll to position [1729, 0]
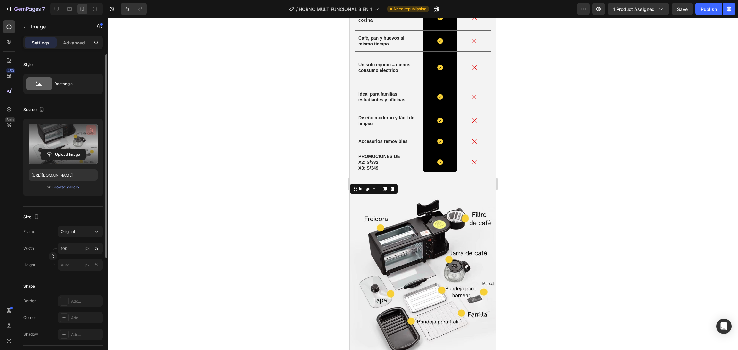
click at [90, 127] on icon "button" at bounding box center [91, 130] width 6 height 6
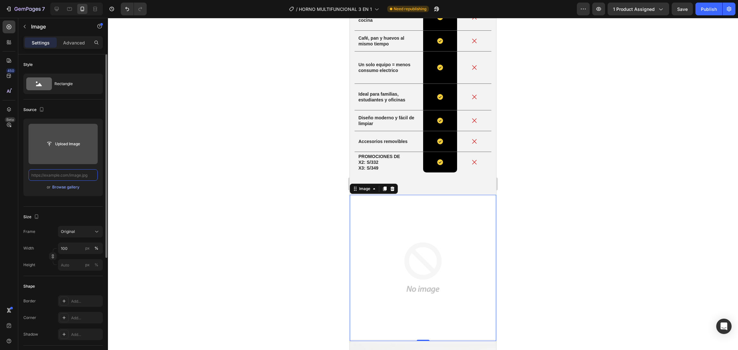
click at [65, 176] on input "text" at bounding box center [62, 175] width 69 height 12
paste input "https://cdn.shopify.com/s/files/1/0774/8360/6252/files/8.webp?v=1759041409"
type input "https://cdn.shopify.com/s/files/1/0774/8360/6252/files/8.webp?v=1759041409"
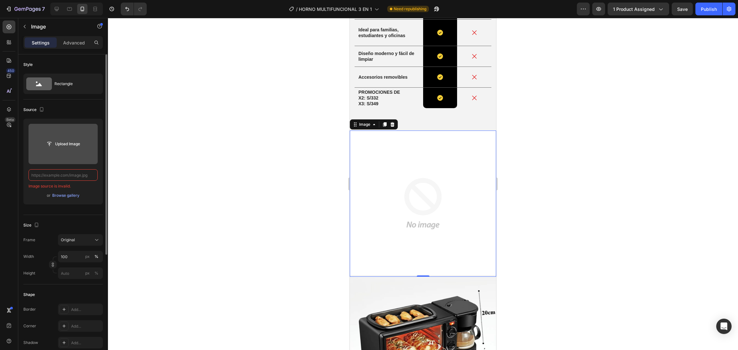
scroll to position [0, 0]
paste input "https://cdn.shopify.com/s/files/1/0774/8360/6252/files/8.webp?v=1759041409"
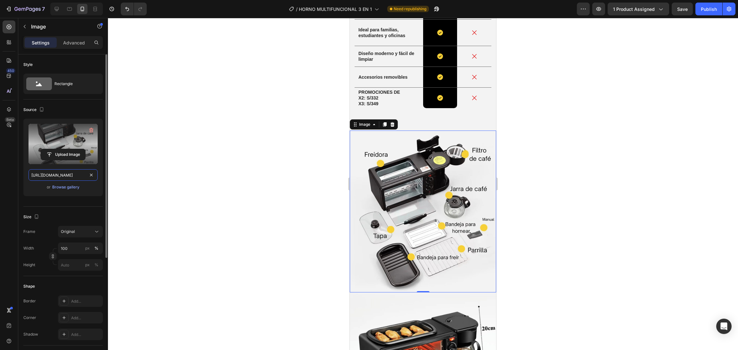
scroll to position [0, 90]
type input "https://cdn.shopify.com/s/files/1/0774/8360/6252/files/8.webp?v=1759041409"
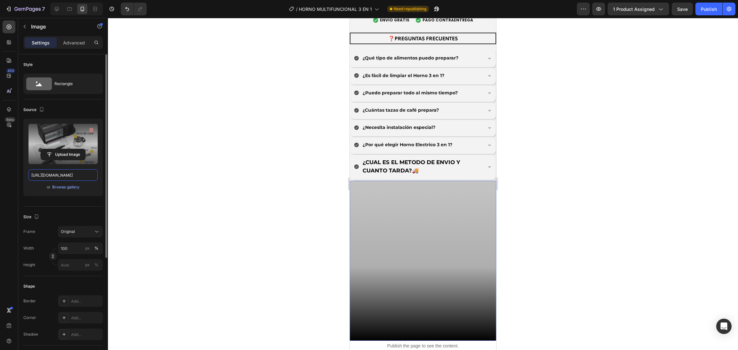
scroll to position [2546, 0]
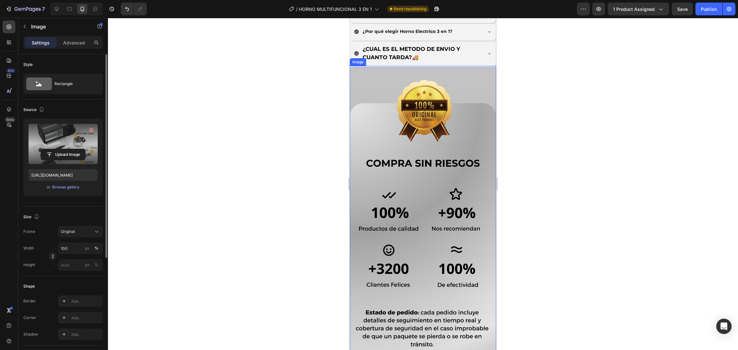
click at [446, 132] on img at bounding box center [423, 279] width 146 height 427
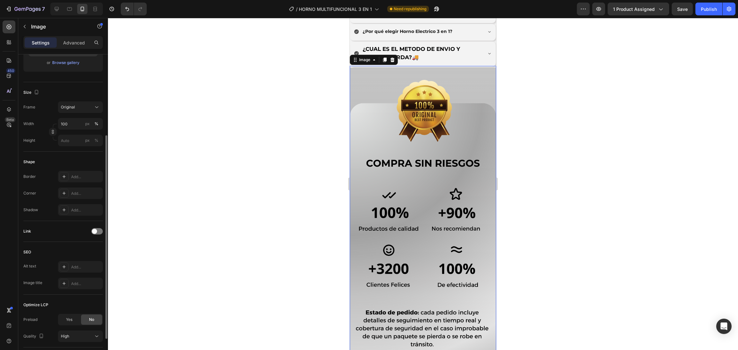
click at [374, 195] on img at bounding box center [423, 279] width 146 height 427
click at [402, 179] on img at bounding box center [423, 279] width 146 height 427
click at [386, 66] on img at bounding box center [423, 279] width 146 height 427
click at [310, 139] on div at bounding box center [423, 184] width 630 height 332
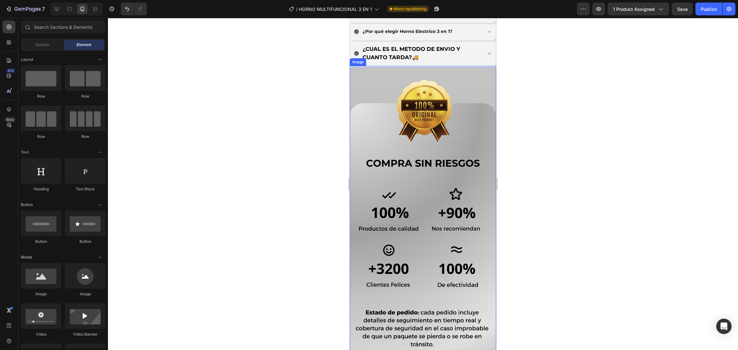
click at [423, 197] on img at bounding box center [423, 279] width 146 height 427
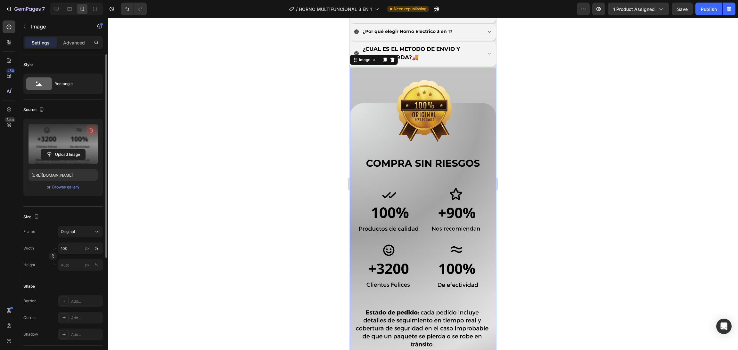
click at [92, 131] on icon "button" at bounding box center [91, 130] width 6 height 6
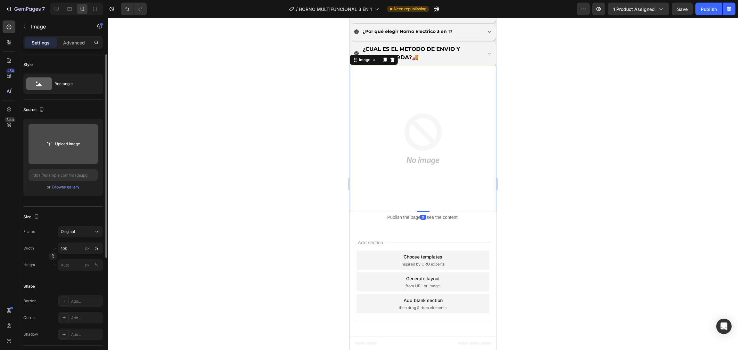
scroll to position [2524, 0]
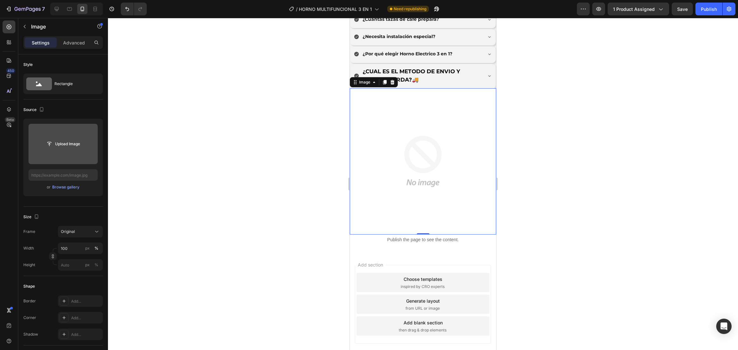
click at [79, 154] on input "file" at bounding box center [62, 144] width 69 height 40
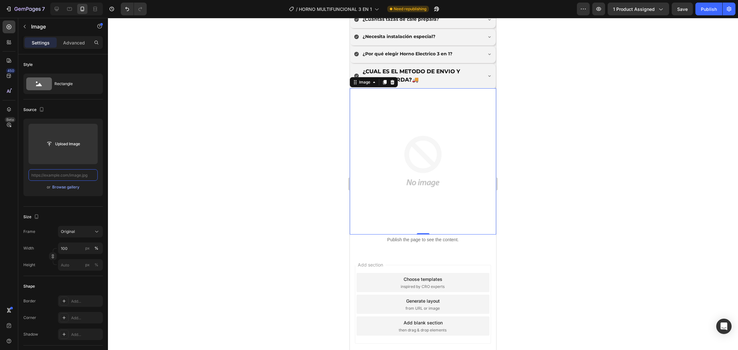
click at [75, 180] on input "text" at bounding box center [62, 175] width 69 height 12
paste input "https://cdn.shopify.com/s/files/1/0774/8360/6252/files/90_6.png?v=1759041419"
type input "https://cdn.shopify.com/s/files/1/0774/8360/6252/files/90_6.png?v=1759041419"
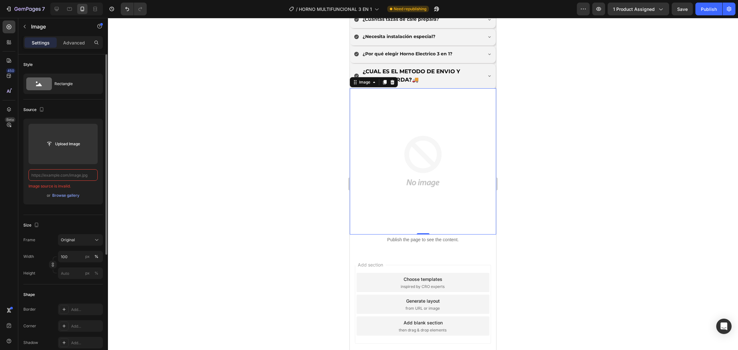
scroll to position [0, 0]
paste input "https://cdn.shopify.com/s/files/1/0774/8360/6252/files/90_6.png?v=1759041419"
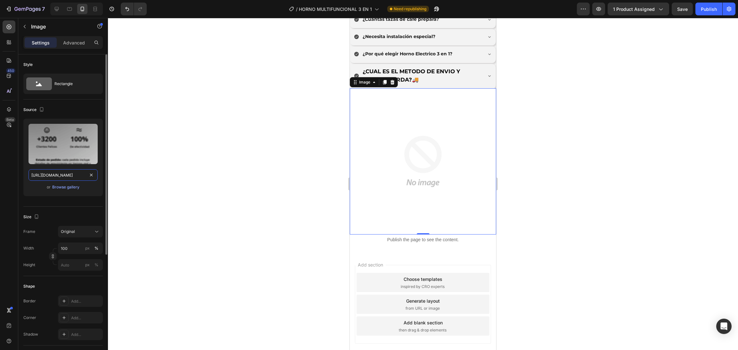
scroll to position [0, 92]
type input "https://cdn.shopify.com/s/files/1/0774/8360/6252/files/90_6.png?v=1759041419"
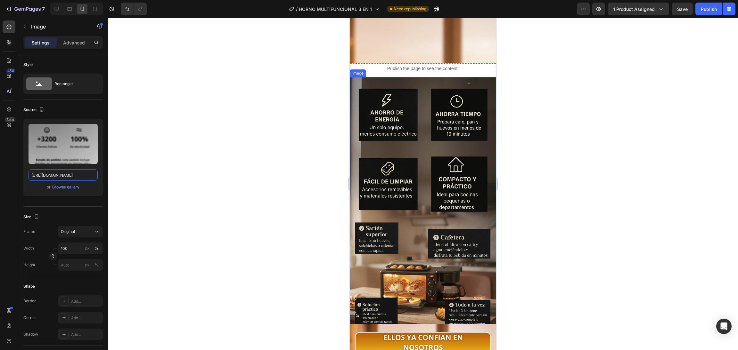
scroll to position [1436, 0]
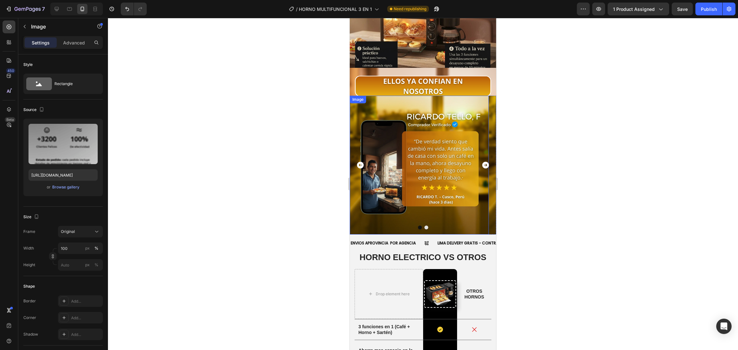
click at [422, 166] on img at bounding box center [419, 165] width 139 height 139
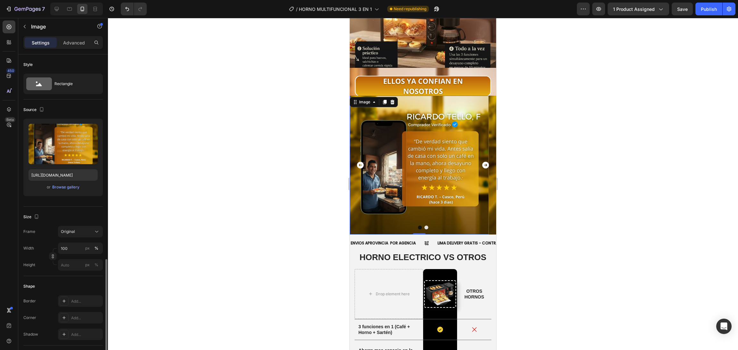
scroll to position [124, 0]
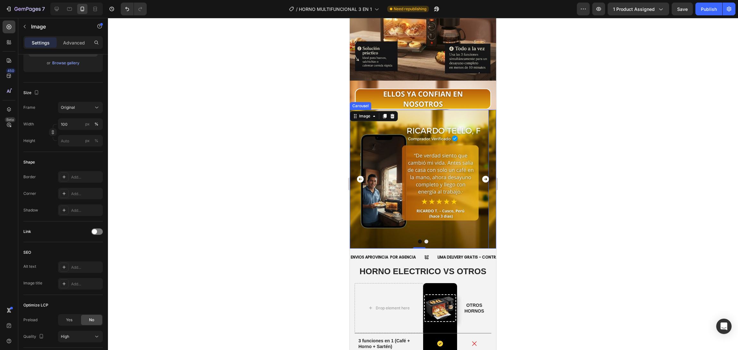
click at [481, 170] on button "Carousel Next Arrow" at bounding box center [485, 179] width 19 height 19
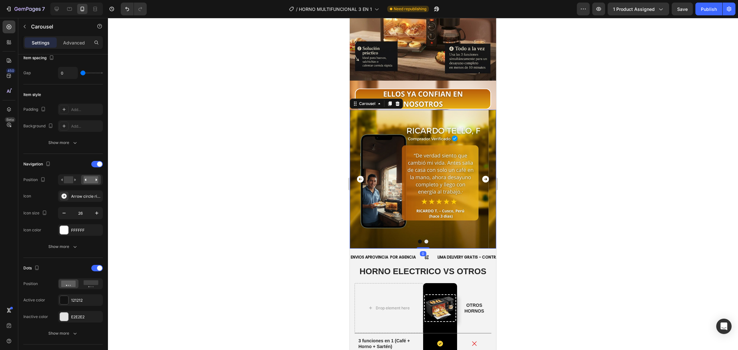
scroll to position [0, 0]
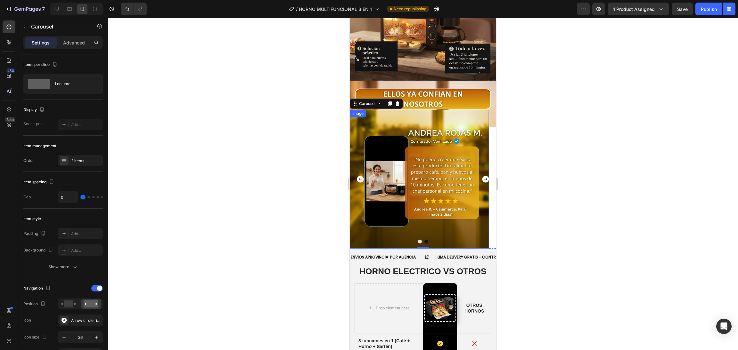
click at [389, 154] on img at bounding box center [419, 179] width 139 height 139
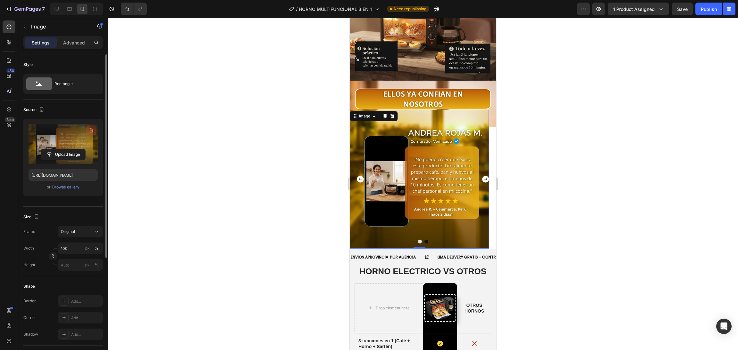
click at [93, 129] on icon "button" at bounding box center [91, 130] width 4 height 5
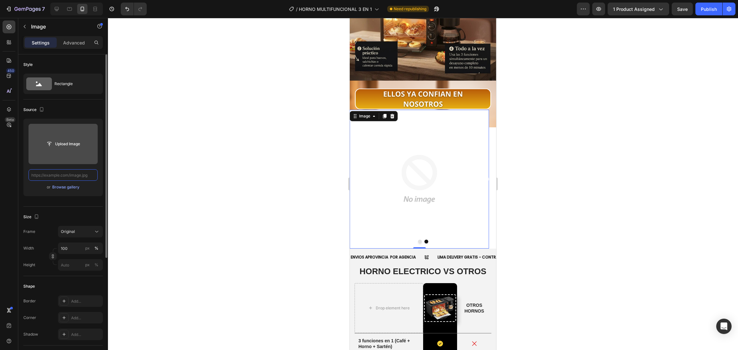
click at [84, 177] on input "text" at bounding box center [62, 175] width 69 height 12
paste input "https://cdn.shopify.com/s/files/1/0774/8360/6252/files/1_5_11zon.webp?v=1759044…"
type input "https://cdn.shopify.com/s/files/1/0774/8360/6252/files/1_5_11zon.webp?v=1759044…"
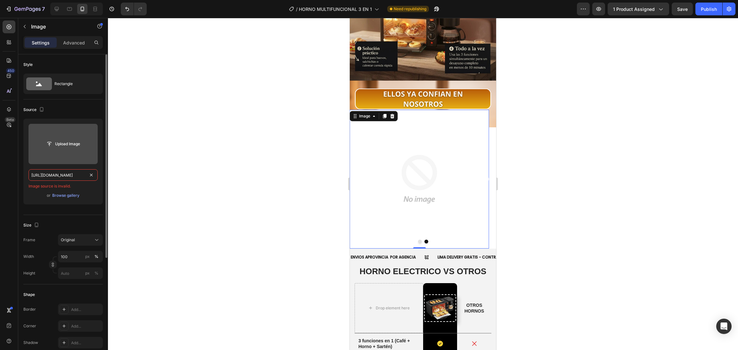
click at [95, 173] on input "https://cdn.shopify.com/s/files/1/0774/8360/6252/files/1_5_11zon.webp?v=1759044…" at bounding box center [62, 175] width 69 height 12
paste input "https://cdn.shopify.com/s/files/1/0774/8360/6252/files/1_5_11zon.webp?v=1759044…"
type input "https://cdn.shopify.com/s/files/1/0774/8360/6252/files/1_5_11zon.webp?v=1759044…"
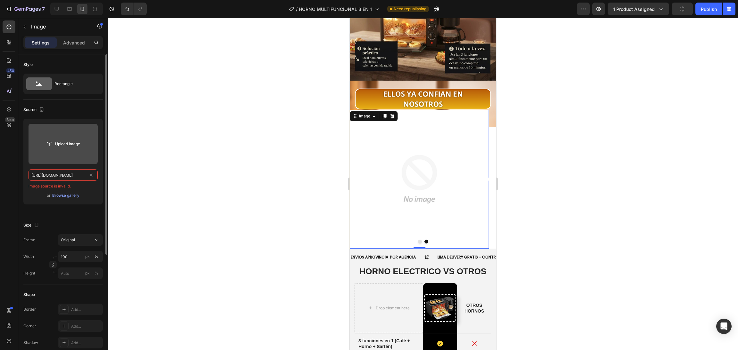
click at [284, 146] on div at bounding box center [423, 184] width 630 height 332
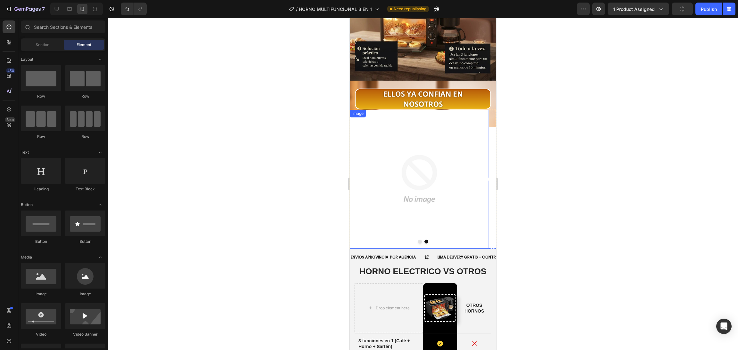
click at [460, 177] on img at bounding box center [419, 179] width 139 height 139
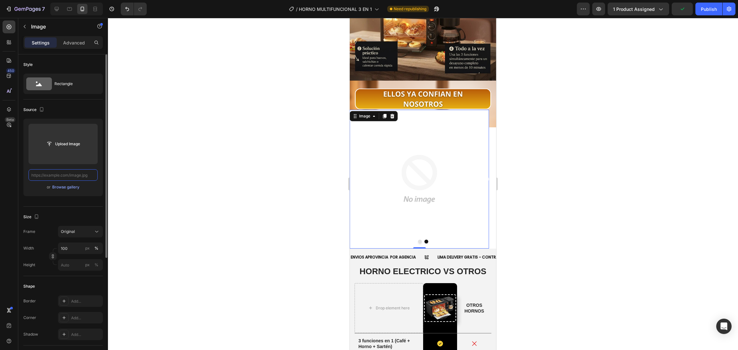
click at [89, 173] on input "text" at bounding box center [62, 175] width 69 height 12
paste input "https://cdn.shopify.com/s/files/1/0774/8360/6252/files/1_5_11zon.webp?v=1759044…"
type input "https://cdn.shopify.com/s/files/1/0774/8360/6252/files/1_5_11zon.webp?v=1759044…"
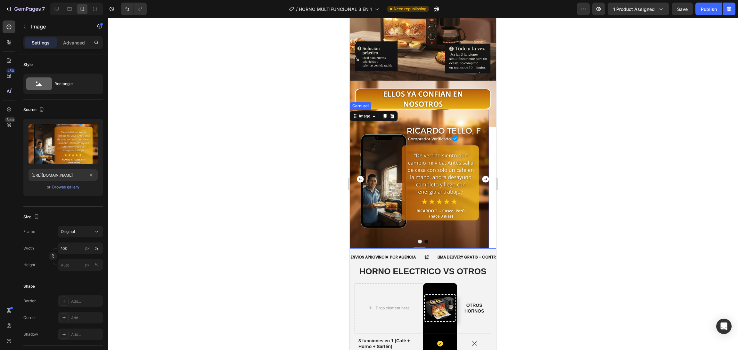
click at [482, 176] on icon "Carousel Next Arrow" at bounding box center [485, 179] width 7 height 7
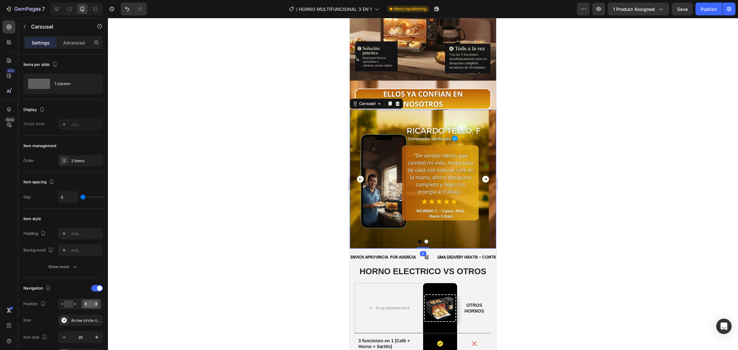
click at [304, 151] on div at bounding box center [423, 184] width 630 height 332
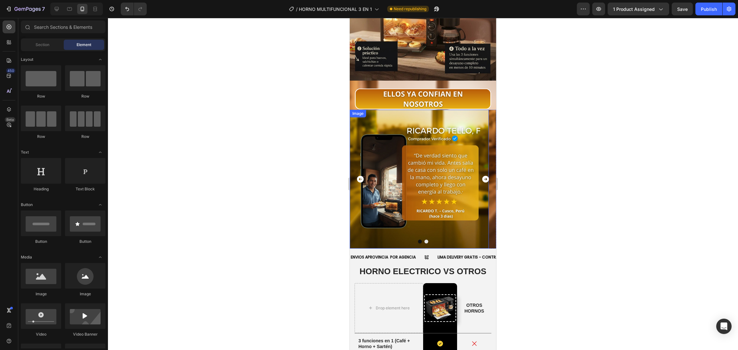
click at [383, 147] on img at bounding box center [419, 179] width 139 height 139
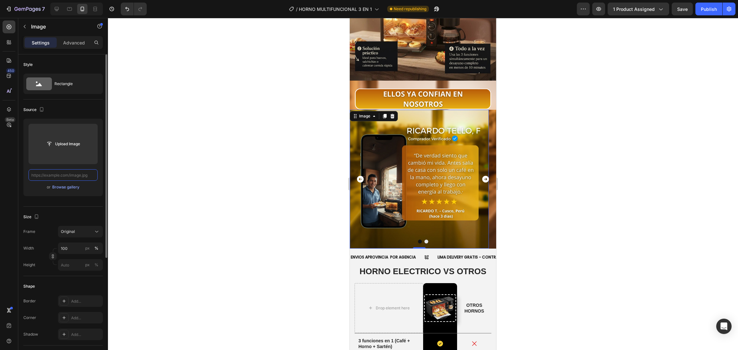
scroll to position [0, 0]
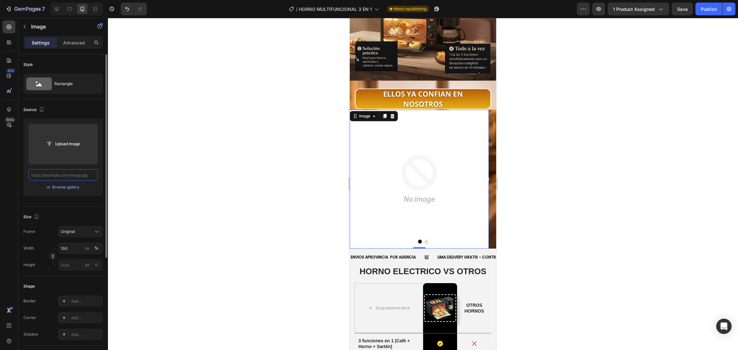
paste input "https://cdn.shopify.com/s/files/1/0774/8360/6252/files/2_6_11zon.webp?v=1759044…"
type input "https://cdn.shopify.com/s/files/1/0774/8360/6252/files/2_6_11zon.webp?v=1759044…"
paste input "https://cdn.shopify.com/s/files/1/0774/8360/6252/files/2_6_11zon.webp?v=1759044…"
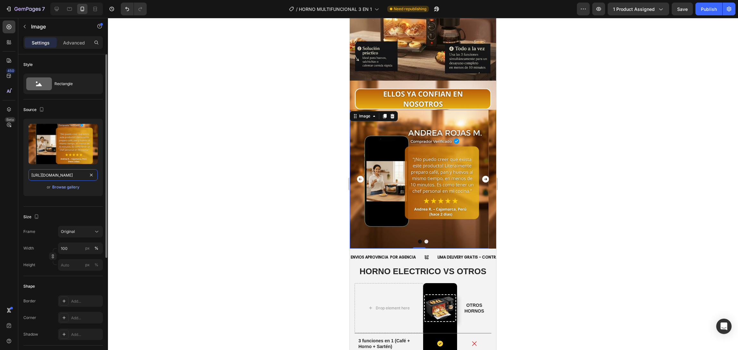
scroll to position [0, 105]
type input "https://cdn.shopify.com/s/files/1/0774/8360/6252/files/2_6_11zon.webp?v=1759044…"
click at [212, 141] on div at bounding box center [423, 184] width 630 height 332
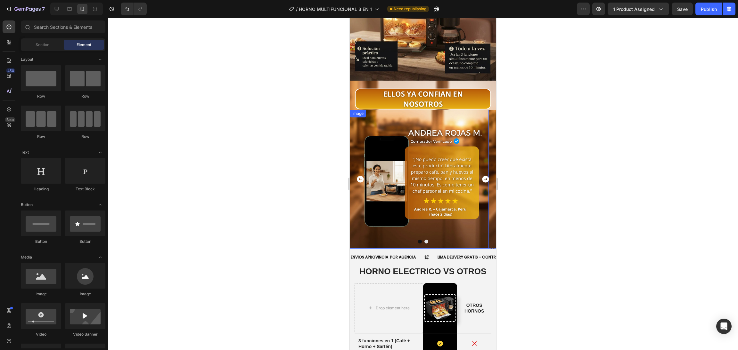
click at [363, 217] on img at bounding box center [419, 179] width 139 height 139
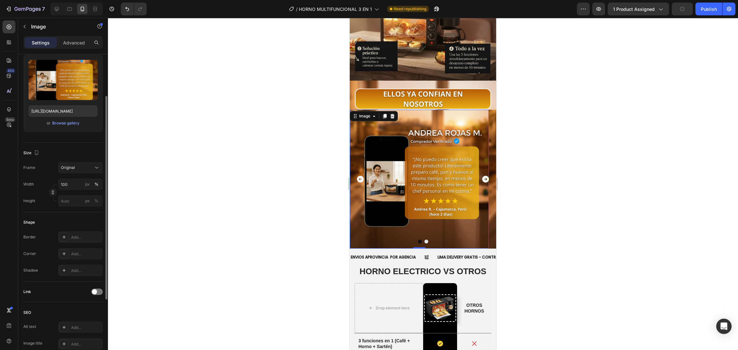
scroll to position [128, 0]
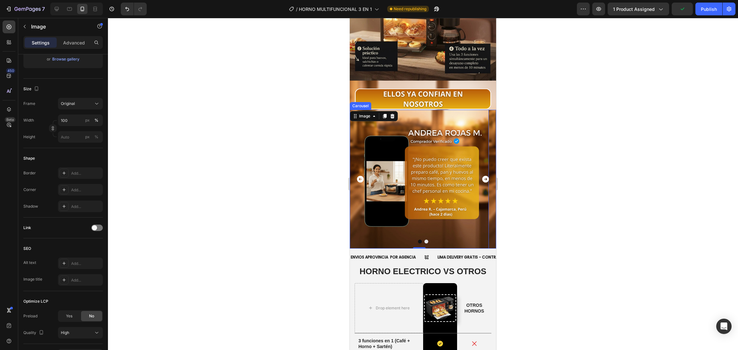
click at [419, 240] on div at bounding box center [423, 242] width 146 height 4
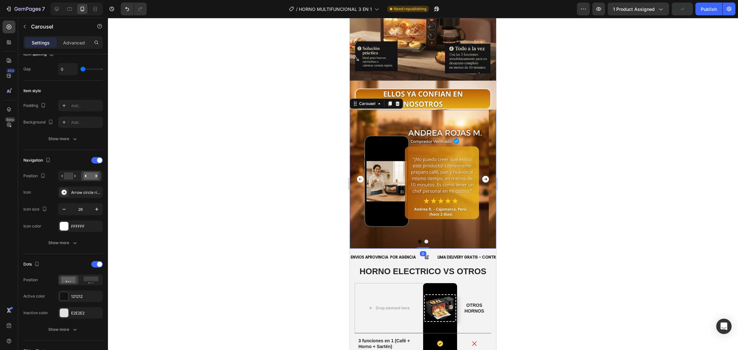
scroll to position [0, 0]
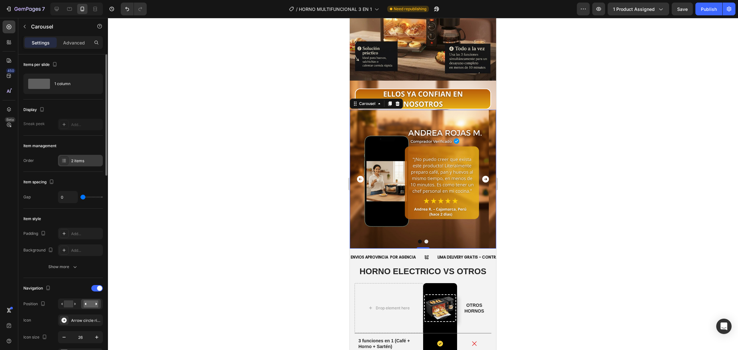
click at [82, 162] on div "2 items" at bounding box center [86, 161] width 30 height 6
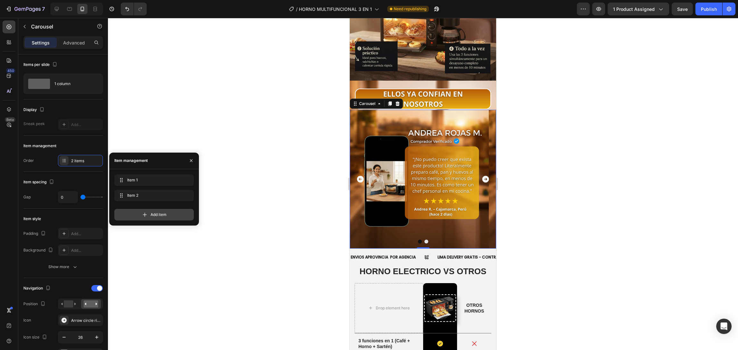
click at [170, 212] on div "Add item" at bounding box center [153, 215] width 79 height 12
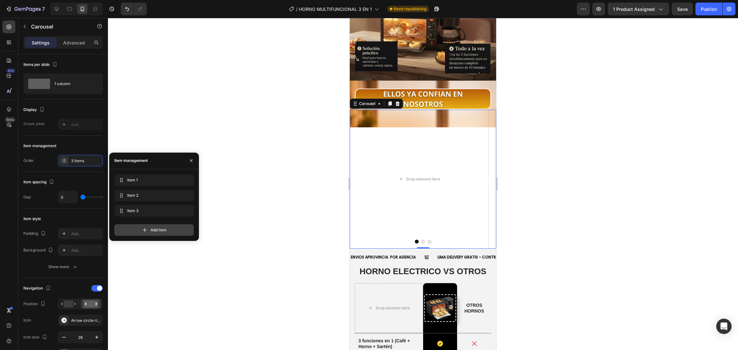
click at [152, 234] on div "Add item" at bounding box center [153, 230] width 79 height 12
click at [151, 245] on span "Add item" at bounding box center [158, 246] width 16 height 6
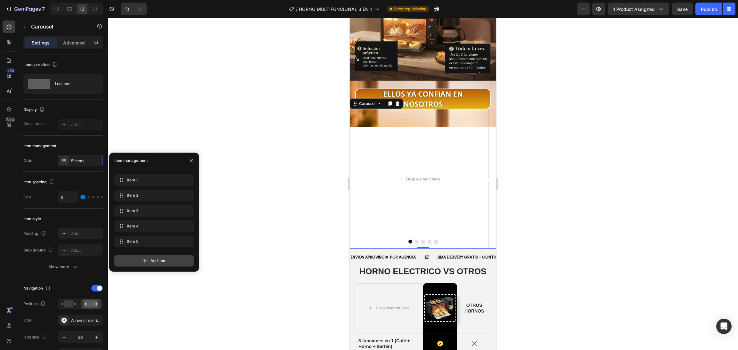
click at [147, 258] on icon at bounding box center [145, 261] width 6 height 6
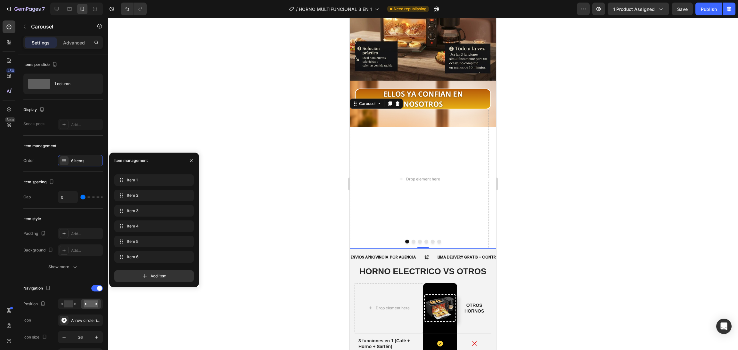
click at [264, 129] on div at bounding box center [423, 184] width 630 height 332
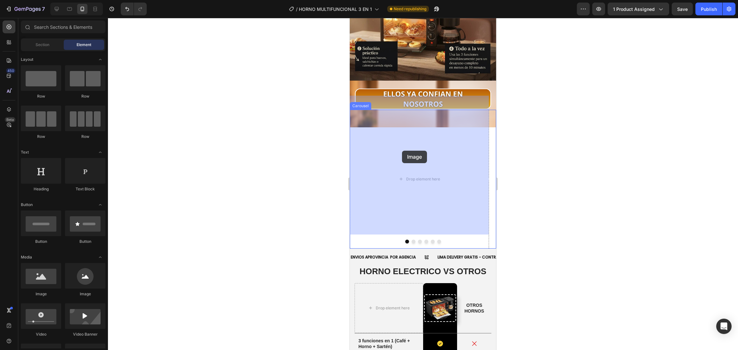
drag, startPoint x: 393, startPoint y: 301, endPoint x: 410, endPoint y: 175, distance: 127.0
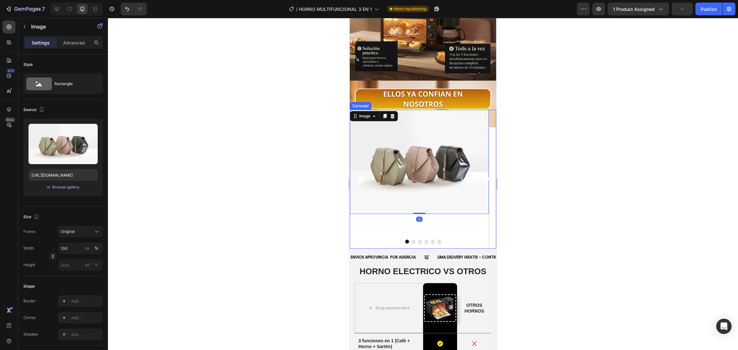
click at [412, 240] on div at bounding box center [423, 242] width 146 height 4
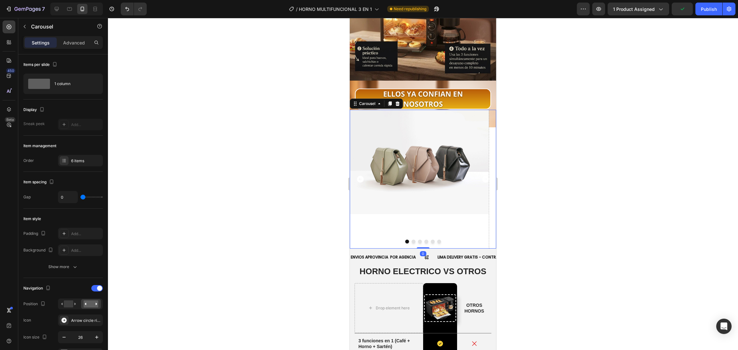
click at [411, 240] on button "Dot" at bounding box center [413, 242] width 4 height 4
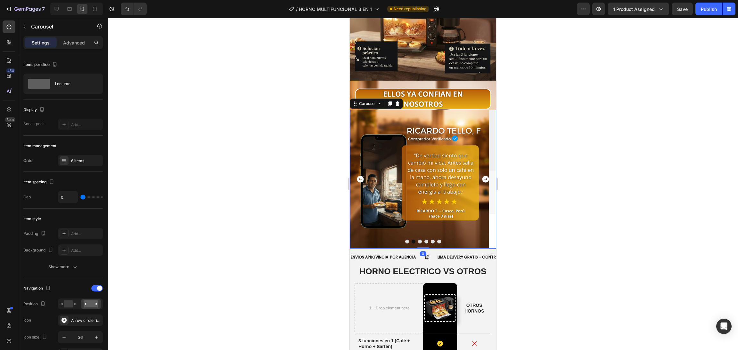
click at [420, 240] on div at bounding box center [423, 242] width 146 height 4
click at [418, 240] on button "Dot" at bounding box center [420, 242] width 4 height 4
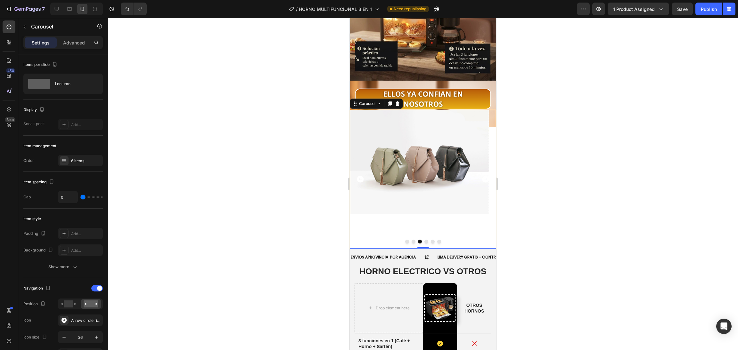
click at [424, 240] on button "Dot" at bounding box center [426, 242] width 4 height 4
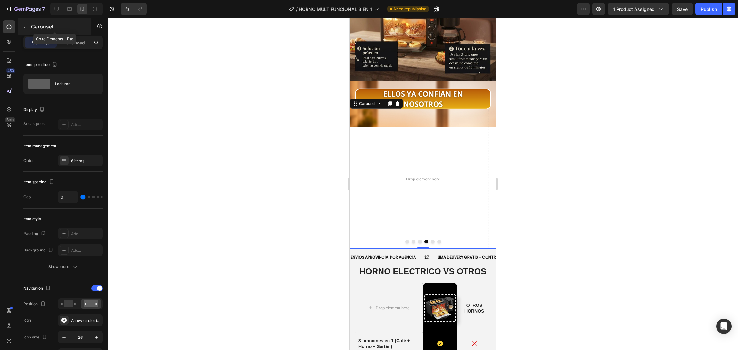
click at [24, 24] on icon "button" at bounding box center [24, 26] width 5 height 5
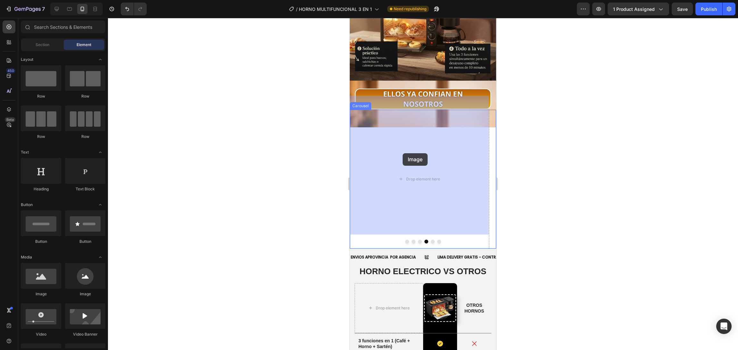
drag, startPoint x: 395, startPoint y: 295, endPoint x: 406, endPoint y: 148, distance: 147.4
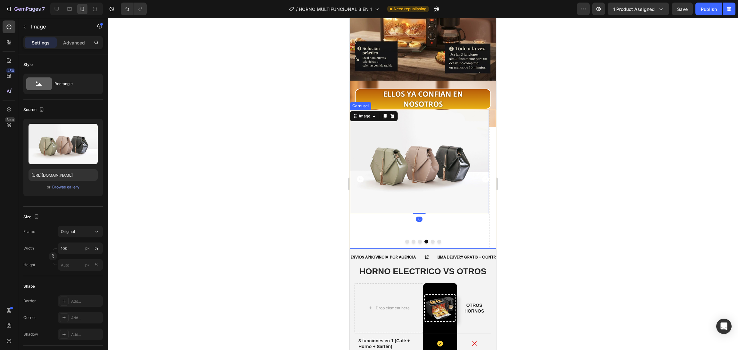
click at [426, 240] on div at bounding box center [423, 242] width 146 height 4
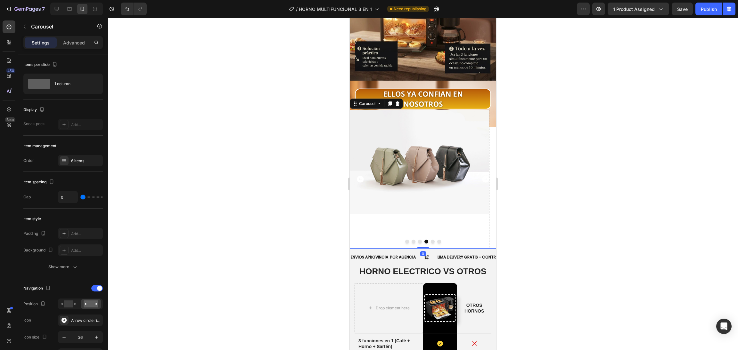
click at [431, 240] on button "Dot" at bounding box center [433, 242] width 4 height 4
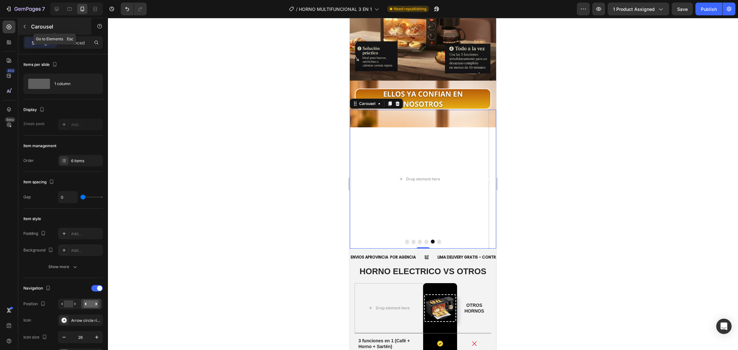
click at [28, 23] on button "button" at bounding box center [25, 26] width 10 height 10
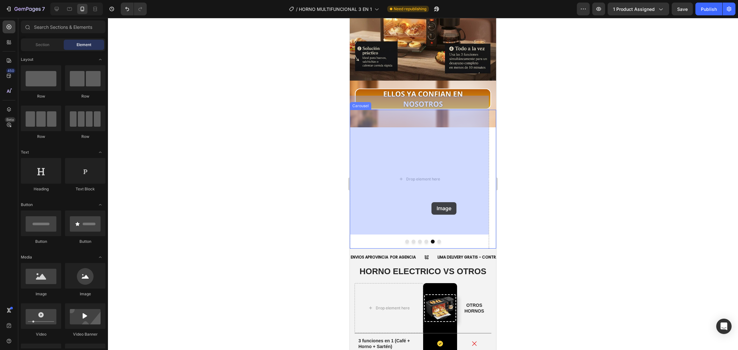
drag, startPoint x: 567, startPoint y: 272, endPoint x: 448, endPoint y: 201, distance: 138.4
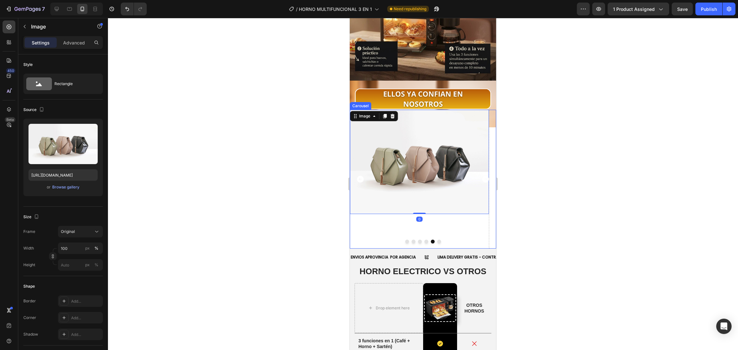
click at [437, 240] on button "Dot" at bounding box center [439, 242] width 4 height 4
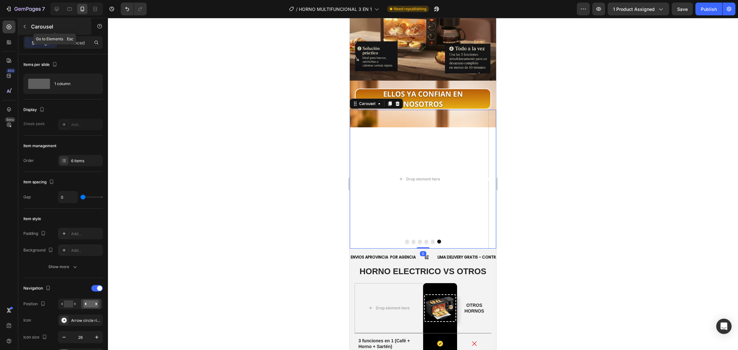
click at [28, 26] on button "button" at bounding box center [25, 26] width 10 height 10
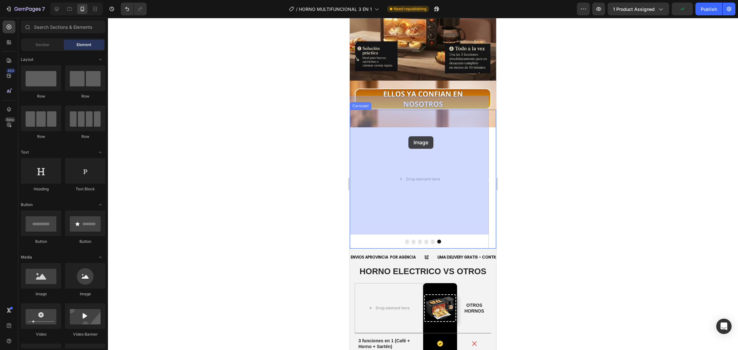
drag, startPoint x: 388, startPoint y: 295, endPoint x: 379, endPoint y: 144, distance: 151.4
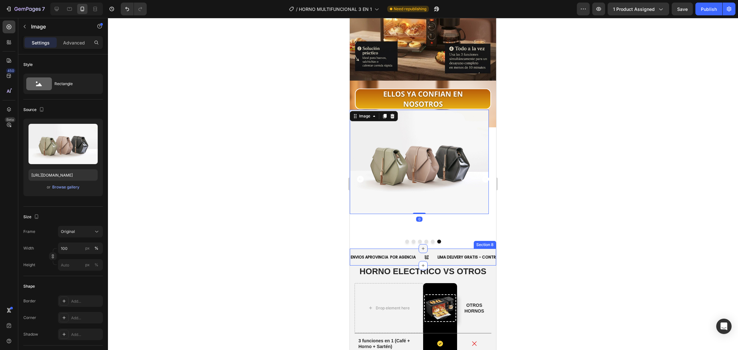
click at [418, 244] on div at bounding box center [422, 248] width 9 height 9
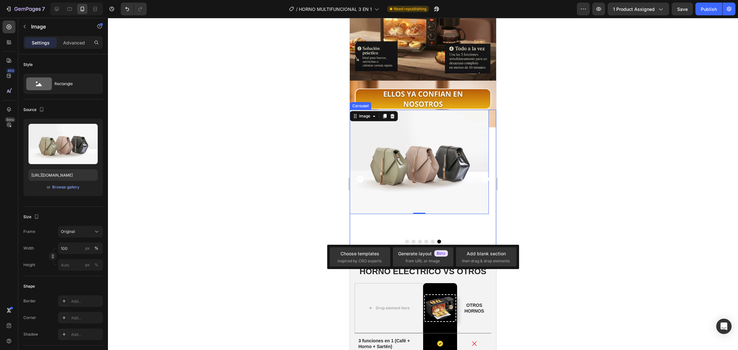
click at [418, 223] on div "Image 0" at bounding box center [419, 179] width 139 height 139
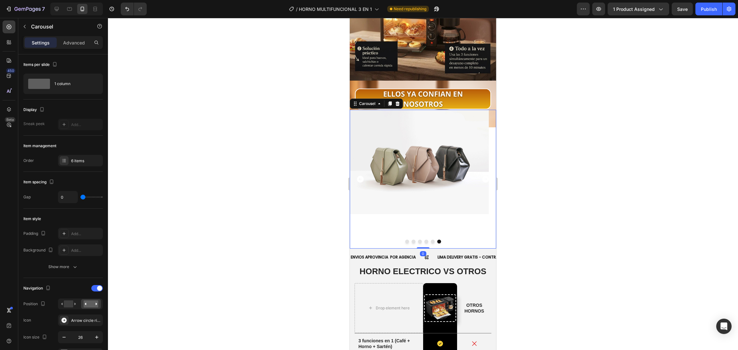
click at [418, 240] on button "Dot" at bounding box center [420, 242] width 4 height 4
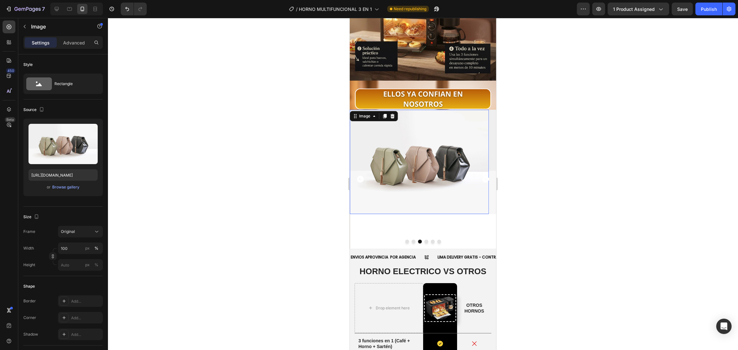
click at [414, 161] on img at bounding box center [419, 162] width 139 height 104
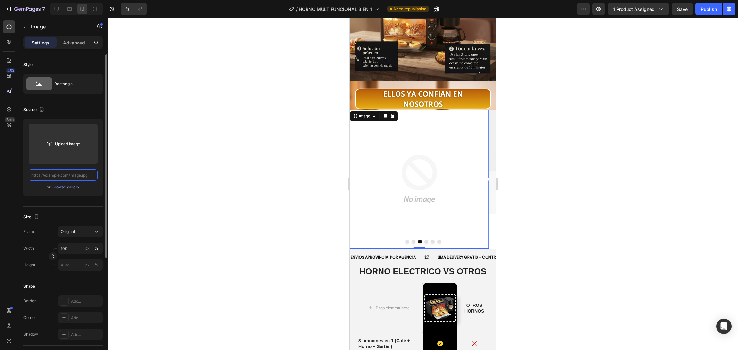
paste input "https://cdn.shopify.com/s/files/1/0774/8360/6252/files/3_2_11zon.webp?v=1759044…"
type input "https://cdn.shopify.com/s/files/1/0774/8360/6252/files/3_2_11zon.webp?v=1759044…"
paste input "https://cdn.shopify.com/s/files/1/0774/8360/6252/files/3_2_11zon.webp?v=1759044…"
type input "https://cdn.shopify.com/s/files/1/0774/8360/6252/files/3_2_11zon.webp?v=1759044…"
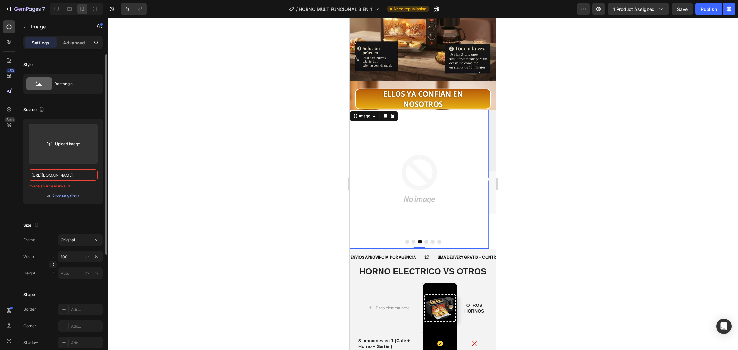
scroll to position [0, 106]
click at [76, 174] on input "https://cdn.shopify.com/s/files/1/0774/8360/6252/files/3_2_11zon.webp?v=1759044…" at bounding box center [62, 175] width 69 height 12
click at [91, 179] on input "https://cdn.shopify.com/s/files/1/0774/8360/6252/files/3_2_11zon.webp?v=1759044…" at bounding box center [62, 175] width 69 height 12
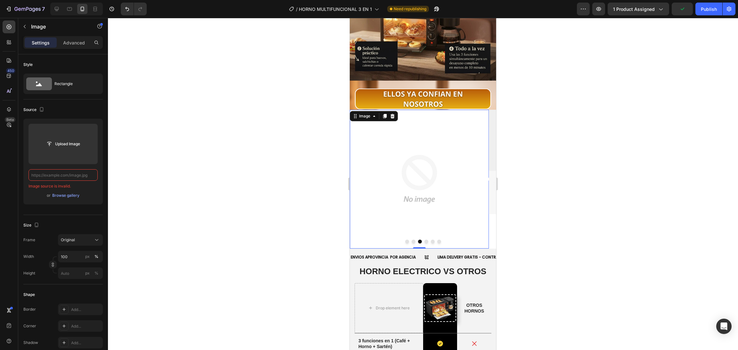
scroll to position [0, 0]
paste input "https://cdn.shopify.com/s/files/1/0774/8360/6252/files/3_2_11zon.webp?v=1759044…"
type input "https://cdn.shopify.com/s/files/1/0774/8360/6252/files/3_2_11zon.webp?v=1759044…"
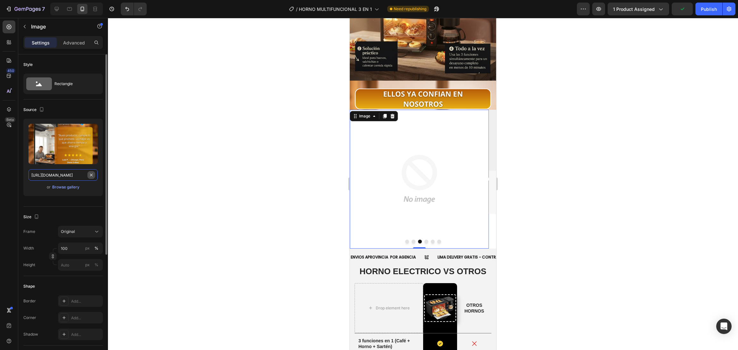
scroll to position [0, 106]
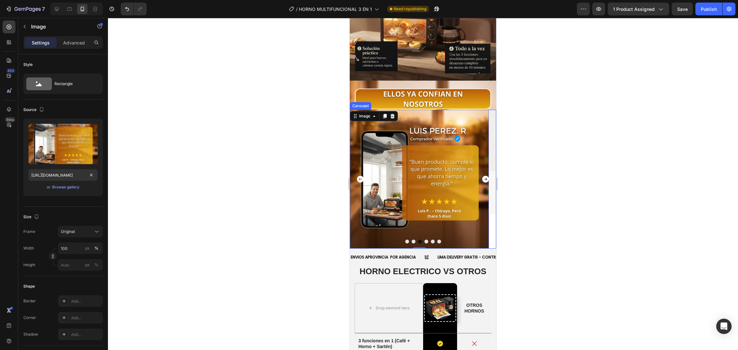
click at [482, 176] on icon "Carousel Next Arrow" at bounding box center [485, 179] width 7 height 7
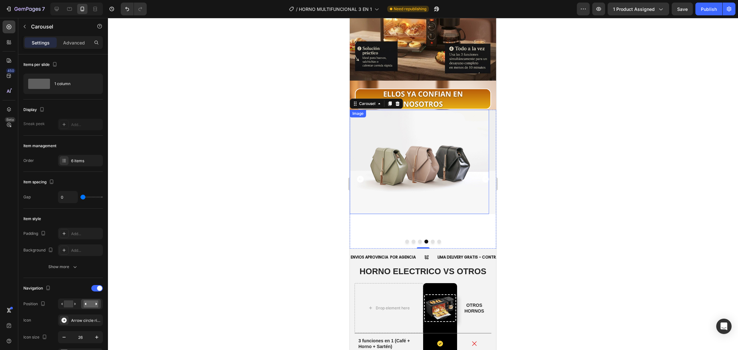
click at [377, 150] on img at bounding box center [419, 162] width 139 height 104
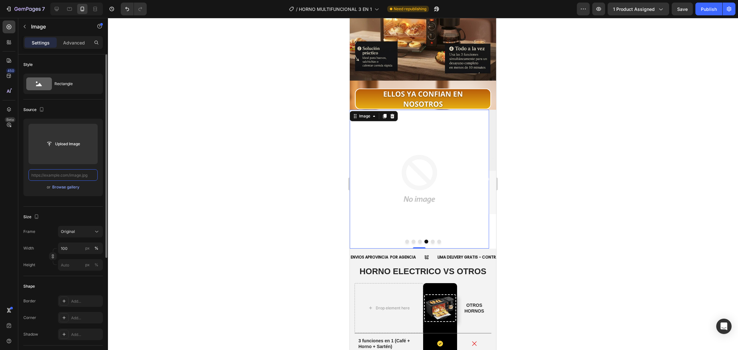
scroll to position [0, 0]
paste input "https://cdn.shopify.com/s/files/1/0774/8360/6252/files/4_7_11zon.webp?v=1759044…"
type input "https://cdn.shopify.com/s/files/1/0774/8360/6252/files/4_7_11zon.webp?v=1759044…"
paste input "https://cdn.shopify.com/s/files/1/0774/8360/6252/files/4_7_11zon.webp?v=1759044…"
type input "https://cdn.shopify.com/s/files/1/0774/8360/6252/files/4_7_11zon.webp?v=1759044…"
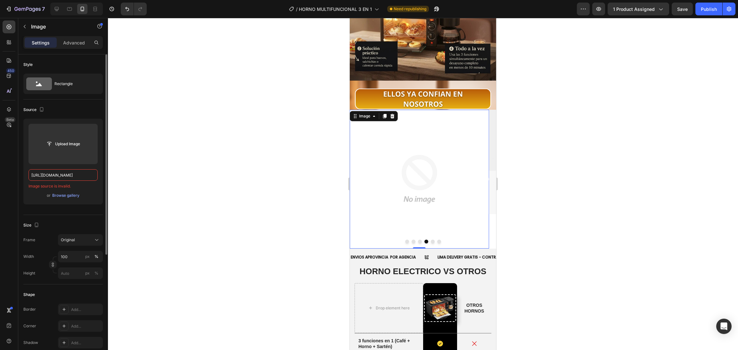
scroll to position [0, 105]
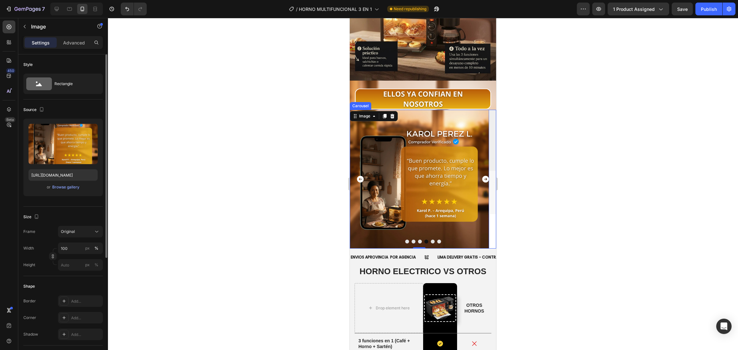
click at [481, 175] on icon "Carousel Next Arrow" at bounding box center [485, 179] width 8 height 8
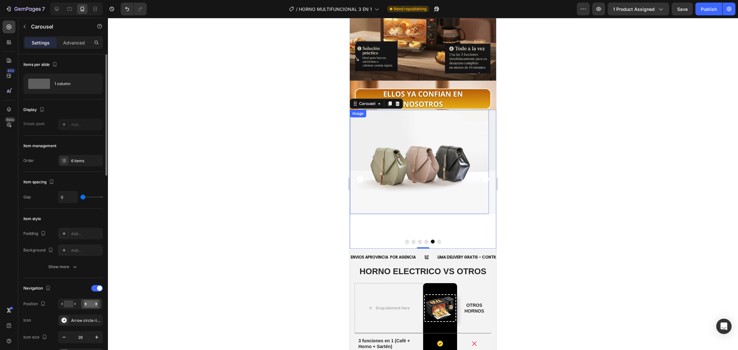
click at [415, 137] on img at bounding box center [419, 162] width 139 height 104
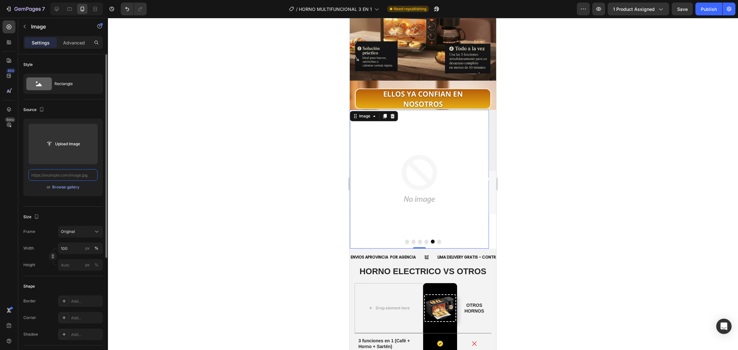
scroll to position [0, 0]
paste input "https://cdn.shopify.com/s/files/1/0774/8360/6252/files/5_3_11zon.webp?v=1759044…"
type input "https://cdn.shopify.com/s/files/1/0774/8360/6252/files/5_3_11zon.webp?v=1759044…"
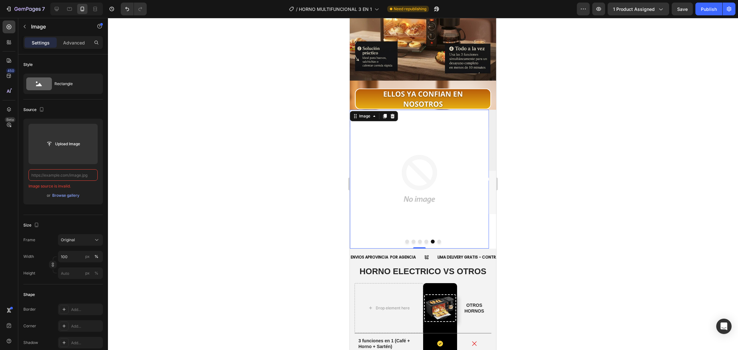
paste input "https://cdn.shopify.com/s/files/1/0774/8360/6252/files/5_3_11zon.webp?v=1759044…"
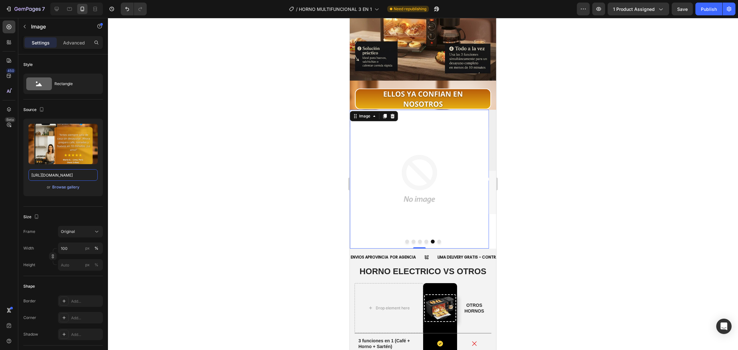
type input "https://cdn.shopify.com/s/files/1/0774/8360/6252/files/5_3_11zon.webp?v=1759044…"
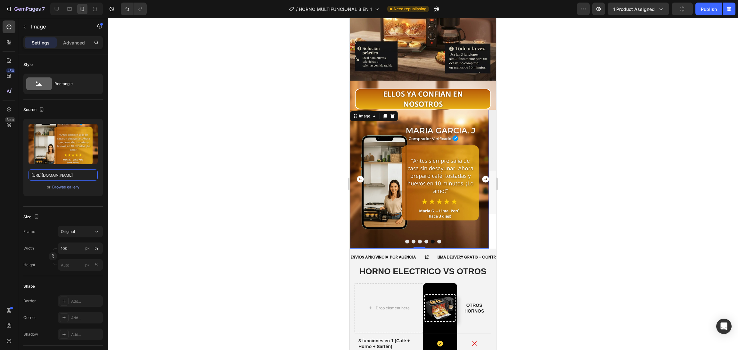
scroll to position [0, 0]
click at [437, 240] on button "Dot" at bounding box center [439, 242] width 4 height 4
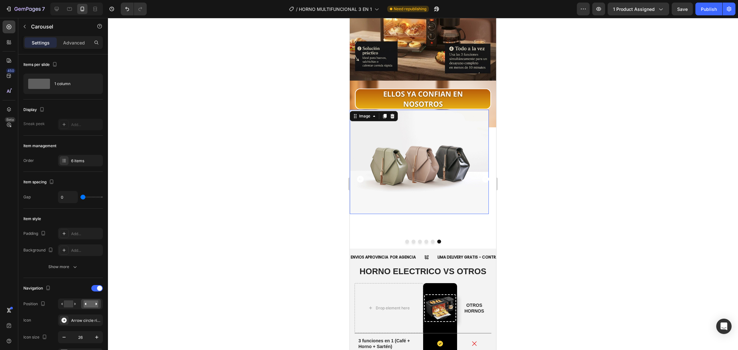
click at [436, 178] on img at bounding box center [419, 162] width 139 height 104
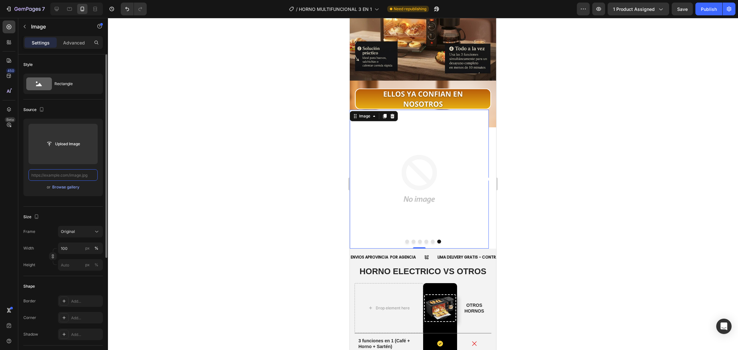
paste input "https://cdn.shopify.com/s/files/1/0774/8360/6252/files/6_4_11zon.webp?v=1759044…"
type input "https://cdn.shopify.com/s/files/1/0774/8360/6252/files/6_4_11zon.webp?v=1759044…"
paste input "https://cdn.shopify.com/s/files/1/0774/8360/6252/files/6_4_11zon.webp?v=1759044…"
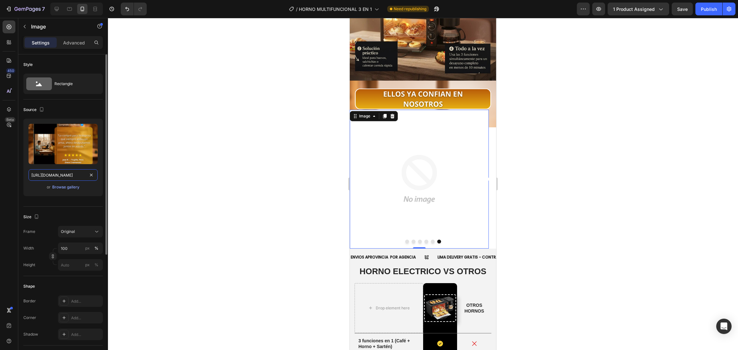
scroll to position [0, 106]
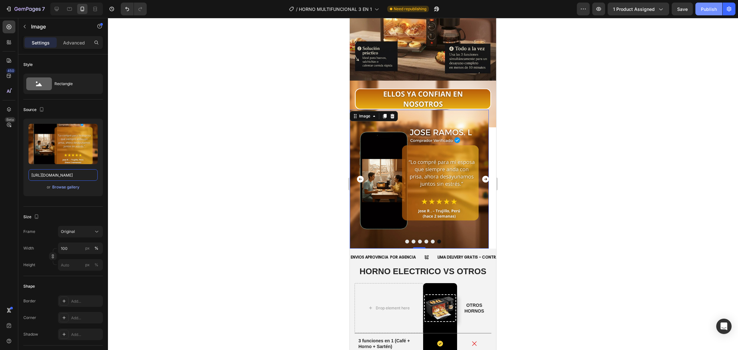
type input "https://cdn.shopify.com/s/files/1/0774/8360/6252/files/6_4_11zon.webp?v=1759044…"
click at [701, 6] on div "Publish" at bounding box center [709, 9] width 16 height 7
click at [564, 96] on div at bounding box center [423, 184] width 630 height 332
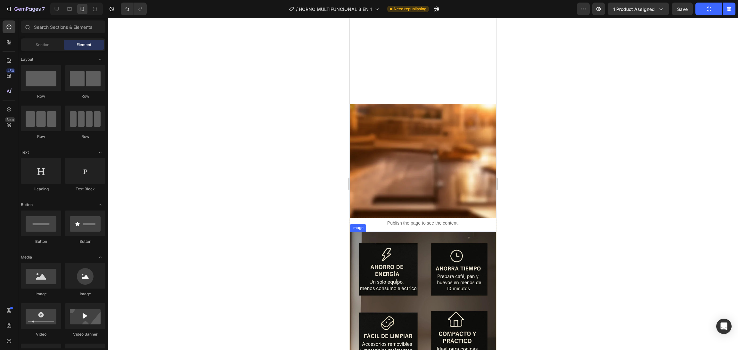
scroll to position [1280, 0]
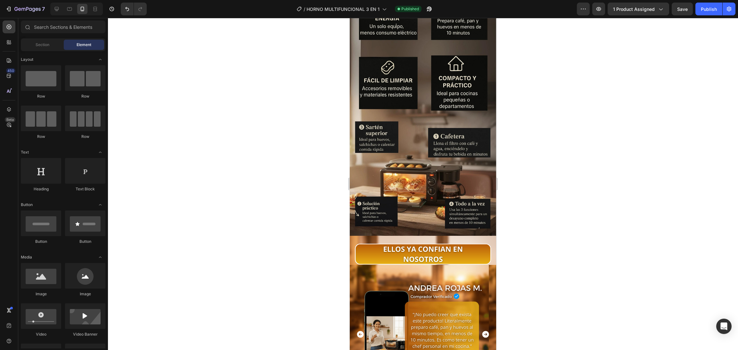
click at [558, 89] on div at bounding box center [423, 184] width 630 height 332
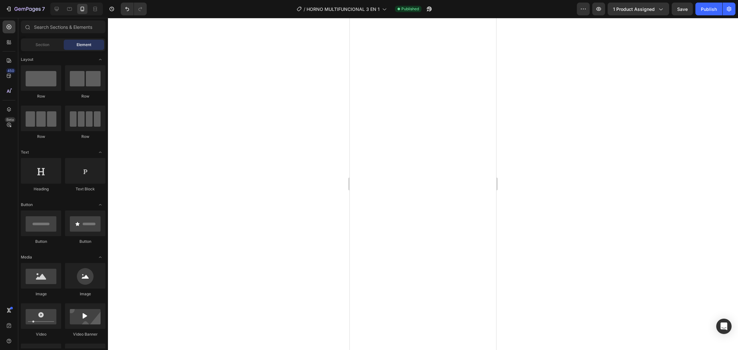
scroll to position [0, 0]
drag, startPoint x: 492, startPoint y: 170, endPoint x: 862, endPoint y: 73, distance: 381.7
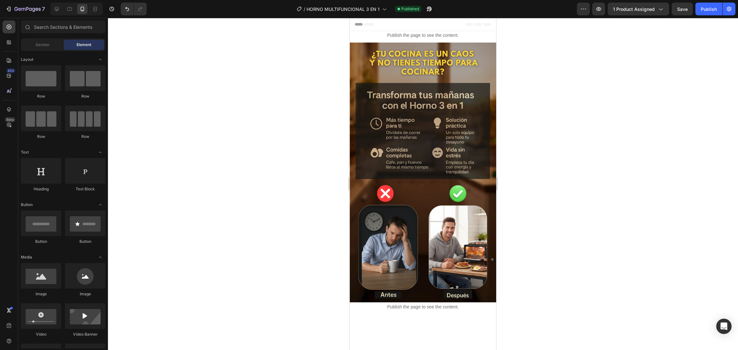
click at [530, 104] on div at bounding box center [423, 184] width 630 height 332
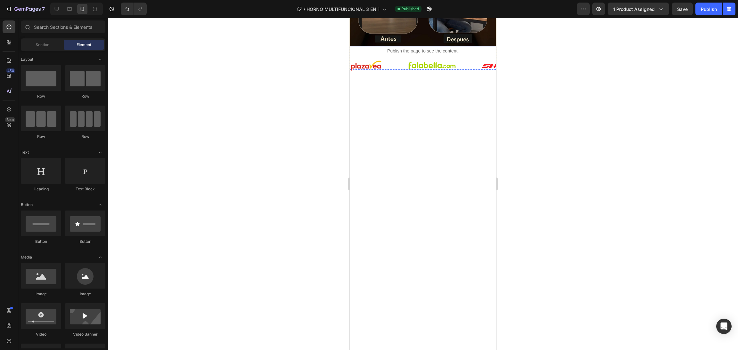
scroll to position [448, 0]
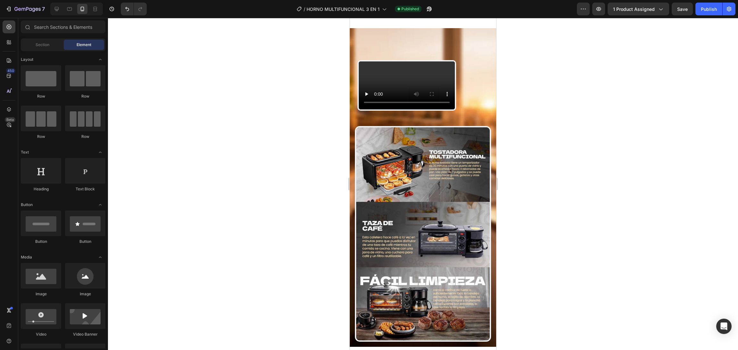
click at [299, 146] on div at bounding box center [423, 184] width 630 height 332
